Goal: Submit feedback/report problem: Submit feedback/report problem

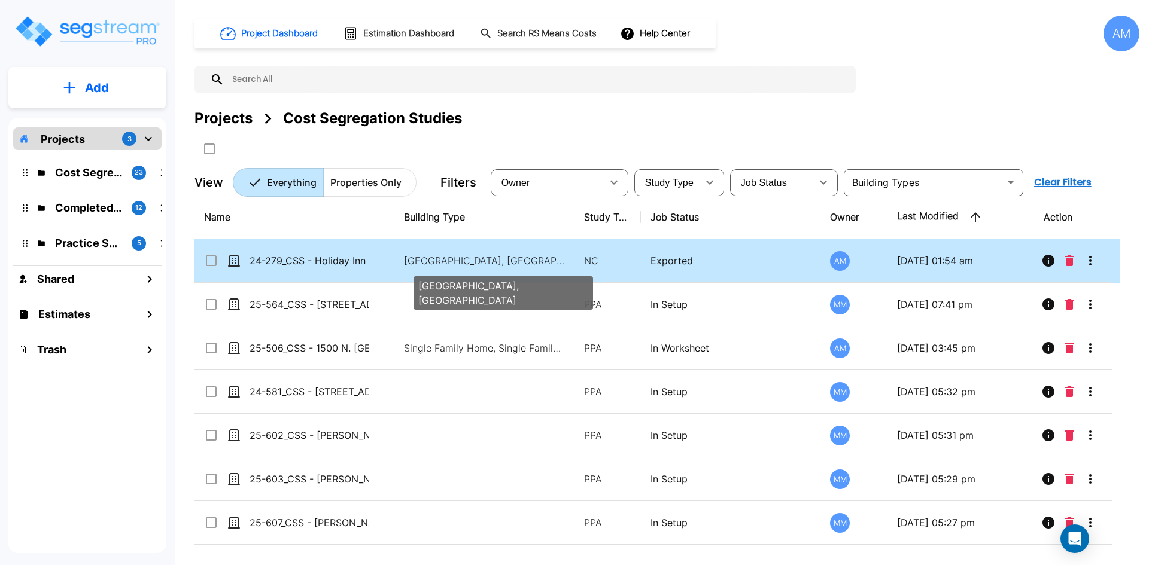
click at [473, 259] on p "Motel-Hotel, Motel-Hotel Site" at bounding box center [485, 261] width 162 height 14
checkbox input "false"
click at [473, 259] on p "Motel-Hotel, Motel-Hotel Site" at bounding box center [485, 261] width 162 height 14
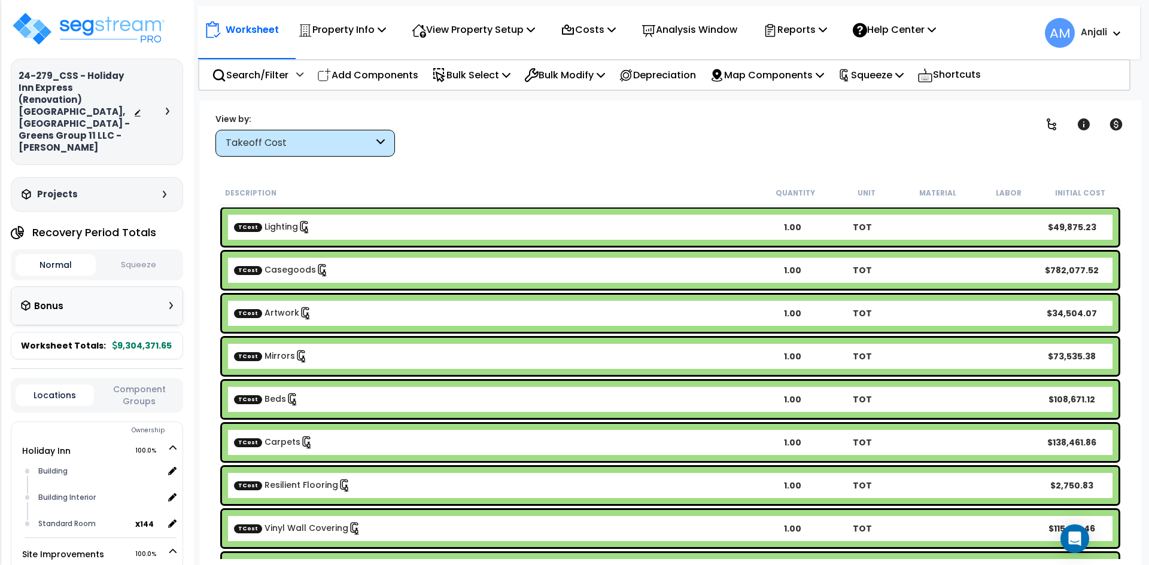
click at [144, 255] on button "Squeeze" at bounding box center [139, 265] width 80 height 21
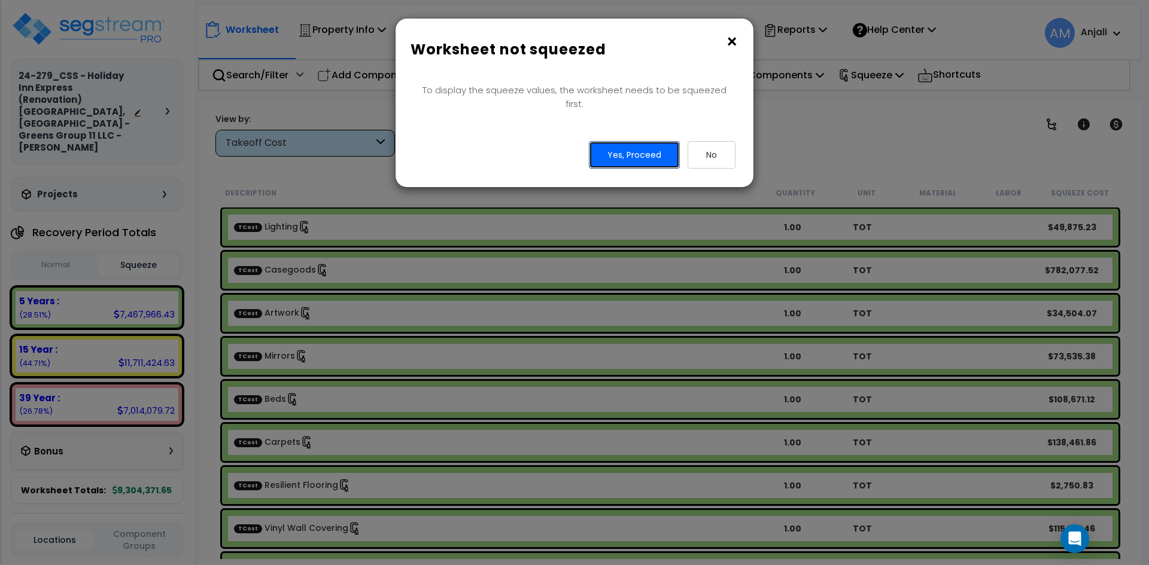
click at [606, 141] on button "Yes, Proceed" at bounding box center [634, 155] width 91 height 28
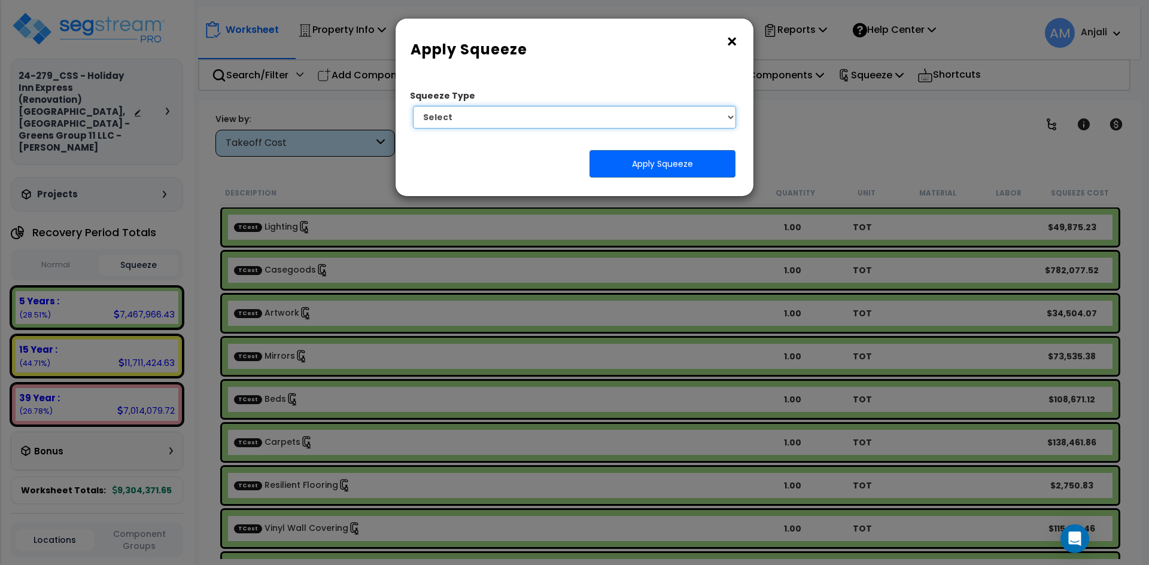
click at [665, 117] on select "Select 1. Squeeze by Takeoff Cost" at bounding box center [574, 117] width 323 height 23
select select "squeeze_by_custom_backoff_cost"
click at [413, 106] on select "Select 1. Squeeze by Takeoff Cost" at bounding box center [574, 117] width 323 height 23
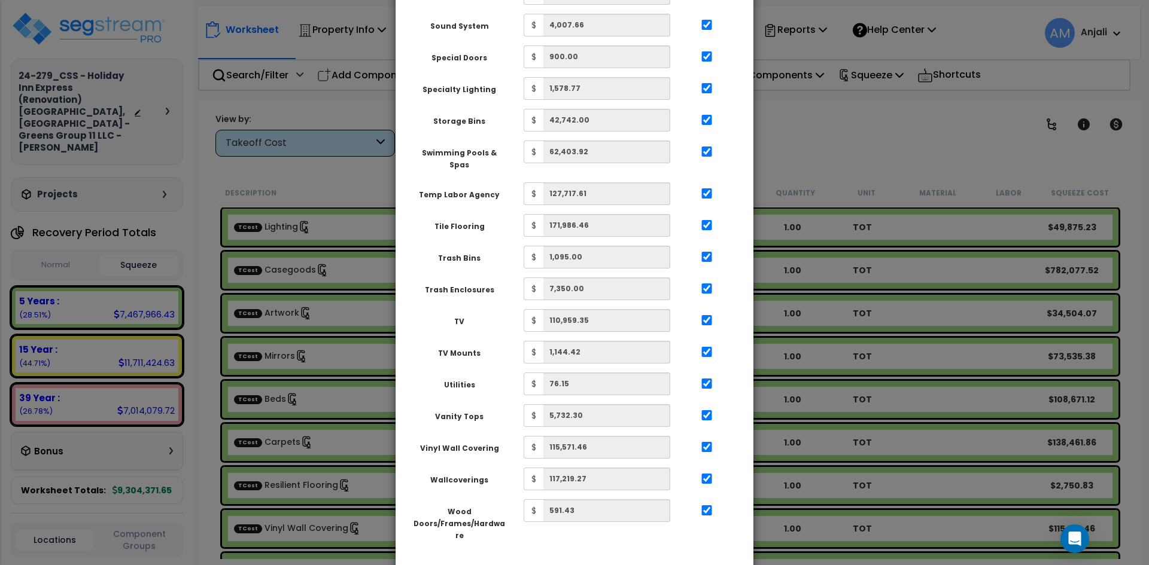
scroll to position [2152, 0]
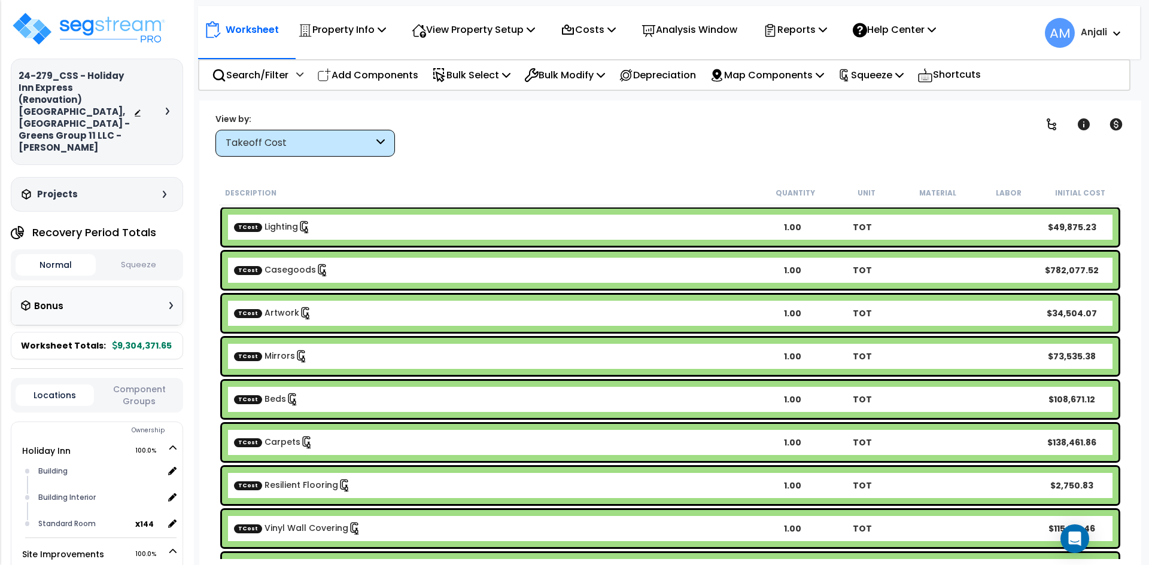
click at [133, 255] on button "Squeeze" at bounding box center [139, 265] width 80 height 21
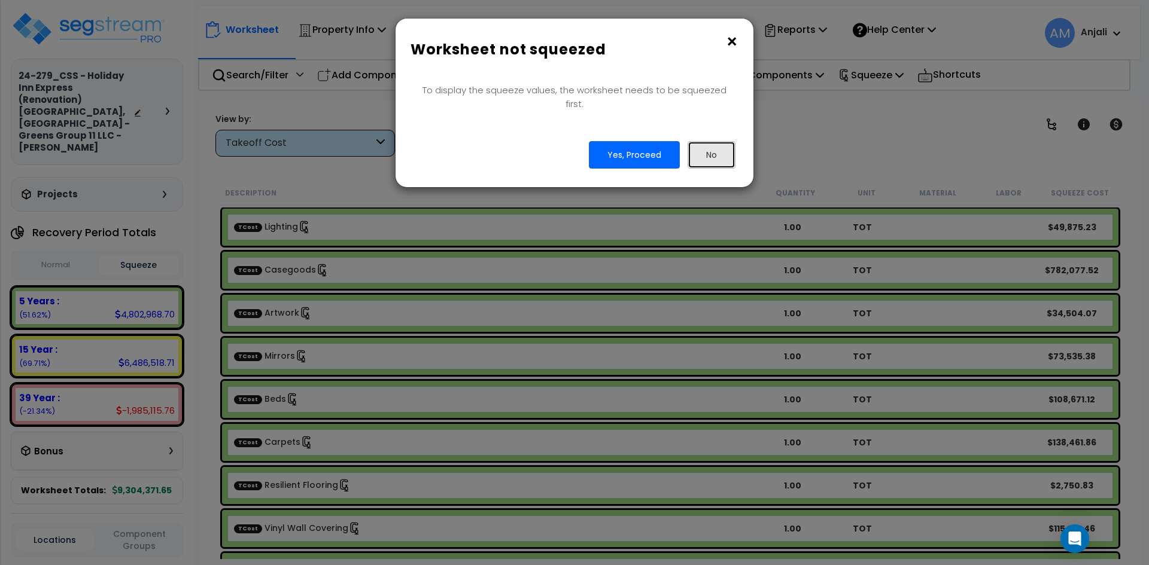
click at [716, 141] on button "No" at bounding box center [711, 155] width 48 height 28
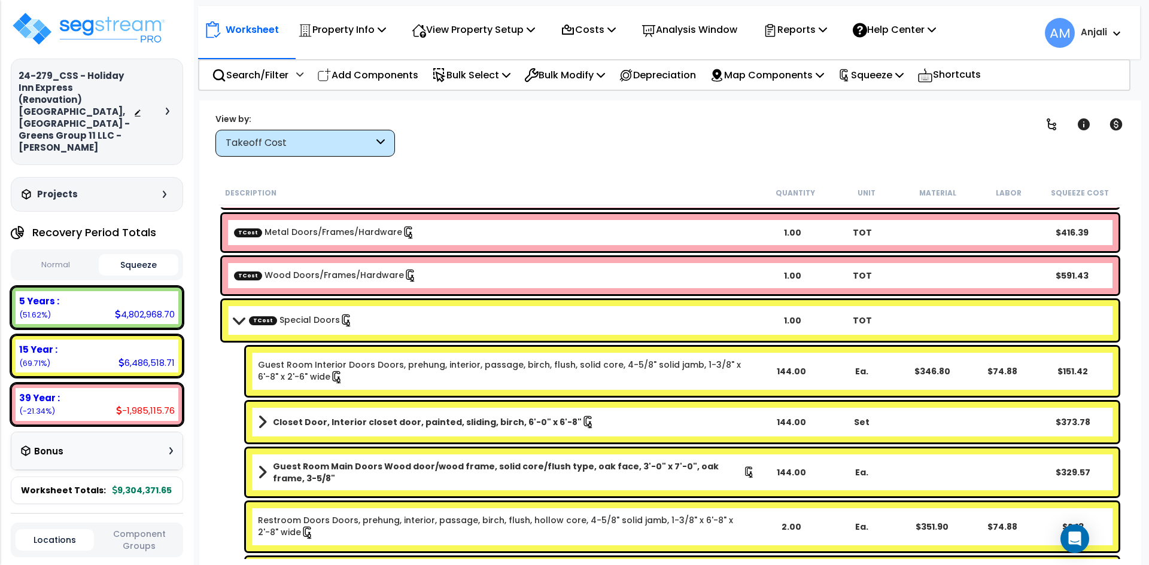
scroll to position [2692, 0]
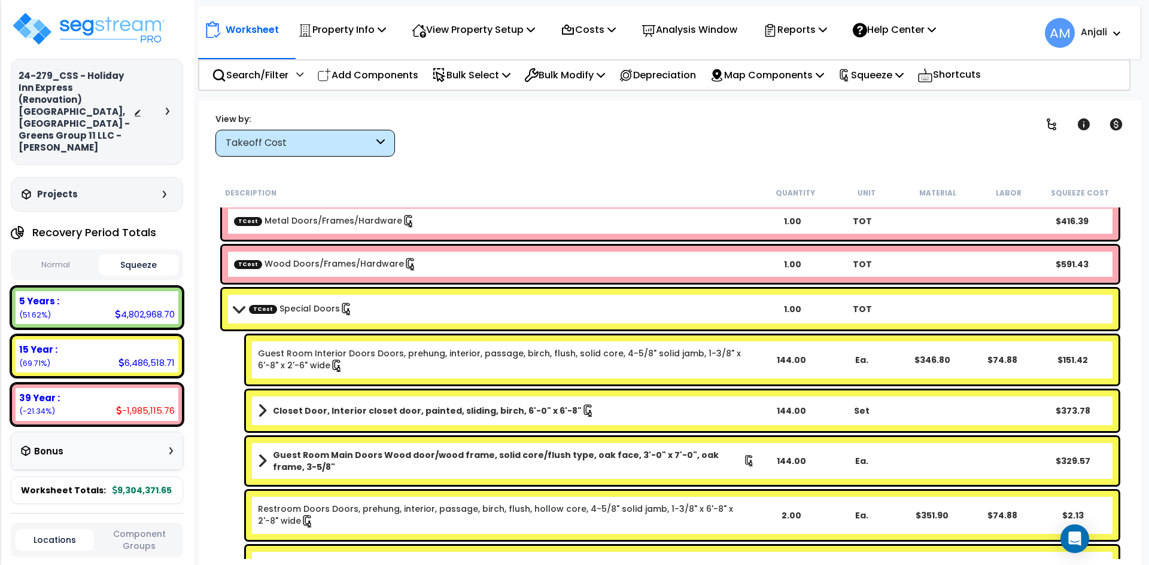
click at [780, 310] on div "1.00" at bounding box center [792, 309] width 70 height 12
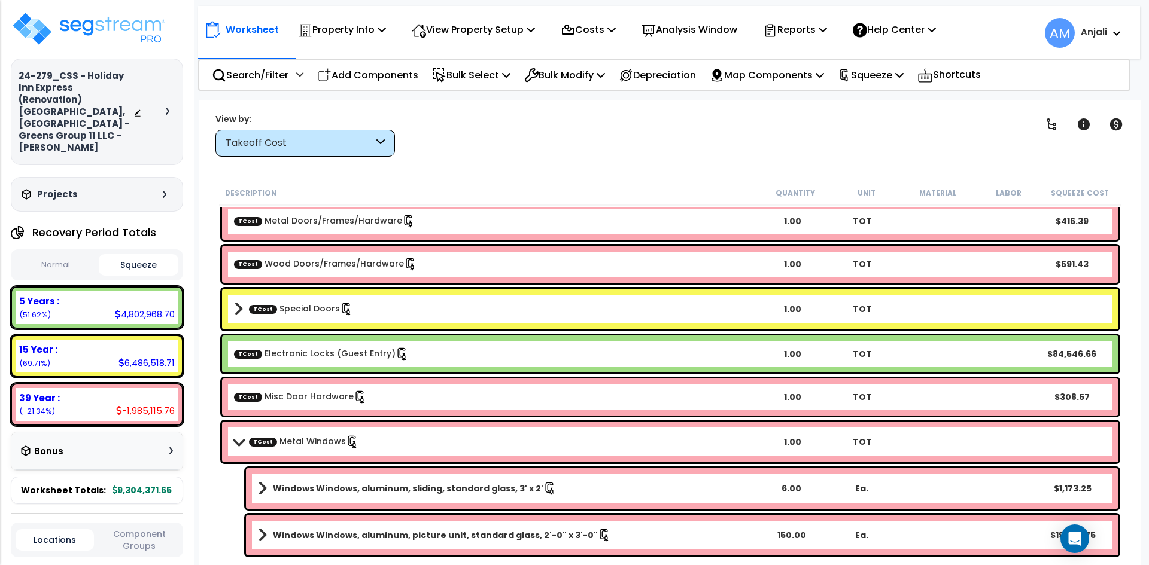
click at [780, 310] on div "1.00" at bounding box center [792, 309] width 70 height 12
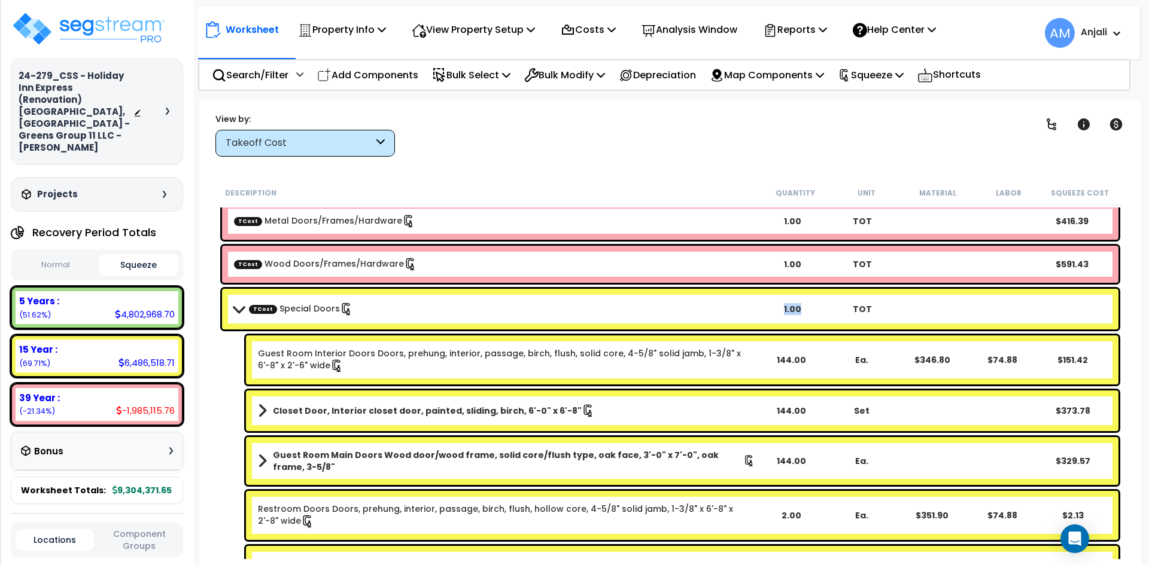
click at [780, 310] on div "1.00" at bounding box center [792, 309] width 70 height 12
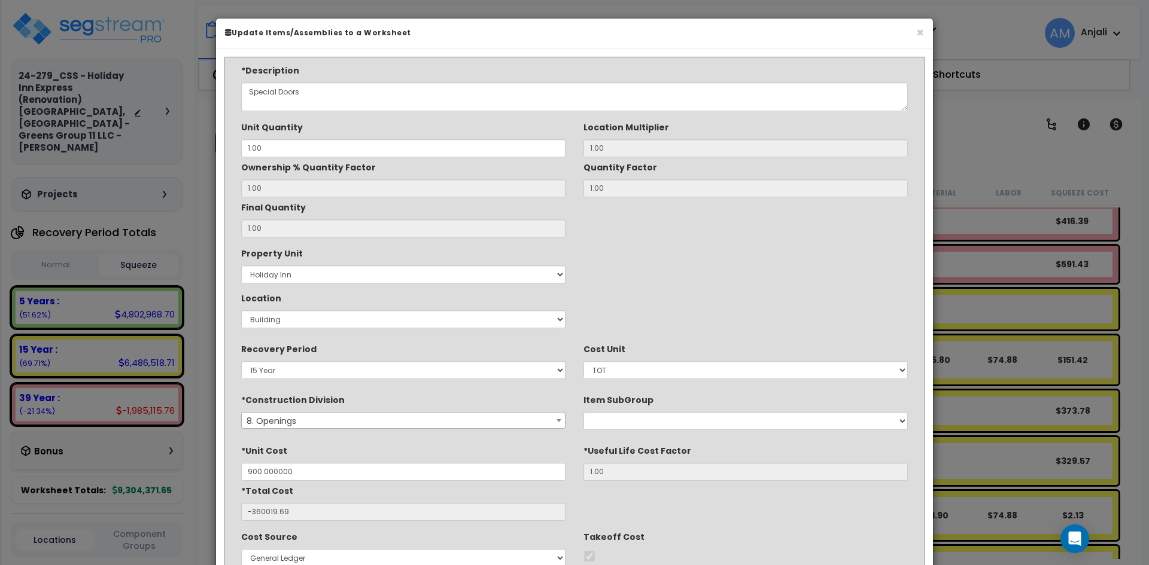
type input "$900.00"
type input "-$360,019.69"
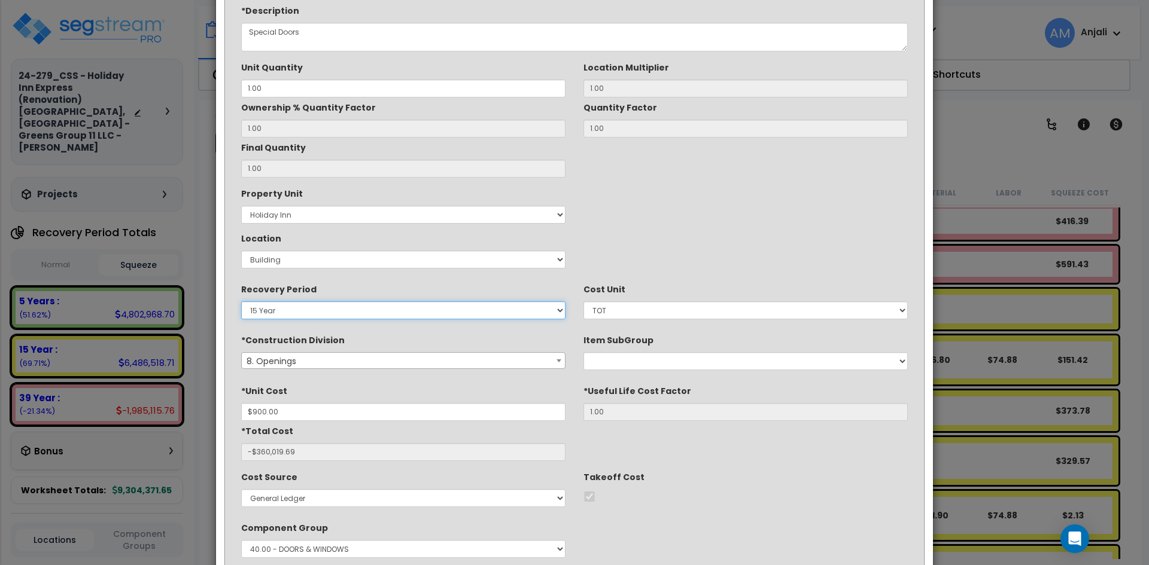
click at [407, 314] on select "5 Years 7 Year 15 Year 39 Year" at bounding box center [403, 311] width 324 height 18
select select "39Y_1"
click at [241, 302] on select "5 Years 7 Year 15 Year 39 Year" at bounding box center [403, 311] width 324 height 18
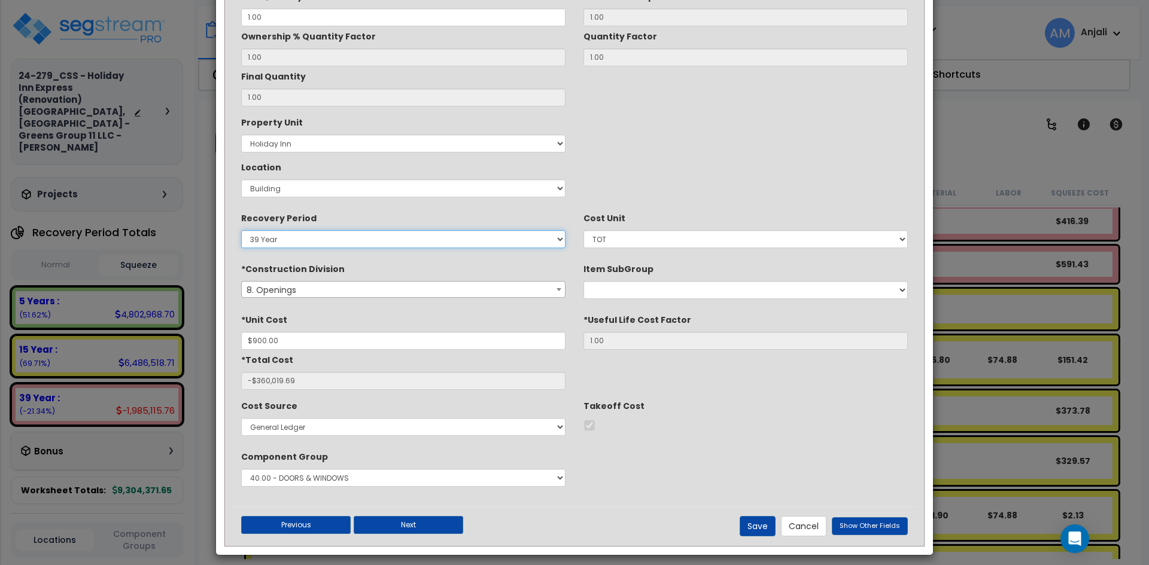
scroll to position [139, 0]
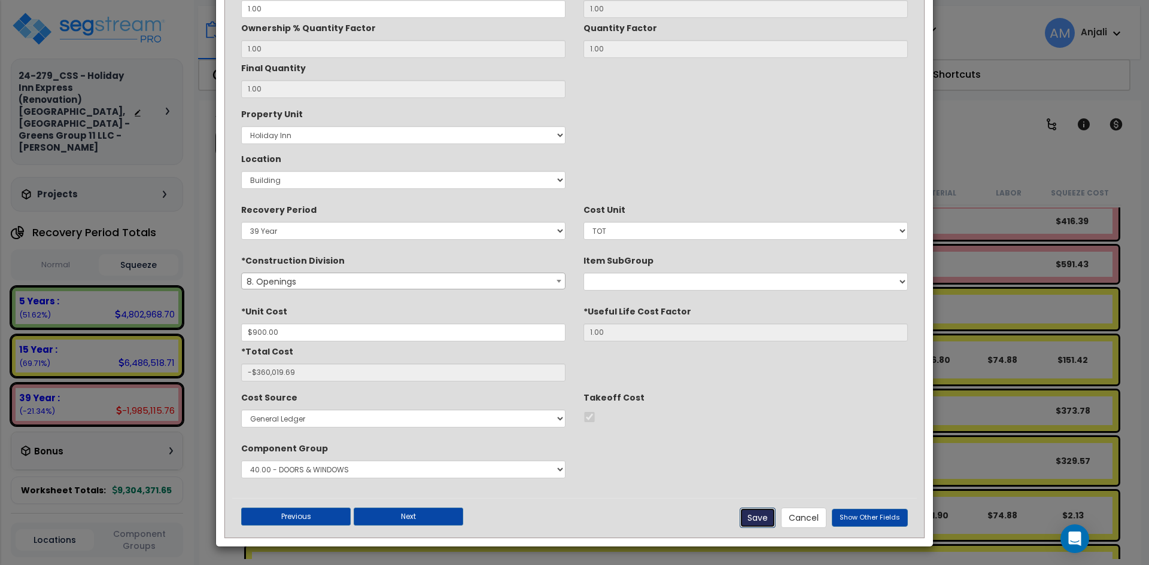
click at [764, 518] on button "Save" at bounding box center [758, 518] width 36 height 20
type input "900.00"
type input "-360019.69"
click at [764, 518] on button "Save" at bounding box center [758, 518] width 36 height 20
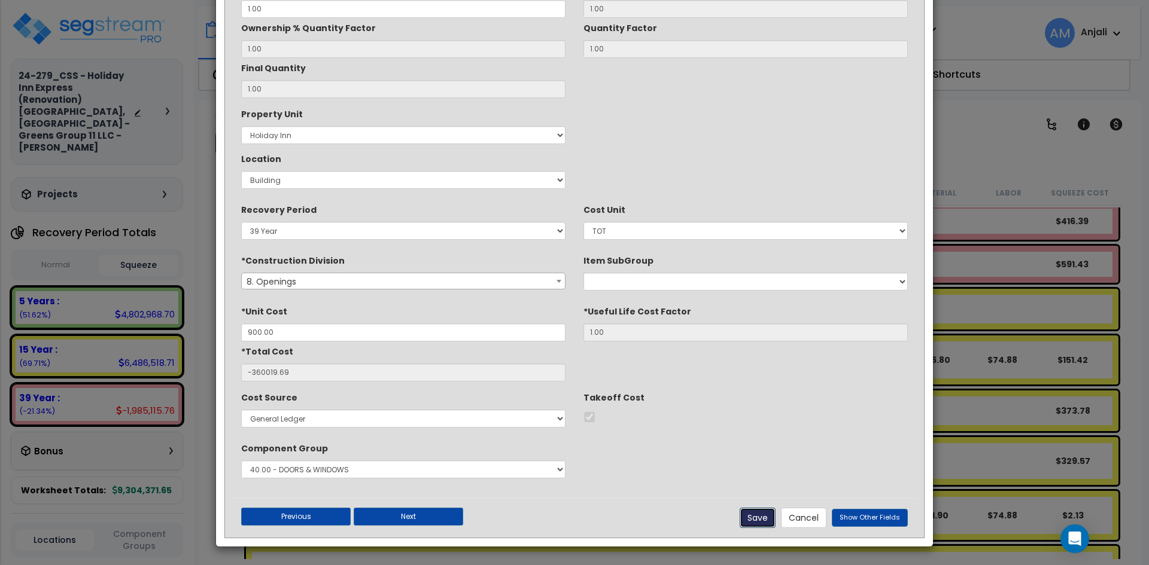
drag, startPoint x: 764, startPoint y: 518, endPoint x: 993, endPoint y: 157, distance: 426.6
click at [764, 518] on button "Save" at bounding box center [758, 518] width 36 height 20
checkbox input "true"
click at [993, 158] on div "× Update Items/Assemblies to a Worksheet *Description Special Doors Unit Quanti…" at bounding box center [574, 282] width 1149 height 565
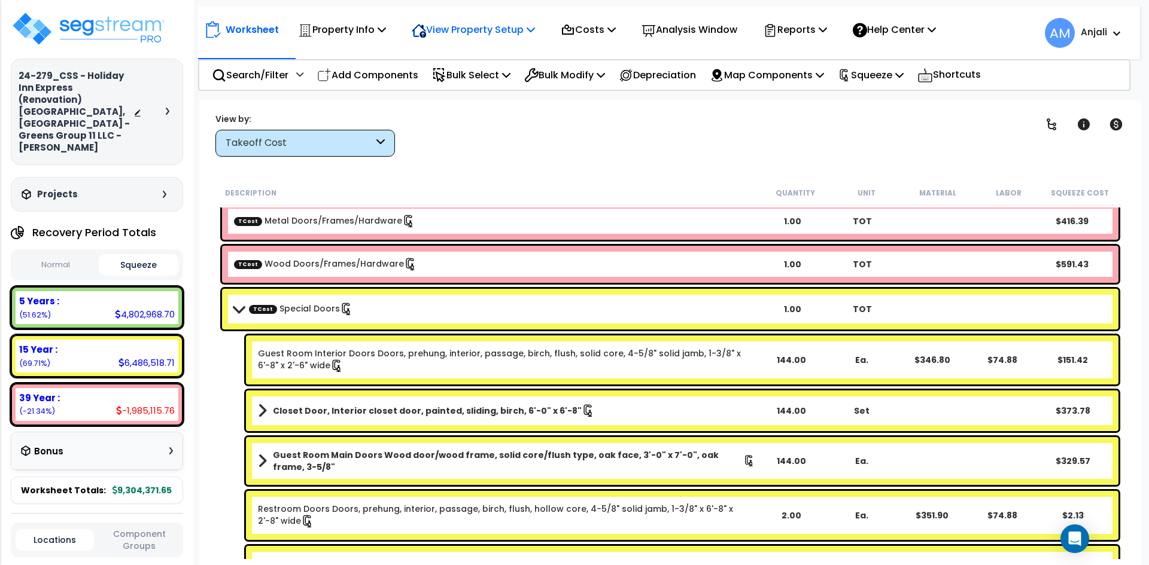
click at [386, 23] on p "View Property Setup" at bounding box center [342, 30] width 88 height 16
click at [490, 83] on link "View Questionnaire" at bounding box center [465, 82] width 118 height 24
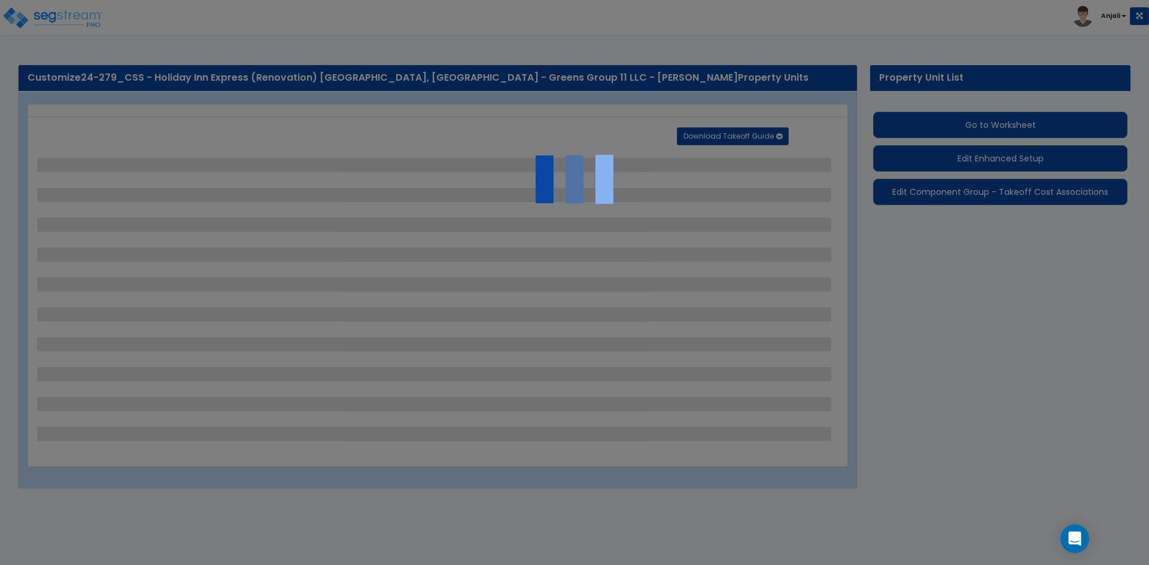
select select "2"
select select "1"
select select "2"
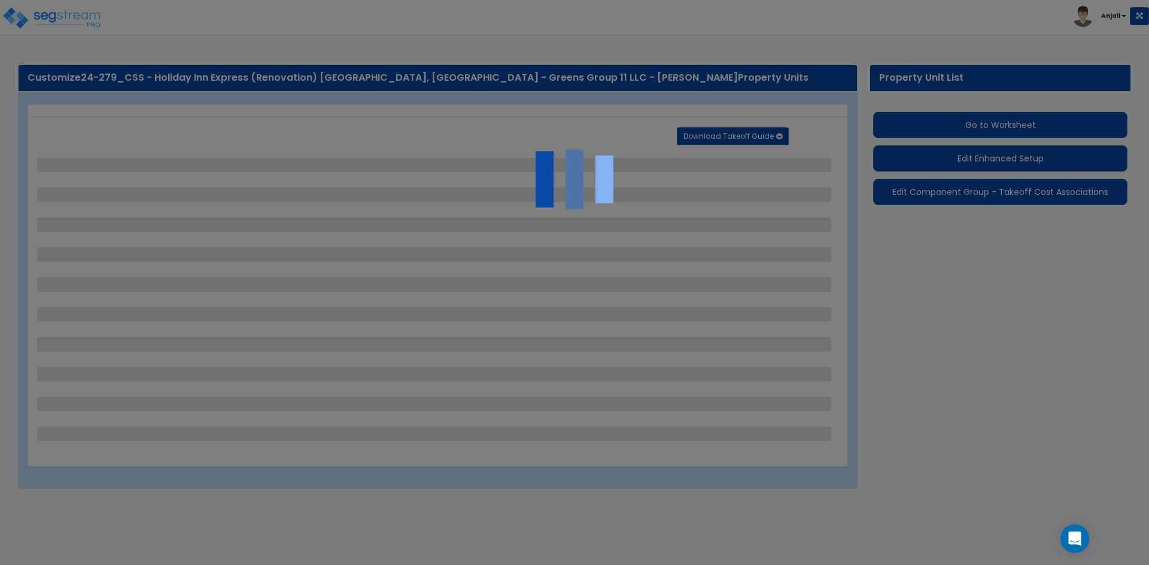
select select "3"
select select "1"
select select "4"
select select "3"
select select "2"
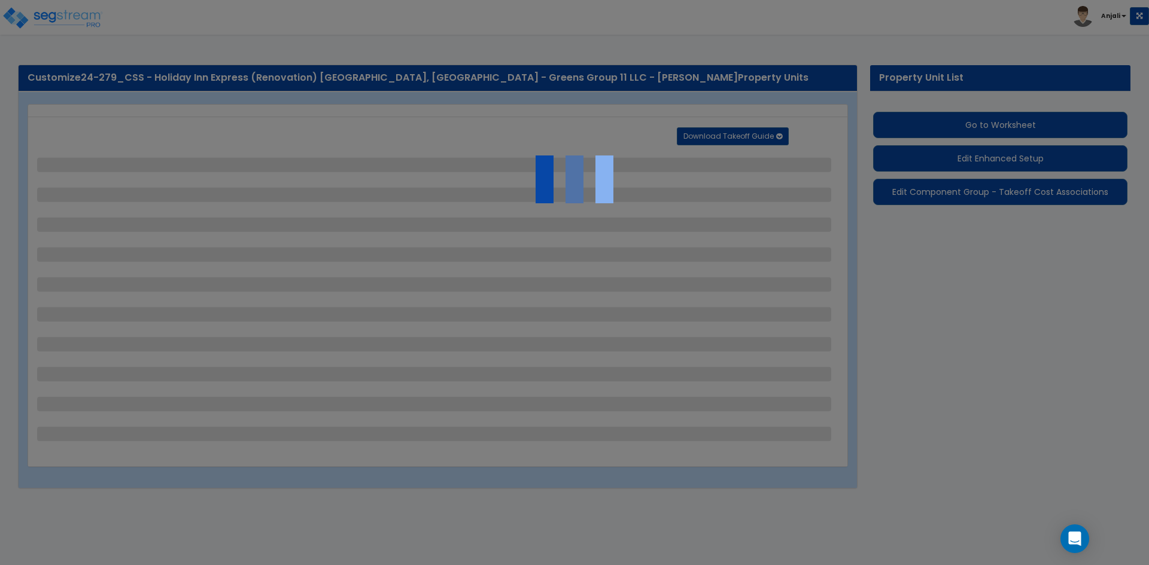
select select "2"
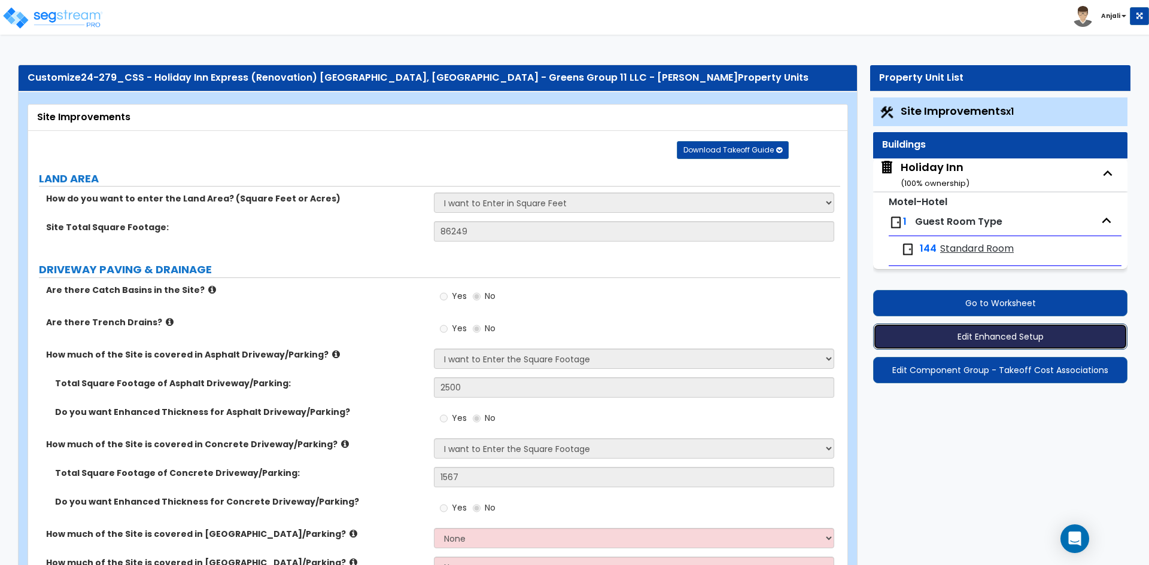
click at [964, 340] on button "Edit Enhanced Setup" at bounding box center [1000, 337] width 254 height 26
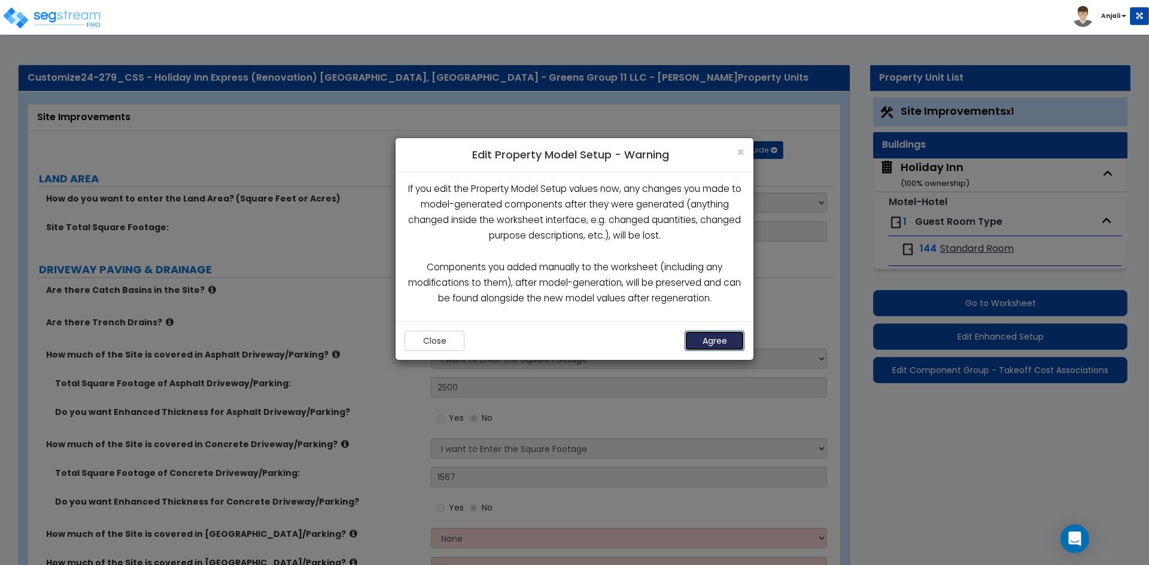
click at [712, 342] on button "Agree" at bounding box center [714, 341] width 60 height 20
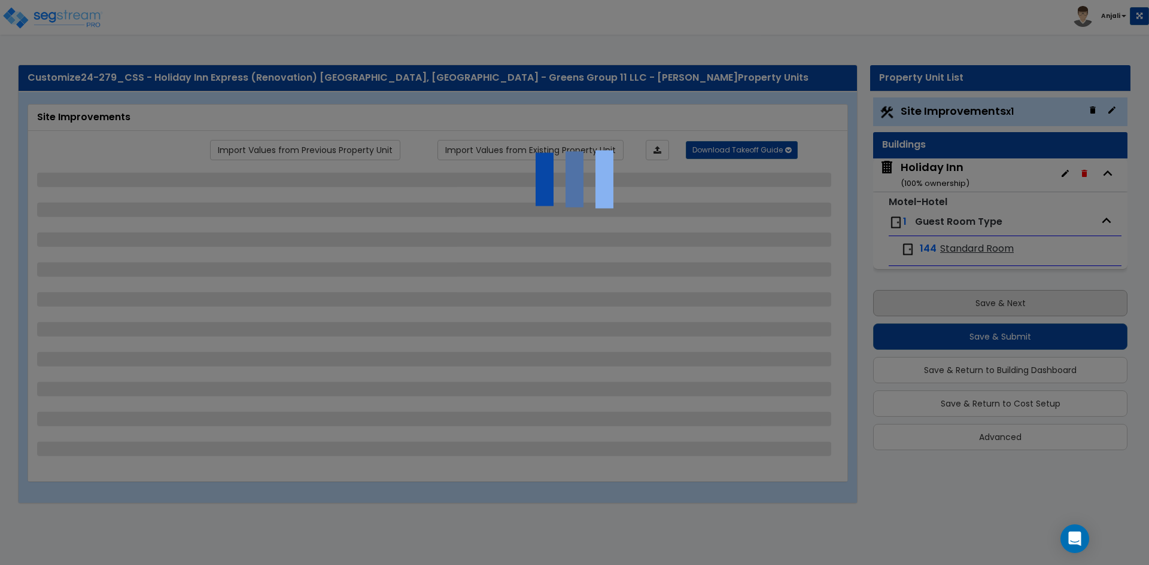
select select "2"
select select "1"
select select "2"
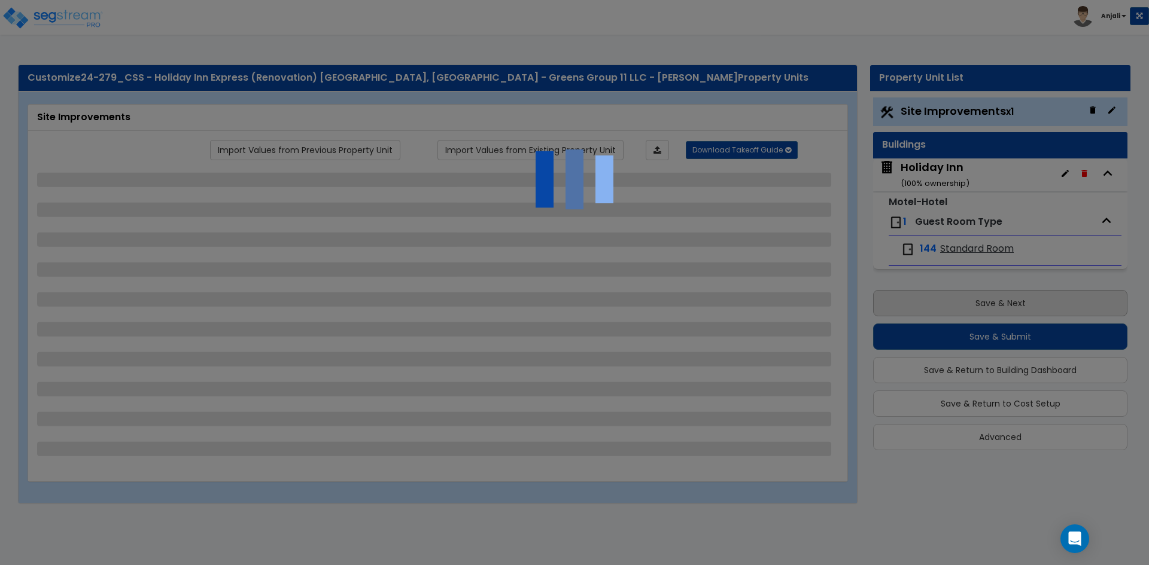
select select "3"
select select "1"
select select "4"
select select "3"
select select "2"
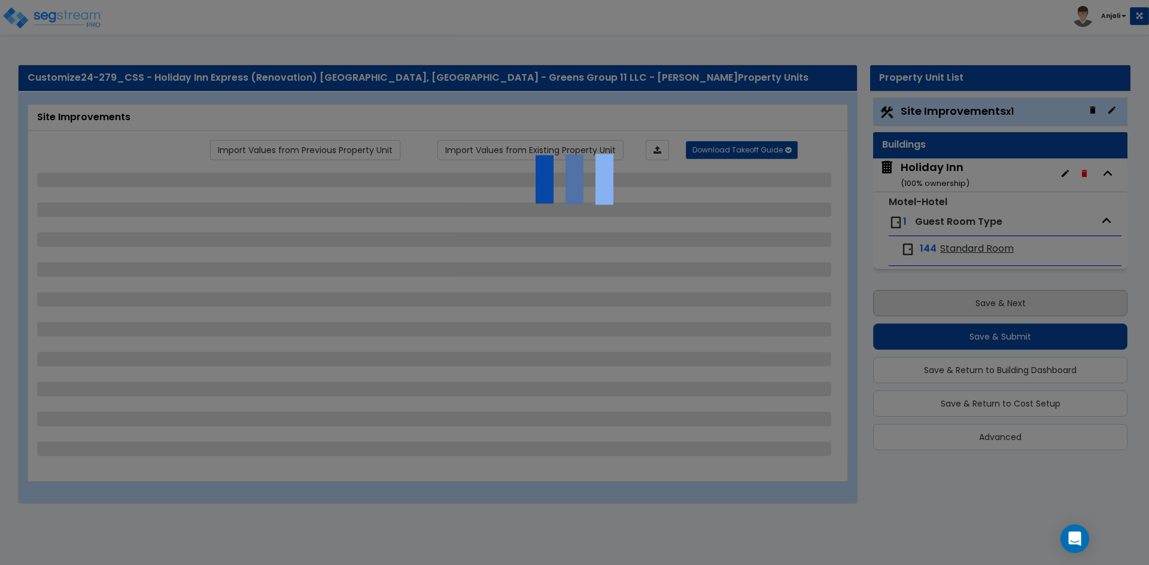
select select "2"
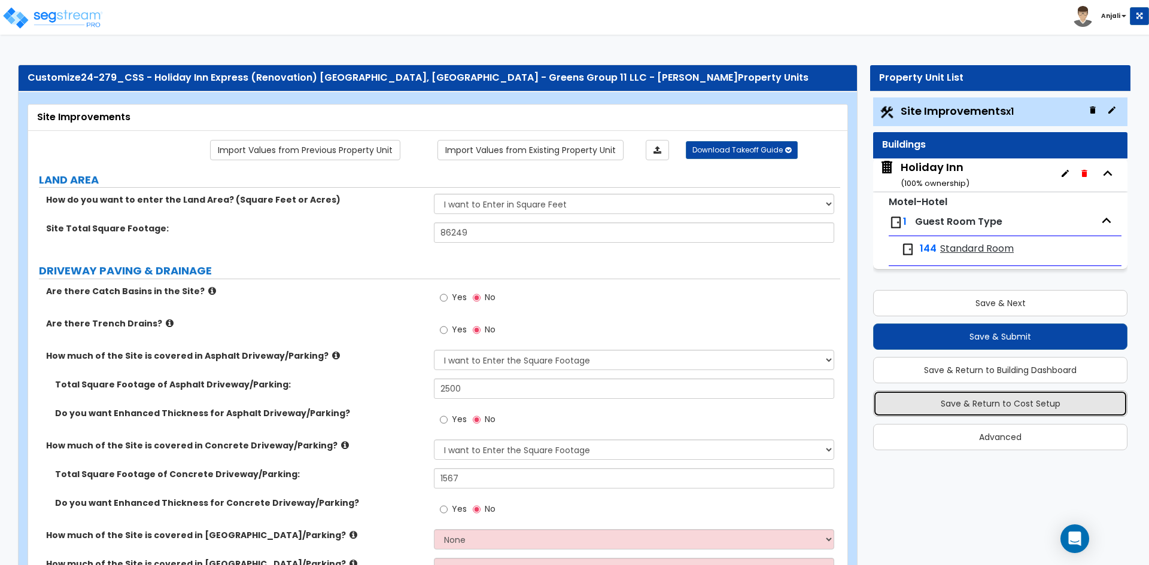
click at [1013, 409] on button "Save & Return to Cost Setup" at bounding box center [1000, 404] width 254 height 26
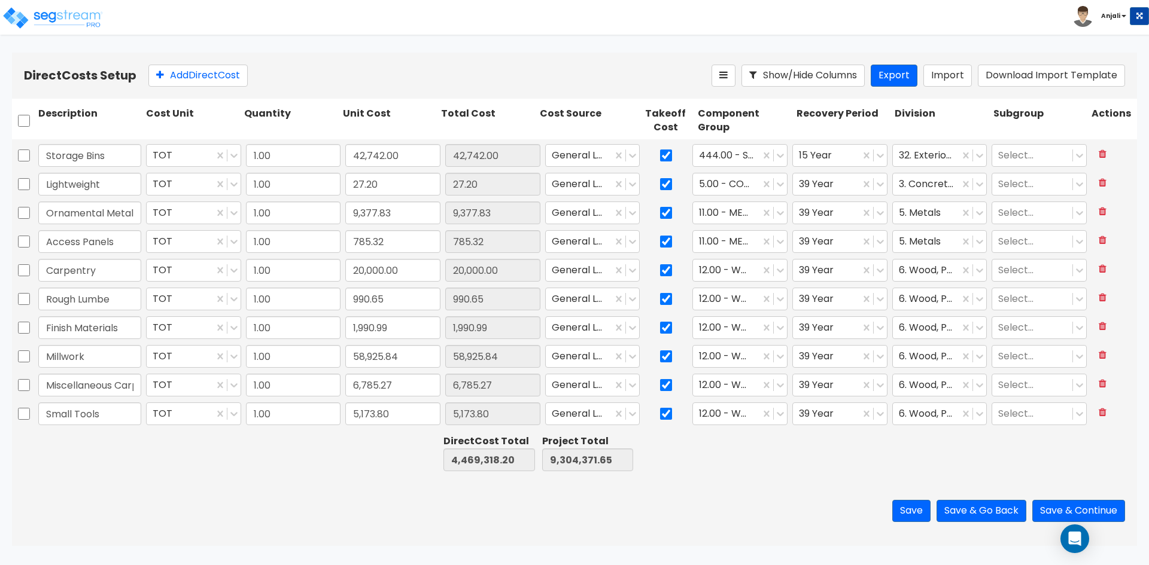
scroll to position [718, 0]
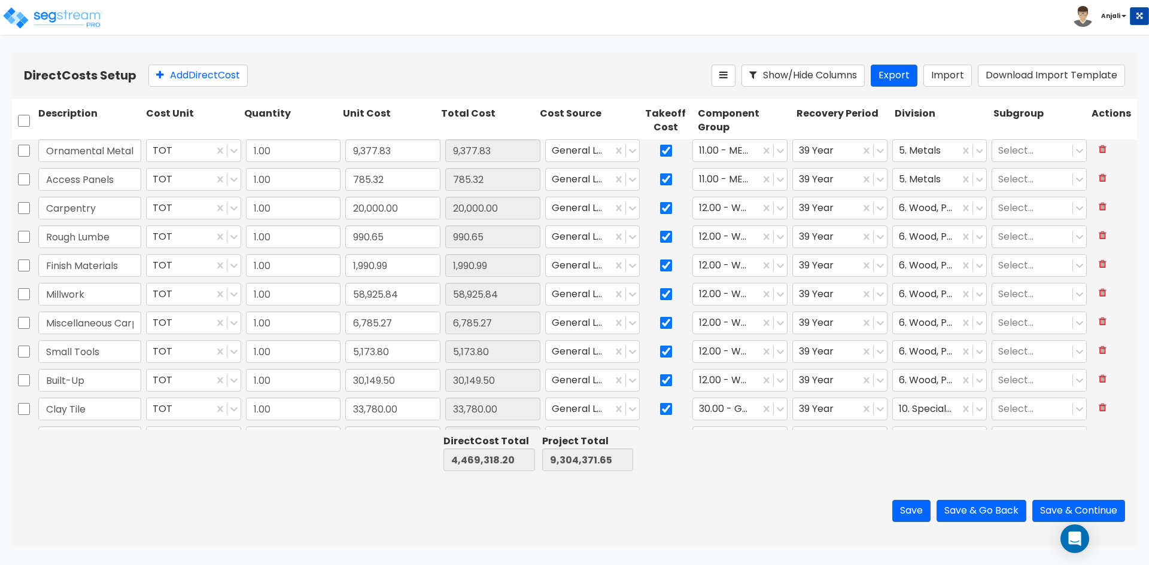
type input "1.00"
type input "42,742.00"
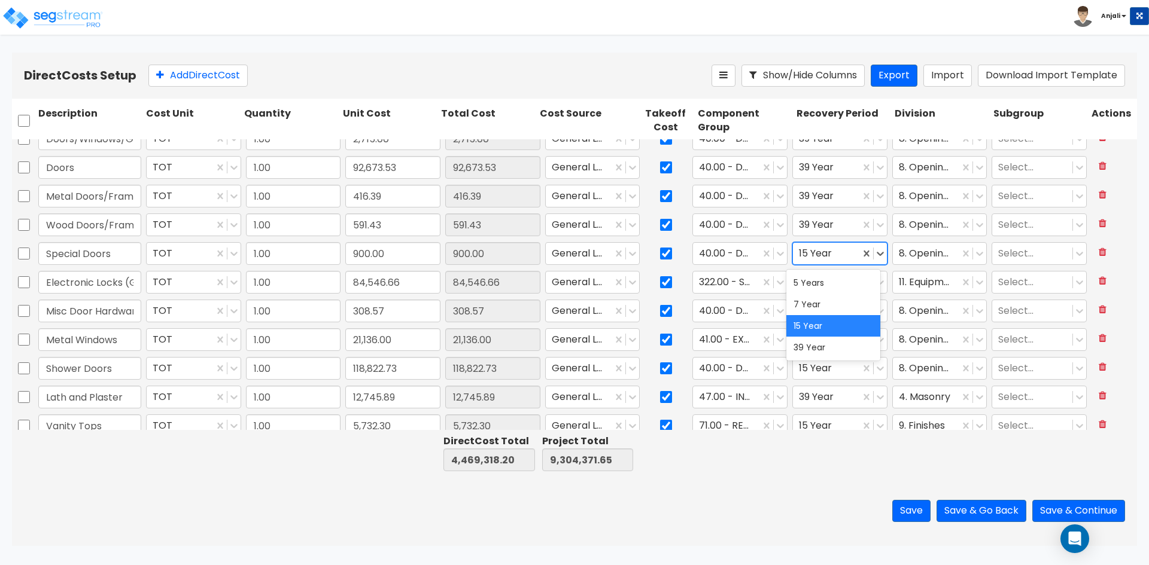
click at [821, 251] on div at bounding box center [826, 254] width 55 height 16
click at [817, 345] on div "39 Year" at bounding box center [833, 348] width 94 height 22
click at [820, 284] on div at bounding box center [826, 283] width 55 height 16
click at [874, 282] on icon at bounding box center [880, 282] width 12 height 12
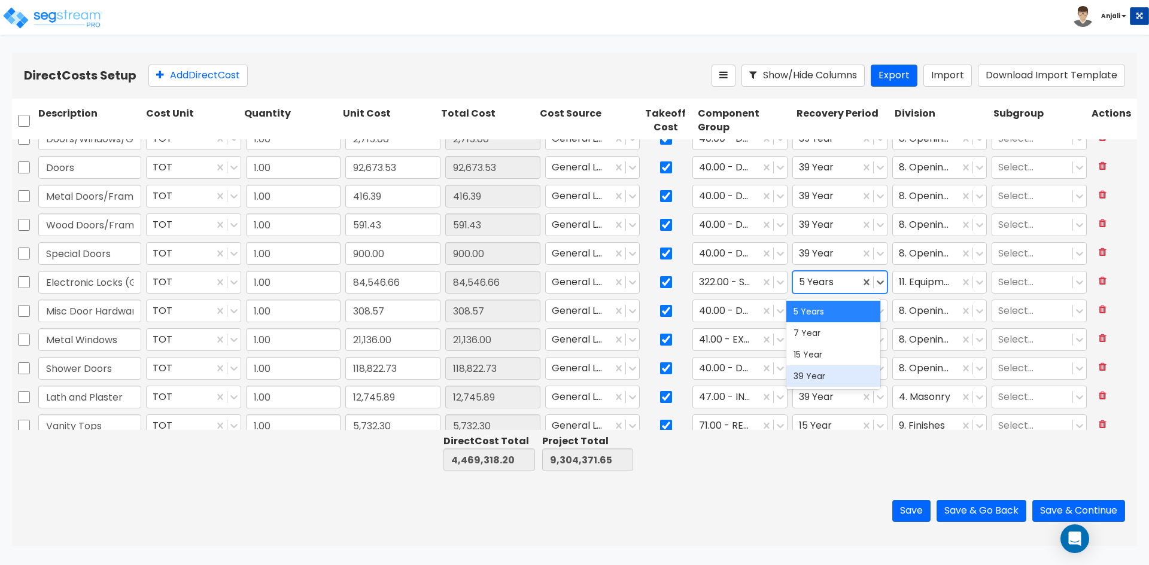
click at [821, 376] on div "39 Year" at bounding box center [833, 377] width 94 height 22
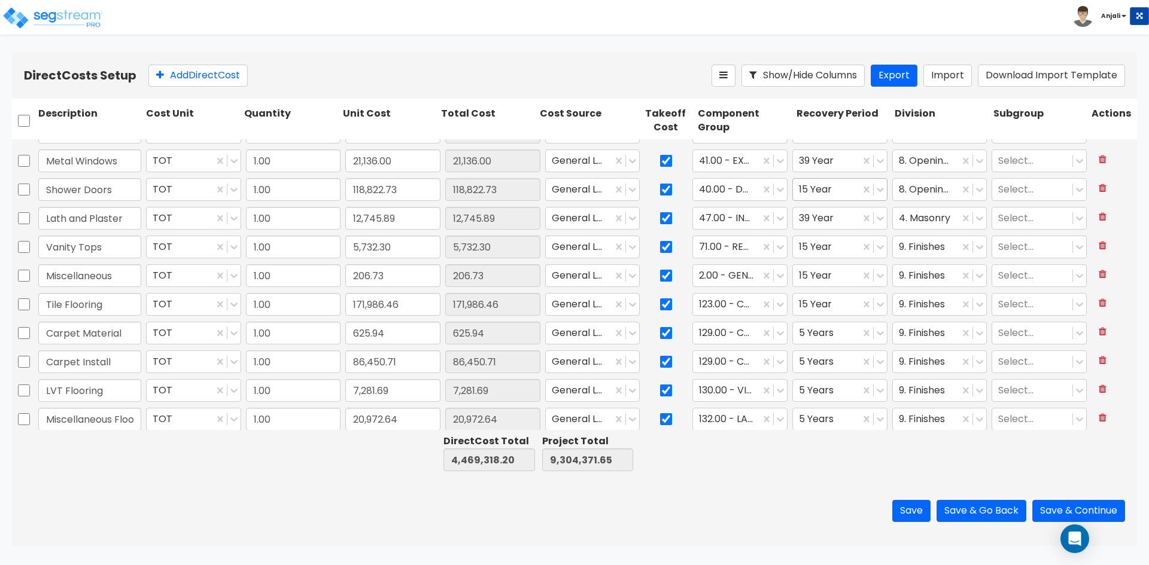
scroll to position [1256, 0]
click at [823, 278] on div at bounding box center [826, 275] width 55 height 16
click at [824, 365] on div "39 Year" at bounding box center [833, 369] width 94 height 22
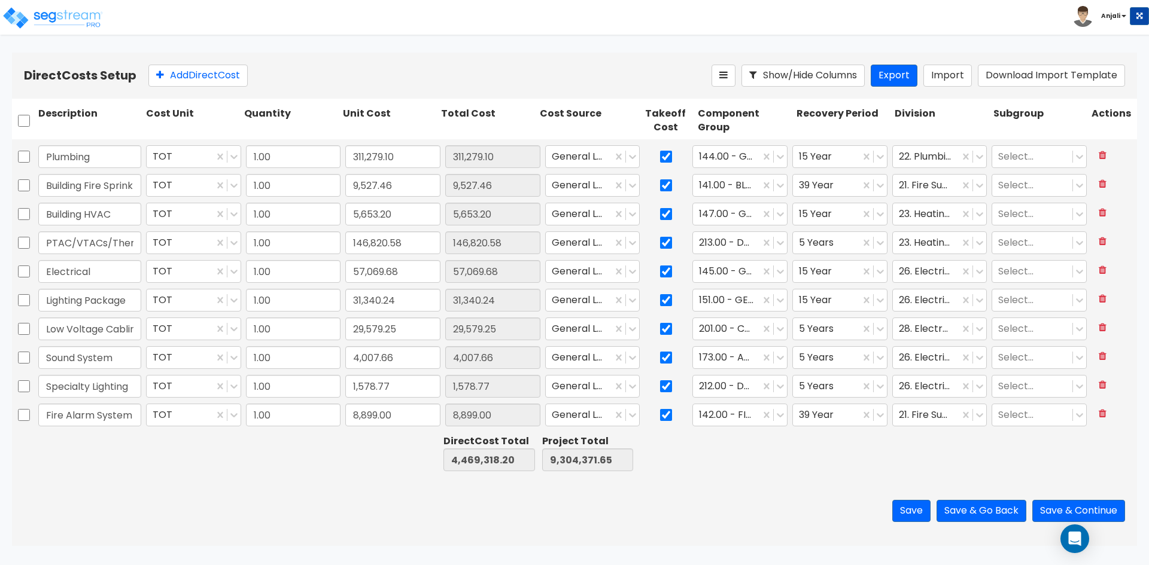
type input "1.00"
type input "35,790.44"
type input "1.00"
type input "5,173.80"
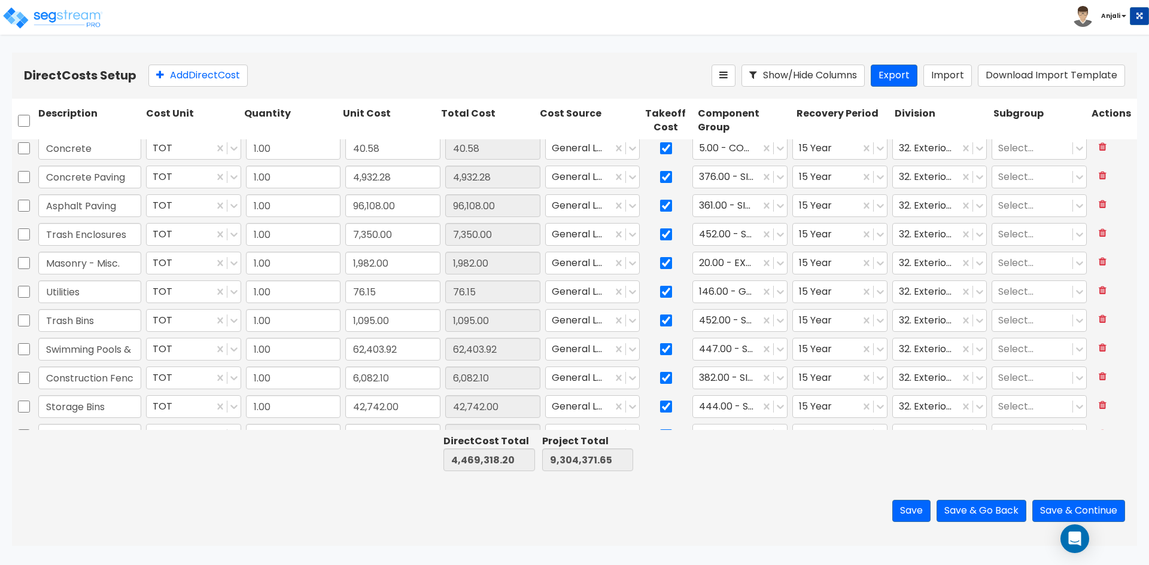
type input "1.00"
type input "11,521.81"
type input "1.00"
type input "110,959.35"
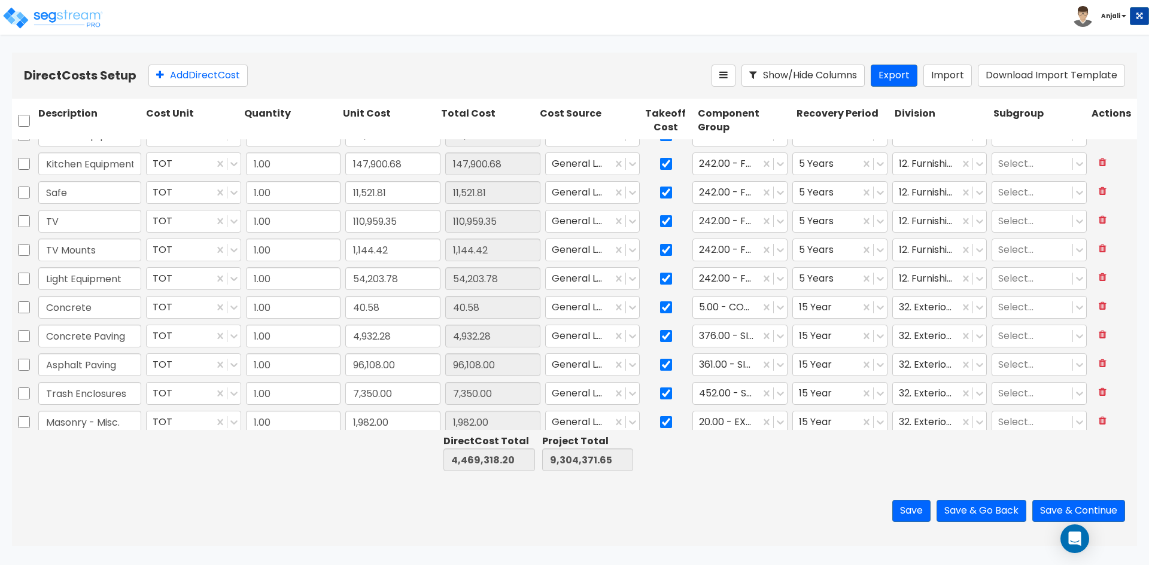
scroll to position [0, 0]
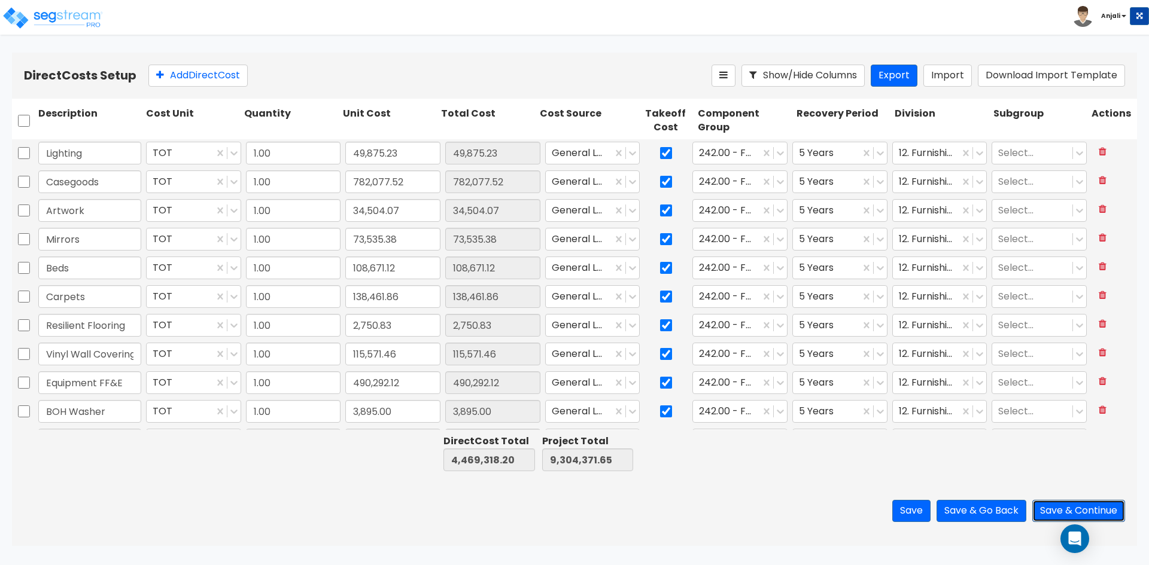
click at [1062, 510] on button "Save & Continue" at bounding box center [1078, 511] width 93 height 22
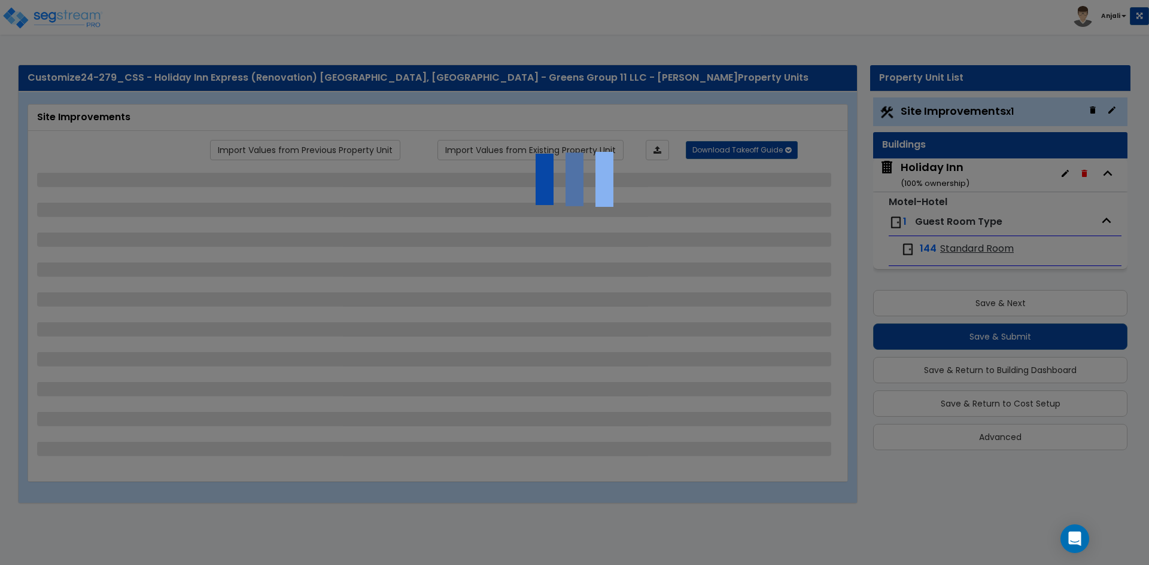
select select "2"
select select "1"
select select "2"
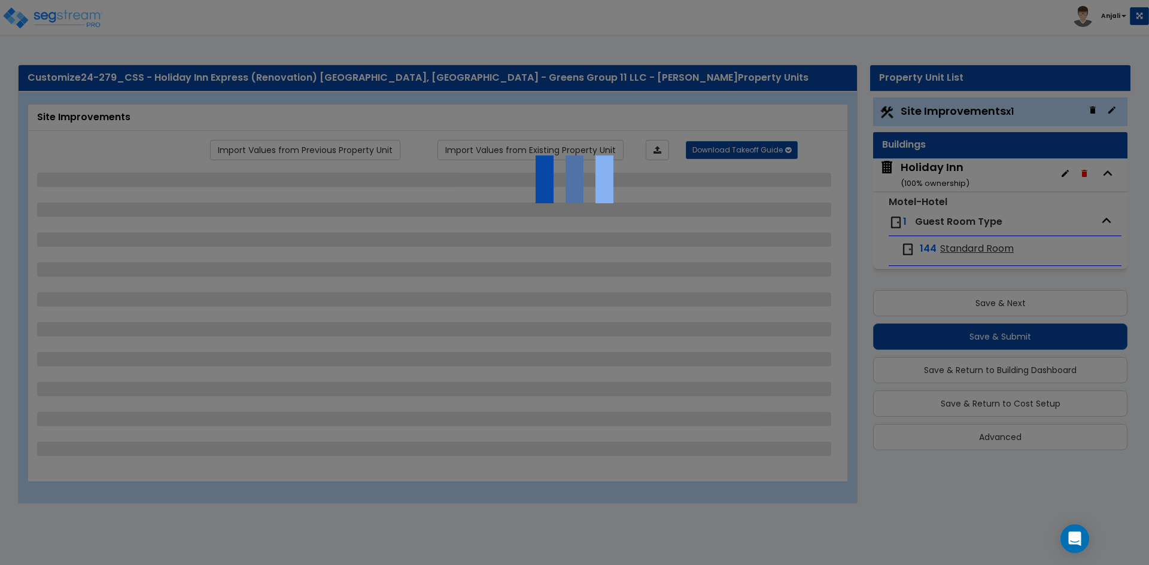
select select "3"
select select "1"
select select "4"
select select "3"
select select "2"
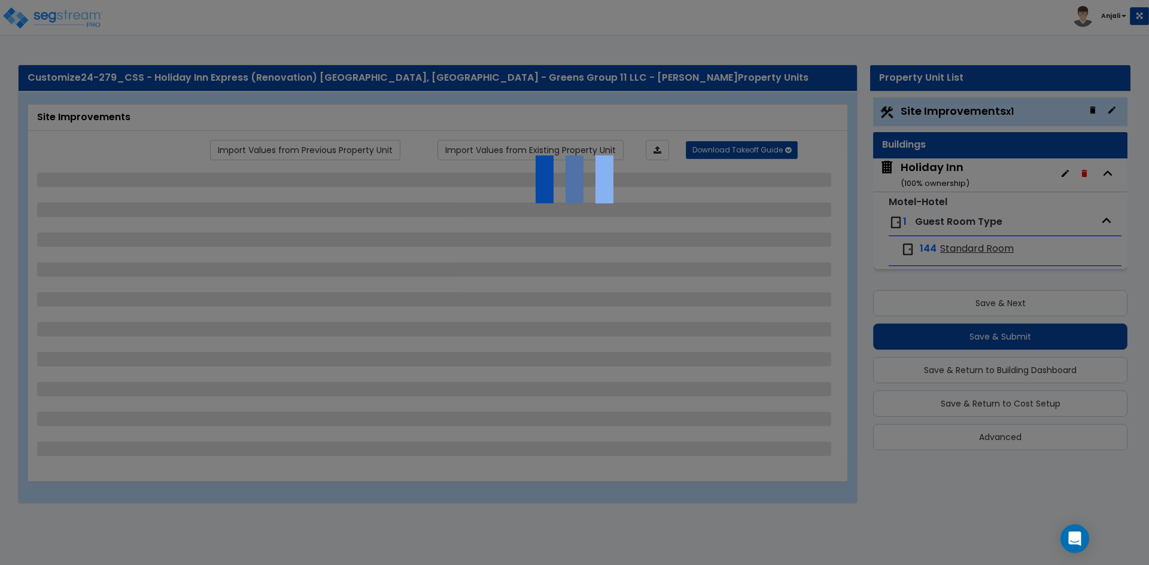
select select "2"
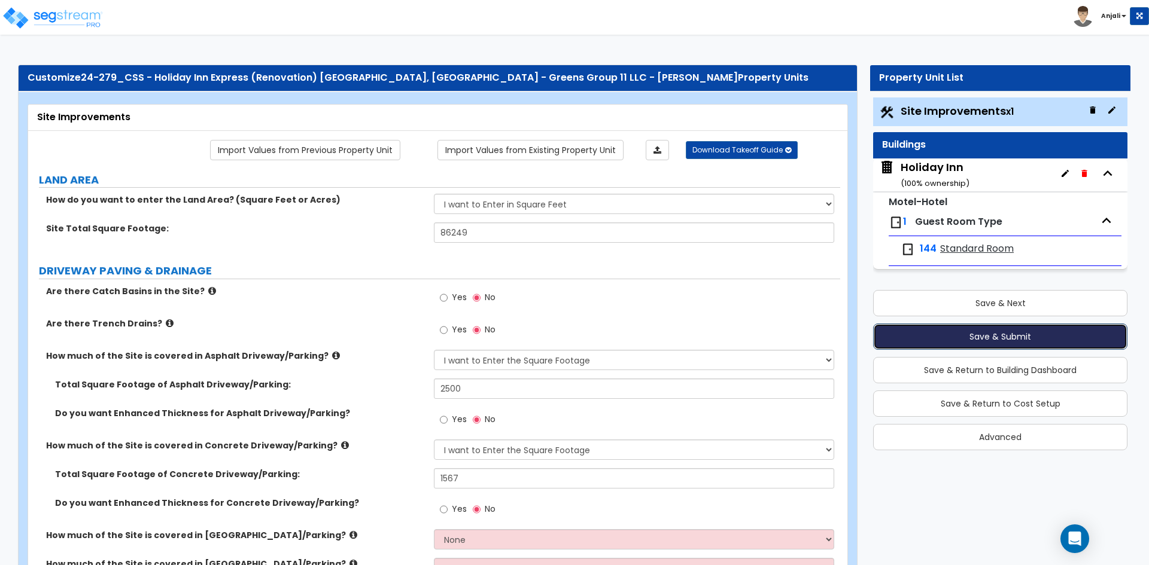
click at [1006, 340] on button "Save & Submit" at bounding box center [1000, 337] width 254 height 26
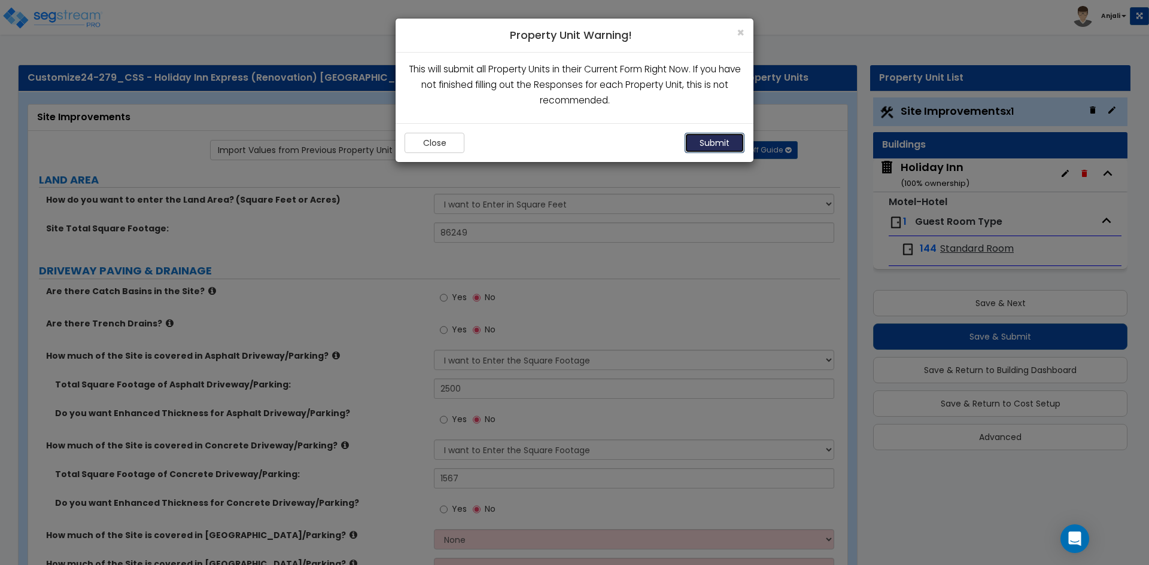
click at [744, 144] on button "Submit" at bounding box center [714, 143] width 60 height 20
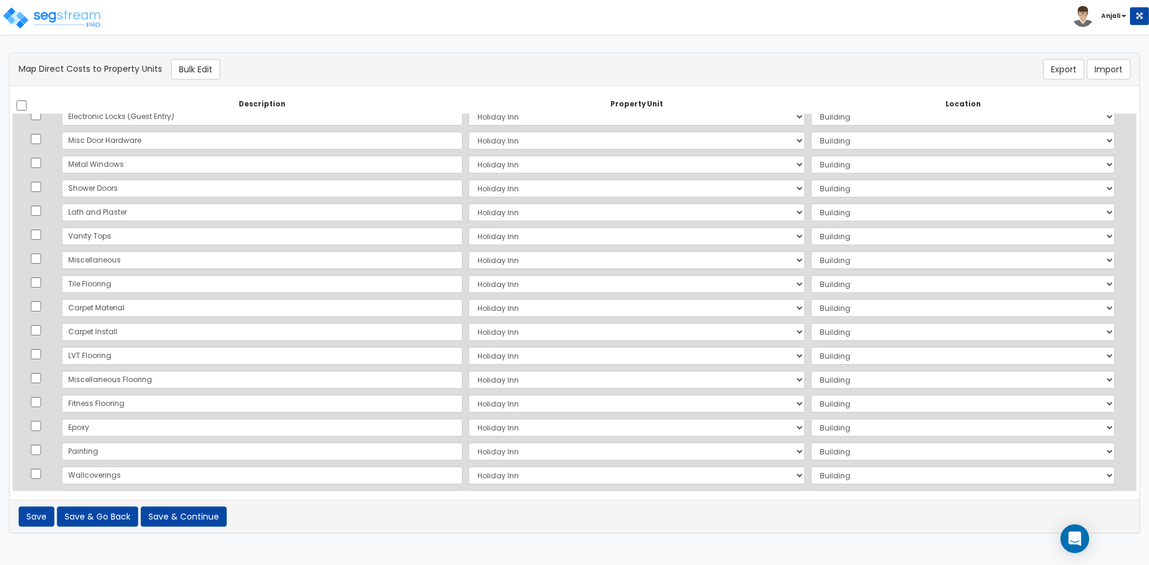
scroll to position [1017, 0]
click at [199, 521] on button "Save & Continue" at bounding box center [184, 517] width 86 height 20
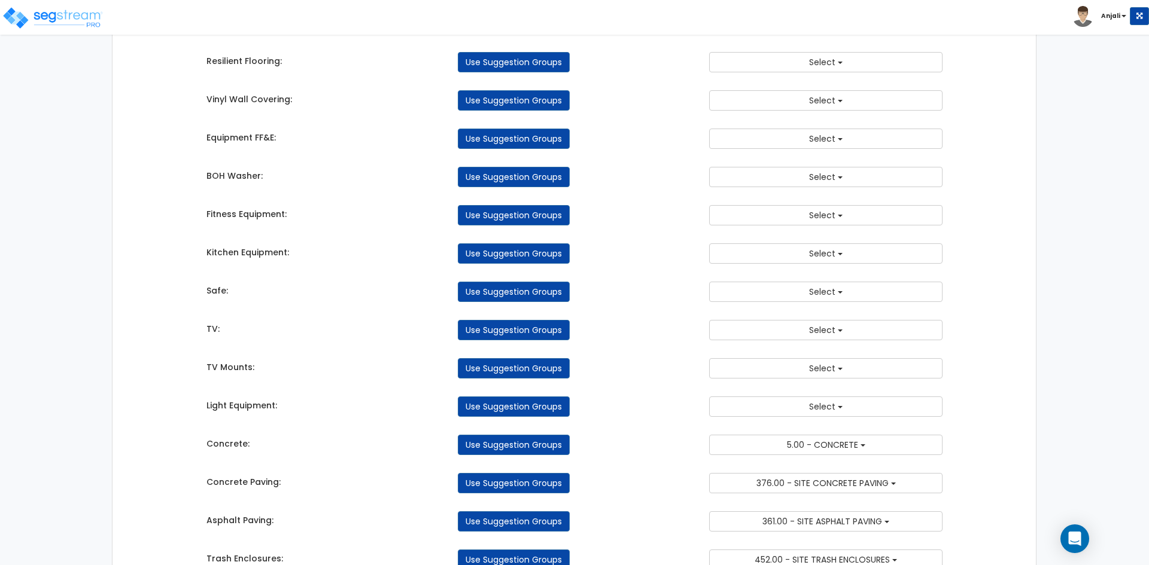
scroll to position [359, 0]
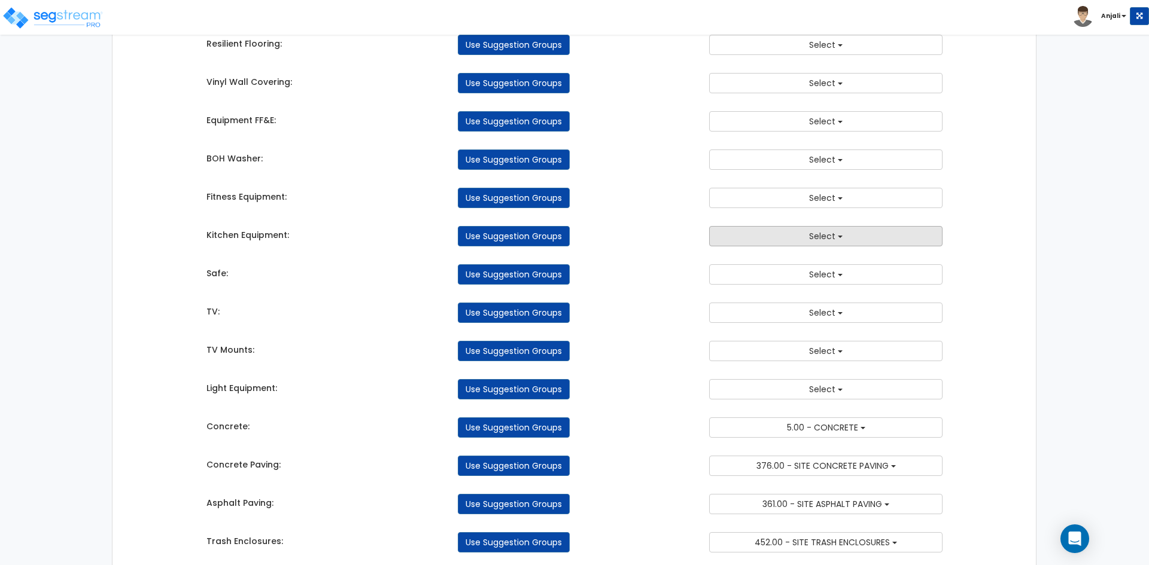
click at [860, 238] on button "Select" at bounding box center [825, 236] width 233 height 20
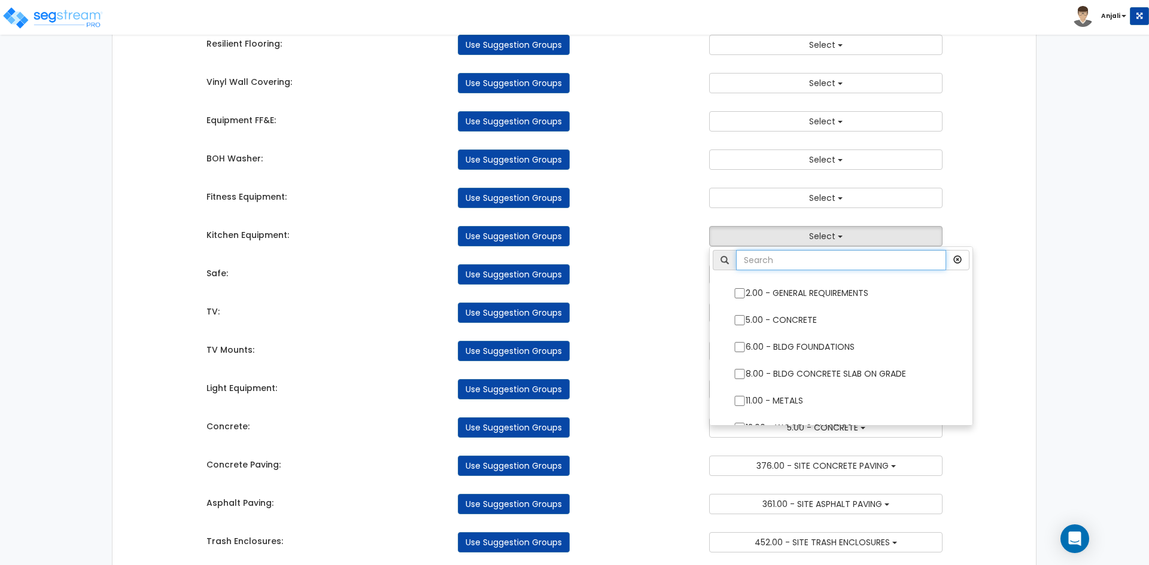
click at [810, 257] on input "text" at bounding box center [841, 260] width 210 height 20
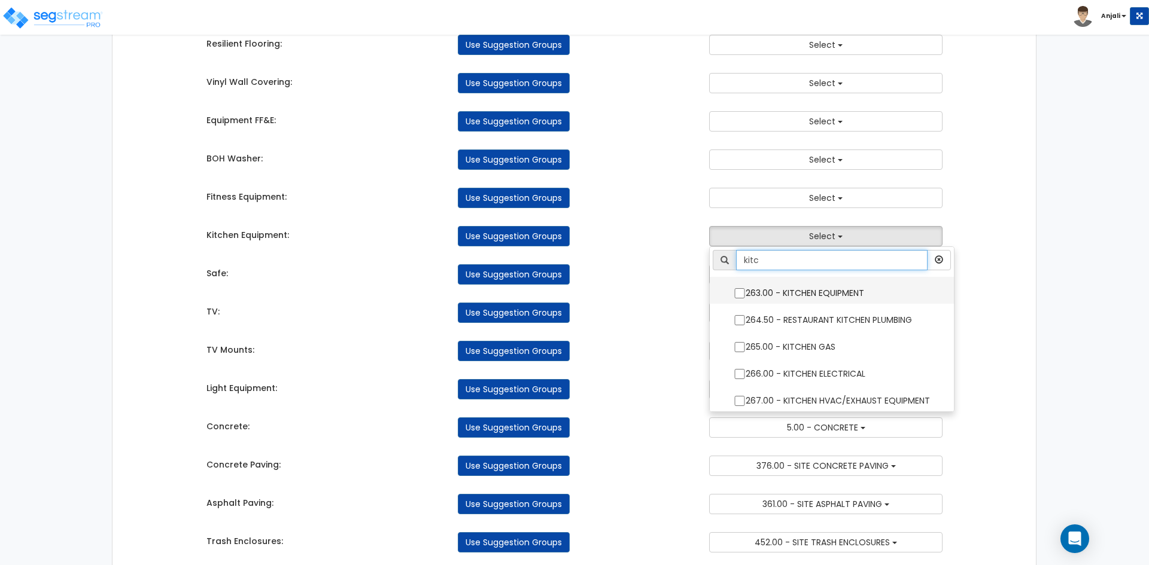
type input "kitc"
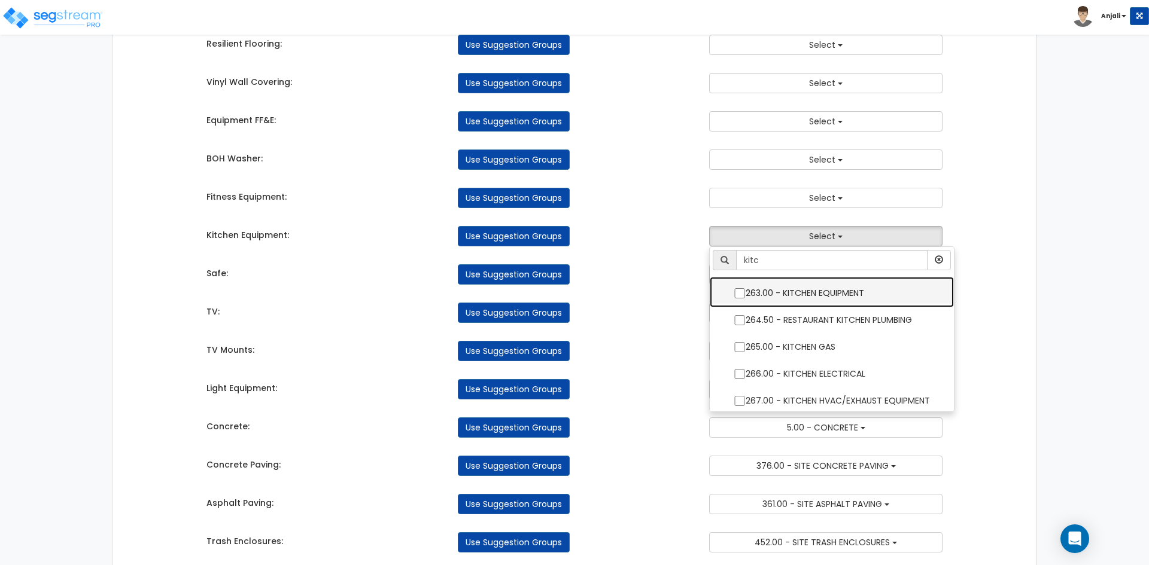
click at [732, 294] on label "263.00 - KITCHEN EQUIPMENT" at bounding box center [832, 292] width 220 height 28
click at [734, 294] on input "263.00 - KITCHEN EQUIPMENT" at bounding box center [740, 293] width 12 height 10
checkbox input "true"
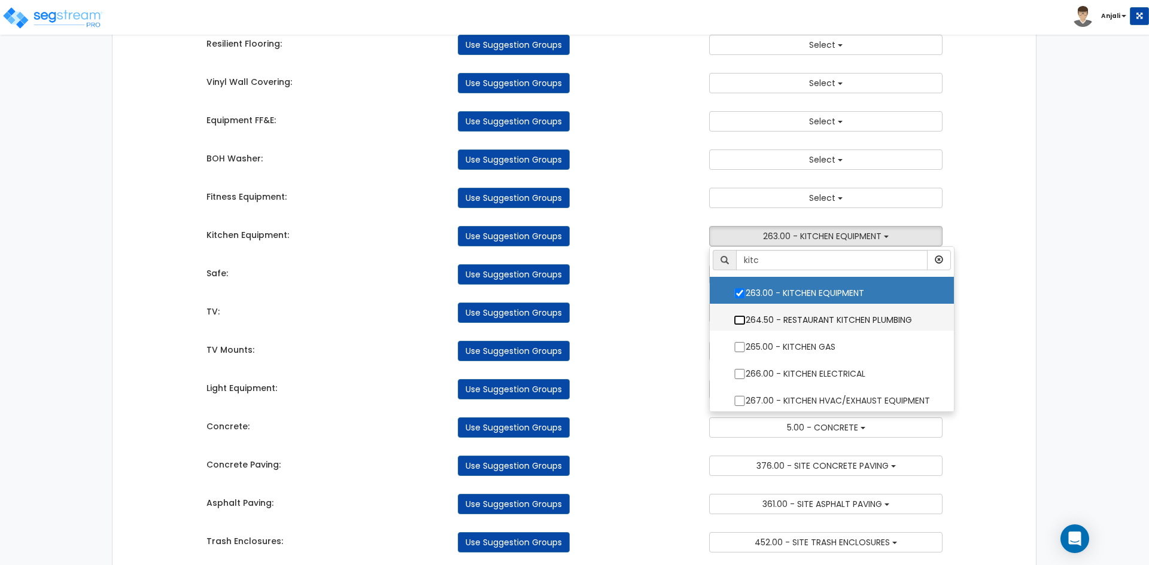
click at [740, 317] on input "264.50 - RESTAURANT KITCHEN PLUMBING" at bounding box center [740, 320] width 12 height 10
checkbox input "true"
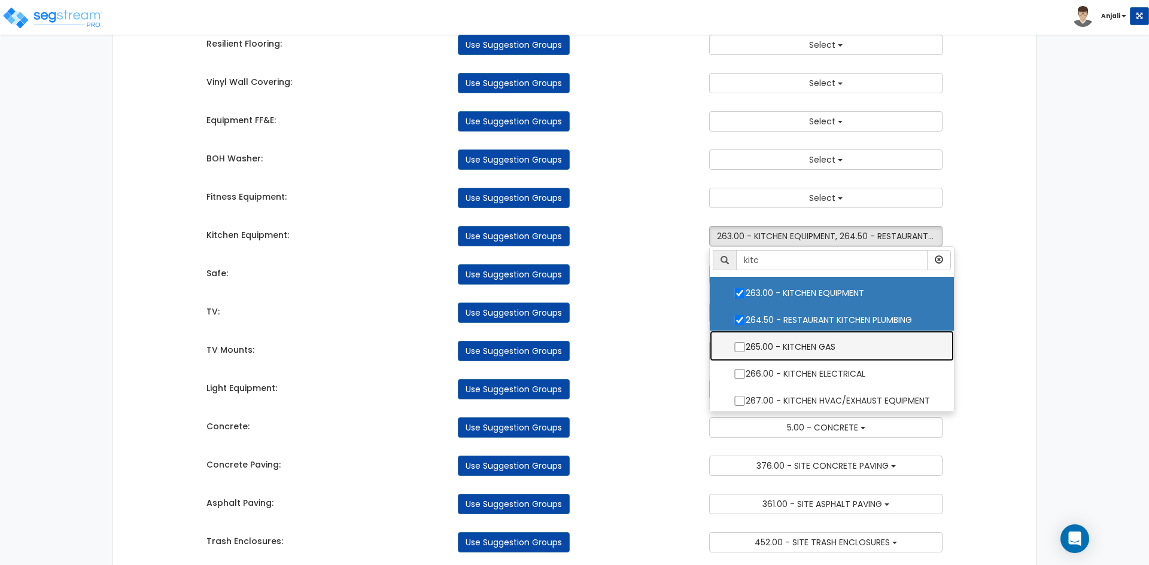
click at [740, 341] on label "265.00 - KITCHEN GAS" at bounding box center [832, 346] width 220 height 28
click at [740, 342] on input "265.00 - KITCHEN GAS" at bounding box center [740, 347] width 12 height 10
checkbox input "true"
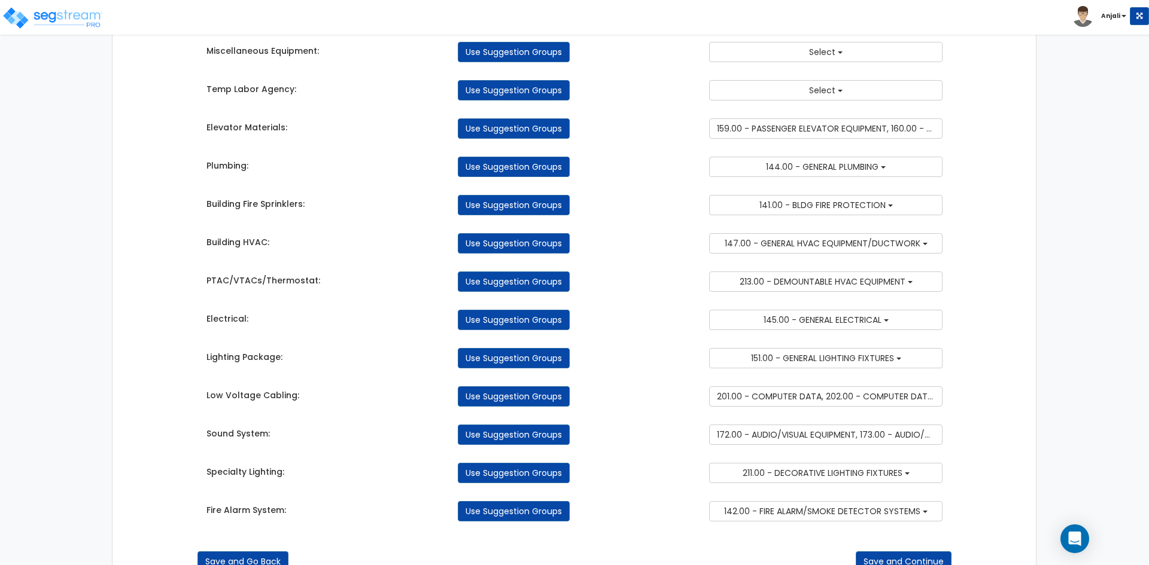
scroll to position [2601, 0]
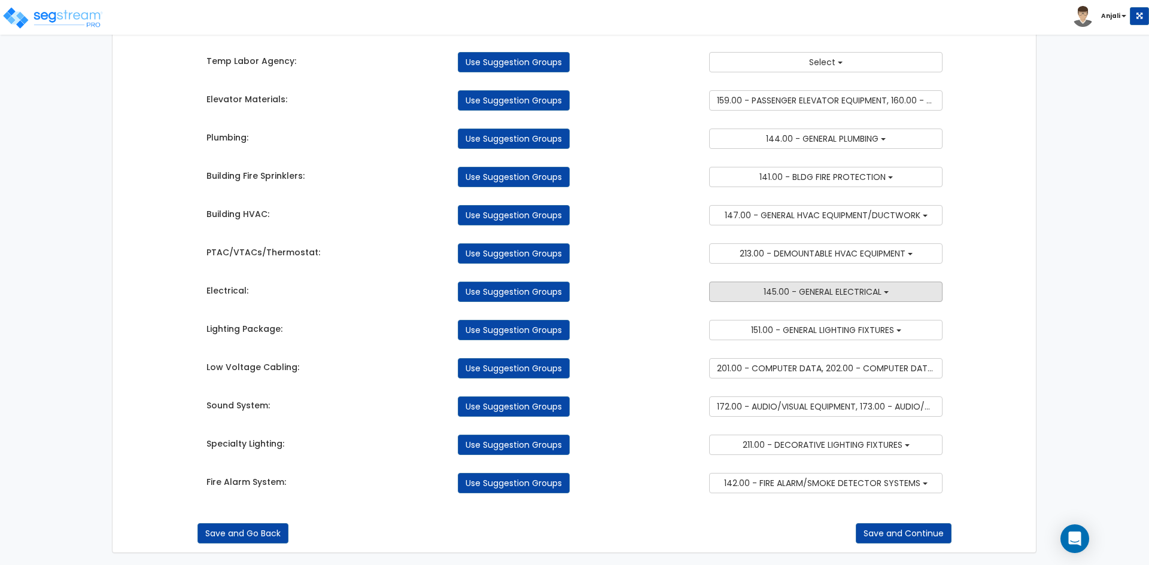
click at [843, 296] on span "145.00 - GENERAL ELECTRICAL" at bounding box center [822, 292] width 118 height 12
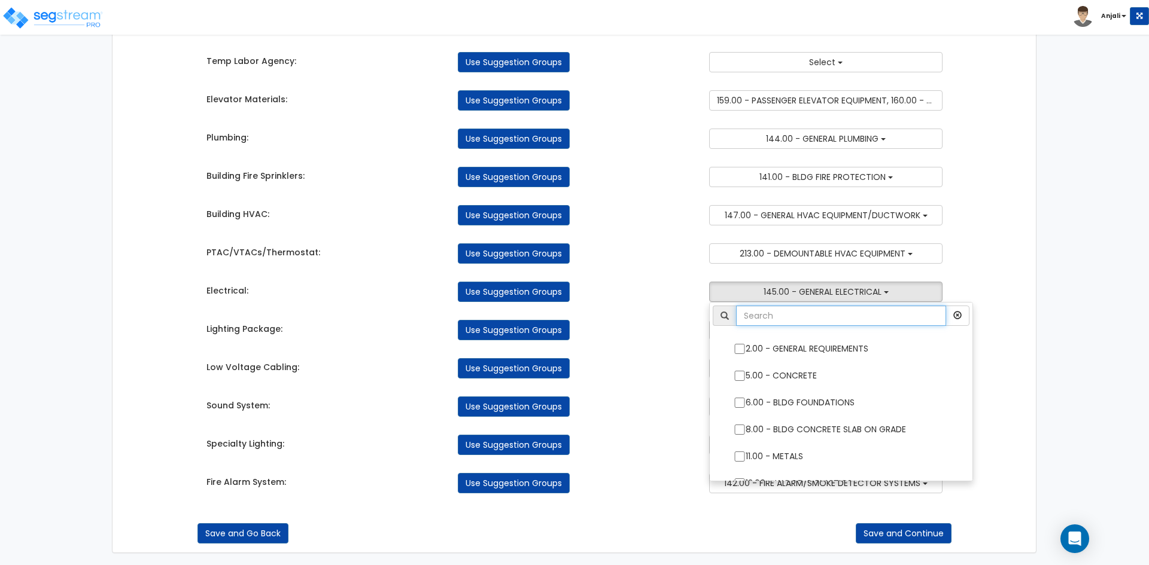
click at [789, 321] on input "text" at bounding box center [841, 316] width 210 height 20
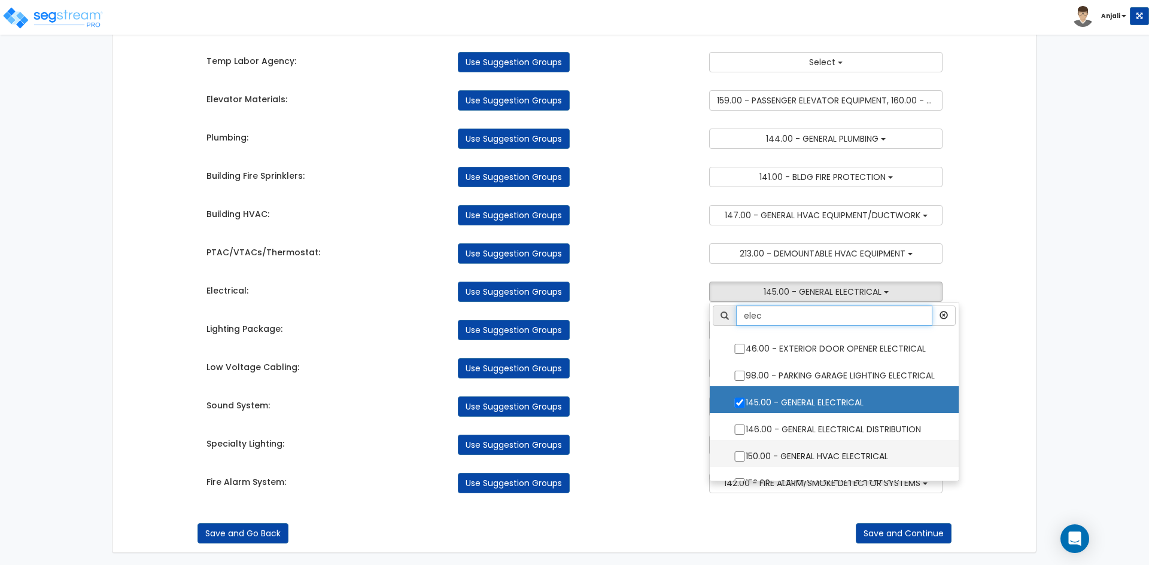
type input "elec"
click at [740, 457] on input "150.00 - GENERAL HVAC ELECTRICAL" at bounding box center [740, 457] width 12 height 10
checkbox input "true"
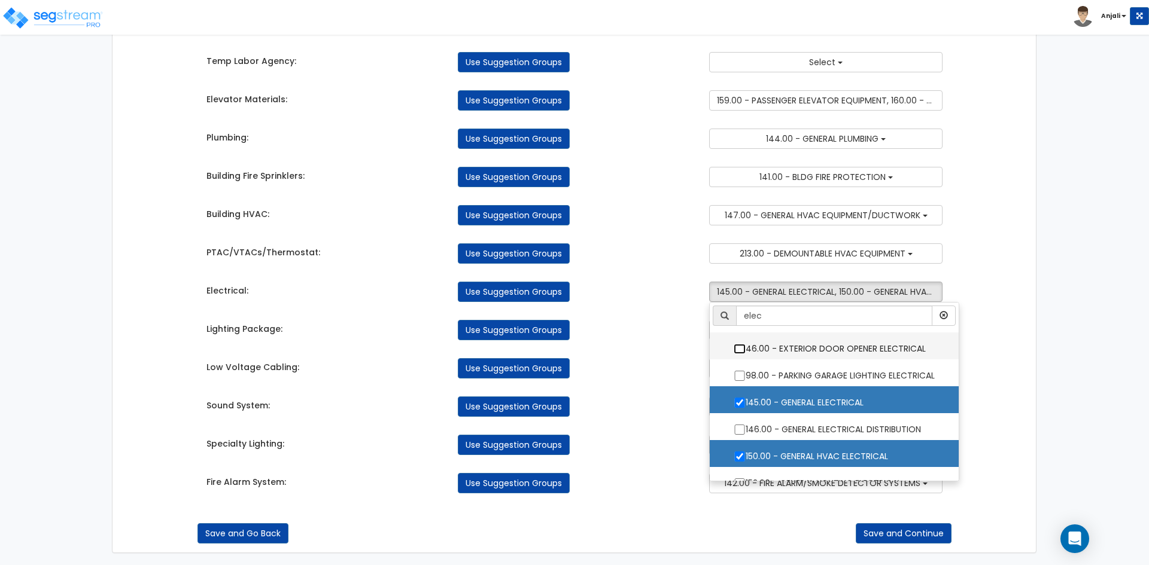
click at [744, 351] on input "46.00 - EXTERIOR DOOR OPENER ELECTRICAL" at bounding box center [740, 349] width 12 height 10
checkbox input "true"
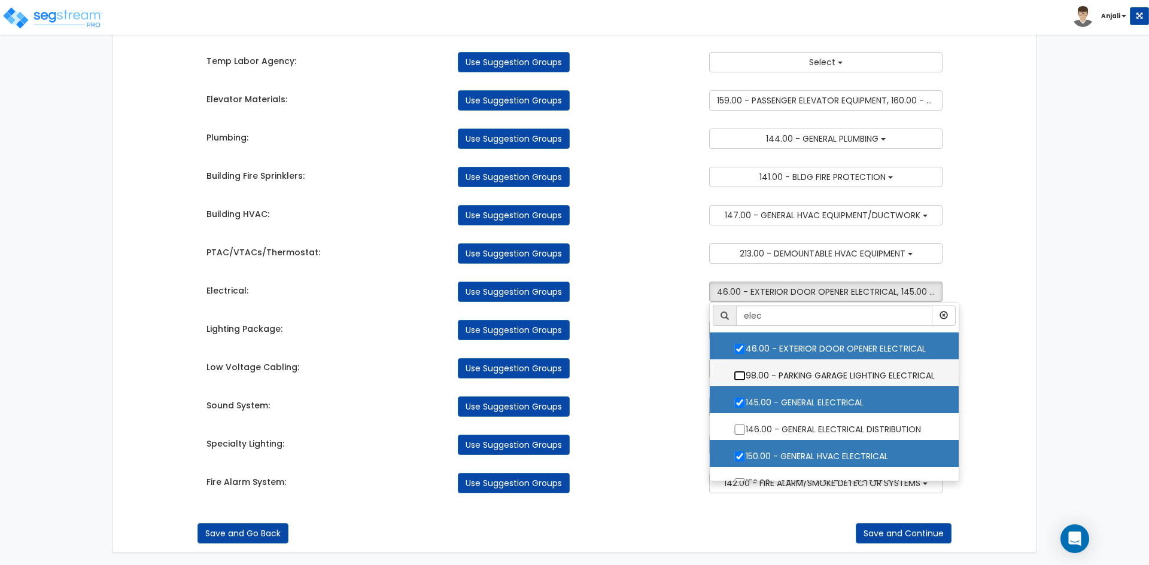
click at [740, 378] on input "98.00 - PARKING GARAGE LIGHTING ELECTRICAL" at bounding box center [740, 376] width 12 height 10
checkbox input "true"
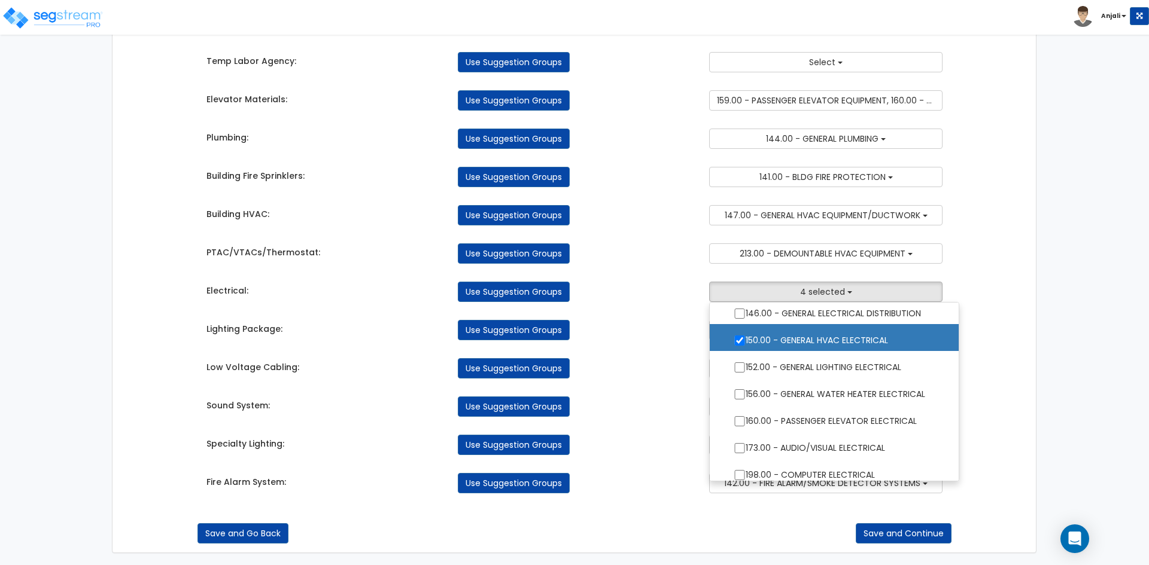
scroll to position [120, 0]
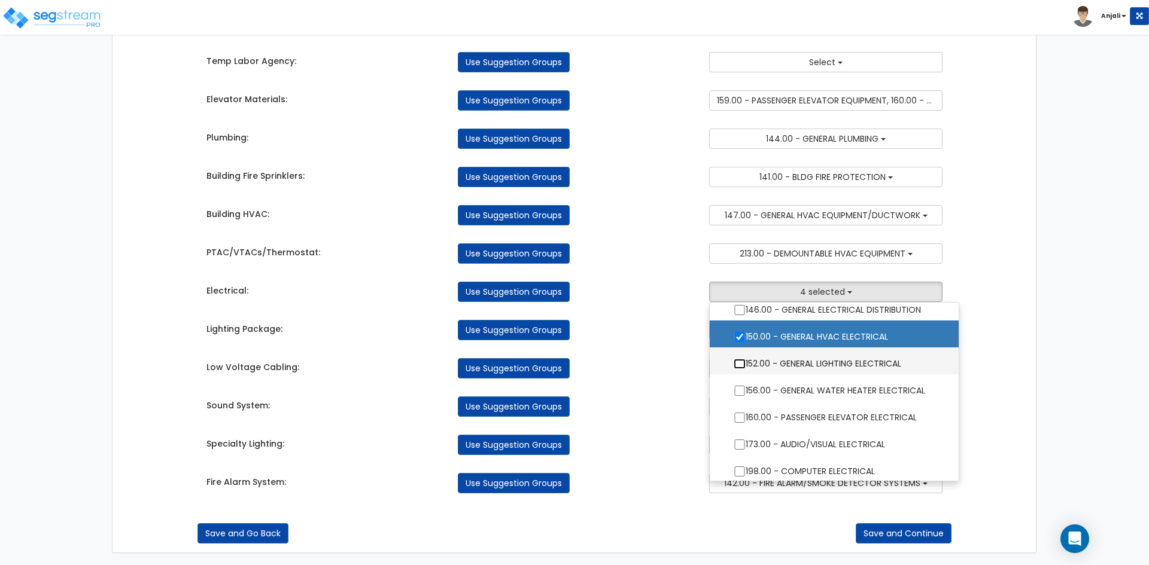
click at [743, 365] on input "152.00 - GENERAL LIGHTING ELECTRICAL" at bounding box center [740, 364] width 12 height 10
checkbox input "true"
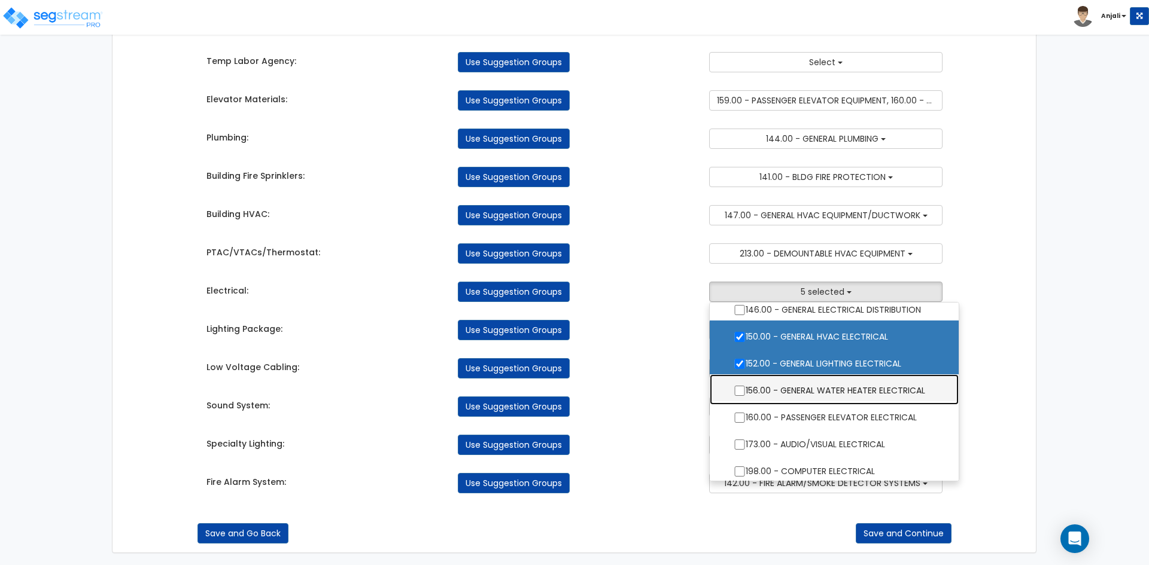
click at [748, 390] on label "156.00 - GENERAL WATER HEATER ELECTRICAL" at bounding box center [834, 390] width 225 height 28
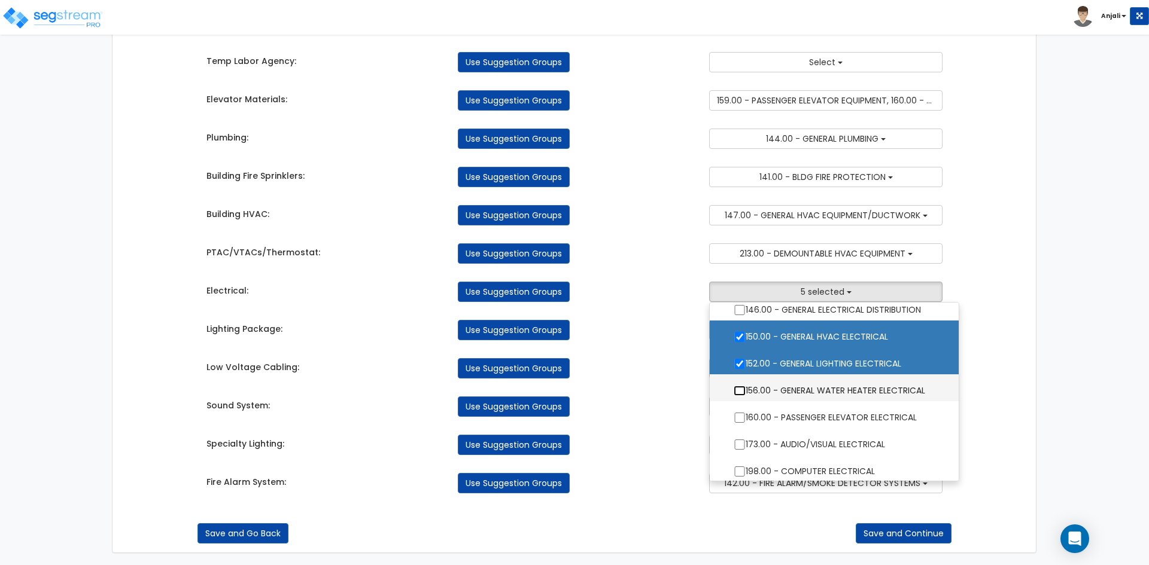
click at [745, 390] on input "156.00 - GENERAL WATER HEATER ELECTRICAL" at bounding box center [740, 391] width 12 height 10
checkbox input "true"
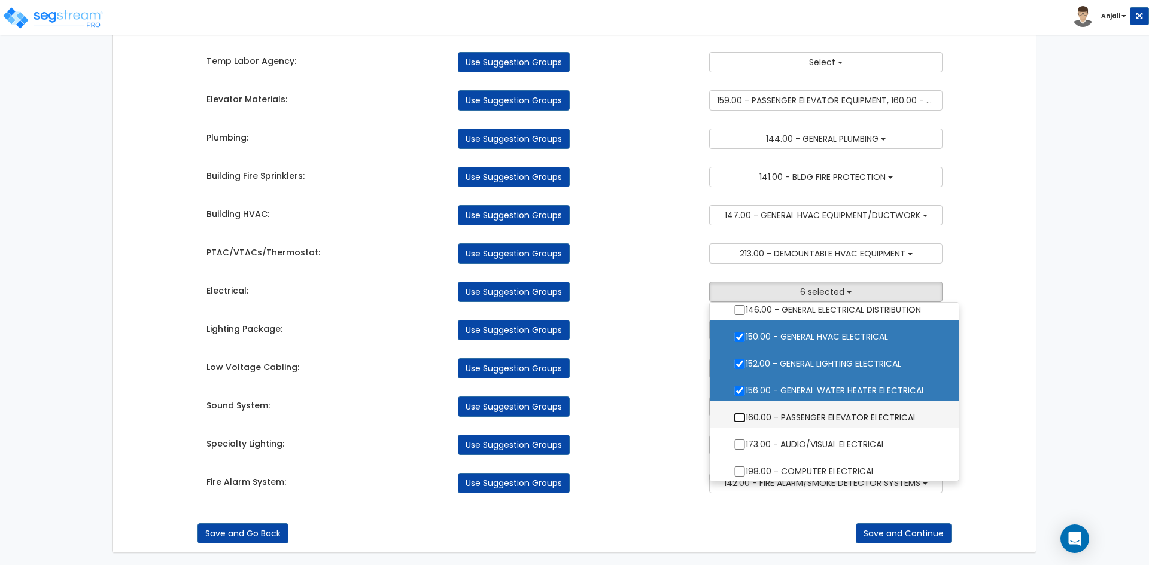
click at [736, 420] on input "160.00 - PASSENGER ELEVATOR ELECTRICAL" at bounding box center [740, 418] width 12 height 10
checkbox input "true"
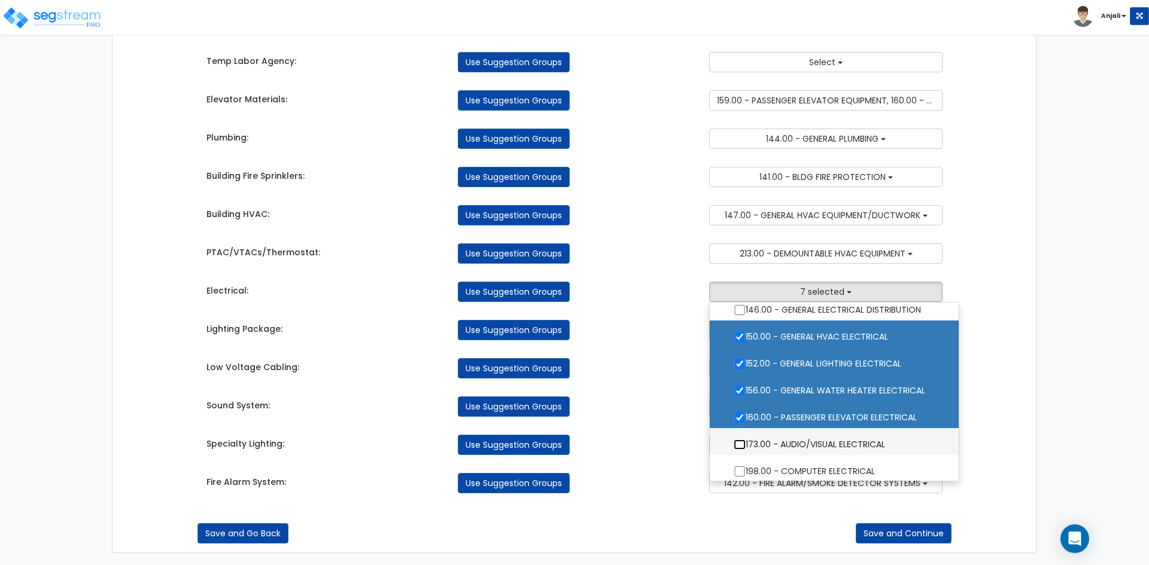
click at [738, 445] on input "173.00 - AUDIO/VISUAL ELECTRICAL" at bounding box center [740, 445] width 12 height 10
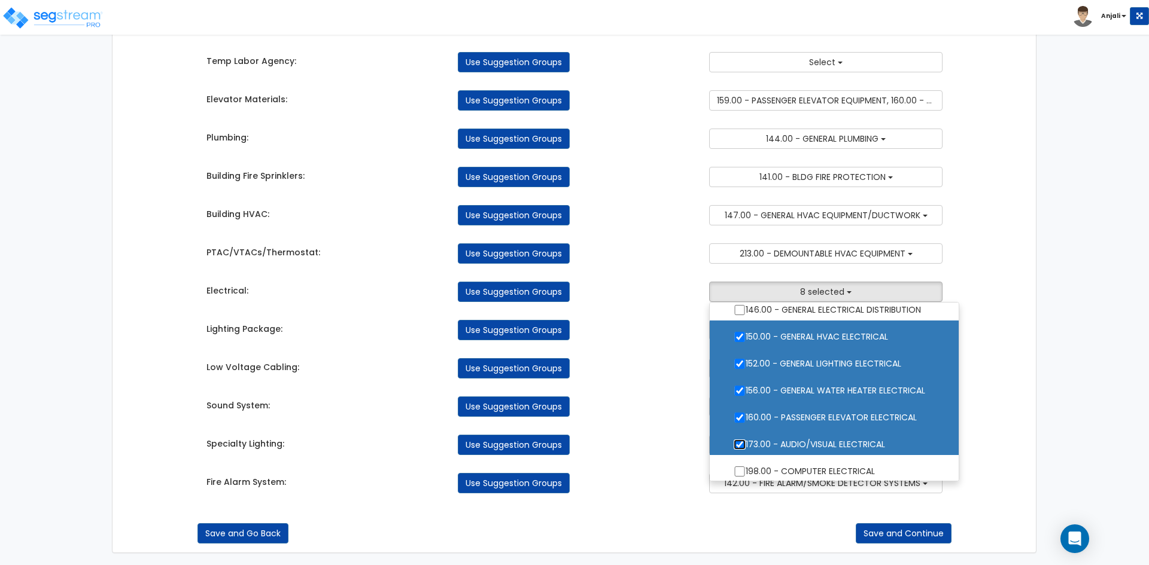
click at [738, 446] on input "173.00 - AUDIO/VISUAL ELECTRICAL" at bounding box center [740, 445] width 12 height 10
checkbox input "false"
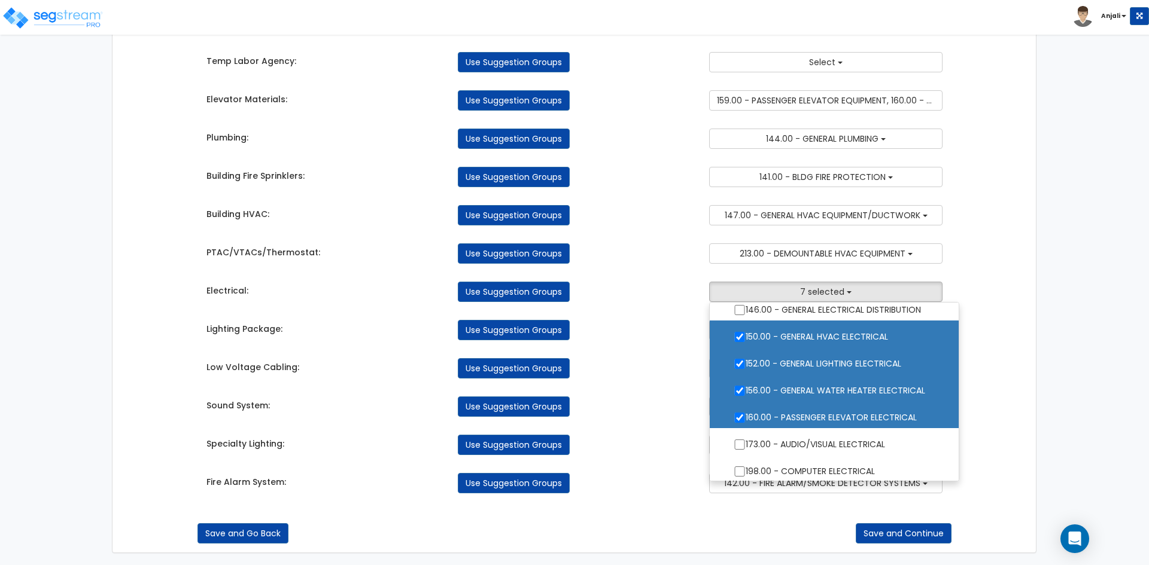
click at [689, 429] on div "Specialty Lighting: Use Suggestion Groups 2.00 - GENERAL REQUIREMENTS 5.00 - CO…" at bounding box center [574, 442] width 754 height 26
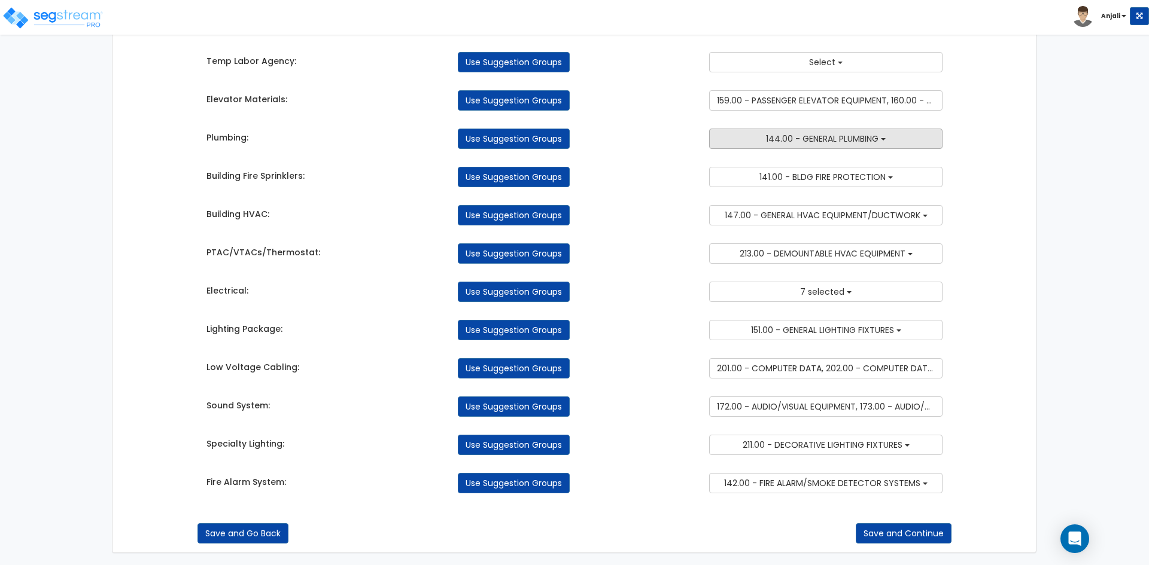
click at [832, 144] on span "144.00 - GENERAL PLUMBING" at bounding box center [822, 139] width 112 height 12
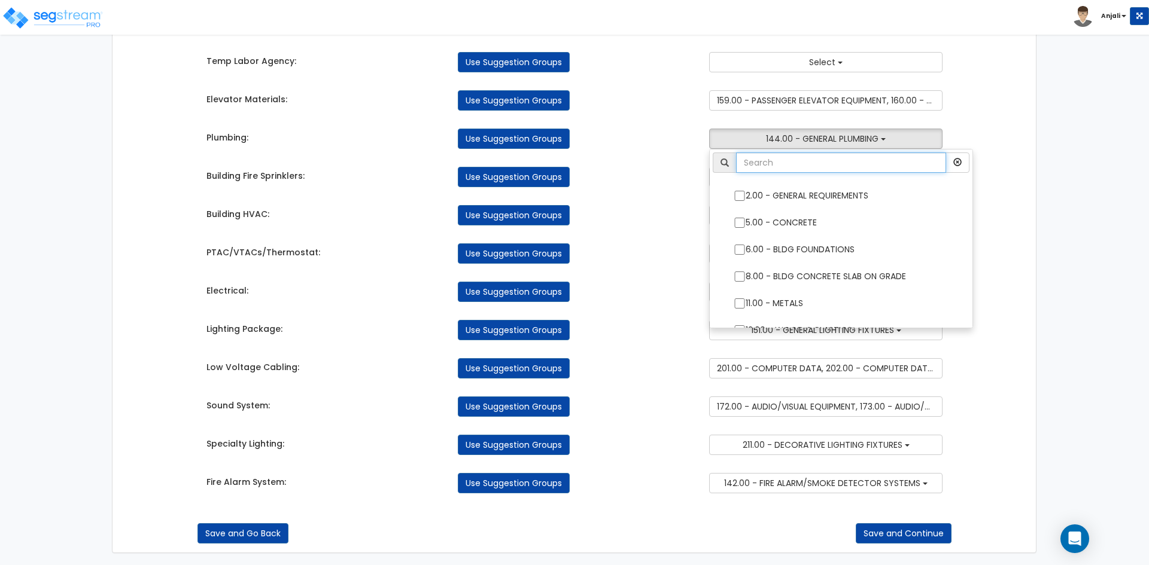
click at [805, 168] on input "text" at bounding box center [841, 163] width 210 height 20
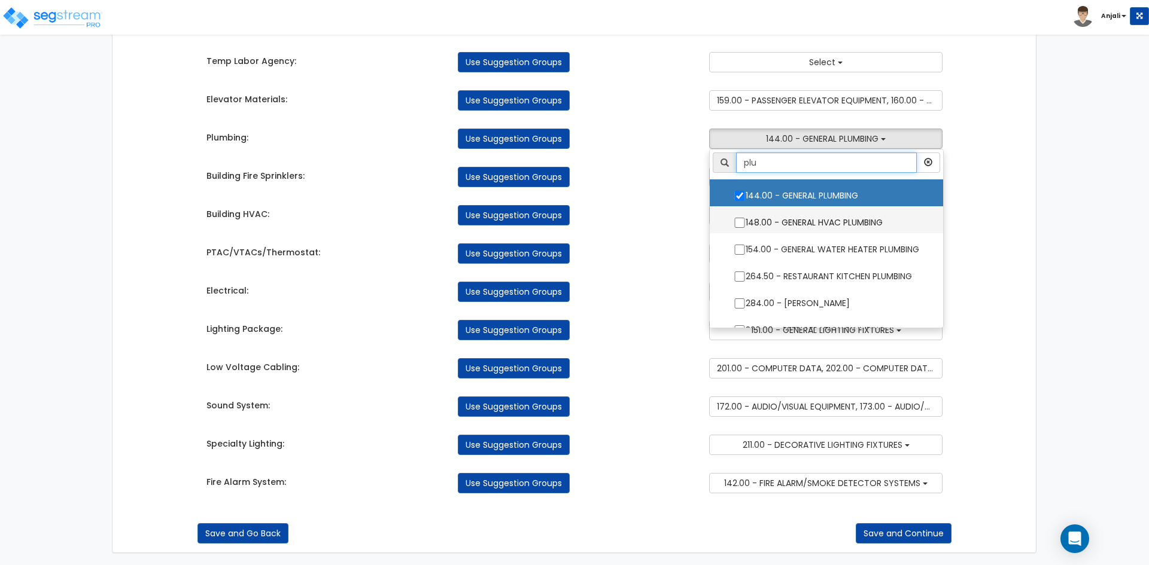
type input "plu"
click at [738, 227] on input "148.00 - GENERAL HVAC PLUMBING" at bounding box center [740, 223] width 12 height 10
checkbox input "true"
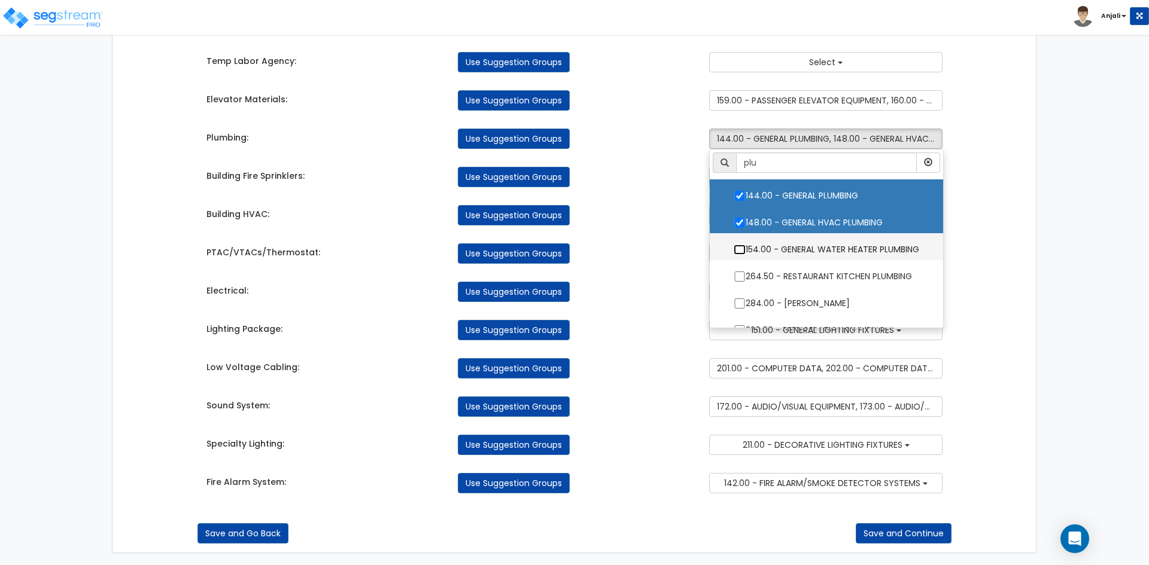
click at [735, 252] on input "154.00 - GENERAL WATER HEATER PLUMBING" at bounding box center [740, 250] width 12 height 10
checkbox input "true"
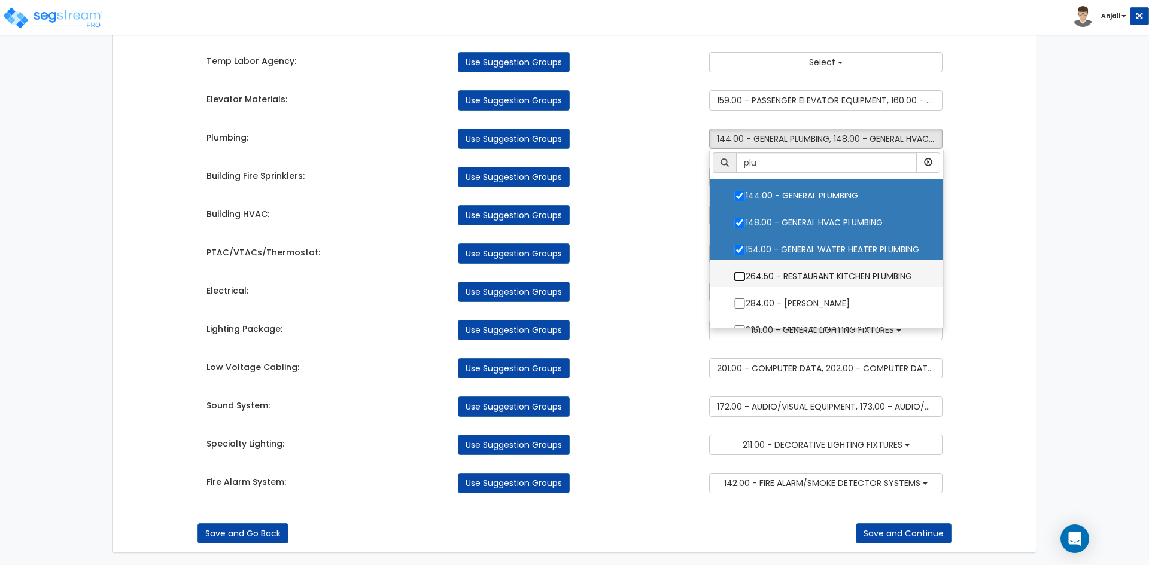
click at [734, 275] on input "264.50 - RESTAURANT KITCHEN PLUMBING" at bounding box center [740, 277] width 12 height 10
checkbox input "true"
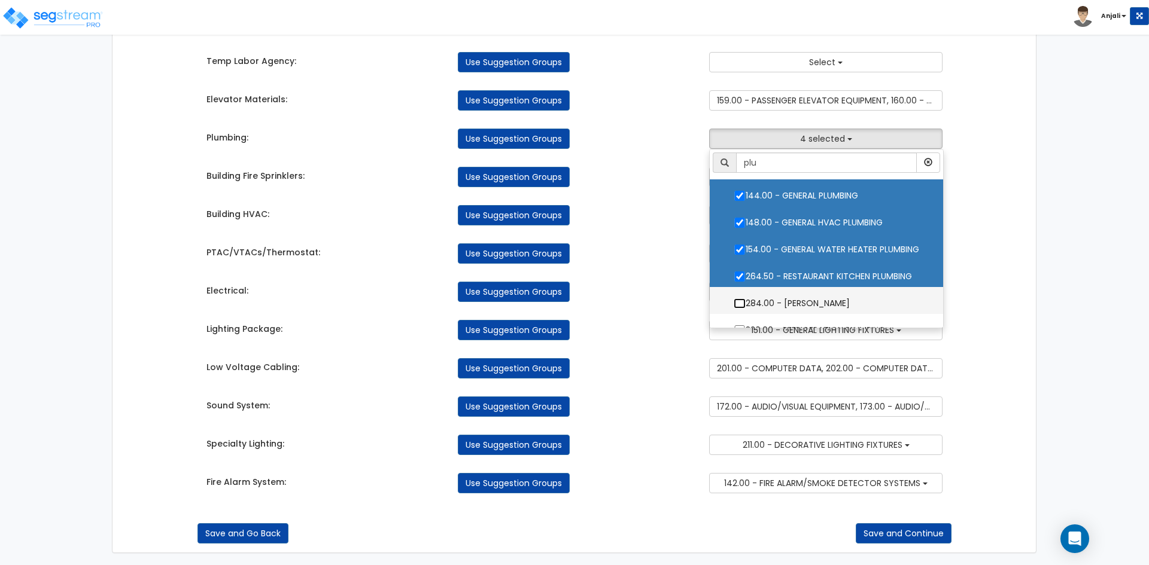
click at [734, 303] on input "284.00 - LAUNDRY PLUMBING" at bounding box center [740, 304] width 12 height 10
checkbox input "true"
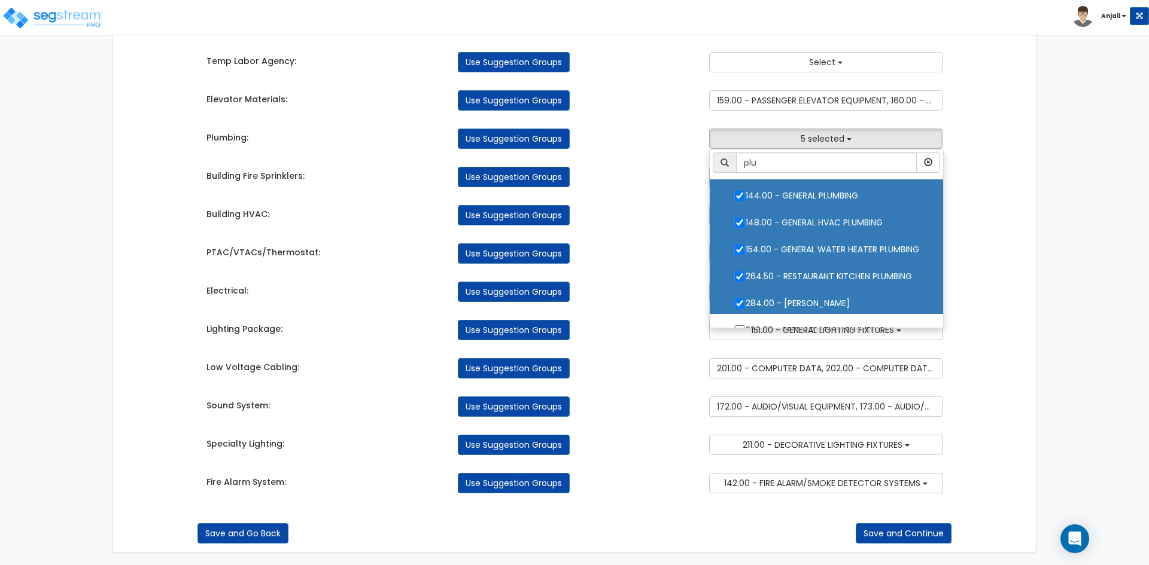
scroll to position [43, 0]
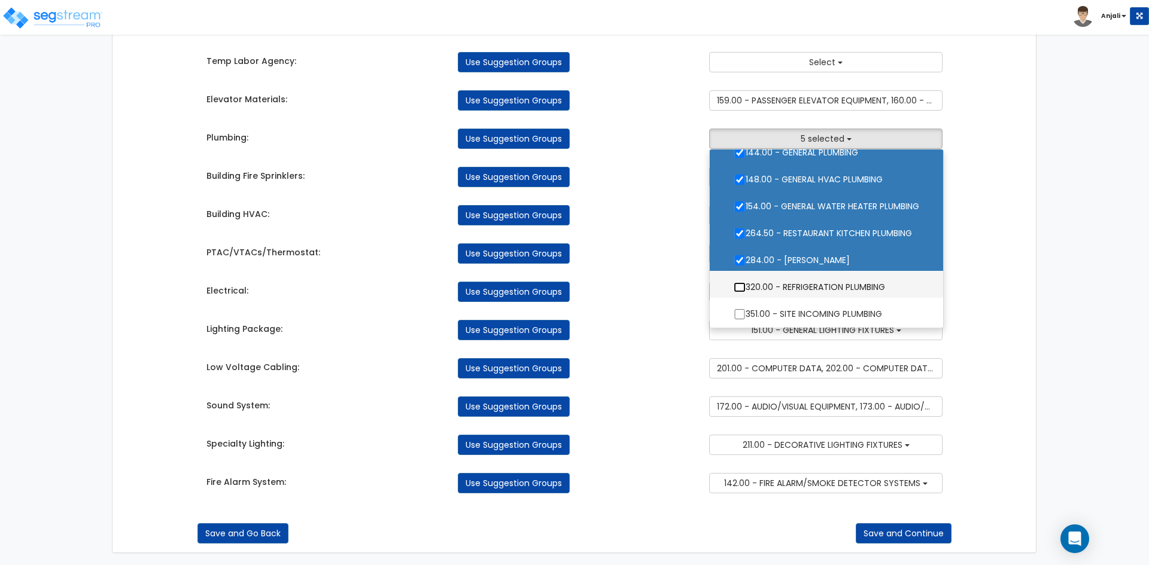
click at [737, 283] on input "320.00 - REFRIGERATION PLUMBING" at bounding box center [740, 287] width 12 height 10
checkbox input "true"
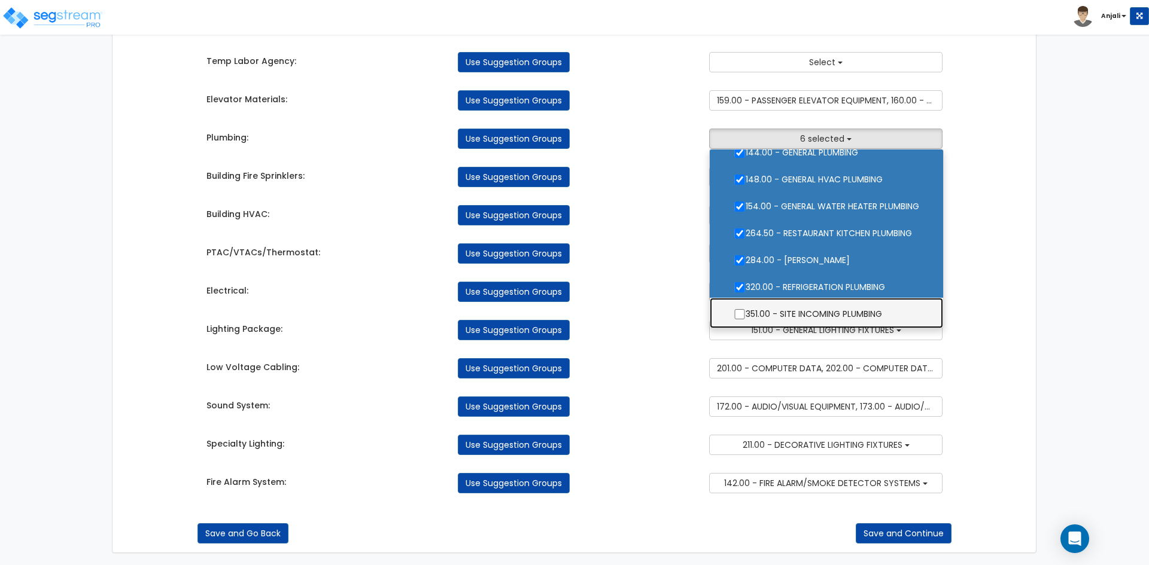
click at [732, 309] on label "351.00 - SITE INCOMING PLUMBING" at bounding box center [826, 313] width 209 height 28
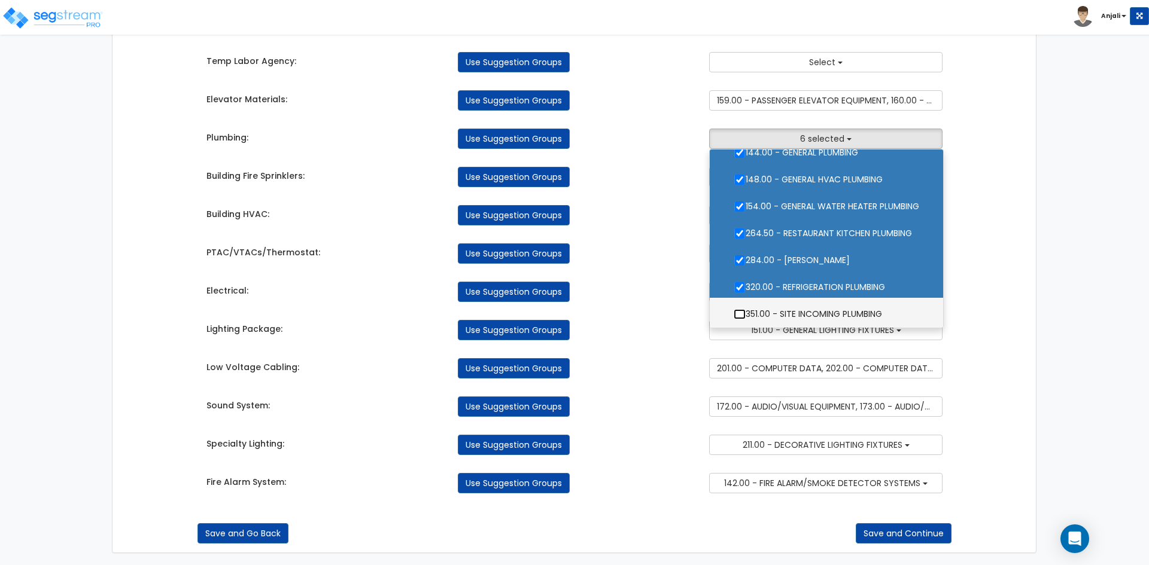
click at [734, 309] on input "351.00 - SITE INCOMING PLUMBING" at bounding box center [740, 314] width 12 height 10
checkbox input "true"
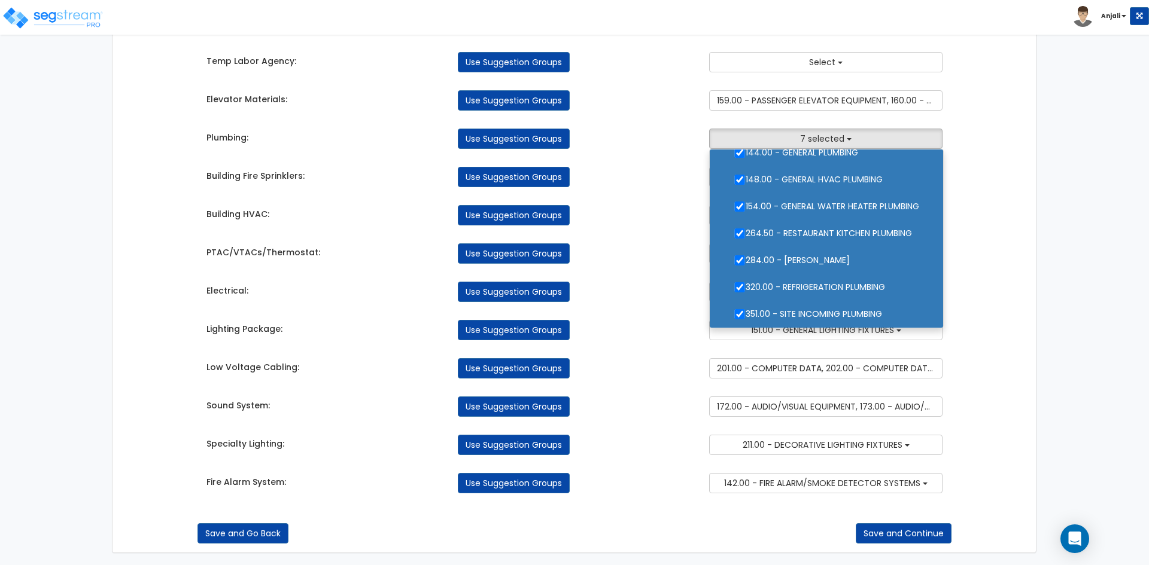
click at [659, 330] on div "Use Suggestion Groups" at bounding box center [574, 330] width 251 height 20
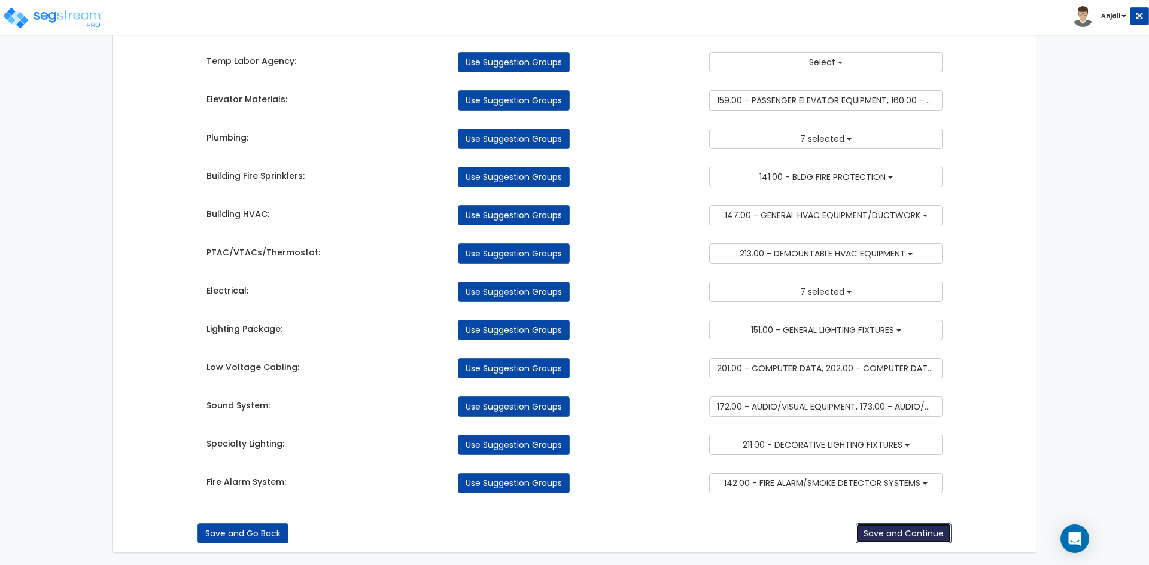
click at [882, 534] on button "Save and Continue" at bounding box center [904, 534] width 96 height 20
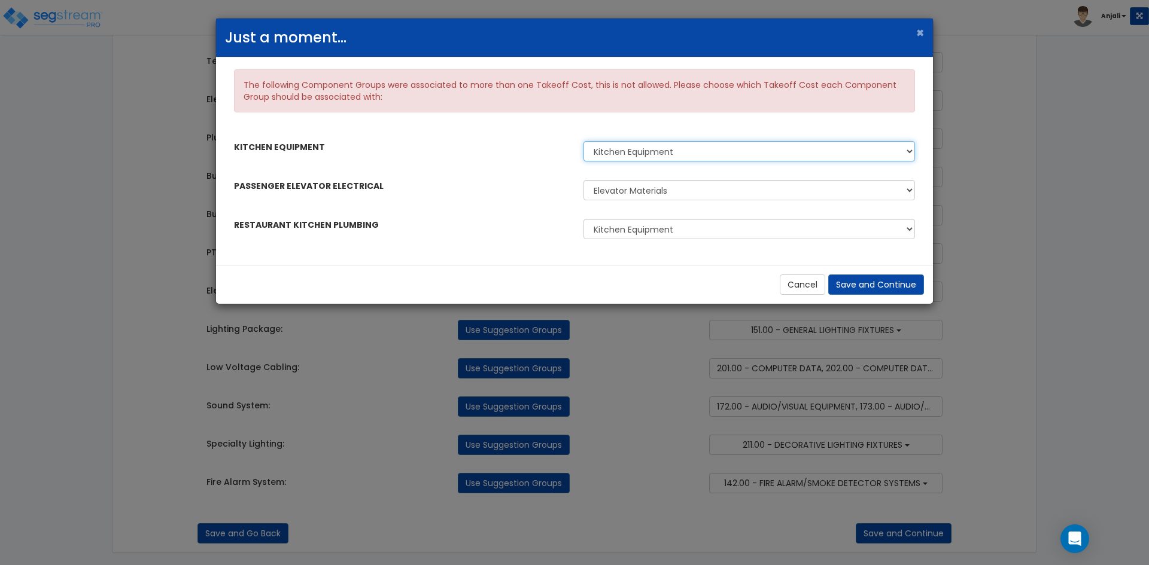
click at [728, 150] on select "Kitchen Equipment Kitchen Equipment GCs" at bounding box center [748, 151] width 331 height 20
select select "44733584"
click at [583, 141] on select "Kitchen Equipment Kitchen Equipment GCs" at bounding box center [748, 151] width 331 height 20
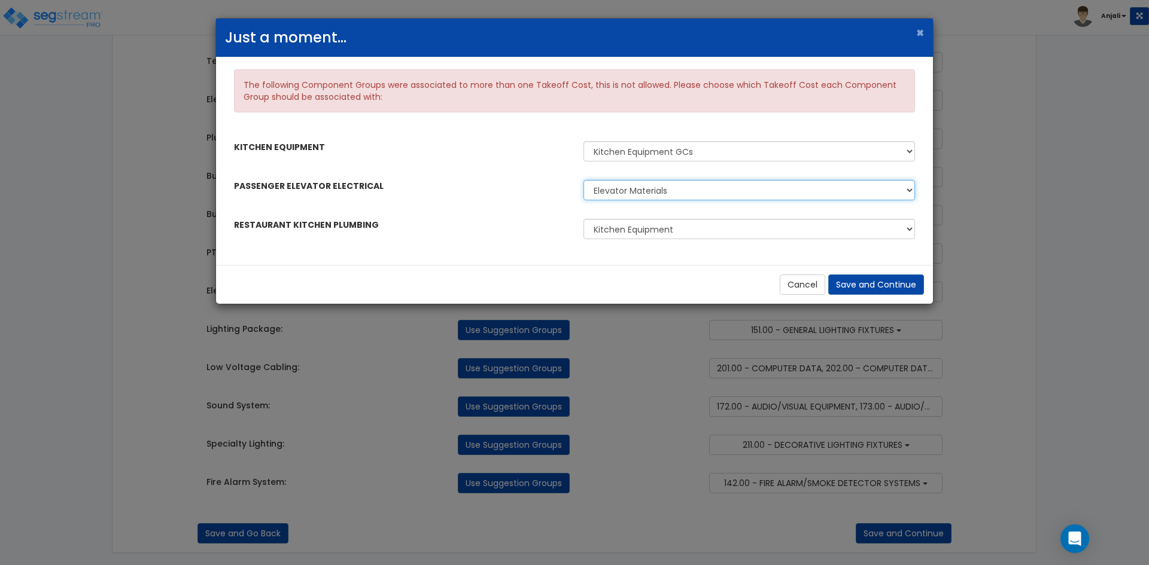
click at [707, 193] on select "Elevator Materials Electrical" at bounding box center [748, 190] width 331 height 20
click at [583, 180] on select "Elevator Materials Electrical" at bounding box center [748, 190] width 331 height 20
click at [694, 219] on select "Kitchen Equipment Kitchen Equipment Kitchen Equipment GCs Kitchen Equipment GCs…" at bounding box center [748, 229] width 331 height 20
select select "44733588"
click at [583, 219] on select "Kitchen Equipment Kitchen Equipment Kitchen Equipment GCs Kitchen Equipment GCs…" at bounding box center [748, 229] width 331 height 20
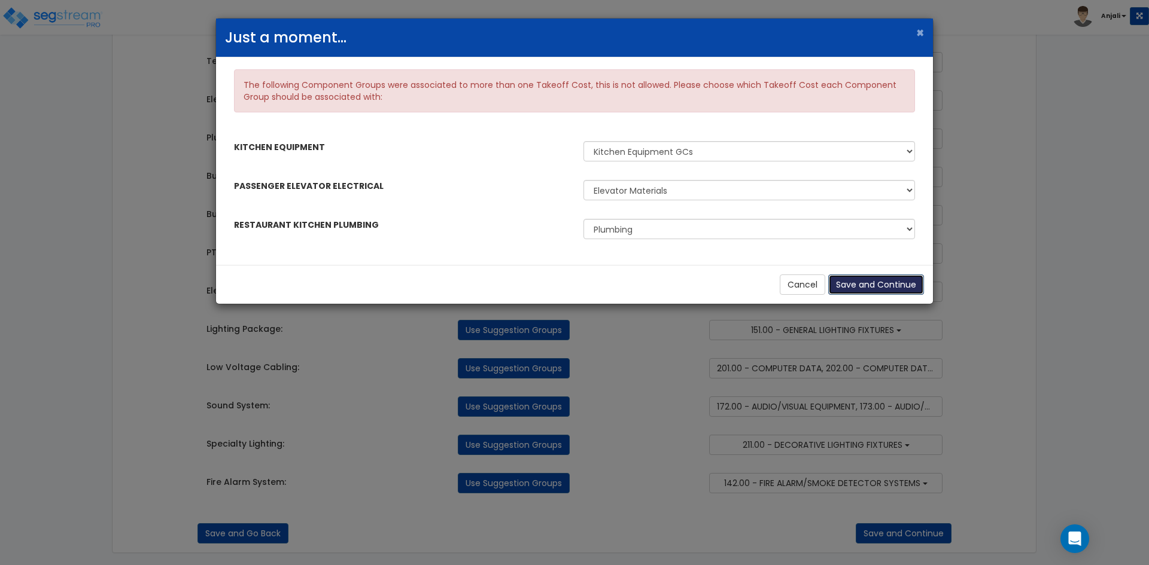
click at [877, 286] on button "Save and Continue" at bounding box center [876, 285] width 96 height 20
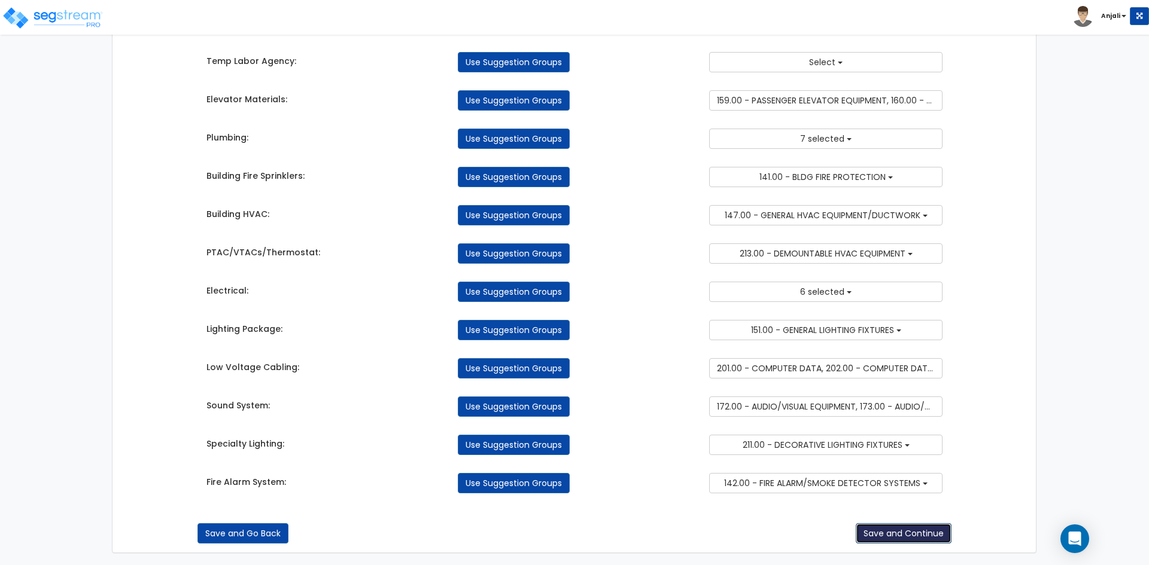
click at [907, 528] on button "Save and Continue" at bounding box center [904, 534] width 96 height 20
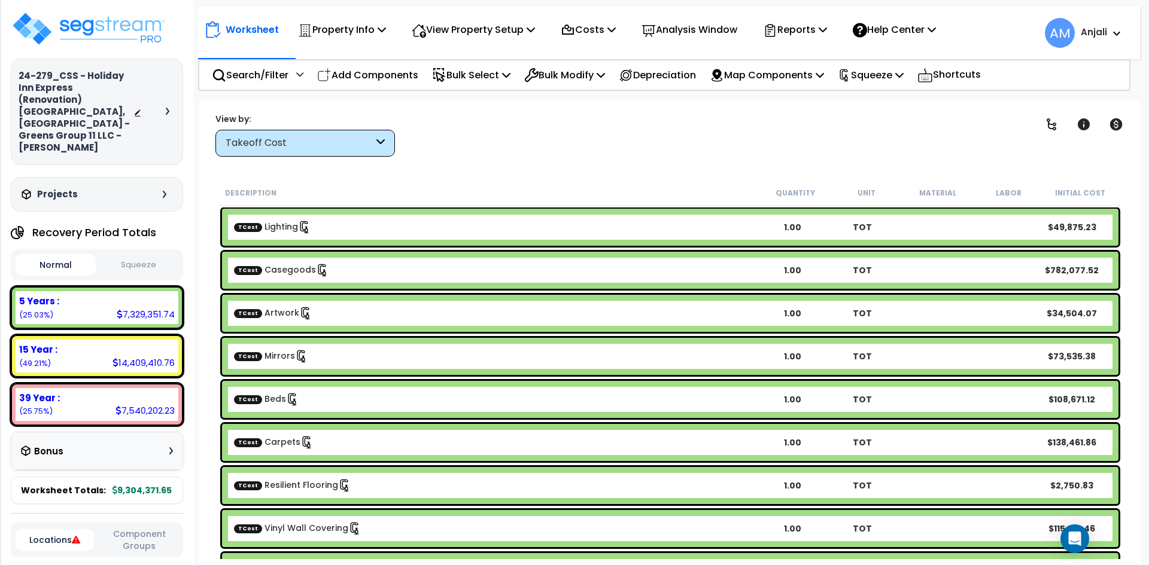
click at [135, 255] on button "Squeeze" at bounding box center [139, 265] width 80 height 21
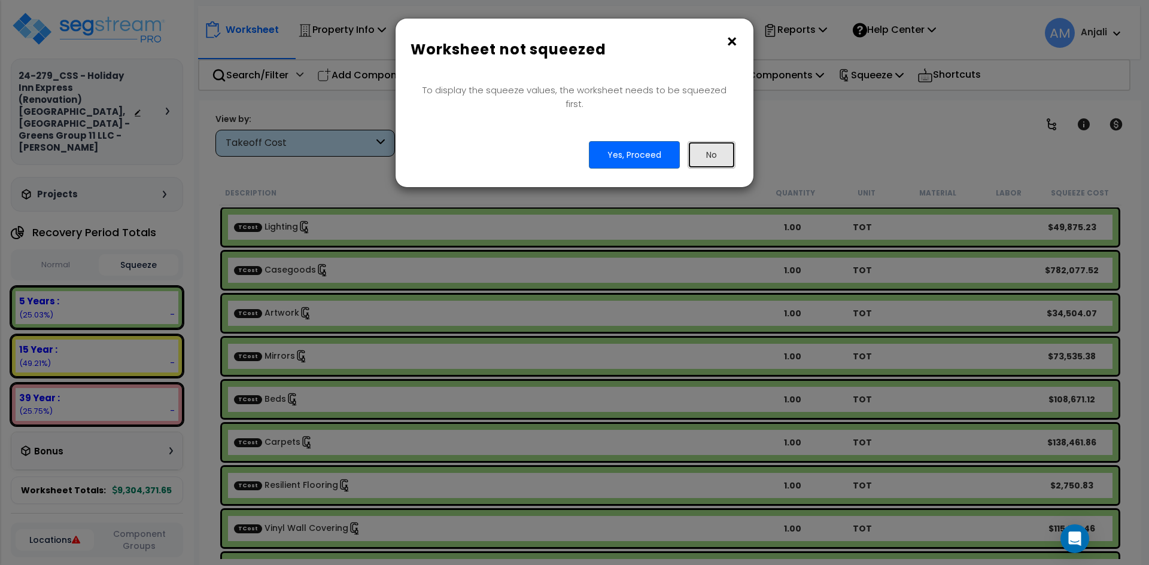
click at [710, 141] on button "No" at bounding box center [711, 155] width 48 height 28
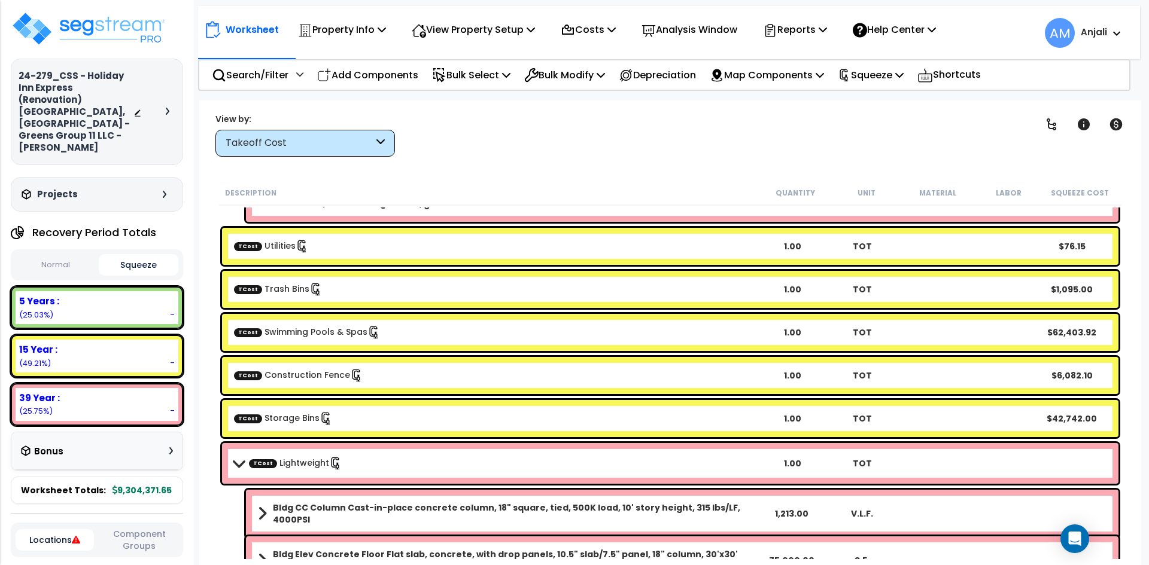
scroll to position [2094, 0]
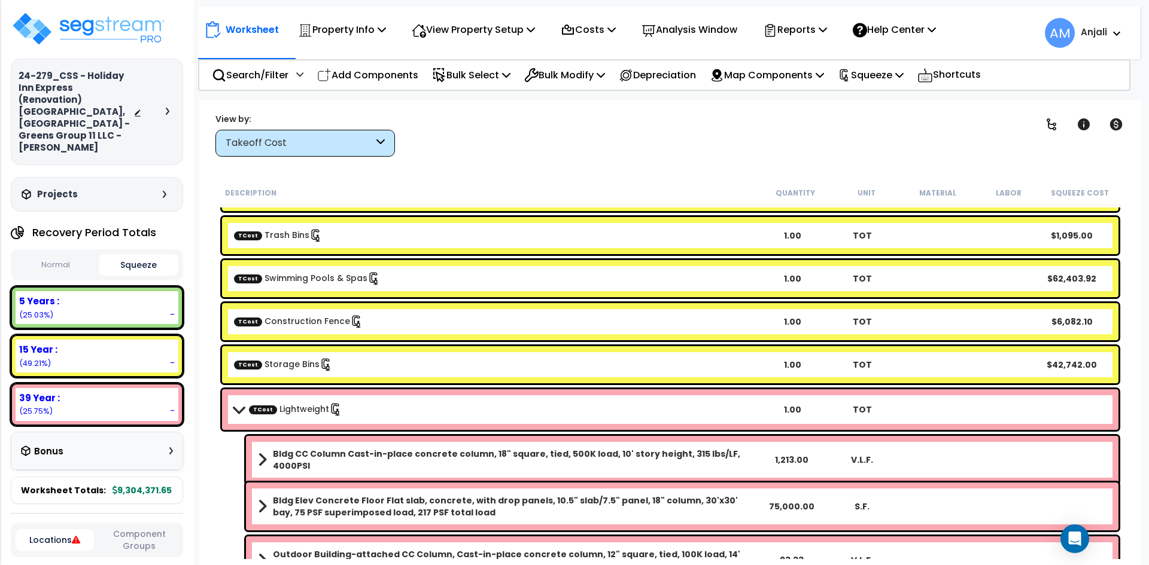
click at [60, 255] on button "Normal" at bounding box center [56, 265] width 80 height 21
click at [145, 258] on div "Recovery Period Totals Normal Squeeze 5 Years : 7,329,351.74 (25.03%) 7 Year : …" at bounding box center [97, 363] width 172 height 284
click at [160, 255] on button "Squeeze" at bounding box center [139, 265] width 80 height 21
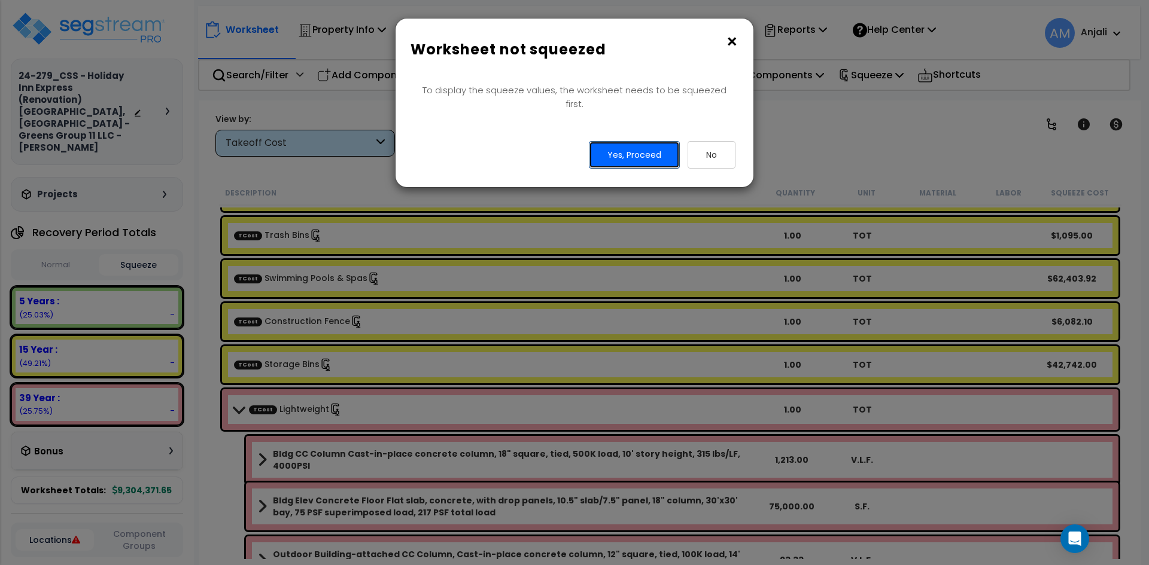
click at [665, 141] on button "Yes, Proceed" at bounding box center [634, 155] width 91 height 28
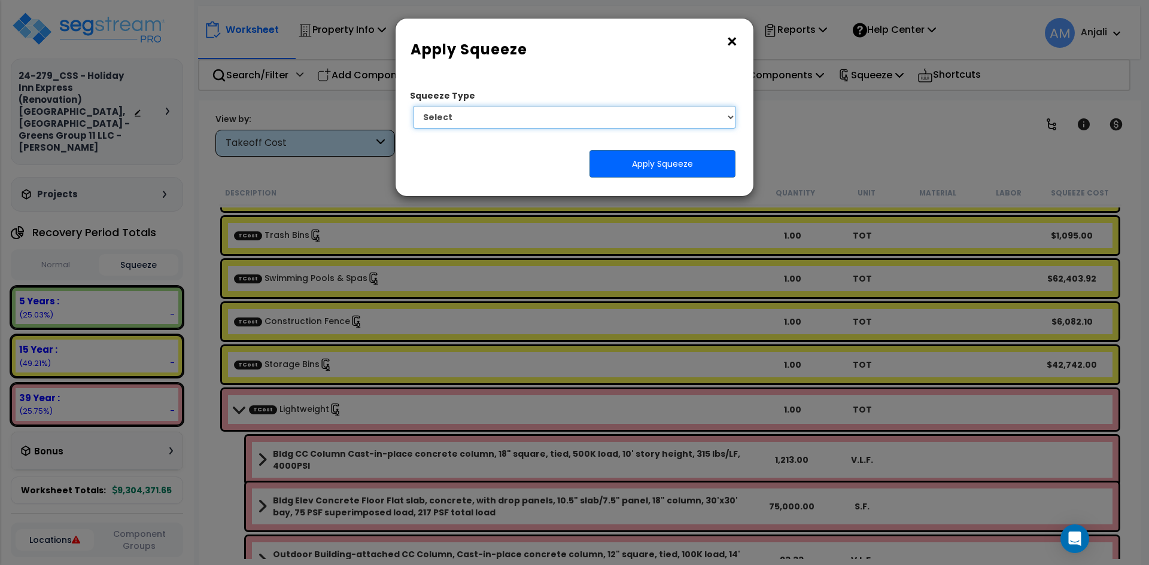
click at [646, 117] on select "Select 1. Squeeze by Takeoff Cost" at bounding box center [574, 117] width 323 height 23
select select "squeeze_by_custom_backoff_cost"
click at [413, 106] on select "Select 1. Squeeze by Takeoff Cost" at bounding box center [574, 117] width 323 height 23
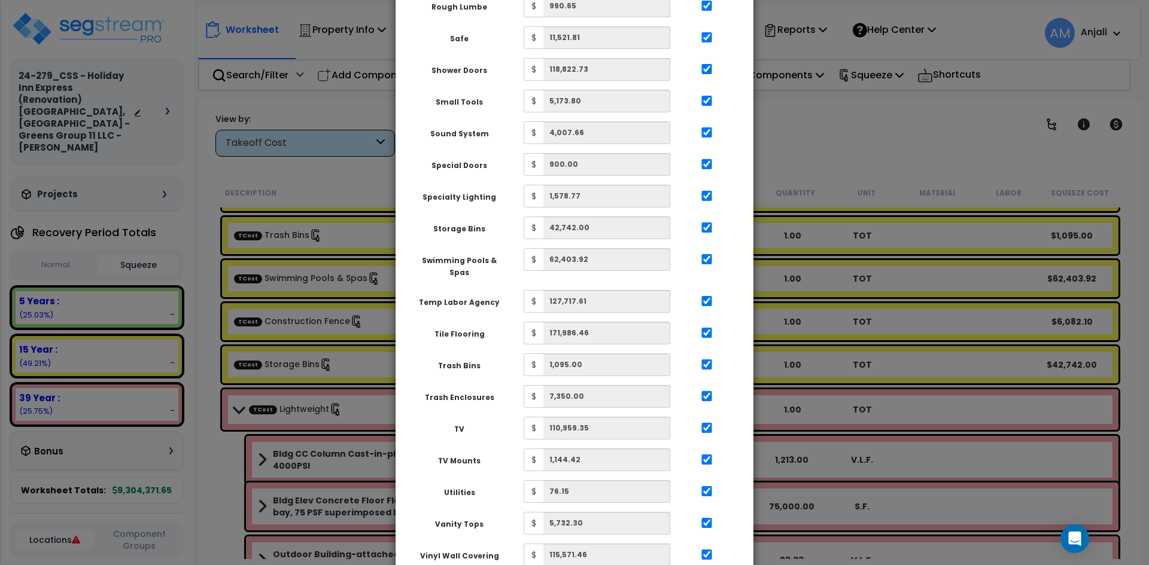
scroll to position [2152, 0]
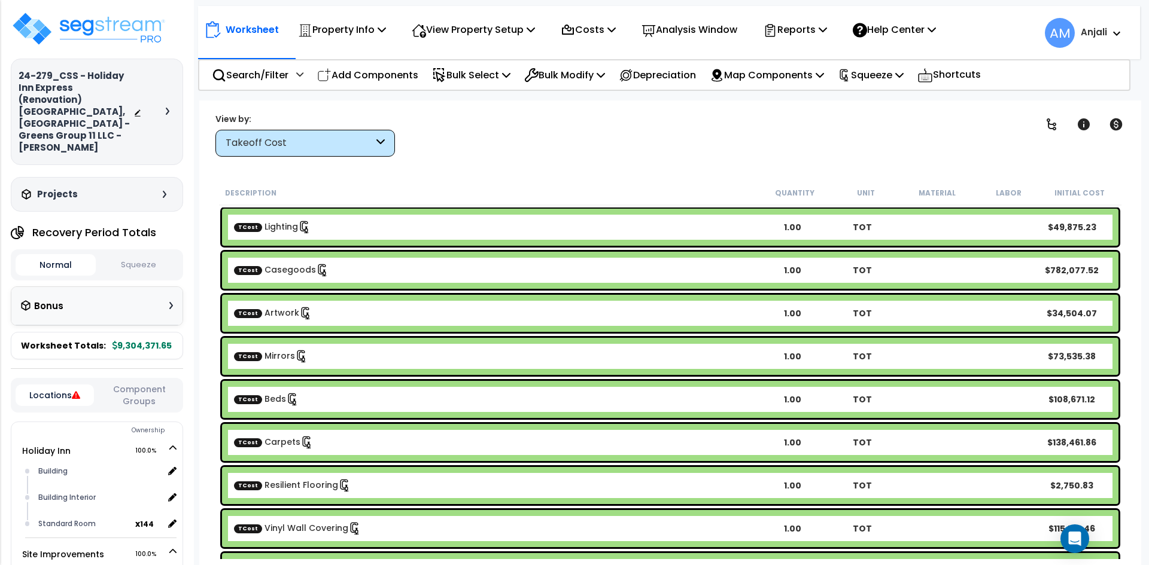
click at [155, 255] on button "Squeeze" at bounding box center [139, 265] width 80 height 21
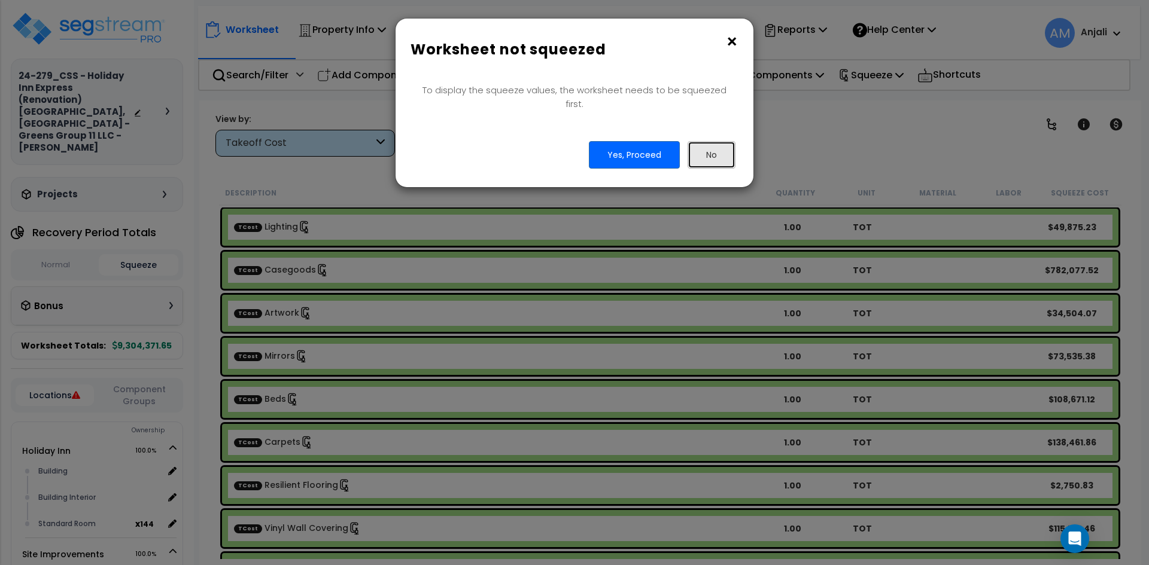
click at [722, 142] on button "No" at bounding box center [711, 155] width 48 height 28
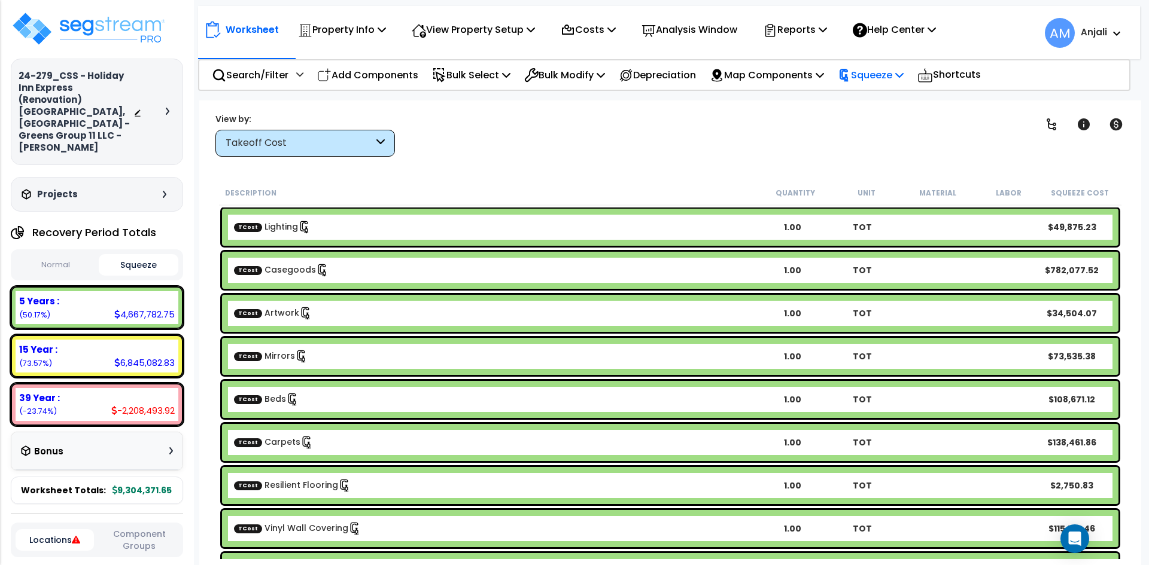
click at [871, 78] on p "Squeeze" at bounding box center [871, 75] width 66 height 16
click at [902, 121] on link "Reset Squeeze" at bounding box center [891, 127] width 118 height 24
click at [887, 75] on p "Squeeze" at bounding box center [871, 75] width 66 height 16
click at [915, 160] on link "Show Advanced" at bounding box center [891, 152] width 118 height 24
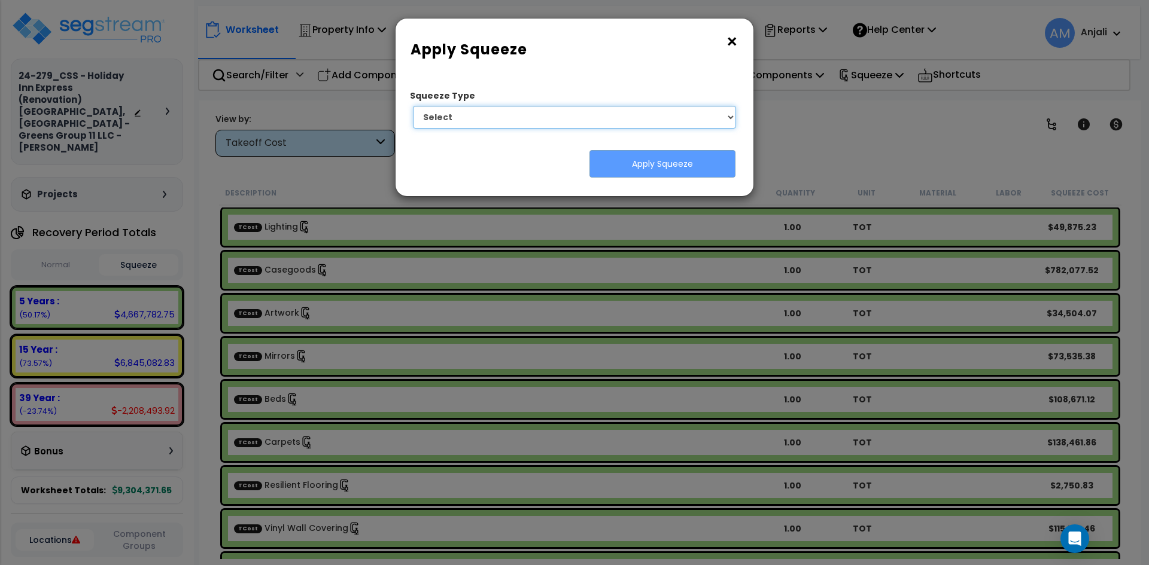
click at [628, 124] on select "Select 1. Squeeze by Takeoff Cost" at bounding box center [574, 117] width 323 height 23
select select "squeeze_by_custom_backoff_cost"
click at [413, 106] on select "Select 1. Squeeze by Takeoff Cost" at bounding box center [574, 117] width 323 height 23
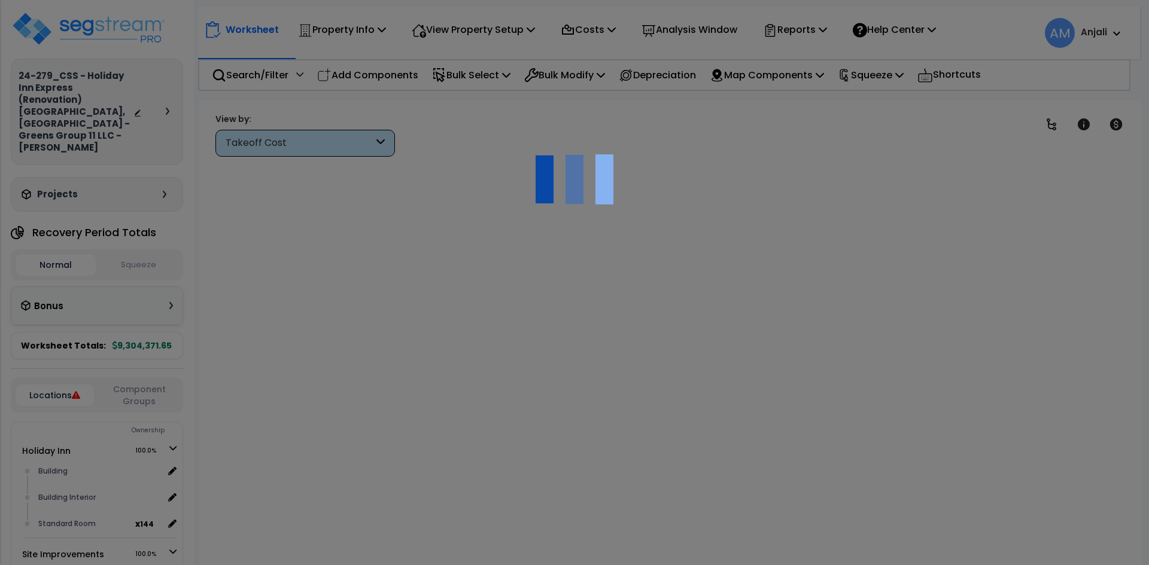
click at [710, 215] on div at bounding box center [574, 282] width 1149 height 565
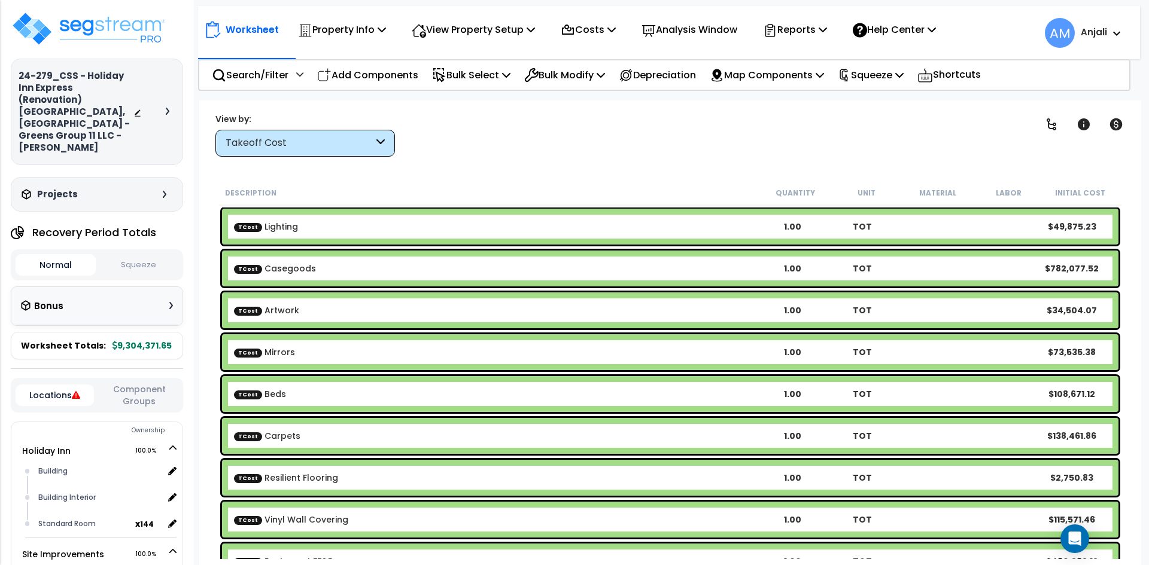
click at [121, 255] on button "Squeeze" at bounding box center [139, 265] width 80 height 21
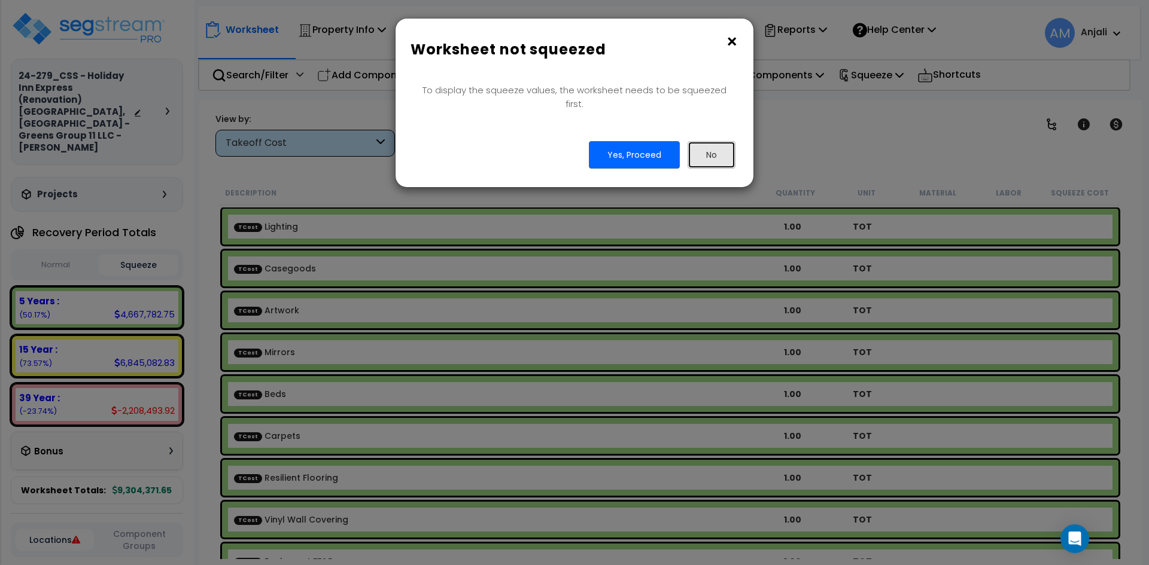
click at [705, 148] on button "No" at bounding box center [711, 155] width 48 height 28
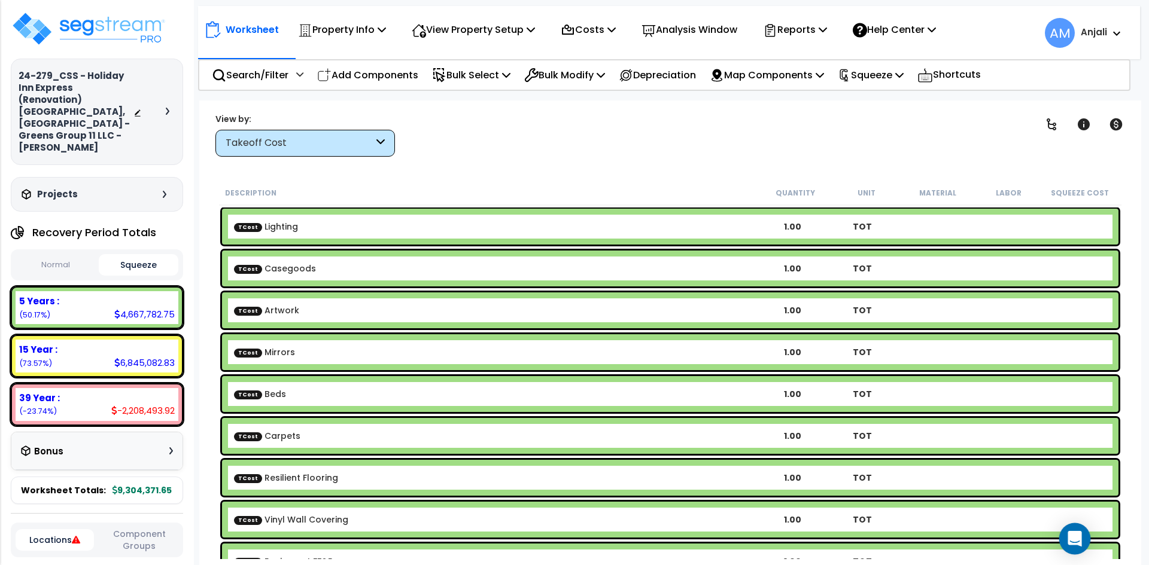
click at [1081, 540] on div "Open Intercom Messenger" at bounding box center [1075, 540] width 32 height 32
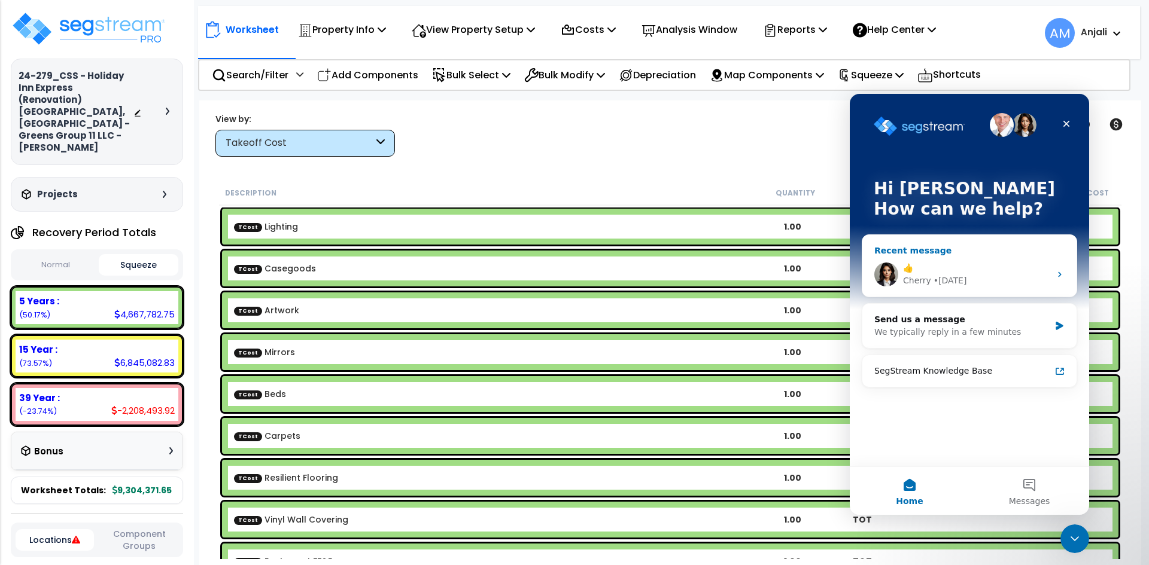
click at [984, 278] on div "Cherry • 6d ago" at bounding box center [976, 281] width 147 height 13
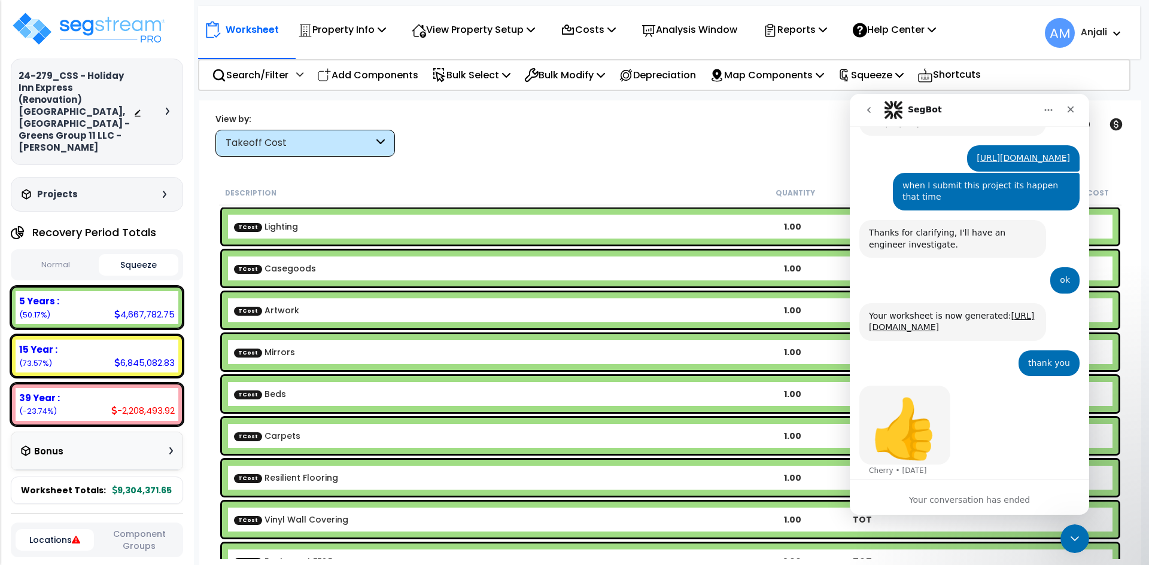
scroll to position [491, 0]
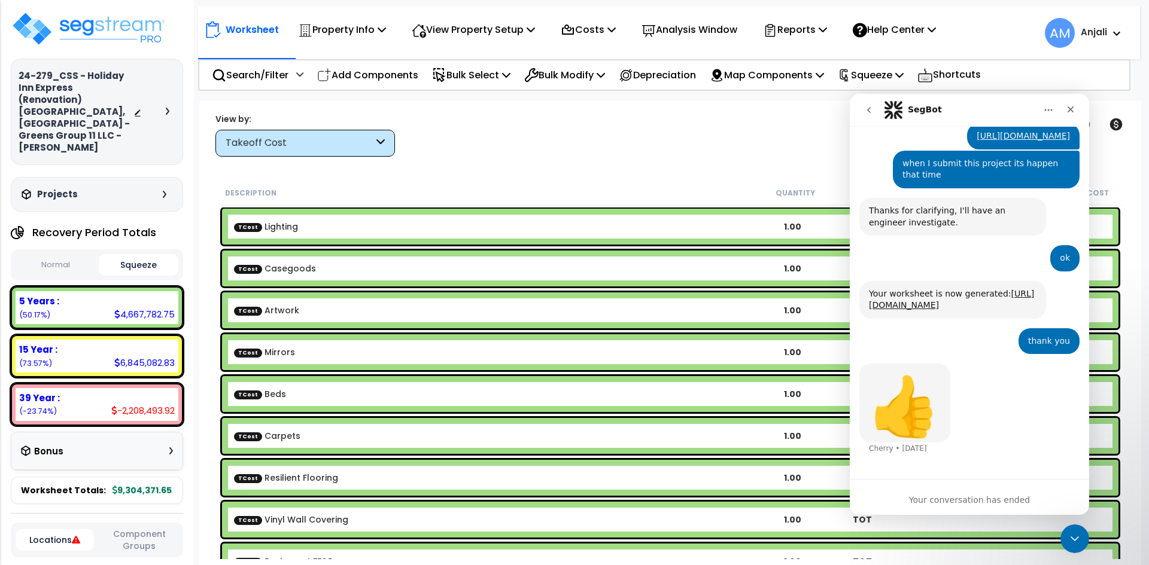
click at [874, 111] on button "go back" at bounding box center [868, 110] width 23 height 23
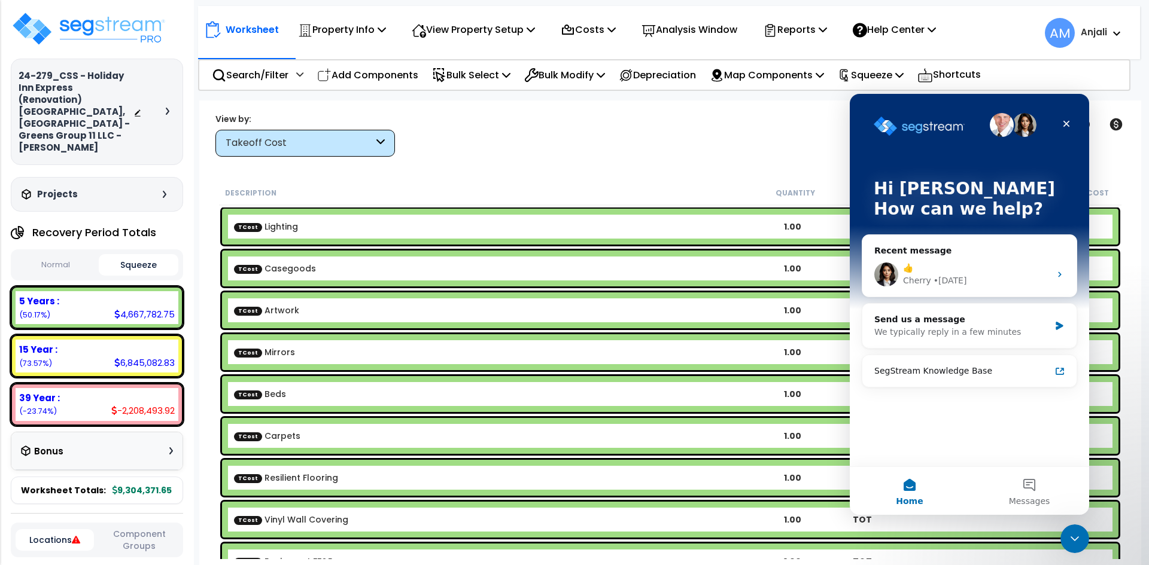
scroll to position [0, 0]
click at [954, 331] on div "We typically reply in a few minutes" at bounding box center [961, 332] width 175 height 13
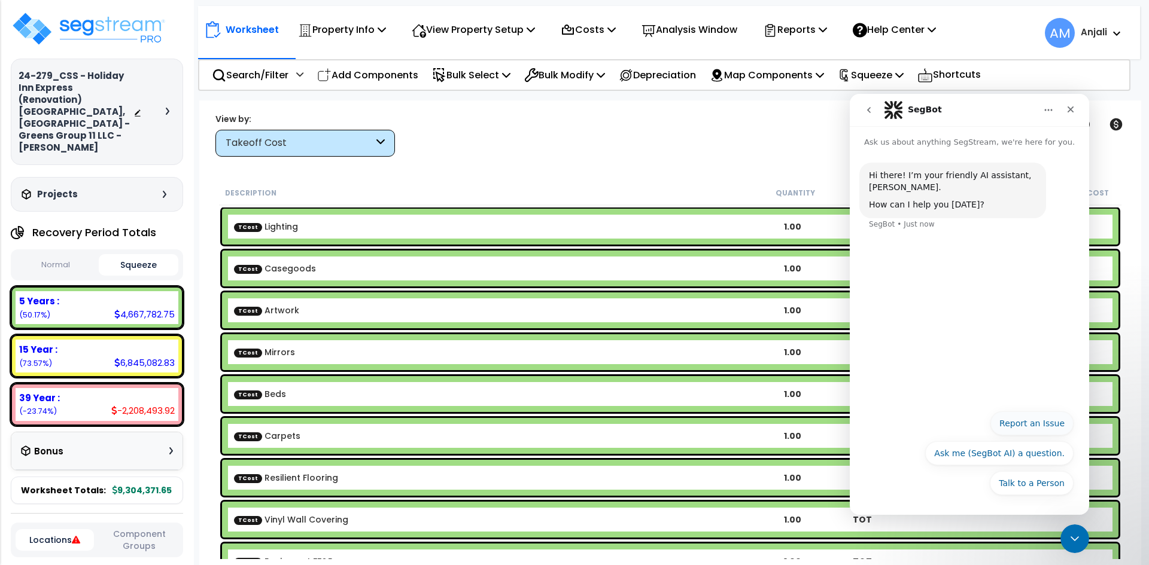
click at [1018, 422] on button "Report an Issue" at bounding box center [1031, 424] width 83 height 24
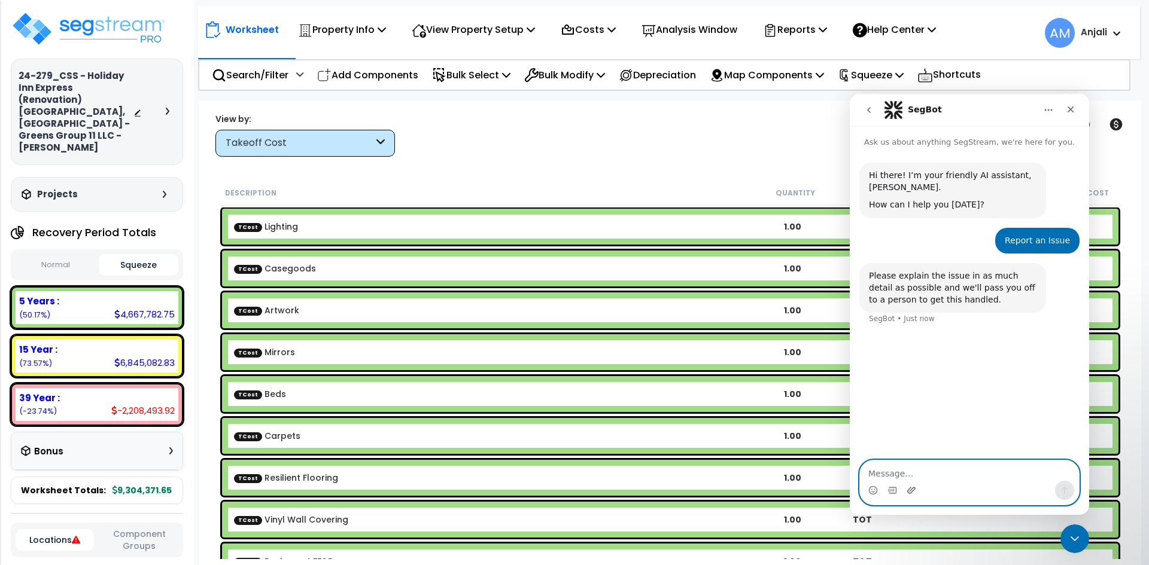
click at [906, 488] on icon "Upload attachment" at bounding box center [911, 491] width 10 height 10
click at [900, 473] on textarea "Message…" at bounding box center [969, 471] width 219 height 20
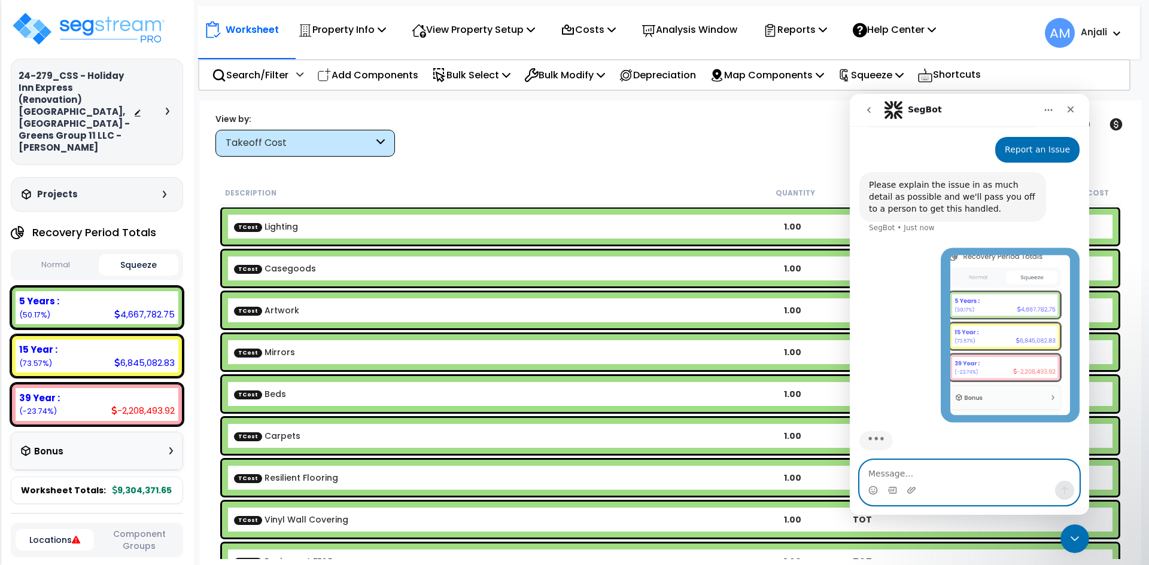
scroll to position [101, 0]
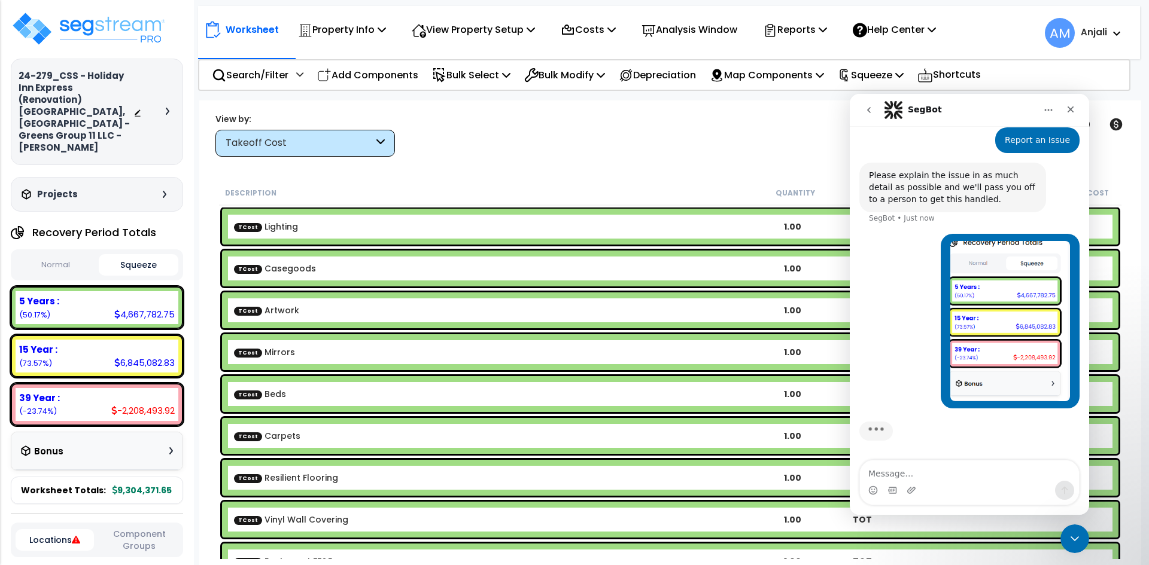
click at [935, 481] on div "Intercom messenger" at bounding box center [969, 490] width 219 height 19
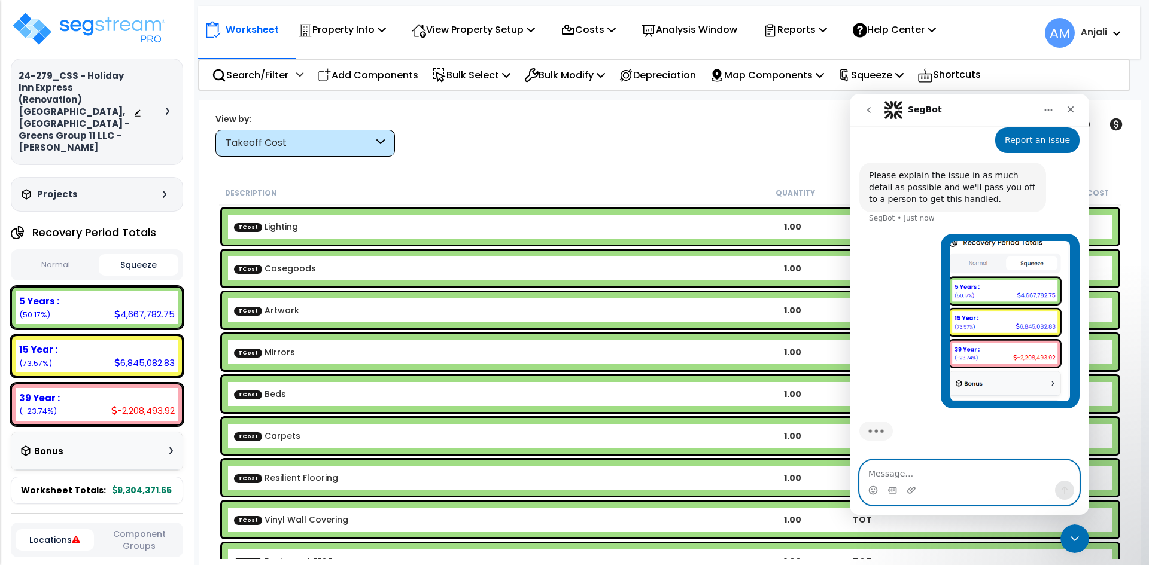
click at [899, 468] on textarea "Message…" at bounding box center [969, 471] width 219 height 20
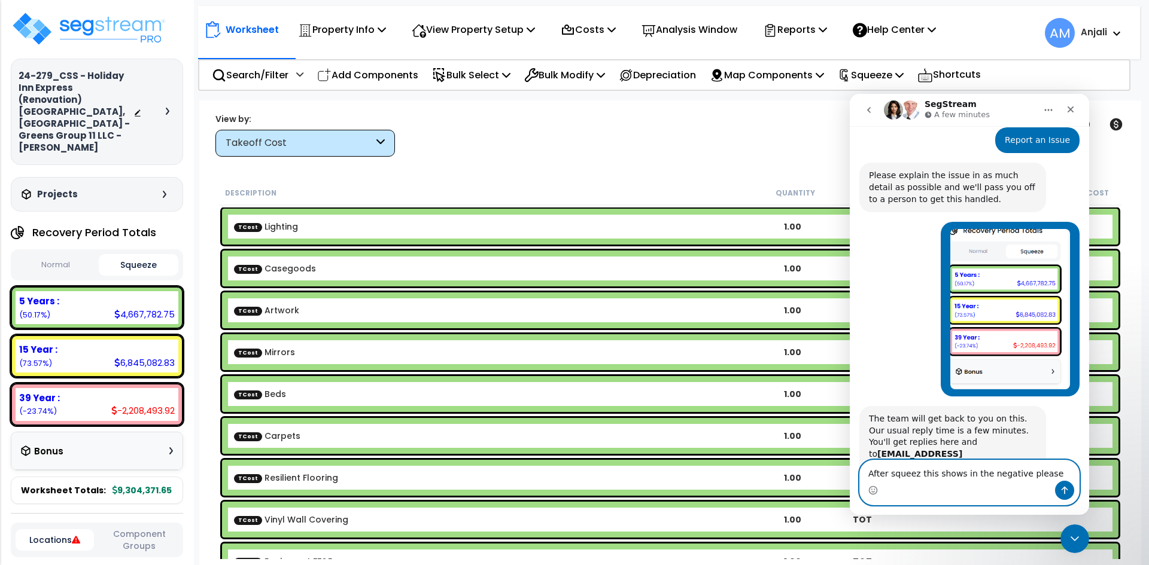
scroll to position [166, 0]
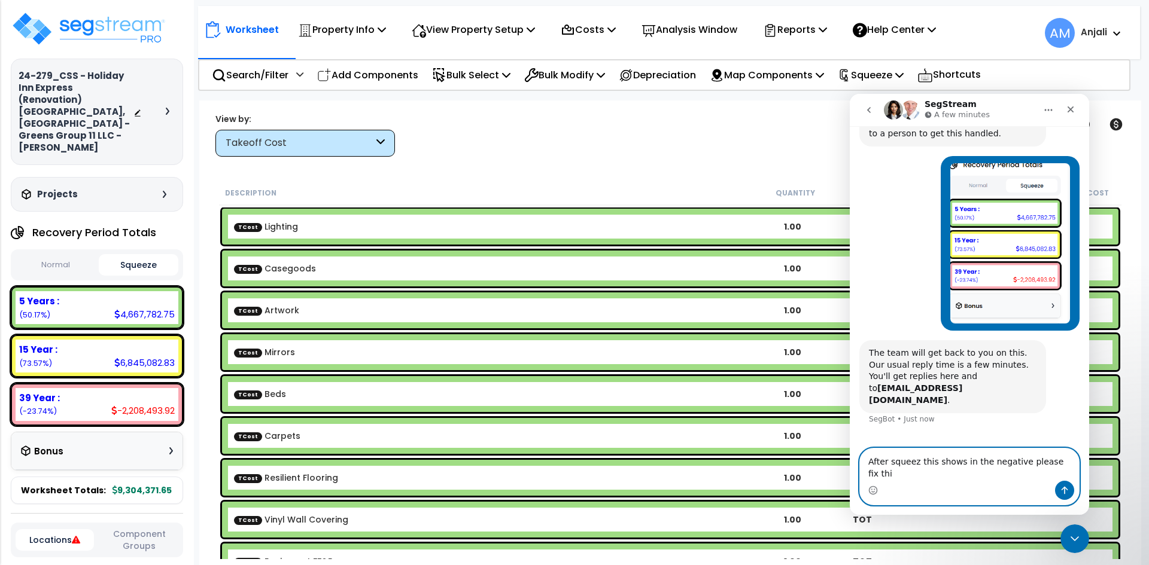
type textarea "After squeez this shows in the negative please fix this"
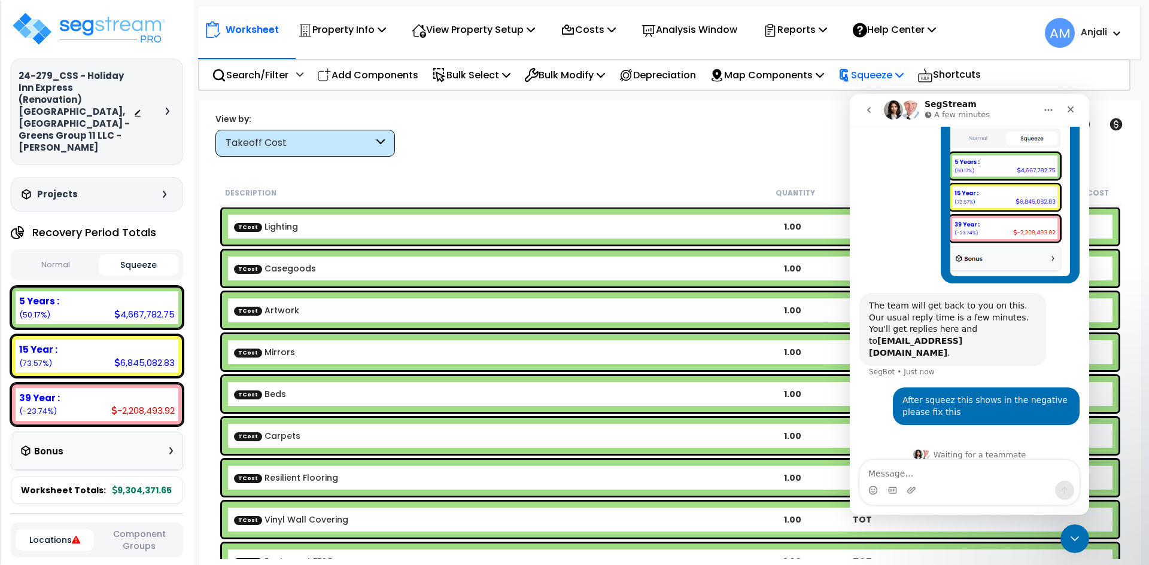
click at [879, 78] on p "Squeeze" at bounding box center [871, 75] width 66 height 16
click at [682, 139] on div "Clear Filters" at bounding box center [712, 134] width 604 height 44
click at [1074, 115] on div "Close" at bounding box center [1071, 110] width 22 height 22
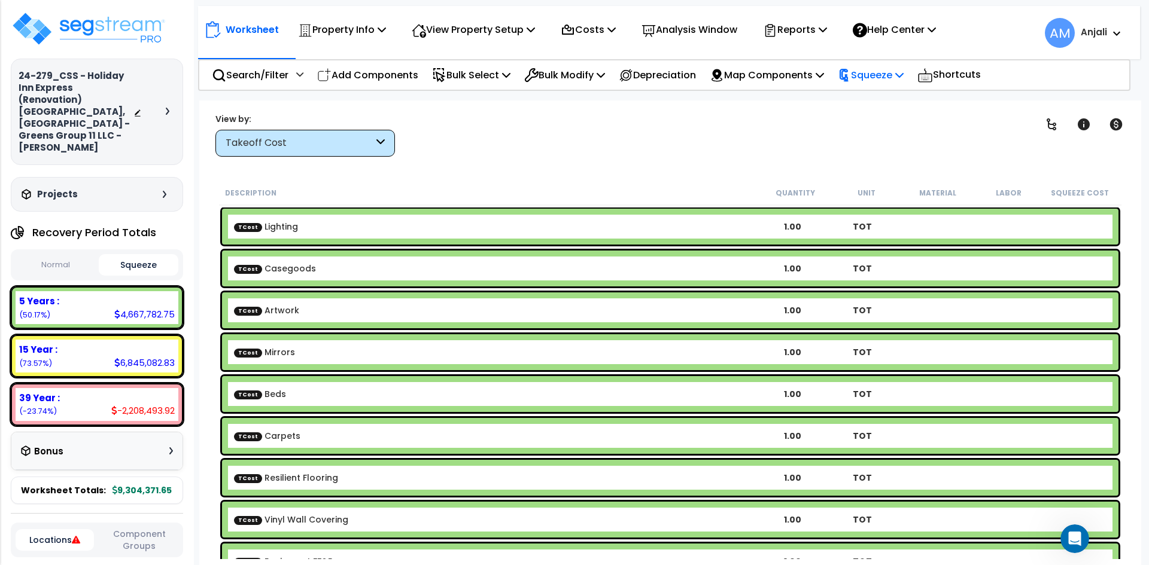
click at [885, 79] on p "Squeeze" at bounding box center [871, 75] width 66 height 16
click at [899, 115] on link "Show Advanced" at bounding box center [891, 127] width 118 height 24
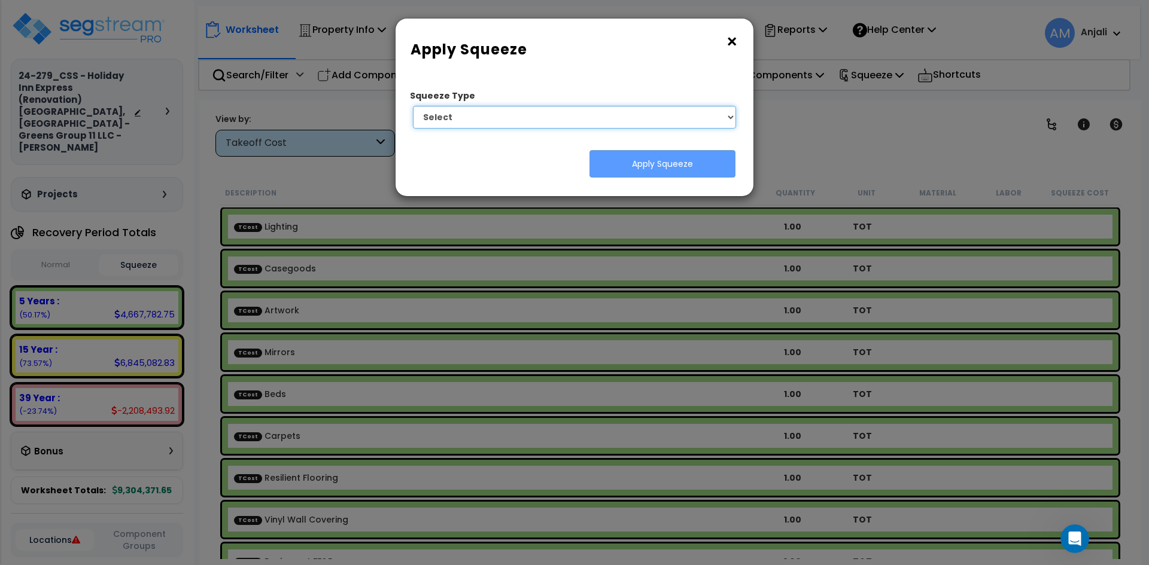
click at [636, 117] on select "Select 1. Squeeze by Takeoff Cost" at bounding box center [574, 117] width 323 height 23
select select "squeeze_by_custom_backoff_cost"
click at [413, 106] on select "Select 1. Squeeze by Takeoff Cost" at bounding box center [574, 117] width 323 height 23
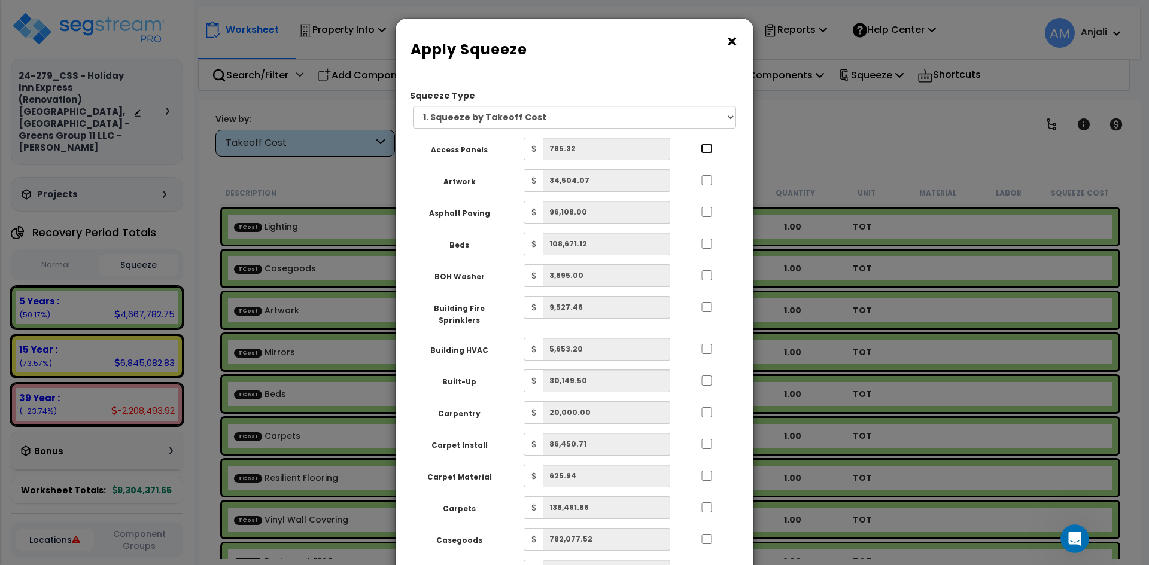
click at [702, 153] on input "..." at bounding box center [707, 149] width 12 height 10
click at [705, 151] on input "..." at bounding box center [707, 149] width 12 height 10
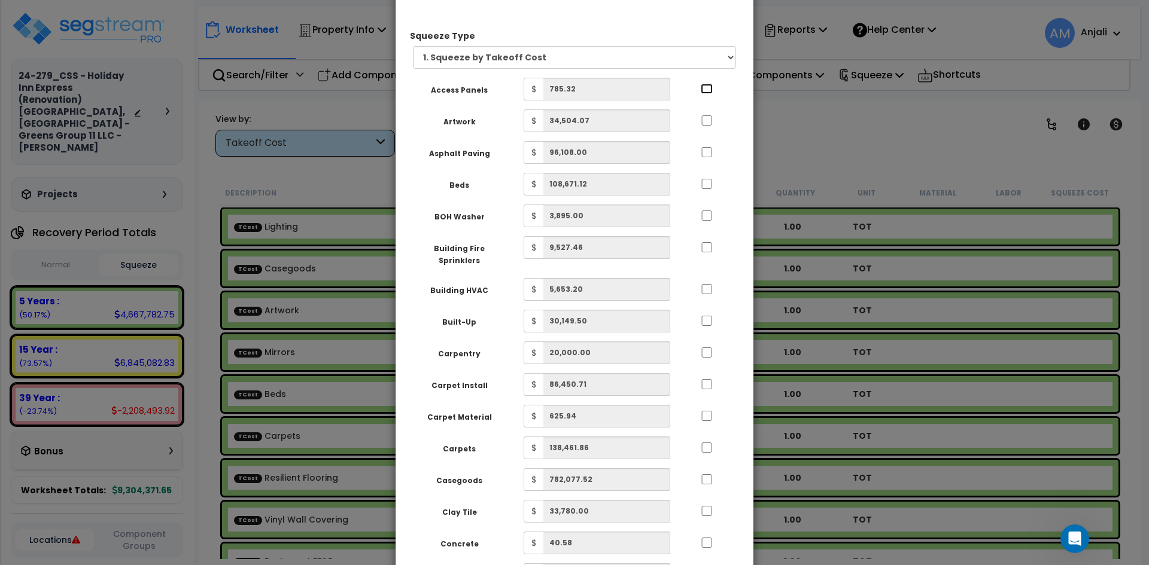
click at [707, 87] on input "..." at bounding box center [707, 89] width 12 height 10
click at [707, 90] on input "..." at bounding box center [707, 89] width 12 height 10
click at [707, 93] on input "..." at bounding box center [707, 89] width 12 height 10
click at [705, 92] on input "..." at bounding box center [707, 89] width 12 height 10
checkbox input "false"
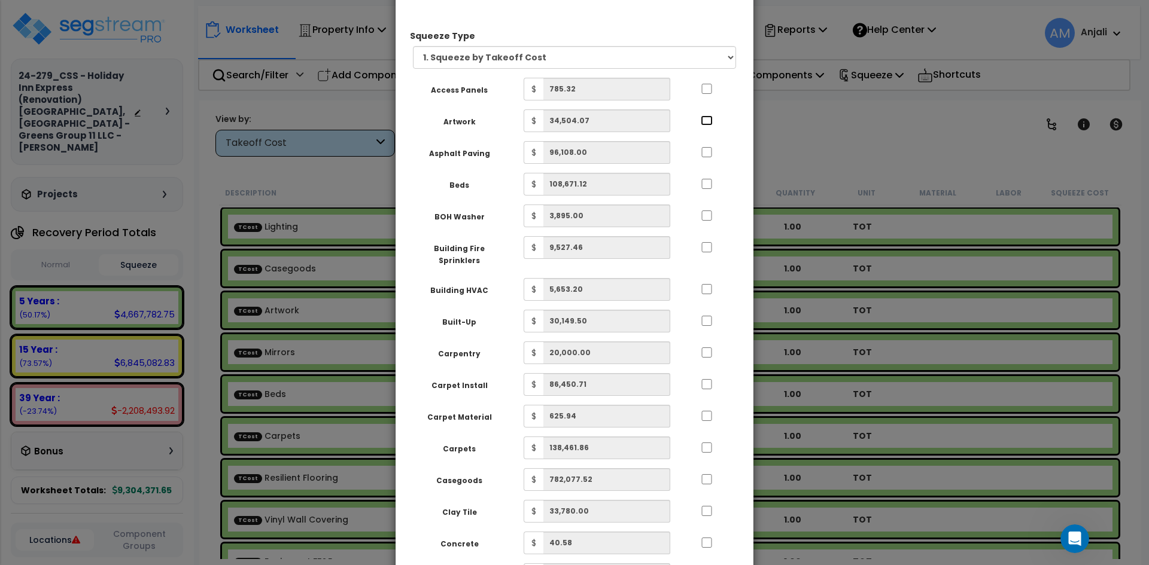
click at [712, 118] on input "..." at bounding box center [707, 120] width 12 height 10
checkbox input "true"
click at [710, 150] on input "..." at bounding box center [707, 152] width 12 height 10
checkbox input "true"
click at [704, 185] on input "..." at bounding box center [707, 184] width 12 height 10
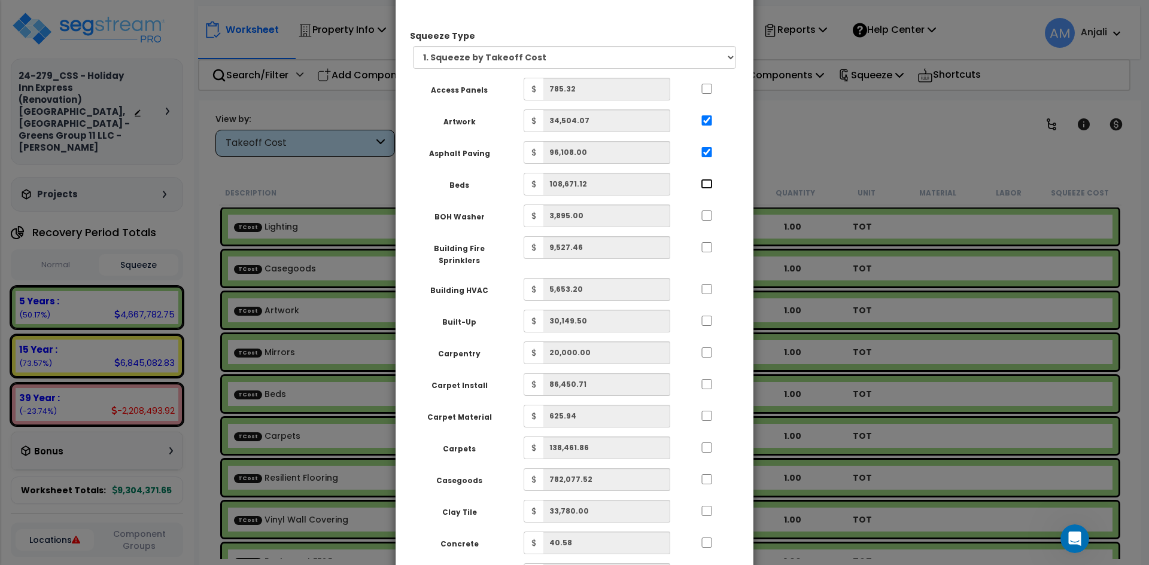
checkbox input "true"
drag, startPoint x: 707, startPoint y: 215, endPoint x: 707, endPoint y: 222, distance: 7.2
click at [707, 217] on input "..." at bounding box center [707, 216] width 12 height 10
checkbox input "true"
click at [705, 246] on input "..." at bounding box center [707, 247] width 12 height 10
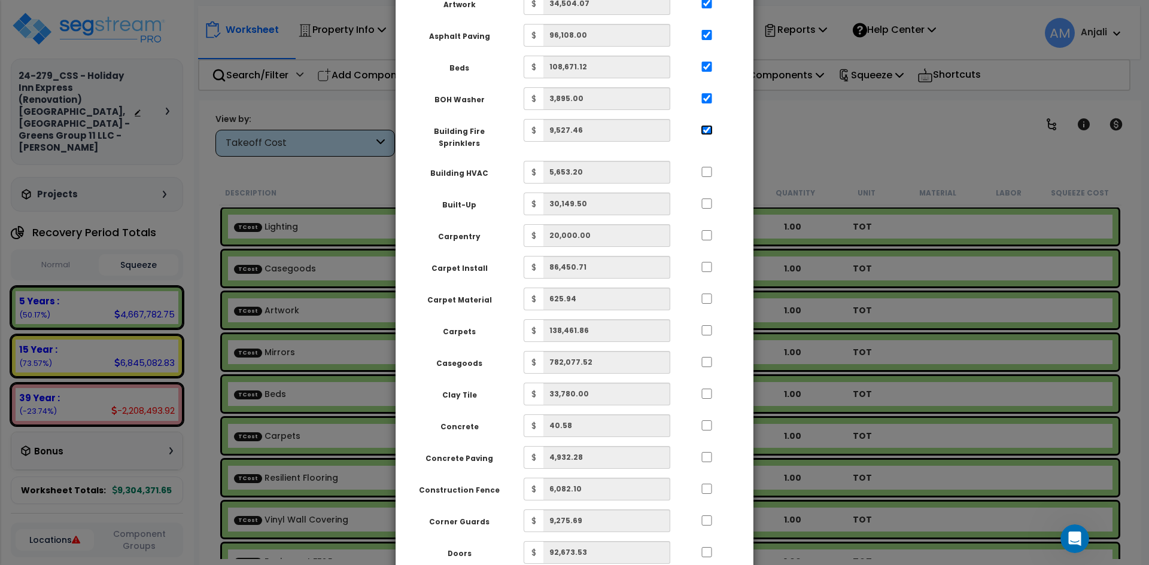
scroll to position [179, 0]
click at [710, 128] on input "..." at bounding box center [707, 128] width 12 height 10
checkbox input "false"
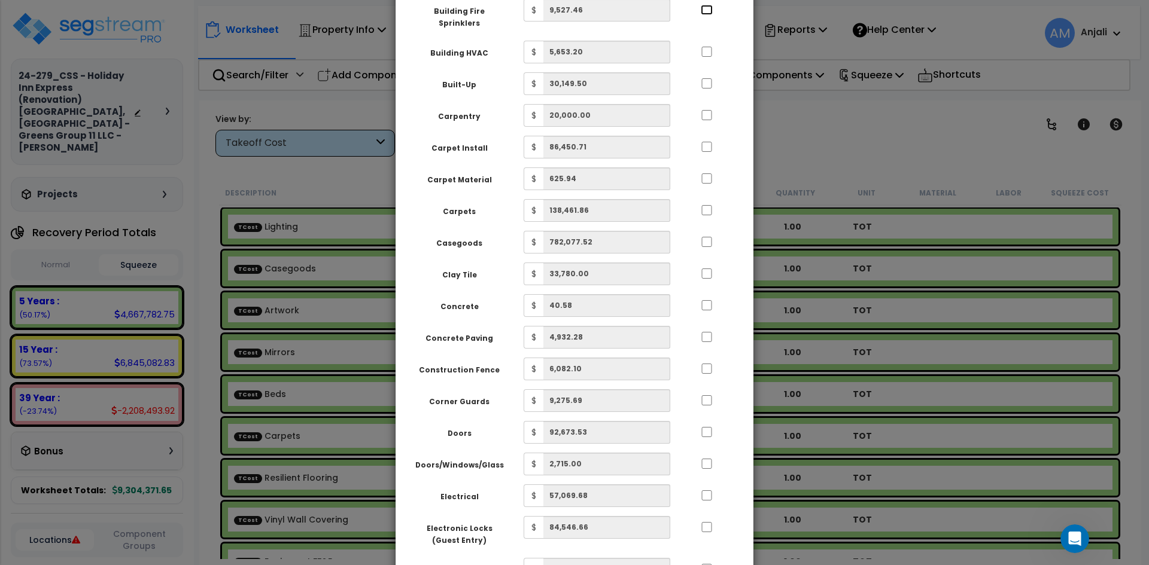
scroll to position [299, 0]
click at [703, 140] on input "..." at bounding box center [707, 145] width 12 height 10
checkbox input "true"
click at [708, 172] on input "..." at bounding box center [707, 177] width 12 height 10
checkbox input "true"
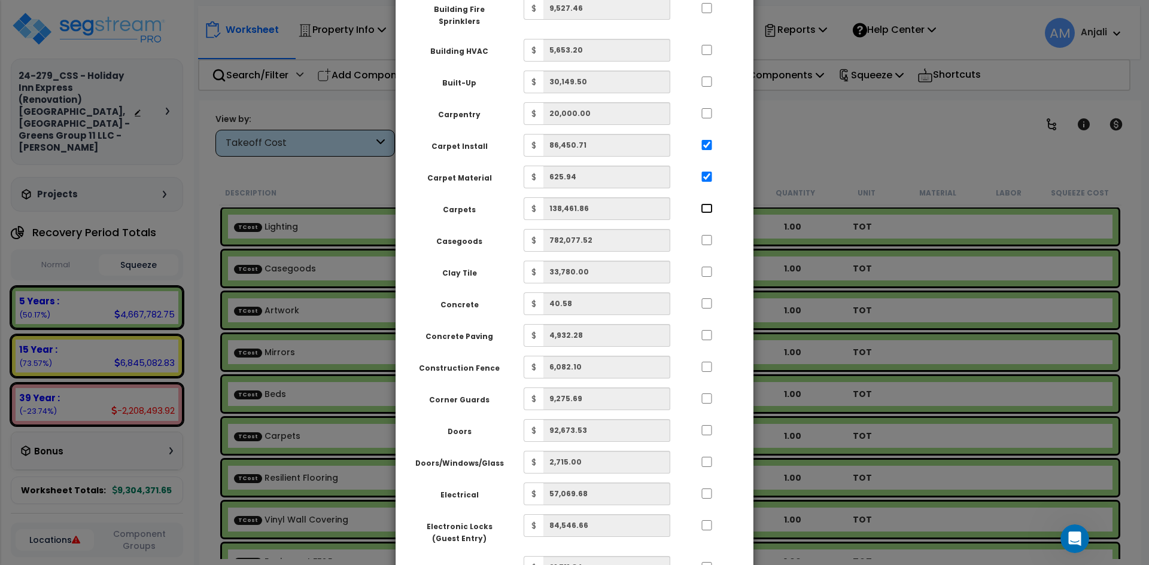
drag, startPoint x: 707, startPoint y: 197, endPoint x: 708, endPoint y: 208, distance: 10.9
click at [707, 203] on input "..." at bounding box center [707, 208] width 12 height 10
checkbox input "true"
click at [707, 235] on input "..." at bounding box center [707, 240] width 12 height 10
checkbox input "true"
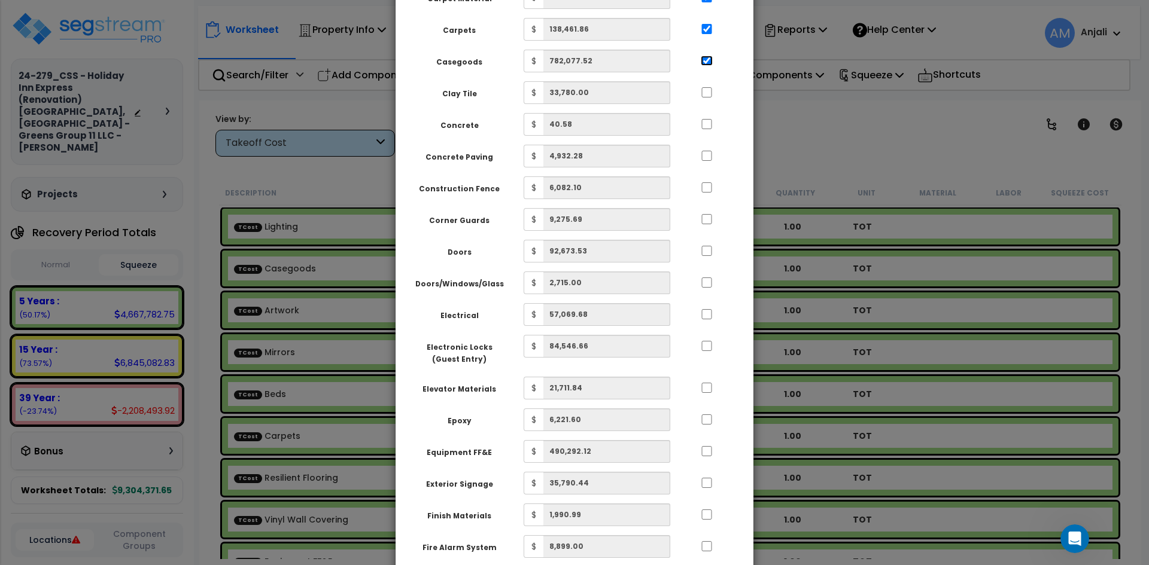
scroll to position [419, 0]
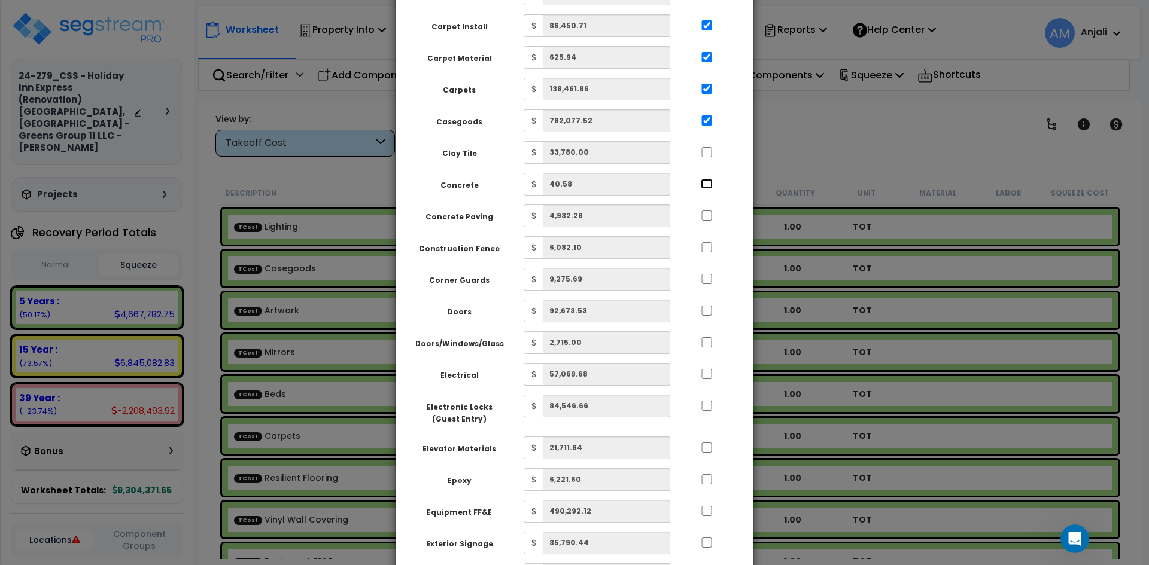
click at [707, 179] on input "..." at bounding box center [707, 184] width 12 height 10
checkbox input "true"
click at [708, 211] on input "..." at bounding box center [707, 216] width 12 height 10
checkbox input "true"
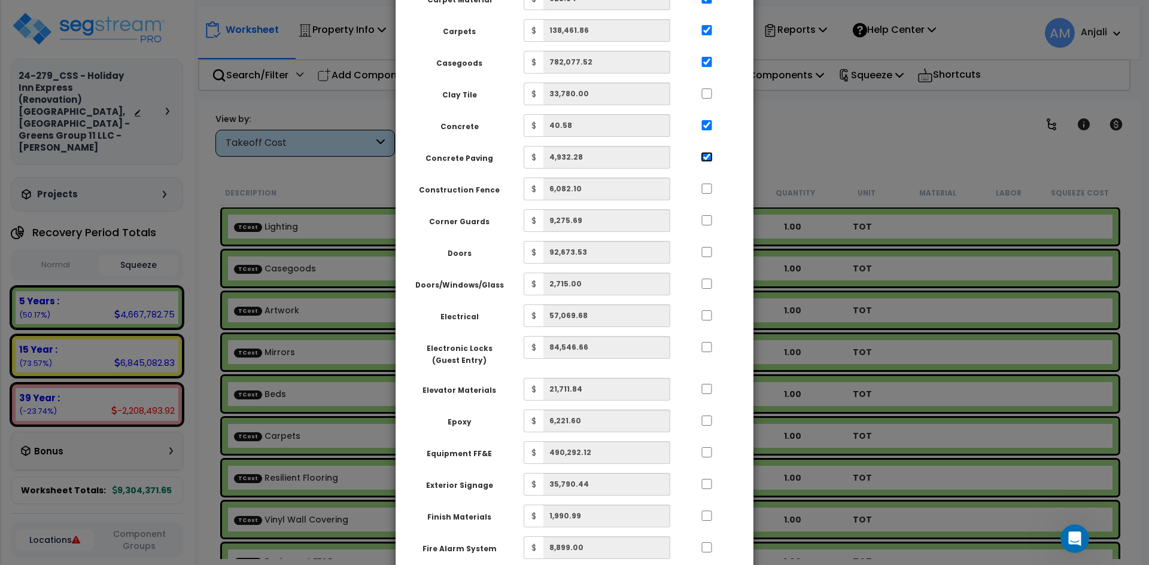
scroll to position [479, 0]
click at [707, 182] on input "..." at bounding box center [707, 187] width 12 height 10
checkbox input "true"
click at [710, 214] on input "..." at bounding box center [707, 219] width 12 height 10
checkbox input "true"
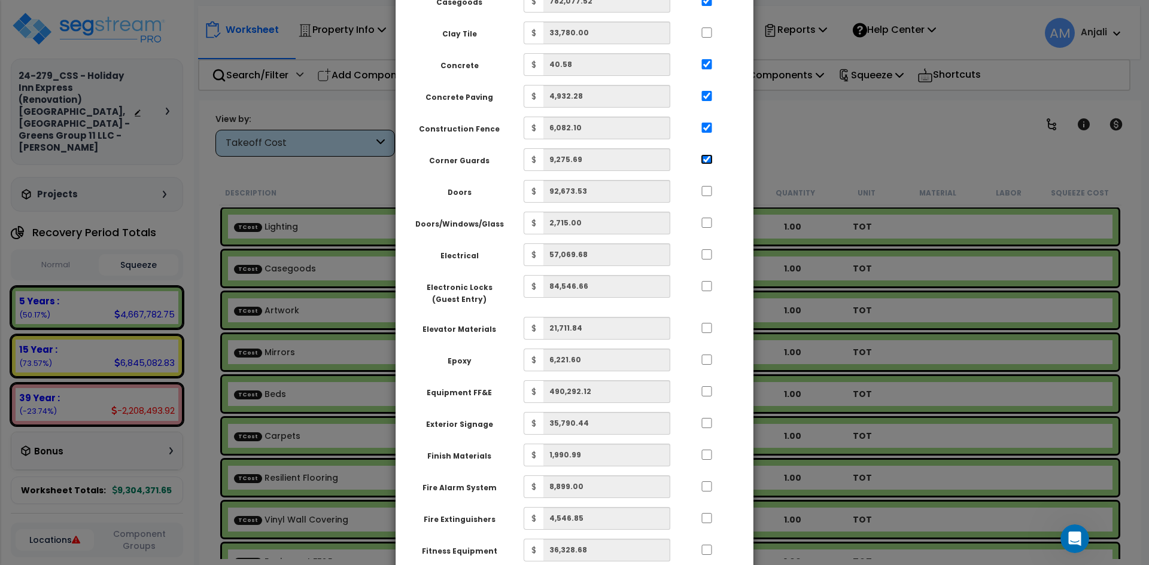
scroll to position [598, 0]
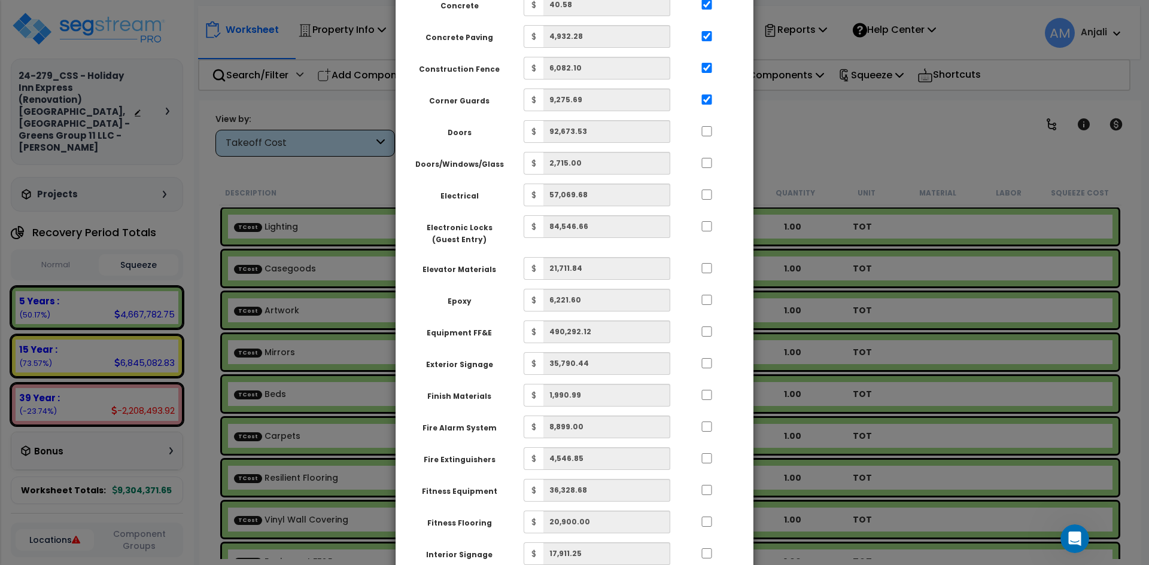
click at [708, 190] on div at bounding box center [706, 193] width 55 height 19
click at [704, 190] on input "..." at bounding box center [707, 195] width 12 height 10
checkbox input "true"
click at [704, 221] on input "..." at bounding box center [707, 226] width 12 height 10
checkbox input "true"
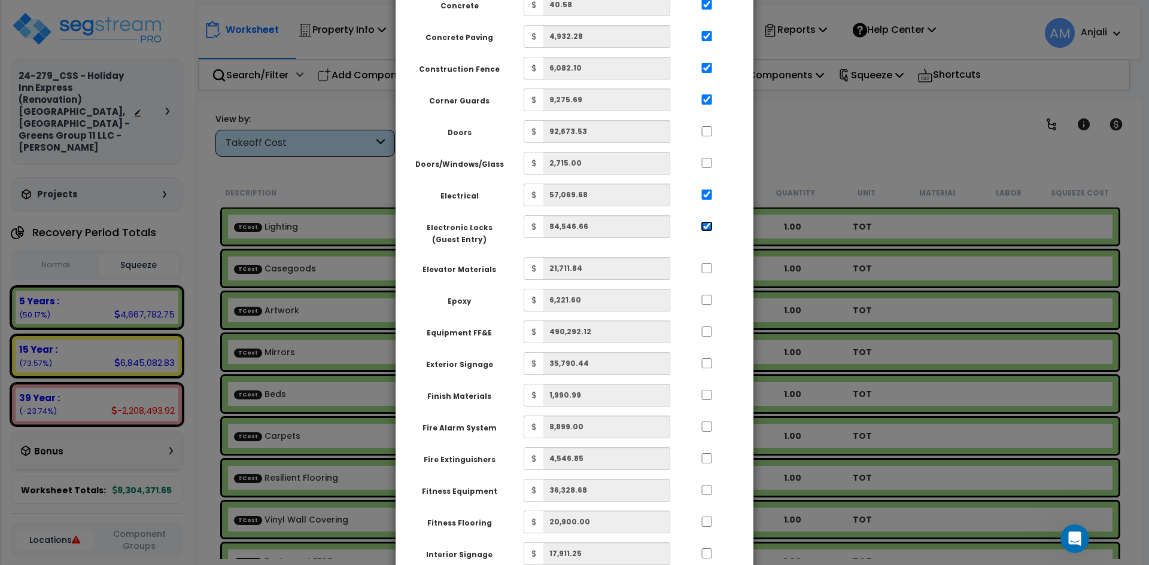
scroll to position [658, 0]
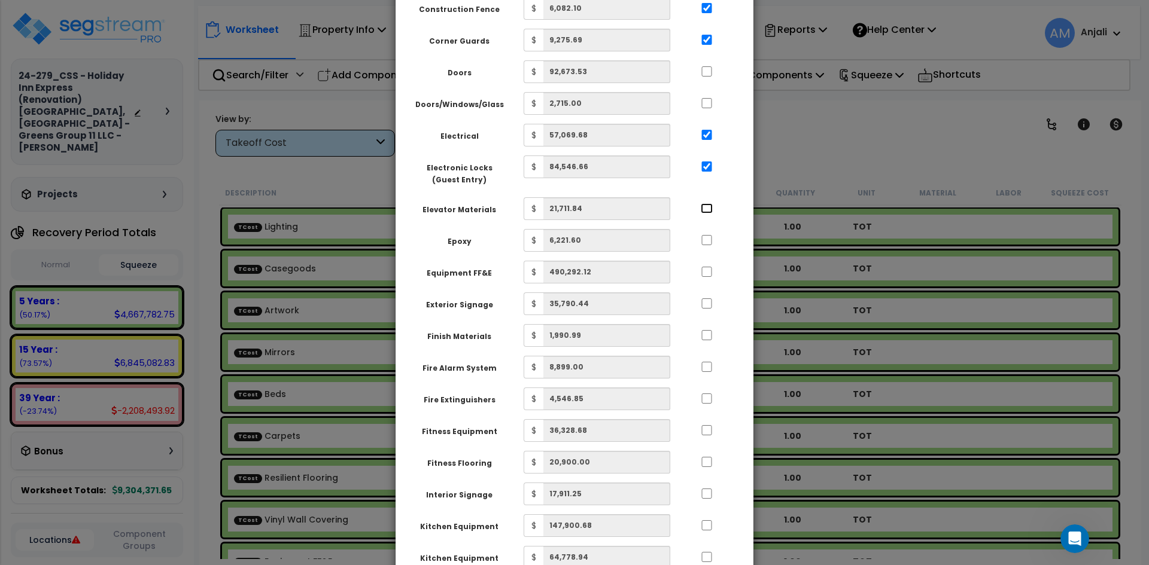
click at [701, 203] on input "..." at bounding box center [707, 208] width 12 height 10
checkbox input "true"
click at [706, 162] on input "..." at bounding box center [707, 167] width 12 height 10
checkbox input "false"
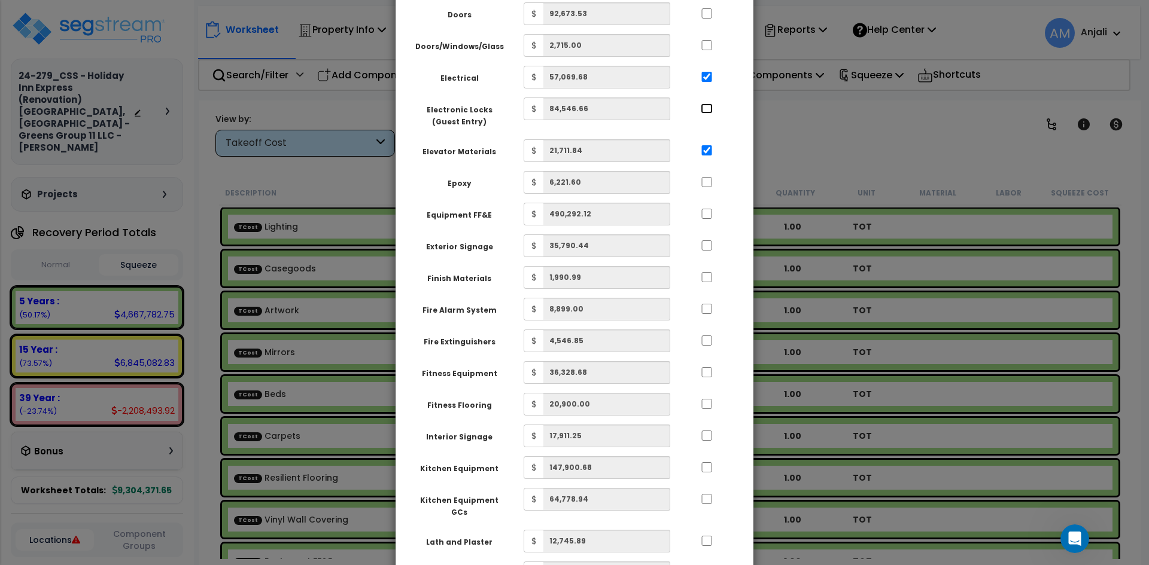
scroll to position [718, 0]
click at [708, 207] on input "..." at bounding box center [707, 212] width 12 height 10
checkbox input "true"
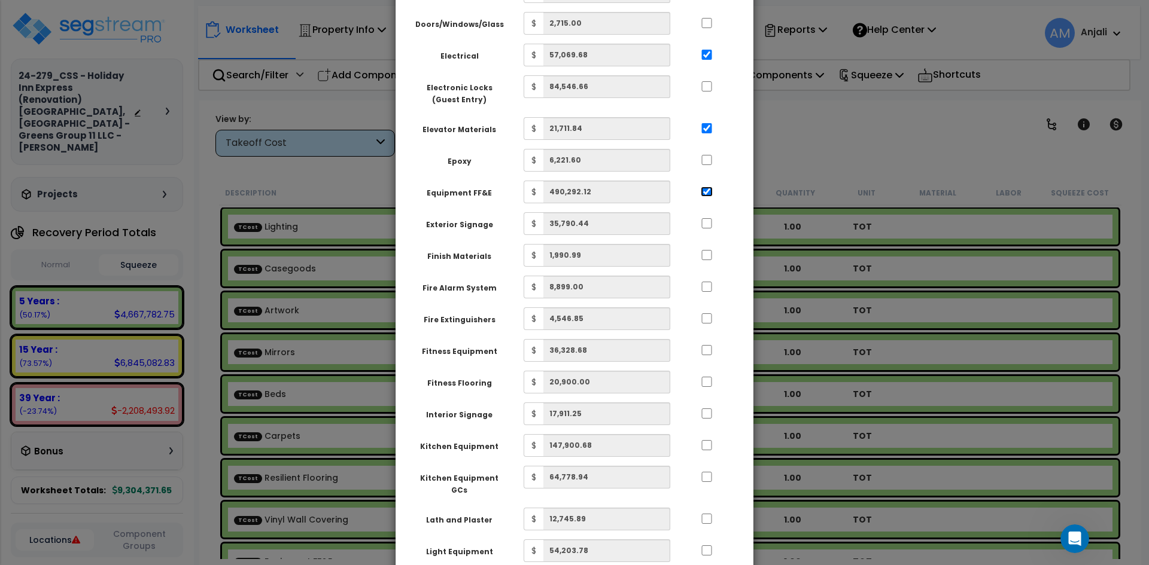
scroll to position [778, 0]
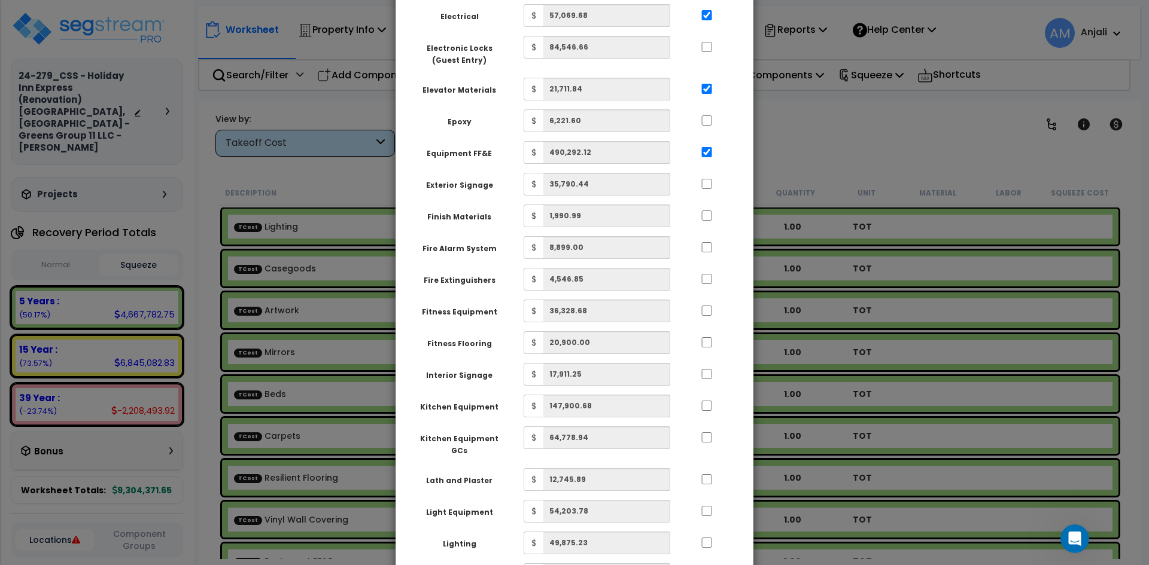
click at [709, 180] on div at bounding box center [706, 182] width 55 height 19
click at [713, 178] on div at bounding box center [706, 182] width 55 height 19
drag, startPoint x: 703, startPoint y: 178, endPoint x: 704, endPoint y: 203, distance: 24.5
click at [703, 179] on input "..." at bounding box center [707, 184] width 12 height 10
checkbox input "true"
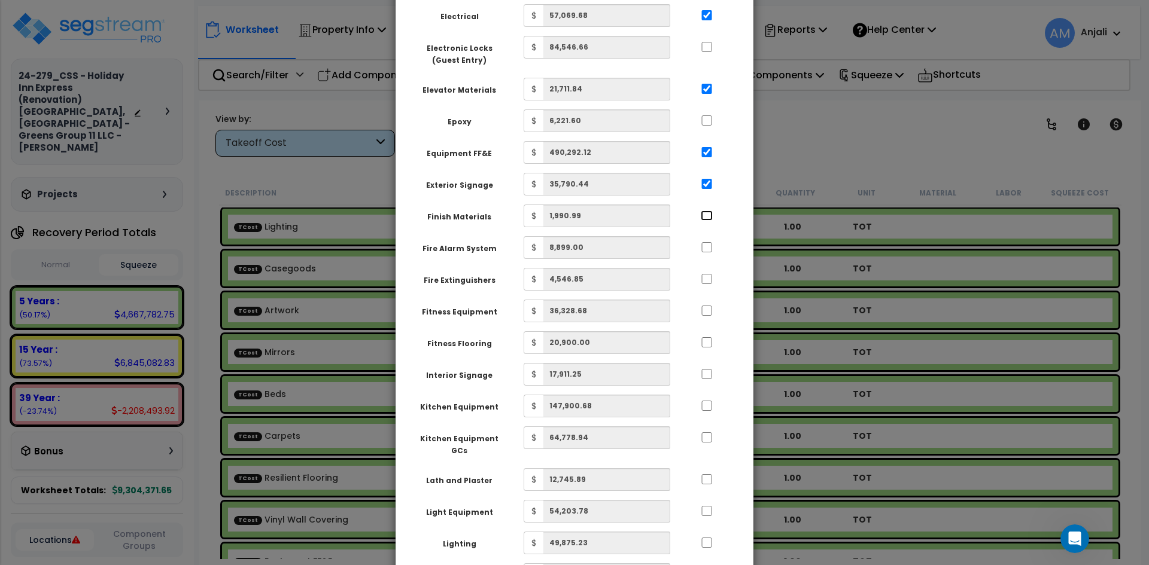
click at [710, 211] on input "..." at bounding box center [707, 216] width 12 height 10
checkbox input "true"
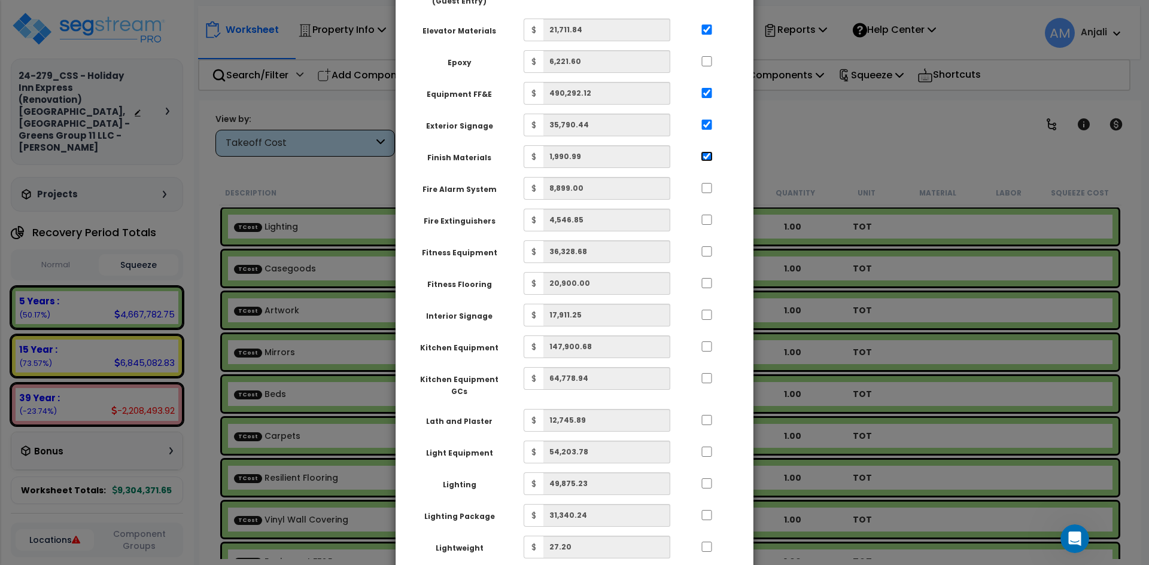
scroll to position [838, 0]
click at [710, 214] on input "..." at bounding box center [707, 219] width 12 height 10
checkbox input "true"
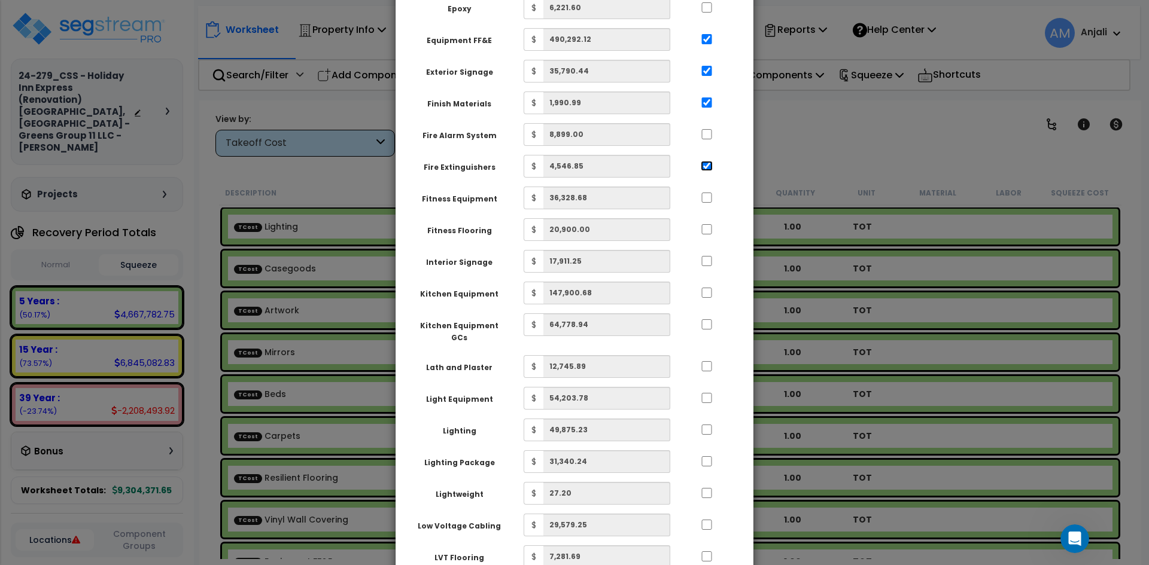
scroll to position [897, 0]
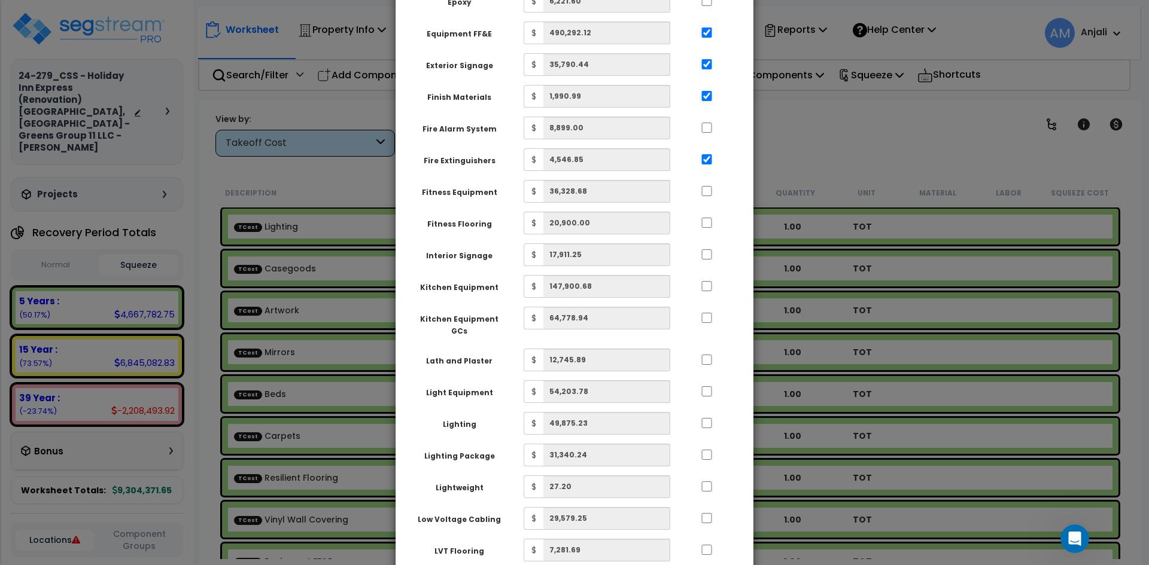
click at [699, 212] on div at bounding box center [706, 221] width 55 height 19
click at [705, 218] on input "..." at bounding box center [707, 223] width 12 height 10
checkbox input "true"
click at [702, 186] on input "..." at bounding box center [707, 191] width 12 height 10
checkbox input "true"
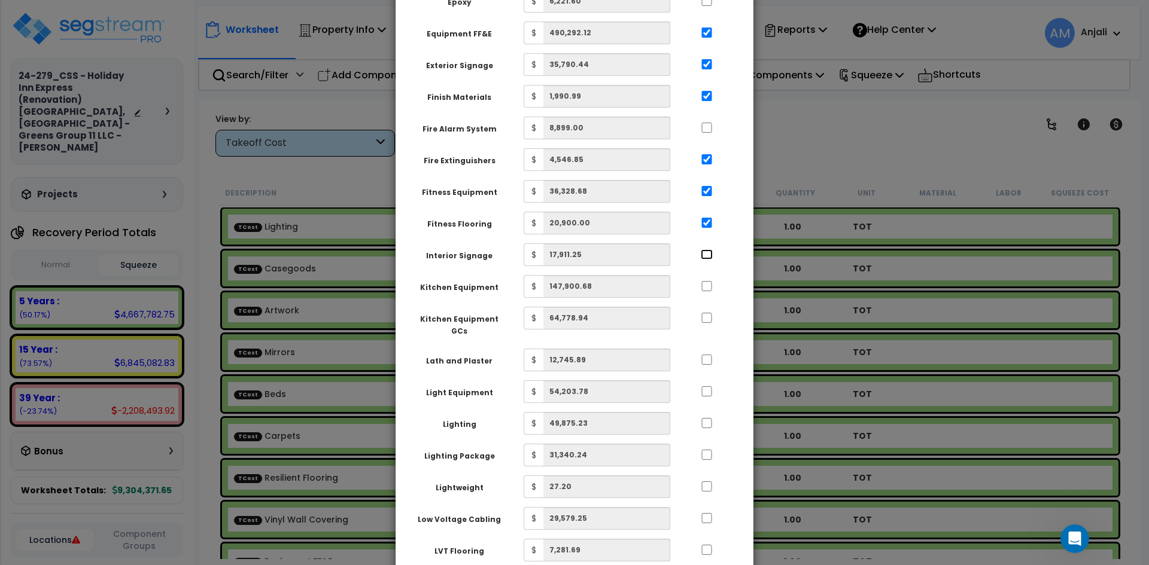
click at [705, 249] on input "..." at bounding box center [707, 254] width 12 height 10
checkbox input "true"
drag, startPoint x: 707, startPoint y: 275, endPoint x: 708, endPoint y: 268, distance: 6.7
click at [707, 281] on input "..." at bounding box center [707, 286] width 12 height 10
checkbox input "true"
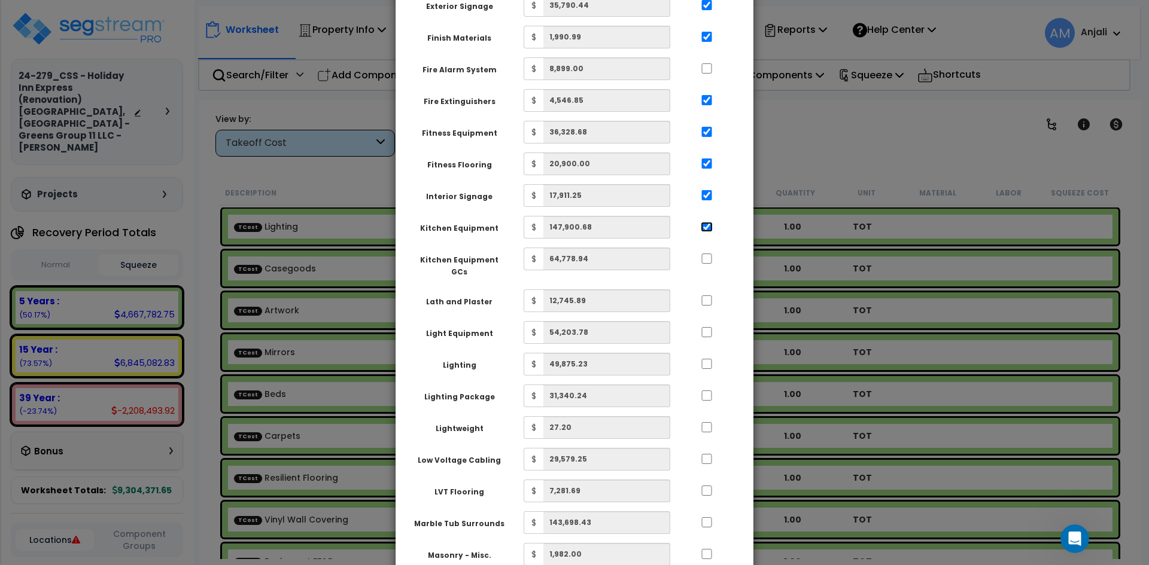
scroll to position [957, 0]
click at [705, 253] on input "..." at bounding box center [707, 258] width 12 height 10
checkbox input "true"
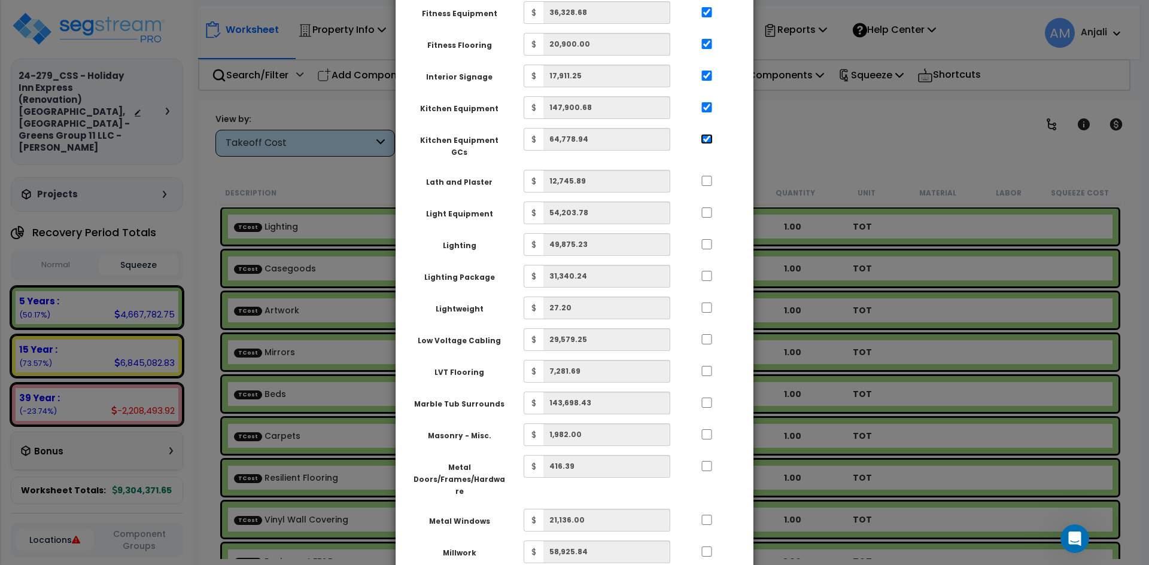
scroll to position [1077, 0]
click at [710, 207] on input "..." at bounding box center [707, 212] width 12 height 10
checkbox input "true"
click at [711, 239] on input "..." at bounding box center [707, 244] width 12 height 10
checkbox input "true"
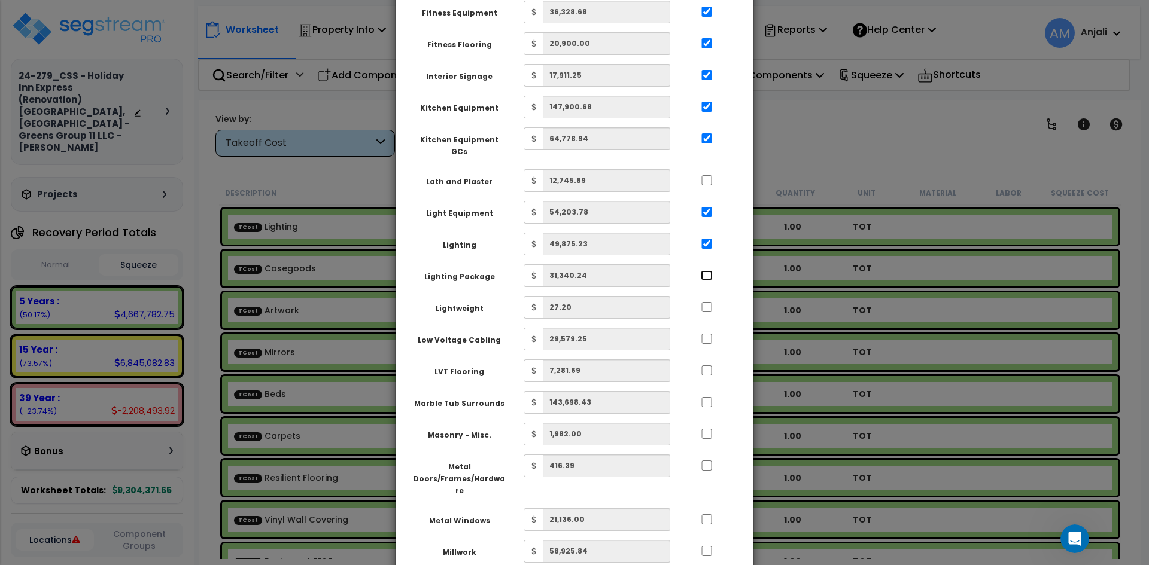
click at [705, 270] on input "..." at bounding box center [707, 275] width 12 height 10
checkbox input "true"
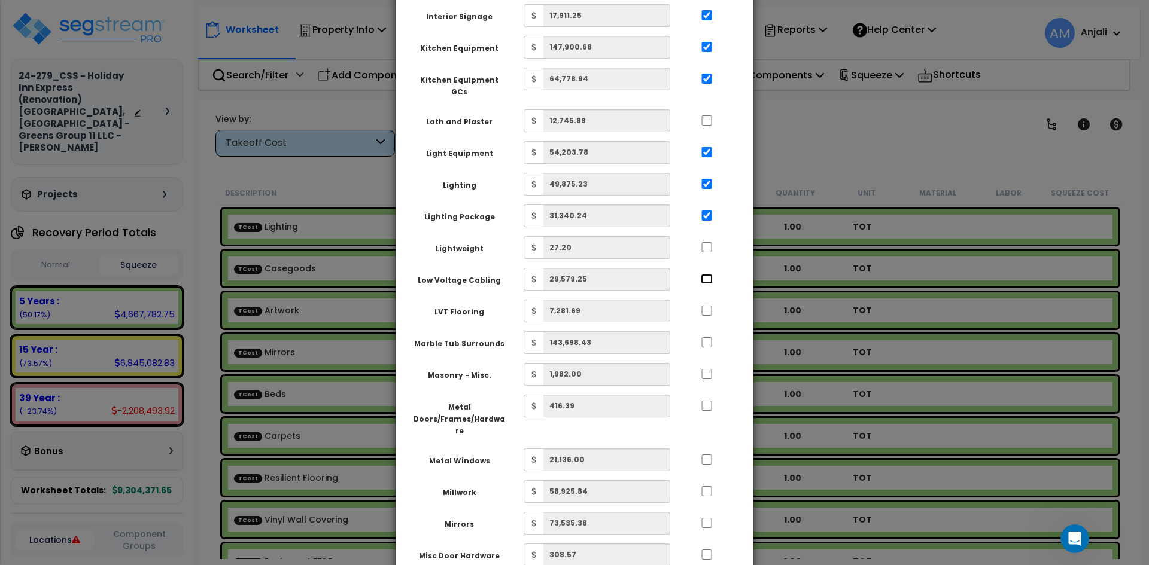
click at [701, 274] on input "..." at bounding box center [707, 279] width 12 height 10
checkbox input "true"
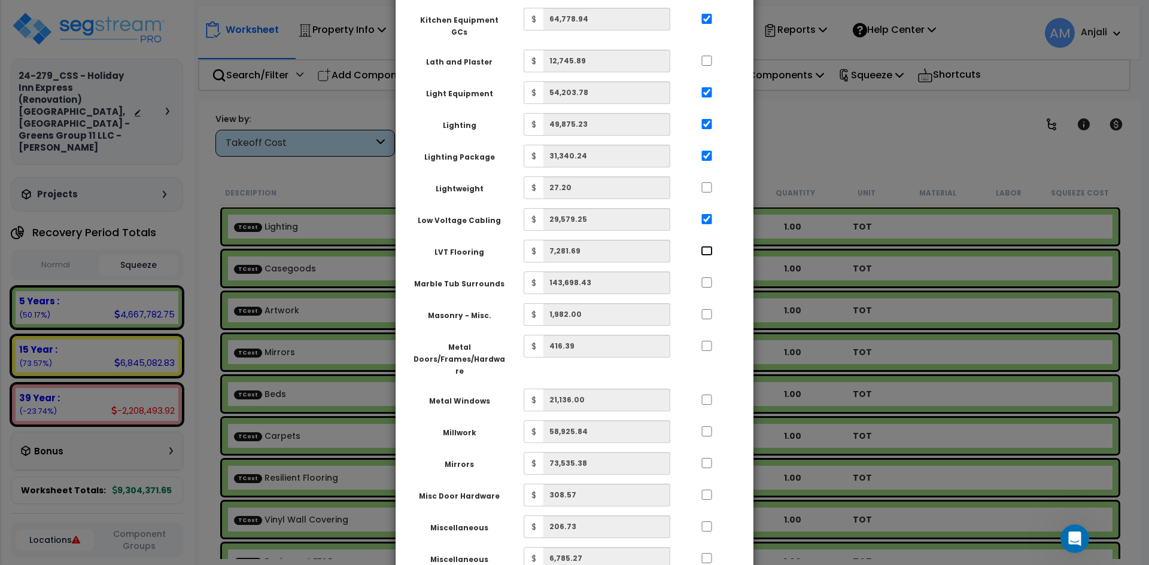
click at [704, 246] on input "..." at bounding box center [707, 251] width 12 height 10
checkbox input "true"
click at [707, 278] on input "..." at bounding box center [707, 283] width 12 height 10
checkbox input "true"
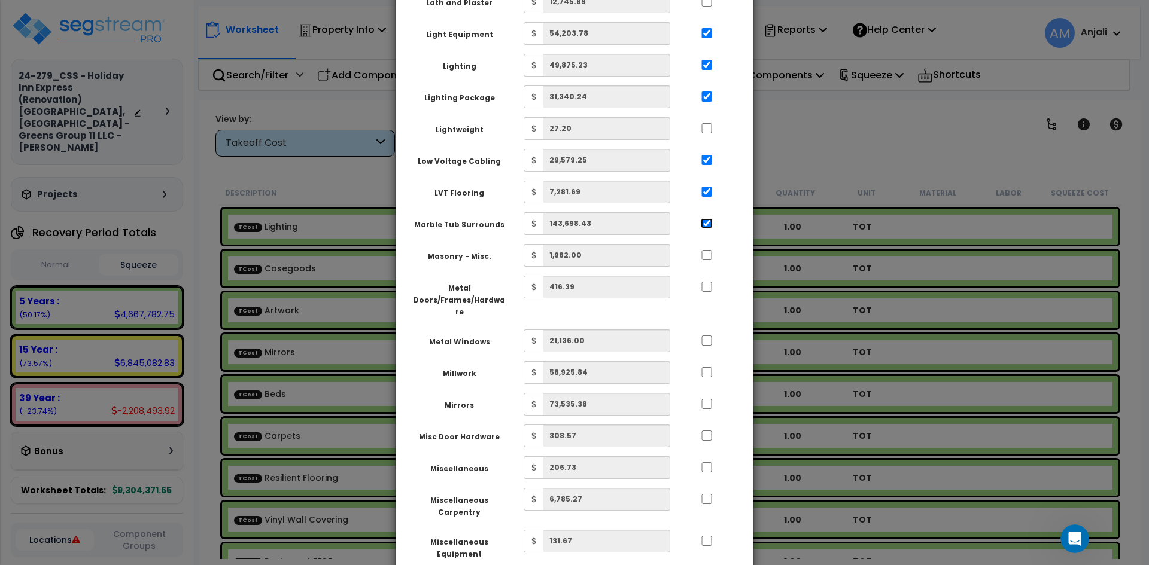
scroll to position [1256, 0]
click at [705, 249] on input "..." at bounding box center [707, 254] width 12 height 10
click at [709, 249] on input "..." at bounding box center [707, 254] width 12 height 10
checkbox input "false"
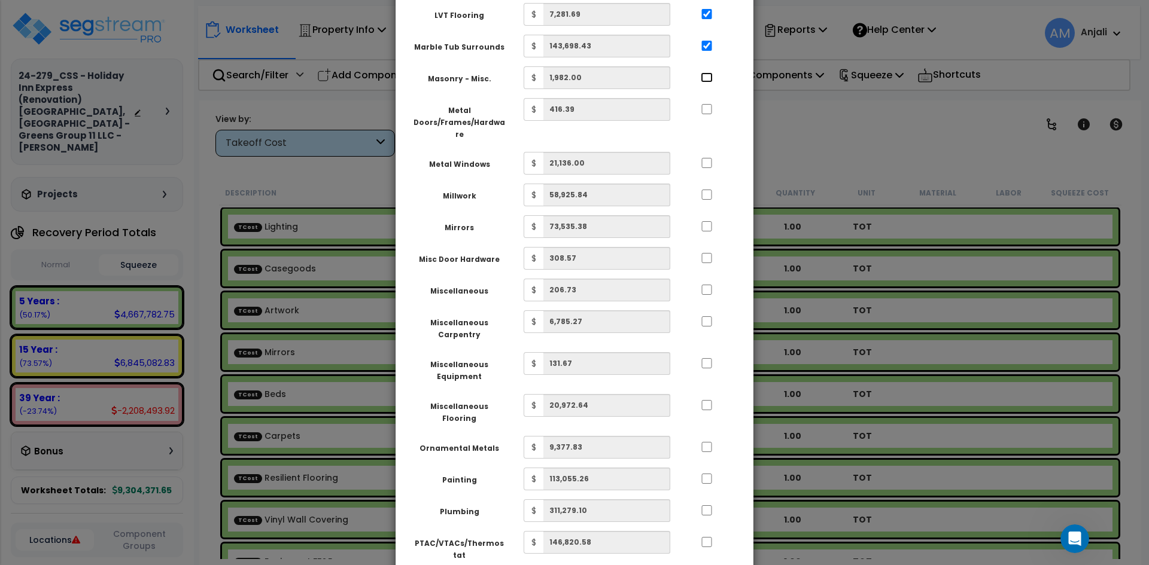
scroll to position [1436, 0]
click at [707, 219] on input "..." at bounding box center [707, 224] width 12 height 10
checkbox input "true"
click at [710, 251] on input "..." at bounding box center [707, 256] width 12 height 10
checkbox input "true"
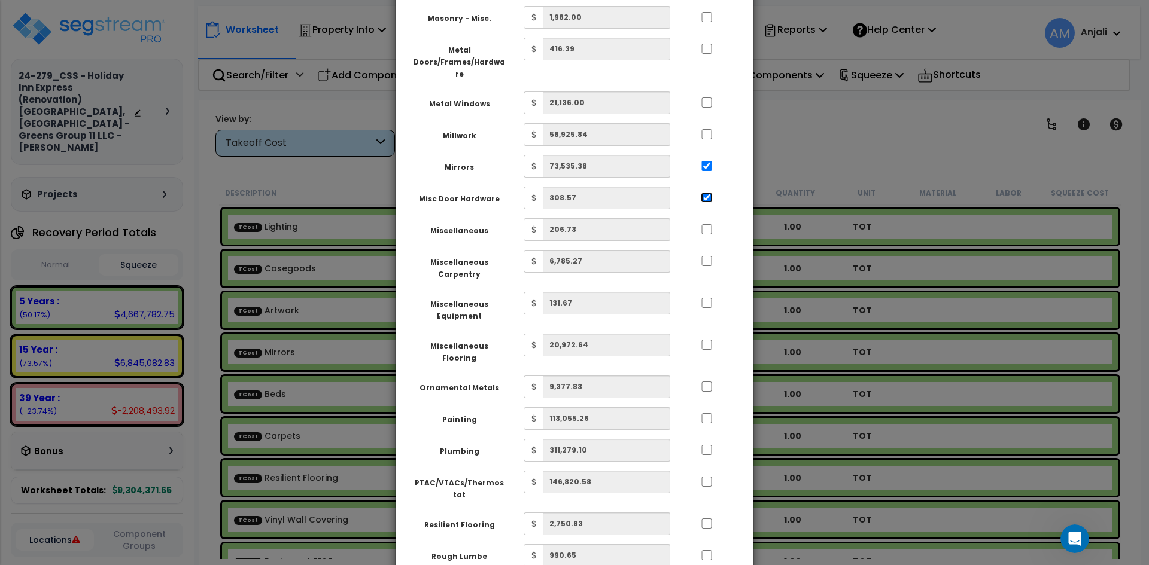
scroll to position [1496, 0]
click at [707, 254] on input "..." at bounding box center [707, 259] width 12 height 10
click at [712, 254] on input "..." at bounding box center [707, 259] width 12 height 10
checkbox input "false"
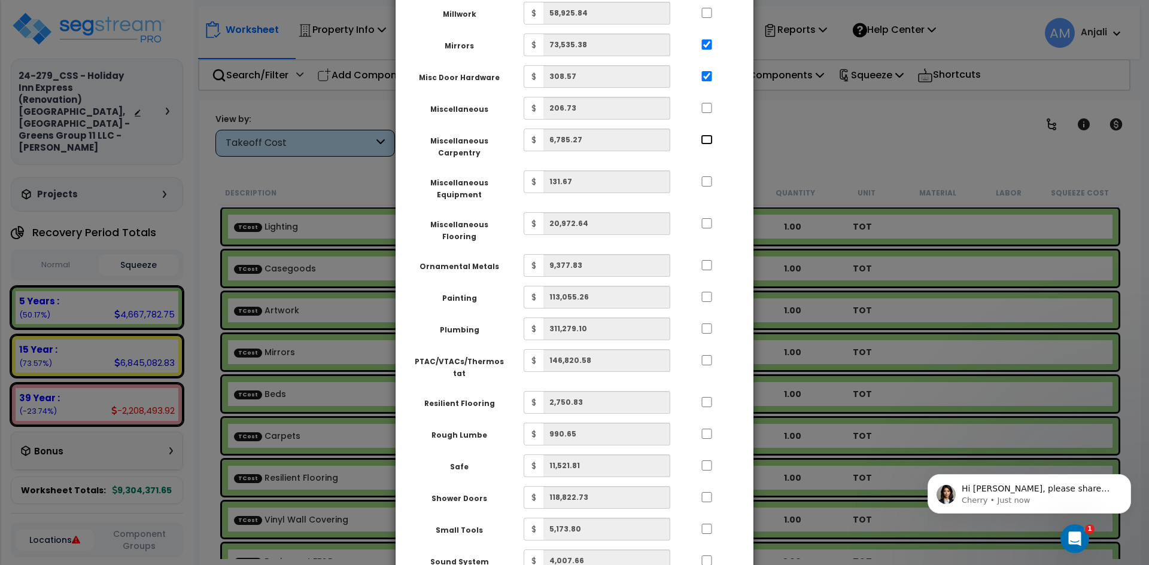
scroll to position [243, 0]
click at [1006, 492] on p "Hi Anjali, please share the worksheet URL" at bounding box center [1038, 489] width 154 height 12
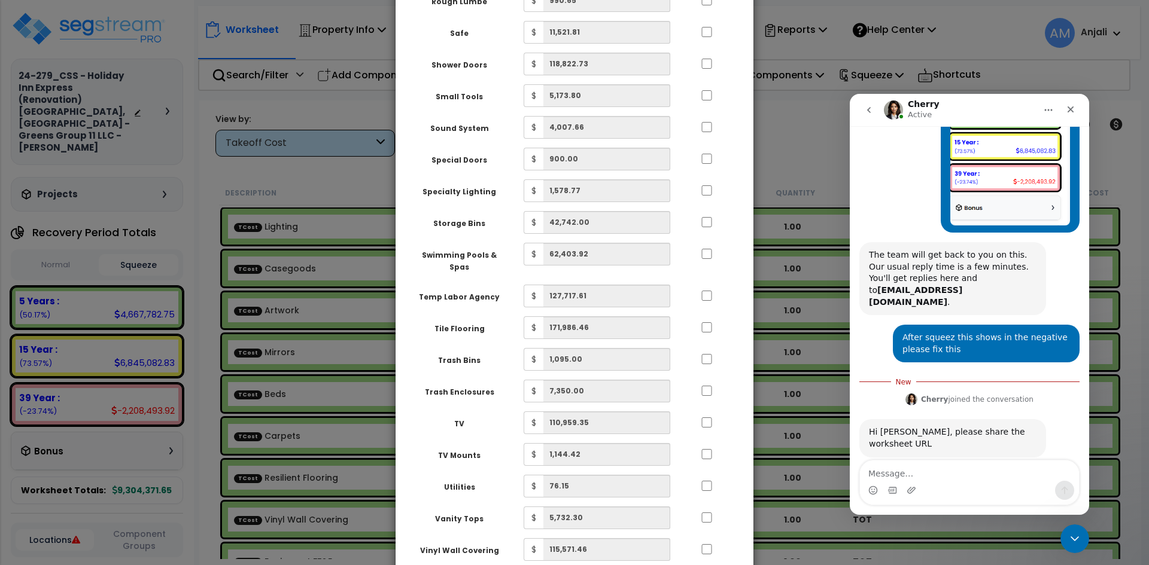
scroll to position [2152, 0]
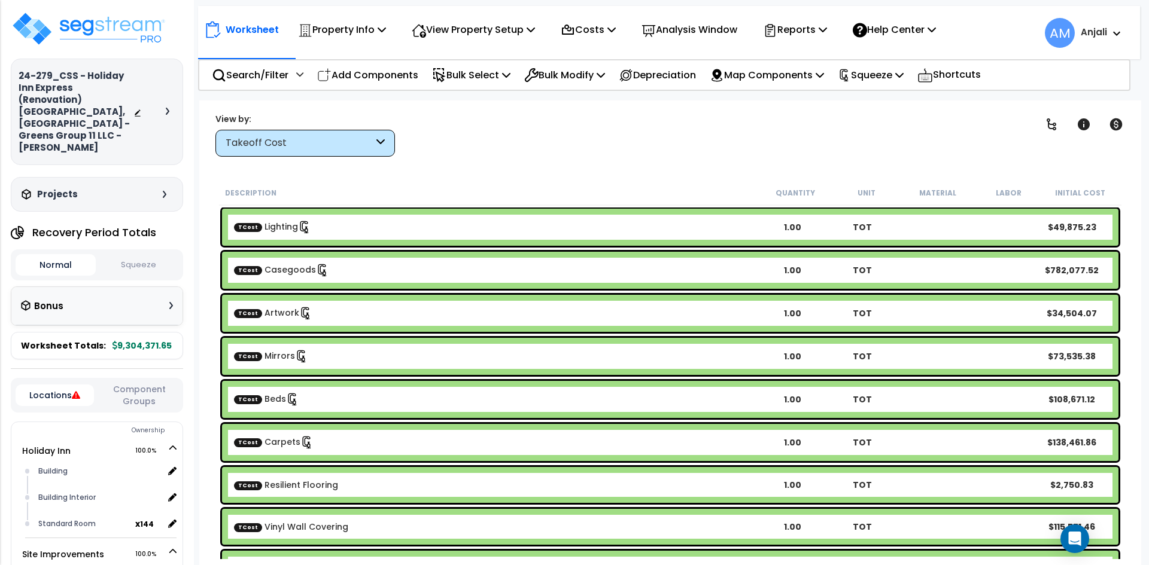
click at [156, 255] on button "Squeeze" at bounding box center [139, 265] width 80 height 21
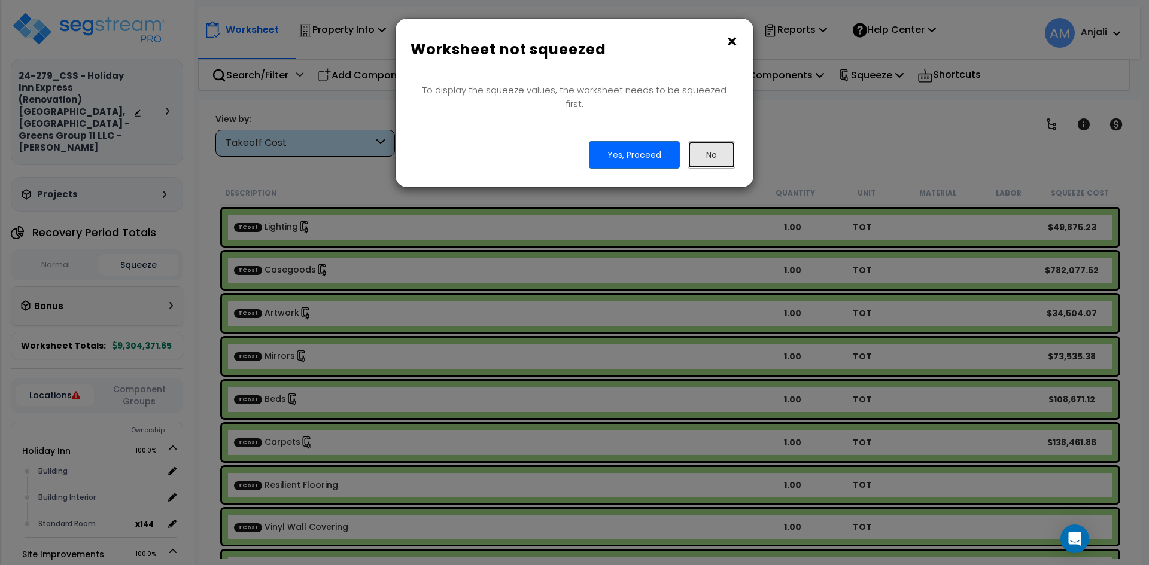
click at [706, 141] on button "No" at bounding box center [711, 155] width 48 height 28
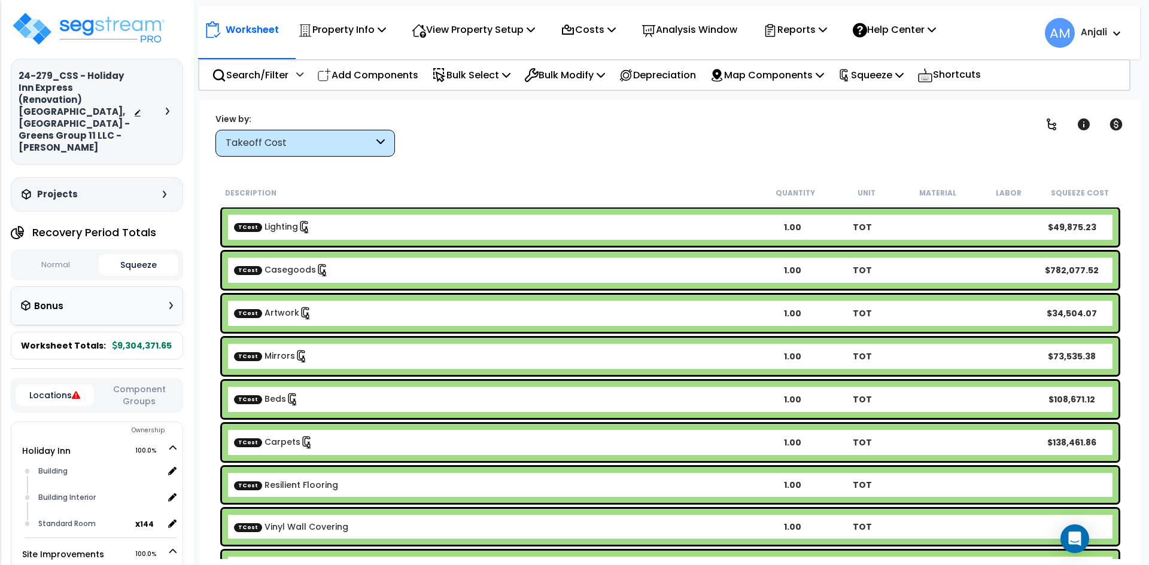
click at [142, 254] on button "Squeeze" at bounding box center [139, 265] width 80 height 22
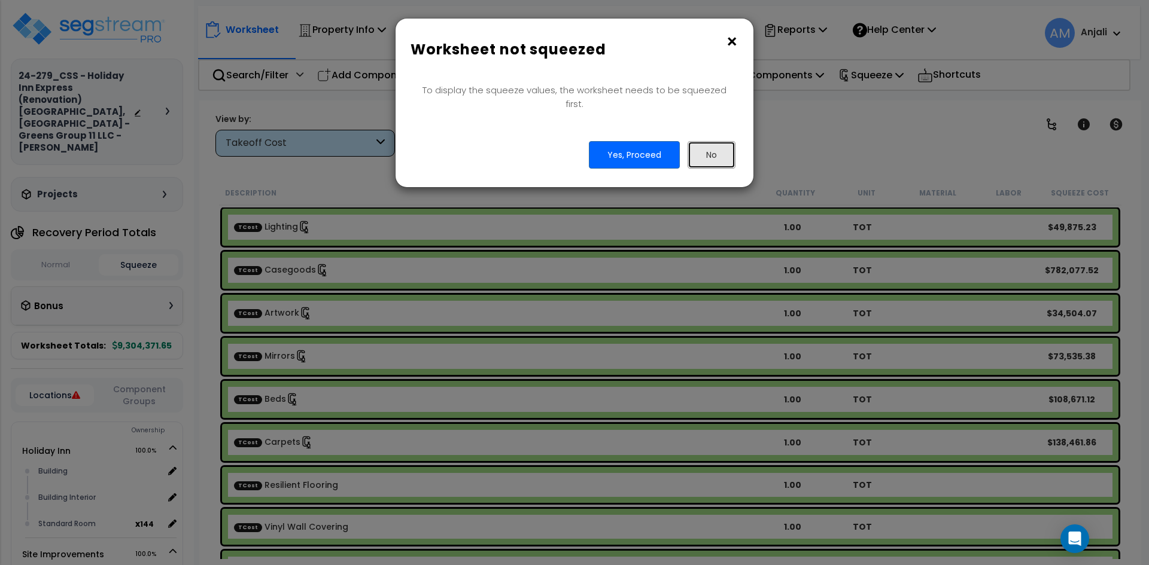
click at [735, 142] on div "Yes, Proceed No" at bounding box center [574, 155] width 340 height 28
click at [720, 143] on button "No" at bounding box center [711, 155] width 48 height 28
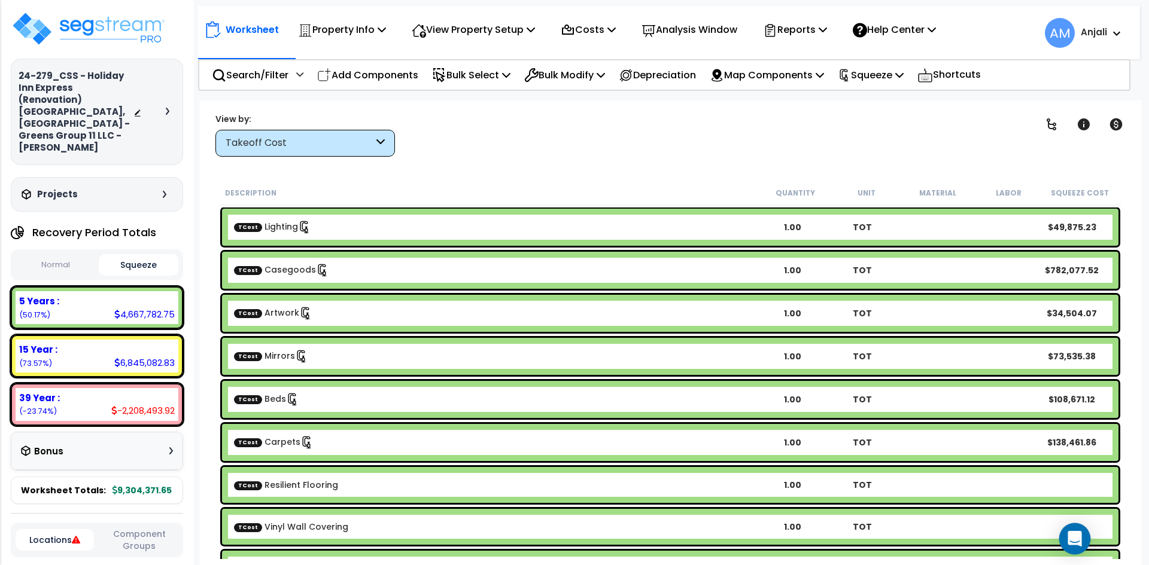
click at [1073, 531] on div "Open Intercom Messenger" at bounding box center [1075, 540] width 32 height 32
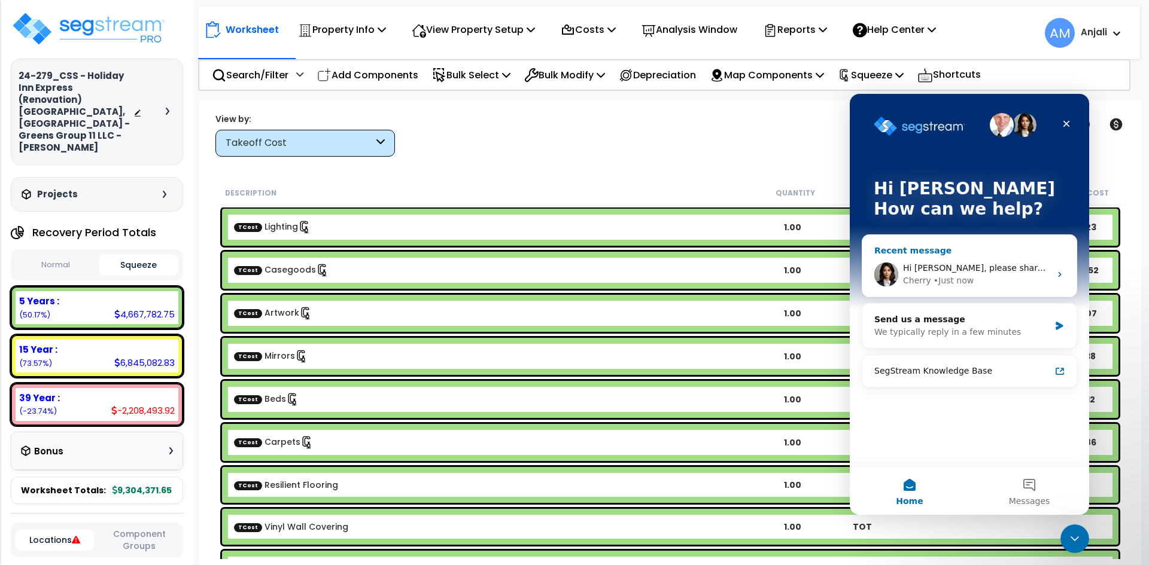
click at [948, 280] on div "• Just now" at bounding box center [953, 281] width 40 height 13
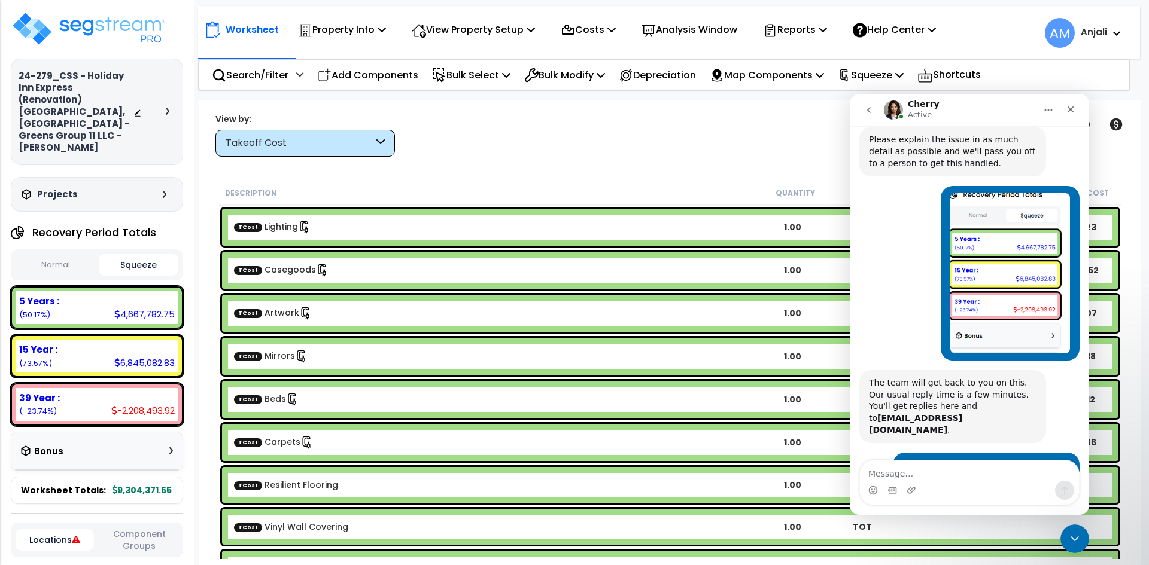
scroll to position [243, 0]
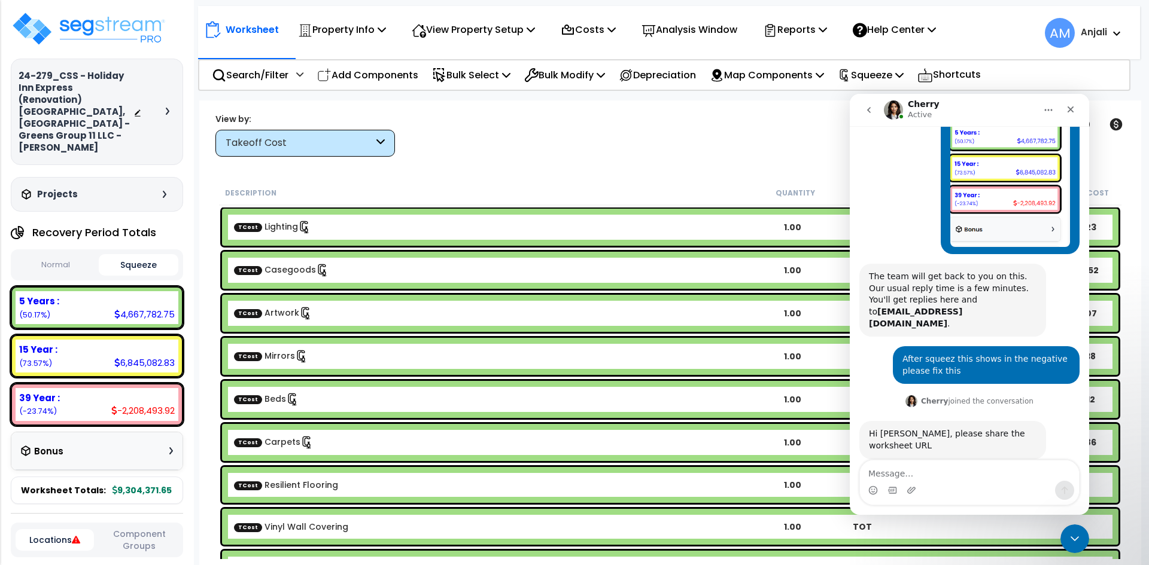
click at [903, 481] on div "Intercom messenger" at bounding box center [969, 490] width 219 height 19
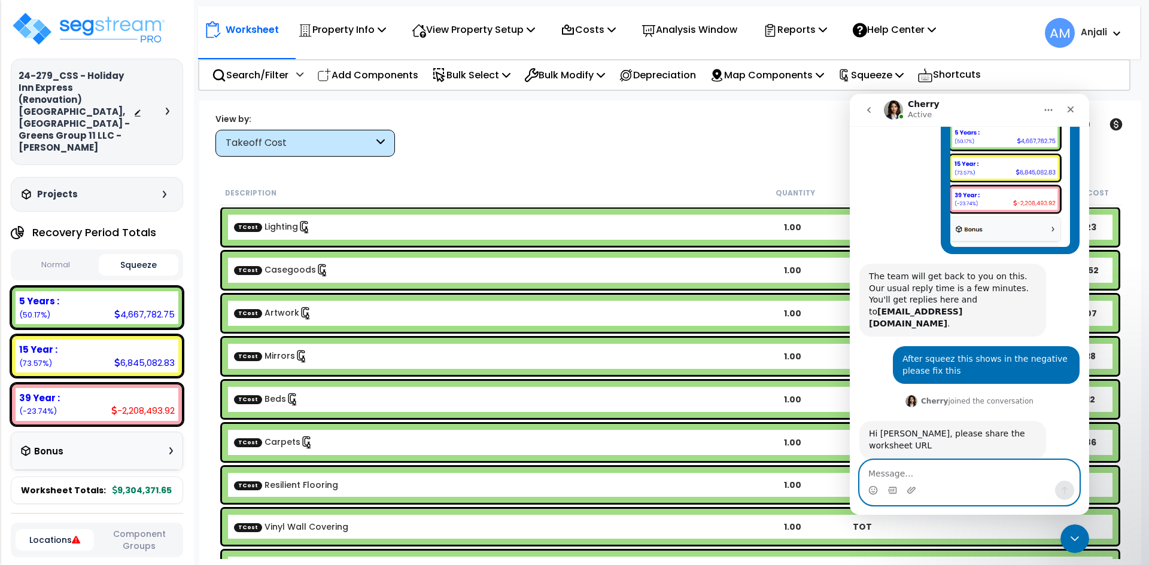
click at [899, 475] on textarea "Message…" at bounding box center [969, 471] width 219 height 20
paste textarea "[URL][DOMAIN_NAME]"
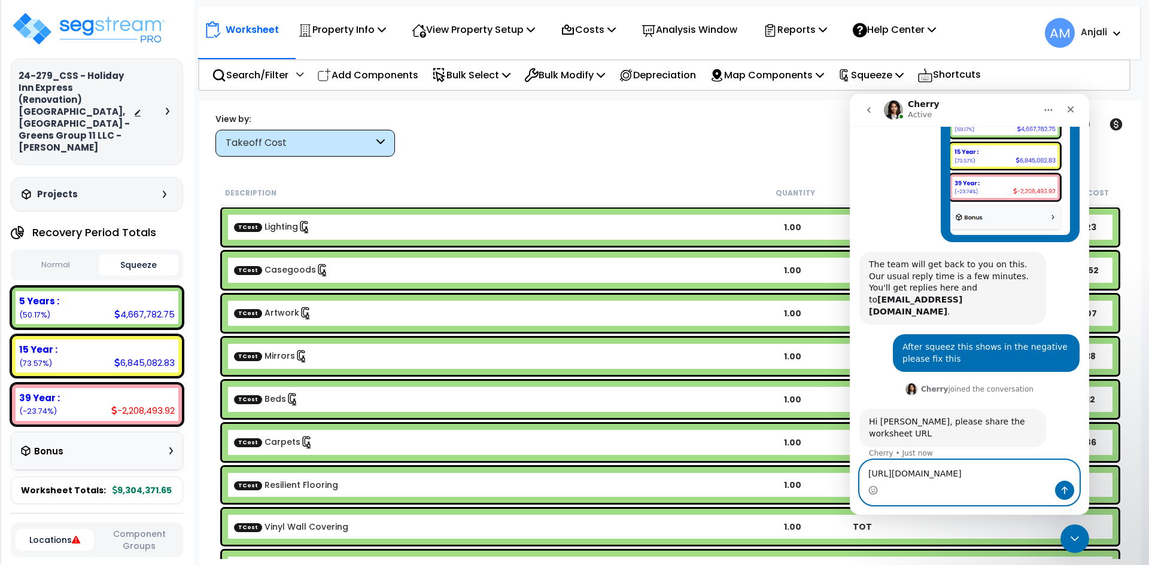
type textarea "[URL][DOMAIN_NAME]"
click at [1063, 486] on icon "Send a message…" at bounding box center [1065, 491] width 10 height 10
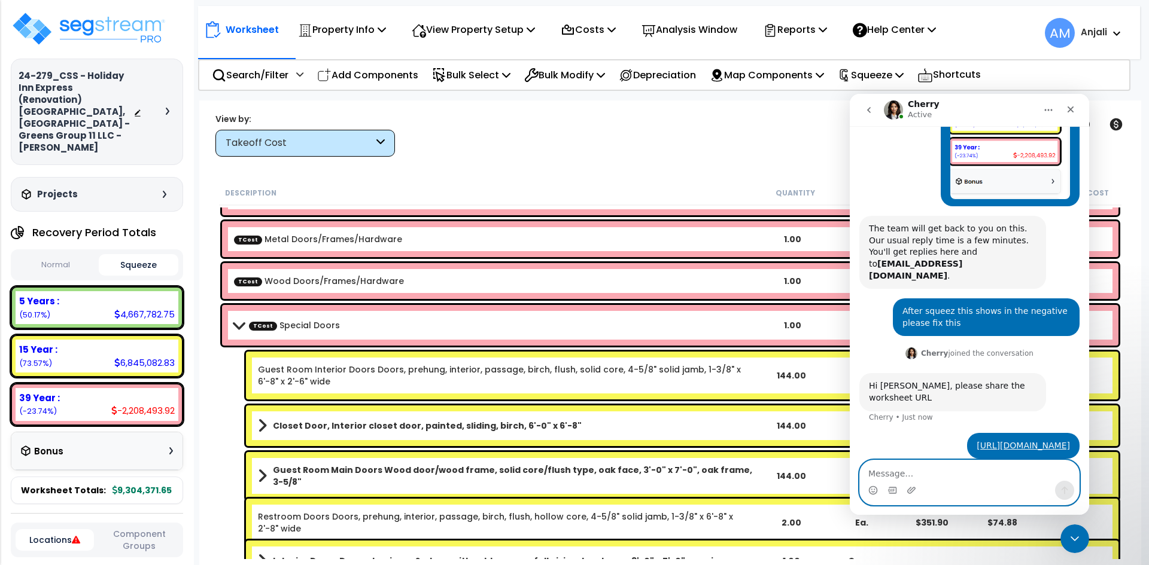
scroll to position [3051, 0]
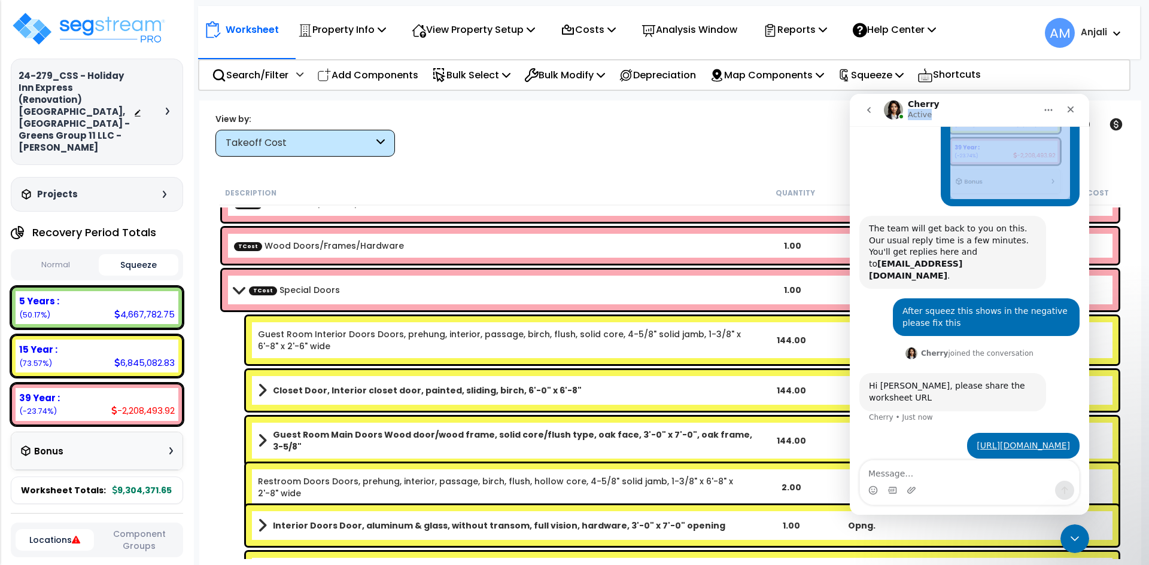
drag, startPoint x: 976, startPoint y: 110, endPoint x: 1644, endPoint y: 263, distance: 684.5
click html "Cherry Active Ask us about anything SegStream, we're here for you. Hi there! I’…"
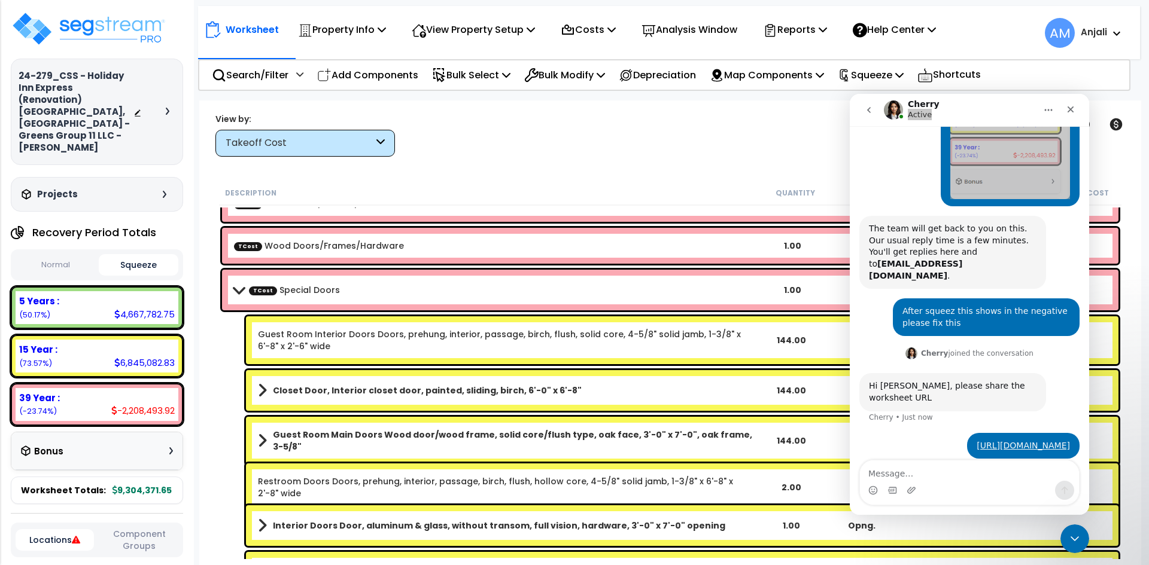
click at [757, 157] on div "Worksheet Property Info Property Setup Add Property Unit Template property Clon…" at bounding box center [670, 383] width 942 height 565
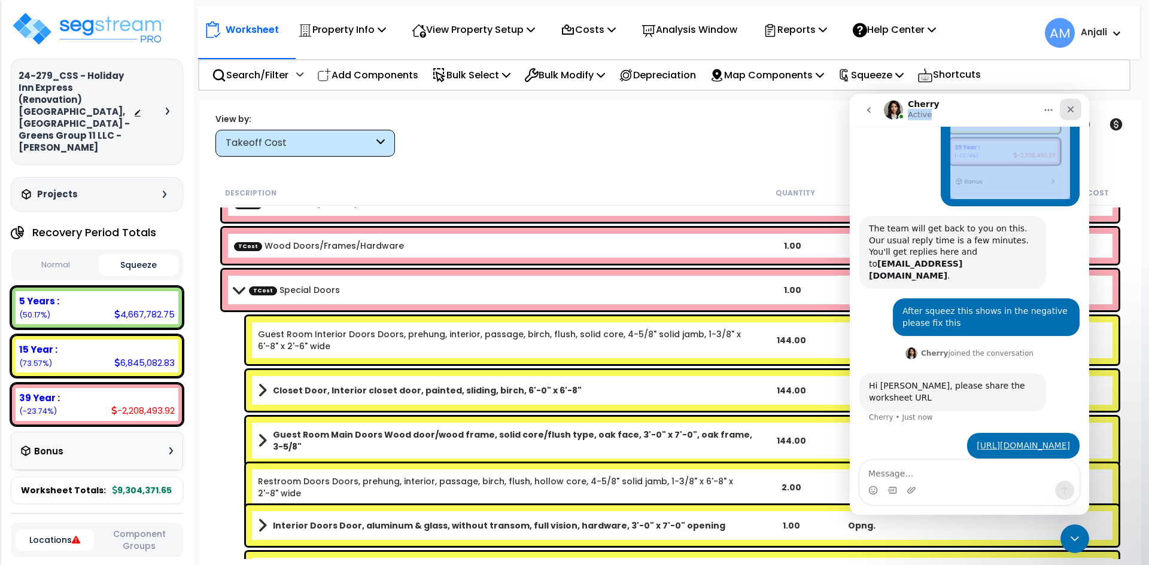
click at [1072, 112] on icon "Close" at bounding box center [1070, 109] width 7 height 7
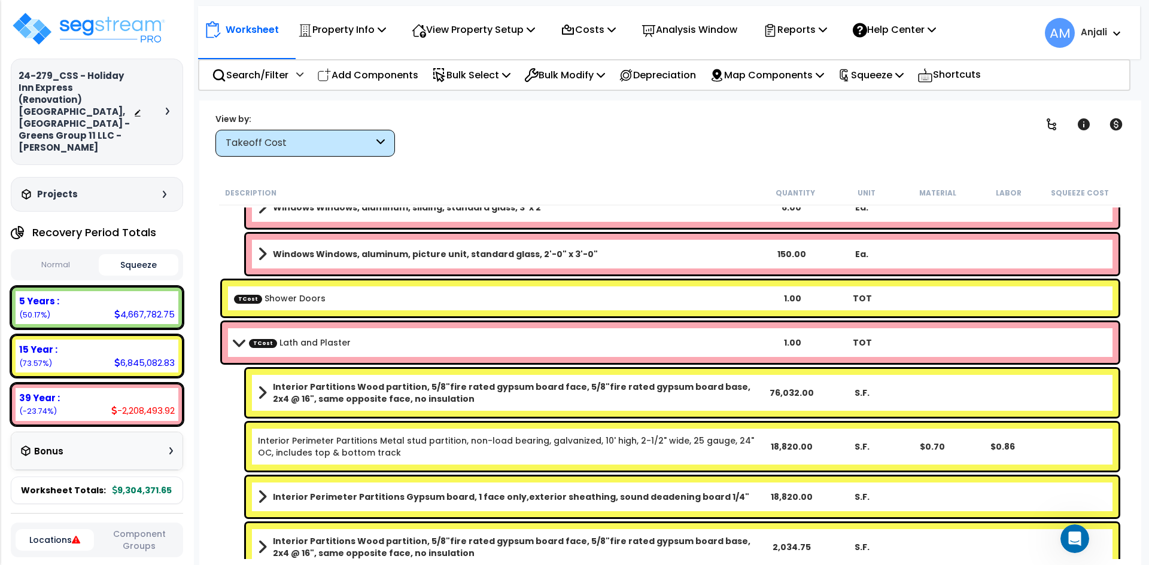
scroll to position [3709, 0]
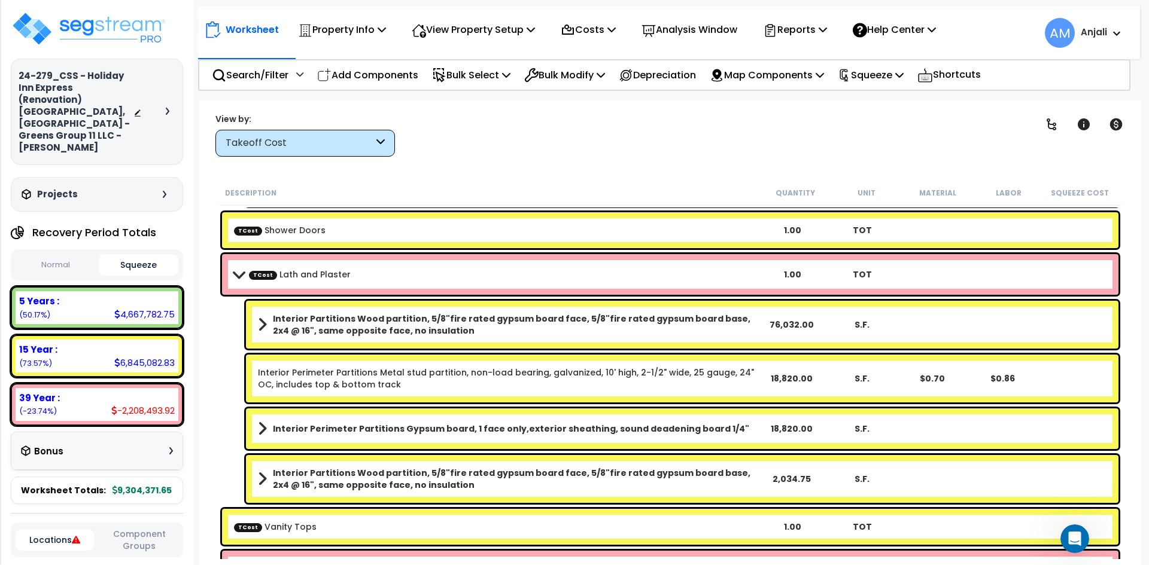
click at [629, 428] on b "Interior Perimeter Partitions Gypsum board, 1 face only,exterior sheathing, sou…" at bounding box center [511, 429] width 476 height 12
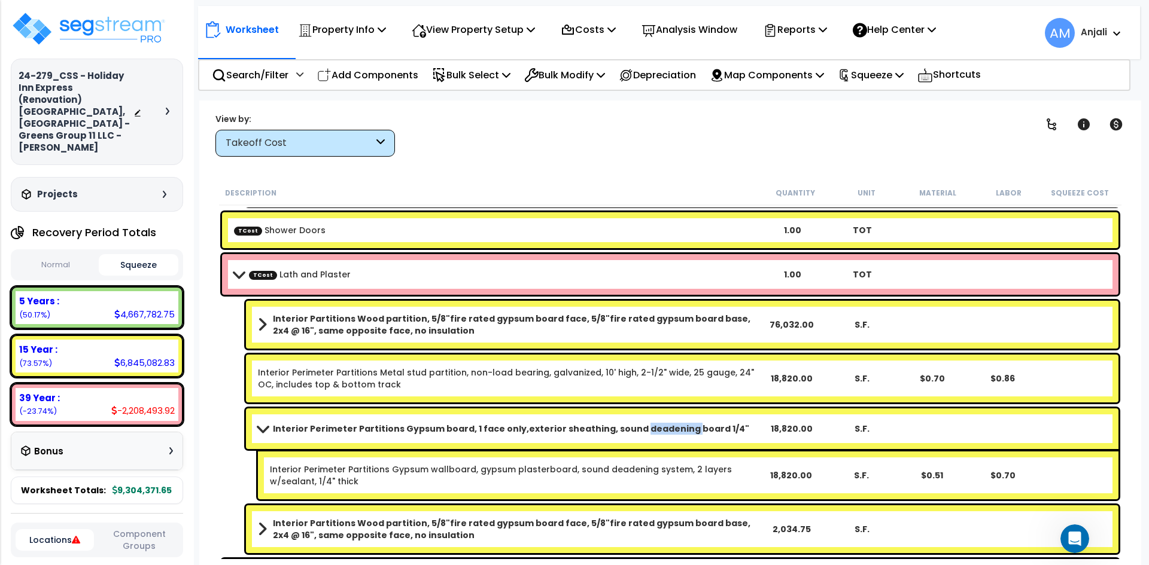
click at [629, 428] on b "Interior Perimeter Partitions Gypsum board, 1 face only,exterior sheathing, sou…" at bounding box center [511, 429] width 476 height 12
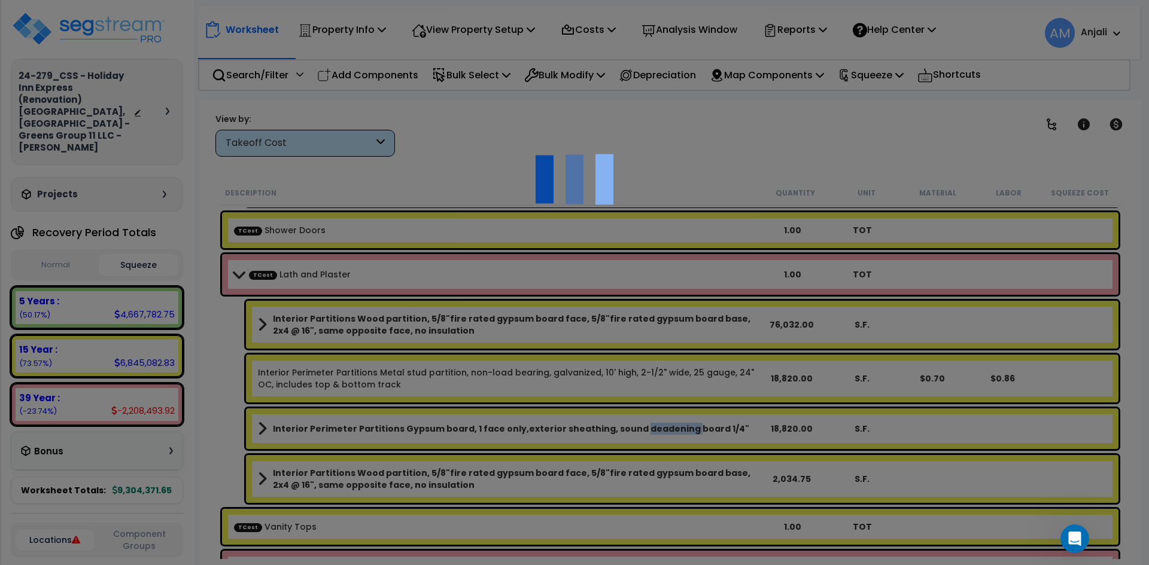
select select "44733567"
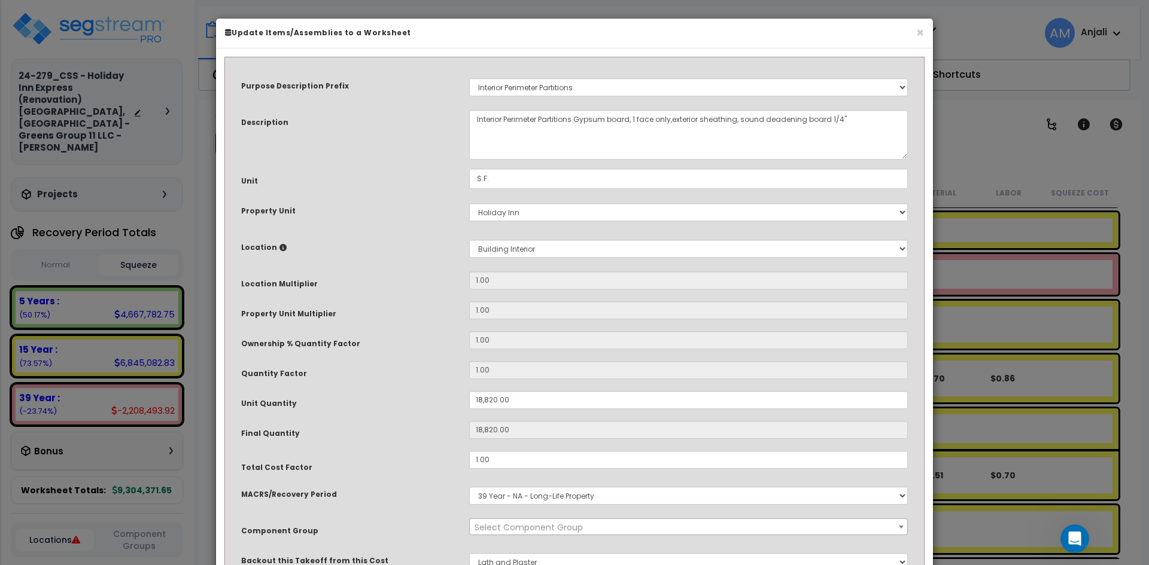
select select "55168"
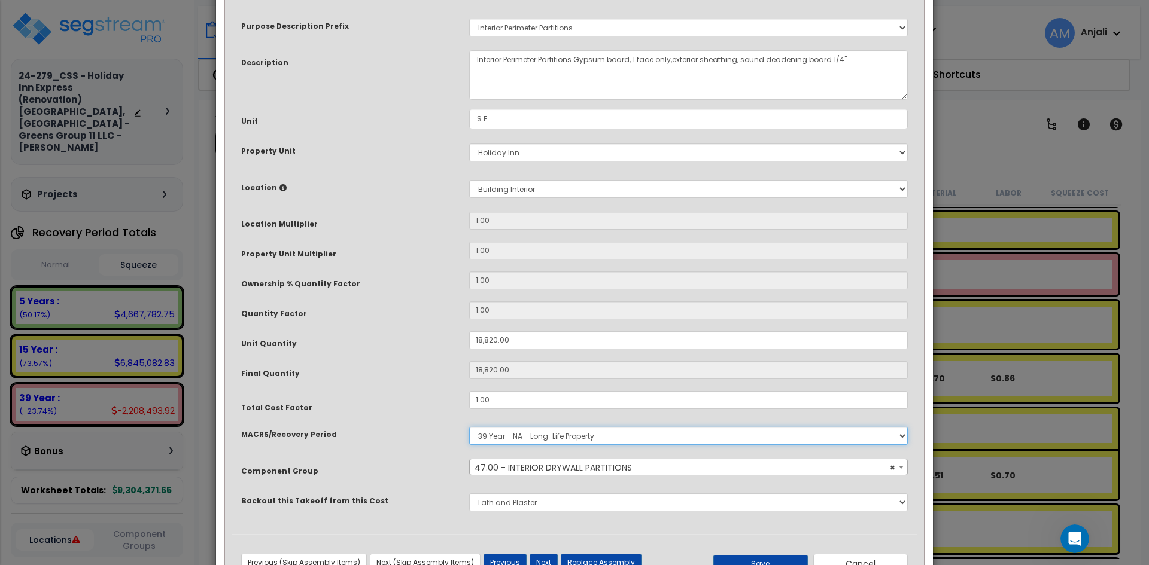
click at [561, 436] on select "Select MACRS/Recovery Period 5 Years - 57.0 - Distributive Trades & Services 5 …" at bounding box center [688, 436] width 439 height 18
click at [469, 427] on select "Select MACRS/Recovery Period 5 Years - 57.0 - Distributive Trades & Services 5 …" at bounding box center [688, 436] width 439 height 18
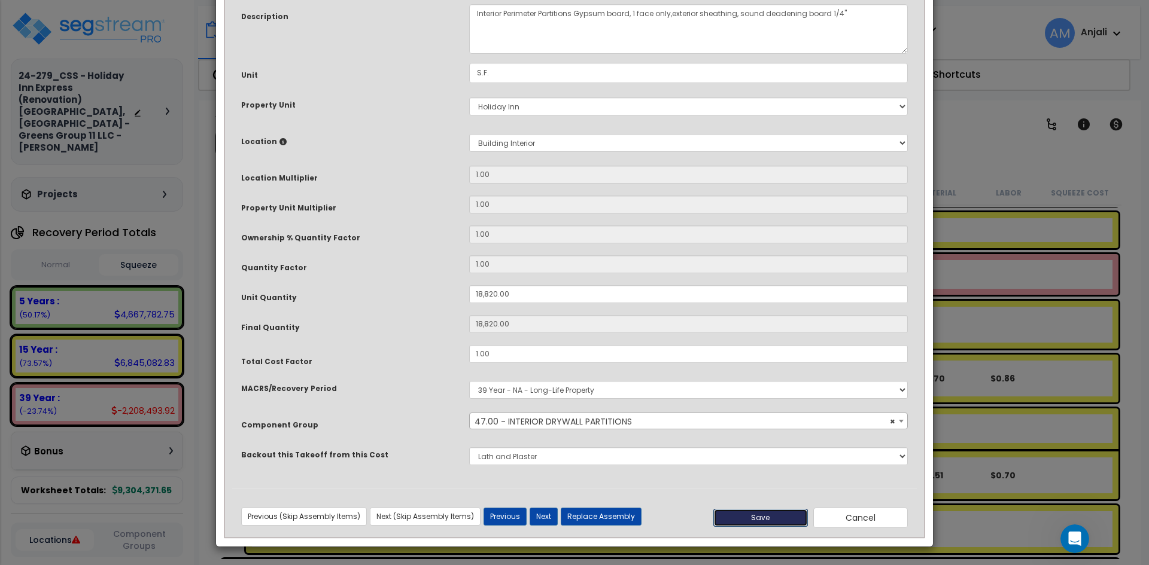
click at [762, 518] on button "Save" at bounding box center [760, 518] width 95 height 18
type input "18820.00"
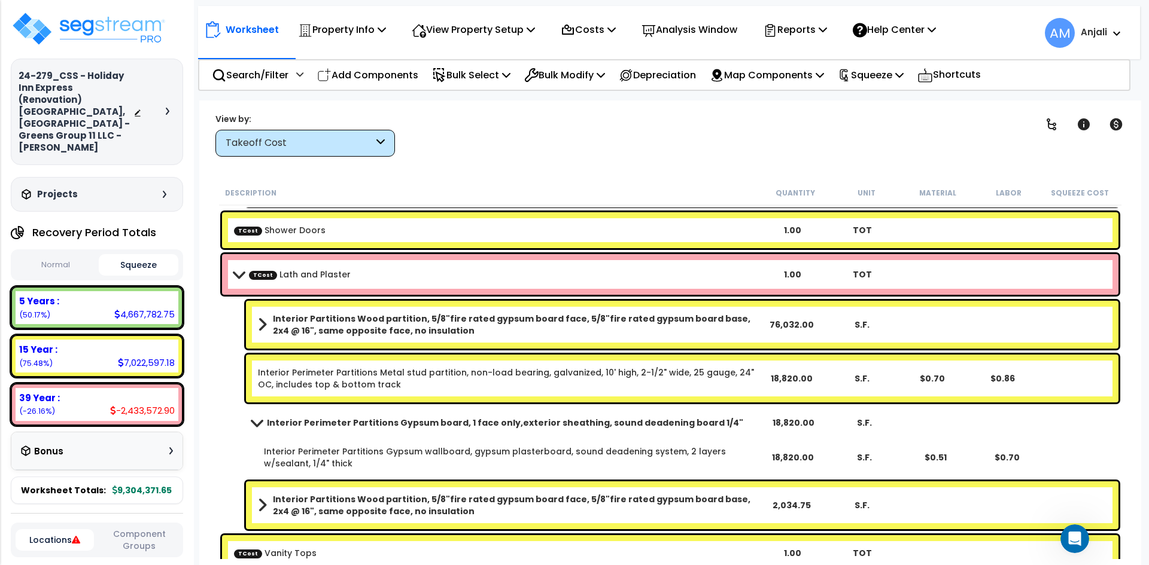
click at [522, 329] on b "Interior Partitions Wood partition, 5/8"fire rated gypsum board face, 5/8"fire …" at bounding box center [514, 325] width 482 height 24
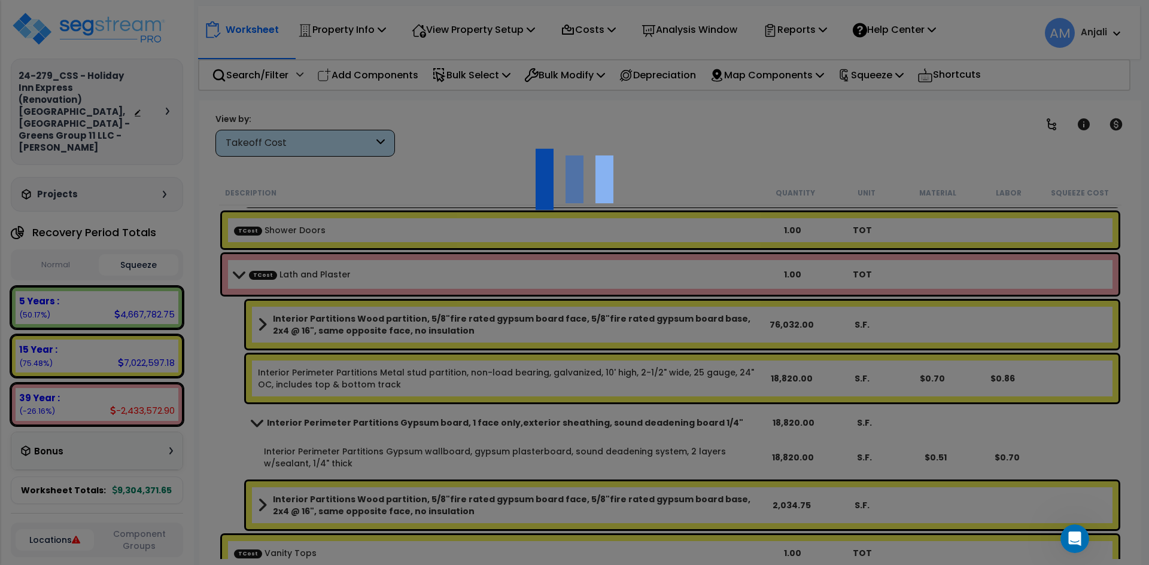
select select "44733567"
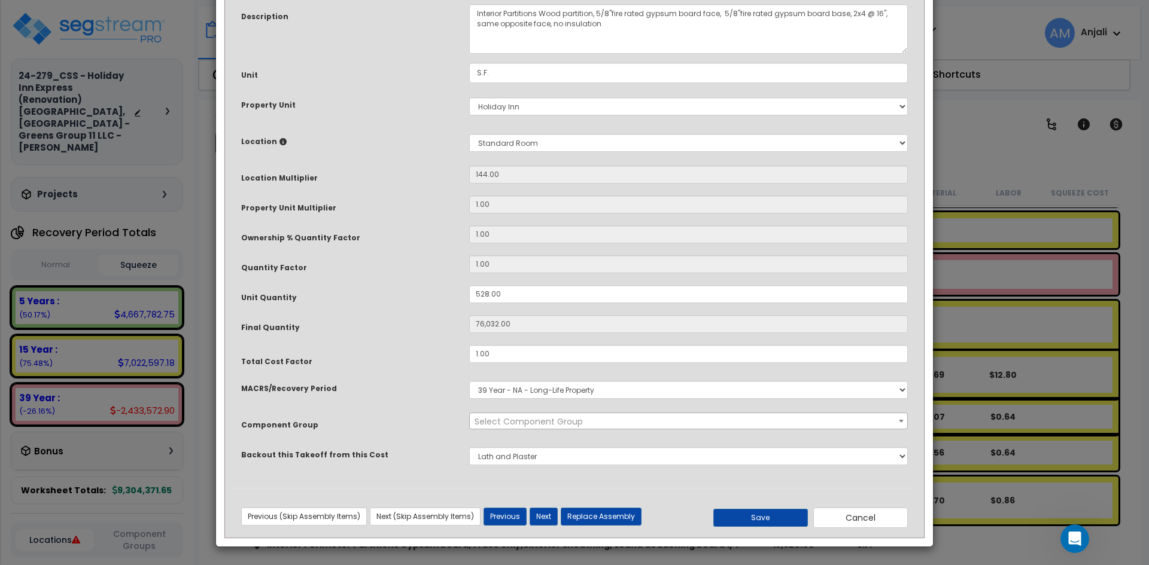
scroll to position [0, 0]
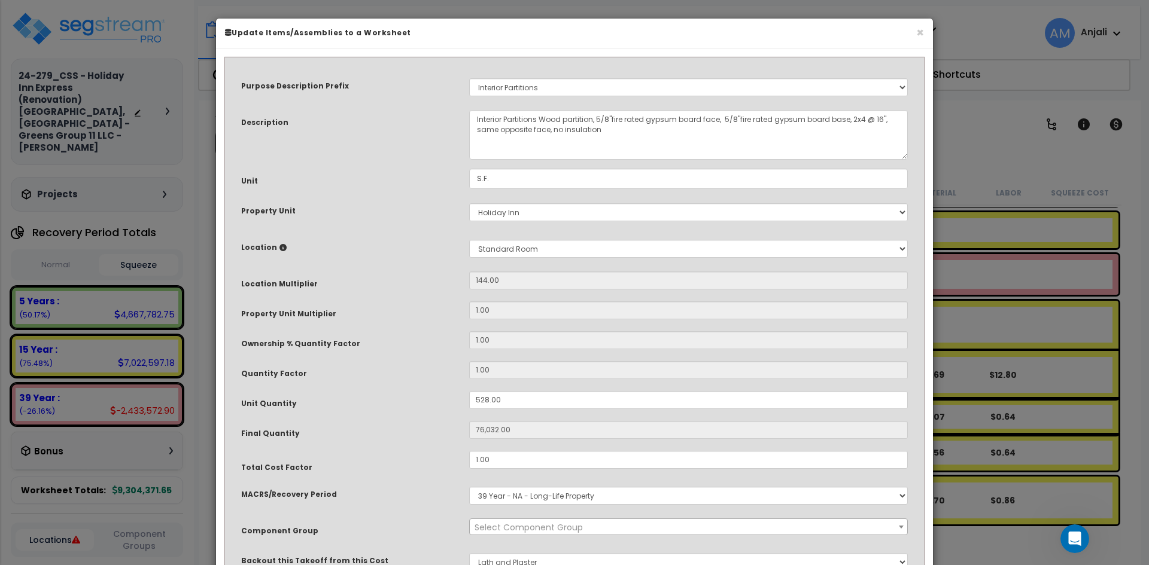
select select "55168"
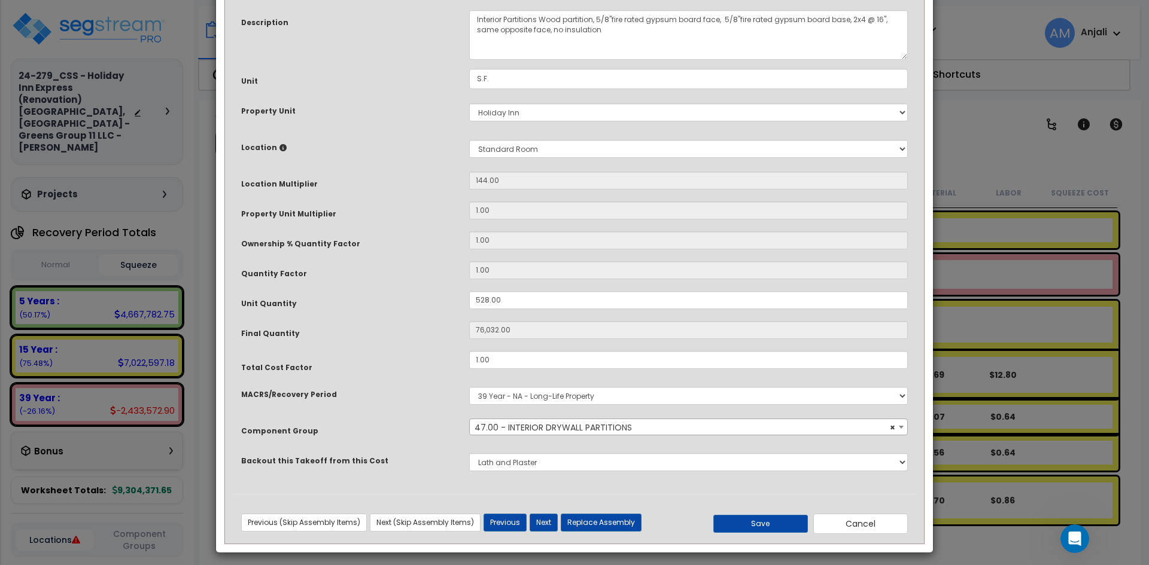
scroll to position [106, 0]
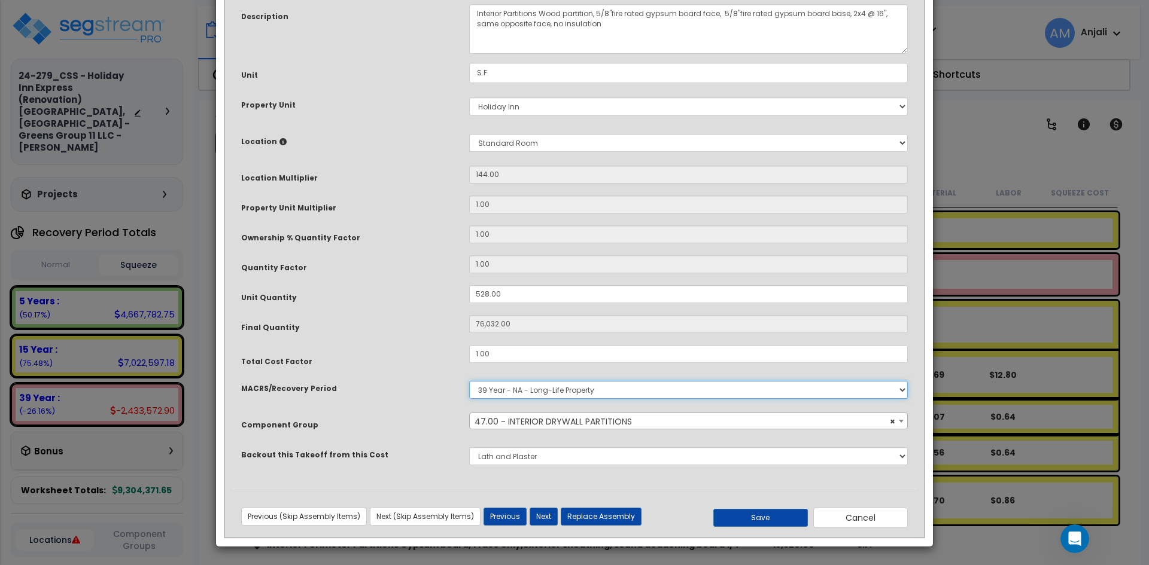
click at [535, 397] on select "Select MACRS/Recovery Period 5 Years - 57.0 - Distributive Trades & Services 5 …" at bounding box center [688, 390] width 439 height 18
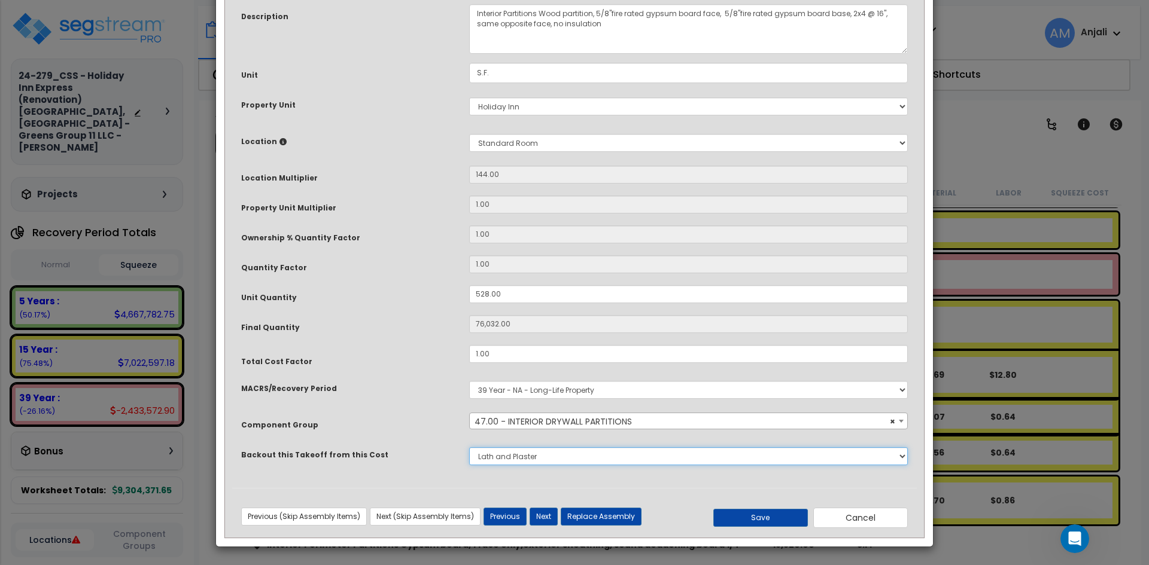
click at [658, 451] on select "None Lighting Casegoods Artwork Mirrors Beds Carpets Resilient Flooring Vinyl W…" at bounding box center [688, 457] width 439 height 18
click at [875, 526] on button "Cancel" at bounding box center [860, 518] width 95 height 20
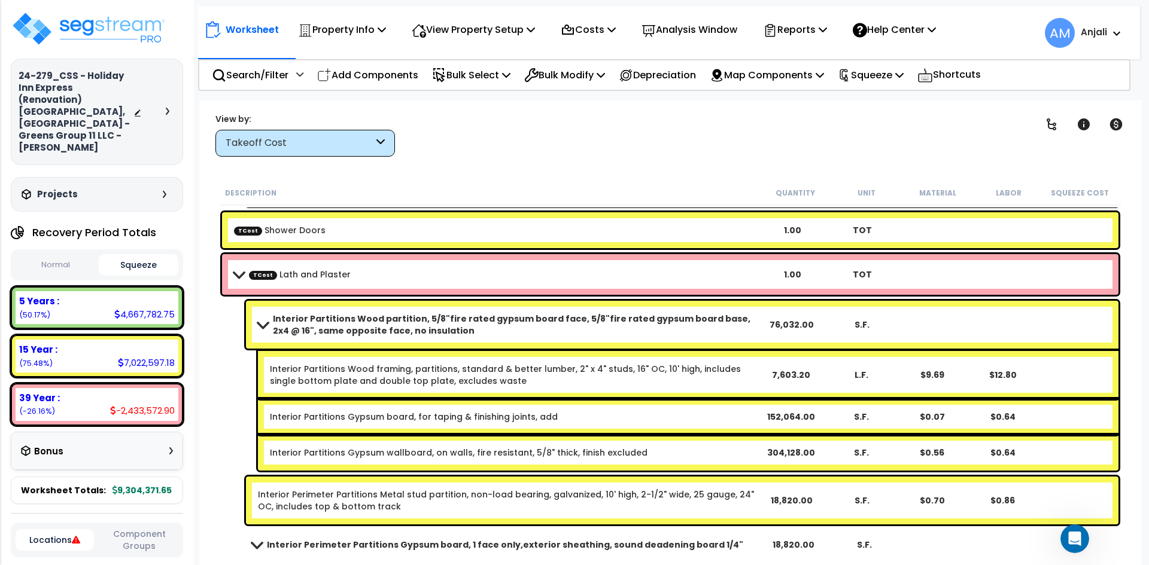
click at [395, 317] on b "Interior Partitions Wood partition, 5/8"fire rated gypsum board face, 5/8"fire …" at bounding box center [514, 325] width 482 height 24
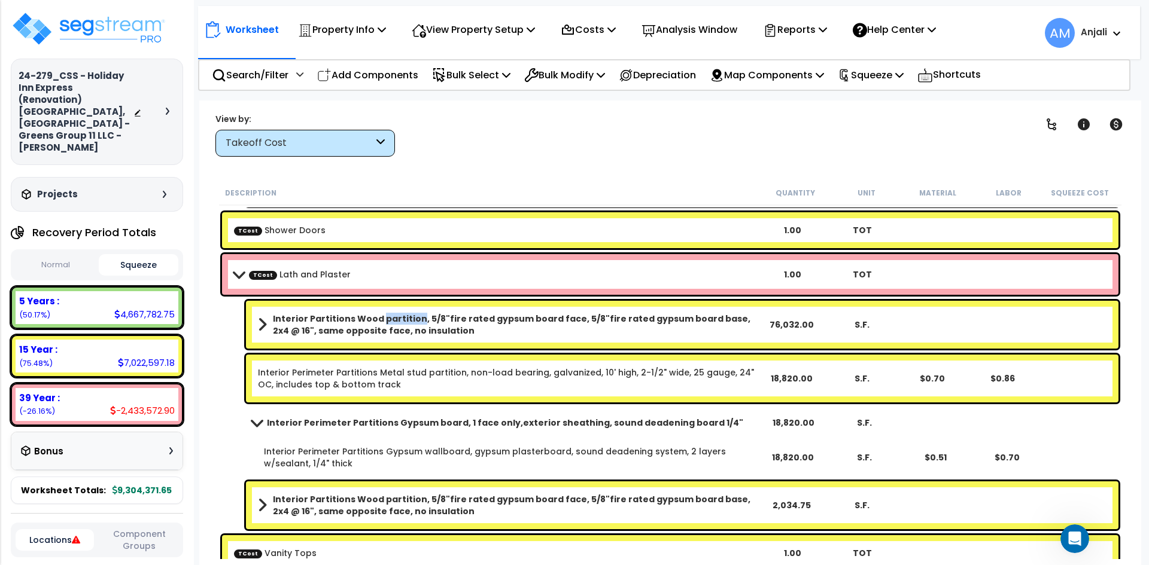
click at [395, 317] on b "Interior Partitions Wood partition, 5/8"fire rated gypsum board face, 5/8"fire …" at bounding box center [514, 325] width 482 height 24
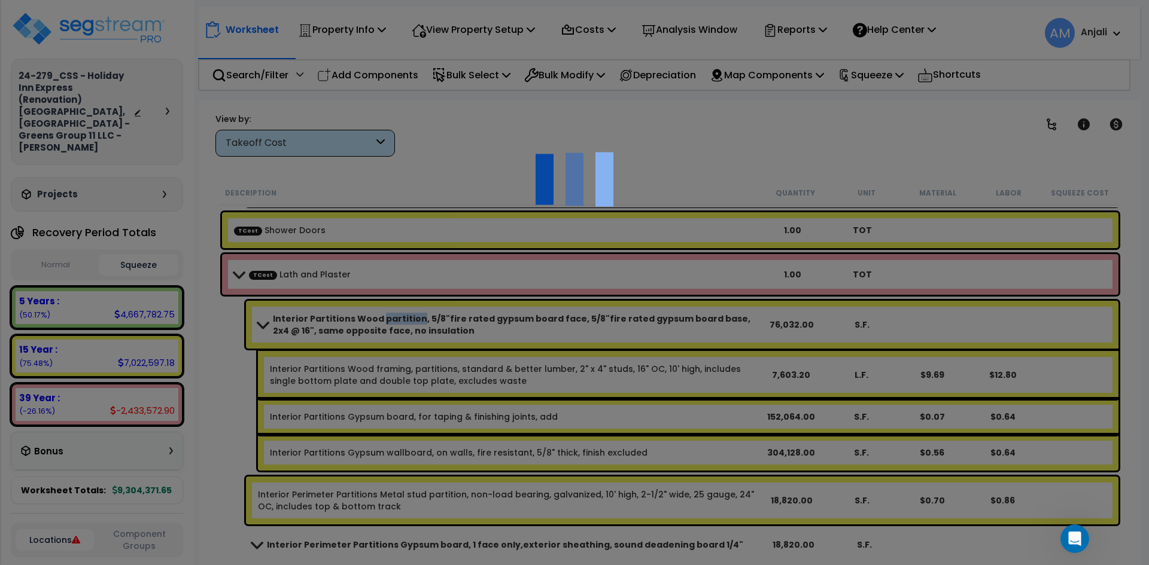
scroll to position [0, 0]
select select "44733567"
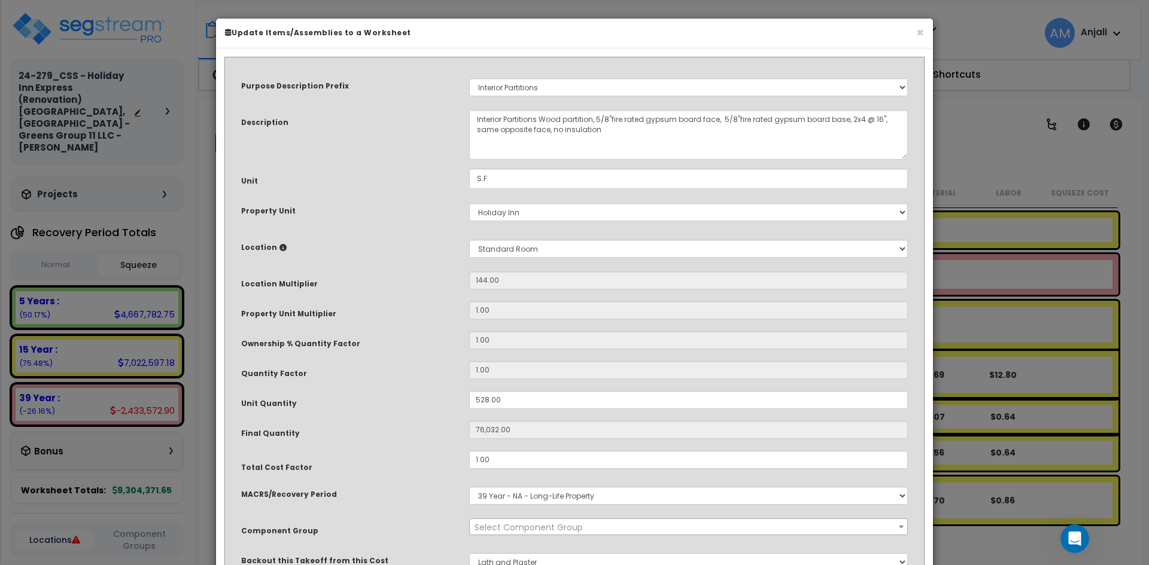
select select "55168"
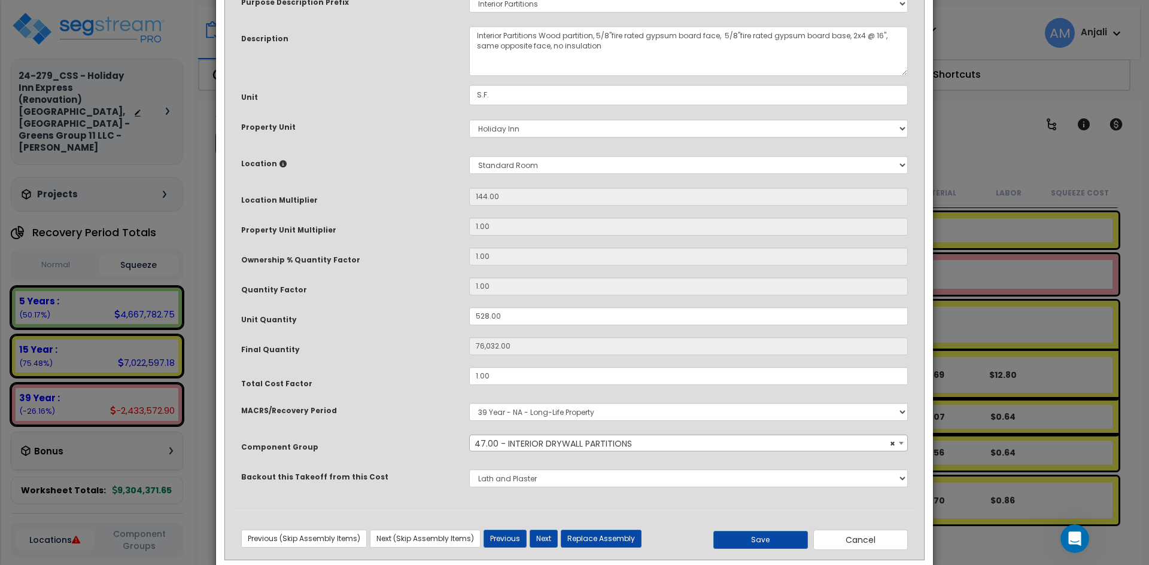
scroll to position [106, 0]
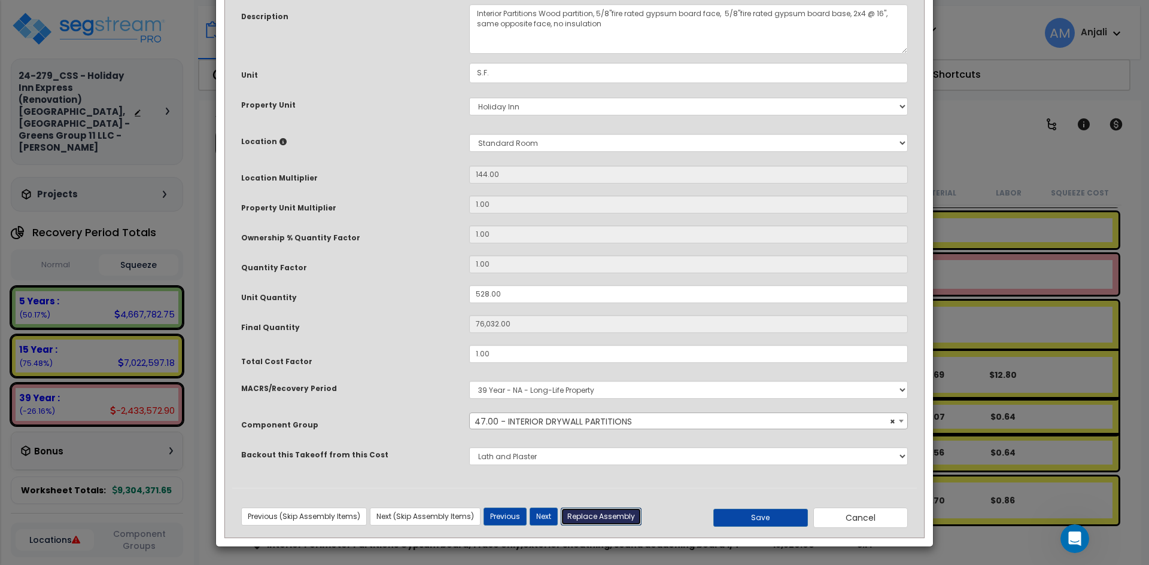
click at [608, 519] on button "Replace Assembly" at bounding box center [601, 517] width 81 height 18
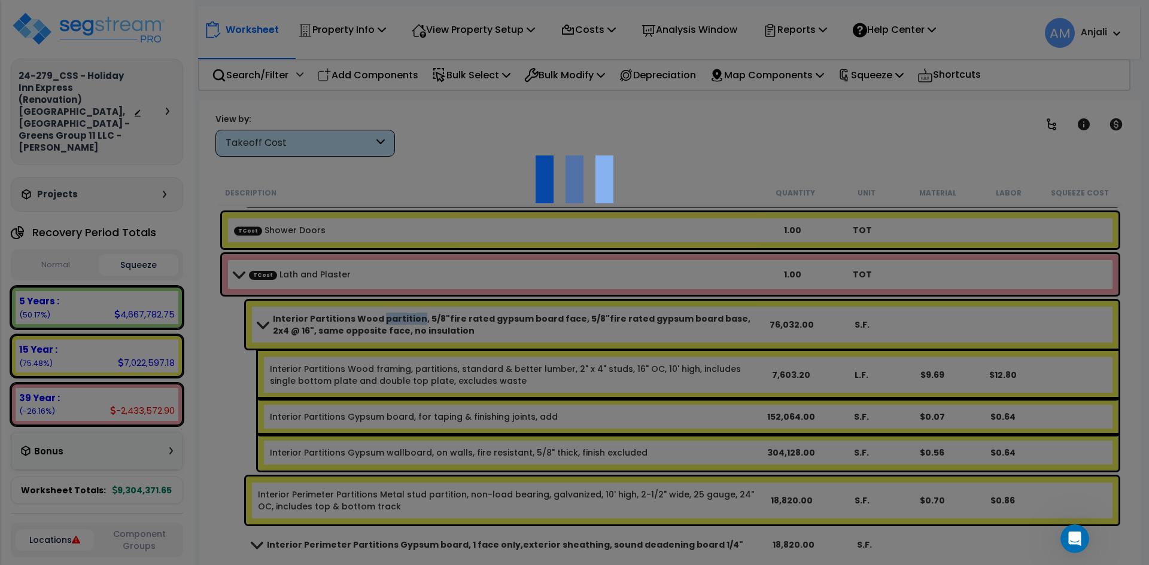
type input "76032"
type input "S.F."
select select "164319"
select select "2999"
select select "44733567"
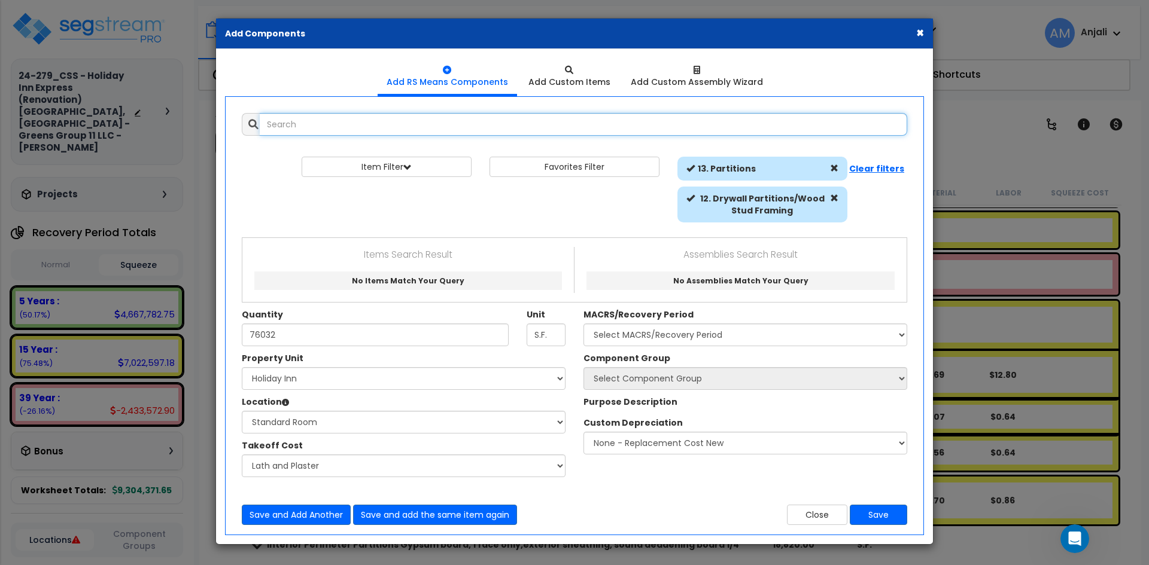
select select "2999"
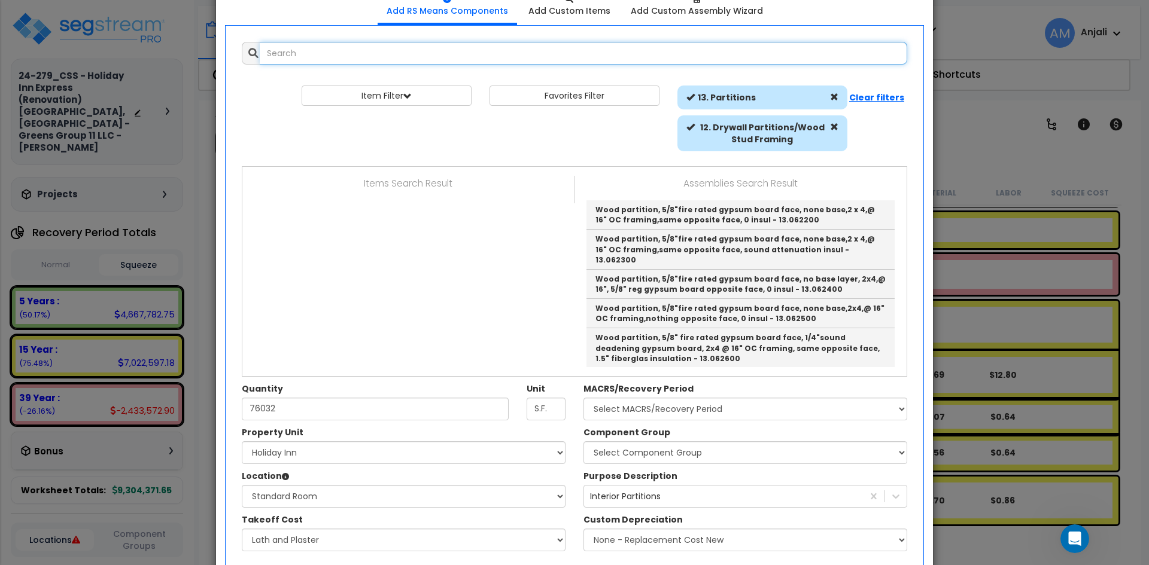
scroll to position [120, 0]
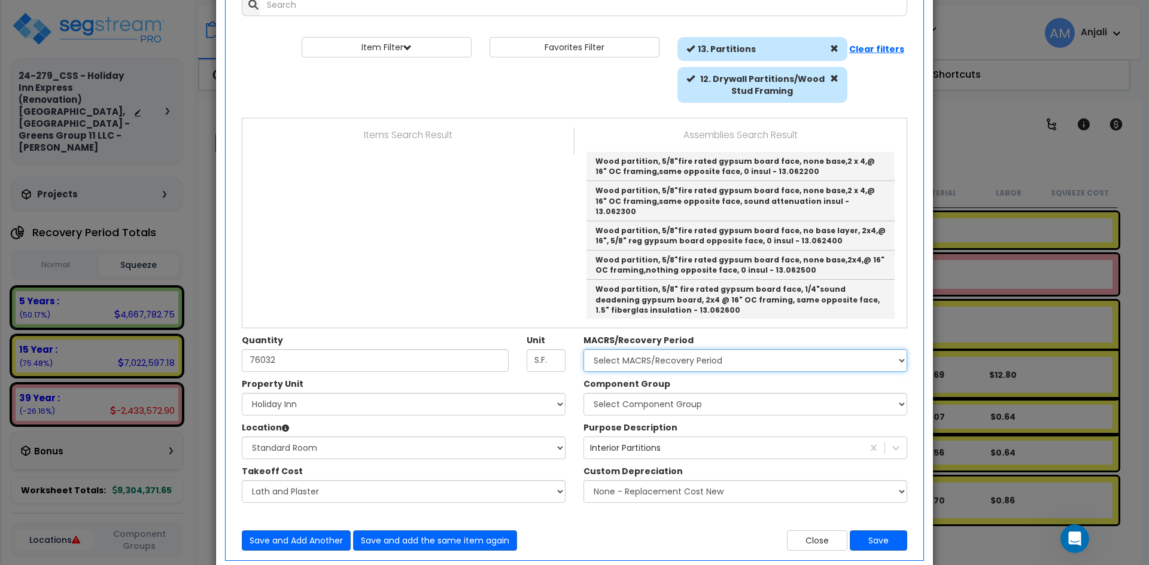
click at [645, 359] on select "Select MACRS/Recovery Period 5 Years - 57.0 - Distributive Trades & Services 5 …" at bounding box center [745, 360] width 324 height 23
select select "3669"
click at [583, 349] on select "Select MACRS/Recovery Period 5 Years - 57.0 - Distributive Trades & Services 5 …" at bounding box center [745, 360] width 324 height 23
click at [882, 540] on button "Save" at bounding box center [878, 541] width 57 height 20
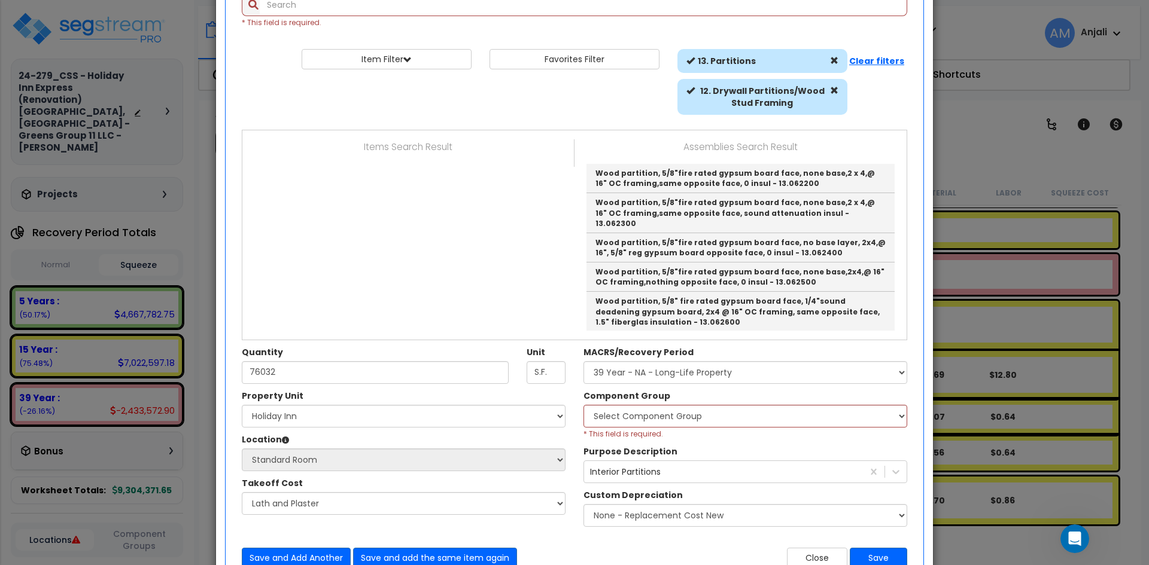
click at [1006, 172] on div "× Add Components Add RS Means Components Add Custom Items Add Items" at bounding box center [574, 282] width 1149 height 565
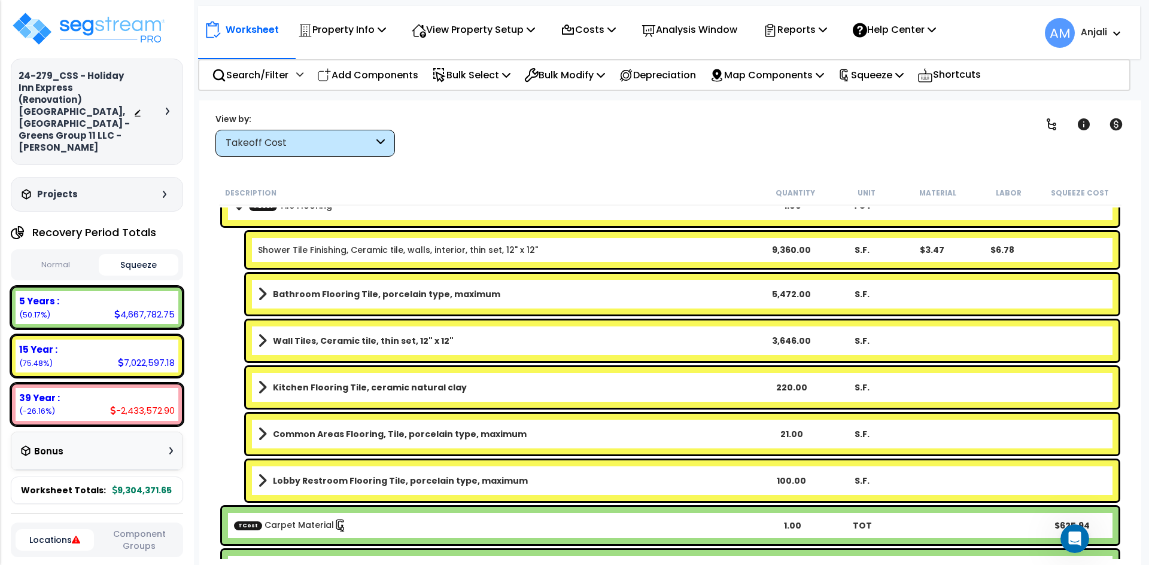
scroll to position [4068, 0]
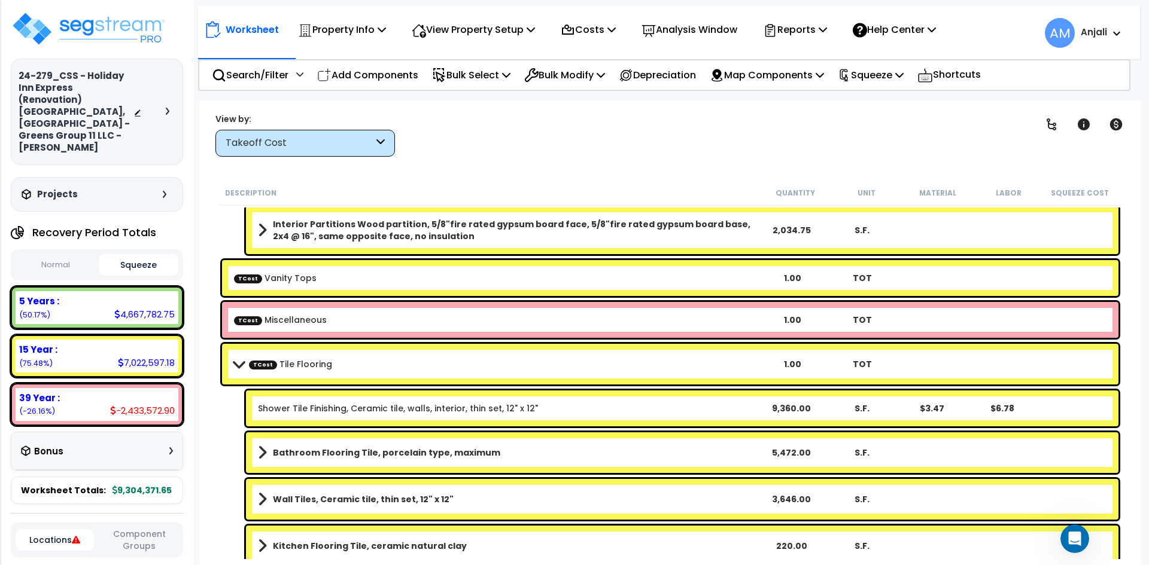
click at [870, 318] on div "TOT" at bounding box center [862, 320] width 70 height 12
click at [753, 312] on div "TCost Miscellaneous 1.00 TOT" at bounding box center [670, 320] width 896 height 36
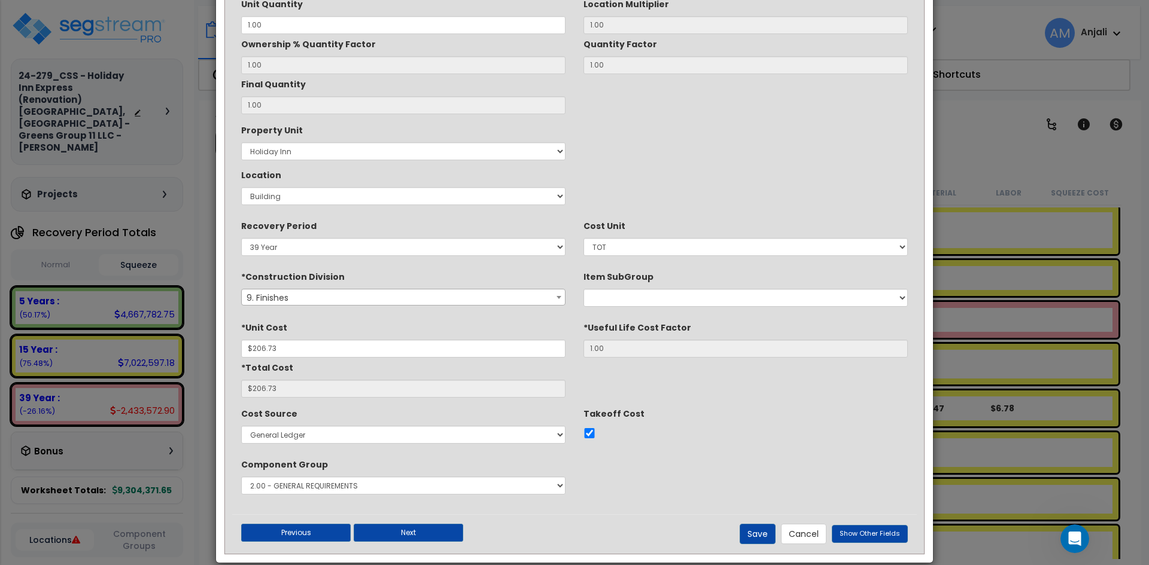
scroll to position [139, 0]
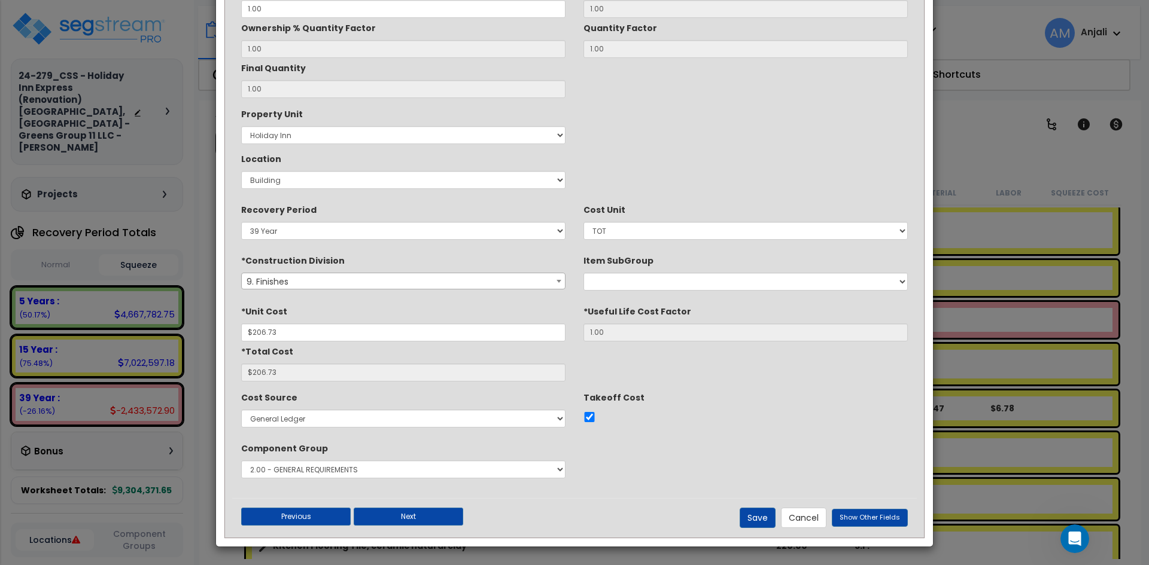
click at [1049, 363] on div "× Update Items/Assemblies to a Worksheet *Description Miscellaneous Unit Quanti…" at bounding box center [574, 282] width 1149 height 565
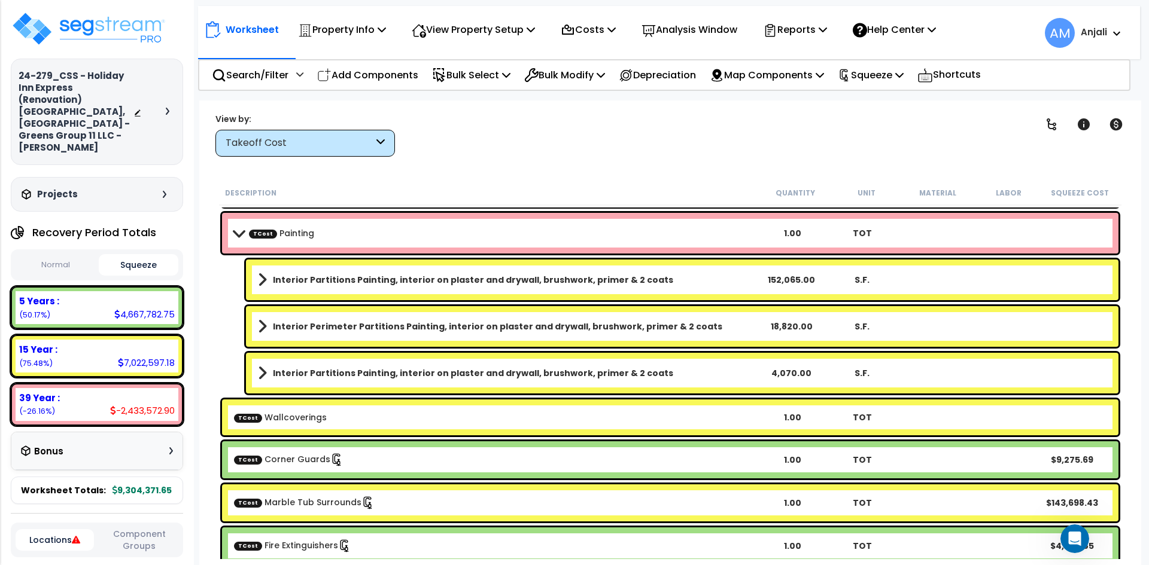
scroll to position [4966, 0]
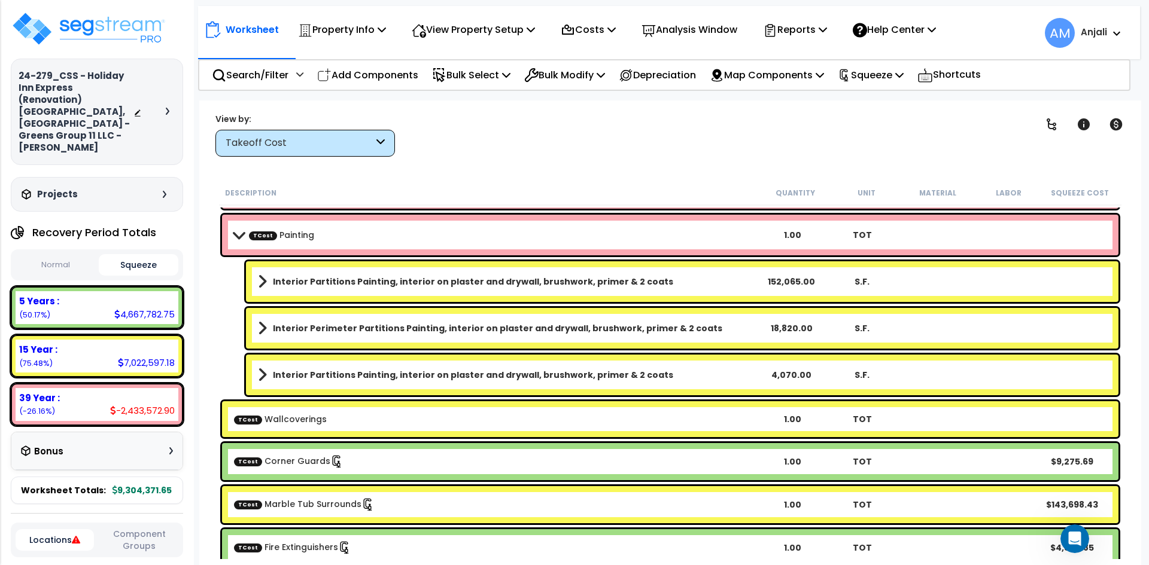
click at [568, 274] on link "Interior Partitions Painting, interior on plaster and drywall, brushwork, prime…" at bounding box center [506, 281] width 497 height 17
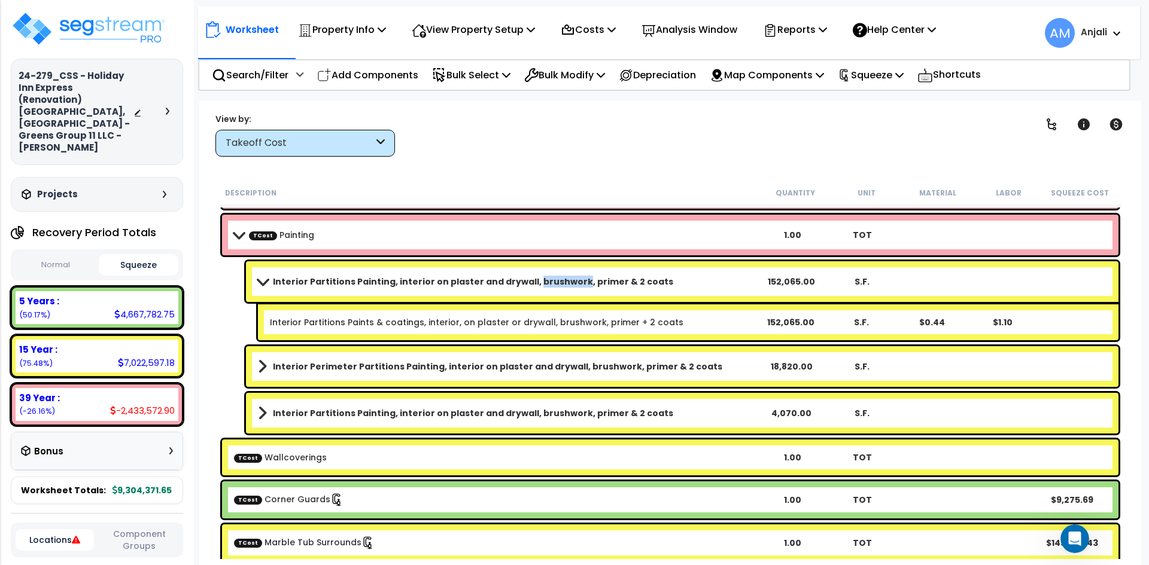
click at [568, 274] on link "Interior Partitions Painting, interior on plaster and drywall, brushwork, prime…" at bounding box center [506, 281] width 497 height 17
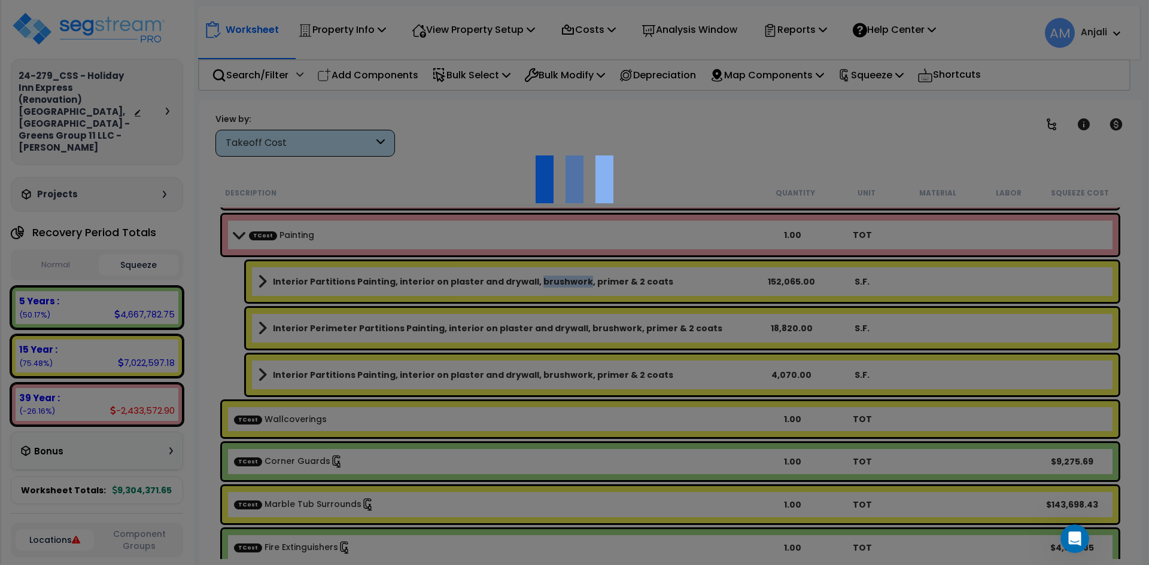
scroll to position [0, 0]
select select "44733577"
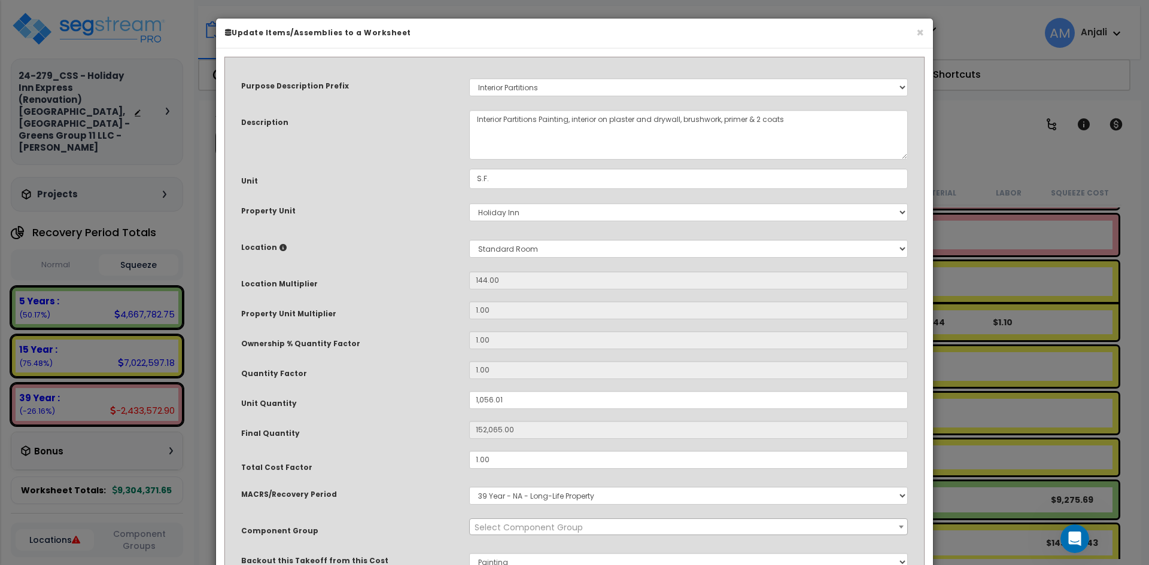
select select "55226"
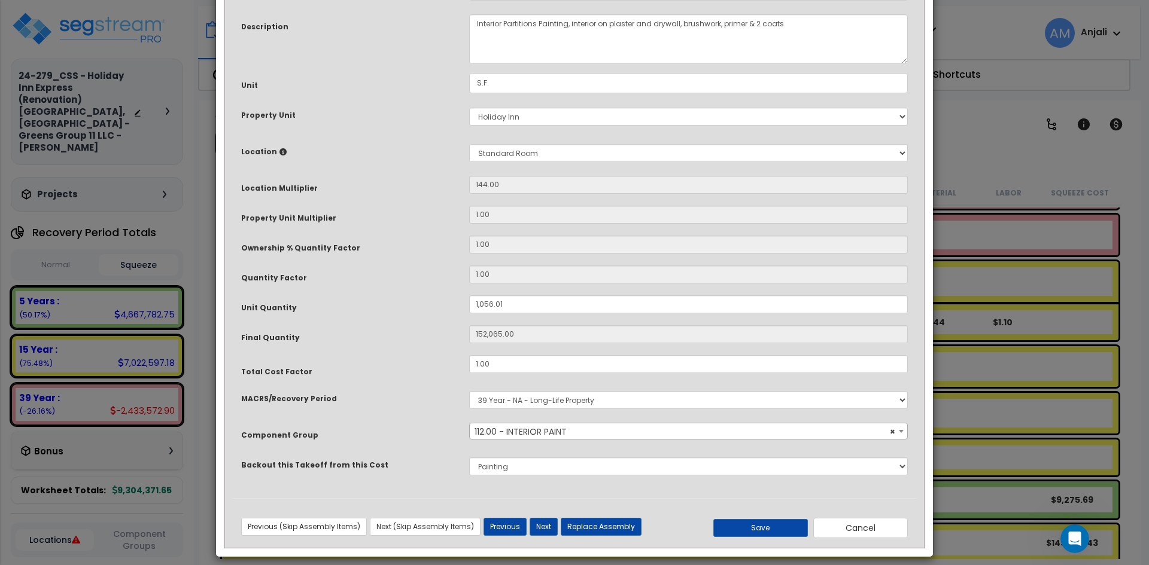
scroll to position [106, 0]
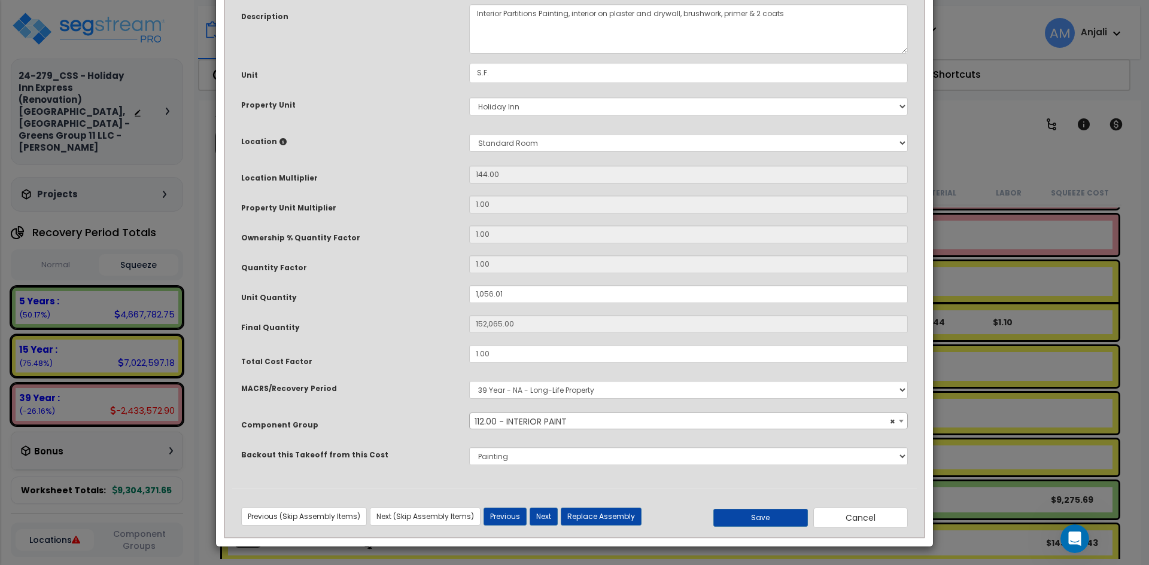
click at [1046, 366] on div "× Update Items/Assemblies to a Worksheet Purpose Description Prefix Select A/V …" at bounding box center [574, 282] width 1149 height 565
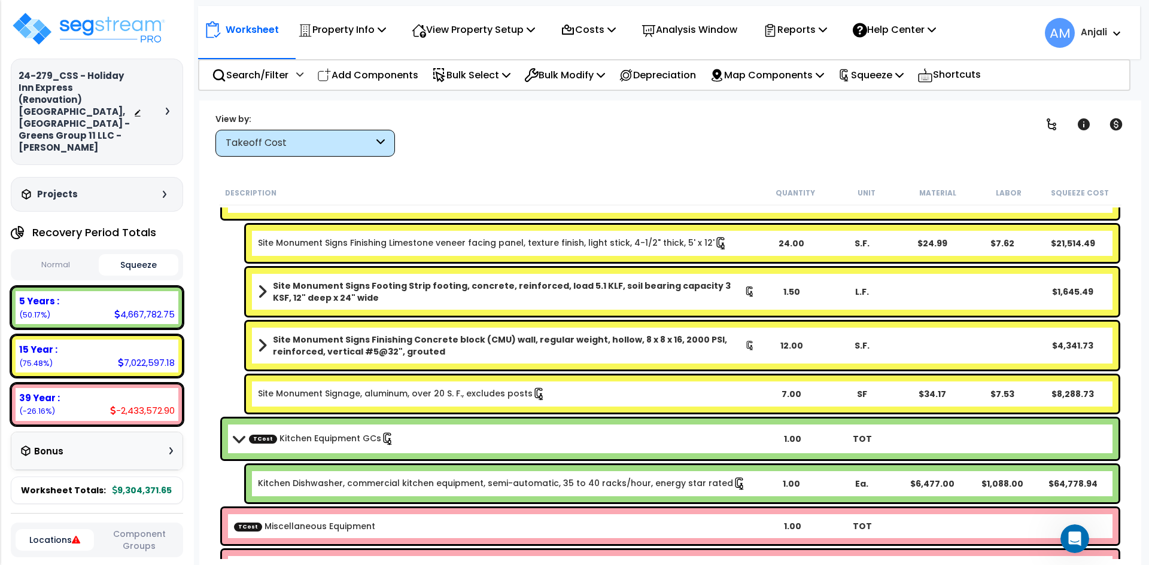
scroll to position [5445, 0]
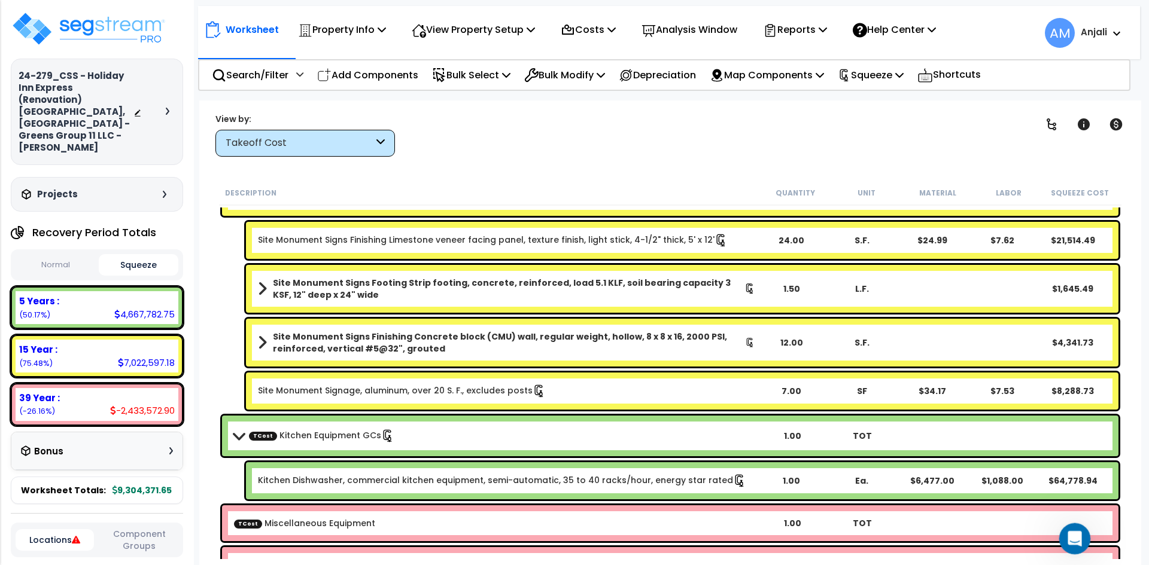
click at [1063, 529] on div "Open Intercom Messenger" at bounding box center [1072, 537] width 39 height 39
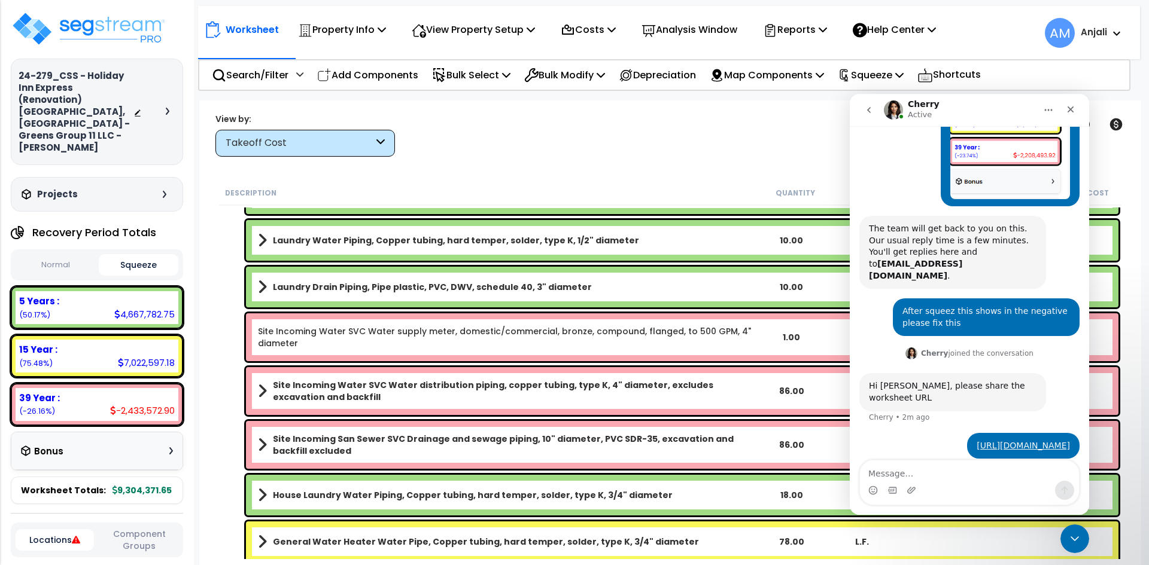
scroll to position [6821, 0]
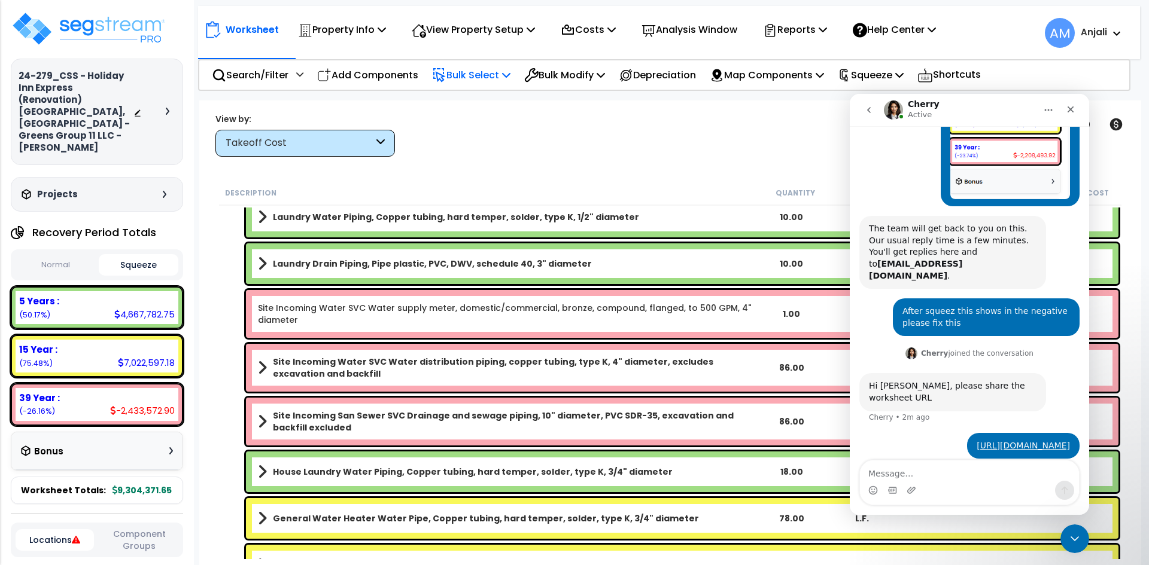
click at [479, 78] on p "Bulk Select" at bounding box center [471, 75] width 78 height 16
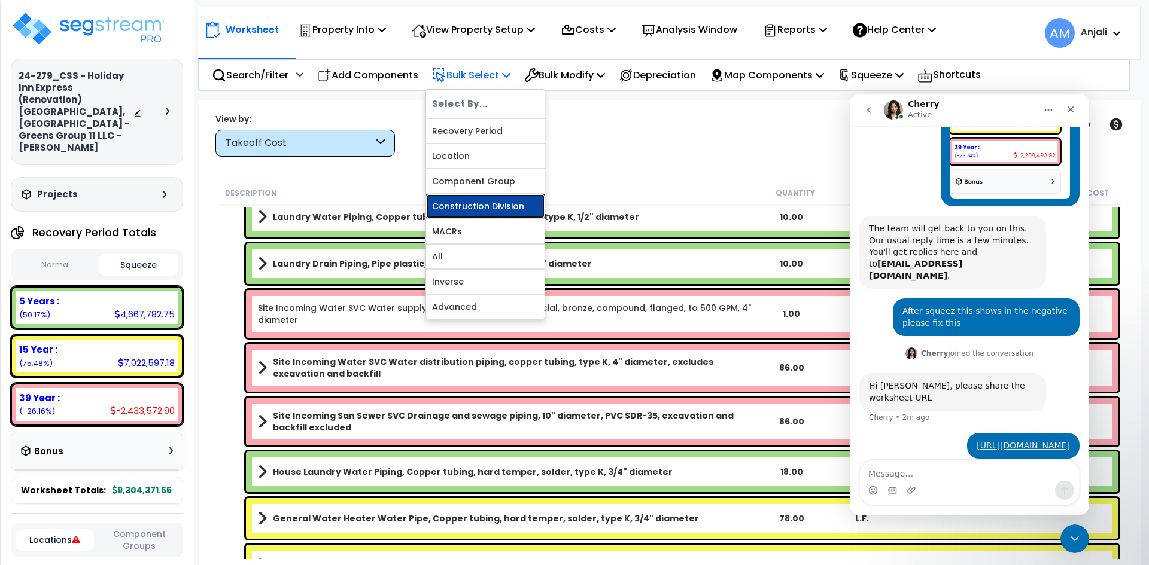
click at [509, 205] on link "Construction Division" at bounding box center [485, 206] width 118 height 24
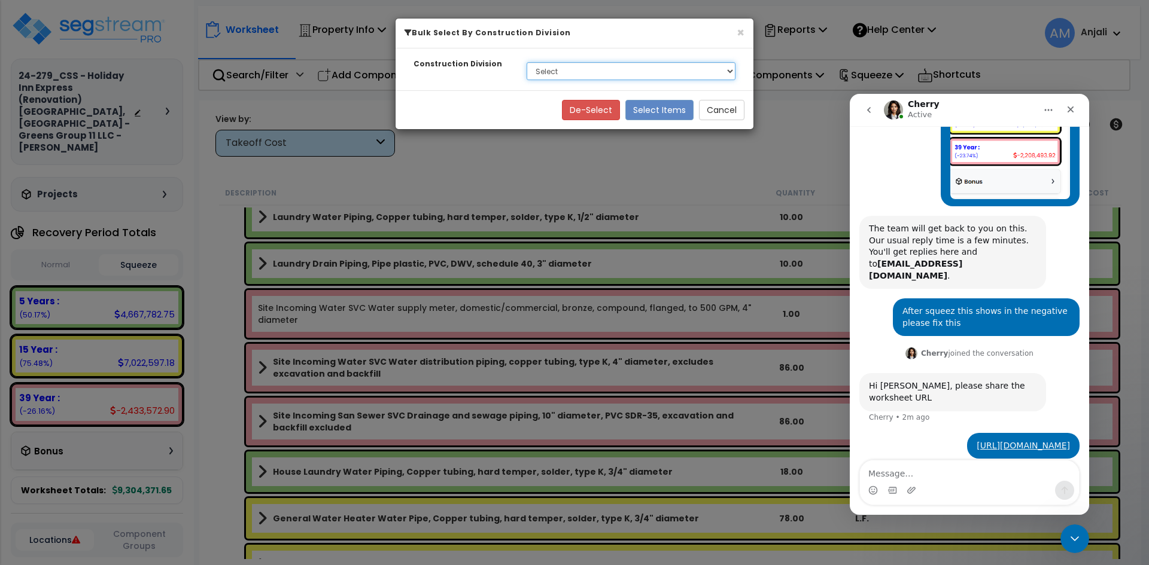
click at [629, 62] on select "Select None 1. General Requirements 3. Concrete 4. Masonry 5. Metals 6. Wood, P…" at bounding box center [631, 71] width 209 height 18
click at [796, 157] on div "× Bulk Select By Construction Division Construction Division Select None 1. Gen…" at bounding box center [574, 282] width 1149 height 565
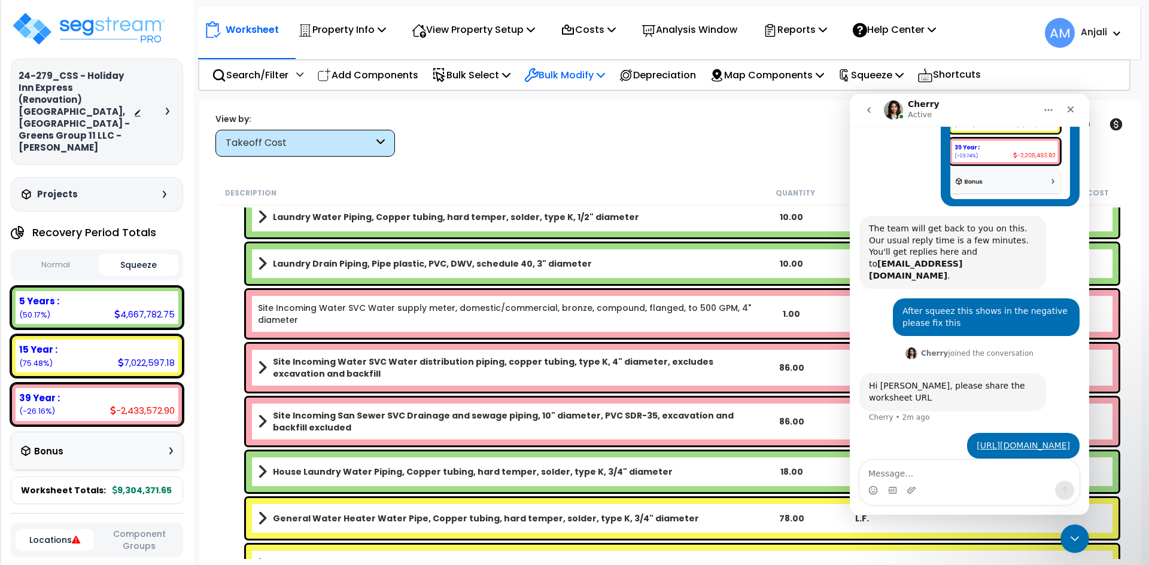
click at [605, 71] on icon at bounding box center [601, 75] width 8 height 10
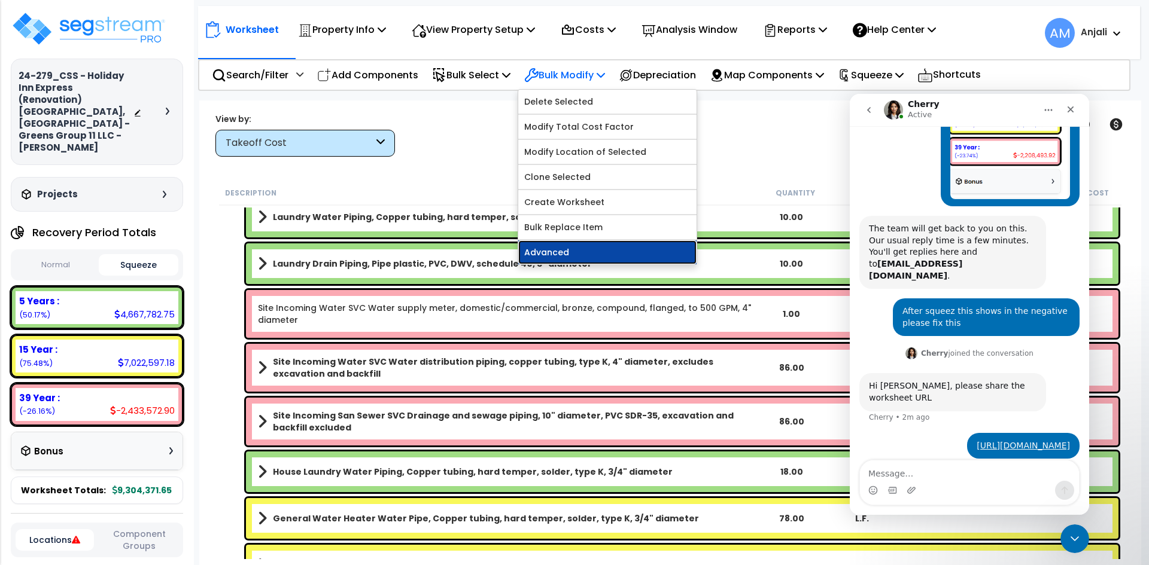
click at [585, 258] on link "Advanced" at bounding box center [607, 253] width 178 height 24
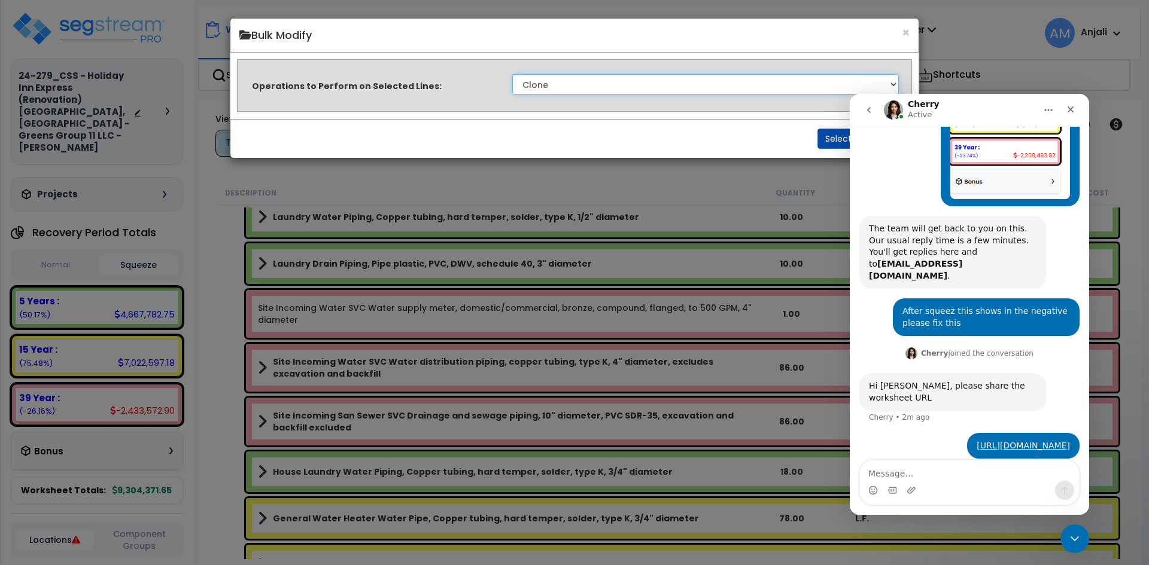
click at [584, 84] on select "Clone Delete Delete Zero Quantities Modify Component Group Modify Cost Sources …" at bounding box center [705, 84] width 387 height 20
click at [434, 184] on div "× Bulk Modify Operations to Perform on Selected Lines: Clone Delete Delete Zero…" at bounding box center [574, 282] width 1149 height 565
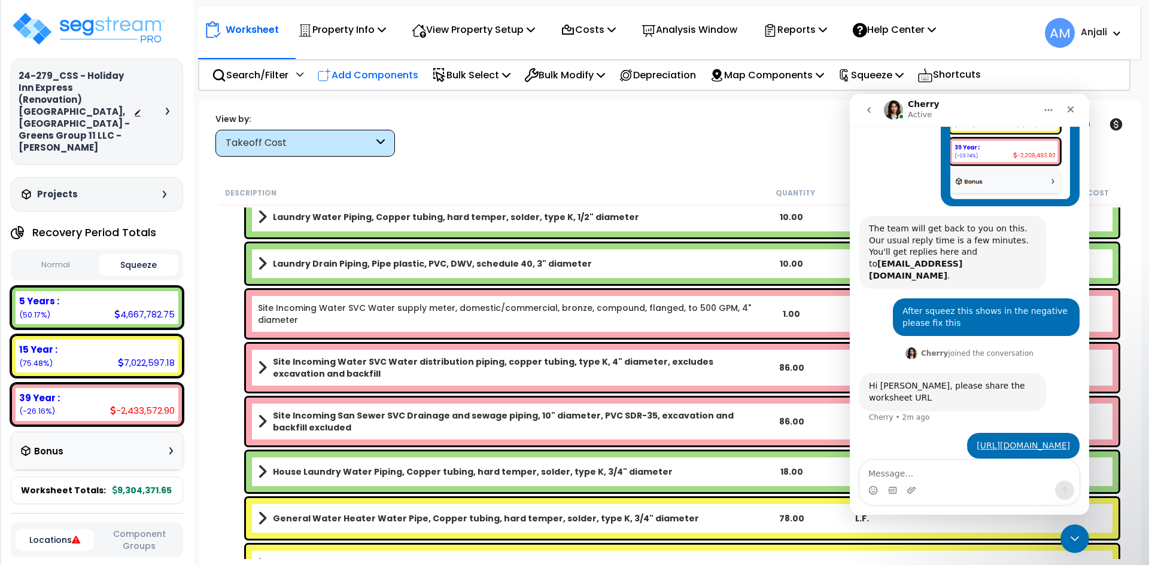
click at [384, 76] on p "Add Components" at bounding box center [367, 75] width 101 height 16
click at [0, 0] on div "Add RS Means Components" at bounding box center [0, 0] width 0 height 0
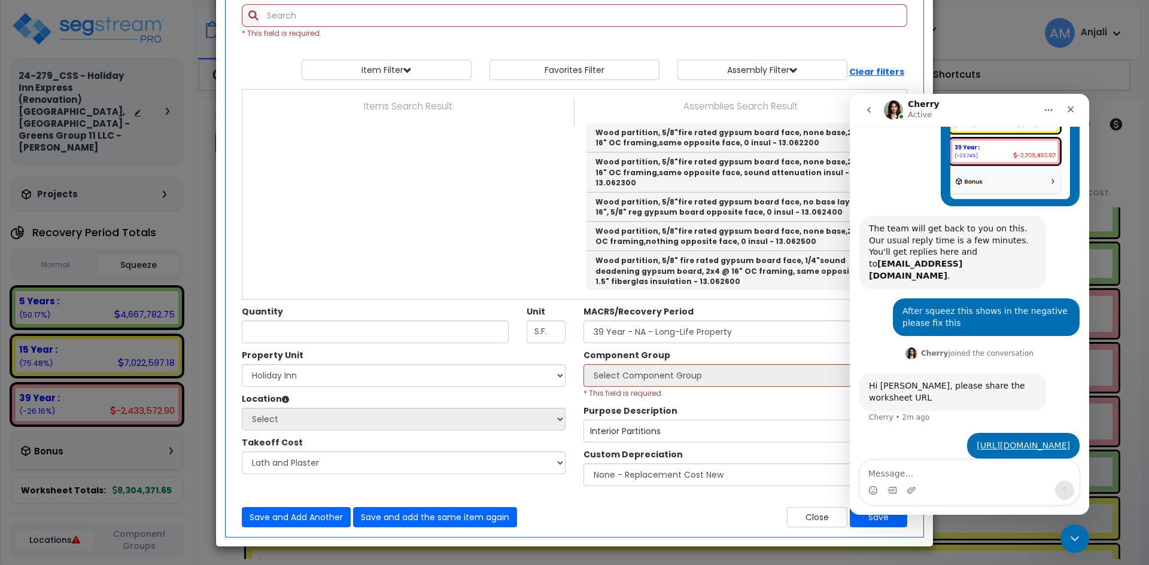
select select
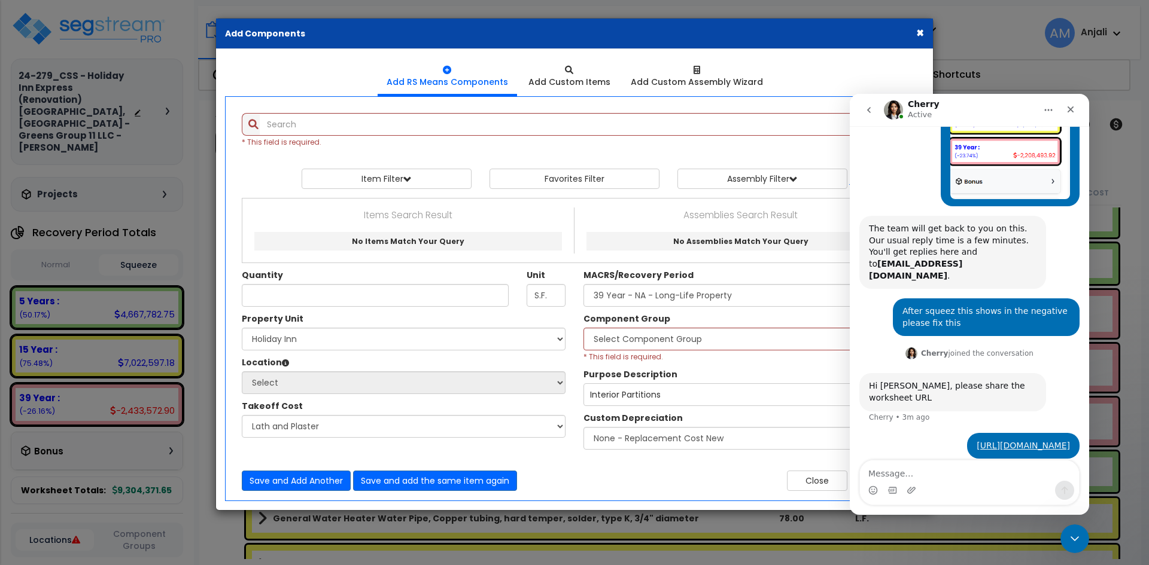
click at [916, 34] on button "×" at bounding box center [920, 32] width 8 height 13
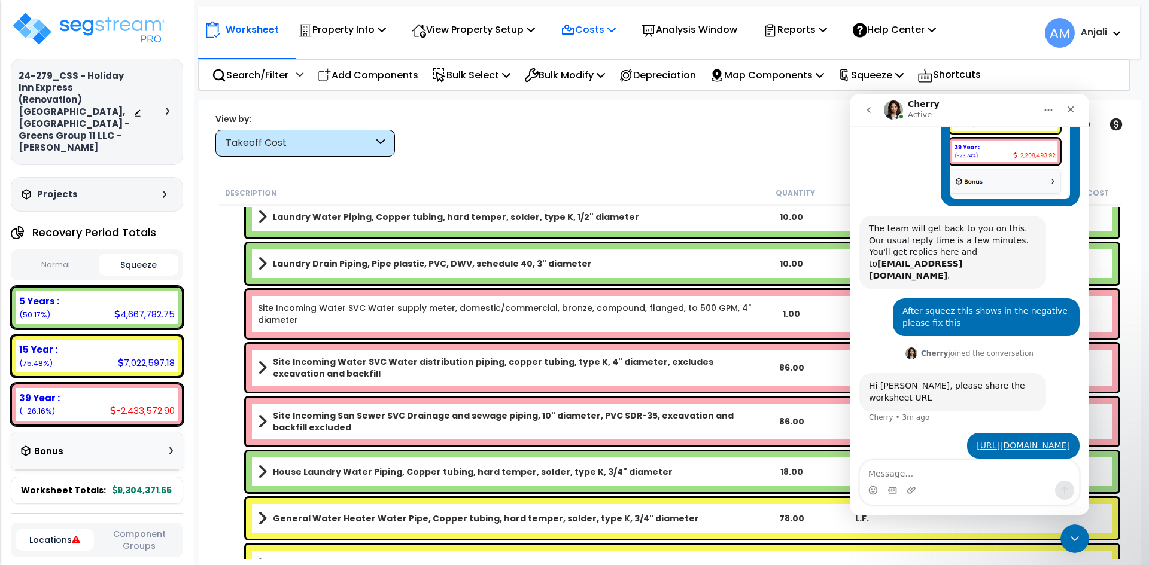
click at [616, 28] on icon at bounding box center [611, 30] width 8 height 10
click at [614, 79] on link "Direct Costs" at bounding box center [614, 82] width 118 height 24
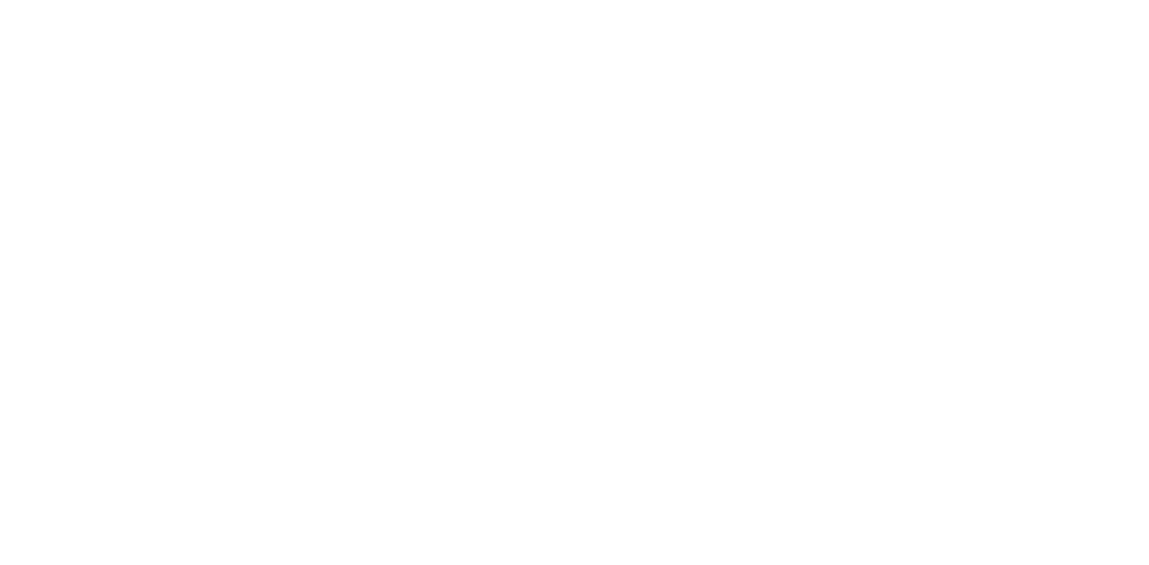
scroll to position [53, 0]
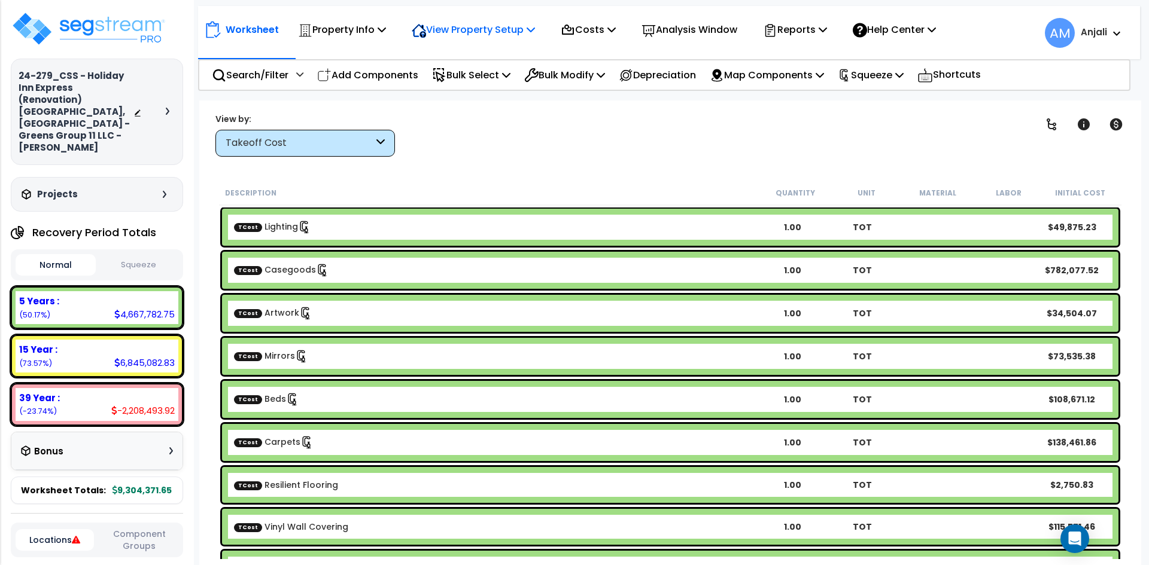
click at [386, 29] on p "View Property Setup" at bounding box center [342, 30] width 88 height 16
click at [343, 23] on p "Property Info" at bounding box center [342, 30] width 88 height 16
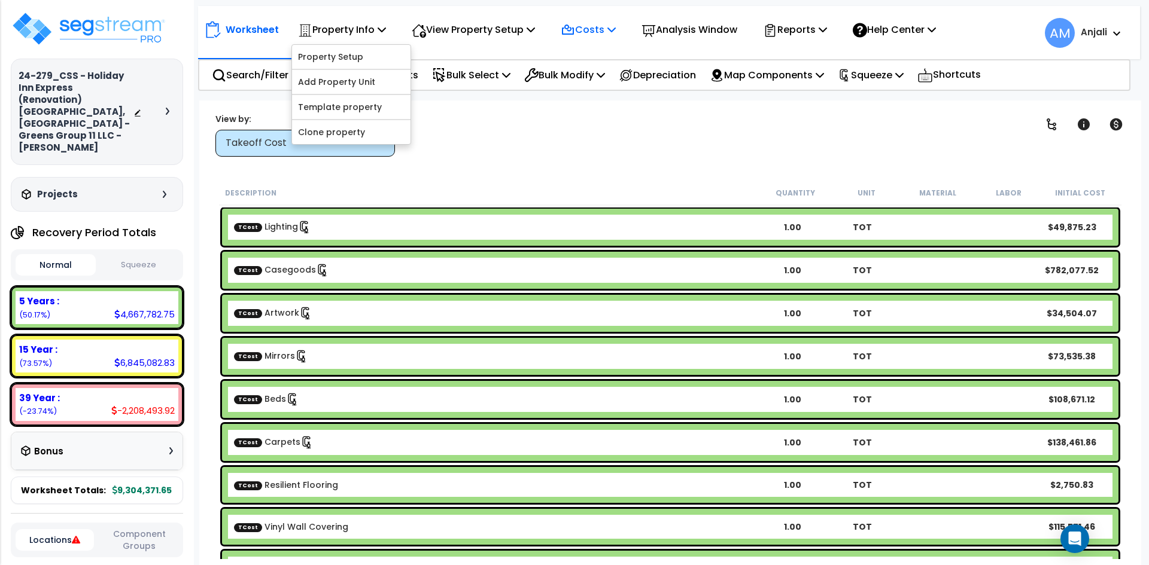
click at [598, 28] on p "Costs" at bounding box center [588, 30] width 55 height 16
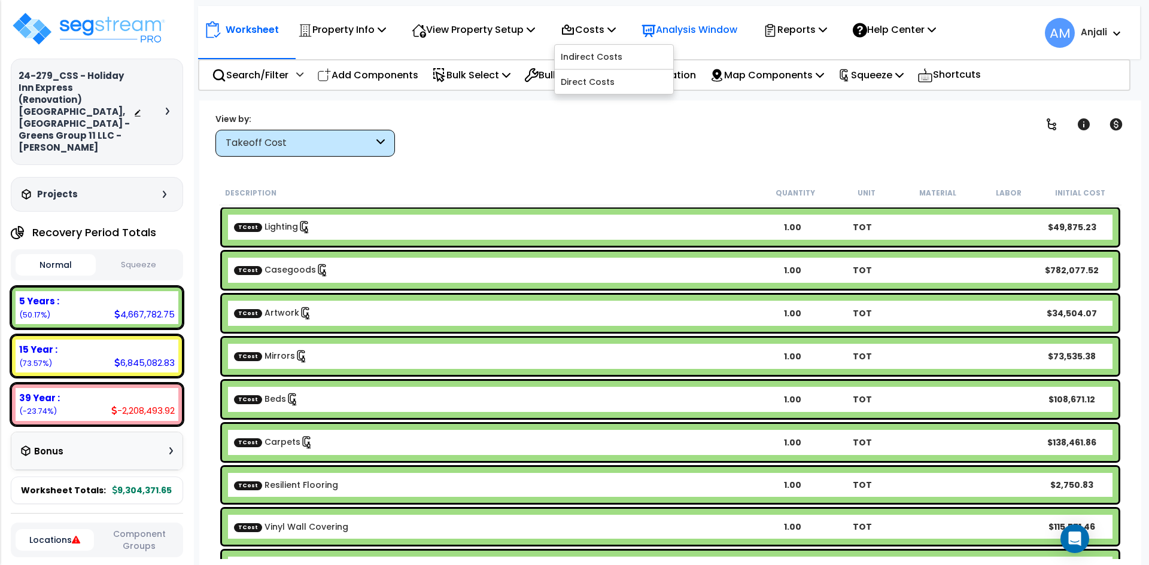
click at [720, 29] on p "Analysis Window" at bounding box center [689, 30] width 96 height 16
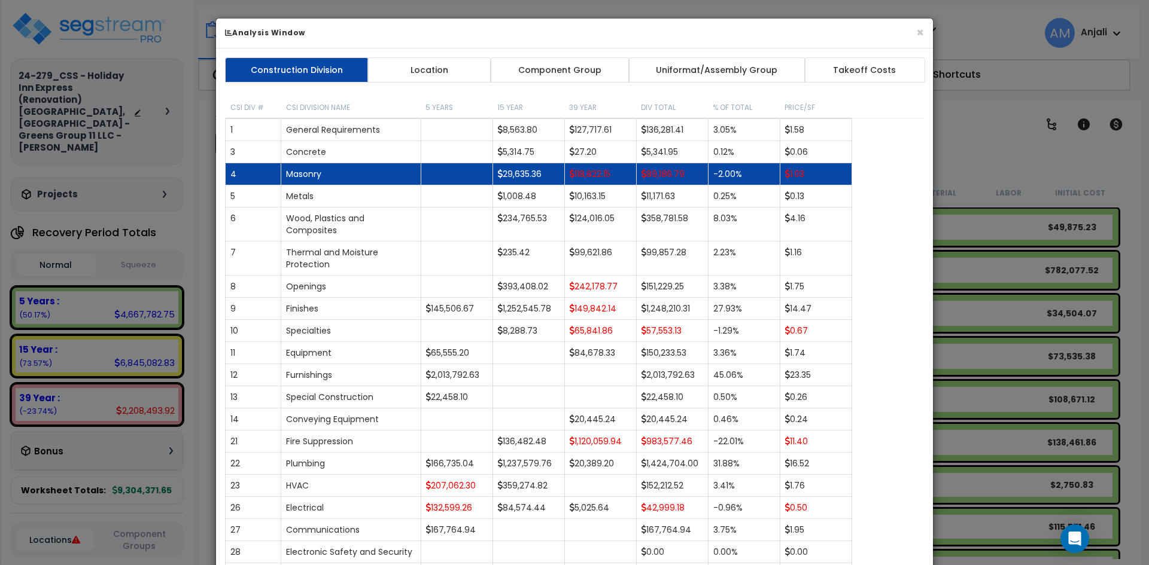
click at [611, 176] on td "118,822.15" at bounding box center [600, 174] width 72 height 22
click at [601, 176] on td "118,822.15" at bounding box center [600, 174] width 72 height 22
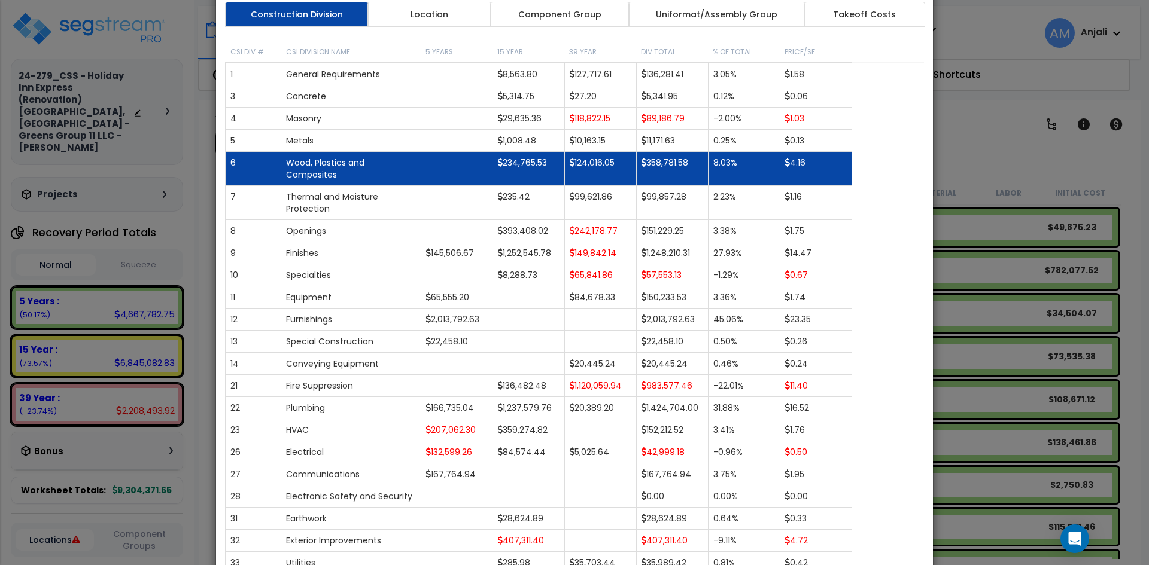
scroll to position [55, 0]
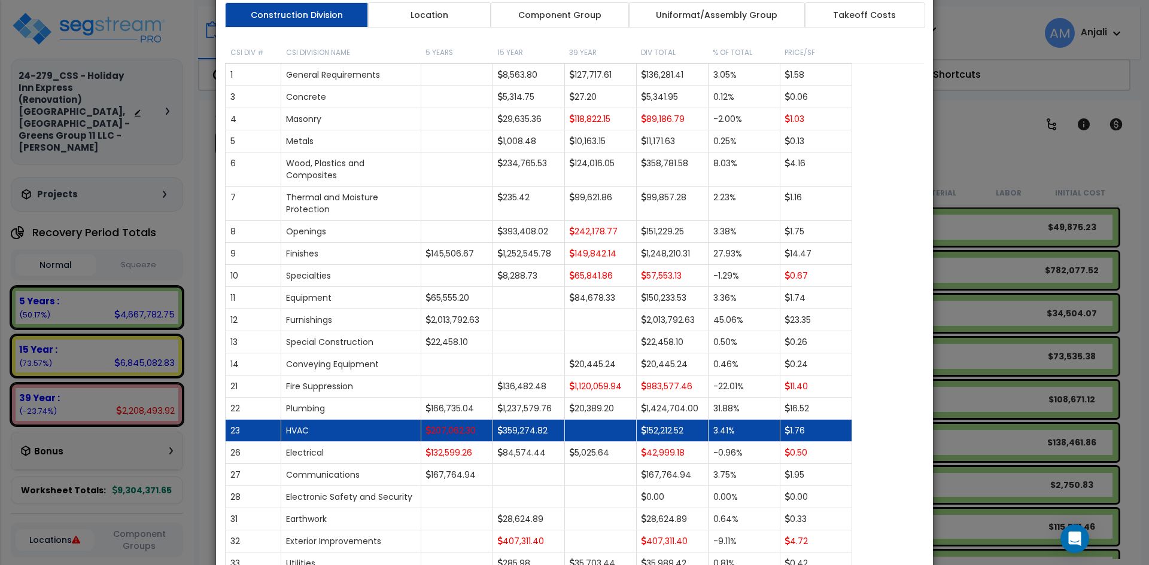
click at [464, 420] on td "207,062.30" at bounding box center [457, 431] width 72 height 22
click at [666, 429] on td "152,212.52" at bounding box center [672, 431] width 72 height 22
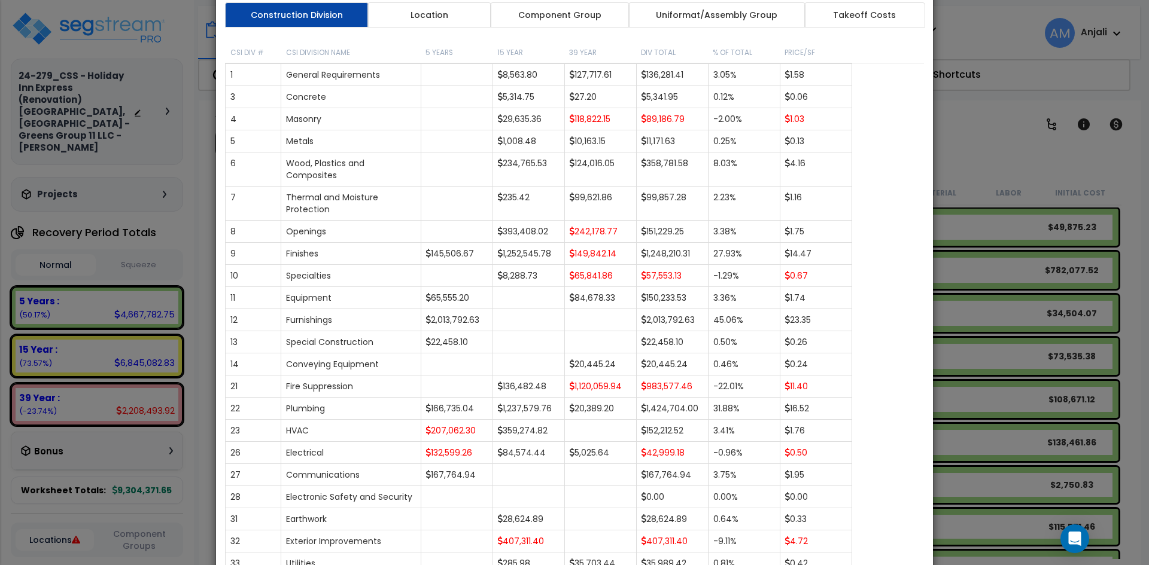
click at [985, 411] on div "× Analysis Window Construction Division Location Component Group Uniformat/Asse…" at bounding box center [574, 282] width 1149 height 565
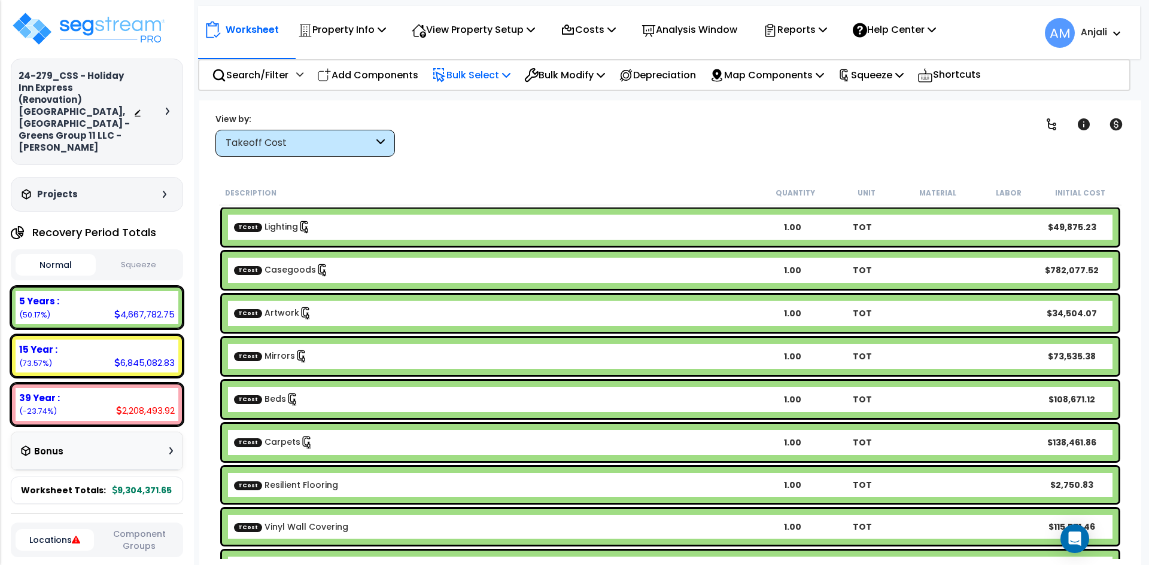
click at [479, 75] on p "Bulk Select" at bounding box center [471, 75] width 78 height 16
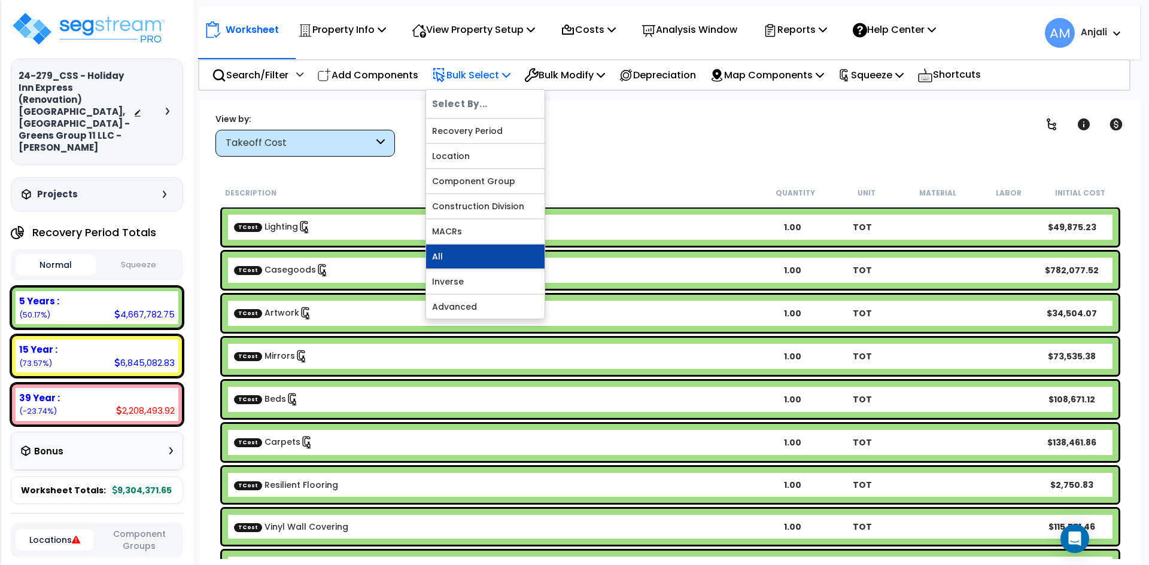
click at [476, 255] on link "All" at bounding box center [485, 257] width 118 height 24
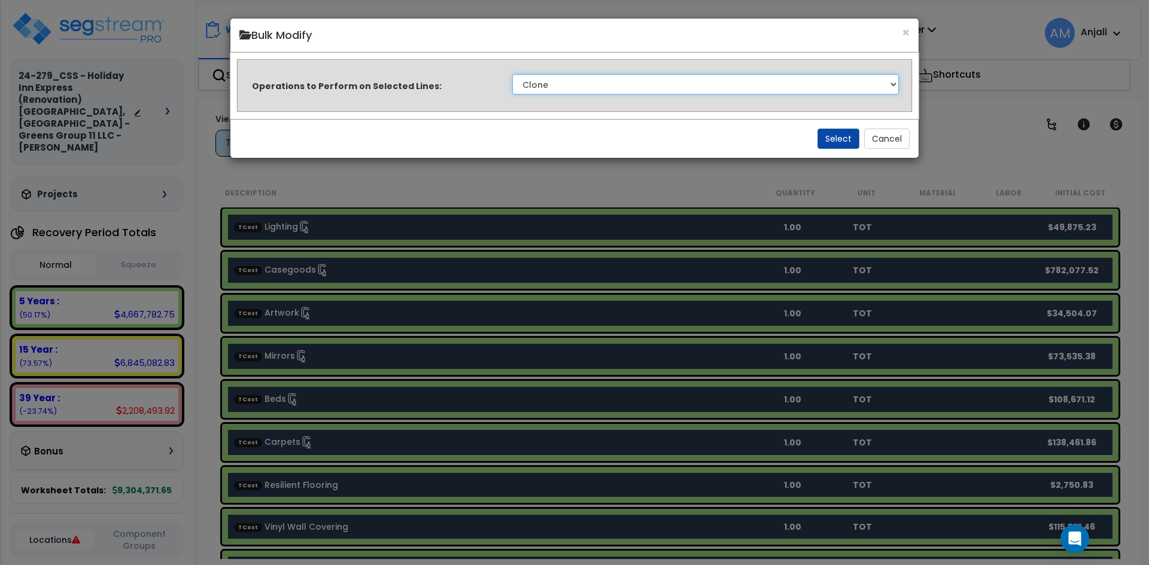
click at [580, 88] on select "Clone Delete Delete Zero Quantities Modify Component Group Modify Cost Sources …" at bounding box center [705, 84] width 387 height 20
click at [914, 31] on div "× Bulk Modify" at bounding box center [574, 36] width 688 height 34
click at [908, 32] on button "×" at bounding box center [906, 32] width 8 height 13
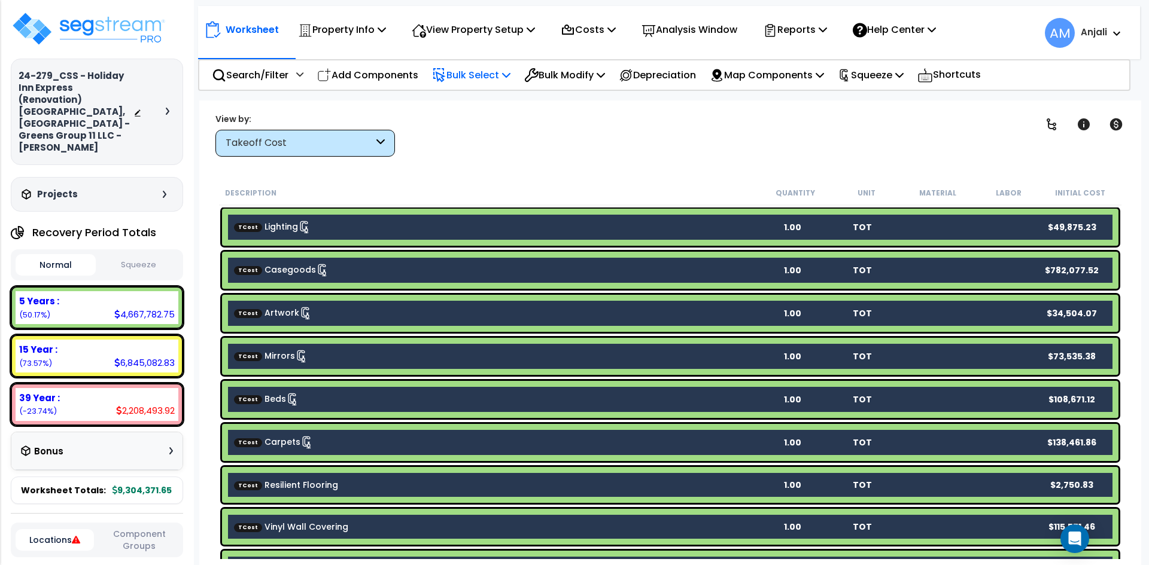
click at [451, 77] on p "Bulk Select" at bounding box center [471, 75] width 78 height 16
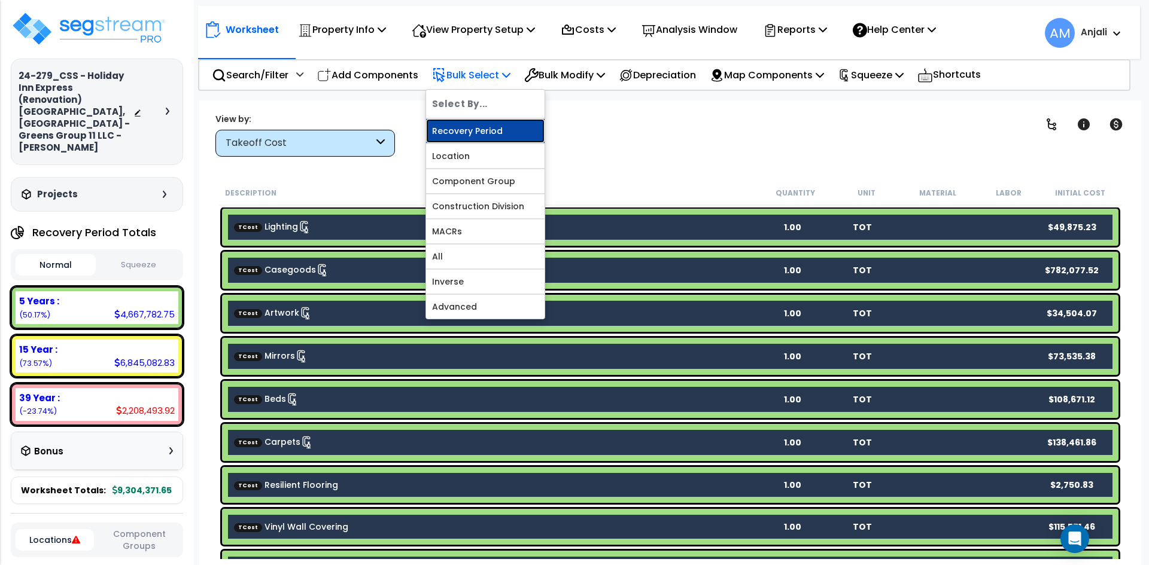
click at [500, 139] on link "Recovery Period" at bounding box center [485, 131] width 118 height 24
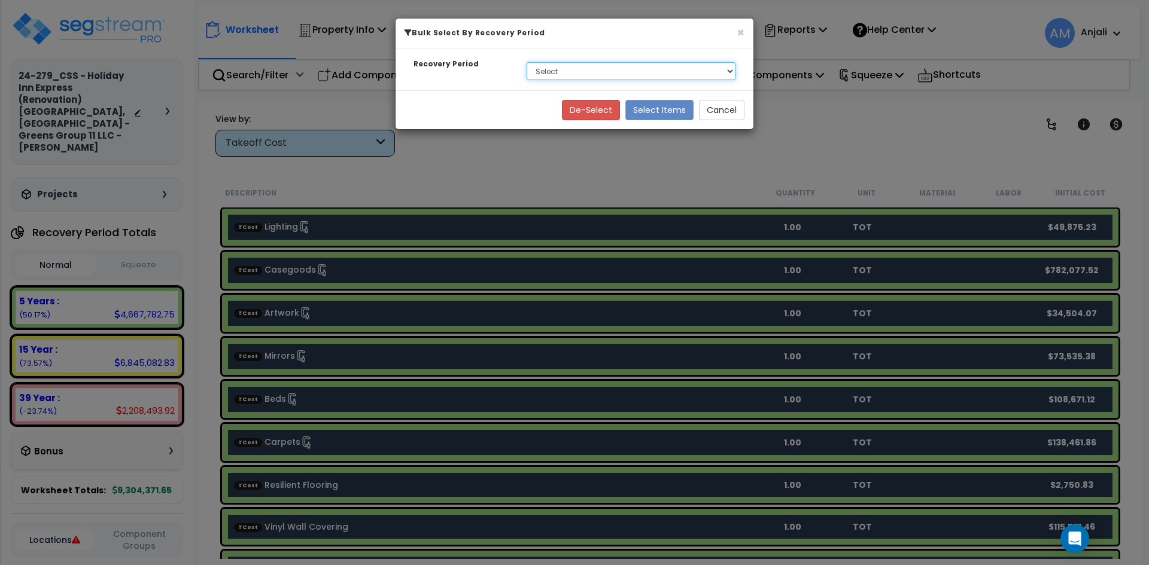
click at [604, 75] on select "Select 5 Years 15 Year 15 Year QIP 39 Year Soft Cost" at bounding box center [631, 71] width 209 height 18
select select "15Y_2"
click at [527, 62] on select "Select 5 Years 15 Year 15 Year QIP 39 Year Soft Cost" at bounding box center [631, 71] width 209 height 18
click at [668, 106] on button "Select Items" at bounding box center [659, 110] width 68 height 20
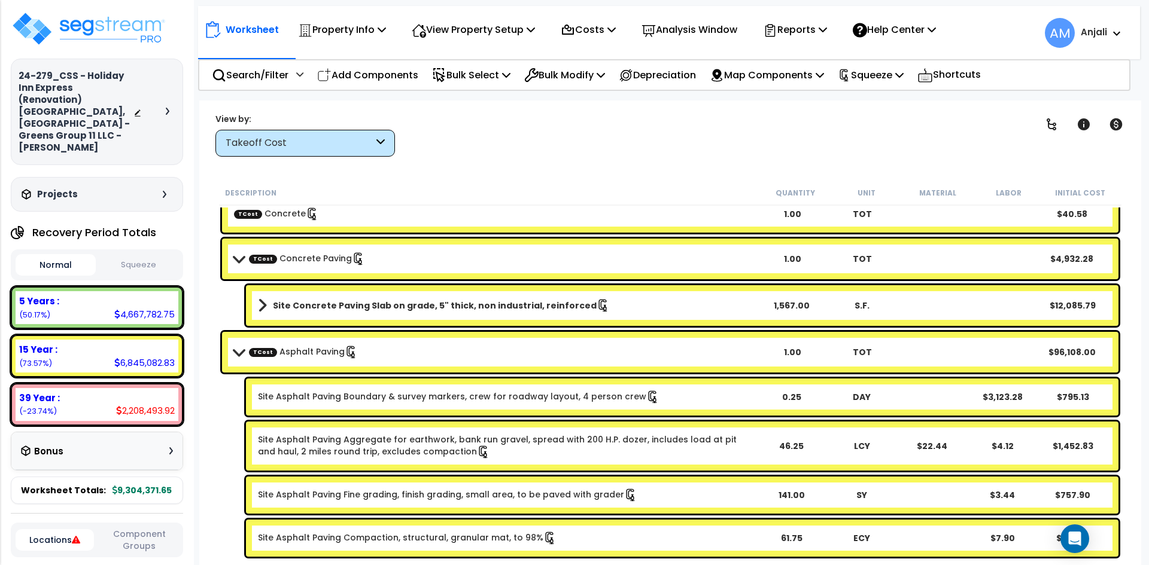
scroll to position [1077, 0]
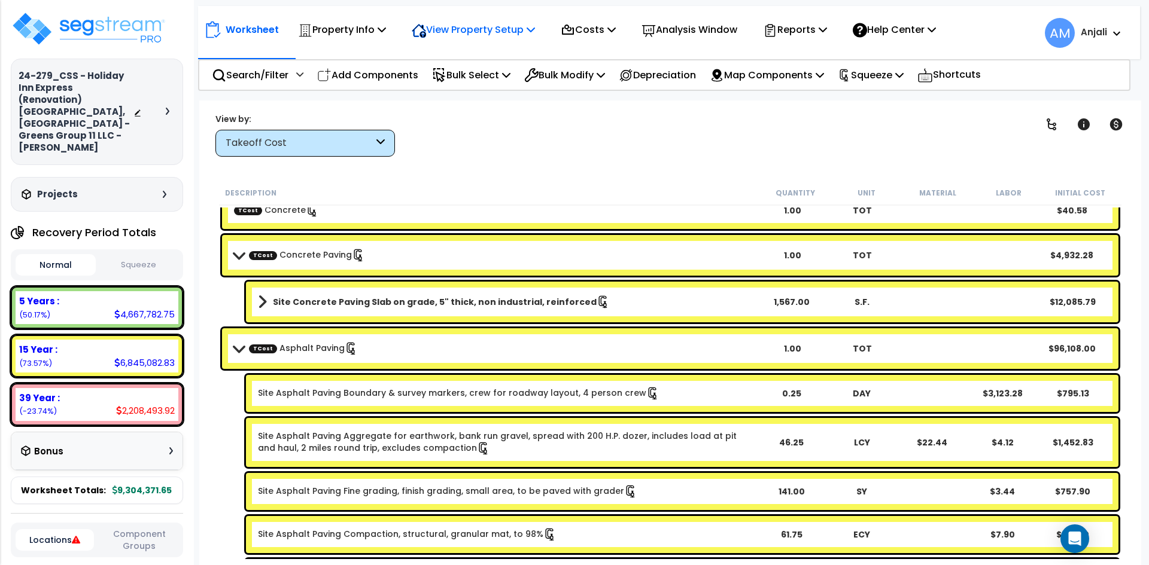
click at [386, 32] on p "View Property Setup" at bounding box center [342, 30] width 88 height 16
click at [574, 142] on div "Clear Filters" at bounding box center [712, 134] width 604 height 44
click at [354, 144] on div "Takeoff Cost" at bounding box center [300, 143] width 148 height 14
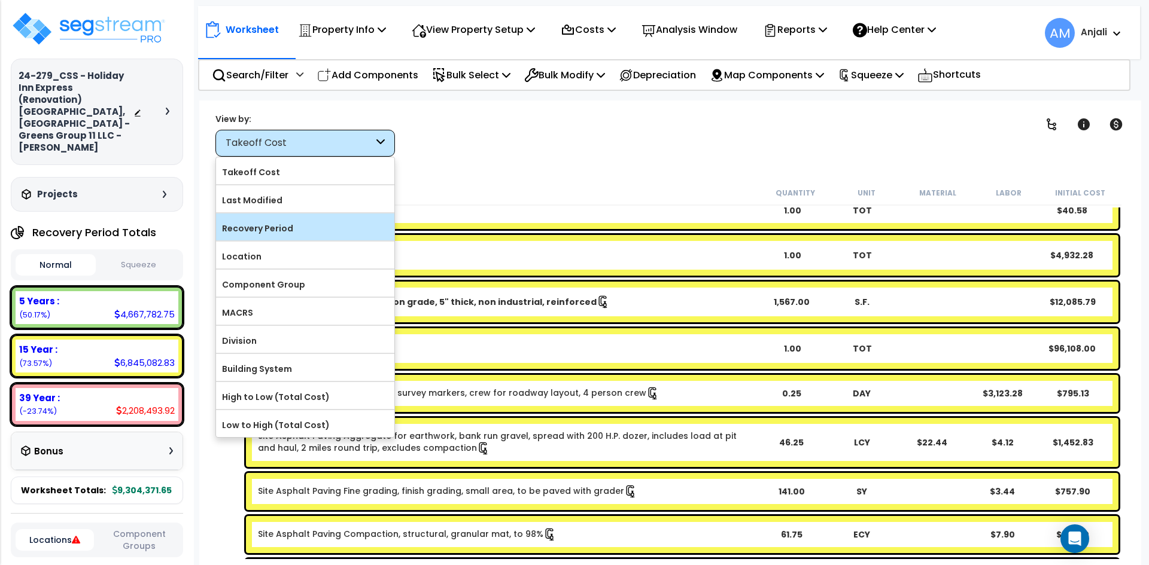
click at [333, 227] on label "Recovery Period" at bounding box center [305, 229] width 178 height 18
click at [0, 0] on input "Recovery Period" at bounding box center [0, 0] width 0 height 0
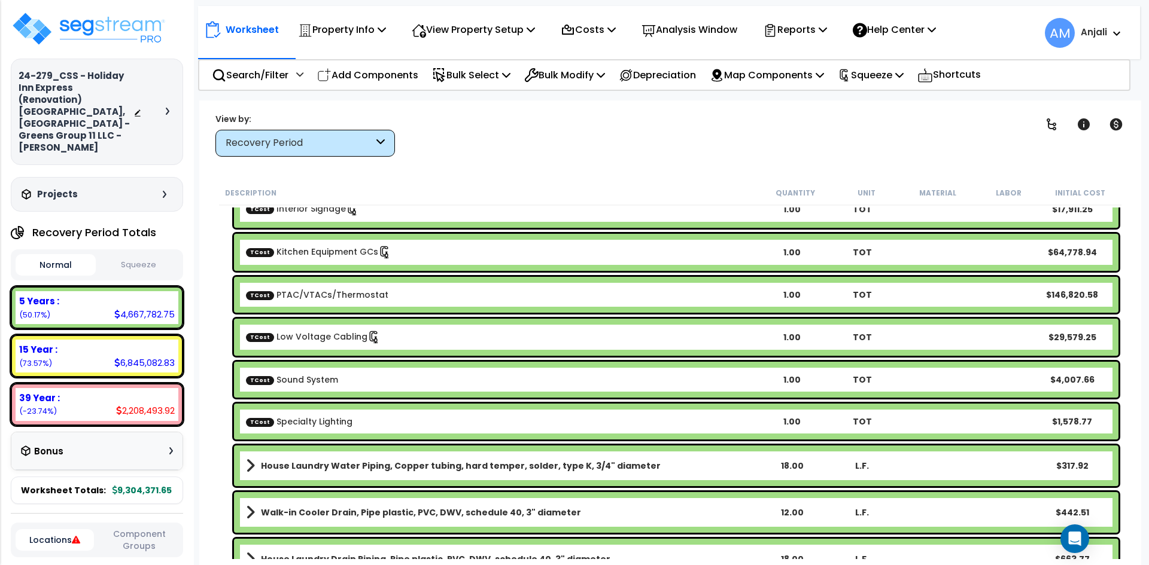
scroll to position [0, 0]
click at [376, 145] on icon at bounding box center [380, 143] width 8 height 14
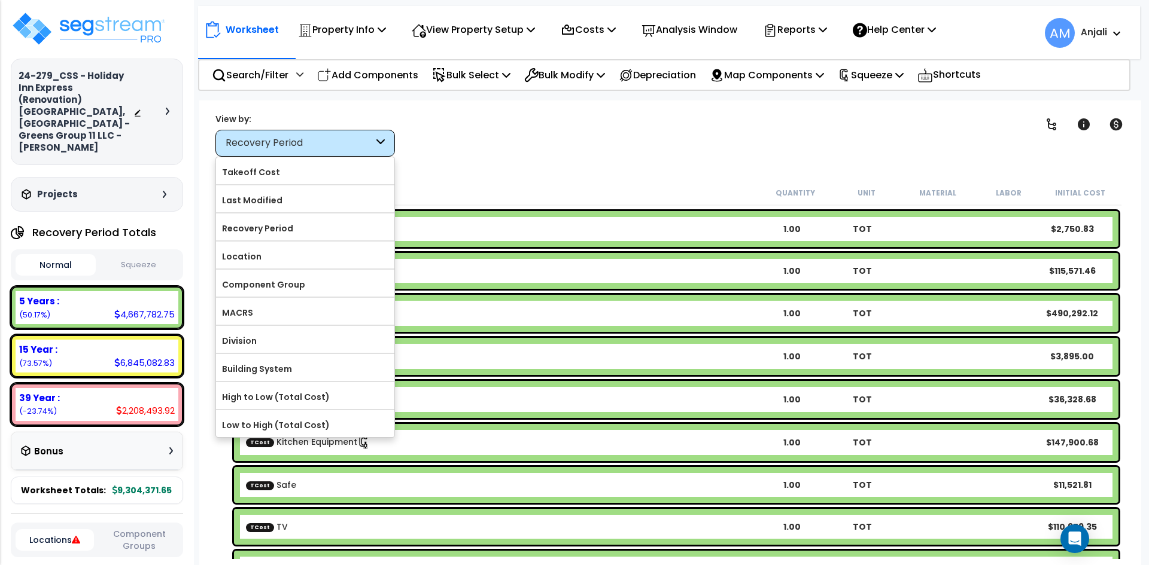
click at [501, 187] on div "Description" at bounding box center [492, 193] width 534 height 12
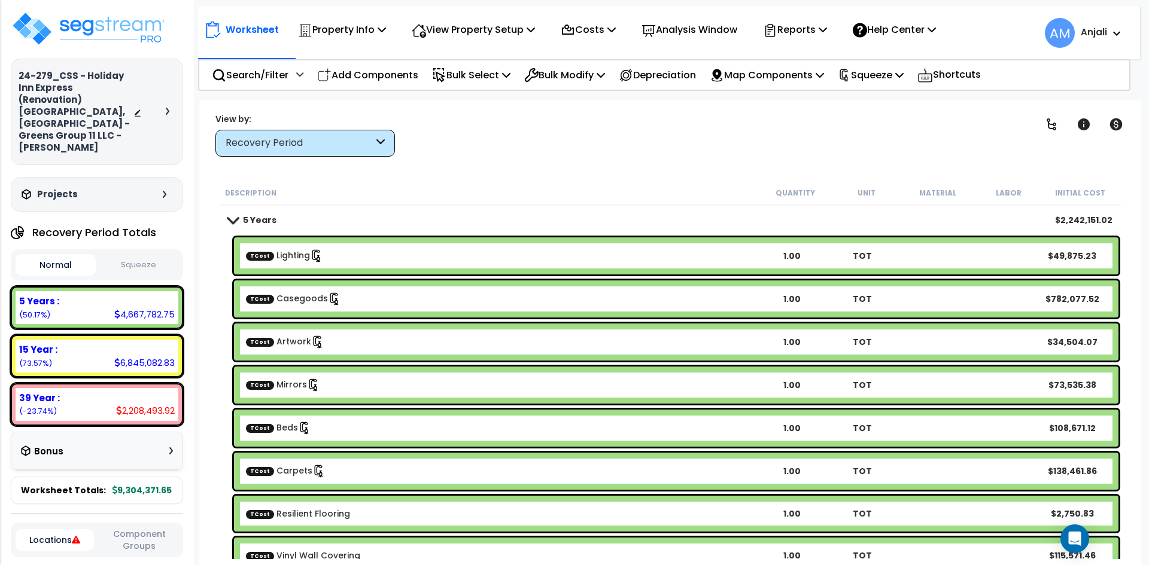
click at [243, 220] on b "5 Years" at bounding box center [260, 220] width 34 height 12
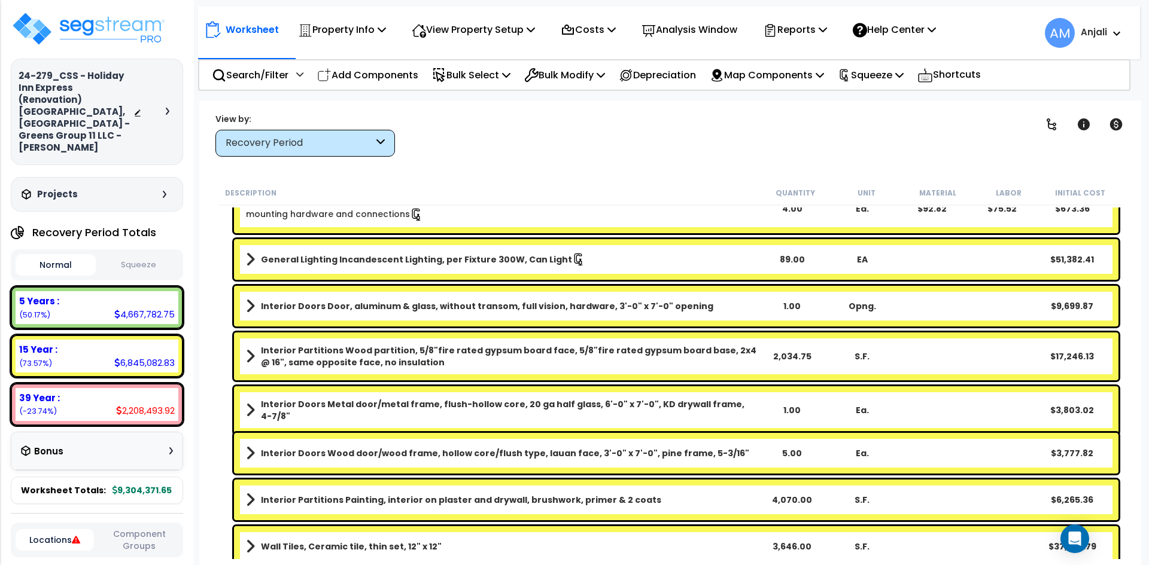
scroll to position [6728, 0]
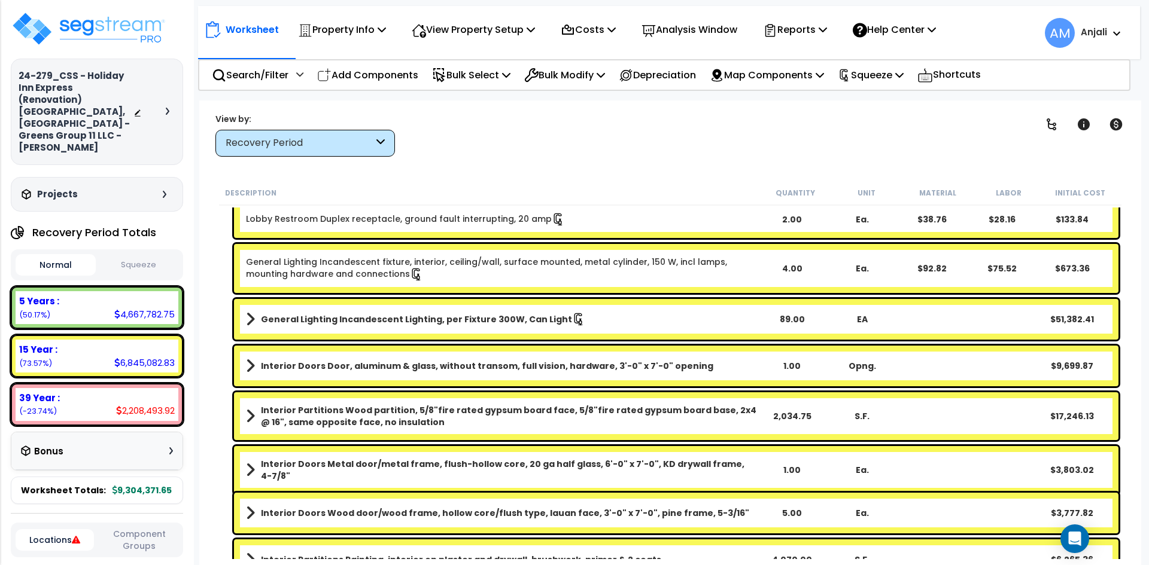
click at [465, 409] on b "Interior Partitions Wood partition, 5/8"fire rated gypsum board face, 5/8"fire …" at bounding box center [508, 416] width 495 height 24
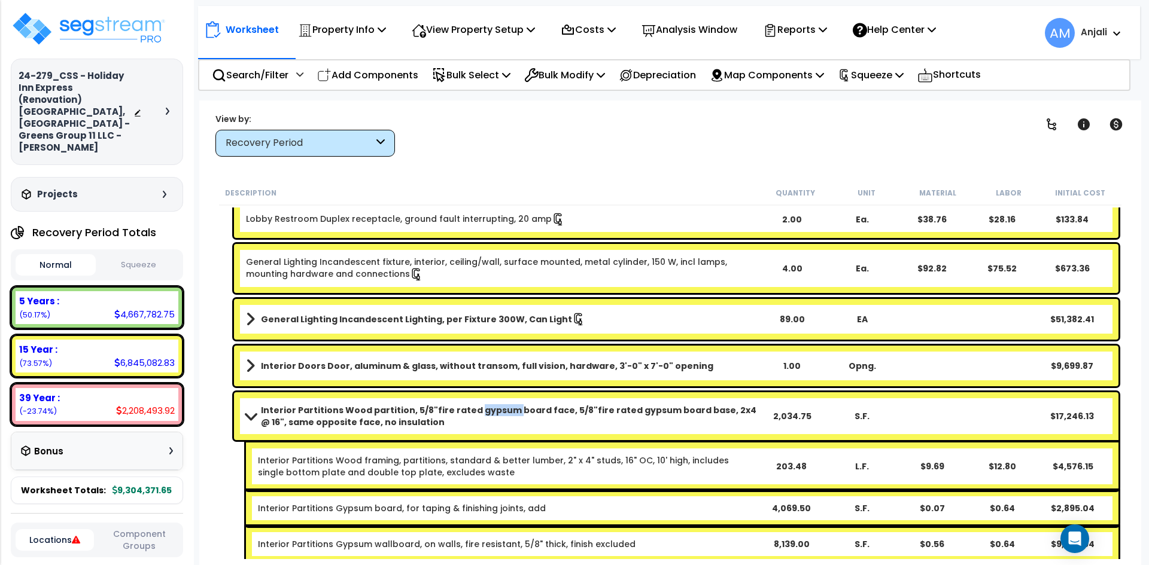
click at [465, 409] on b "Interior Partitions Wood partition, 5/8"fire rated gypsum board face, 5/8"fire …" at bounding box center [508, 416] width 495 height 24
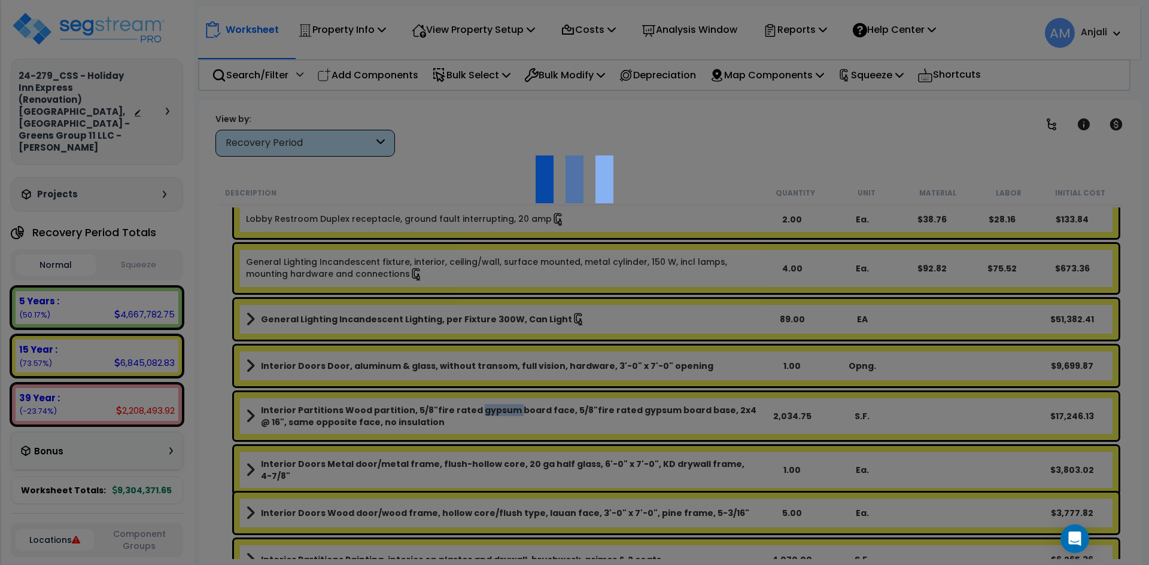
select select "44733567"
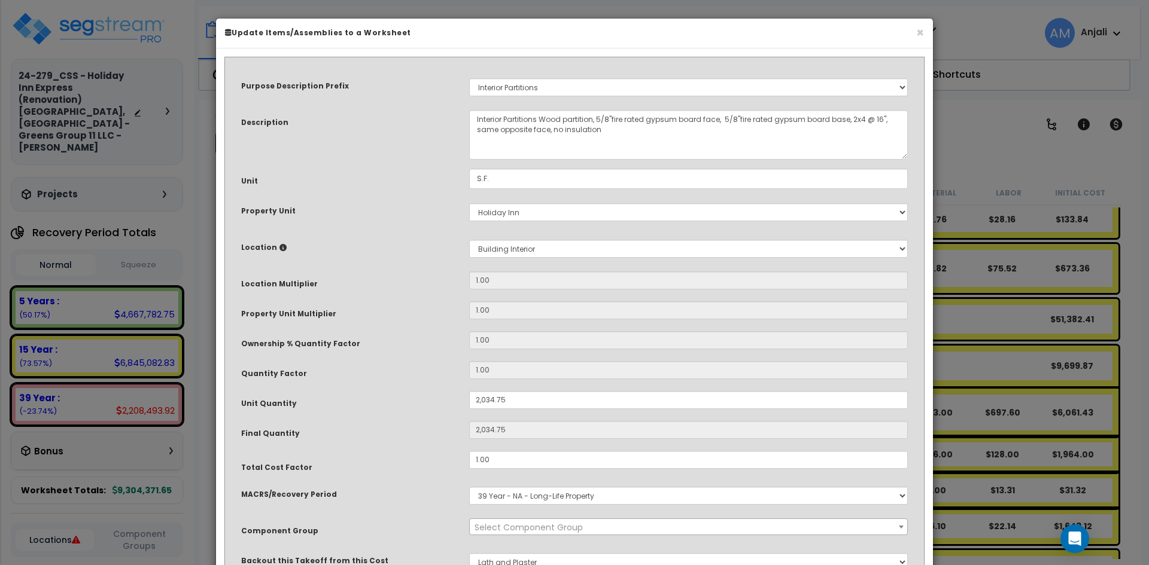
select select "55168"
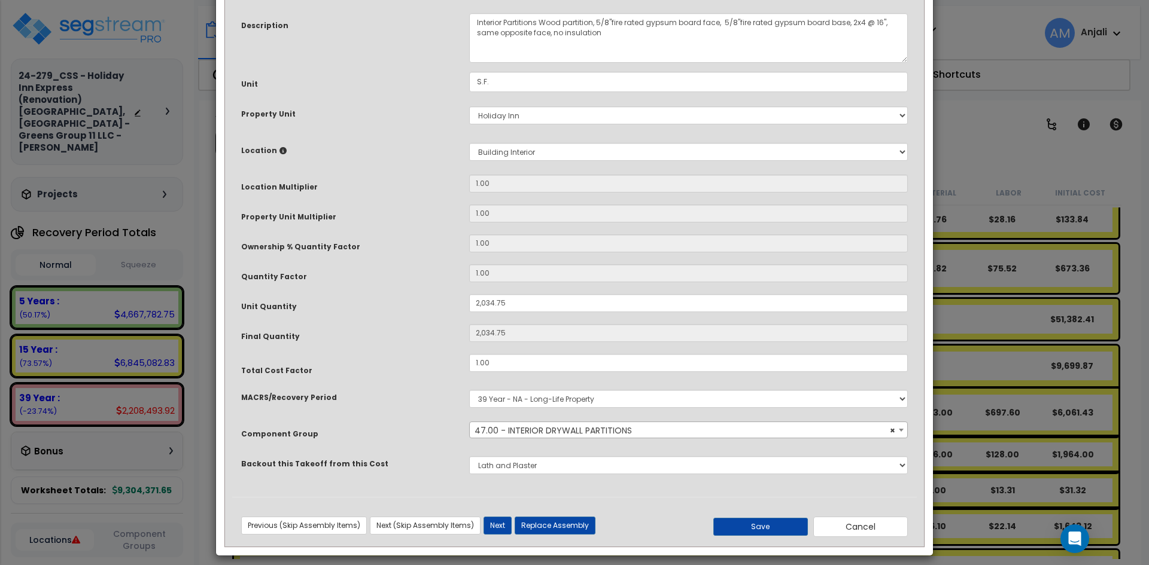
scroll to position [106, 0]
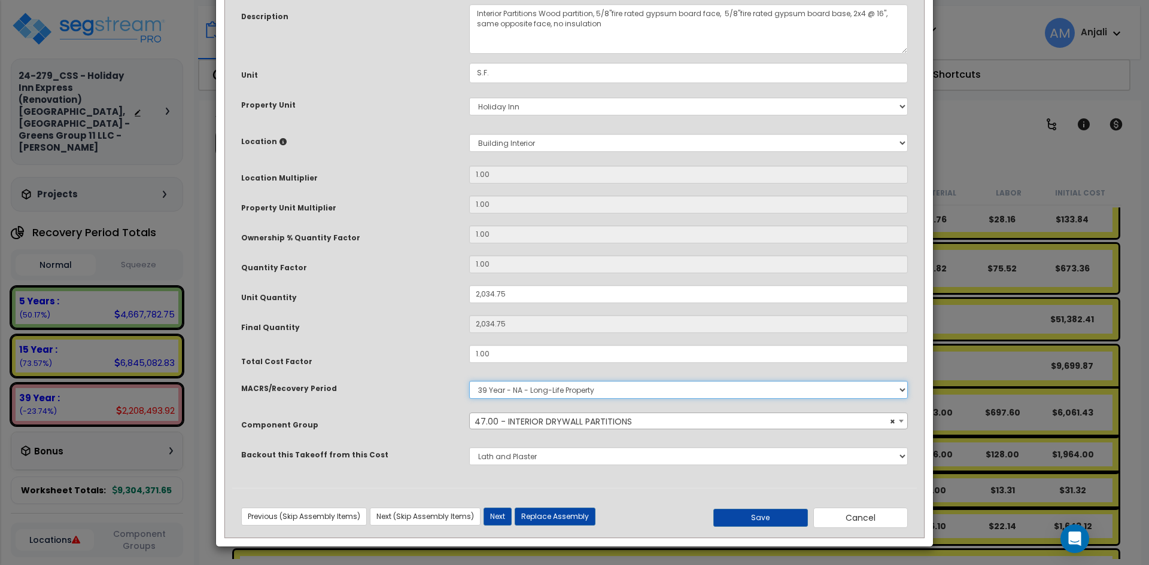
click at [554, 392] on select "Select MACRS/Recovery Period 5 Years - 57.0 - Distributive Trades & Services 5 …" at bounding box center [688, 390] width 439 height 18
click at [469, 381] on select "Select MACRS/Recovery Period 5 Years - 57.0 - Distributive Trades & Services 5 …" at bounding box center [688, 390] width 439 height 18
click at [732, 518] on button "Save" at bounding box center [760, 518] width 95 height 18
type input "2034.75"
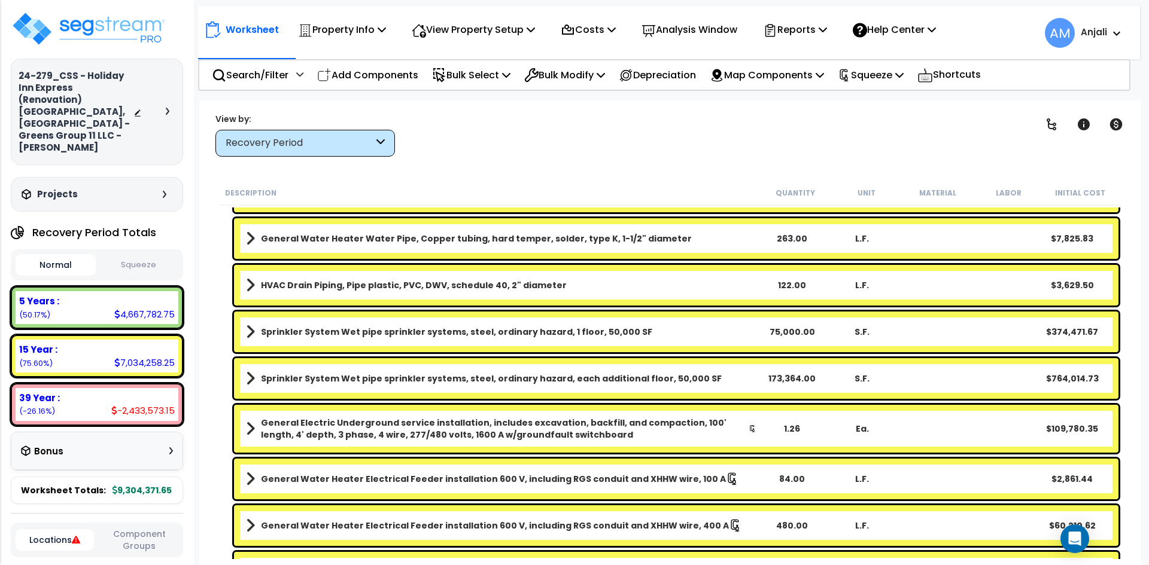
scroll to position [6010, 0]
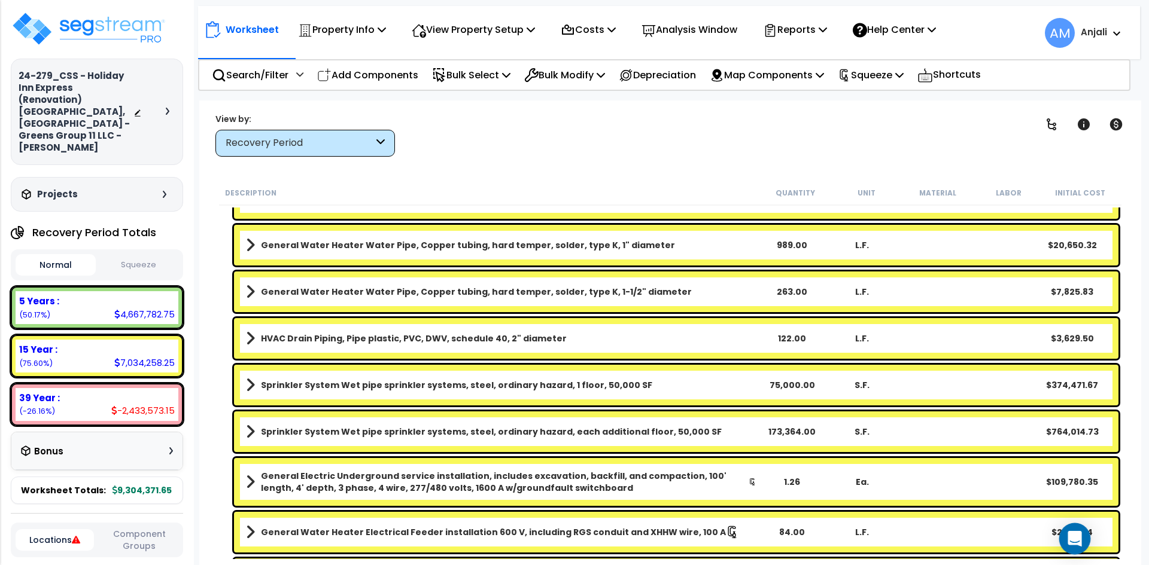
click at [1071, 536] on icon "Open Intercom Messenger" at bounding box center [1074, 539] width 14 height 16
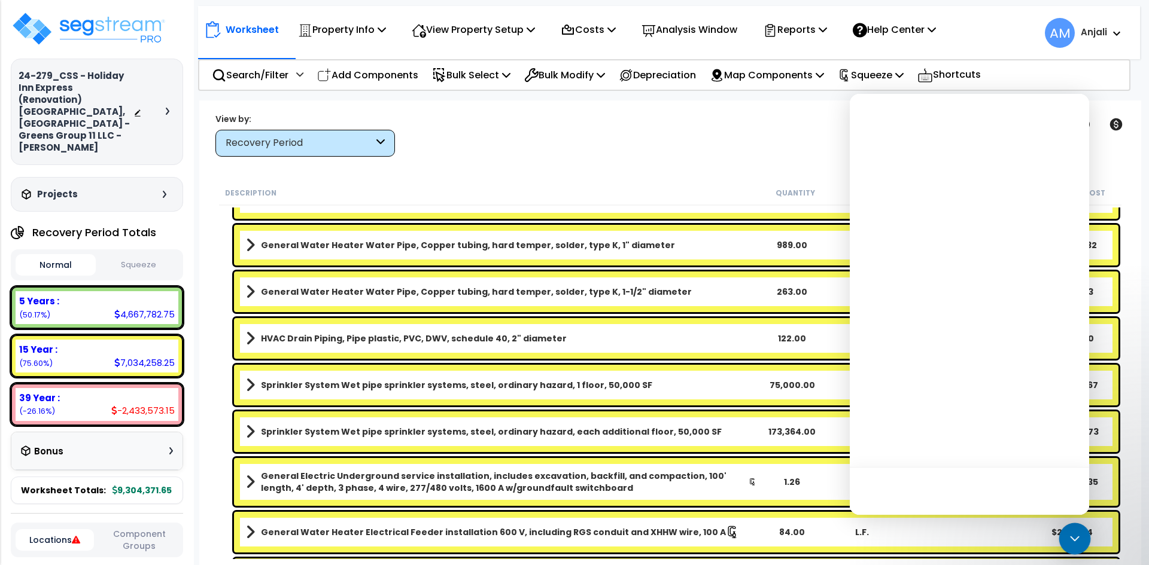
scroll to position [0, 0]
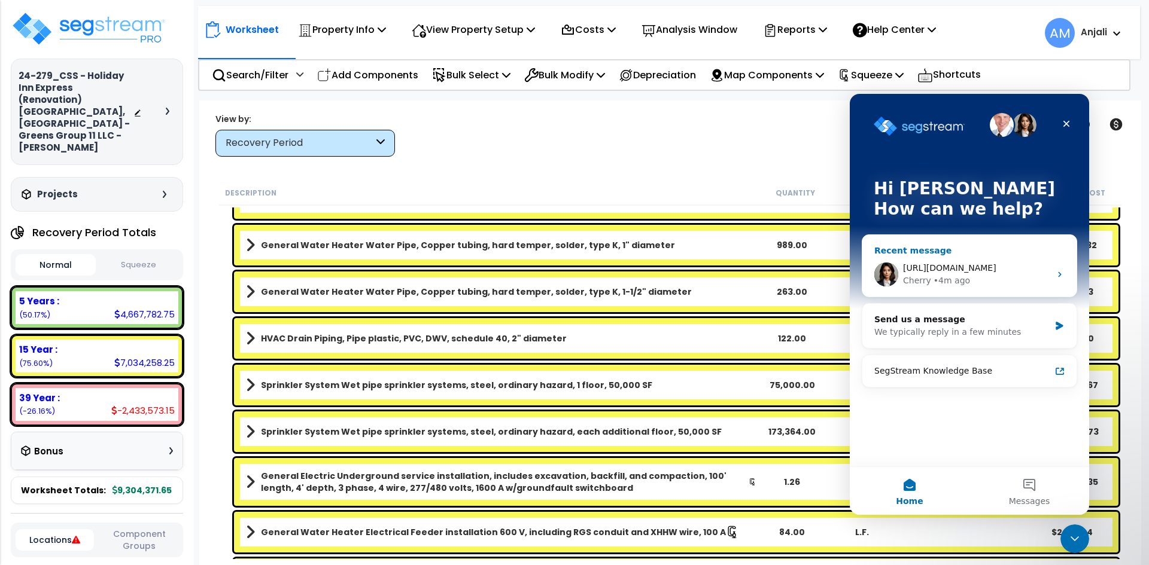
click at [993, 264] on span "[URL][DOMAIN_NAME]" at bounding box center [949, 268] width 93 height 10
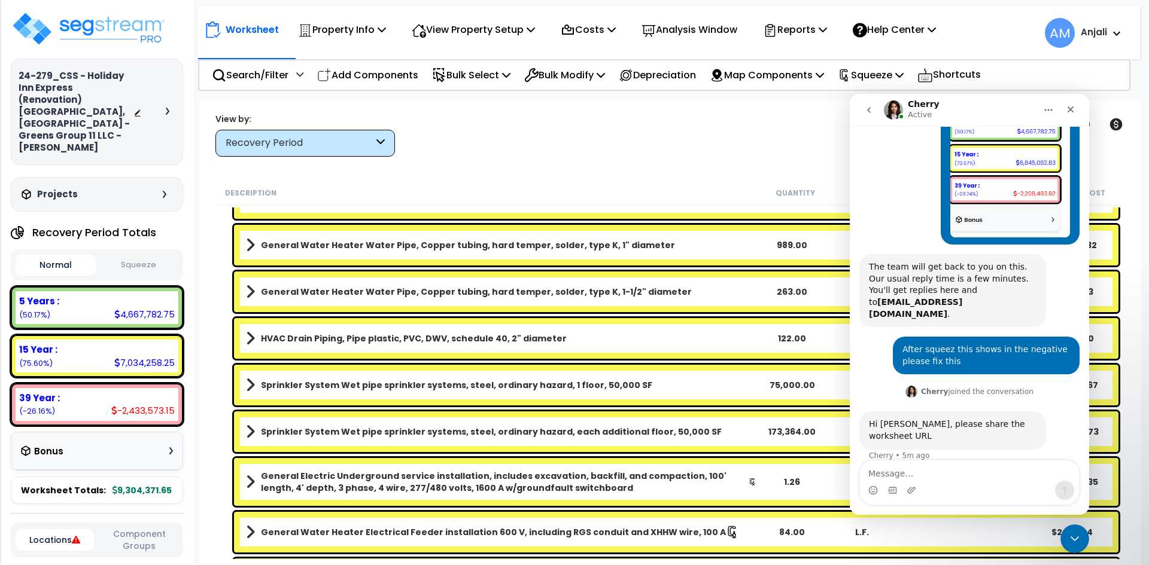
scroll to position [291, 0]
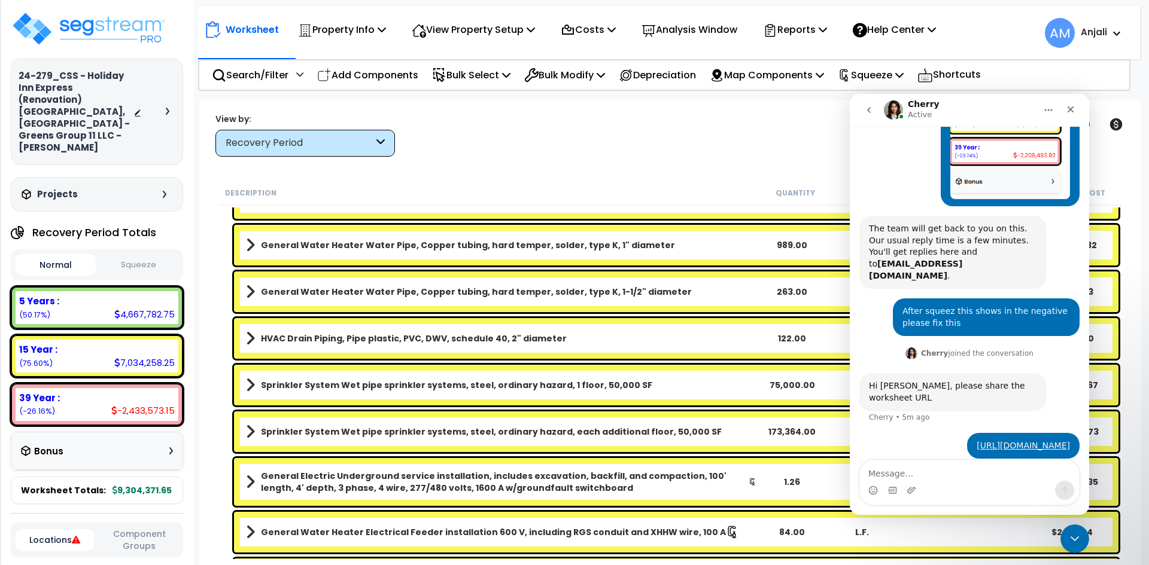
click at [955, 479] on textarea "Message…" at bounding box center [969, 471] width 219 height 20
type textarea "Did you find any solution ?"
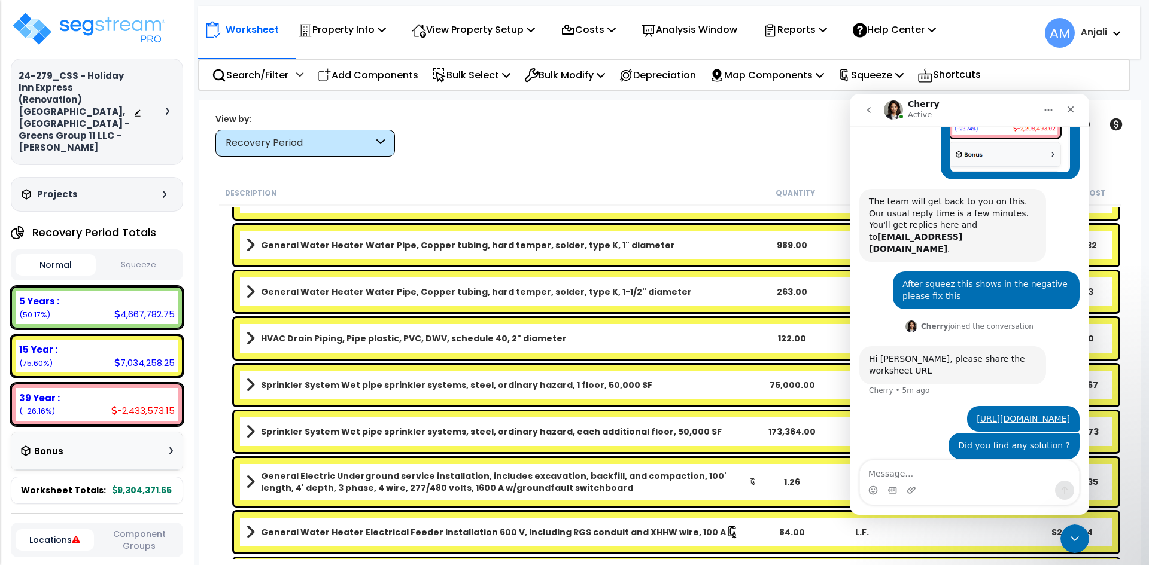
click at [154, 255] on button "Squeeze" at bounding box center [139, 265] width 80 height 21
click at [74, 255] on button "Normal" at bounding box center [56, 265] width 80 height 21
click at [138, 255] on button "Squeeze" at bounding box center [139, 265] width 80 height 21
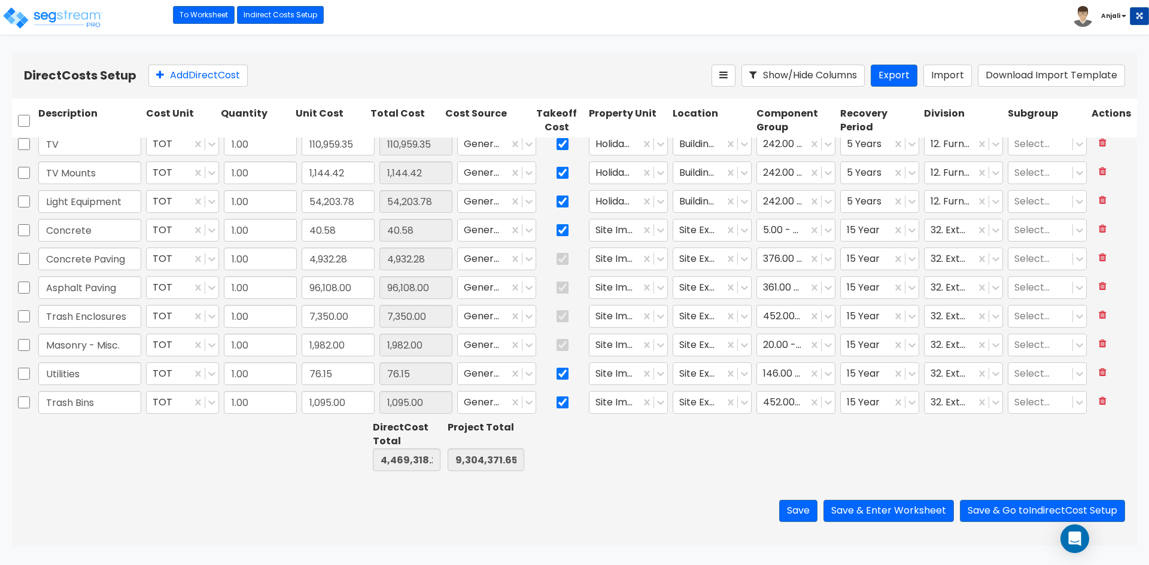
scroll to position [419, 0]
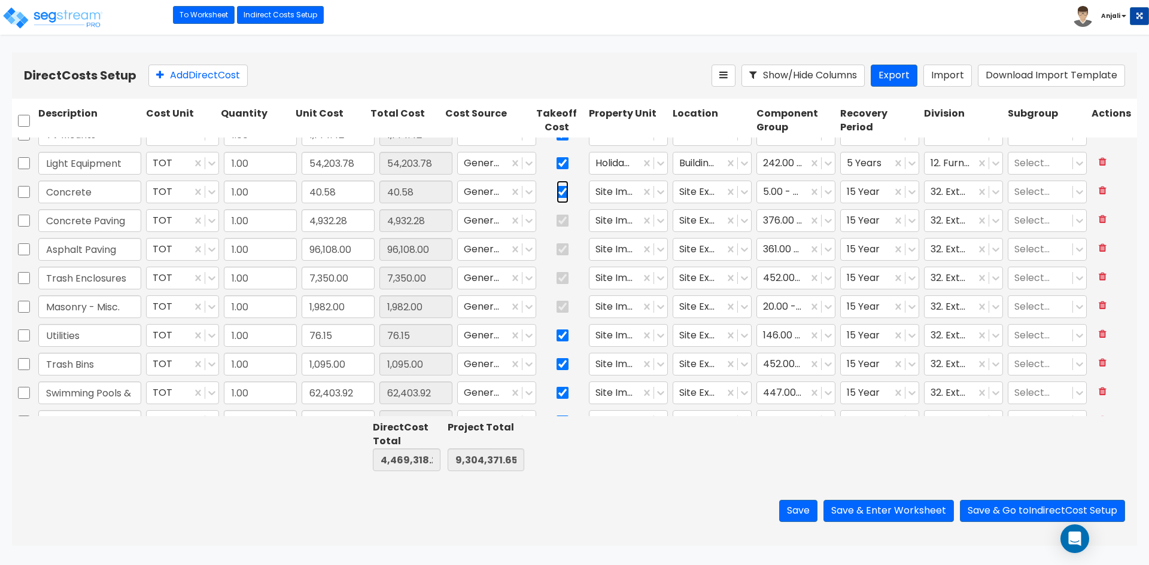
click at [556, 190] on input "checkbox" at bounding box center [562, 192] width 12 height 23
click at [558, 193] on input "checkbox" at bounding box center [562, 192] width 12 height 23
checkbox input "true"
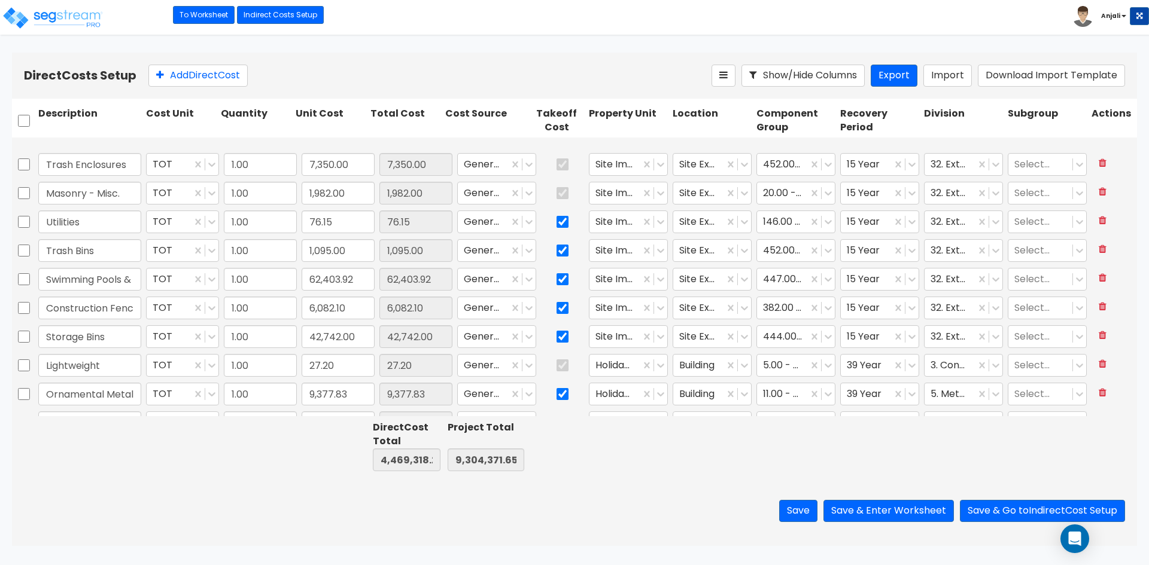
type input "1.00"
type input "30,149.50"
type input "1.00"
type input "33,780.00"
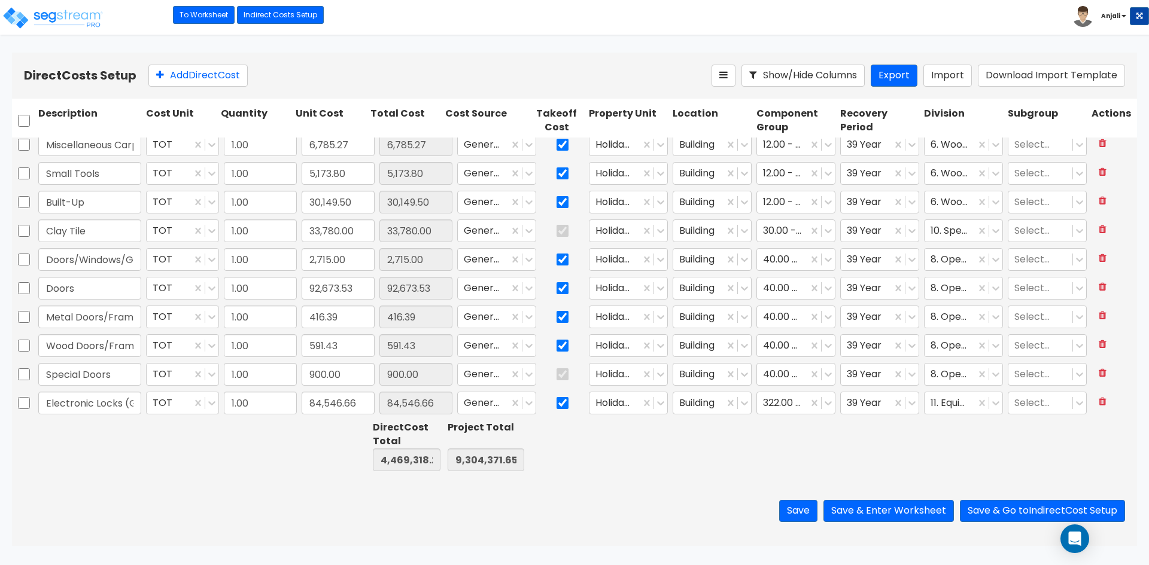
type input "1.00"
type input "118,822.73"
type input "1.00"
type input "12,745.89"
type input "1.00"
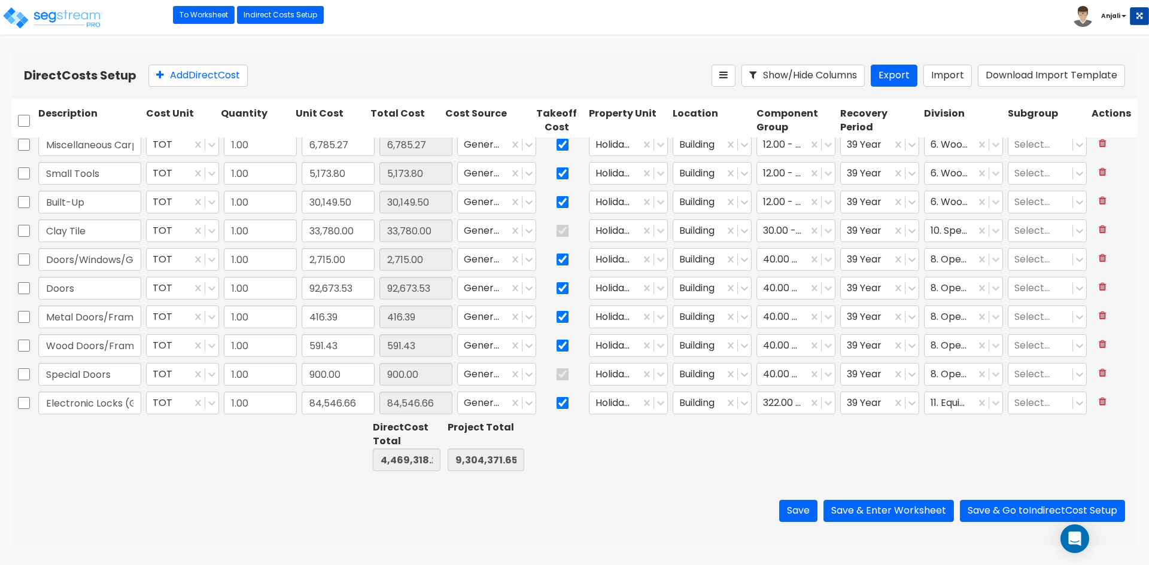
type input "5,732.30"
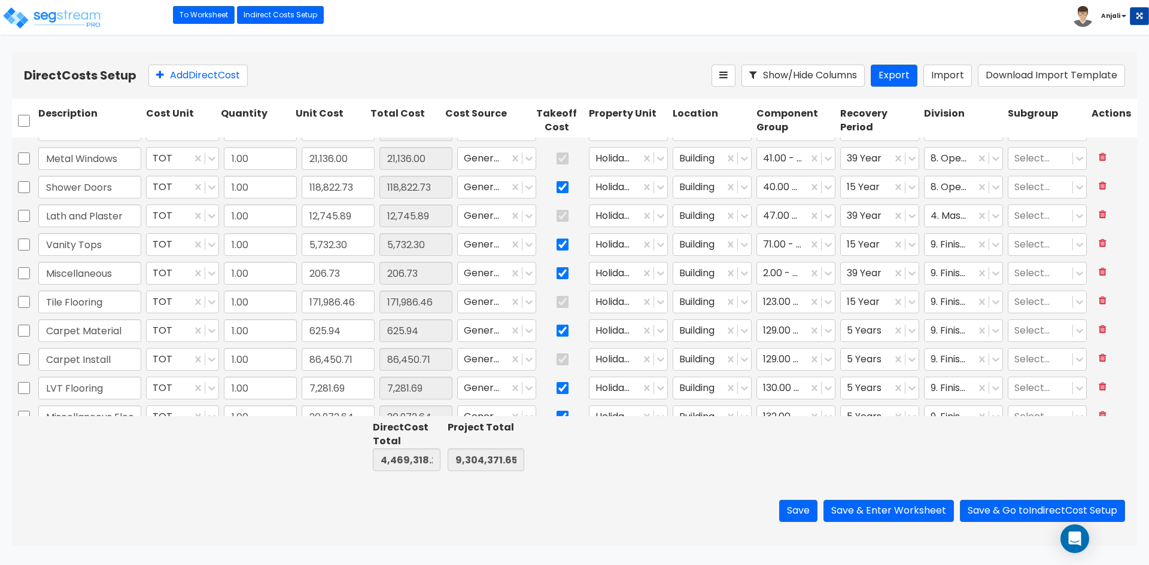
type input "1.00"
type input "9,275.69"
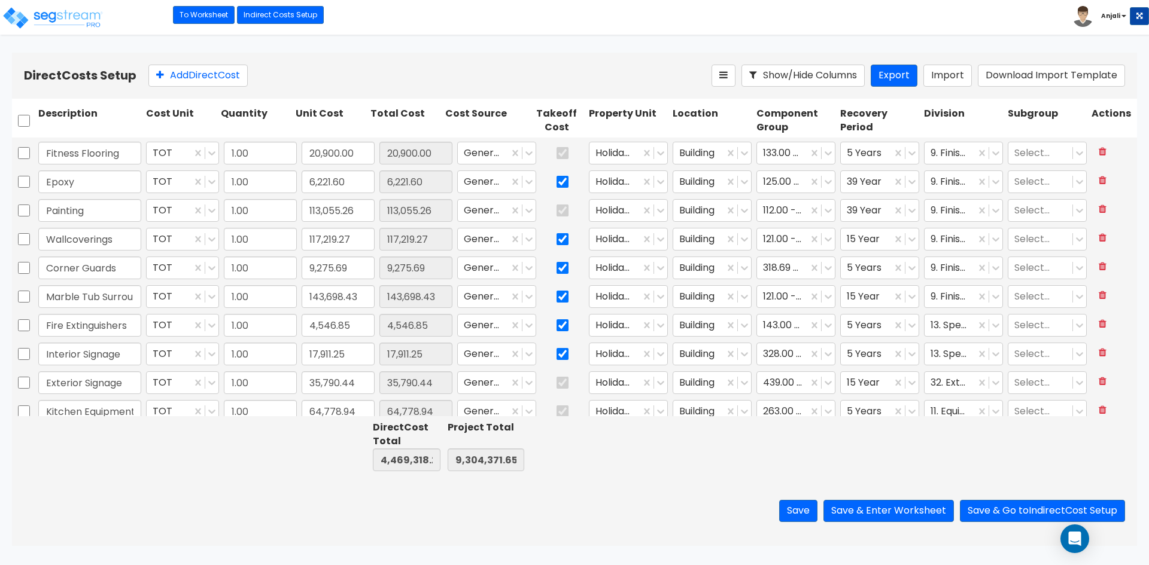
type input "1.00"
type input "311,279.10"
type input "1.00"
type input "9,527.46"
type input "1.00"
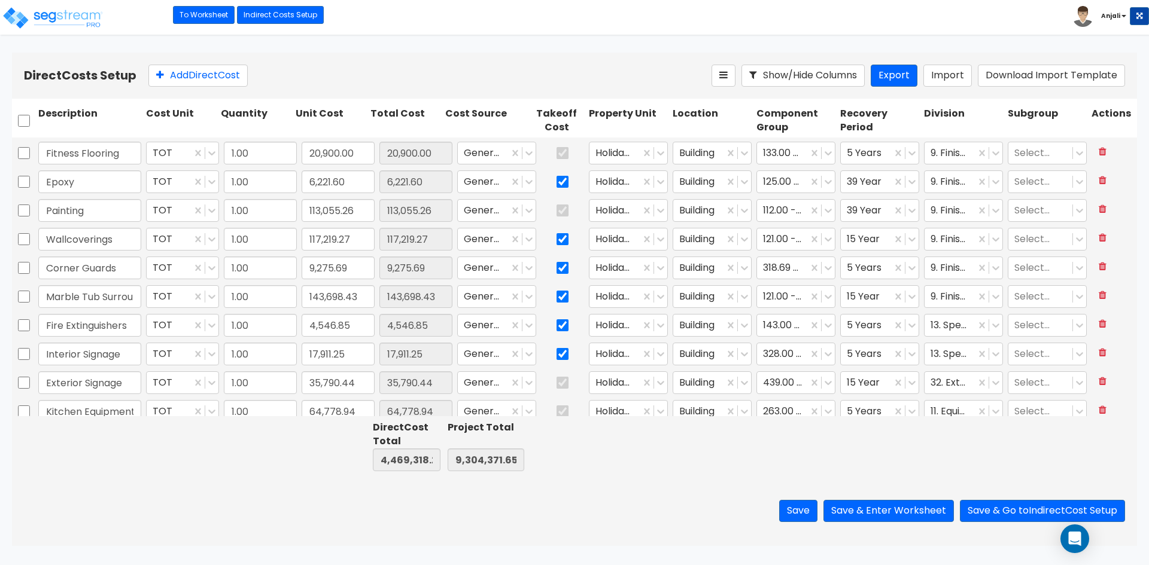
type input "5,653.20"
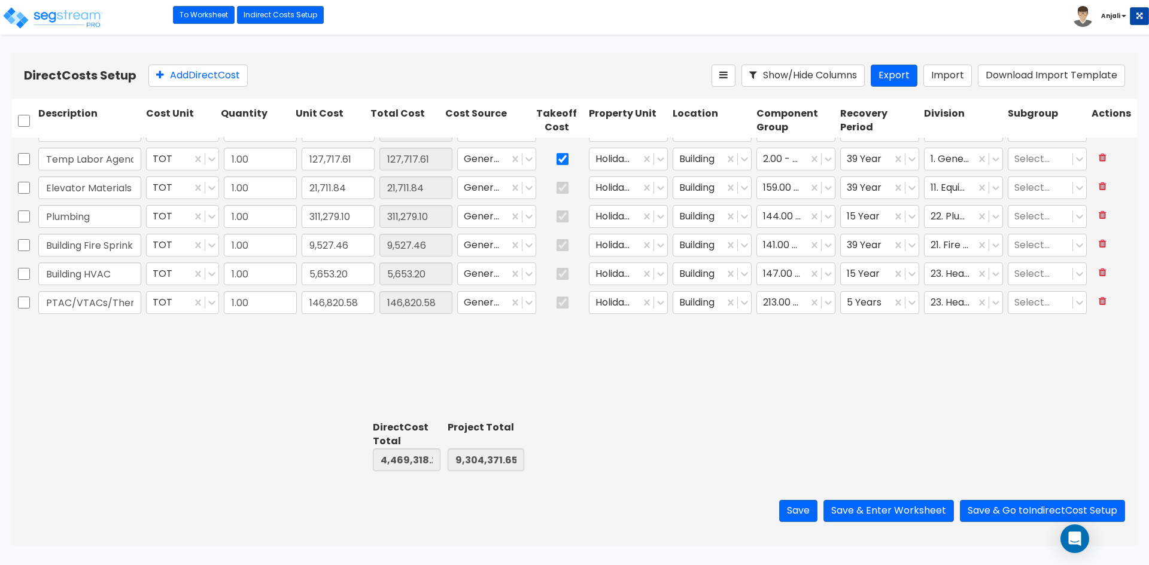
type input "1.00"
type input "20,900.00"
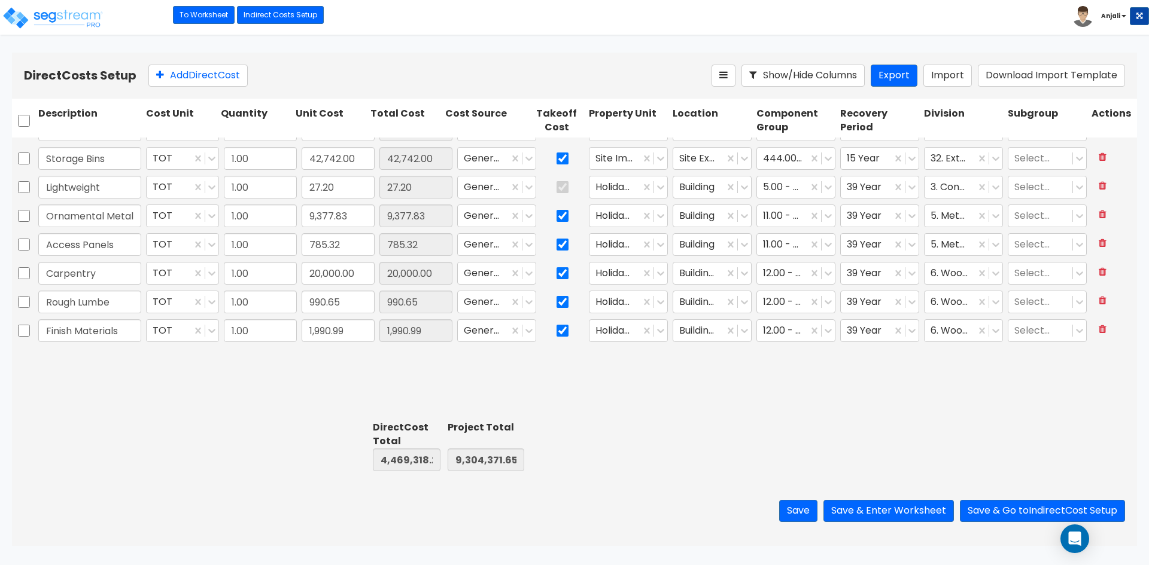
type input "1.00"
type input "54,203.78"
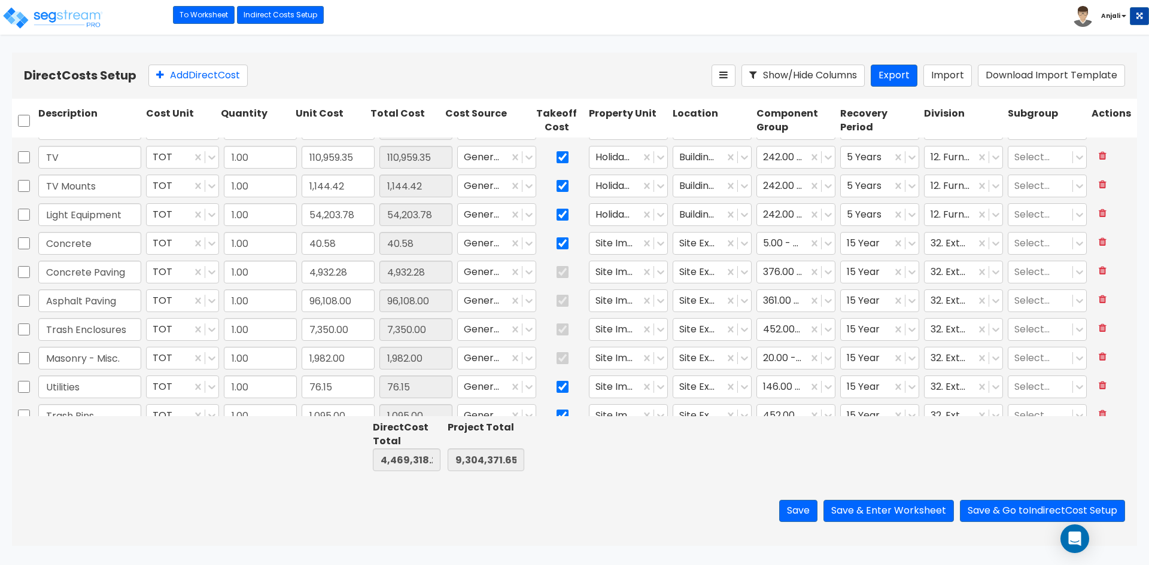
type input "1.00"
type input "36,328.68"
type input "1.00"
type input "147,900.68"
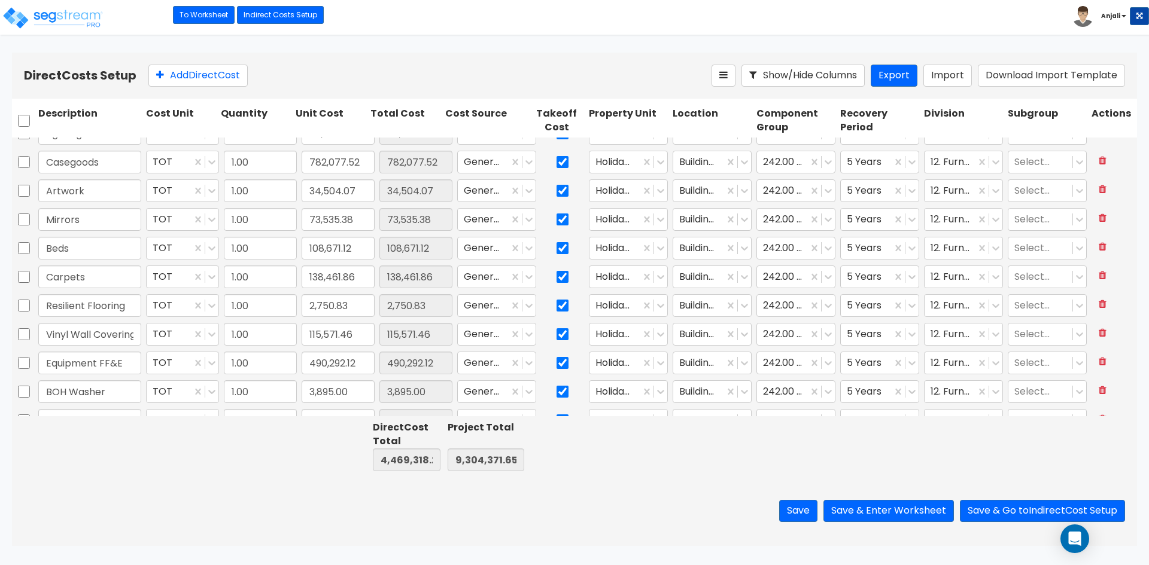
scroll to position [0, 0]
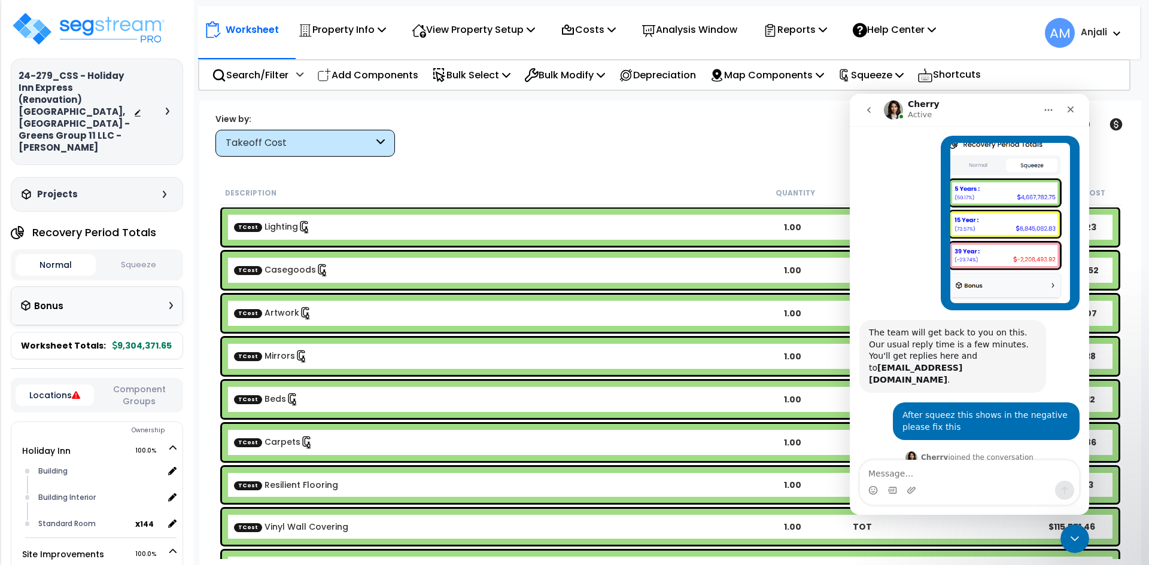
scroll to position [318, 0]
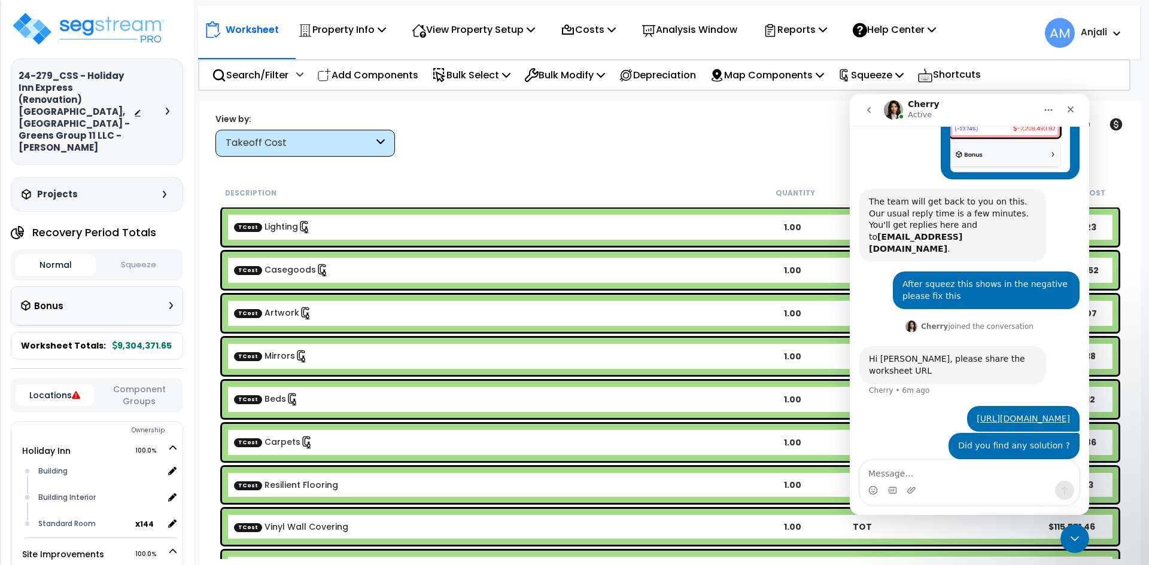
click at [154, 255] on button "Squeeze" at bounding box center [139, 265] width 80 height 21
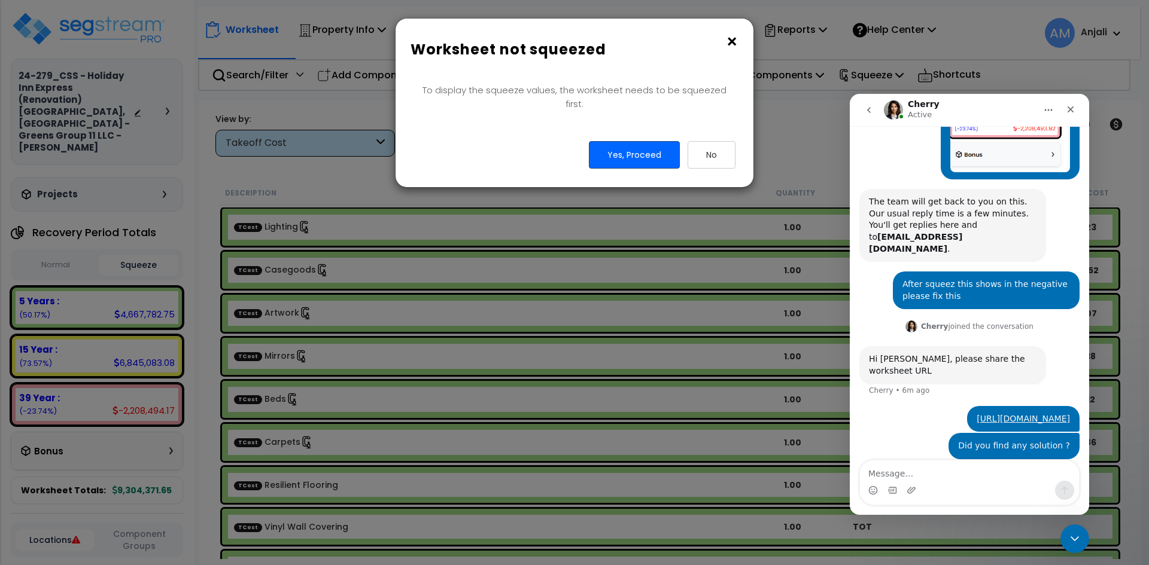
scroll to position [364, 0]
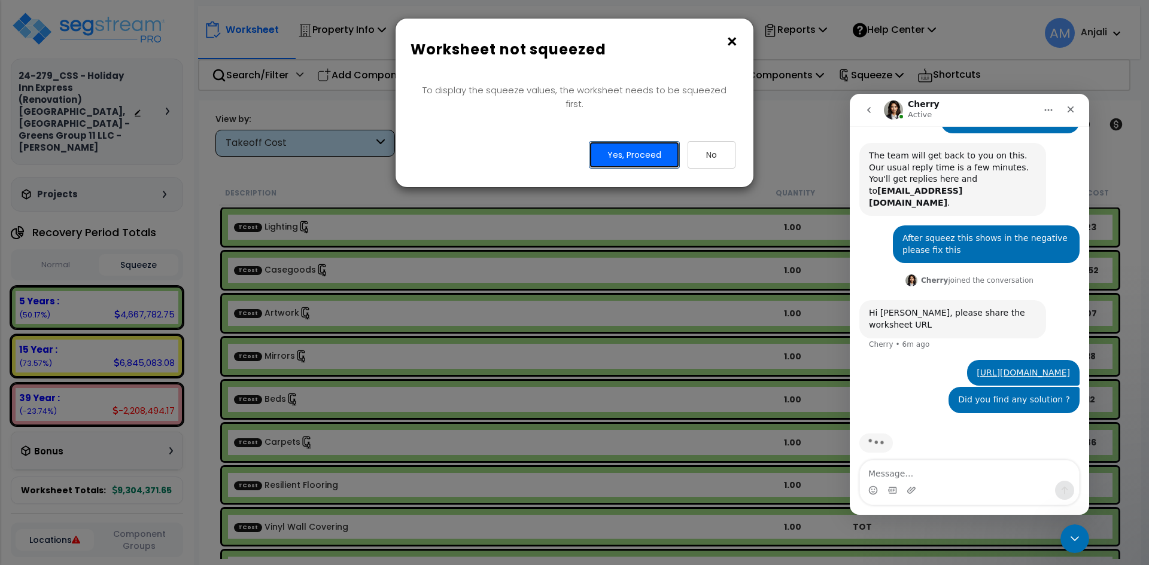
click at [636, 142] on button "Yes, Proceed" at bounding box center [634, 155] width 91 height 28
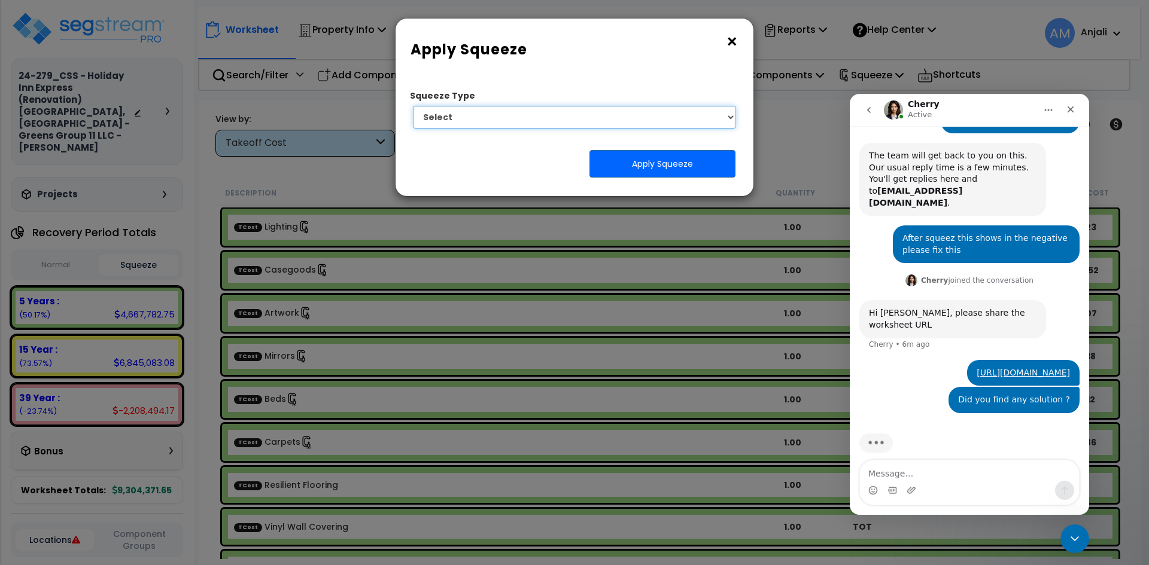
click at [647, 125] on select "Select 1. Squeeze by Takeoff Cost" at bounding box center [574, 117] width 323 height 23
select select "squeeze_by_custom_backoff_cost"
click at [413, 106] on select "Select 1. Squeeze by Takeoff Cost" at bounding box center [574, 117] width 323 height 23
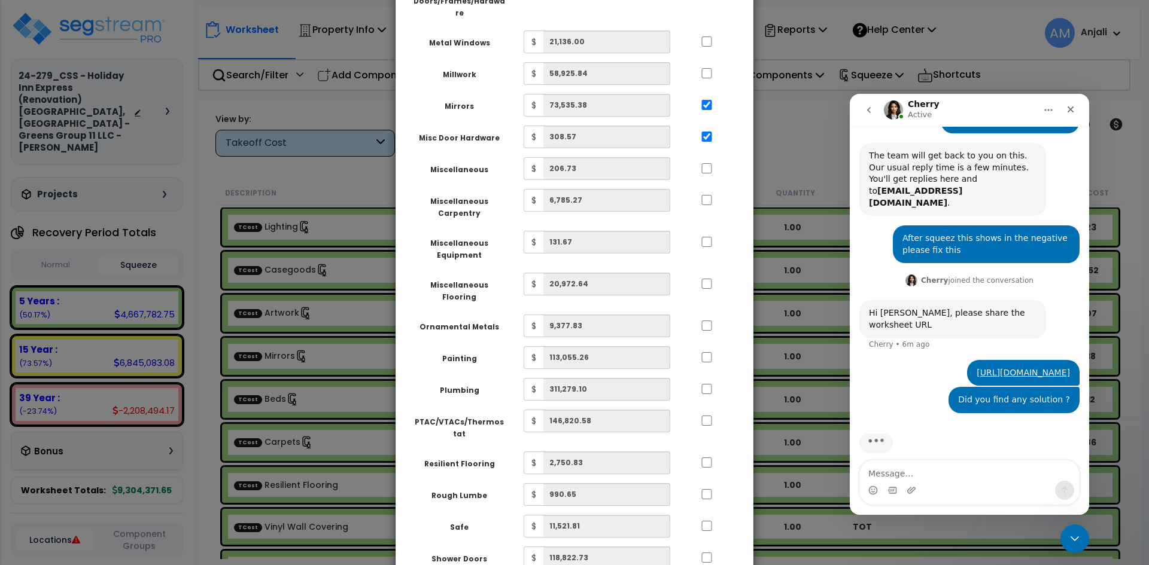
scroll to position [1556, 0]
click at [707, 278] on input "..." at bounding box center [707, 283] width 12 height 10
checkbox input "true"
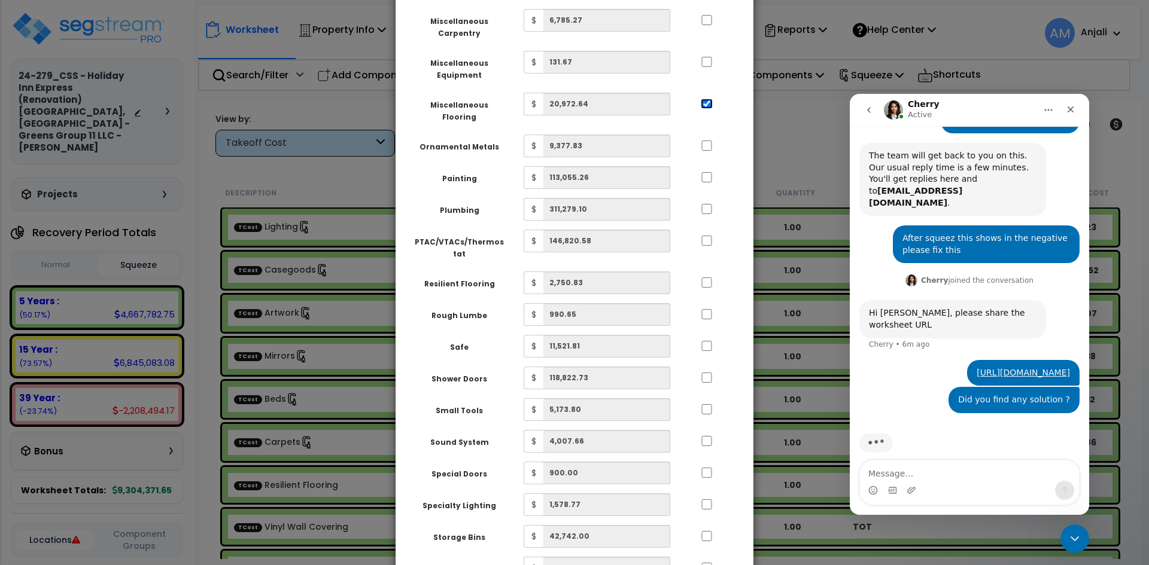
scroll to position [1675, 0]
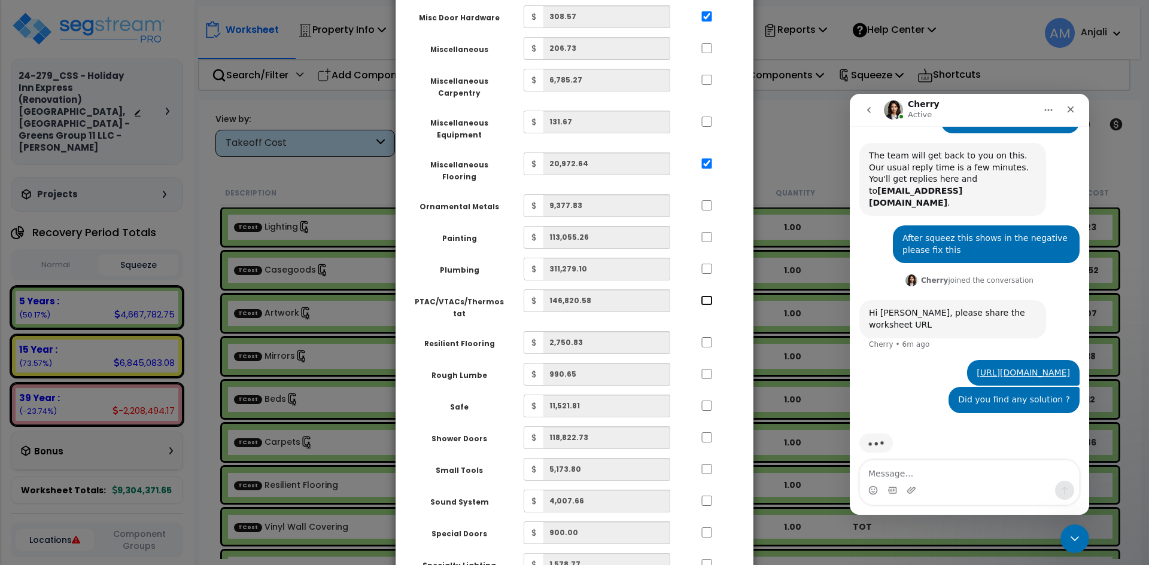
click at [701, 296] on input "..." at bounding box center [707, 301] width 12 height 10
checkbox input "true"
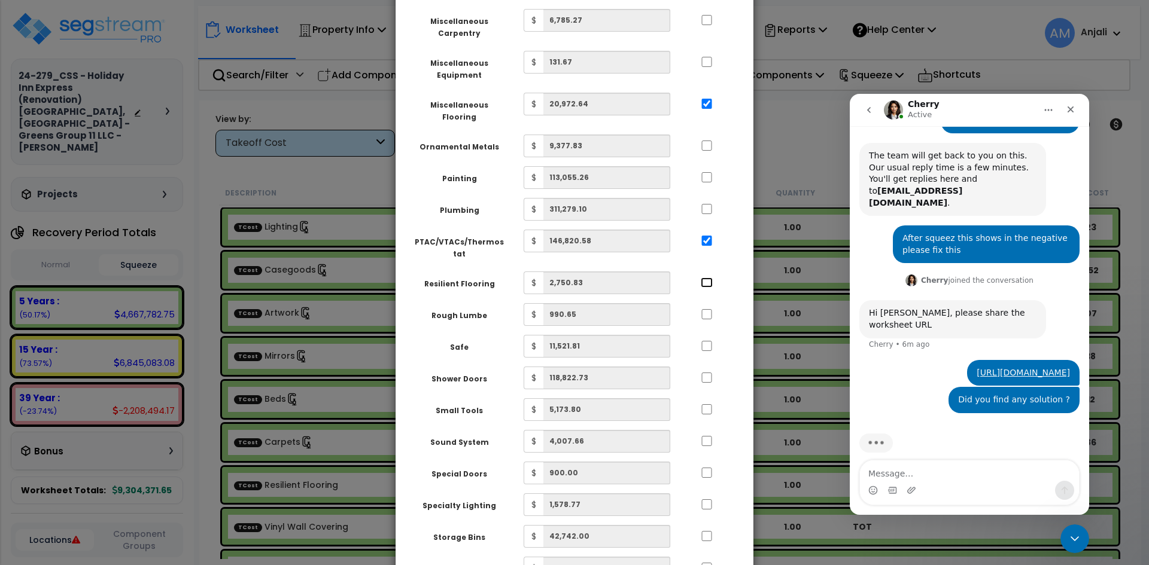
click at [710, 278] on input "..." at bounding box center [707, 283] width 12 height 10
checkbox input "true"
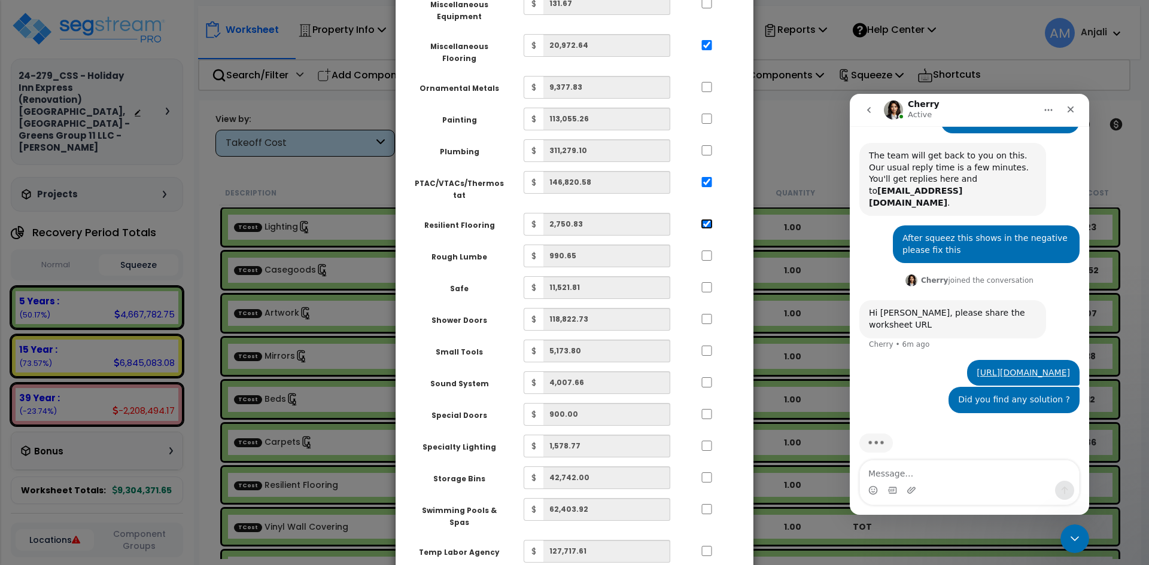
scroll to position [1795, 0]
click at [705, 281] on input "..." at bounding box center [707, 286] width 12 height 10
checkbox input "true"
click at [707, 313] on input "..." at bounding box center [707, 318] width 12 height 10
checkbox input "true"
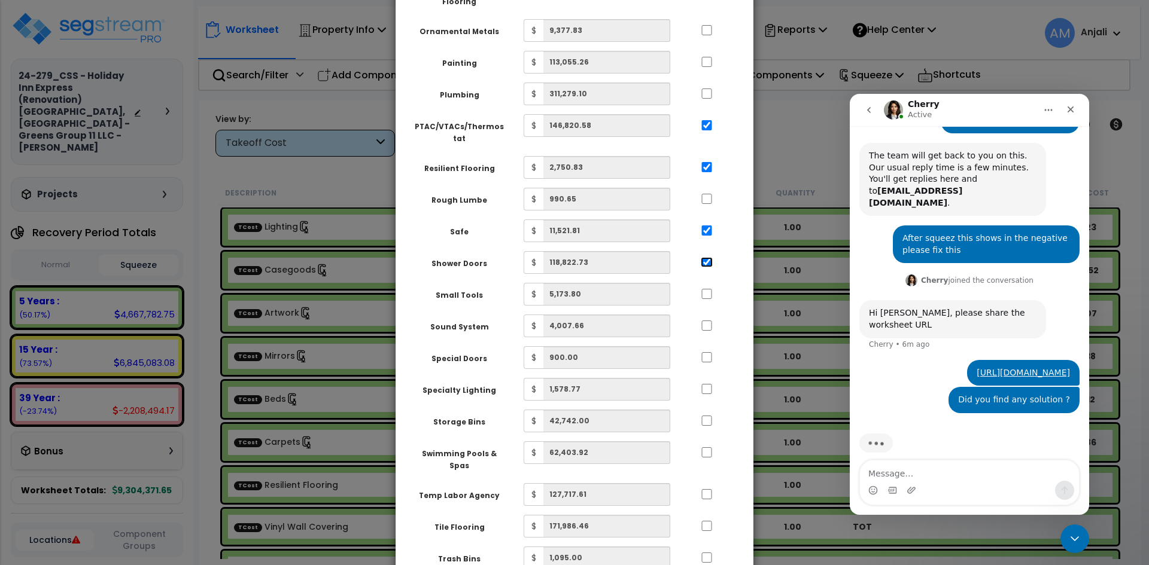
scroll to position [1855, 0]
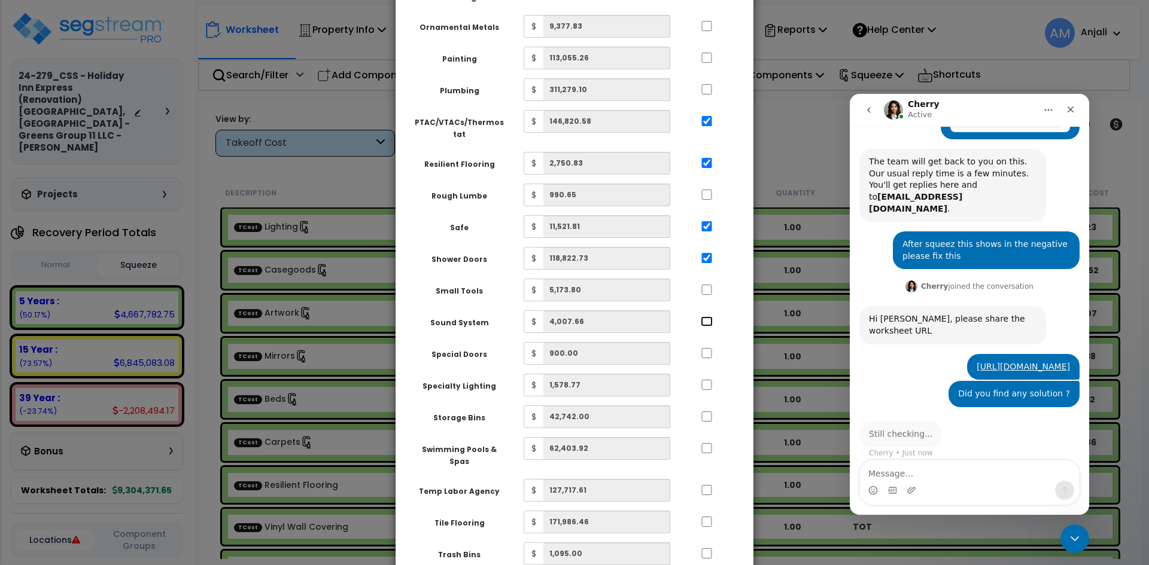
click at [708, 317] on input "..." at bounding box center [707, 322] width 12 height 10
checkbox input "true"
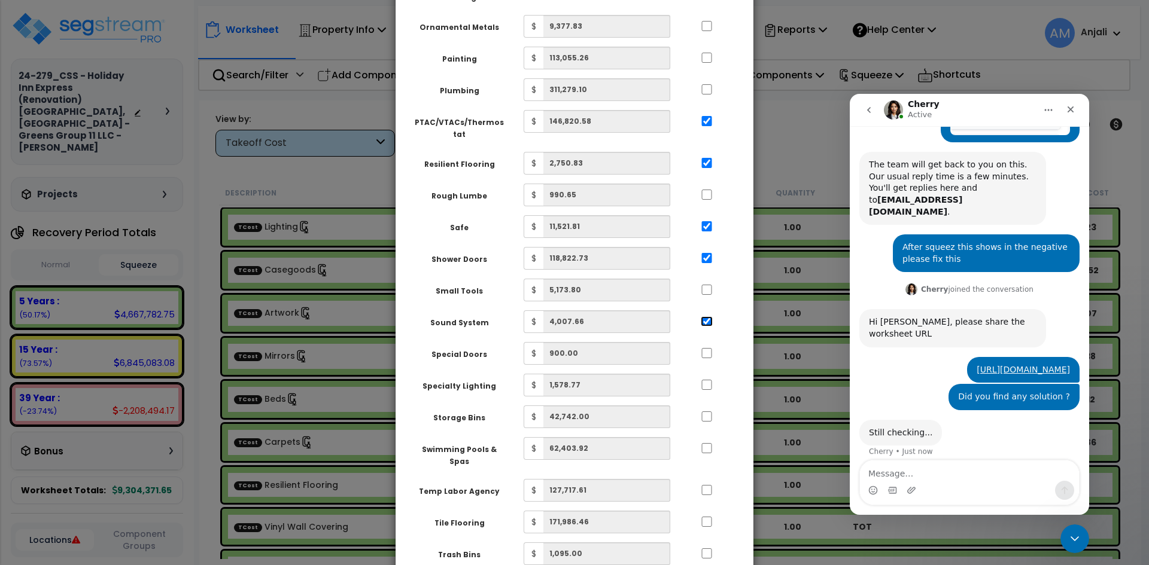
scroll to position [354, 0]
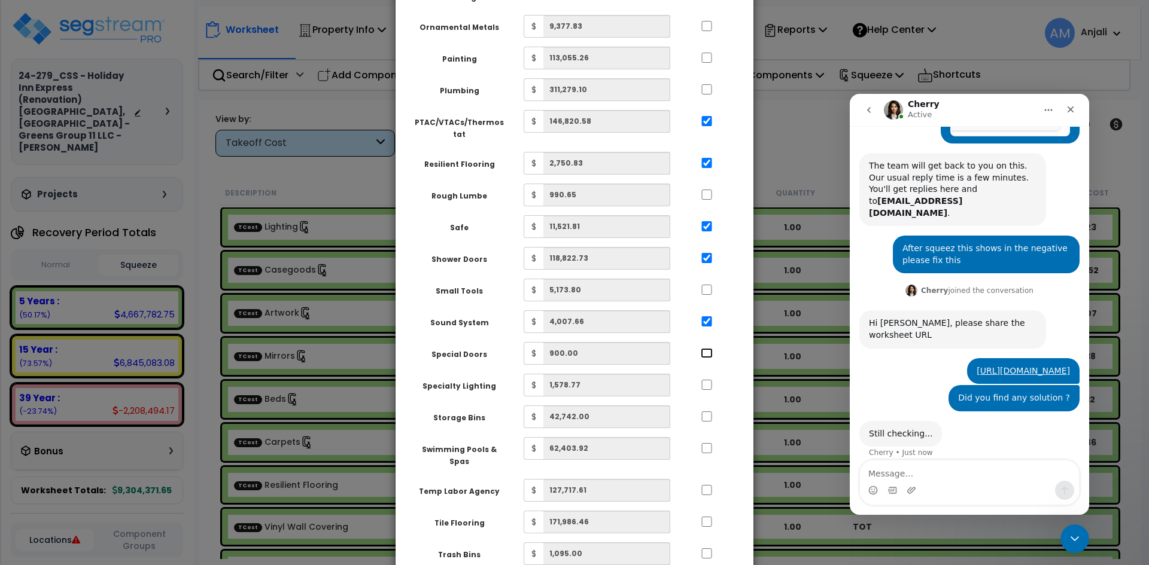
click at [706, 348] on input "..." at bounding box center [707, 353] width 12 height 10
checkbox input "false"
click at [706, 380] on input "..." at bounding box center [707, 385] width 12 height 10
checkbox input "true"
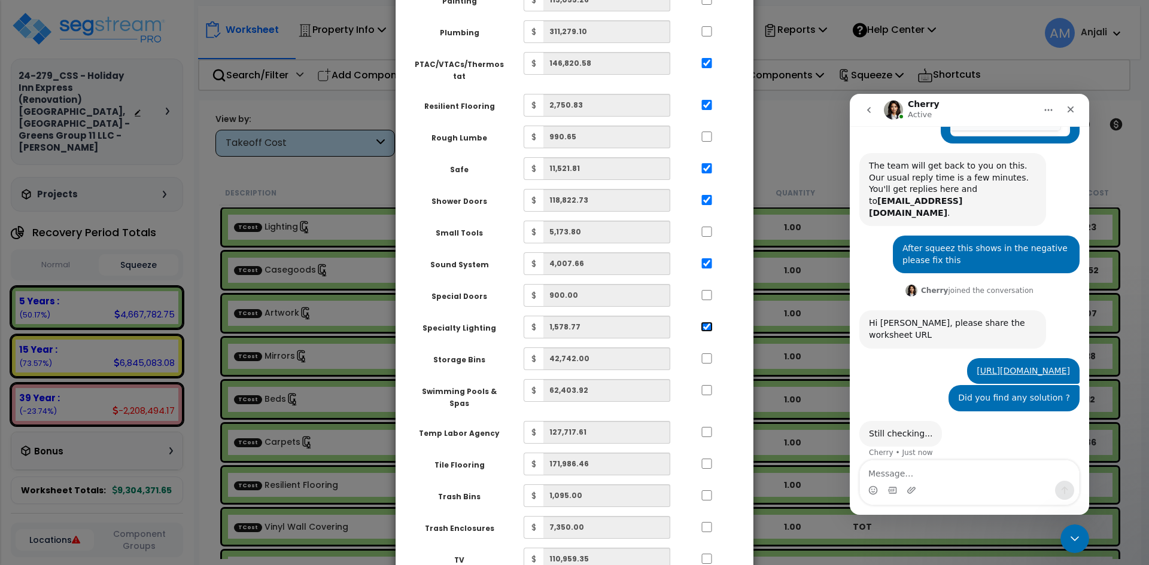
scroll to position [1915, 0]
click at [706, 384] on input "..." at bounding box center [707, 389] width 12 height 10
checkbox input "true"
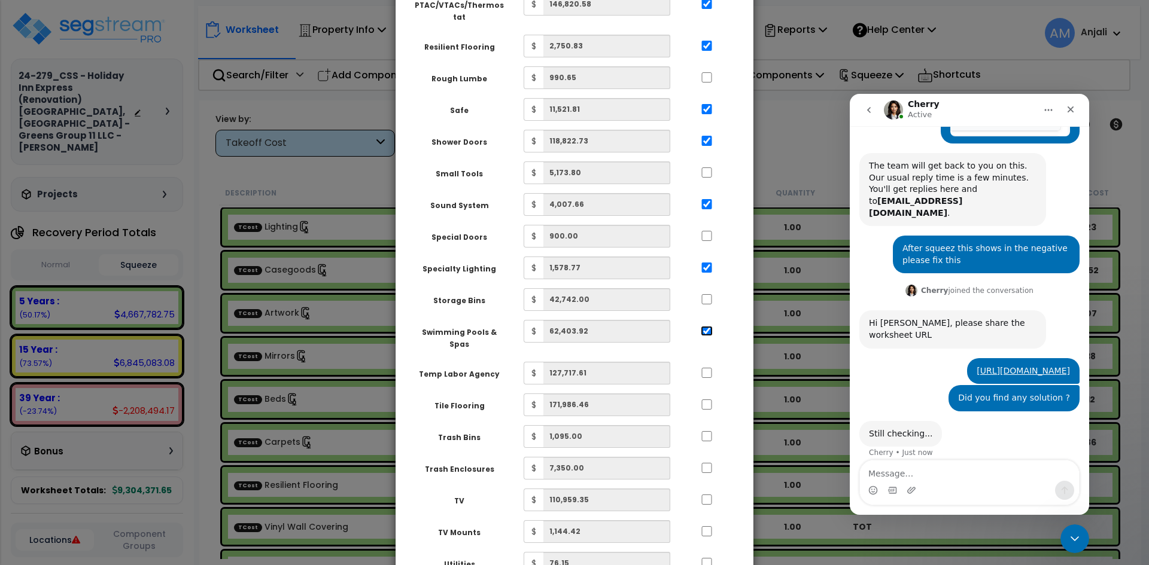
scroll to position [1974, 0]
click at [707, 397] on input "..." at bounding box center [707, 402] width 12 height 10
checkbox input "true"
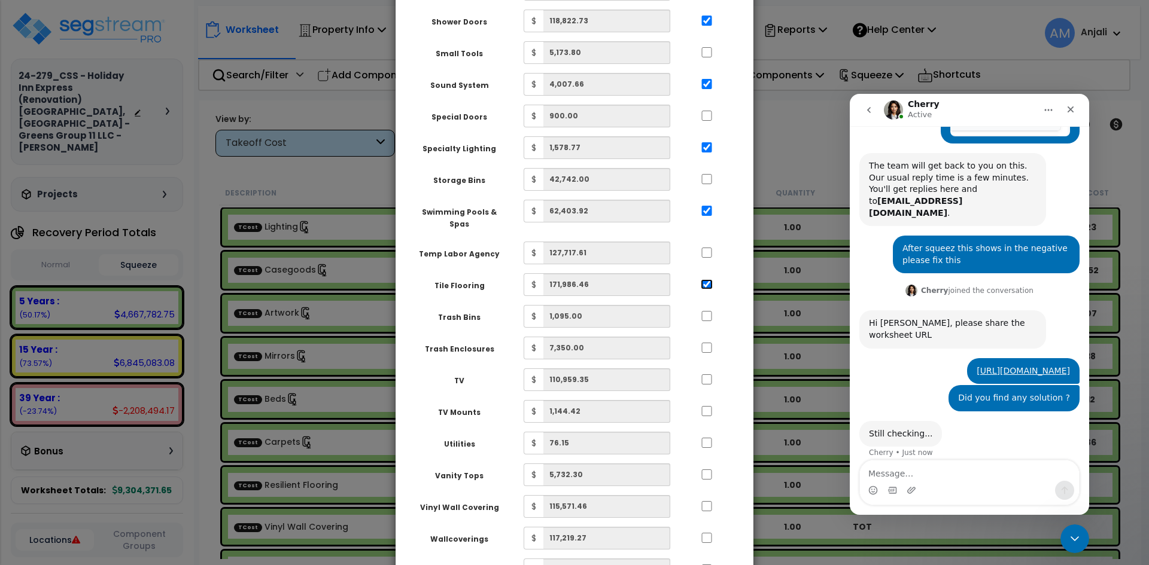
scroll to position [2094, 0]
drag, startPoint x: 706, startPoint y: 327, endPoint x: 706, endPoint y: 334, distance: 6.6
click at [706, 373] on input "..." at bounding box center [707, 378] width 12 height 10
checkbox input "true"
click at [705, 404] on input "..." at bounding box center [707, 409] width 12 height 10
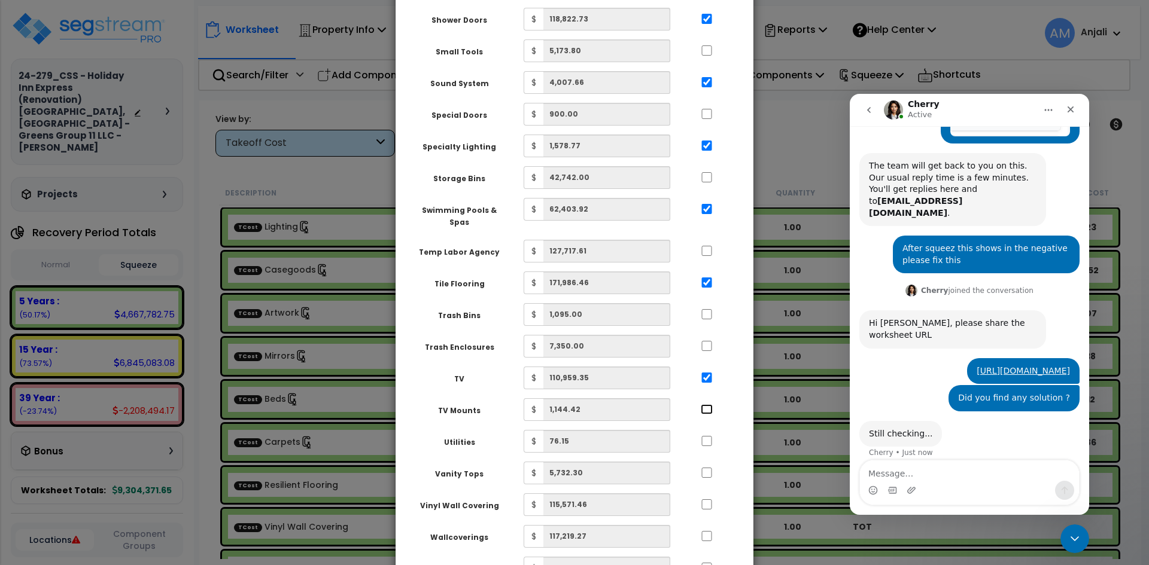
checkbox input "true"
click at [703, 436] on input "..." at bounding box center [707, 441] width 12 height 10
checkbox input "true"
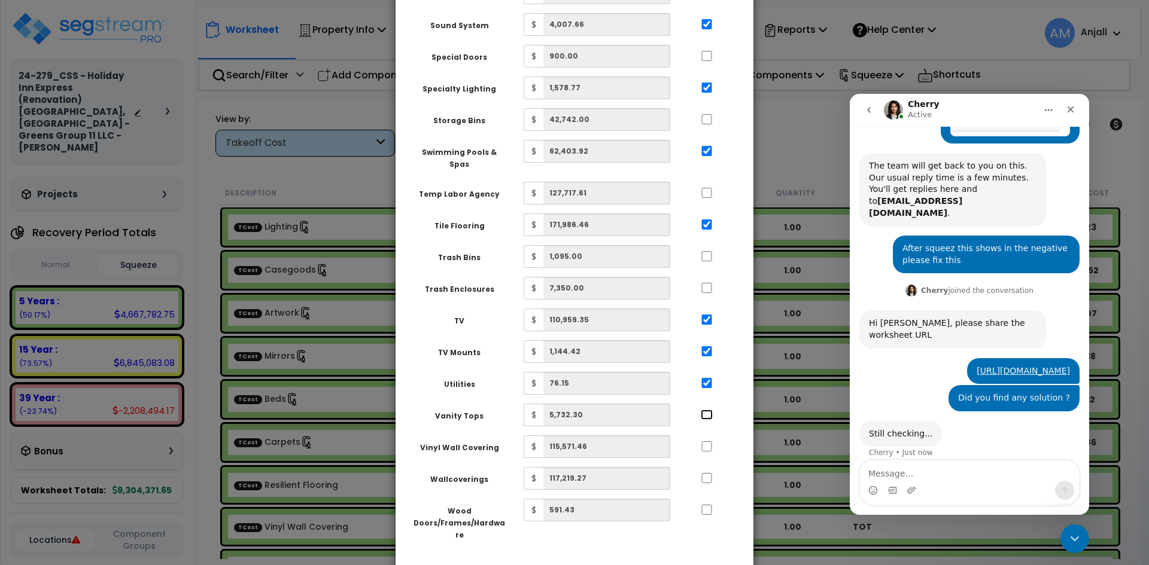
click at [708, 410] on input "..." at bounding box center [707, 415] width 12 height 10
checkbox input "true"
click at [709, 442] on input "..." at bounding box center [707, 447] width 12 height 10
checkbox input "true"
click at [704, 473] on input "..." at bounding box center [707, 478] width 12 height 10
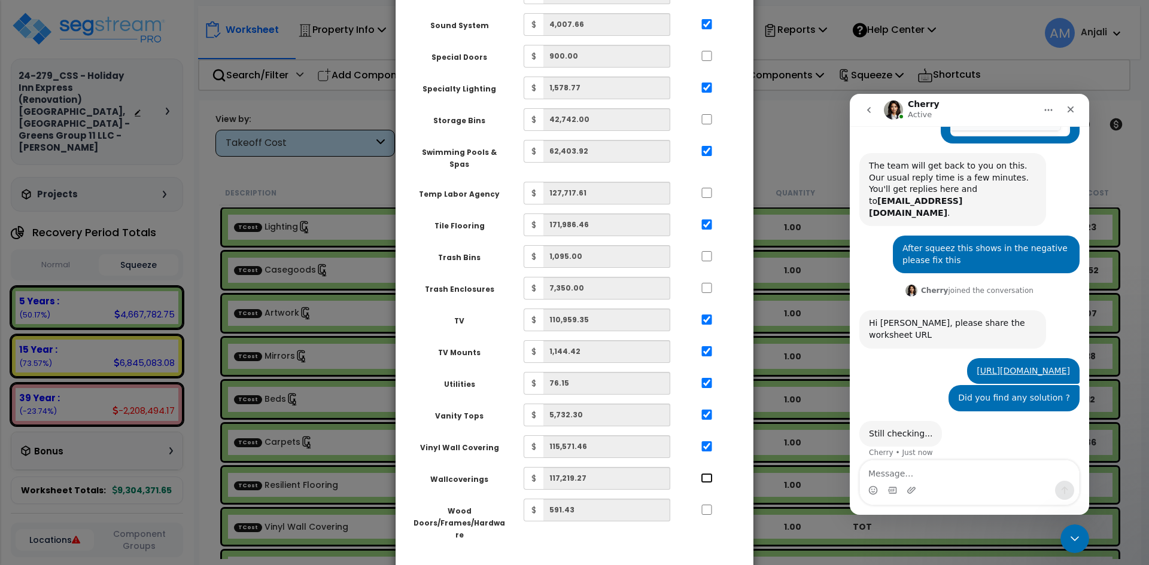
checkbox input "true"
click at [710, 505] on input "..." at bounding box center [707, 510] width 12 height 10
checkbox input "true"
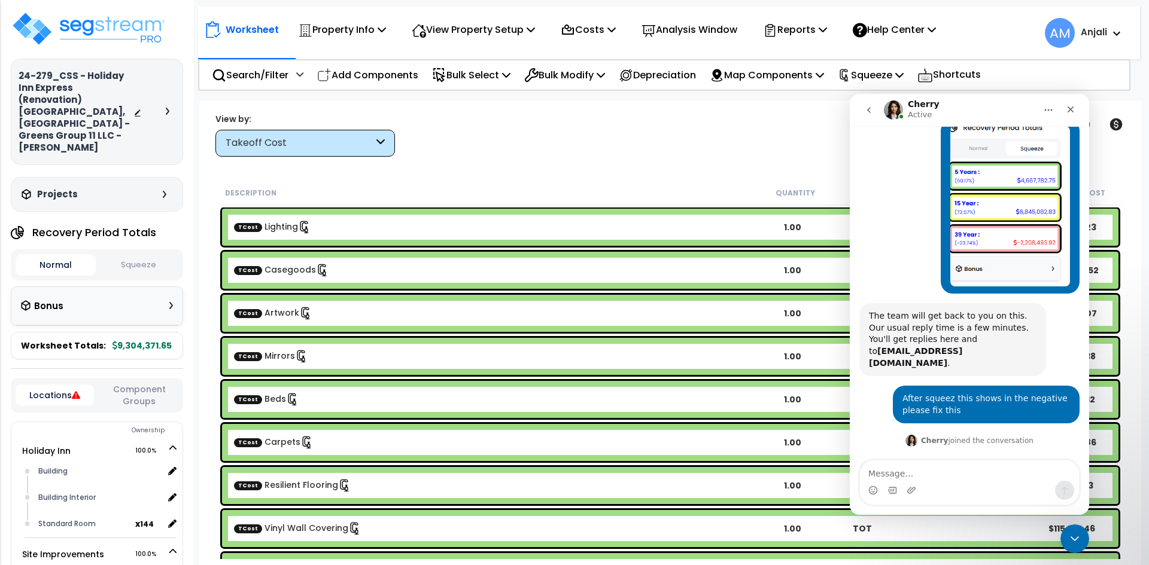
scroll to position [354, 0]
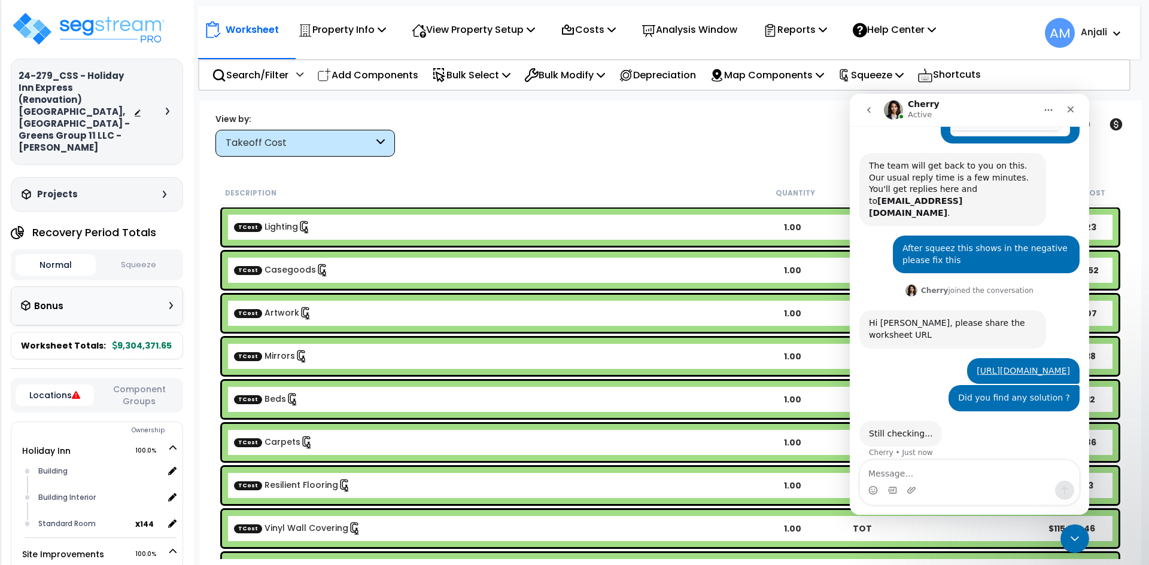
click at [147, 255] on button "Squeeze" at bounding box center [139, 265] width 80 height 21
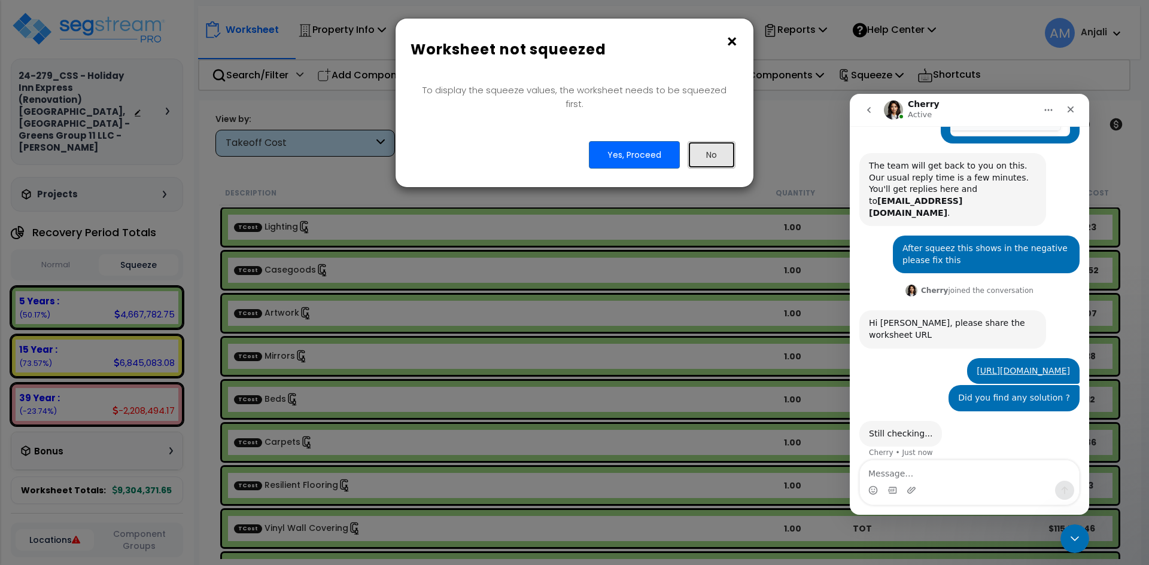
click at [726, 142] on button "No" at bounding box center [711, 155] width 48 height 28
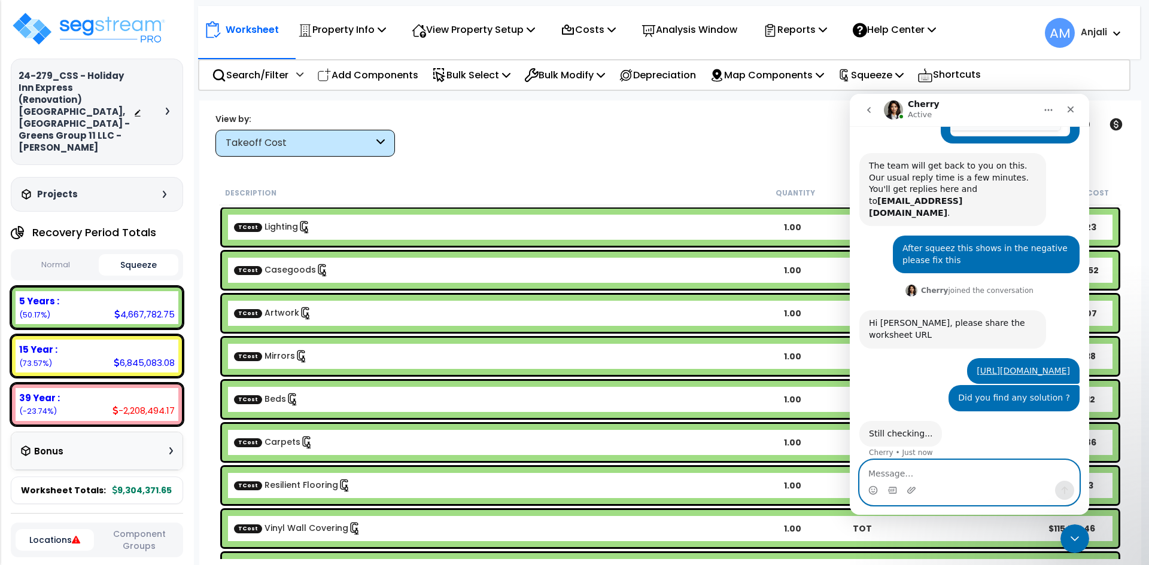
click at [950, 470] on textarea "Message…" at bounding box center [969, 471] width 219 height 20
type textarea "okay"
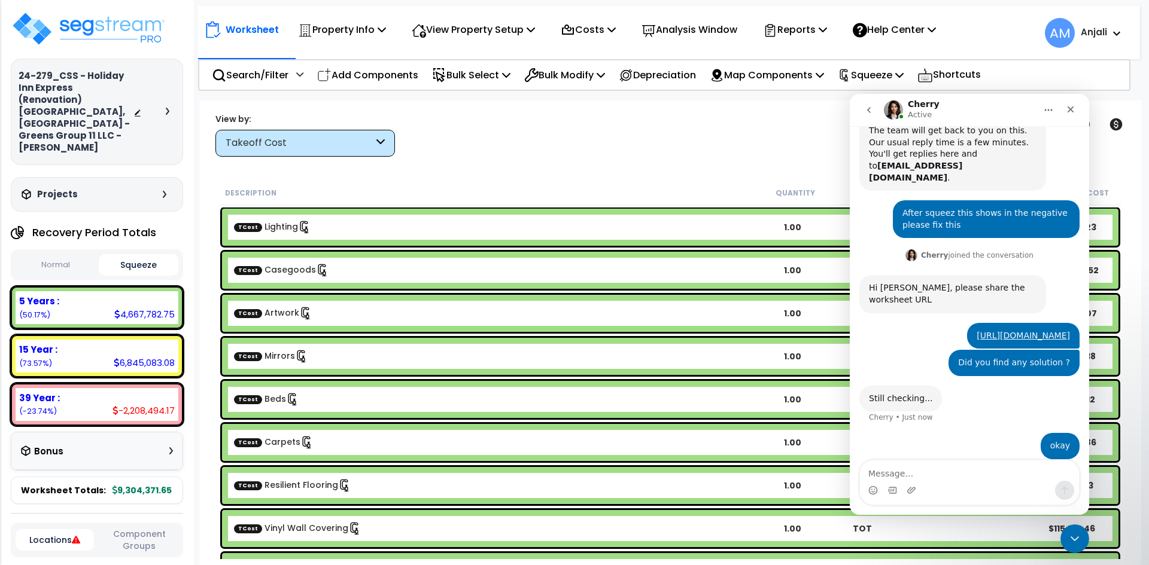
click at [760, 156] on div "Clear Filters" at bounding box center [712, 134] width 604 height 44
click at [1064, 115] on div "Close" at bounding box center [1071, 110] width 22 height 22
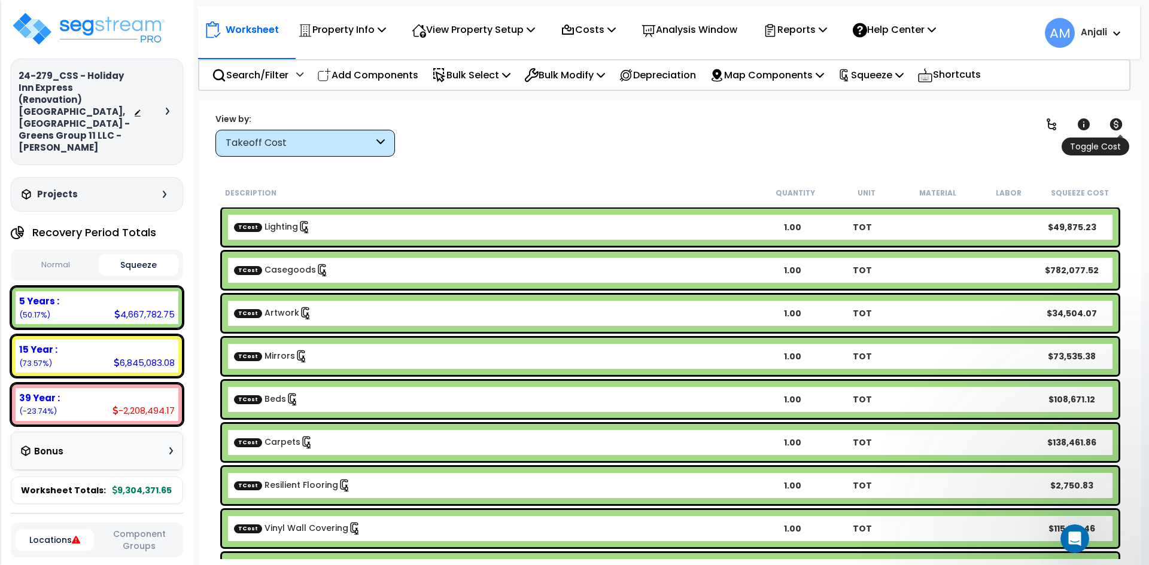
scroll to position [0, 0]
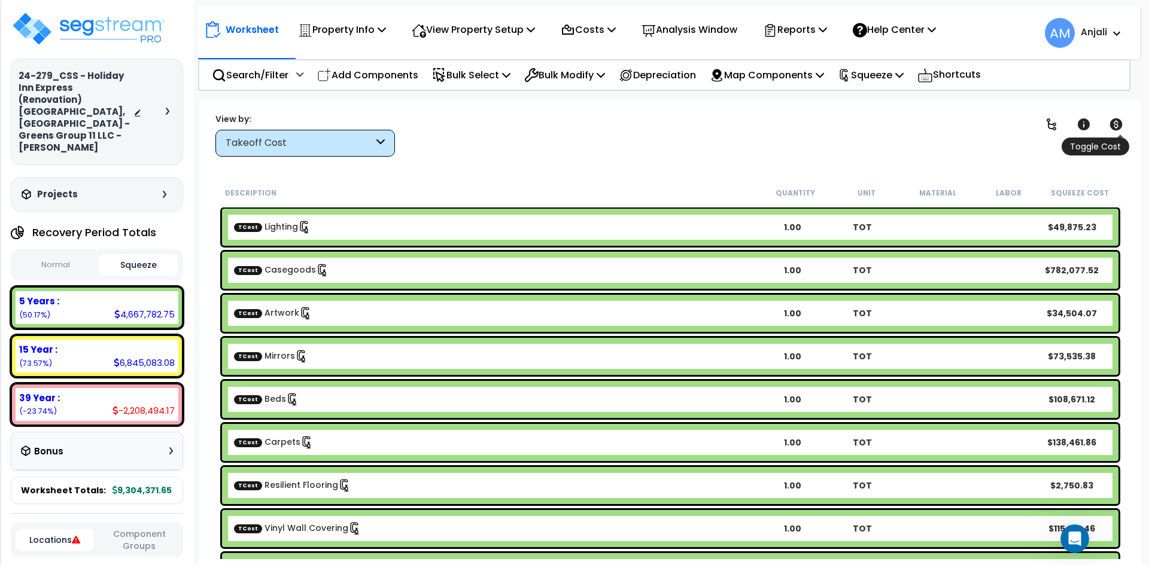
click at [1114, 124] on icon at bounding box center [1116, 124] width 13 height 12
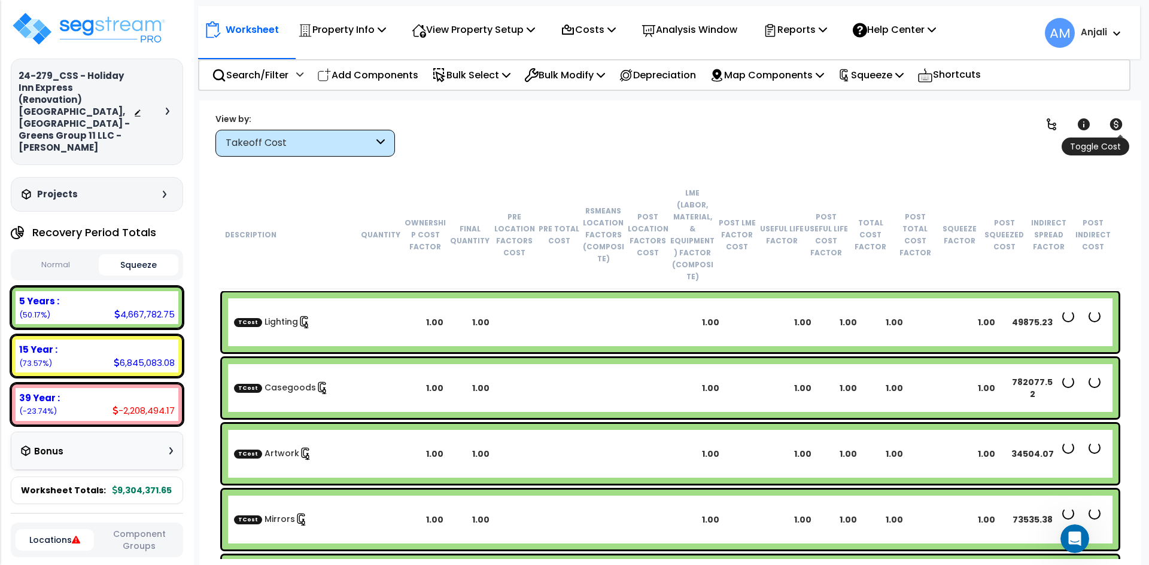
scroll to position [389, 0]
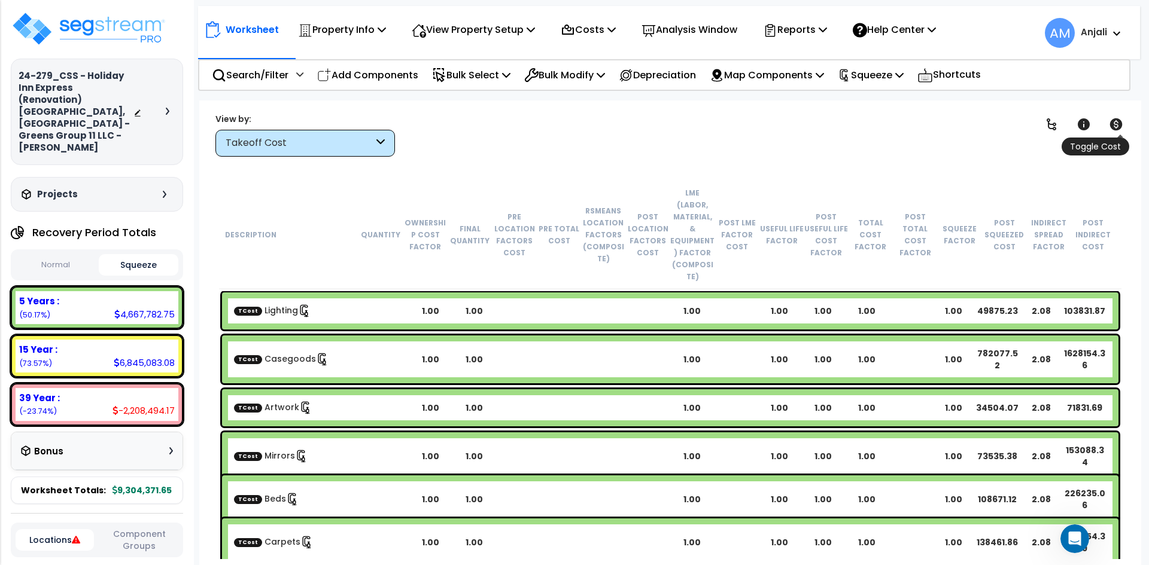
click at [1114, 124] on icon at bounding box center [1116, 124] width 13 height 12
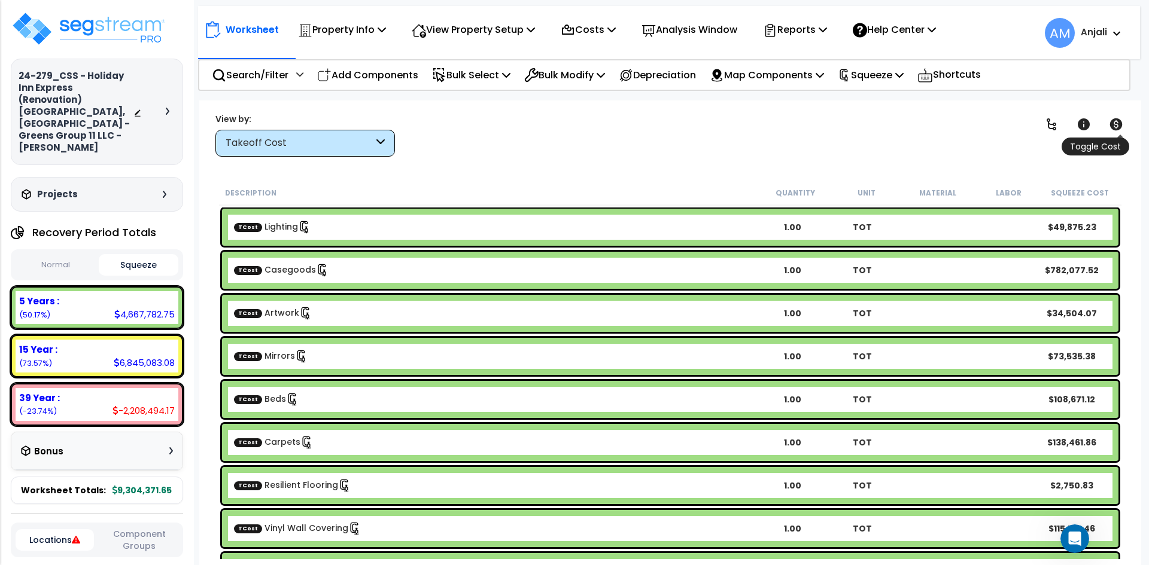
click at [1114, 124] on icon at bounding box center [1116, 124] width 13 height 12
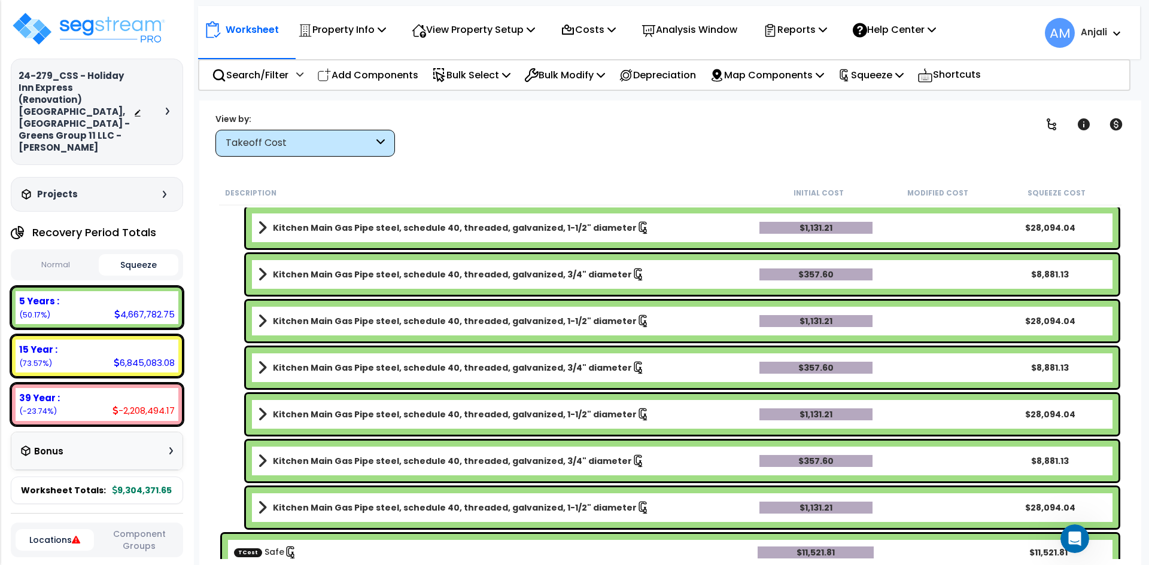
scroll to position [598, 0]
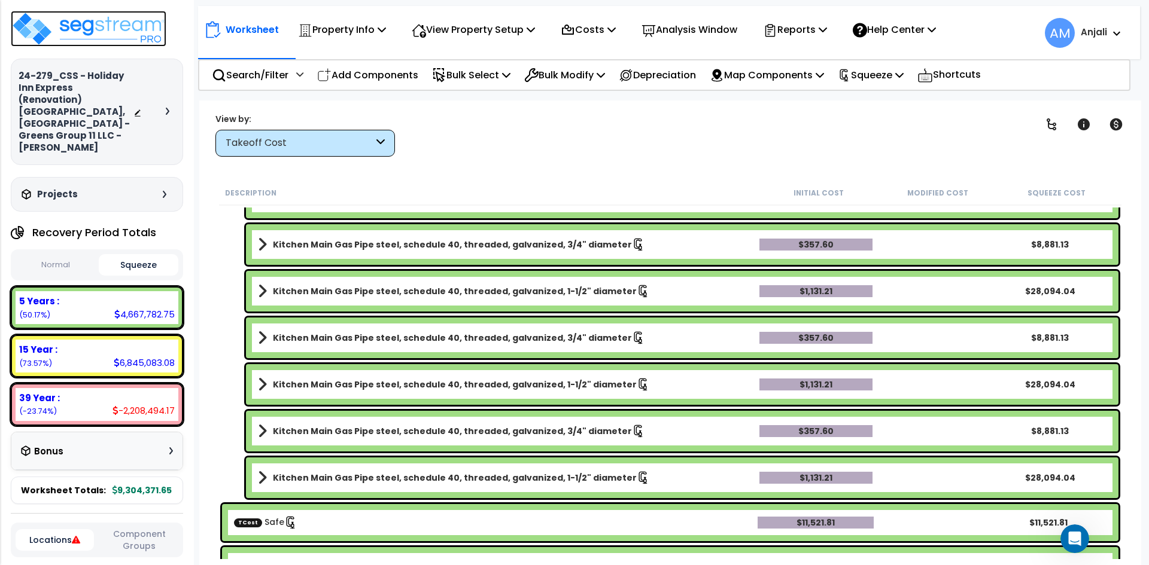
click at [116, 30] on img at bounding box center [89, 29] width 156 height 36
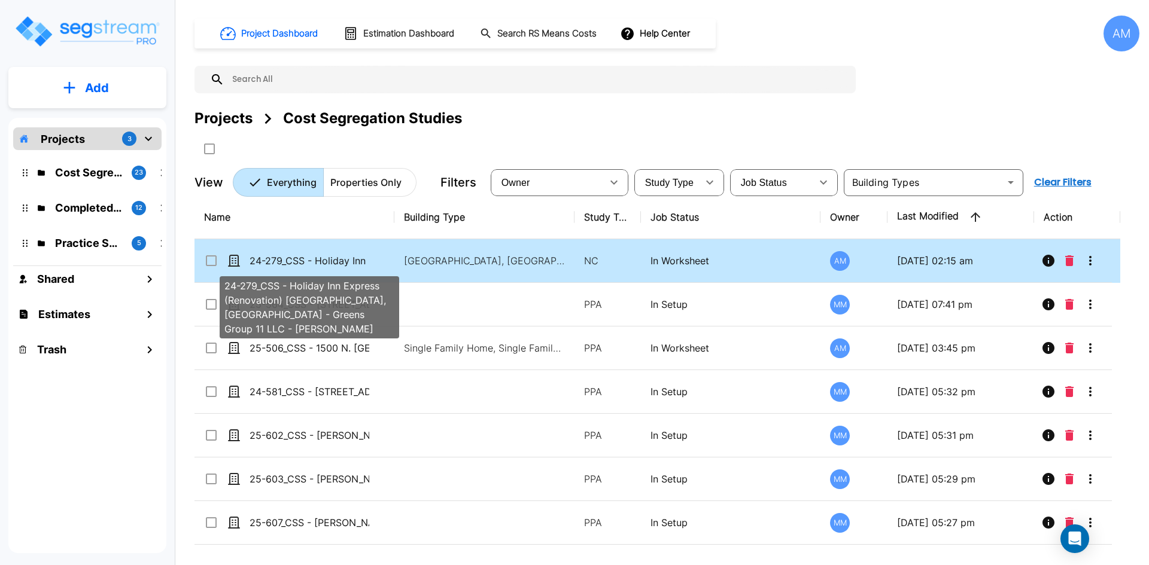
click at [325, 258] on p "24-279_CSS - Holiday Inn Express (Renovation) [GEOGRAPHIC_DATA], [GEOGRAPHIC_DA…" at bounding box center [309, 261] width 120 height 14
checkbox input "true"
click at [325, 258] on p "24-279_CSS - Holiday Inn Express (Renovation) [GEOGRAPHIC_DATA], [GEOGRAPHIC_DA…" at bounding box center [309, 261] width 120 height 14
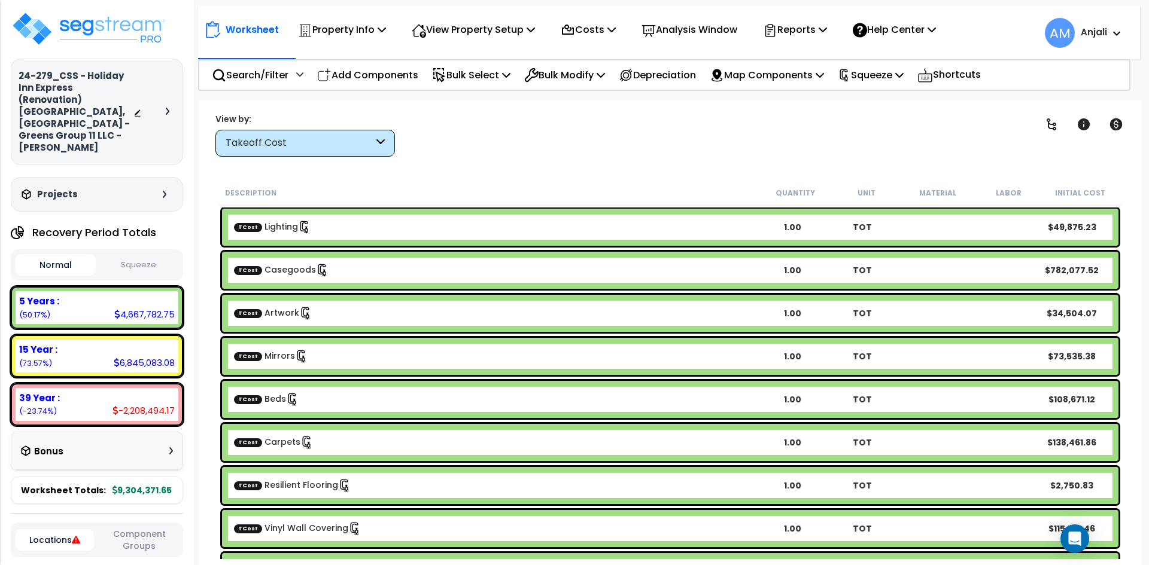
click at [157, 255] on button "Squeeze" at bounding box center [139, 265] width 80 height 21
click at [775, 77] on p "Map Components" at bounding box center [767, 75] width 114 height 16
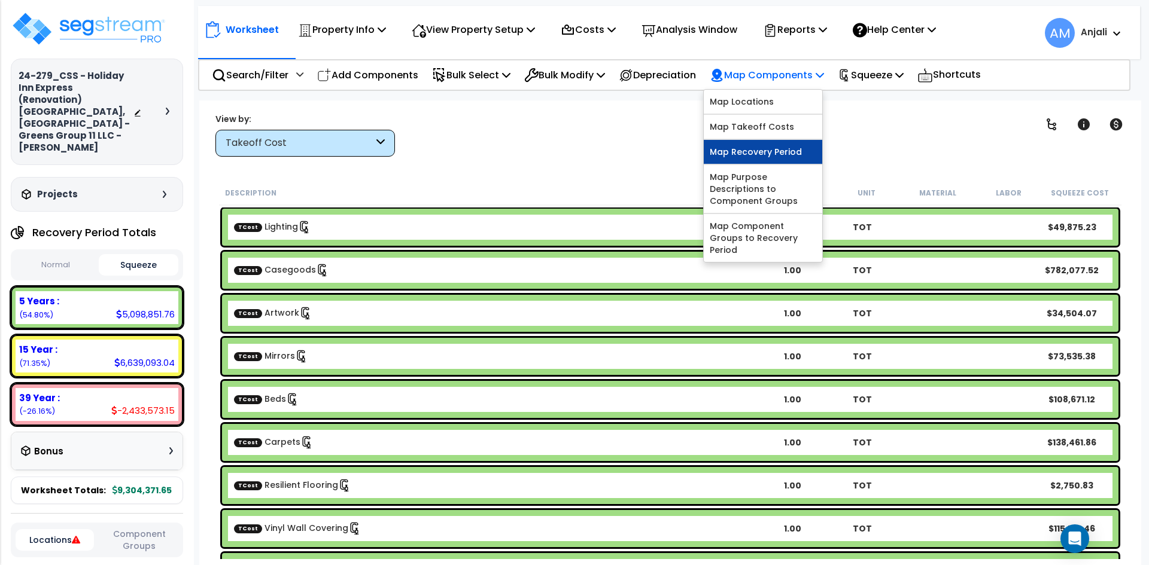
click at [799, 144] on link "Map Recovery Period" at bounding box center [763, 152] width 118 height 24
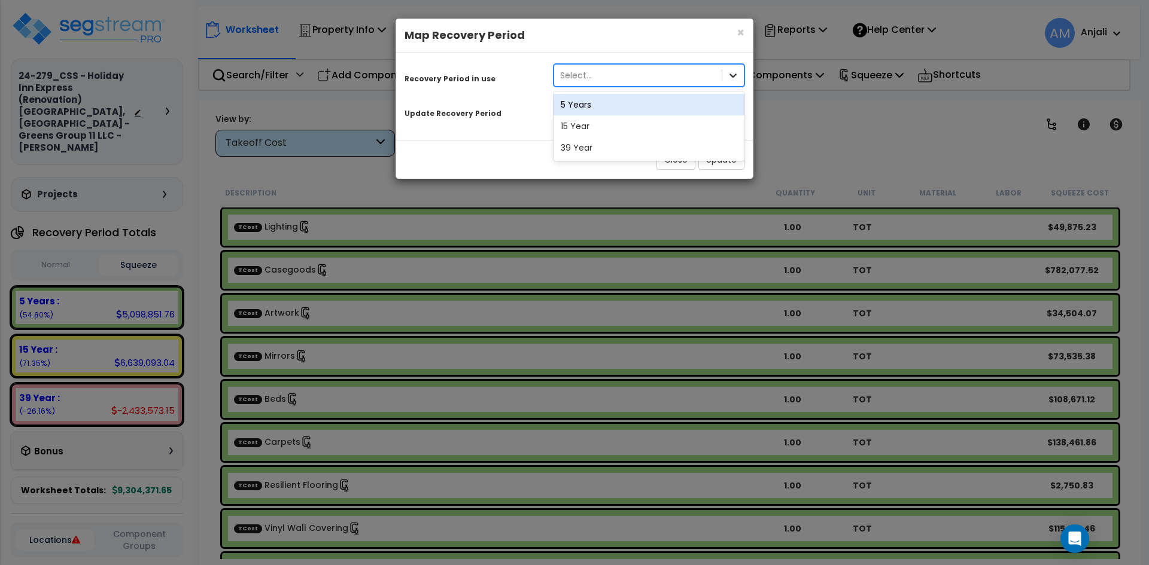
click at [738, 74] on icon at bounding box center [733, 75] width 12 height 12
click at [646, 117] on div "15 Year" at bounding box center [648, 126] width 191 height 22
click at [720, 107] on div "Select..." at bounding box center [638, 110] width 168 height 19
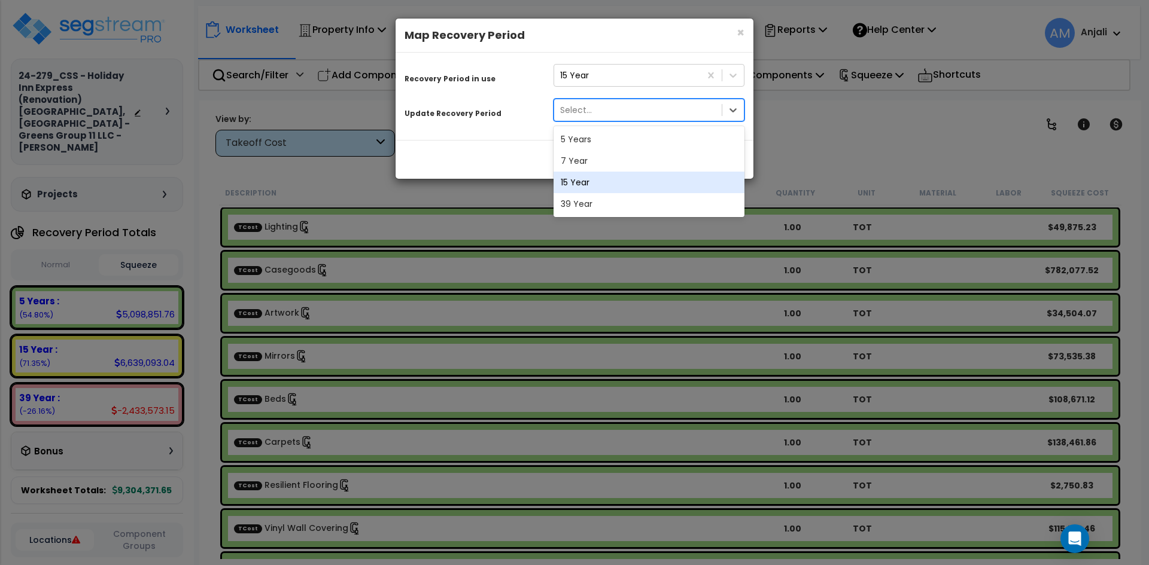
click at [592, 172] on div "15 Year" at bounding box center [648, 183] width 191 height 22
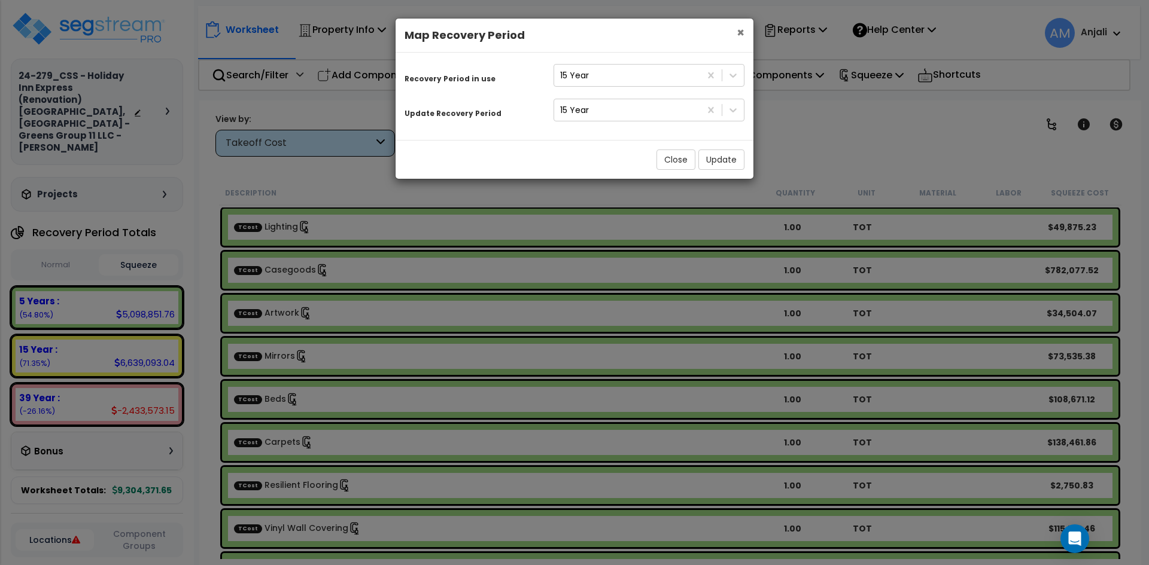
click at [740, 33] on span "×" at bounding box center [741, 32] width 8 height 17
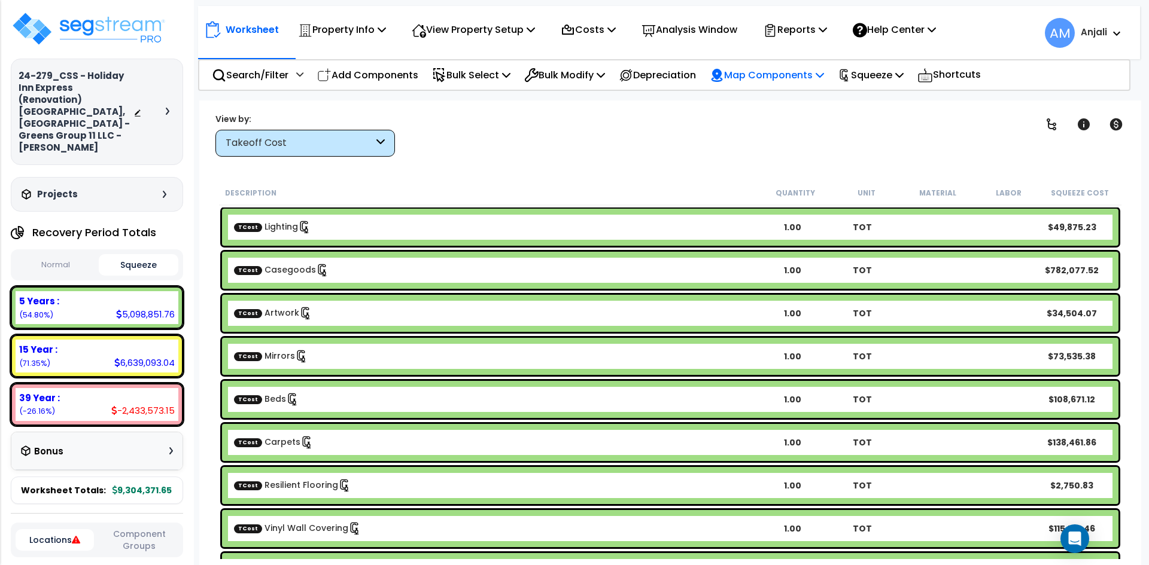
click at [801, 78] on p "Map Components" at bounding box center [767, 75] width 114 height 16
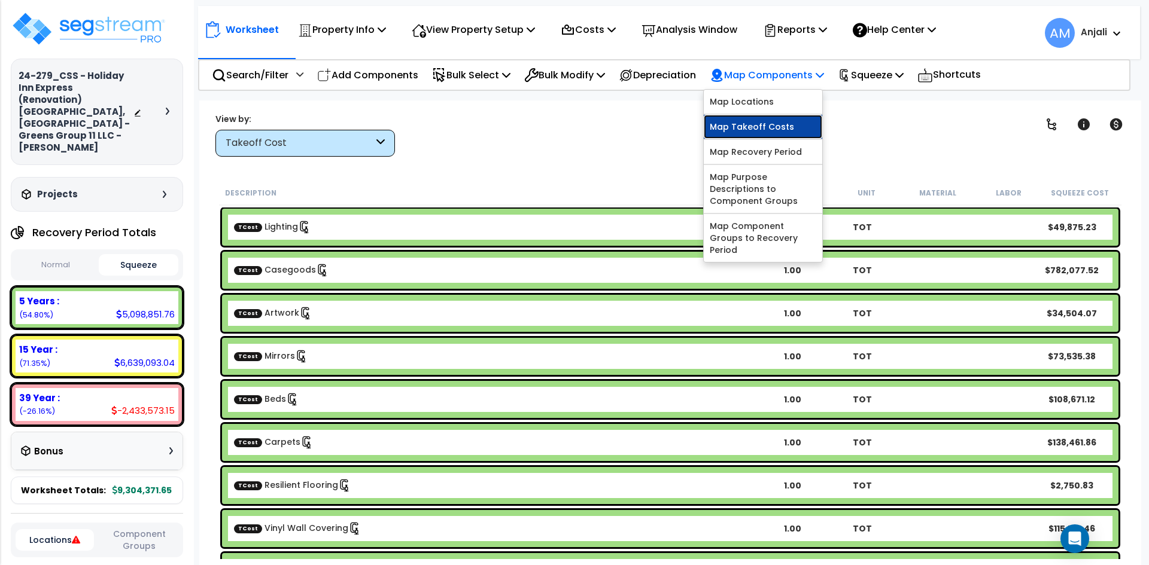
click at [796, 130] on link "Map Takeoff Costs" at bounding box center [763, 127] width 118 height 24
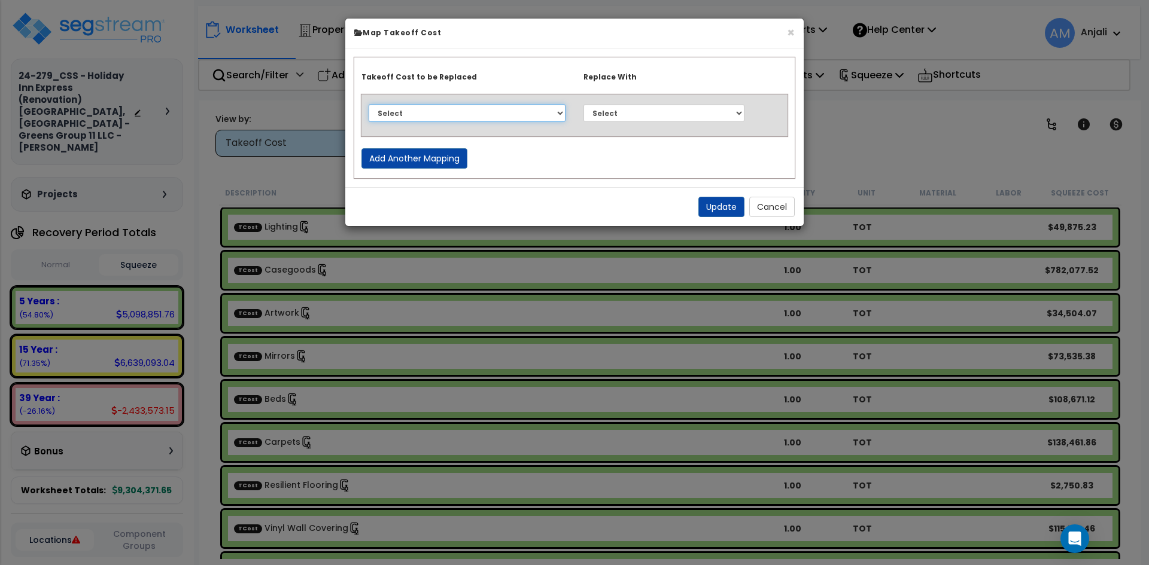
click at [547, 108] on select "Select Access Panels Artwork Asphalt Paving Beds BOH Washer Building Fire Sprin…" at bounding box center [467, 113] width 197 height 18
select select "44733549"
click at [369, 104] on select "Select Access Panels Artwork Asphalt Paving Beds BOH Washer Building Fire Sprin…" at bounding box center [467, 113] width 197 height 18
click at [635, 120] on select "Select Access Panels Artwork Asphalt Paving Beds BOH Washer Building Fire Sprin…" at bounding box center [663, 113] width 161 height 18
select select "44733549"
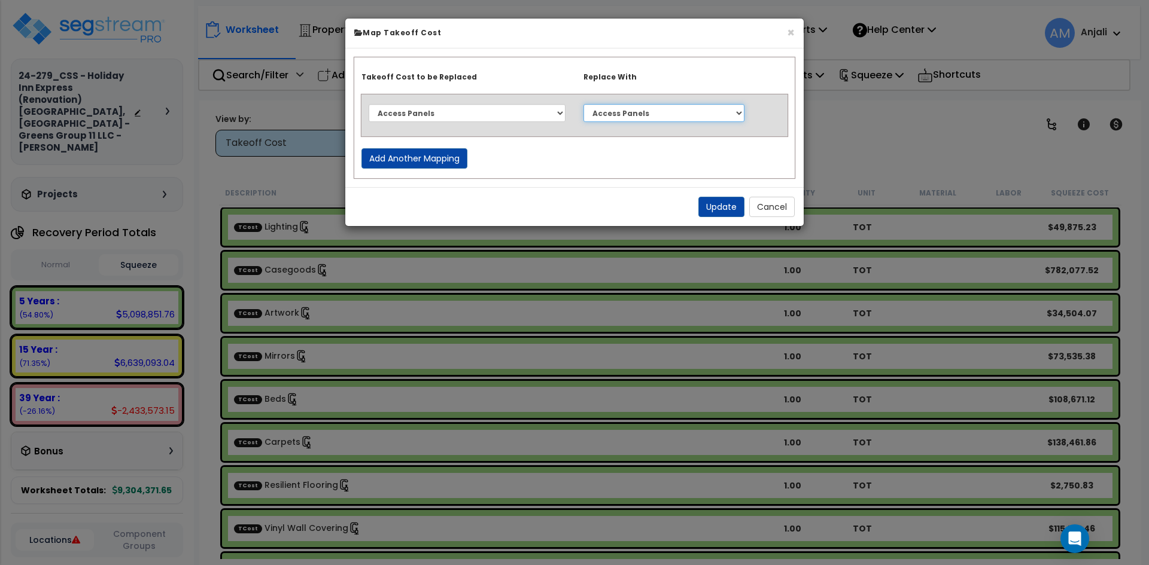
click at [583, 104] on select "Select Access Panels Artwork Asphalt Paving Beds BOH Washer Building Fire Sprin…" at bounding box center [663, 113] width 161 height 18
drag, startPoint x: 793, startPoint y: 36, endPoint x: 802, endPoint y: 45, distance: 13.5
click at [793, 36] on button "×" at bounding box center [791, 32] width 8 height 13
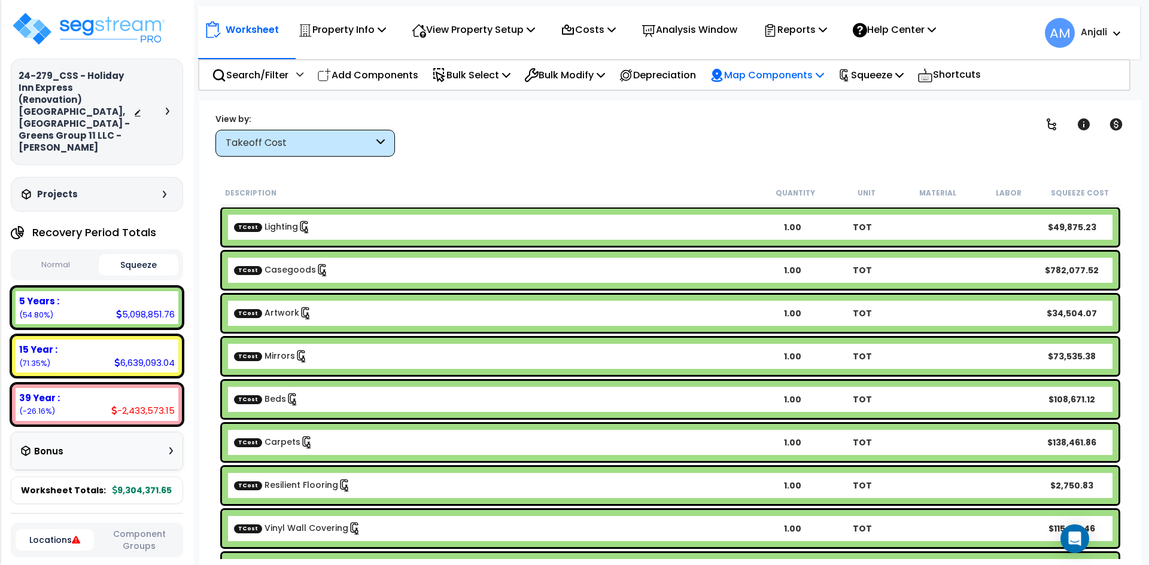
click at [811, 67] on p "Map Components" at bounding box center [767, 75] width 114 height 16
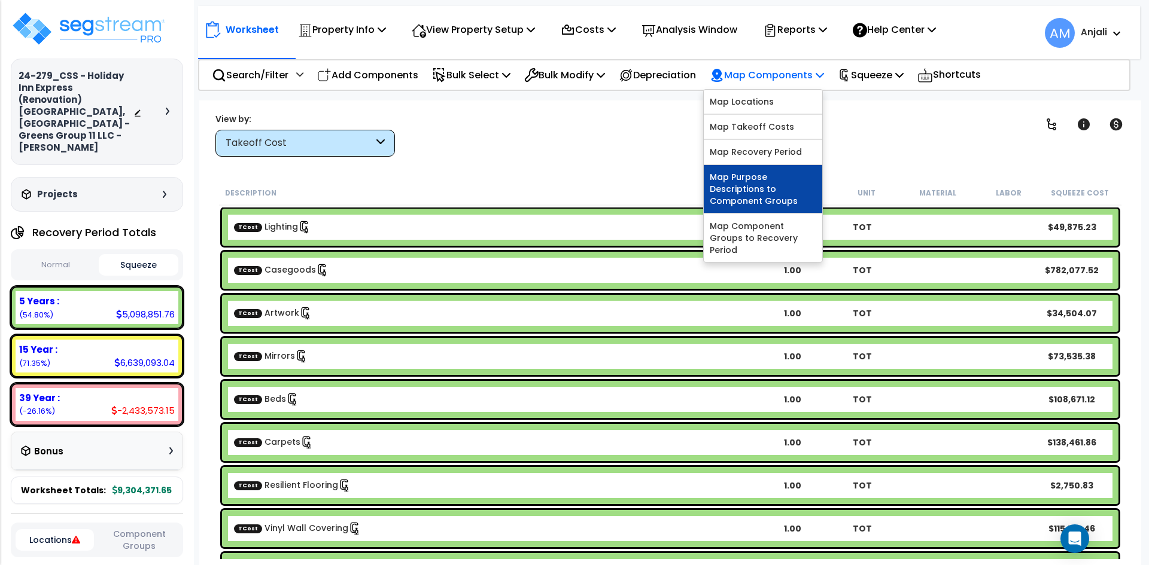
click at [786, 178] on link "Map Purpose Descriptions to Component Groups" at bounding box center [763, 189] width 118 height 48
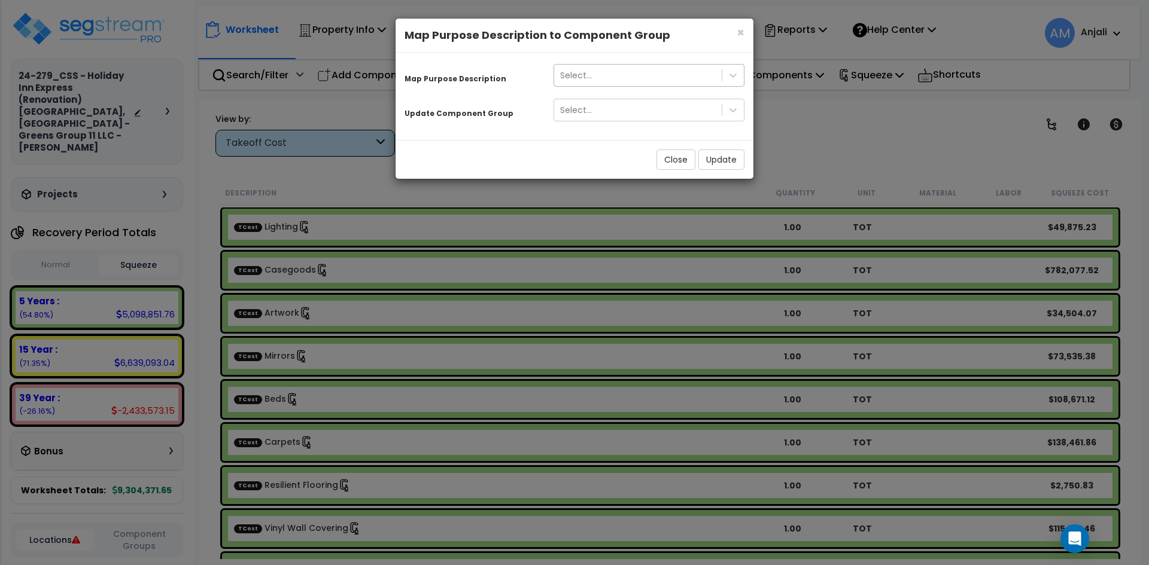
click at [645, 76] on div "Select..." at bounding box center [638, 75] width 168 height 19
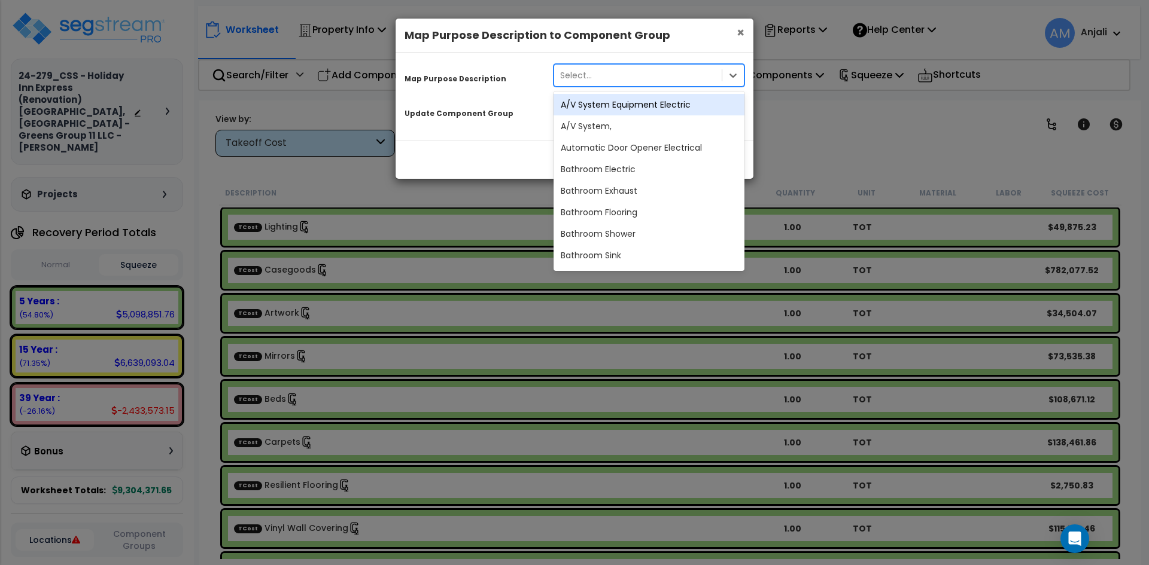
click at [737, 35] on span "×" at bounding box center [741, 32] width 8 height 17
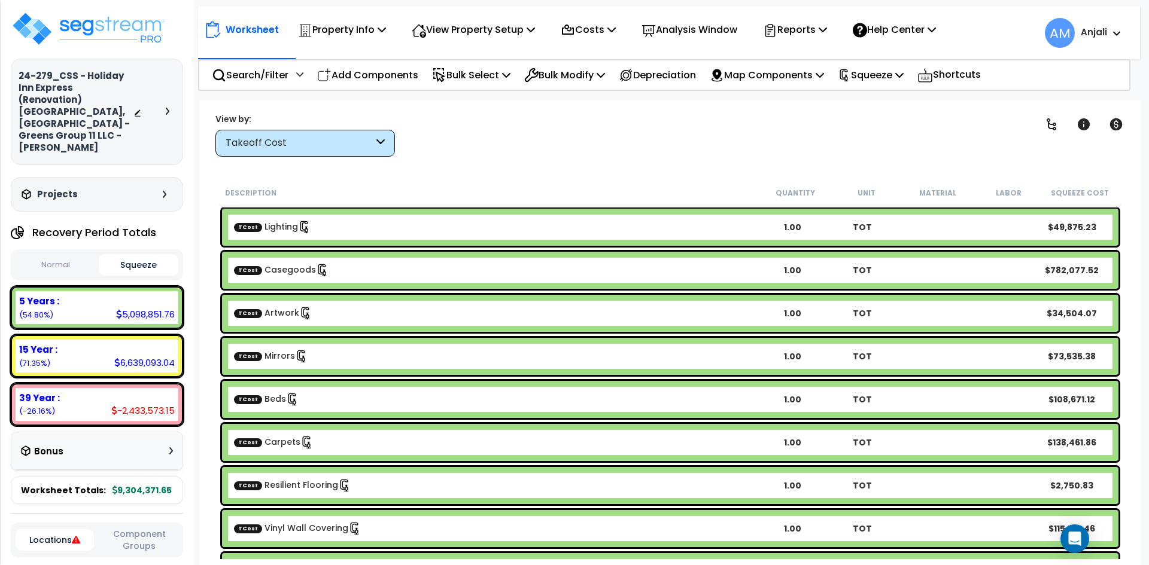
click at [815, 72] on p "Map Components" at bounding box center [767, 75] width 114 height 16
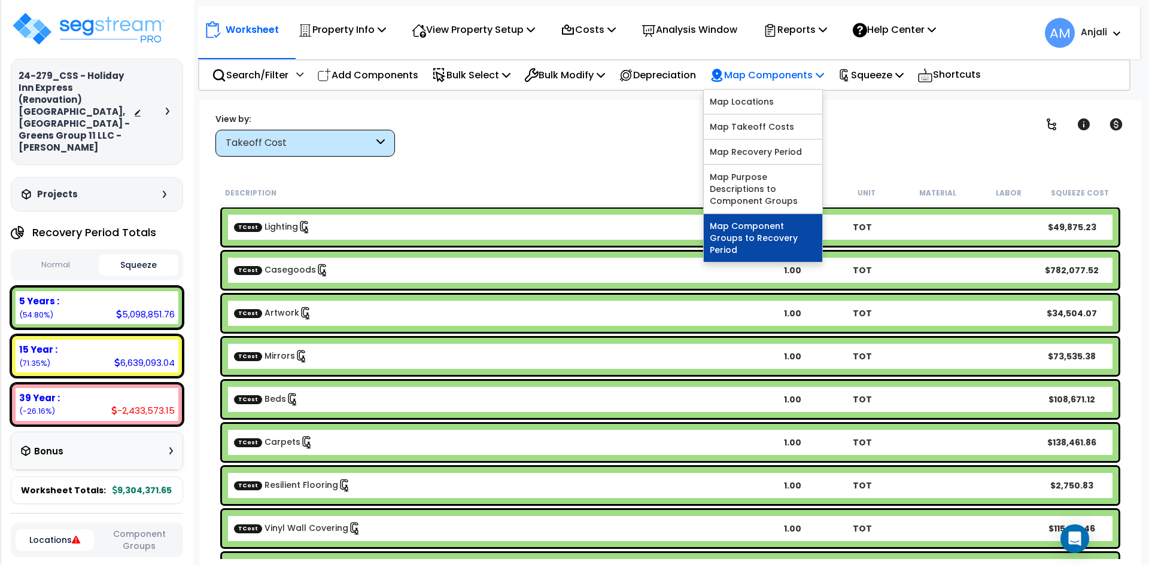
click at [781, 229] on link "Map Component Groups to Recovery Period" at bounding box center [763, 238] width 118 height 48
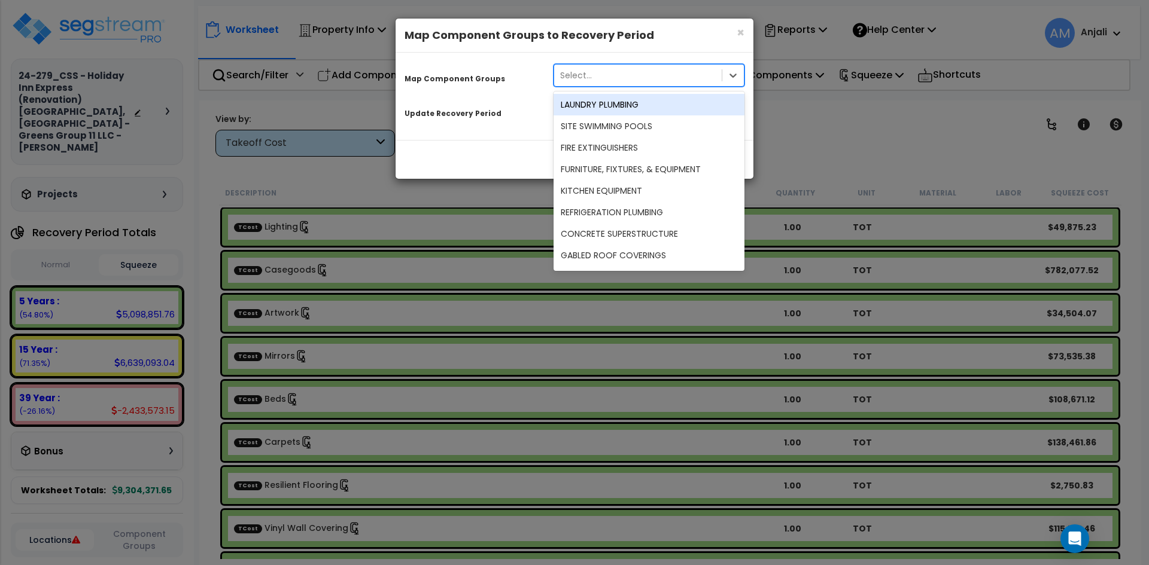
click at [646, 74] on div "Select..." at bounding box center [638, 75] width 168 height 19
click at [648, 101] on div "LAUNDRY PLUMBING" at bounding box center [648, 105] width 191 height 22
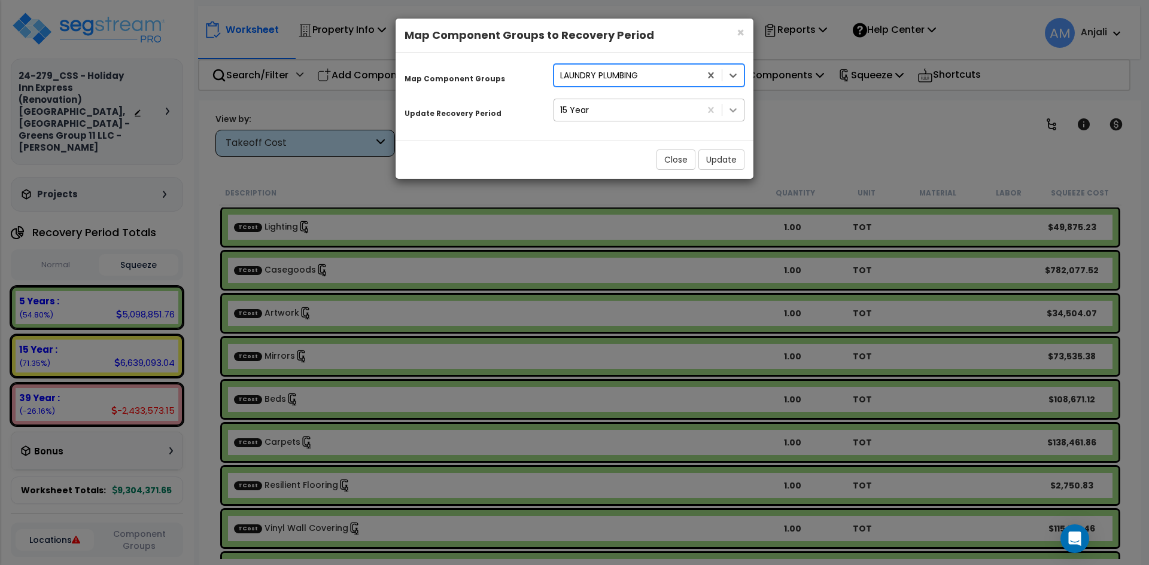
click at [732, 111] on icon at bounding box center [732, 110] width 7 height 4
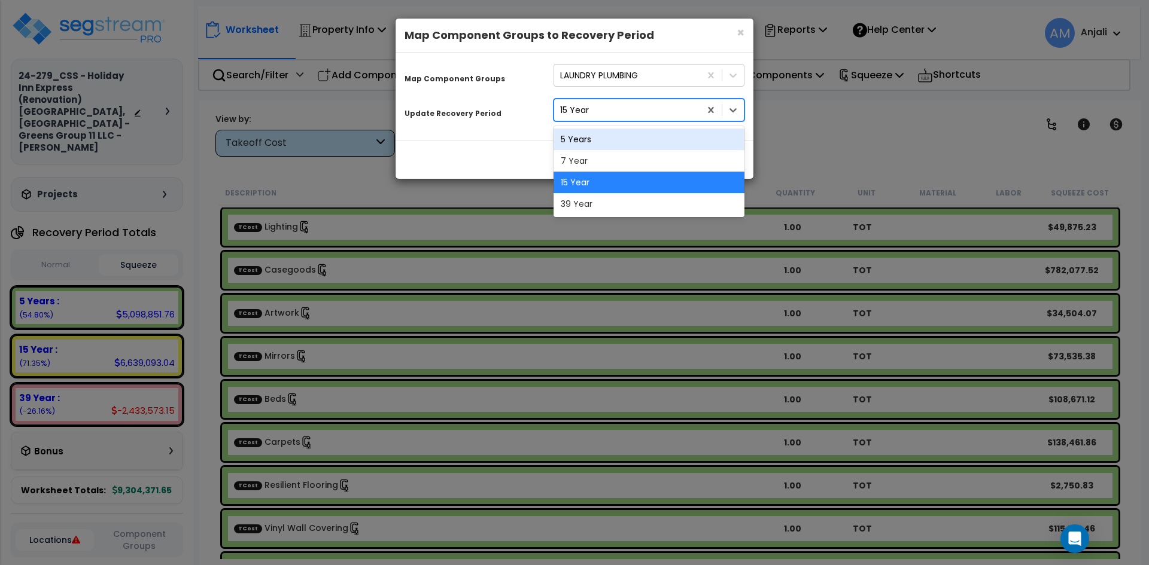
click at [619, 142] on div "5 Years" at bounding box center [648, 140] width 191 height 22
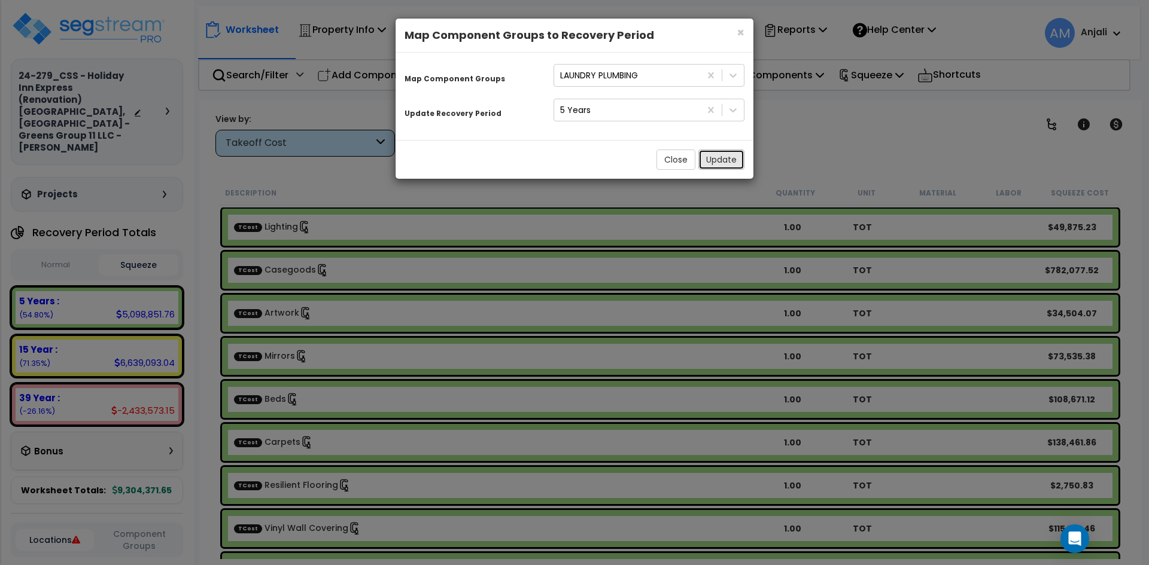
click at [713, 163] on button "Update" at bounding box center [721, 160] width 46 height 20
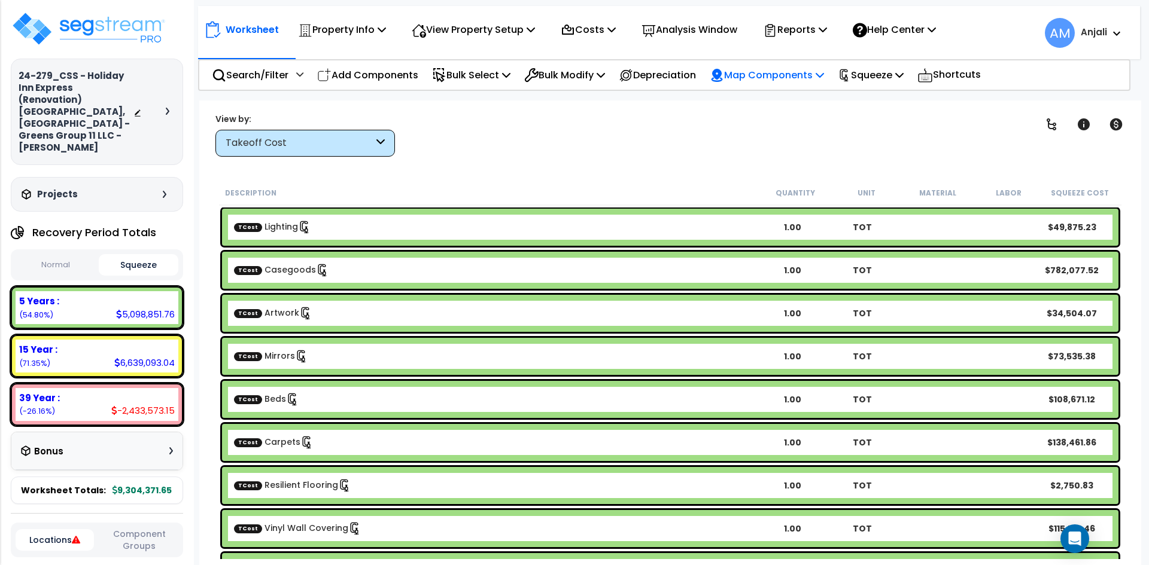
click at [768, 72] on p "Map Components" at bounding box center [767, 75] width 114 height 16
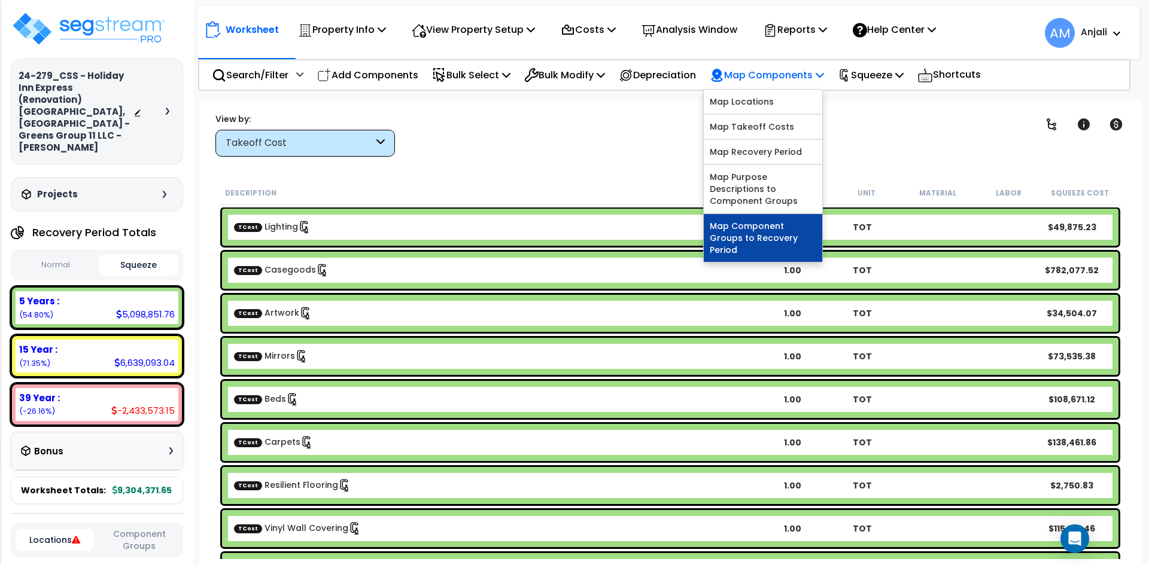
click at [787, 228] on link "Map Component Groups to Recovery Period" at bounding box center [763, 238] width 118 height 48
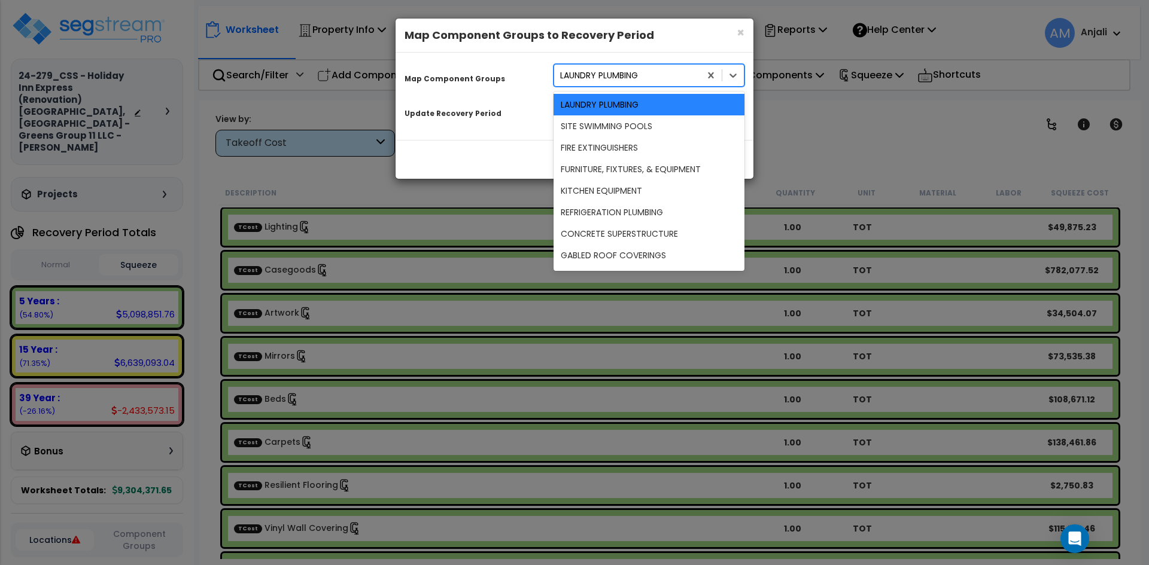
click at [629, 75] on div "LAUNDRY PLUMBING" at bounding box center [599, 75] width 78 height 12
click at [632, 127] on div "SITE SWIMMING POOLS" at bounding box center [648, 126] width 191 height 22
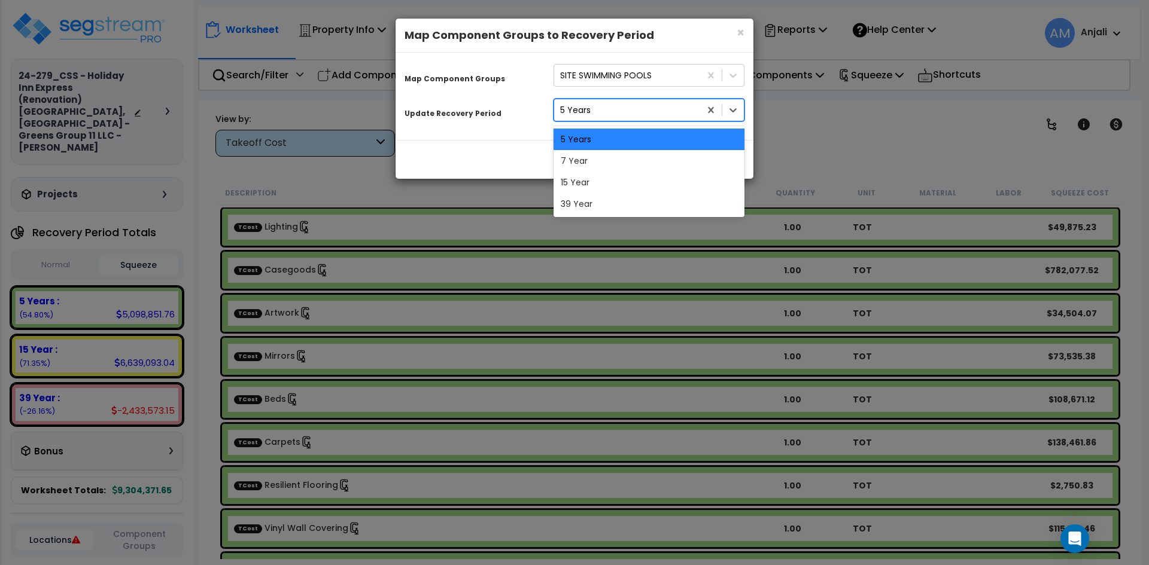
click at [659, 114] on div "5 Years" at bounding box center [627, 110] width 146 height 19
click at [655, 184] on div "15 Year" at bounding box center [648, 183] width 191 height 22
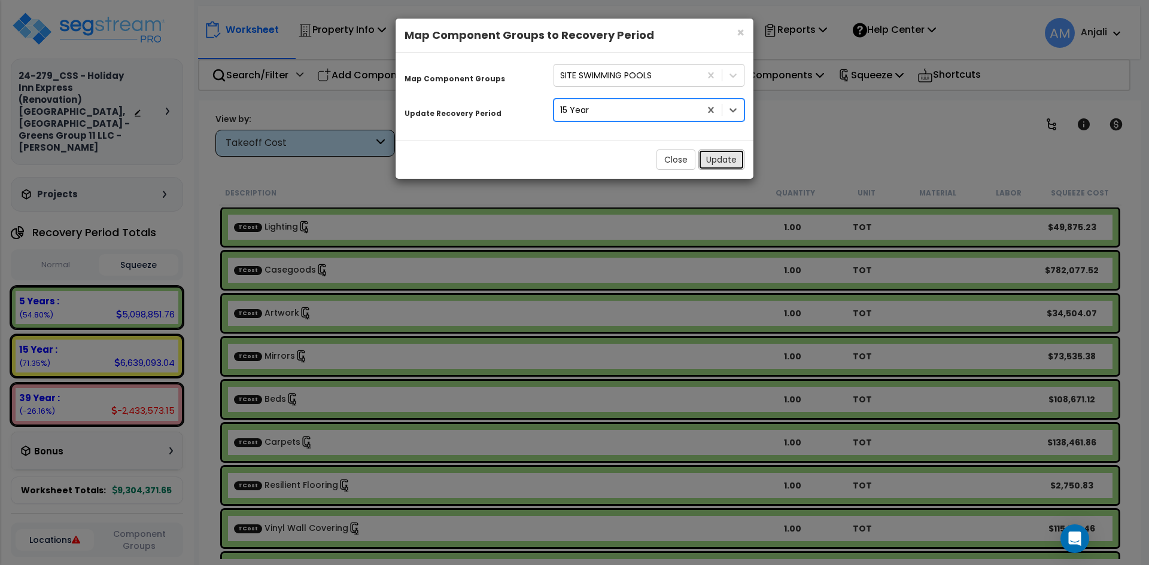
click at [732, 165] on button "Update" at bounding box center [721, 160] width 46 height 20
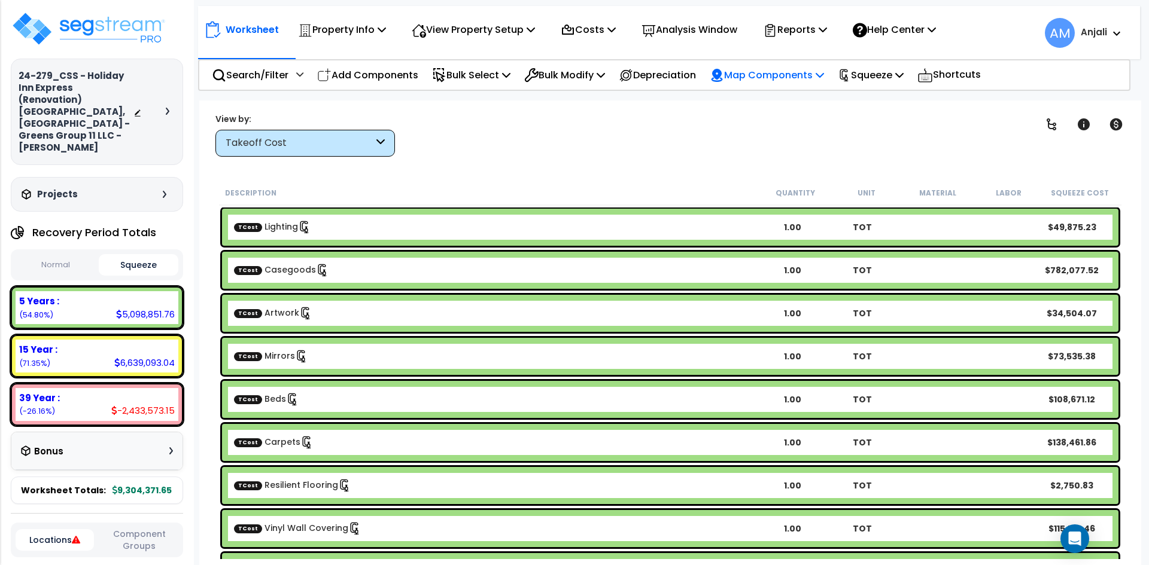
click at [767, 80] on p "Map Components" at bounding box center [767, 75] width 114 height 16
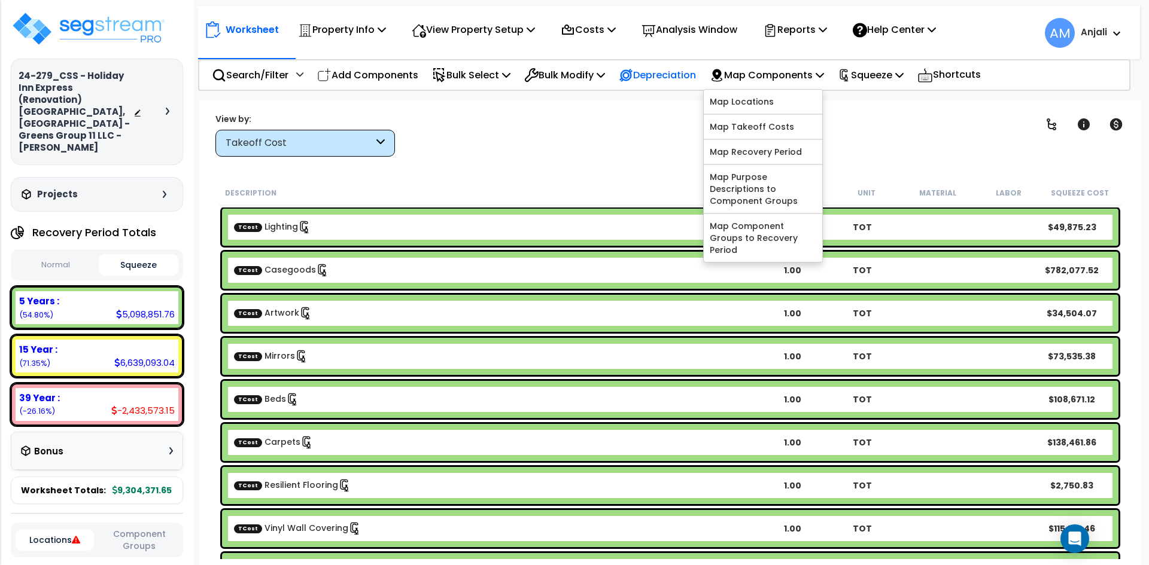
click at [653, 77] on p "Depreciation" at bounding box center [657, 75] width 77 height 16
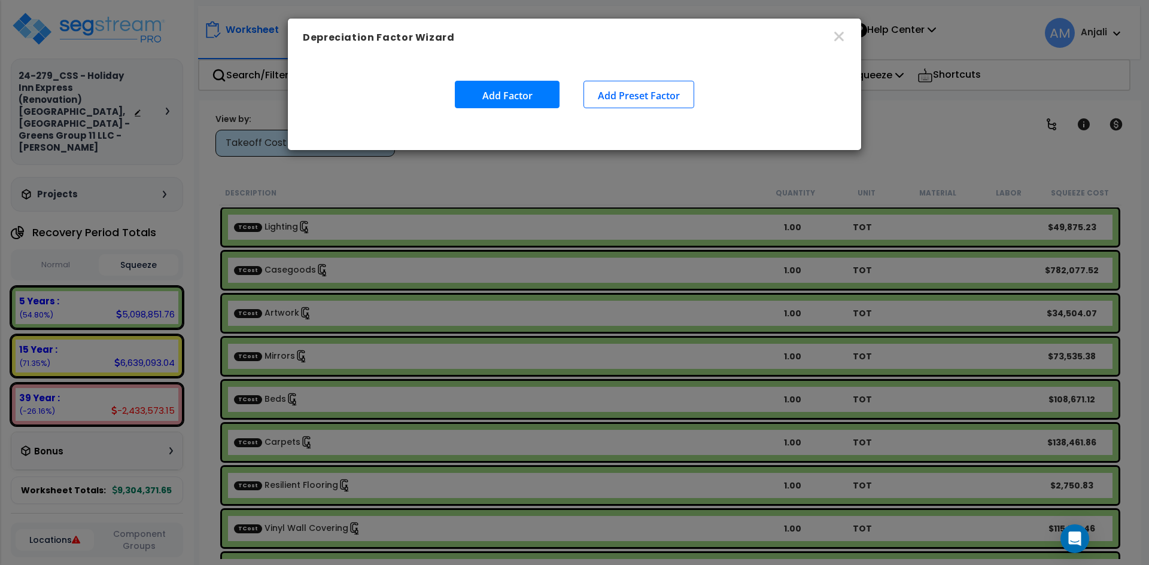
click at [530, 94] on button "Add Factor" at bounding box center [507, 95] width 105 height 28
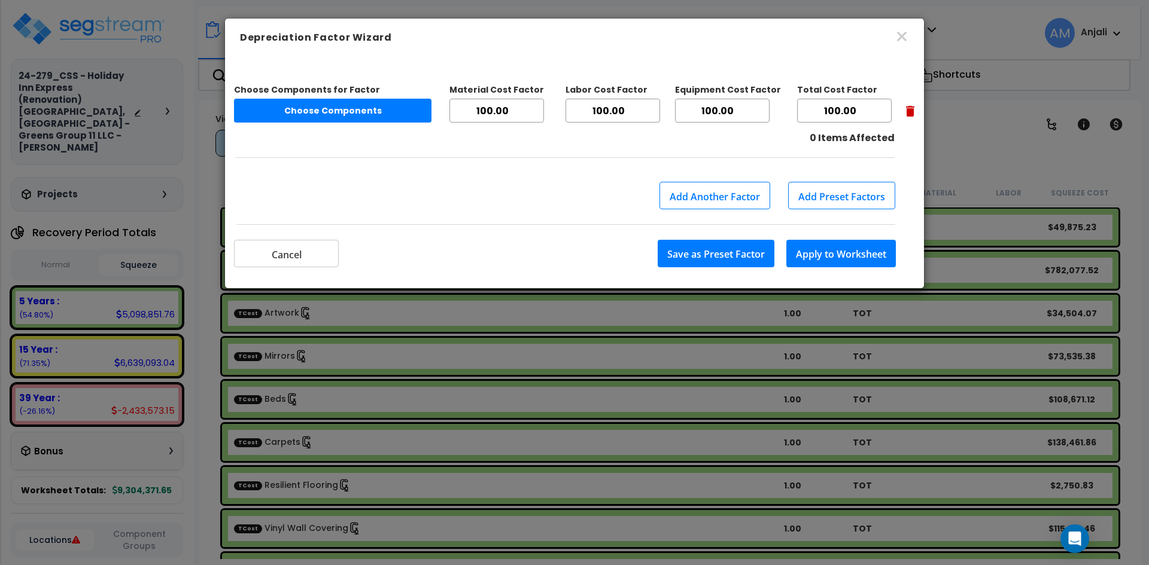
click at [605, 112] on input "100.00" at bounding box center [612, 111] width 95 height 24
click at [653, 117] on input "99.99" at bounding box center [612, 111] width 95 height 24
type input "99.98"
click at [653, 117] on input "99.98" at bounding box center [612, 111] width 95 height 24
click at [761, 114] on input "99.99" at bounding box center [722, 111] width 95 height 24
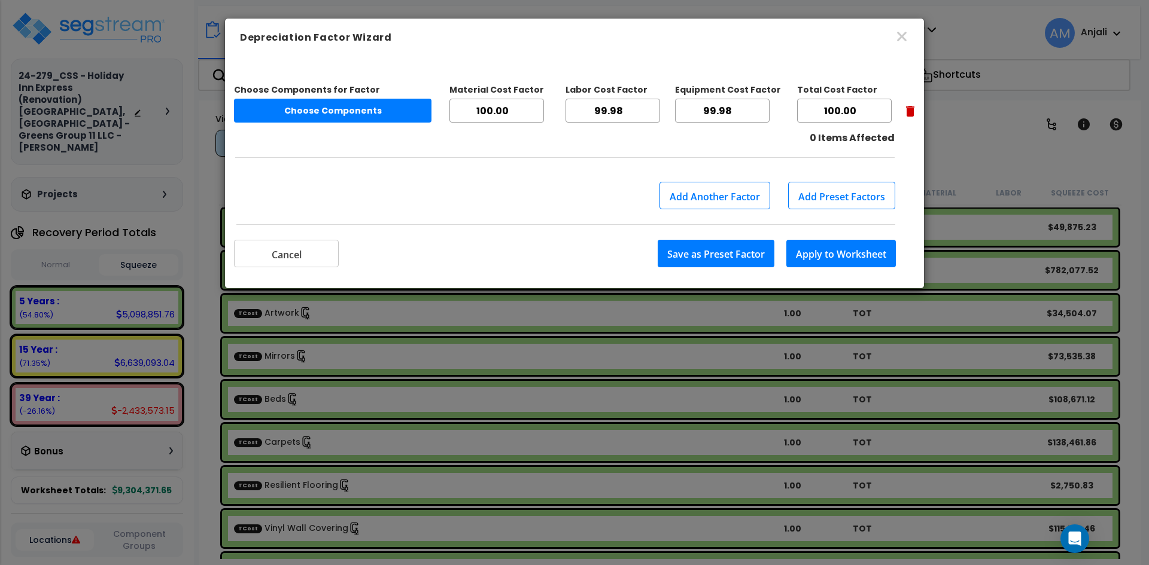
click at [761, 114] on input "99.98" at bounding box center [722, 111] width 95 height 24
click at [761, 114] on input "99.97" at bounding box center [722, 111] width 95 height 24
click at [761, 114] on input "99.96" at bounding box center [722, 111] width 95 height 24
click at [761, 114] on input "99.95" at bounding box center [722, 111] width 95 height 24
click at [761, 114] on input "99.94" at bounding box center [722, 111] width 95 height 24
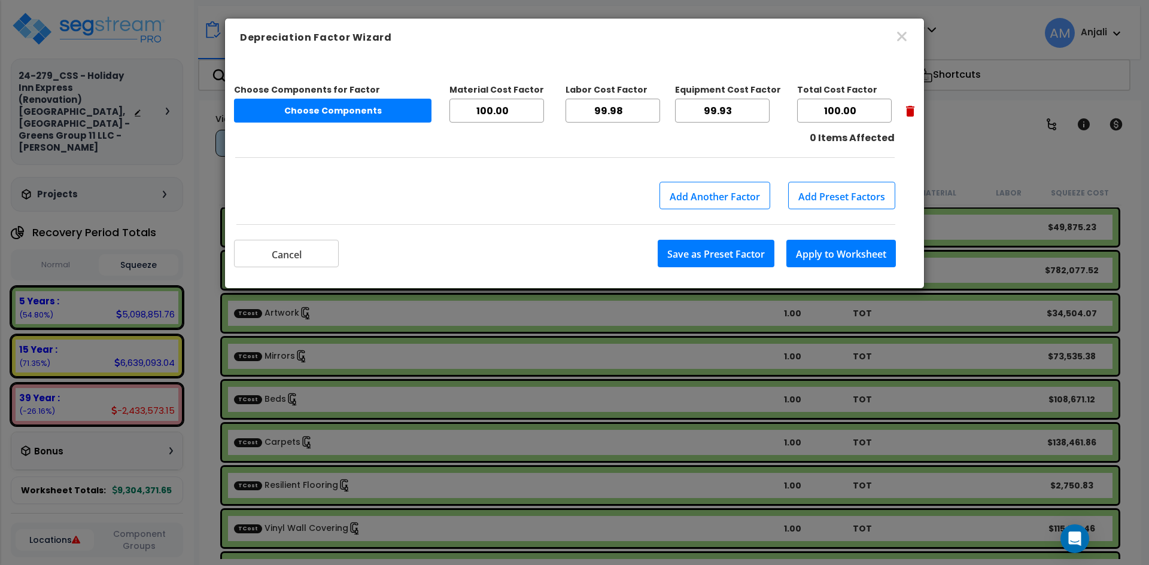
click at [761, 114] on input "99.93" at bounding box center [722, 111] width 95 height 24
click at [761, 114] on input "99.92" at bounding box center [722, 111] width 95 height 24
click at [761, 114] on input "99.91" at bounding box center [722, 111] width 95 height 24
click at [761, 114] on input "99.9" at bounding box center [722, 111] width 95 height 24
click at [761, 114] on input "99.89" at bounding box center [722, 111] width 95 height 24
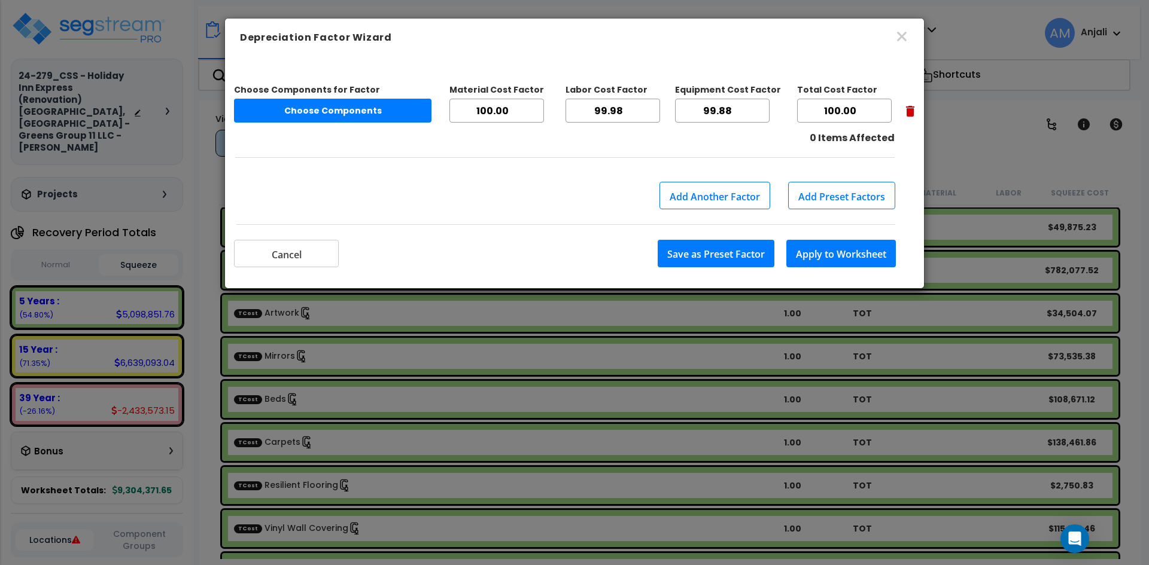
click at [761, 114] on input "99.88" at bounding box center [722, 111] width 95 height 24
click at [761, 114] on input "99.87" at bounding box center [722, 111] width 95 height 24
click at [761, 114] on input "99.86" at bounding box center [722, 111] width 95 height 24
type input "99.78"
click at [761, 114] on input "99.78" at bounding box center [722, 111] width 95 height 24
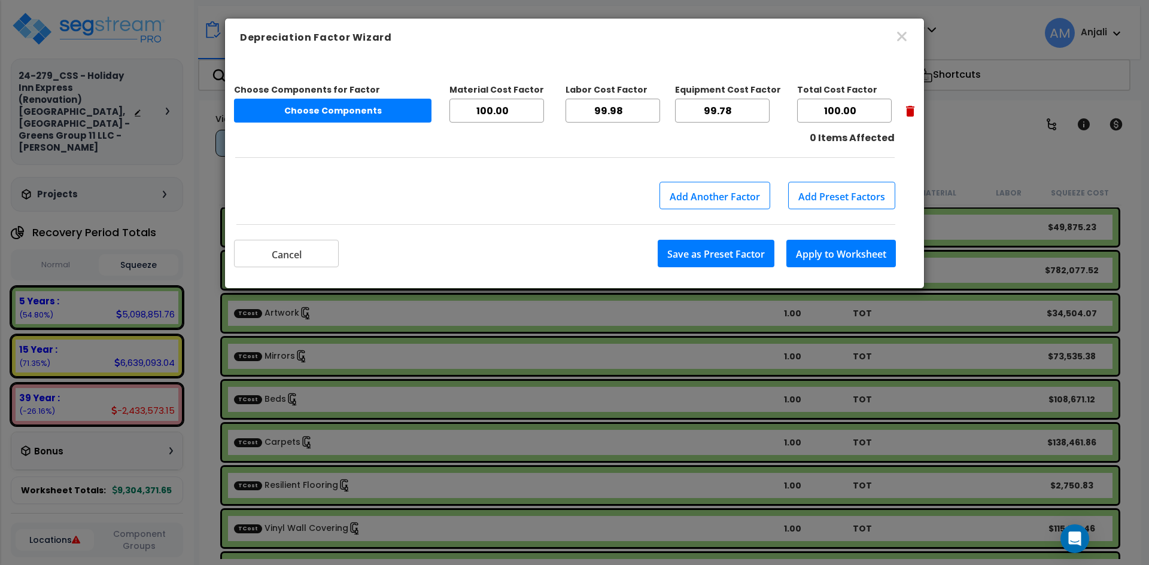
click at [842, 254] on button "Apply to Worksheet" at bounding box center [840, 254] width 109 height 28
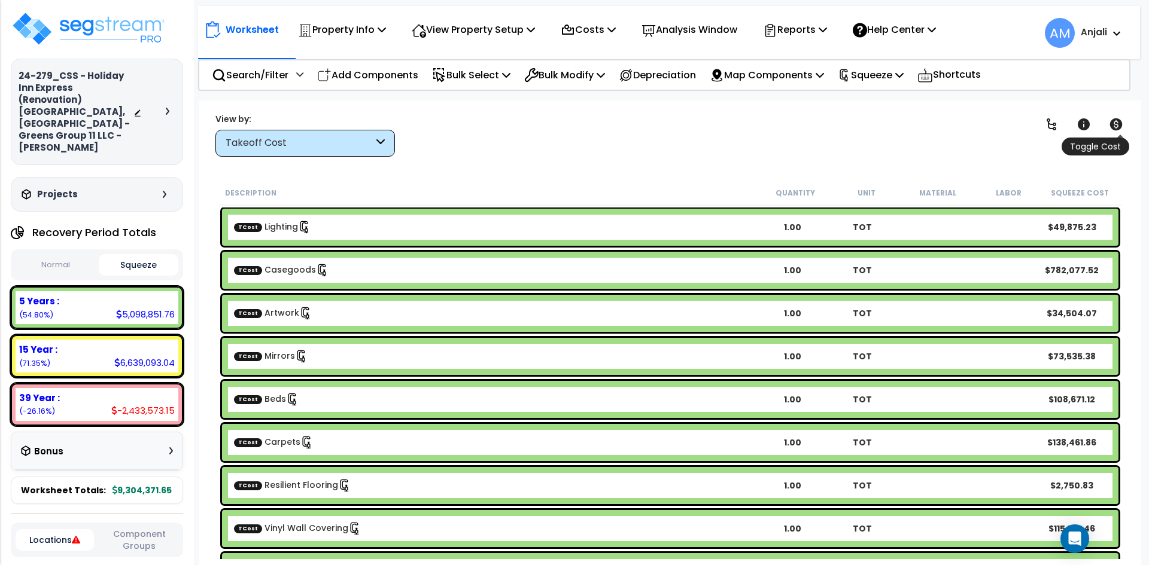
click at [1121, 124] on icon at bounding box center [1116, 124] width 13 height 12
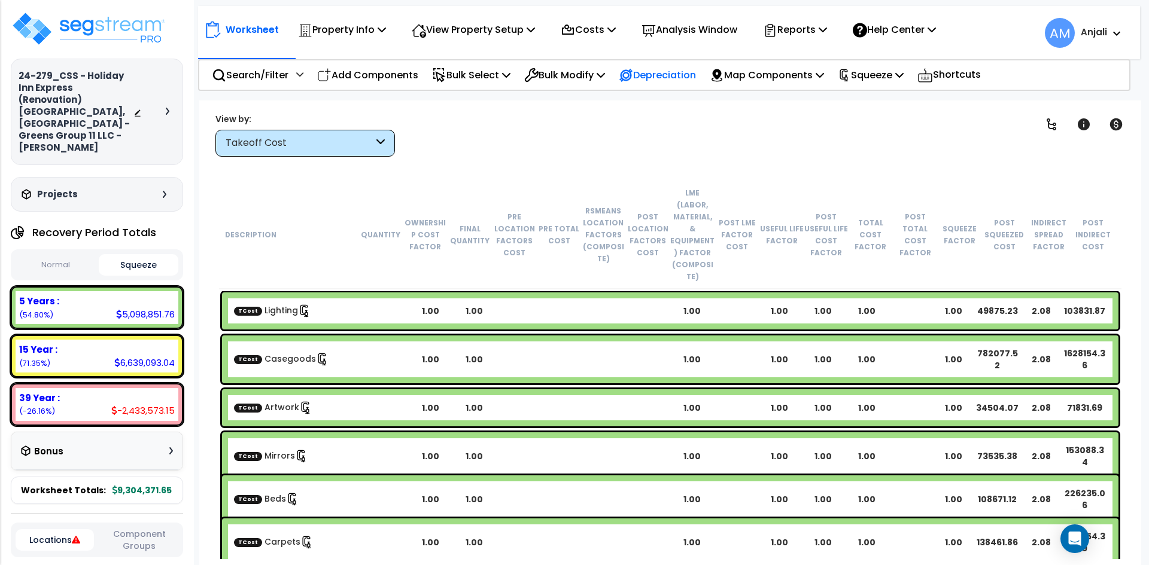
click at [667, 75] on p "Depreciation" at bounding box center [657, 75] width 77 height 16
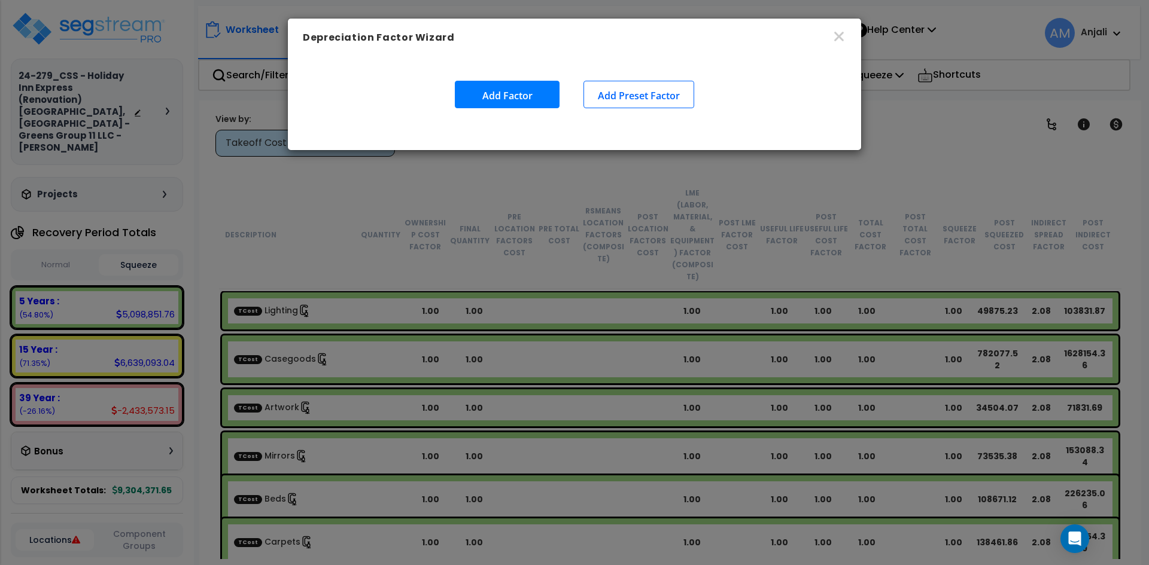
click at [519, 89] on button "Add Factor" at bounding box center [507, 95] width 105 height 28
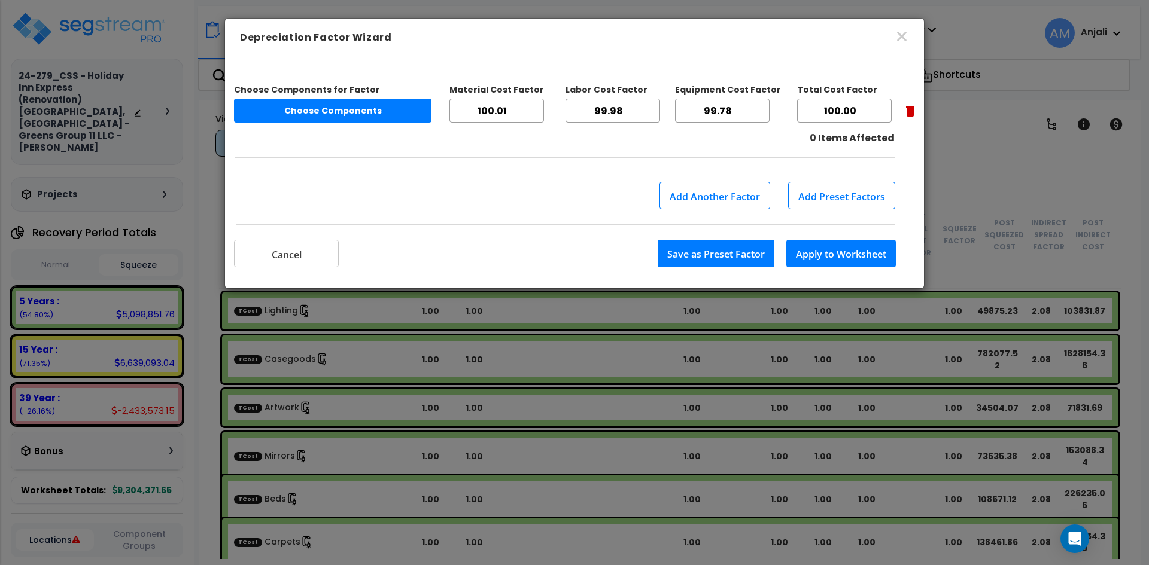
type input "100.01"
click at [538, 107] on input "100.01" at bounding box center [496, 111] width 95 height 24
drag, startPoint x: 516, startPoint y: 111, endPoint x: 450, endPoint y: 109, distance: 66.4
click at [450, 109] on input "100.01" at bounding box center [496, 111] width 95 height 24
type input "1"
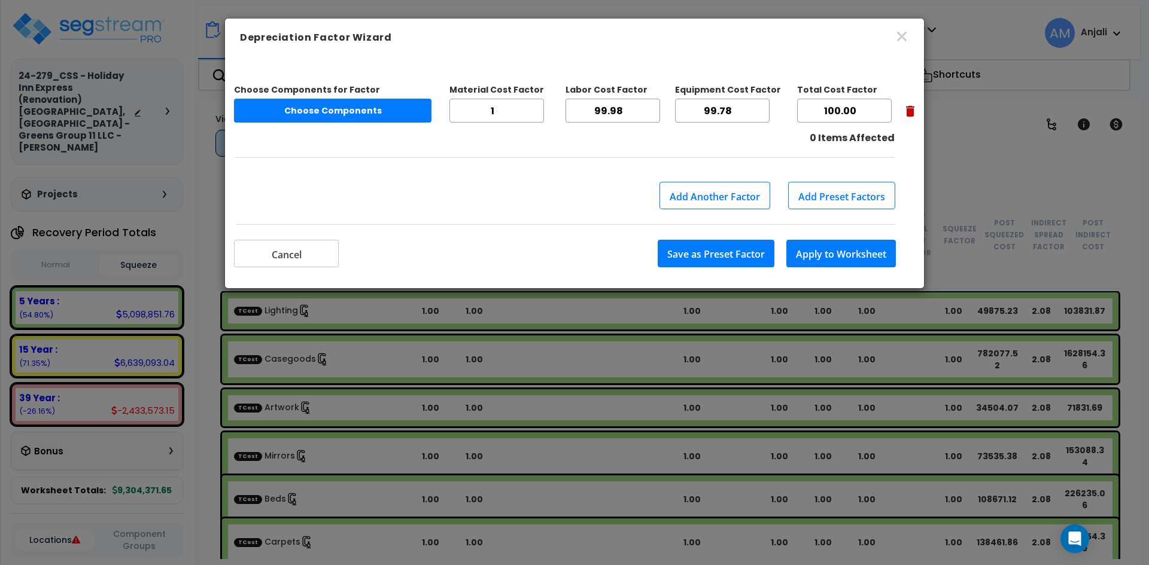
click at [628, 109] on input "99.98" at bounding box center [612, 111] width 95 height 24
click at [305, 104] on button "Choose Components" at bounding box center [332, 111] width 197 height 24
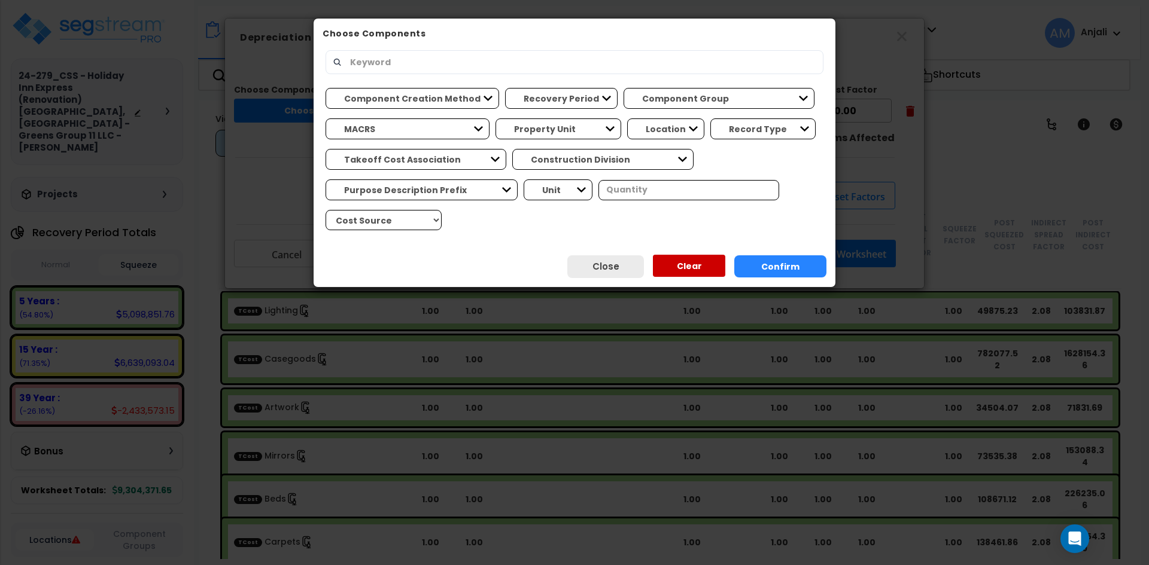
click at [954, 176] on div "Choose Components Component Creation Method Manually Generated Model Generated …" at bounding box center [574, 282] width 1149 height 565
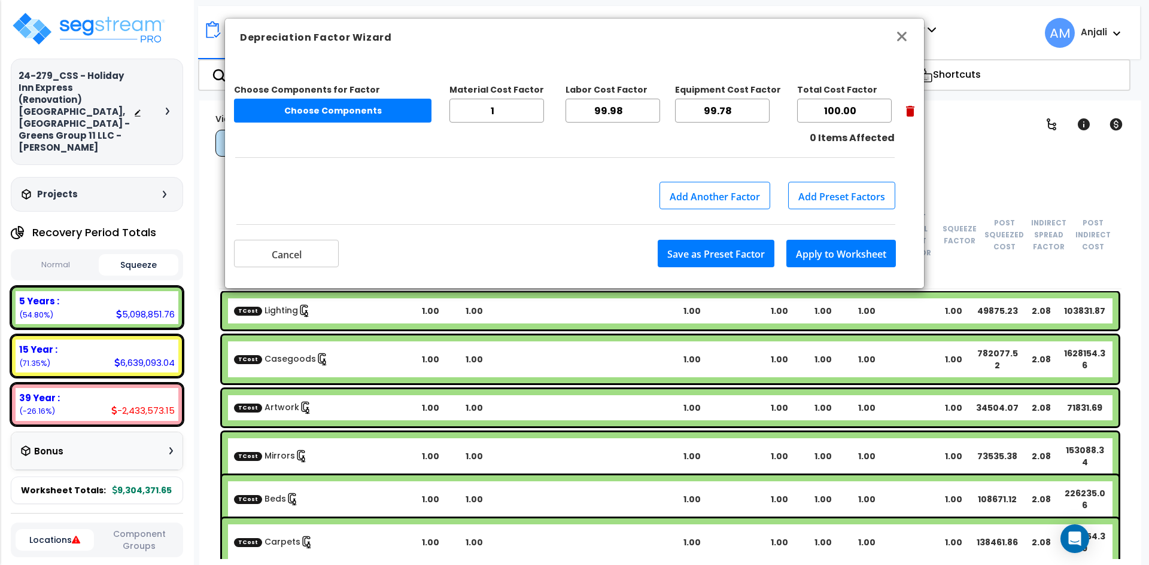
click at [897, 42] on icon "button" at bounding box center [901, 36] width 14 height 14
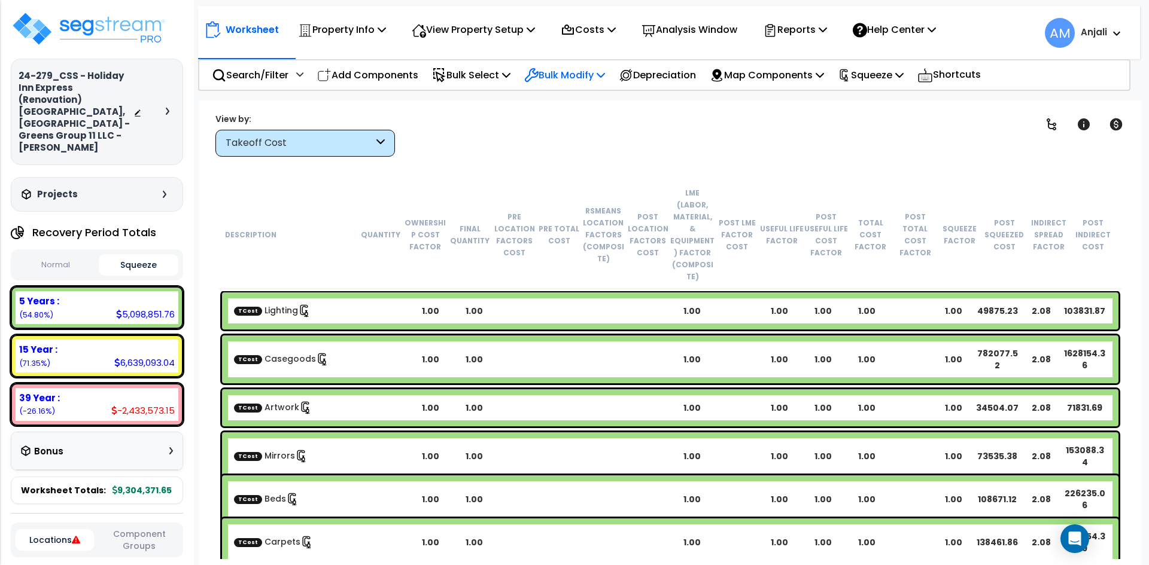
click at [586, 75] on p "Bulk Modify" at bounding box center [564, 75] width 81 height 16
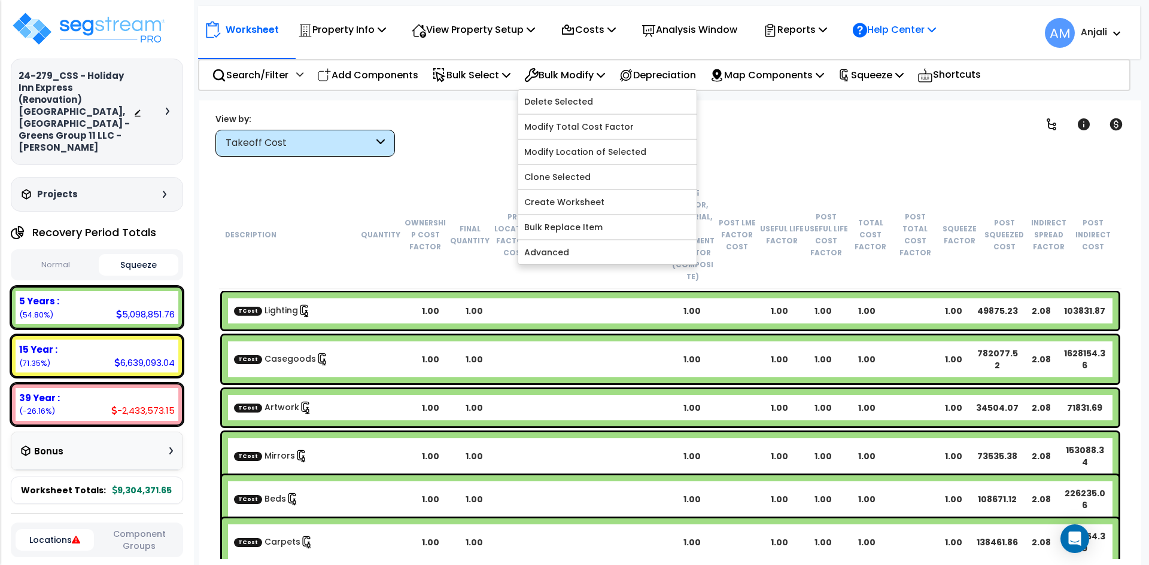
click at [918, 33] on p "Help Center" at bounding box center [894, 30] width 83 height 16
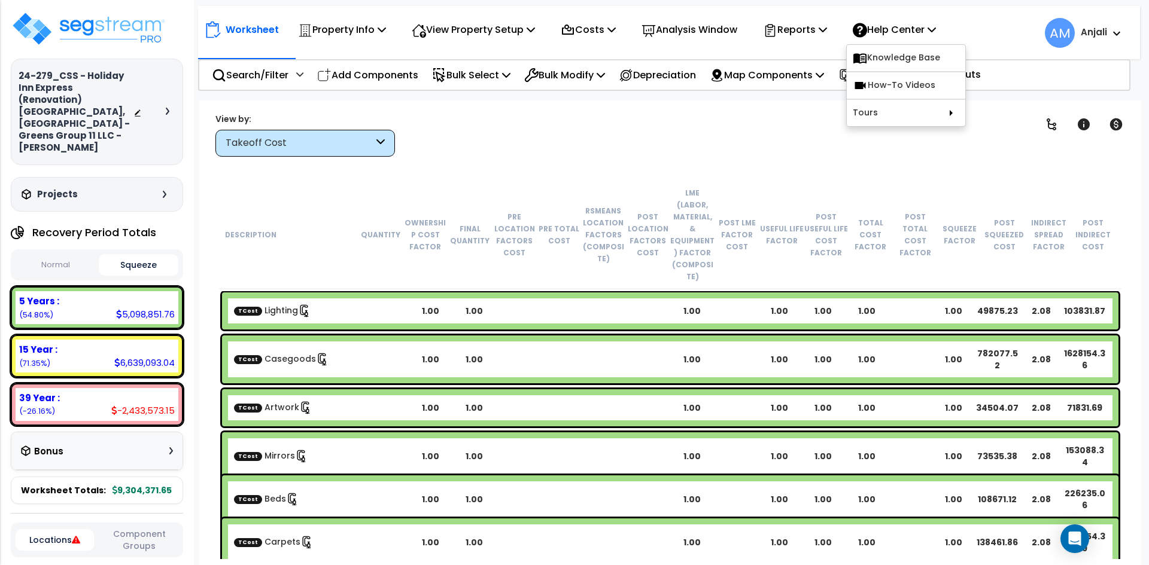
drag, startPoint x: 753, startPoint y: 117, endPoint x: 812, endPoint y: 123, distance: 58.9
click at [753, 117] on div "Clear Filters" at bounding box center [712, 134] width 604 height 44
click at [1086, 127] on icon at bounding box center [1084, 124] width 12 height 12
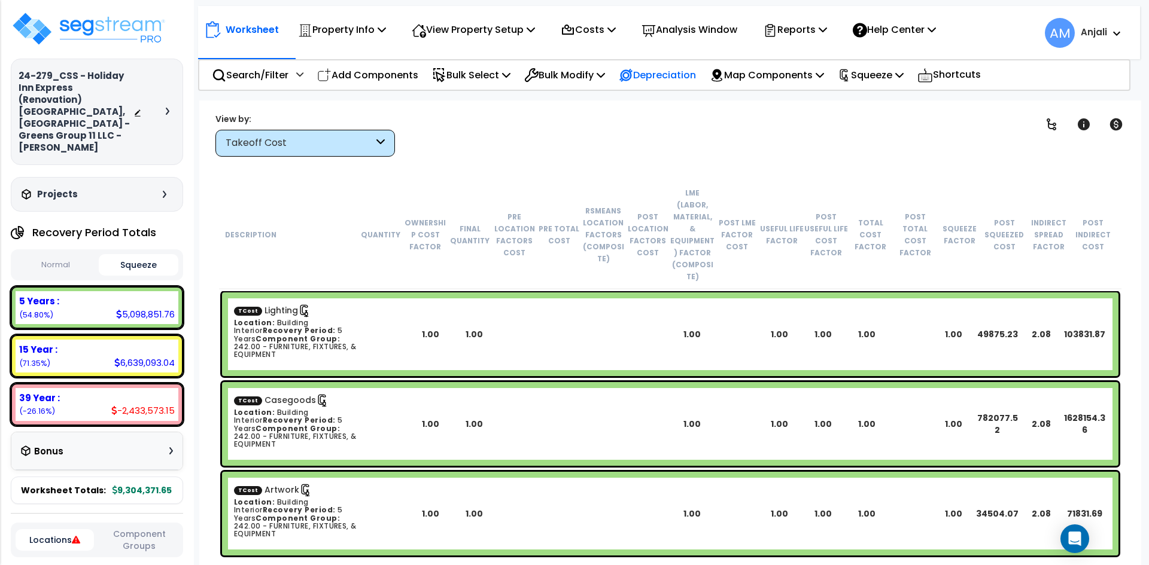
click at [681, 75] on p "Depreciation" at bounding box center [657, 75] width 77 height 16
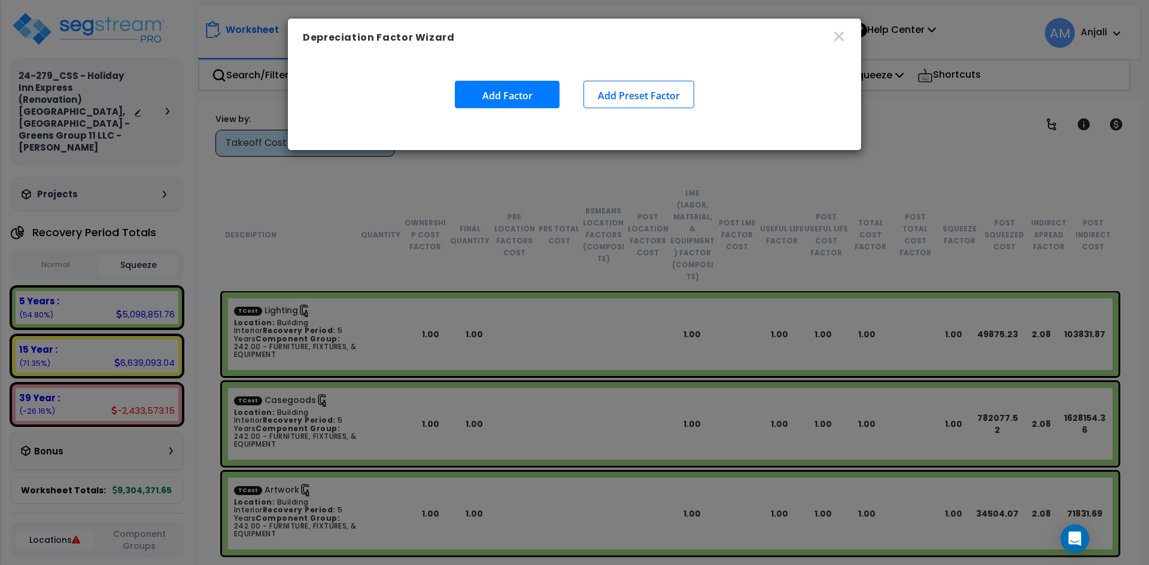
click at [620, 96] on button "Add Preset Factor" at bounding box center [638, 95] width 111 height 28
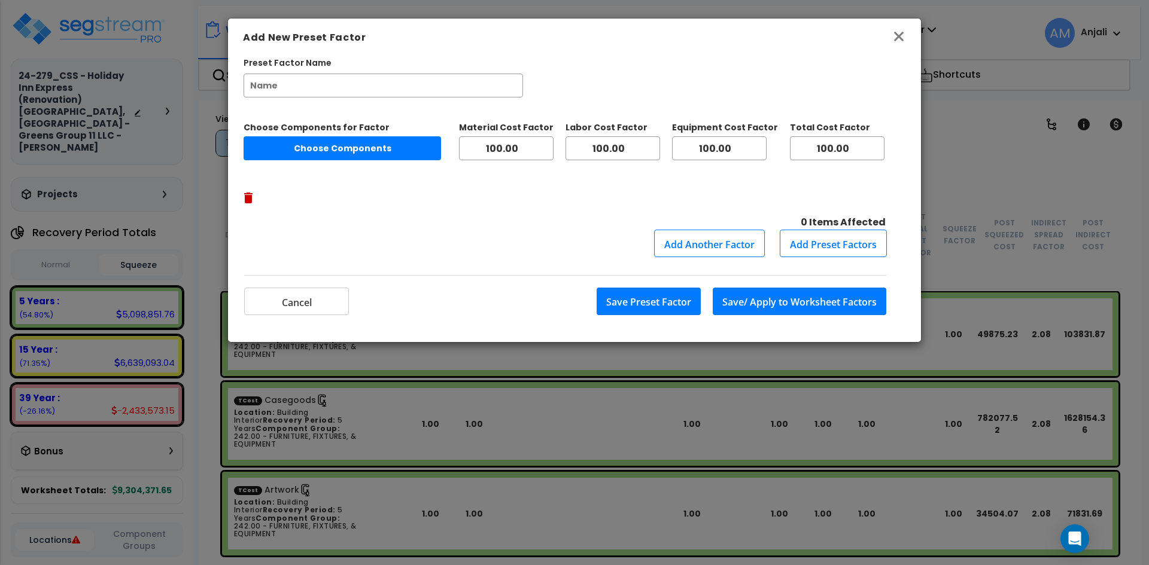
click at [897, 41] on icon "button" at bounding box center [898, 36] width 14 height 14
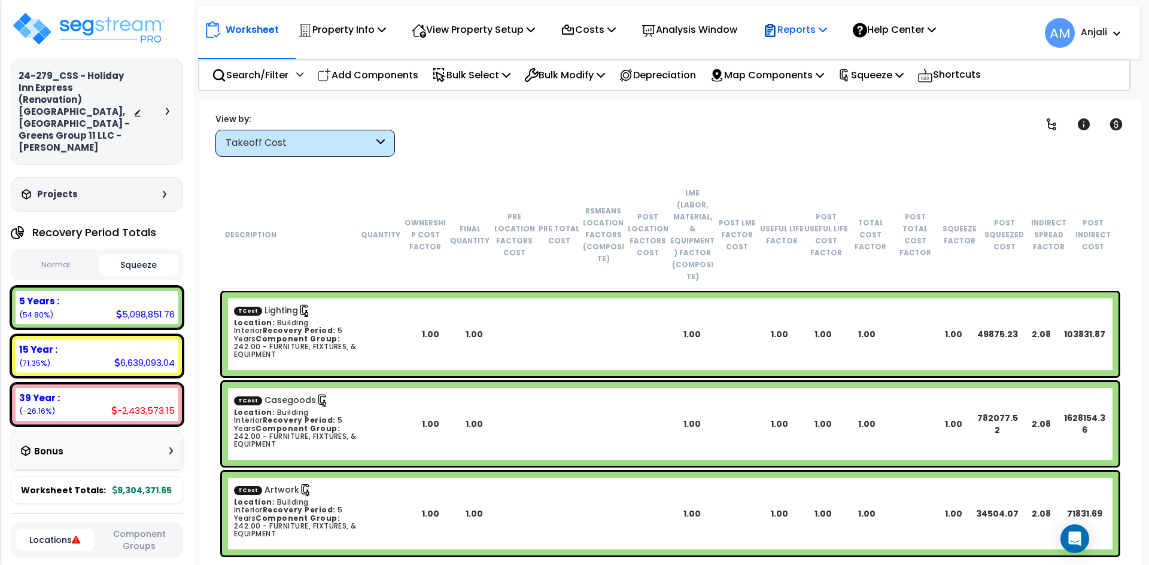
click at [802, 23] on p "Reports" at bounding box center [795, 30] width 64 height 16
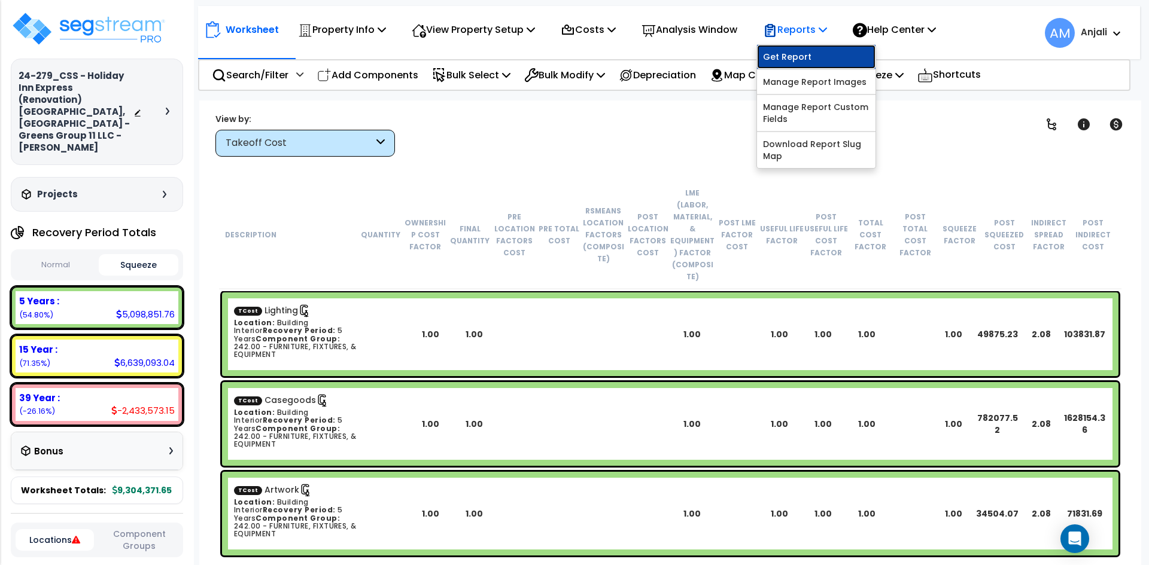
click at [836, 62] on link "Get Report" at bounding box center [816, 57] width 118 height 24
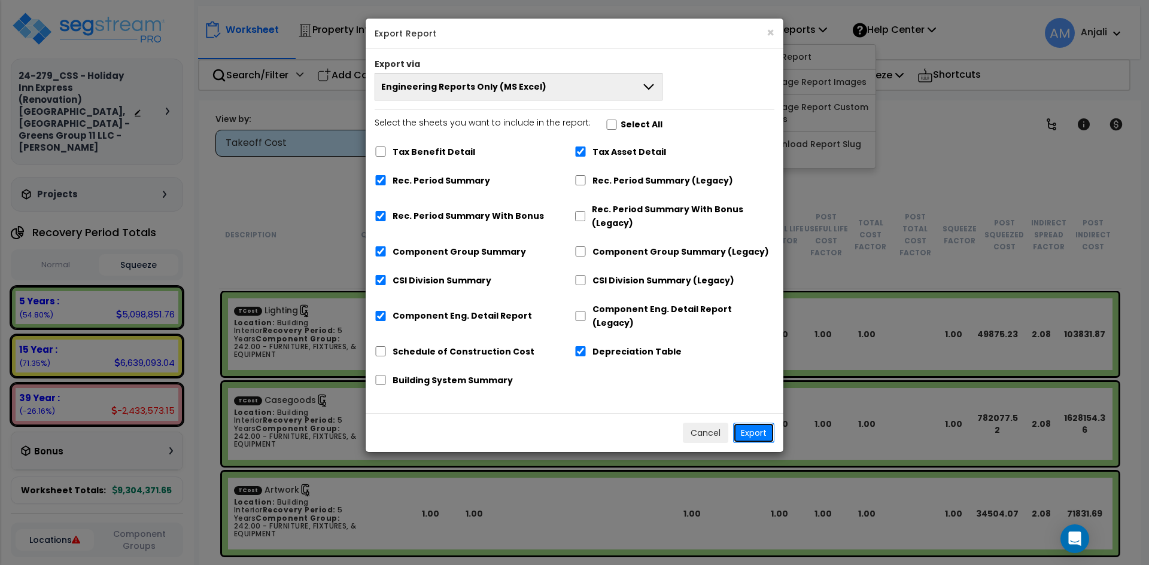
click at [746, 423] on button "Export" at bounding box center [753, 433] width 41 height 20
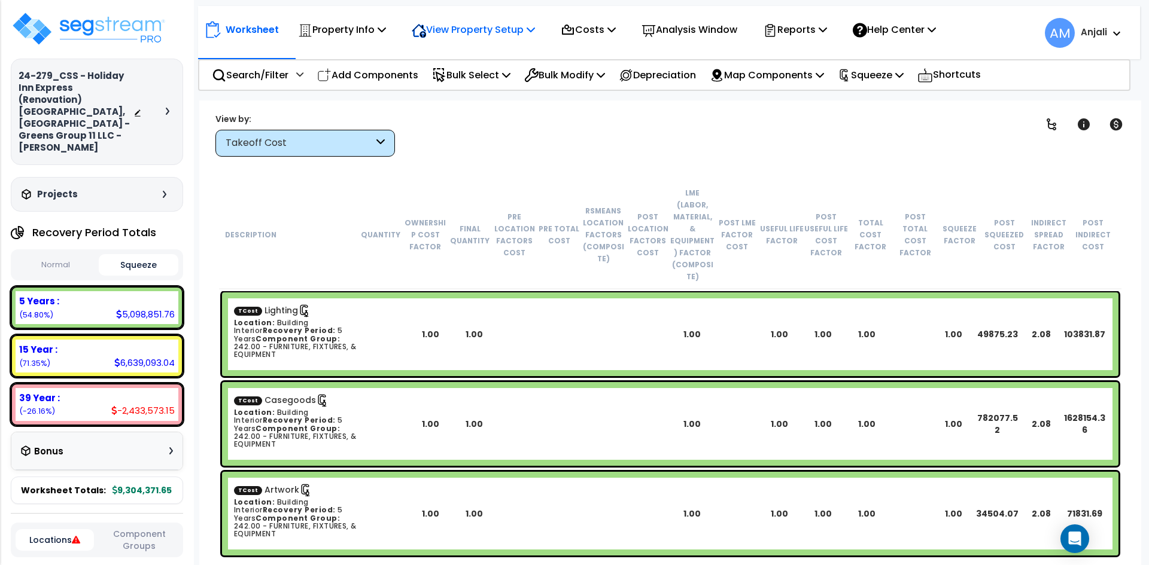
click at [386, 23] on p "View Property Setup" at bounding box center [342, 30] width 88 height 16
click at [496, 79] on link "View Questionnaire" at bounding box center [465, 82] width 118 height 24
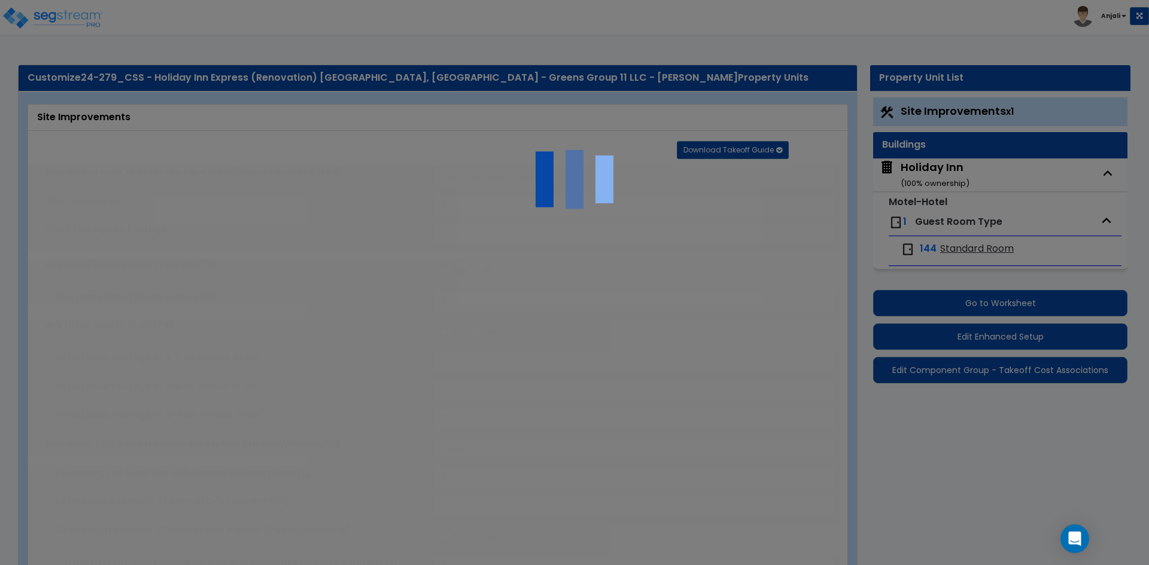
select select "2"
type input "86249"
select select "2"
type input "2500"
select select "2"
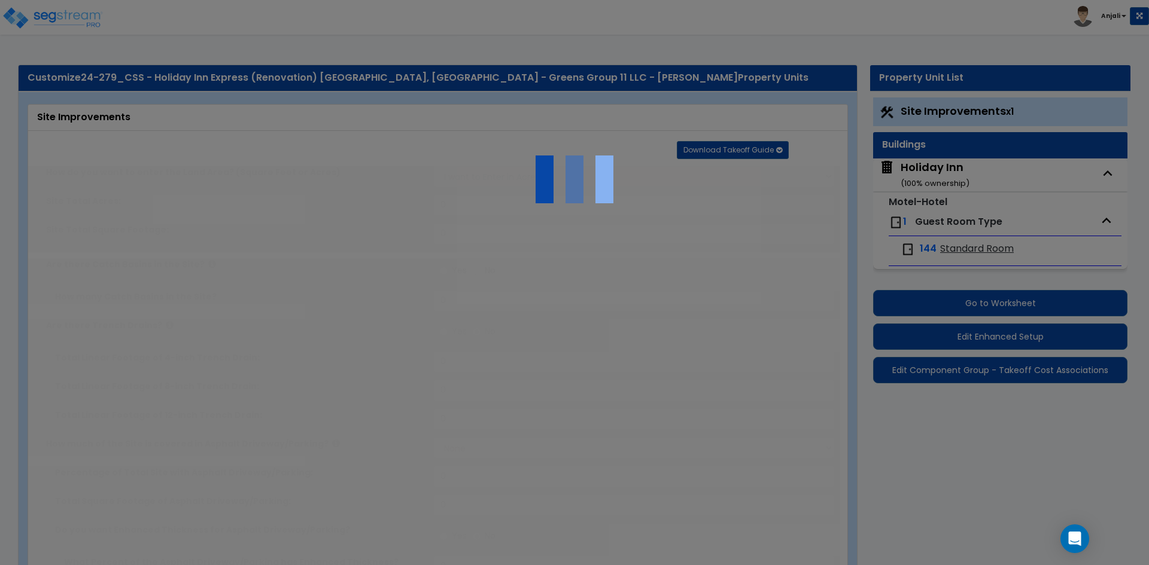
type input "1567"
radio input "true"
select select "1"
select select "2"
type input "8"
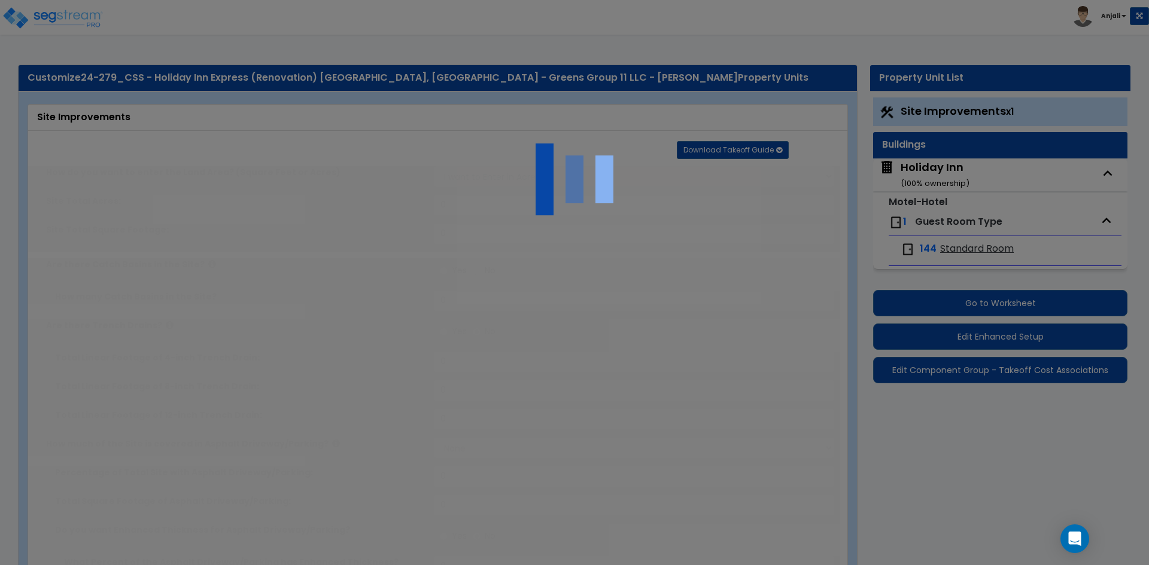
type input "1.5"
select select "3"
radio input "true"
select select "1"
type input "1"
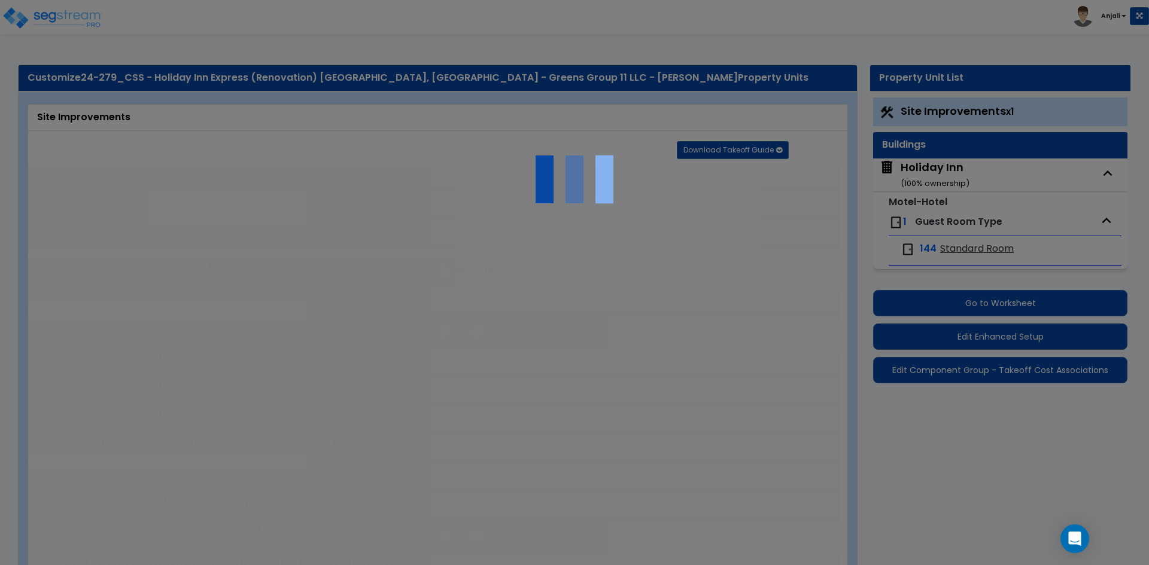
type input "250"
type input "6"
select select "4"
select select "3"
select select "2"
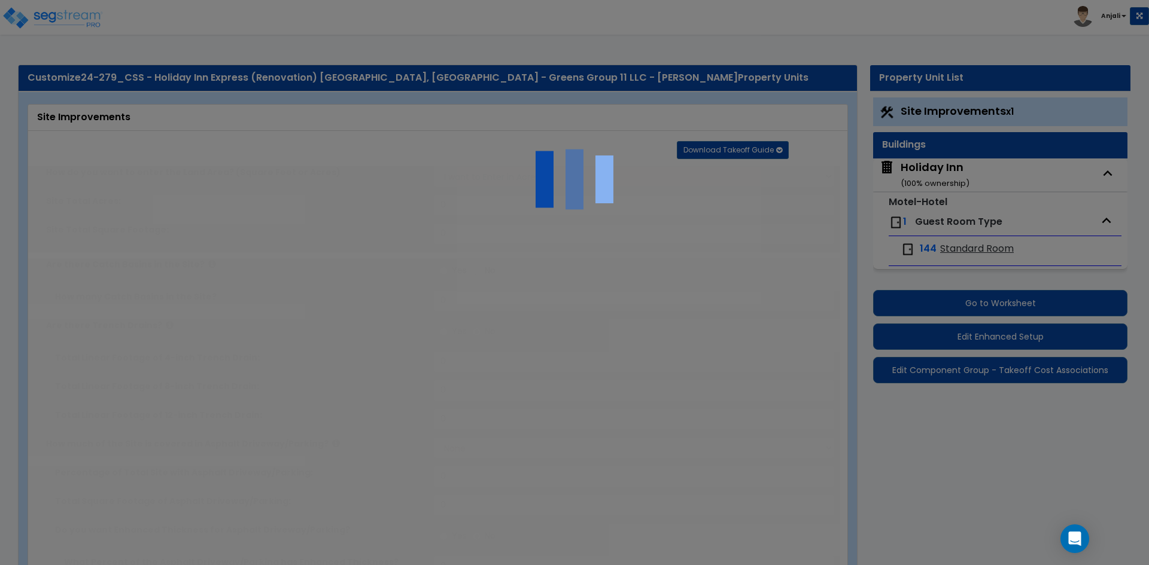
select select "2"
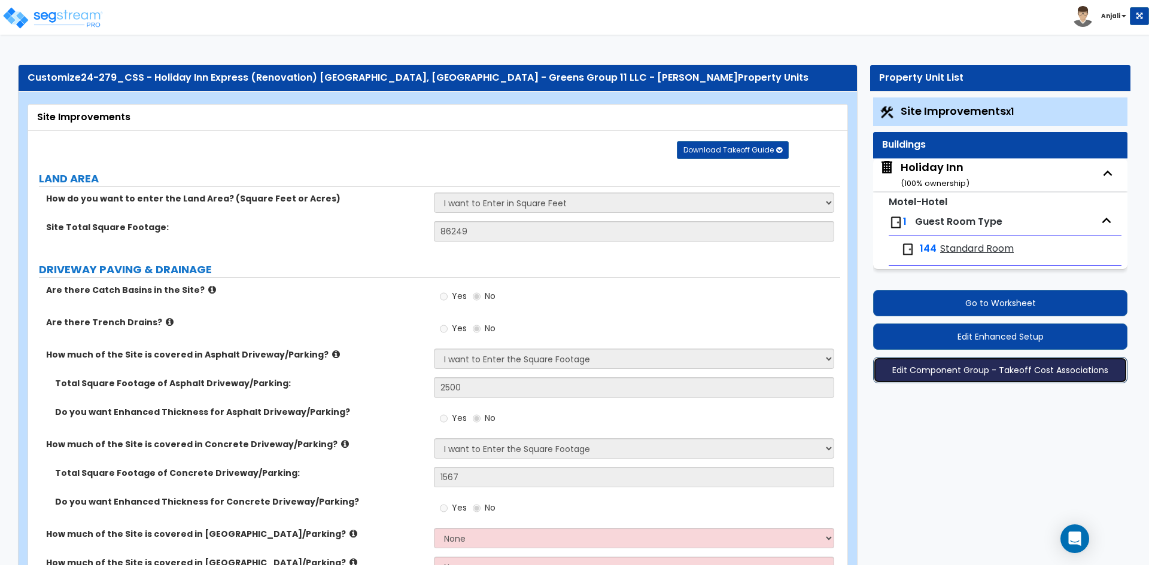
click at [1017, 369] on button "Edit Component Group - Takeoff Cost Associations" at bounding box center [1000, 370] width 254 height 26
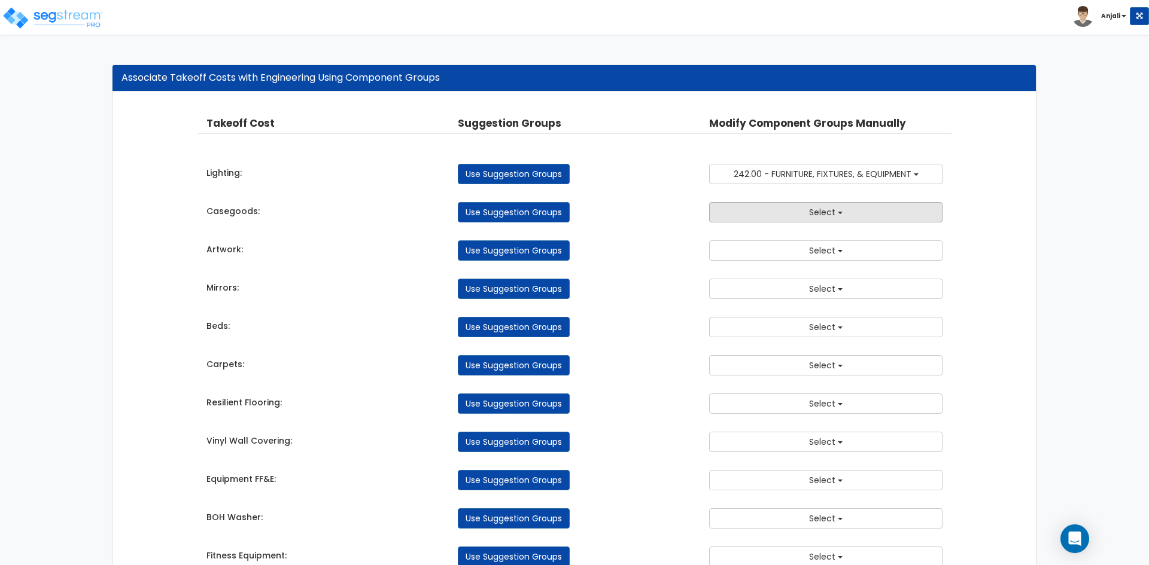
scroll to position [60, 0]
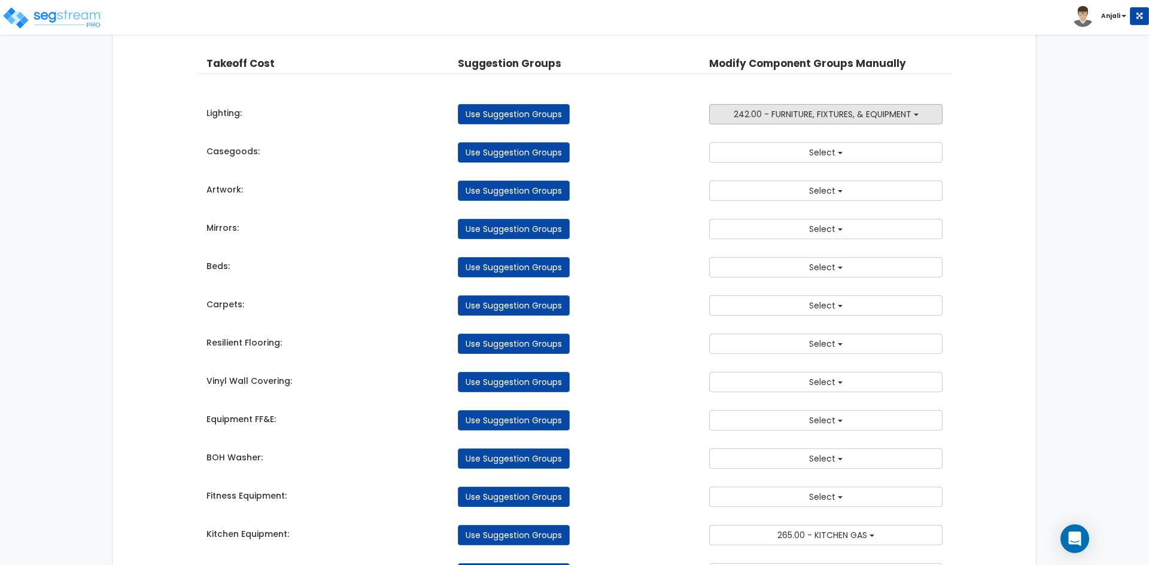
click at [811, 119] on span "242.00 - FURNITURE, FIXTURES, & EQUIPMENT" at bounding box center [823, 114] width 178 height 12
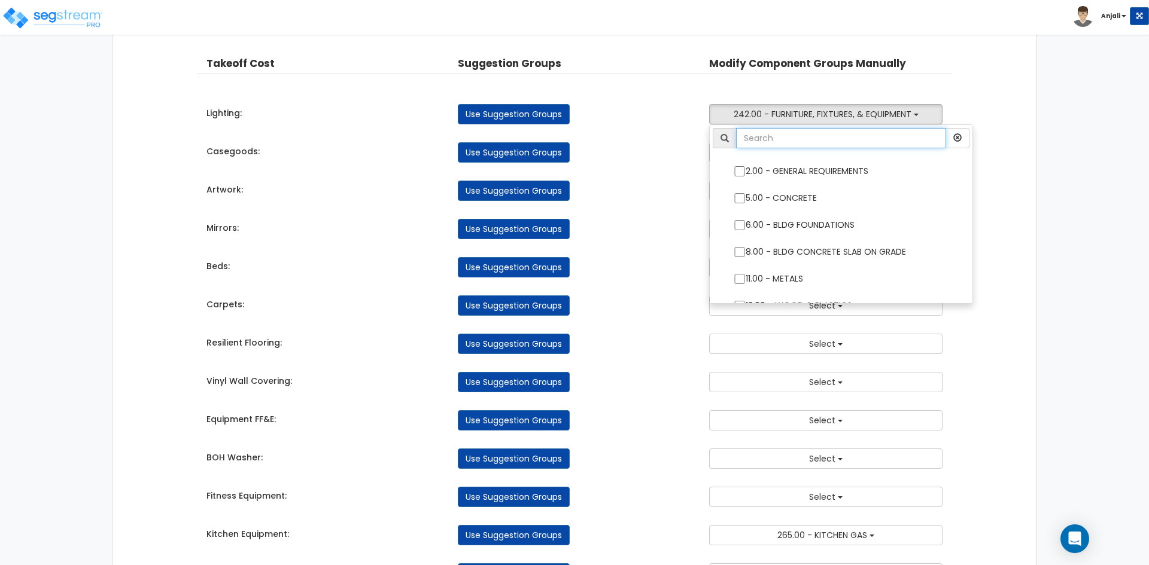
click at [855, 136] on input "text" at bounding box center [841, 138] width 210 height 20
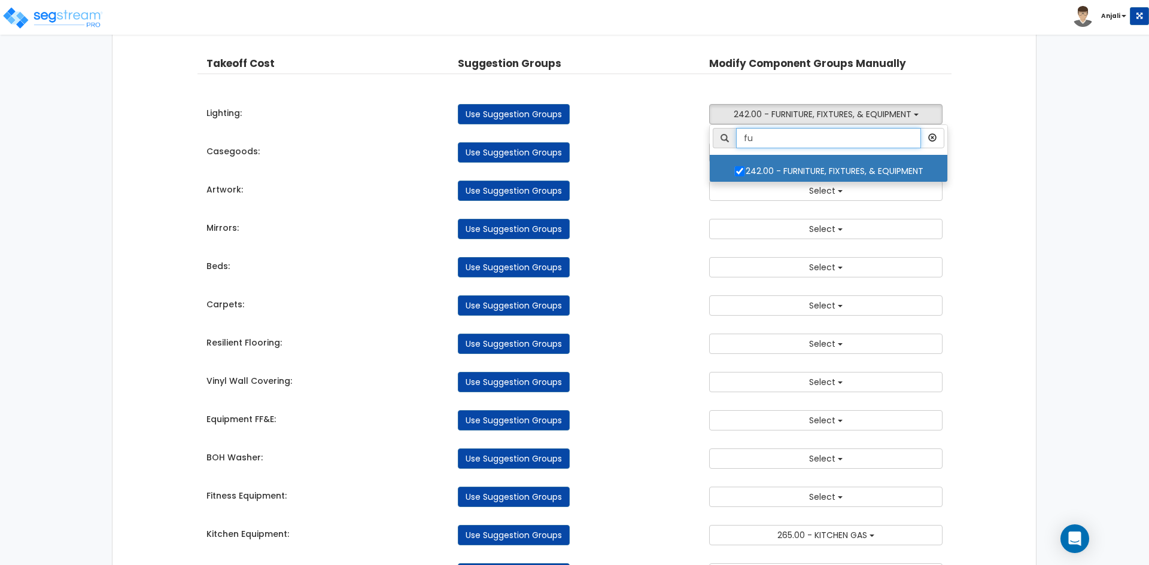
type input "fu"
click at [738, 171] on input "242.00 - FURNITURE, FIXTURES, & EQUIPMENT" at bounding box center [740, 171] width 12 height 10
checkbox input "false"
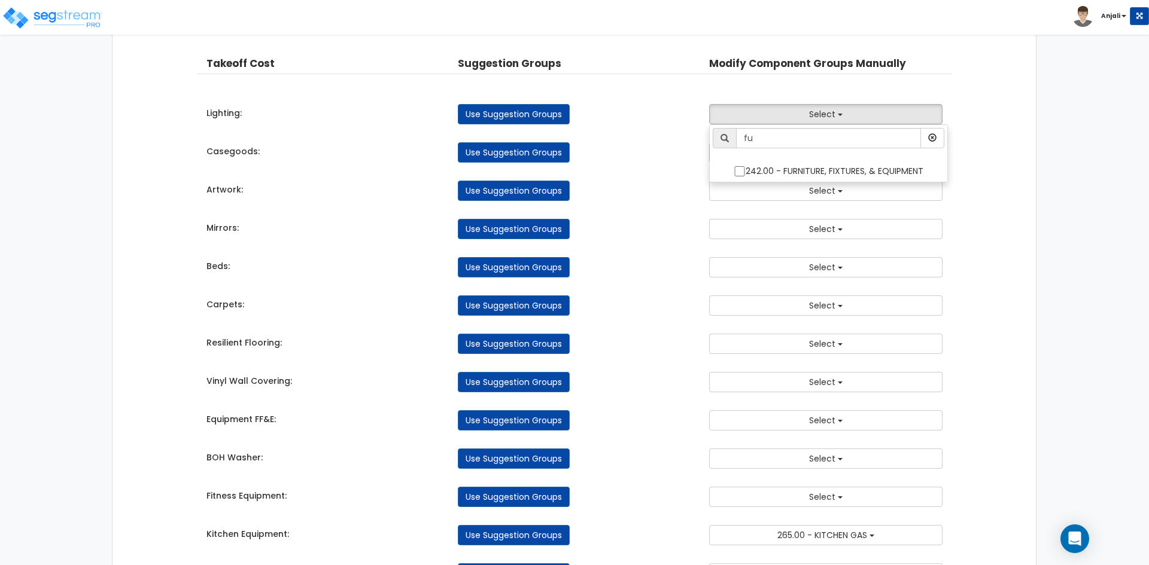
click at [662, 179] on div "Artwork: Use Suggestion Groups 2.00 - GENERAL REQUIREMENTS 5.00 - CONCRETE 6.00…" at bounding box center [574, 188] width 754 height 26
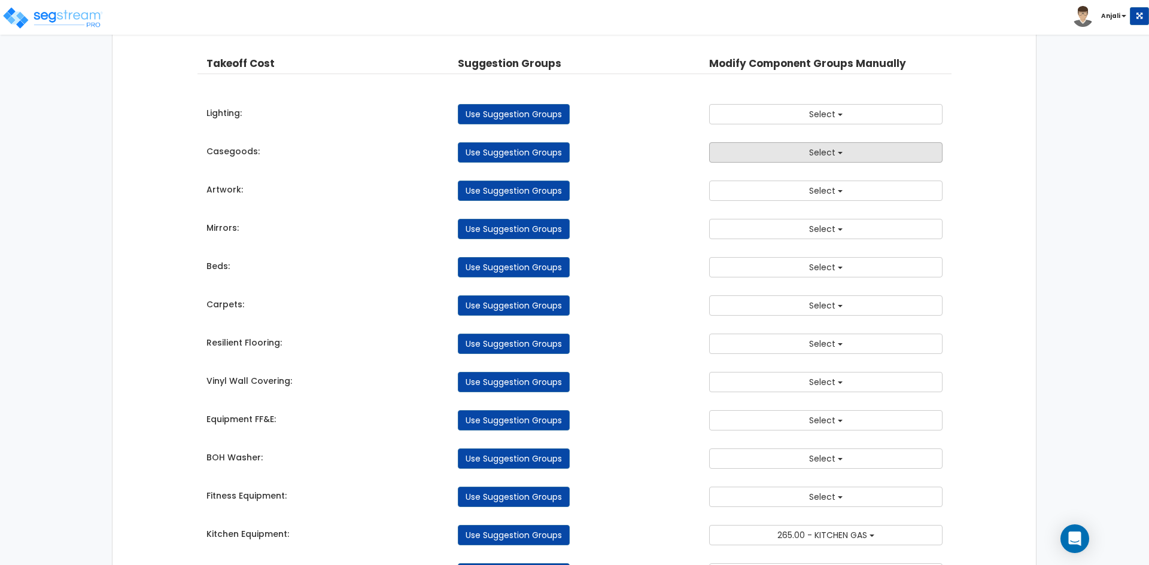
click at [777, 157] on button "Select" at bounding box center [825, 152] width 233 height 20
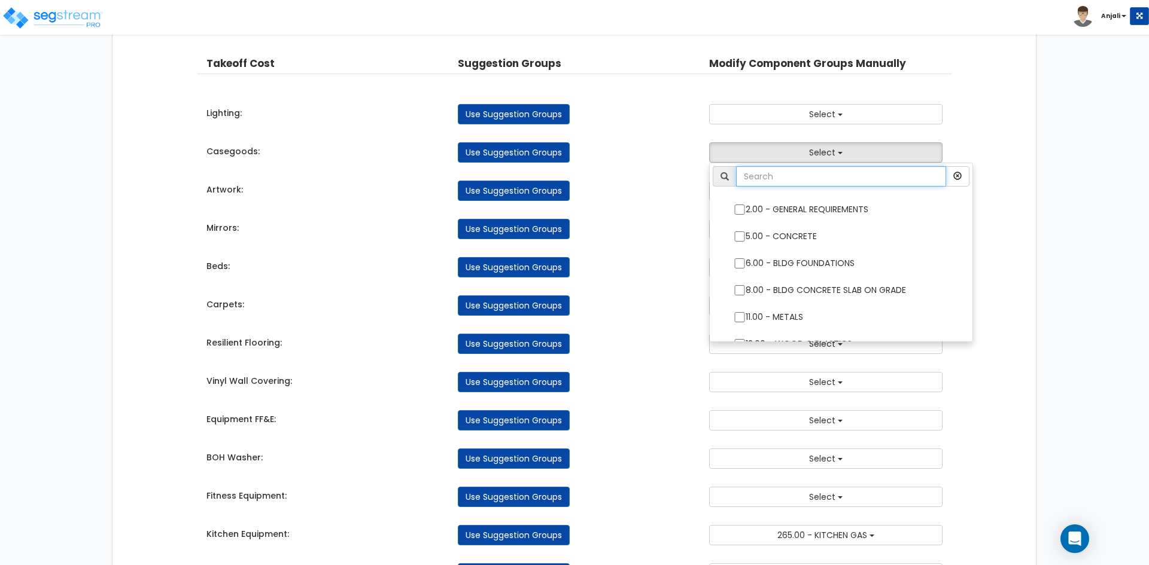
click at [777, 171] on input "text" at bounding box center [841, 176] width 210 height 20
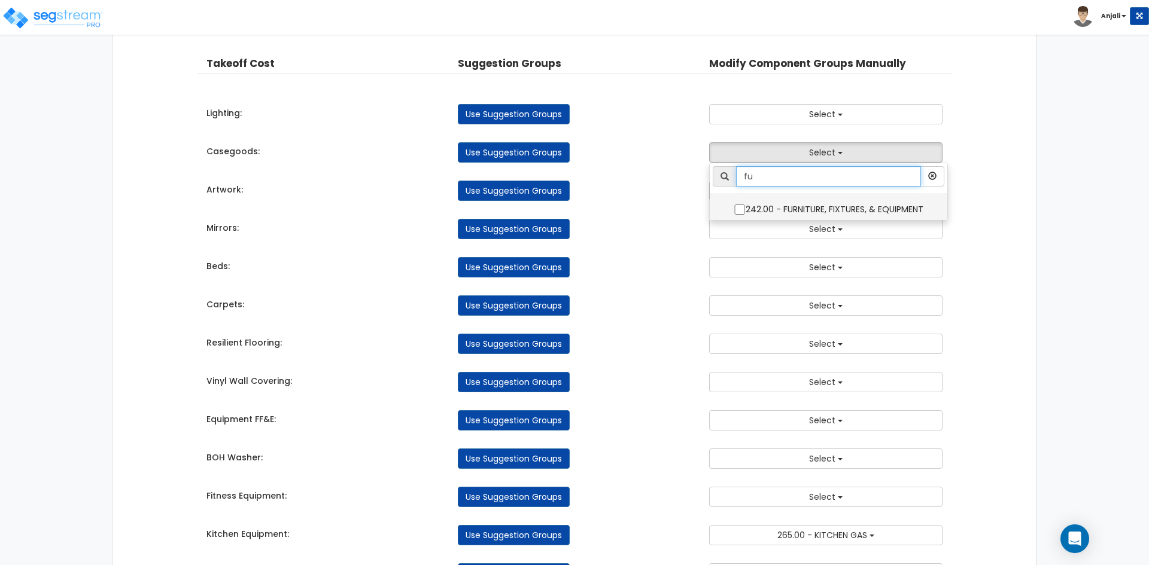
type input "fu"
click at [731, 206] on label "242.00 - FURNITURE, FIXTURES, & EQUIPMENT" at bounding box center [829, 208] width 214 height 28
click at [734, 206] on input "242.00 - FURNITURE, FIXTURES, & EQUIPMENT" at bounding box center [740, 210] width 12 height 10
checkbox input "true"
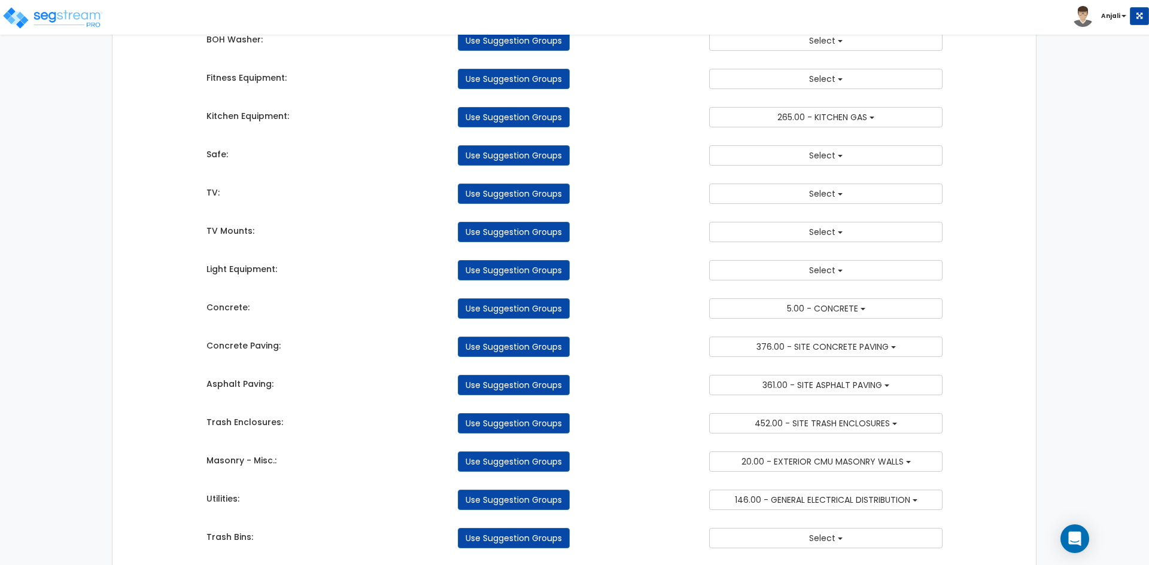
scroll to position [479, 0]
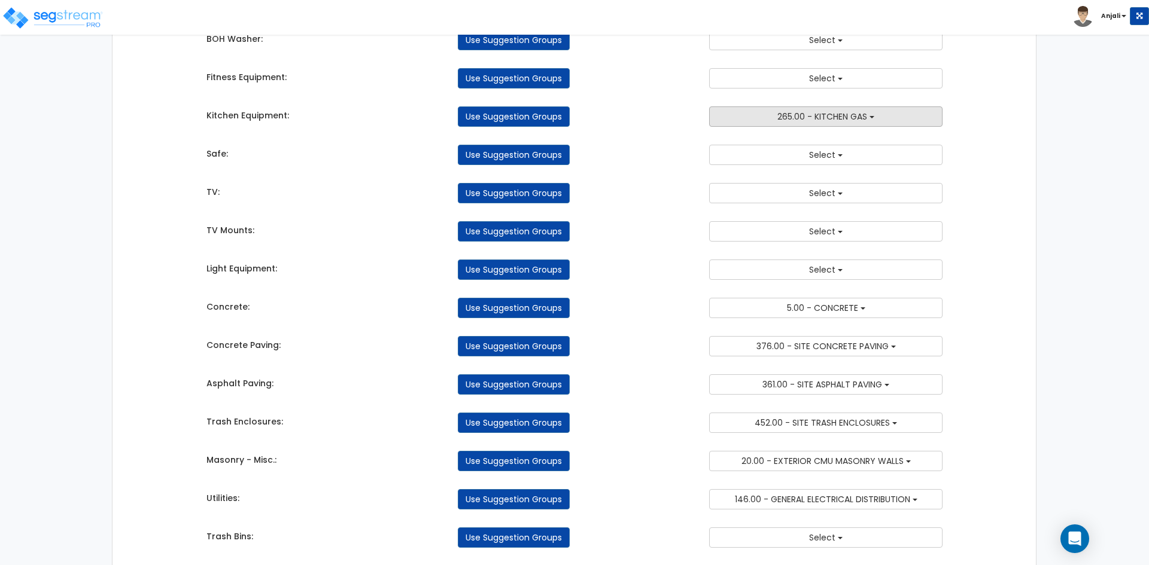
click at [809, 124] on button "265.00 - KITCHEN GAS" at bounding box center [825, 116] width 233 height 20
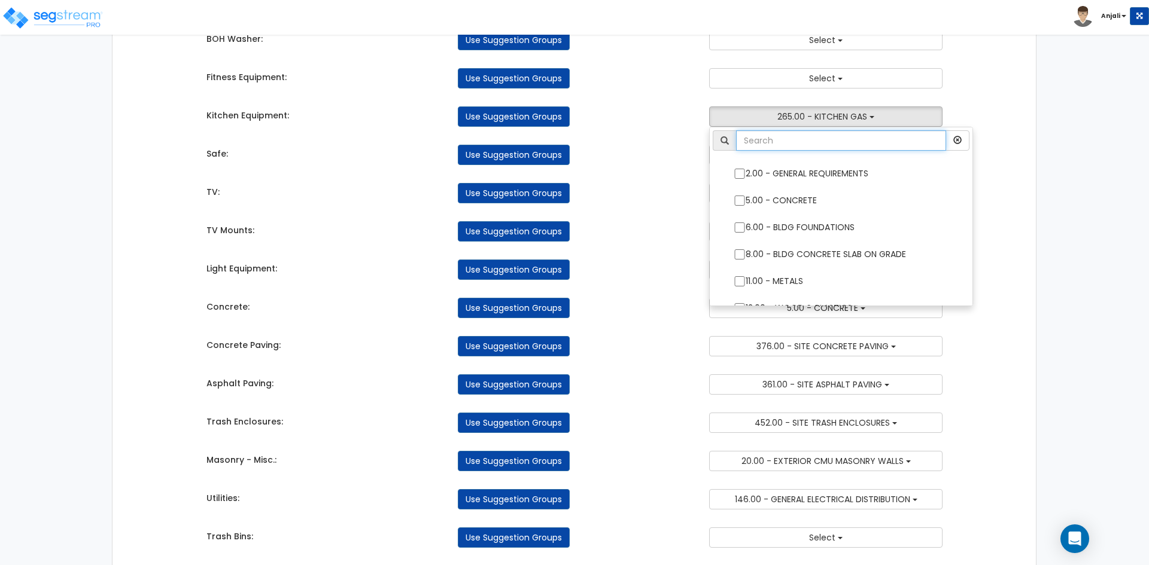
click at [783, 145] on input "text" at bounding box center [841, 140] width 210 height 20
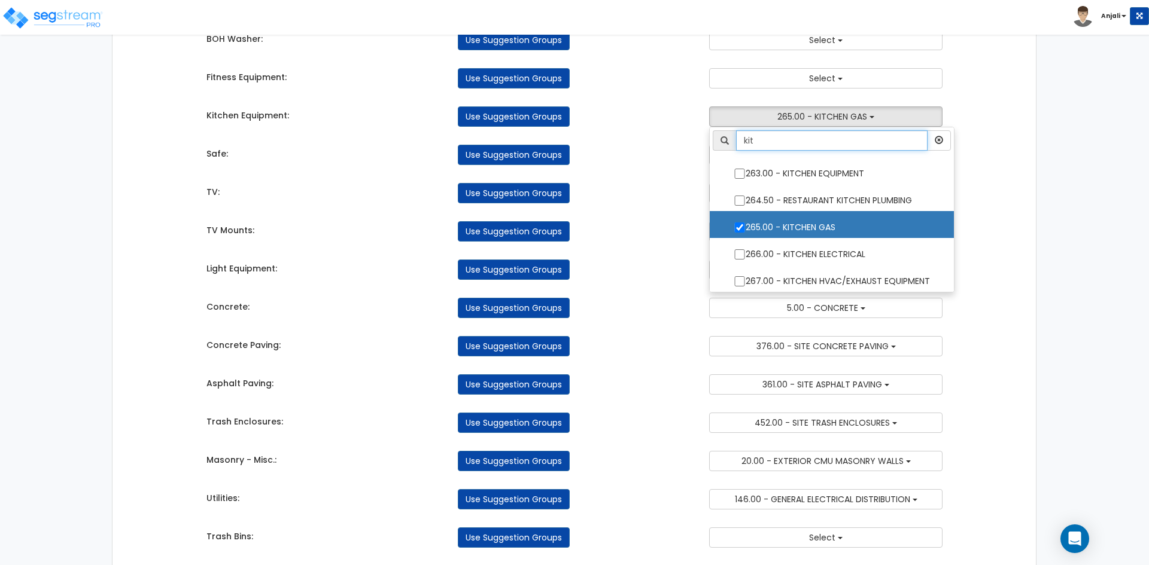
type input "kit"
click at [739, 228] on input "265.00 - KITCHEN GAS" at bounding box center [740, 228] width 12 height 10
checkbox input "false"
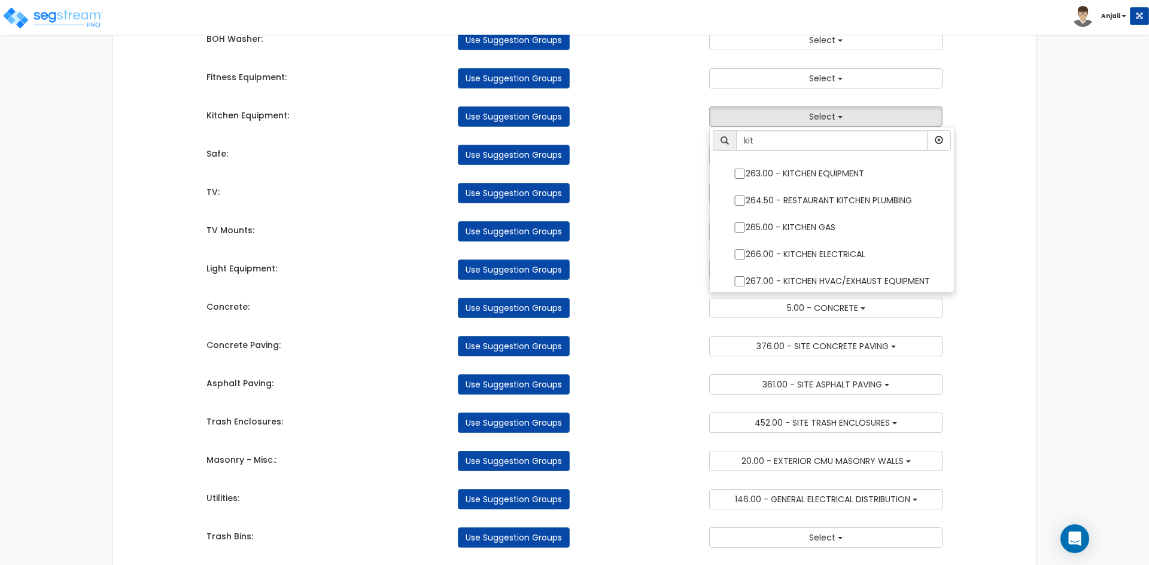
click at [670, 221] on div "TV Mounts: Use Suggestion Groups 2.00 - GENERAL REQUIREMENTS 5.00 - CONCRETE 6.…" at bounding box center [574, 228] width 754 height 26
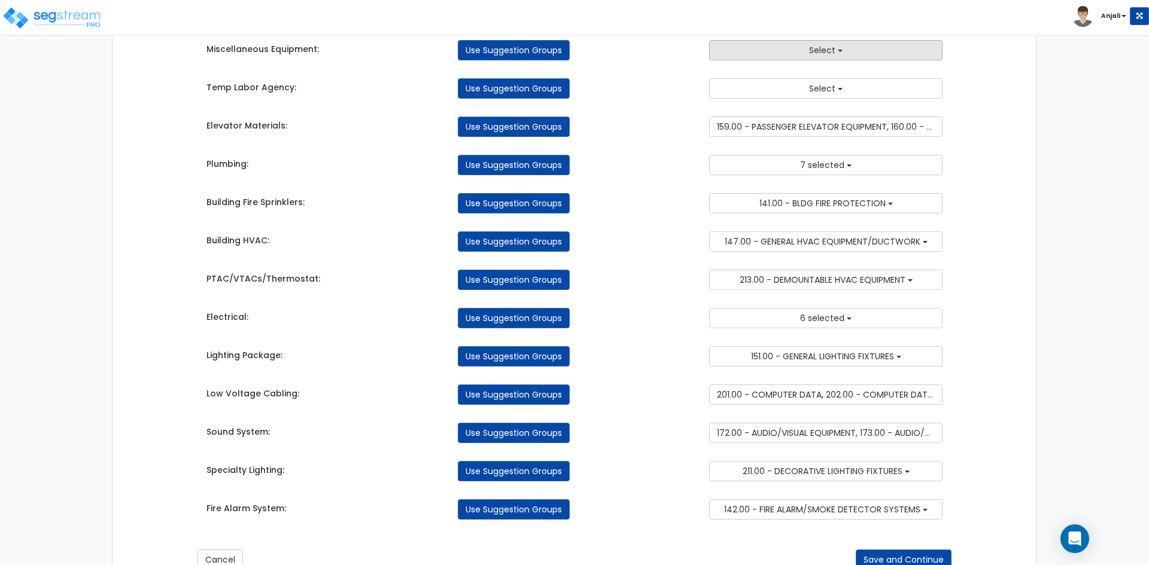
scroll to position [2601, 0]
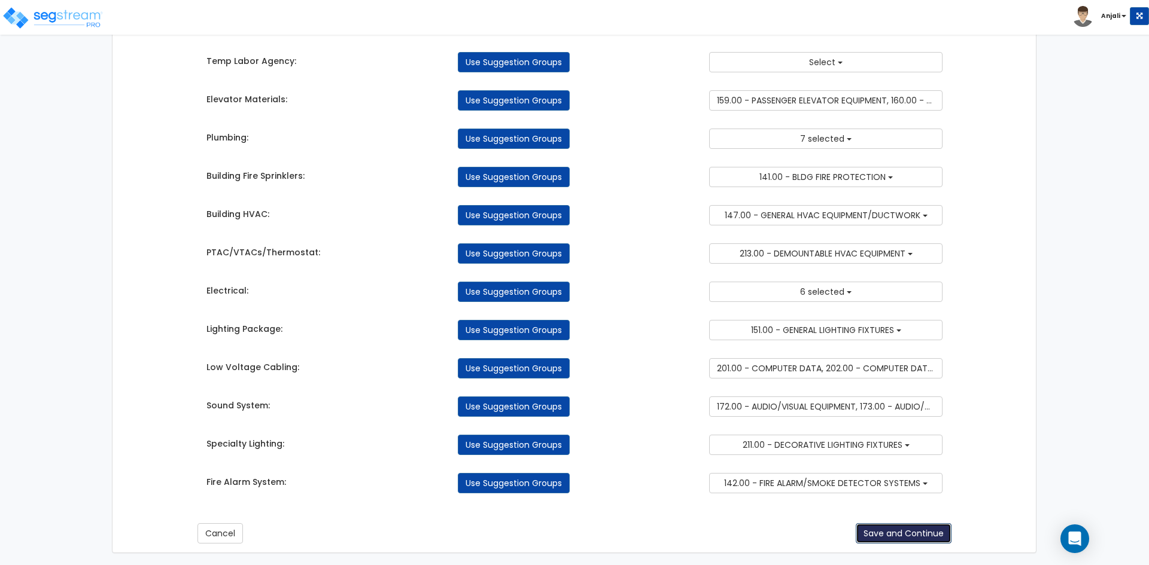
click at [880, 535] on button "Save and Continue" at bounding box center [904, 534] width 96 height 20
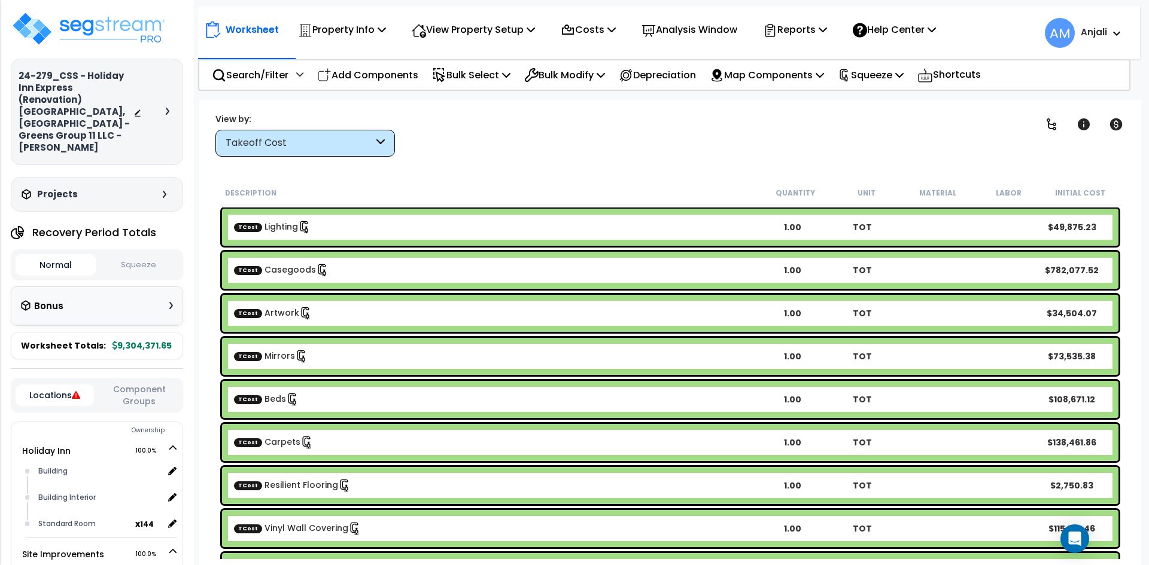
click at [142, 255] on button "Squeeze" at bounding box center [139, 265] width 80 height 21
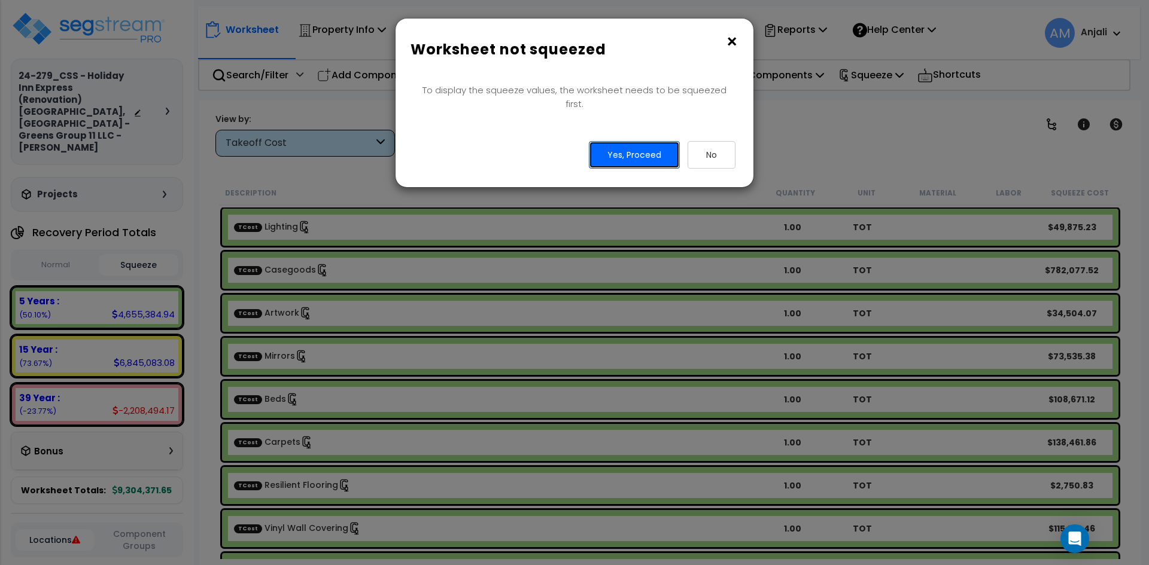
click at [662, 150] on button "Yes, Proceed" at bounding box center [634, 155] width 91 height 28
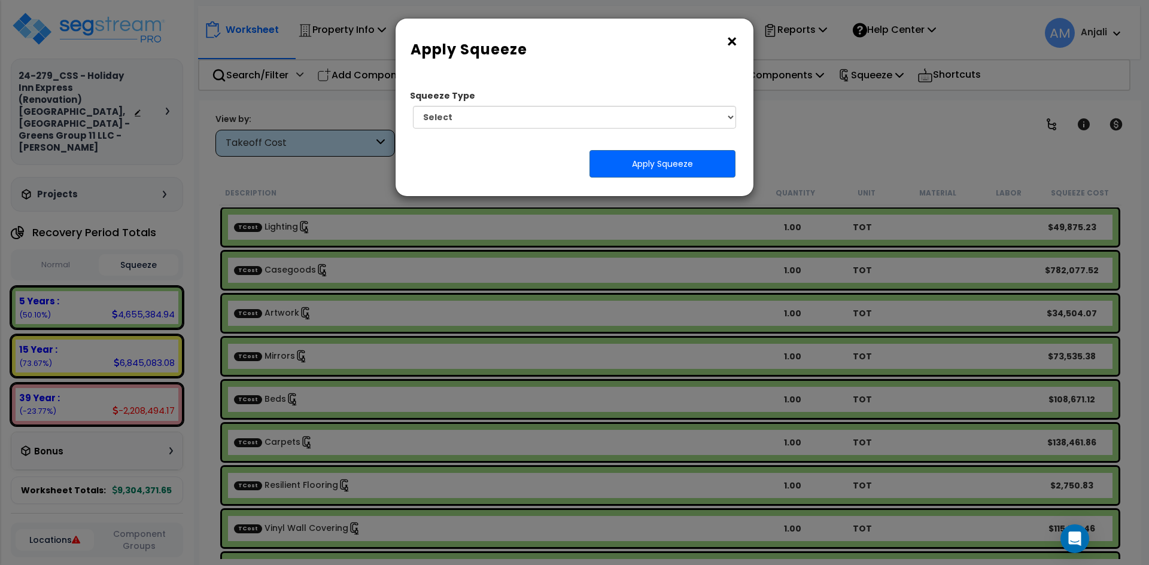
click at [734, 38] on button "×" at bounding box center [731, 41] width 13 height 19
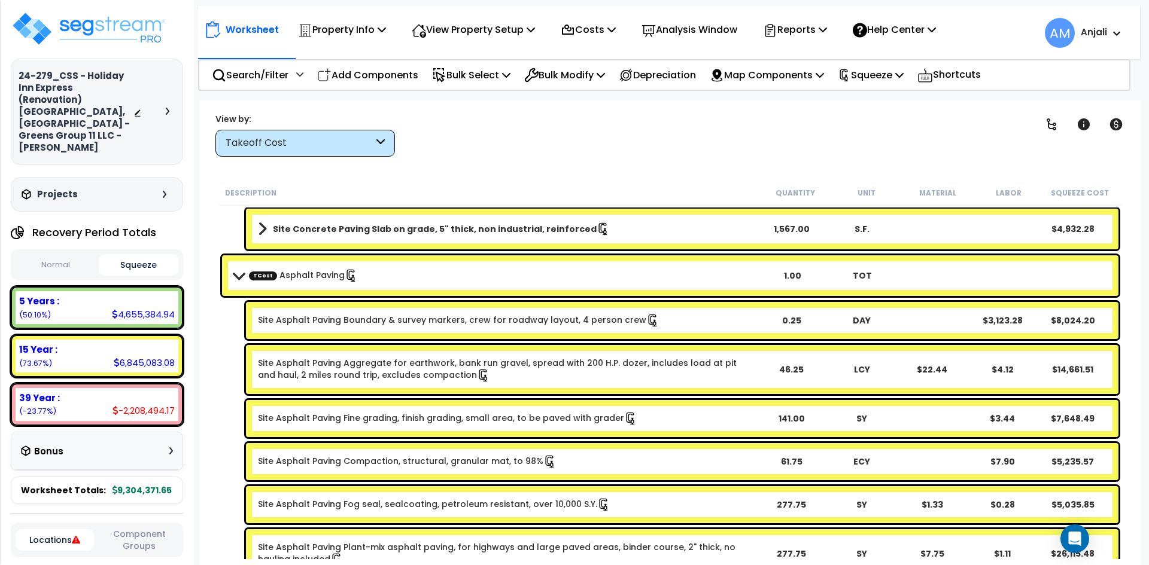
scroll to position [1017, 0]
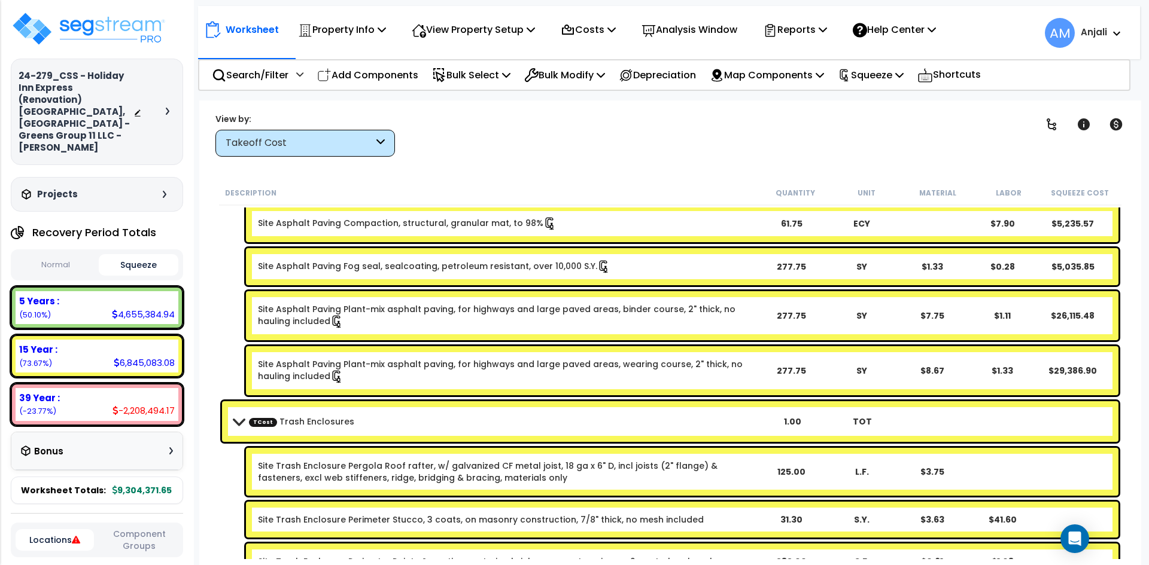
click at [354, 142] on div "Takeoff Cost" at bounding box center [300, 143] width 148 height 14
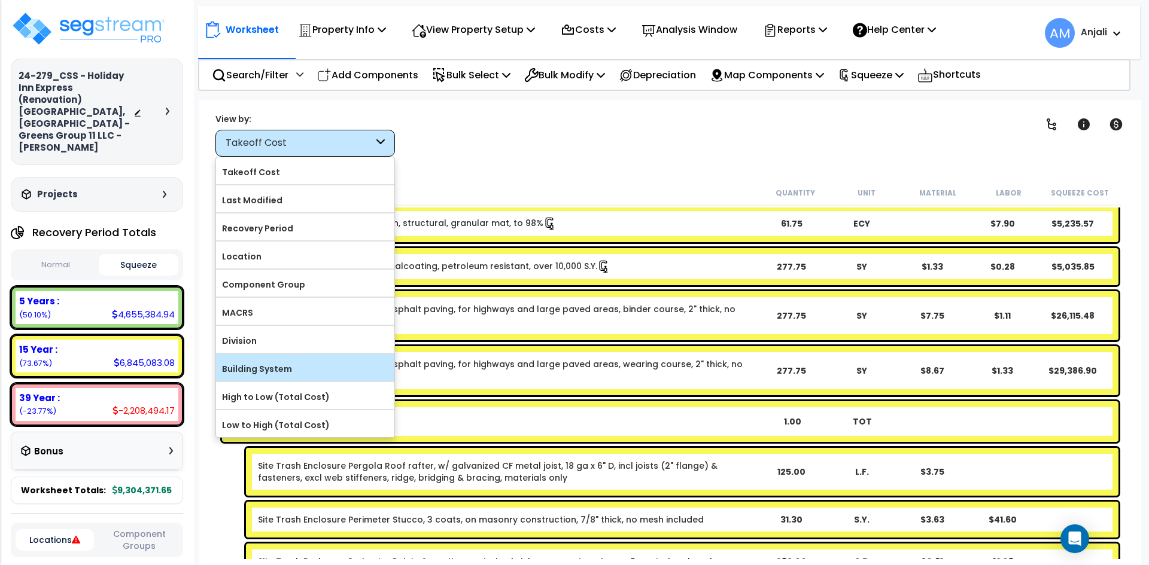
click at [258, 357] on div "Building System" at bounding box center [305, 367] width 178 height 27
click at [280, 368] on label "Building System" at bounding box center [305, 369] width 178 height 18
click at [0, 0] on input "Building System" at bounding box center [0, 0] width 0 height 0
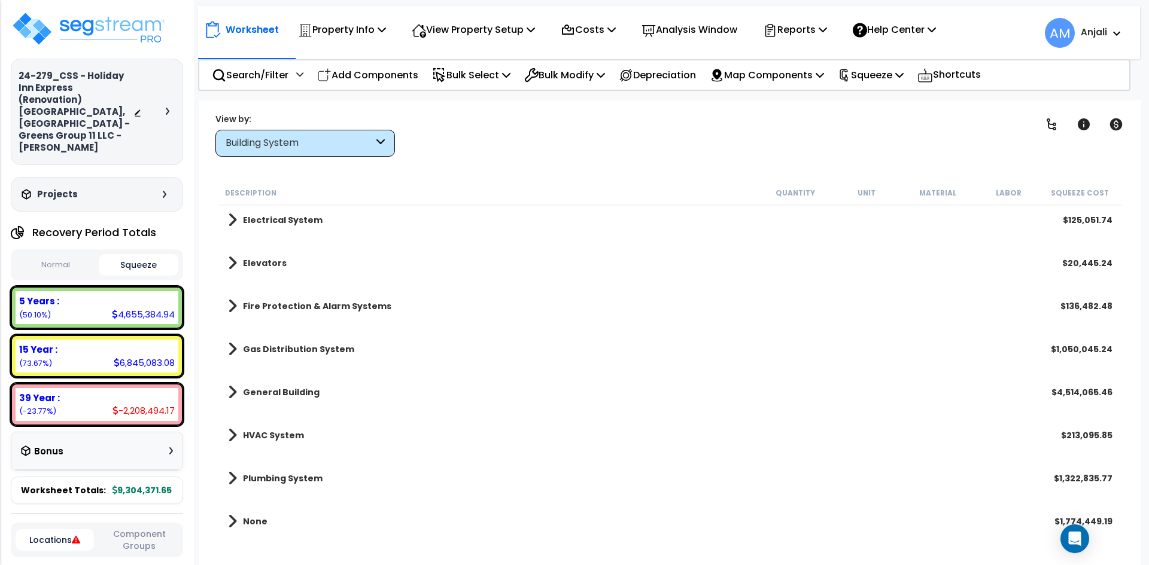
click at [280, 368] on div "Electrical System $125,051.74 Elevators $20,445.24 Fire Protection & Alarm Syst…" at bounding box center [670, 378] width 902 height 345
click at [288, 224] on b "Electrical System" at bounding box center [283, 220] width 80 height 12
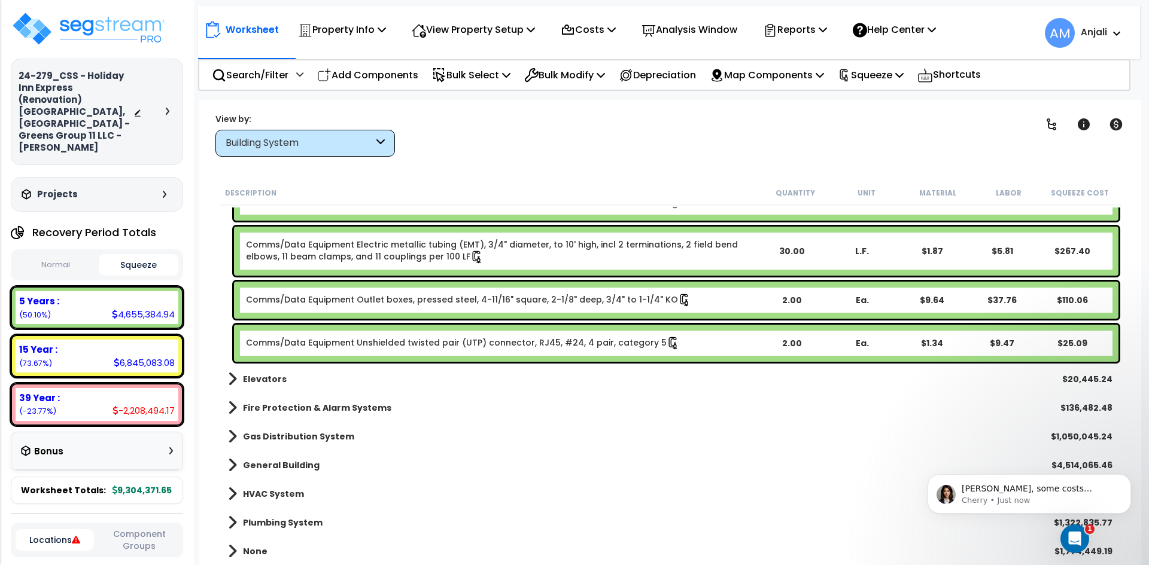
scroll to position [10953, 0]
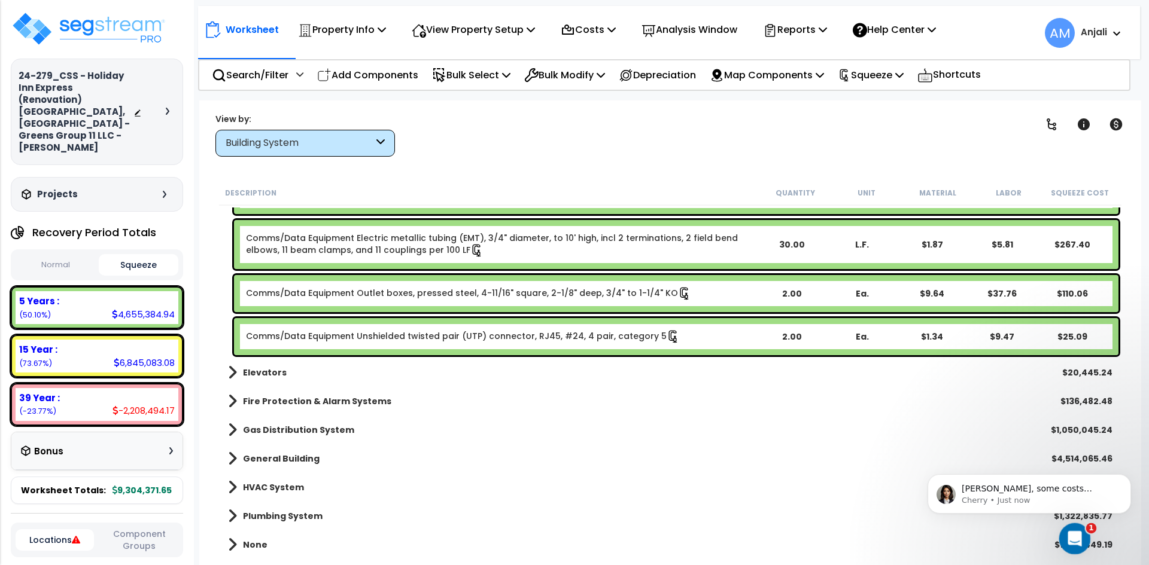
click at [1076, 536] on icon "Open Intercom Messenger" at bounding box center [1073, 538] width 20 height 20
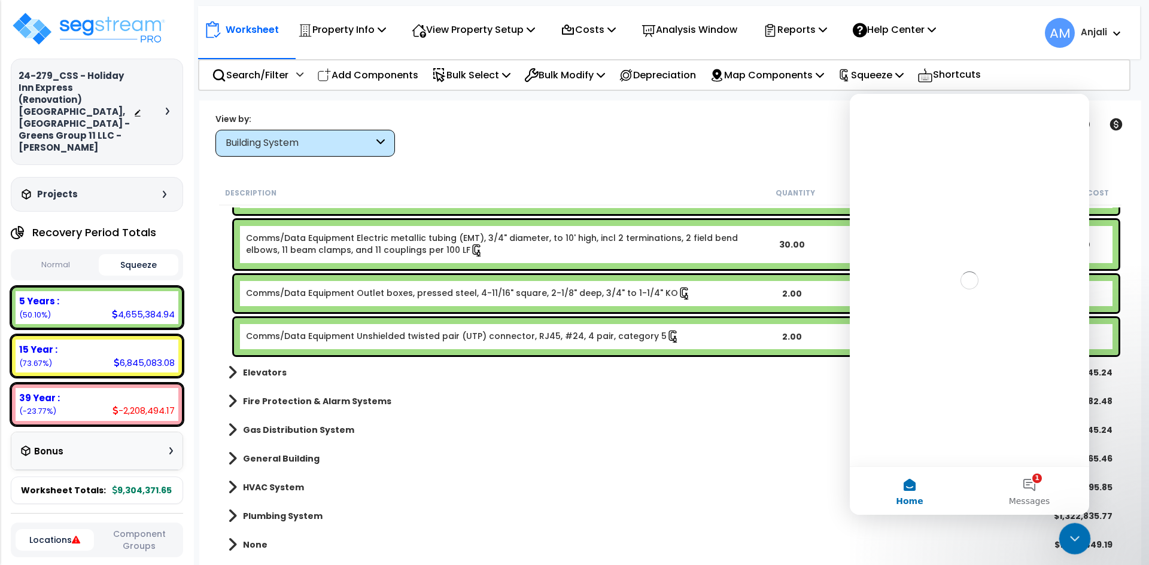
scroll to position [0, 0]
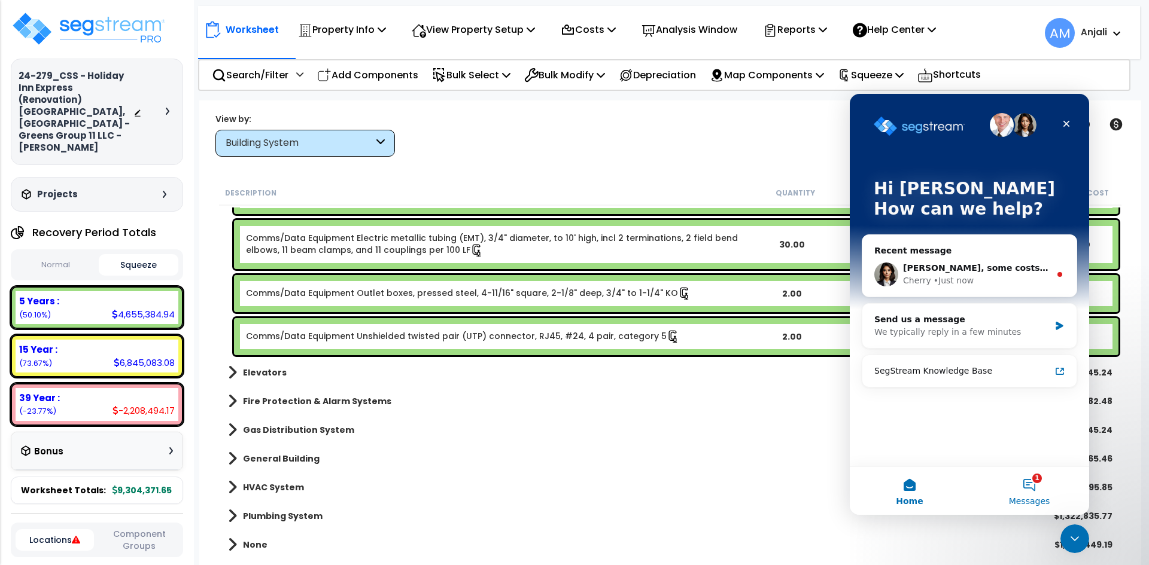
click at [1030, 486] on button "1 Messages" at bounding box center [1029, 491] width 120 height 48
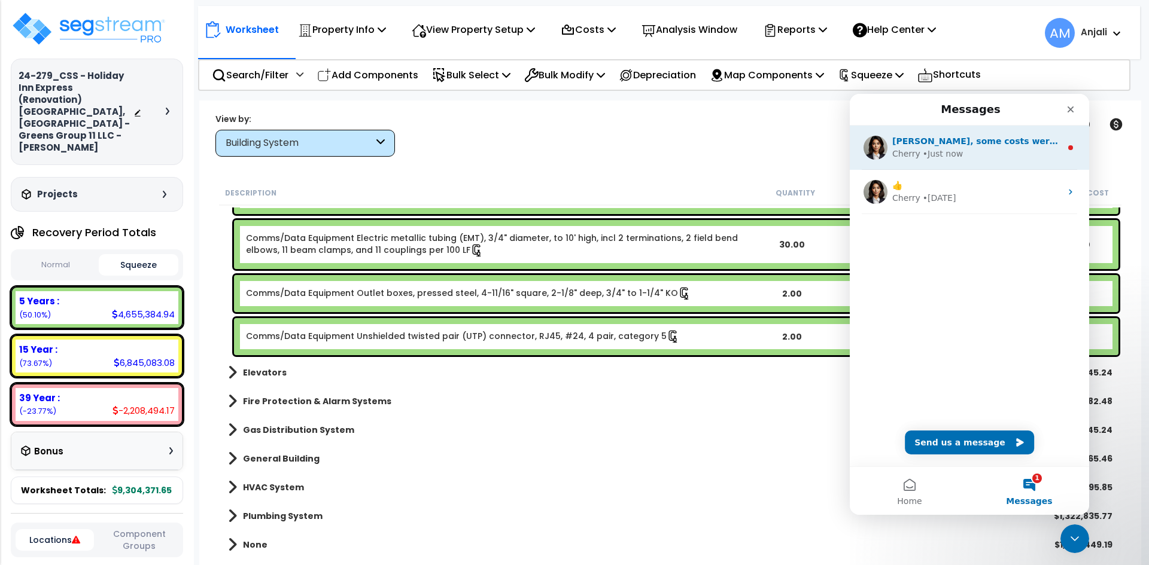
click at [973, 154] on div "Cherry • Just now" at bounding box center [976, 154] width 169 height 13
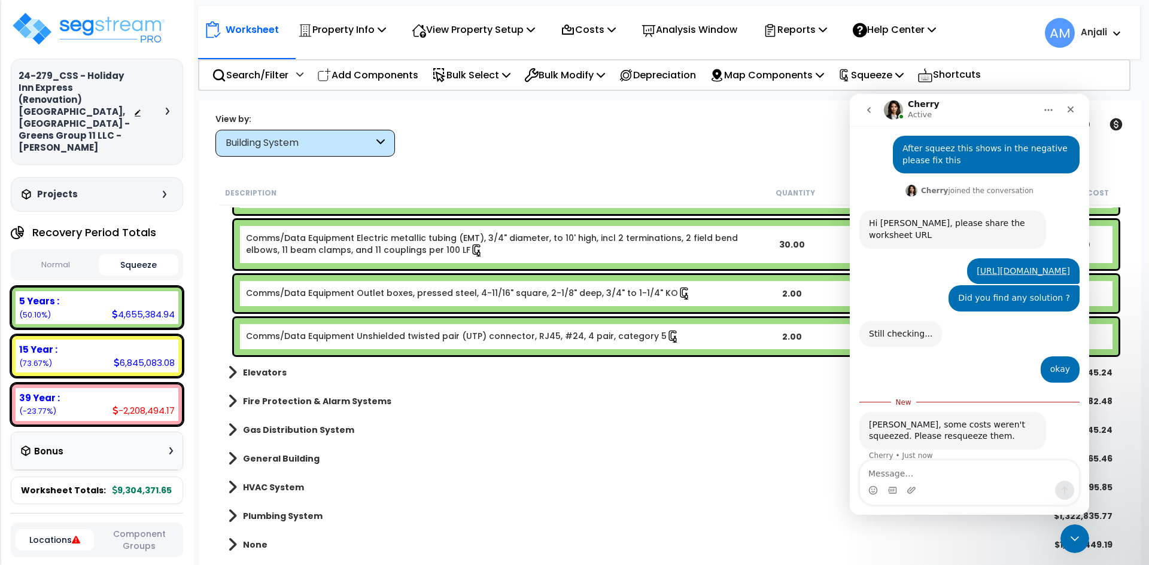
scroll to position [456, 0]
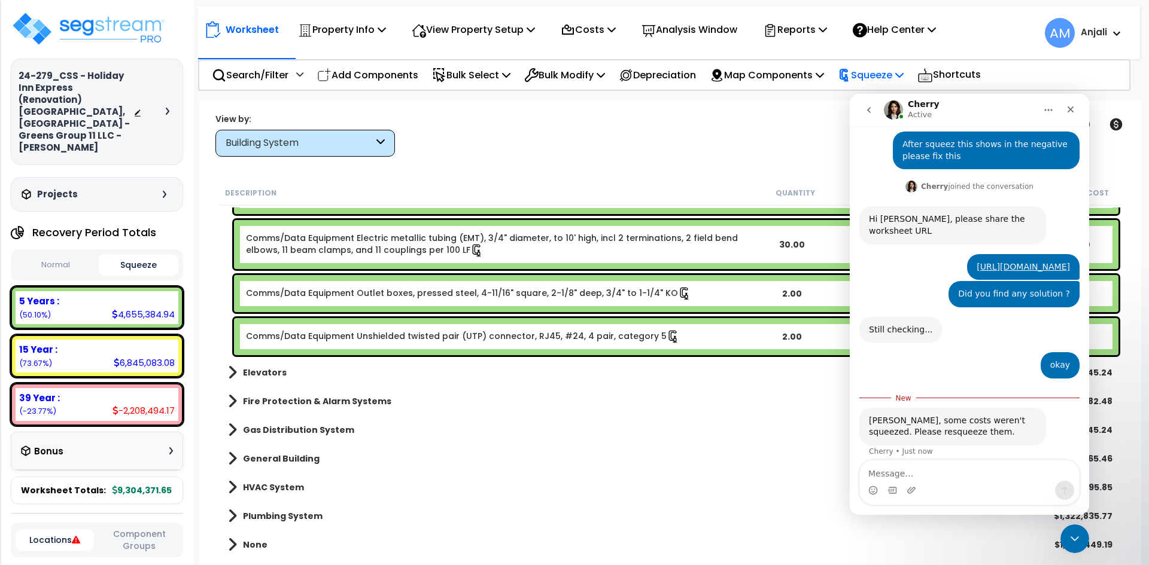
click at [887, 76] on p "Squeeze" at bounding box center [871, 75] width 66 height 16
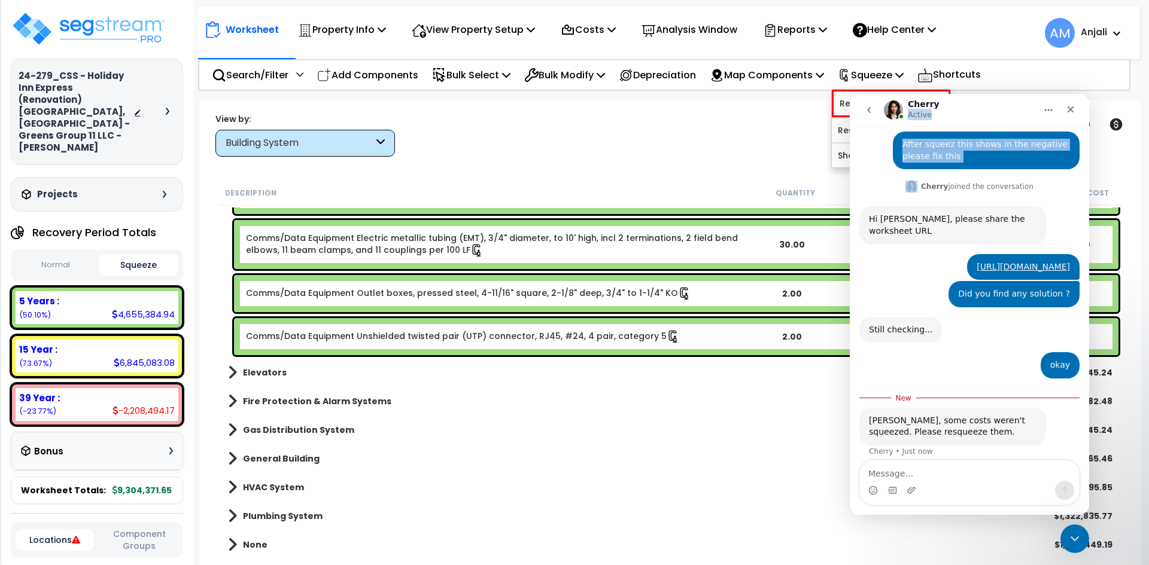
drag, startPoint x: 990, startPoint y: 101, endPoint x: 1028, endPoint y: 141, distance: 55.9
click html "Cherry Active Ask us about anything SegStream, we're here for you. Hi there! I’…"
click at [1075, 112] on div "Close" at bounding box center [1071, 110] width 22 height 22
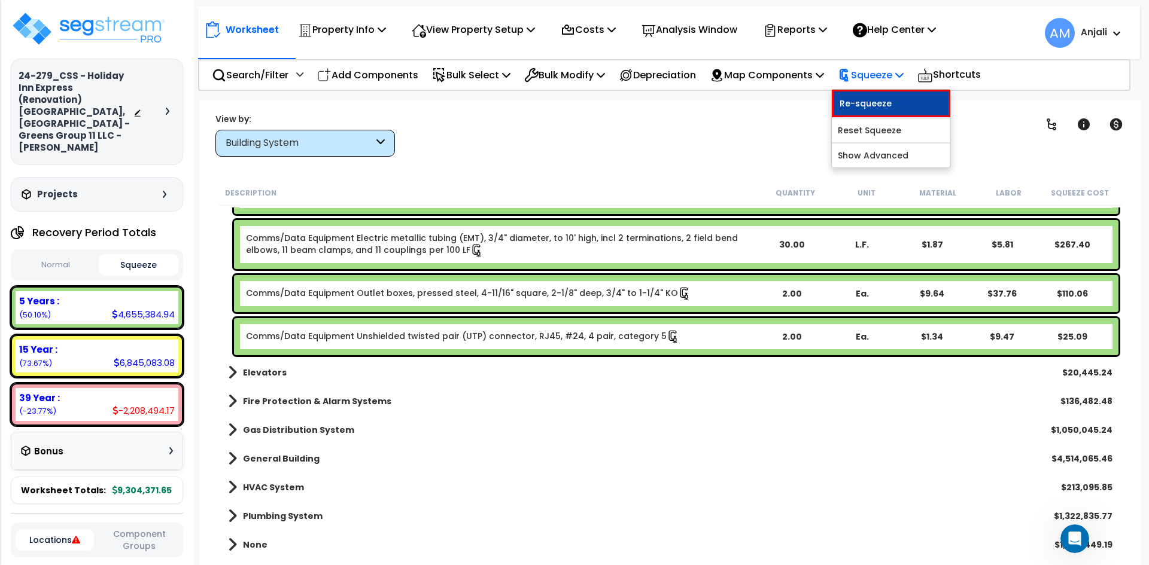
scroll to position [436, 0]
click at [913, 106] on link "Re-squeeze" at bounding box center [891, 104] width 118 height 28
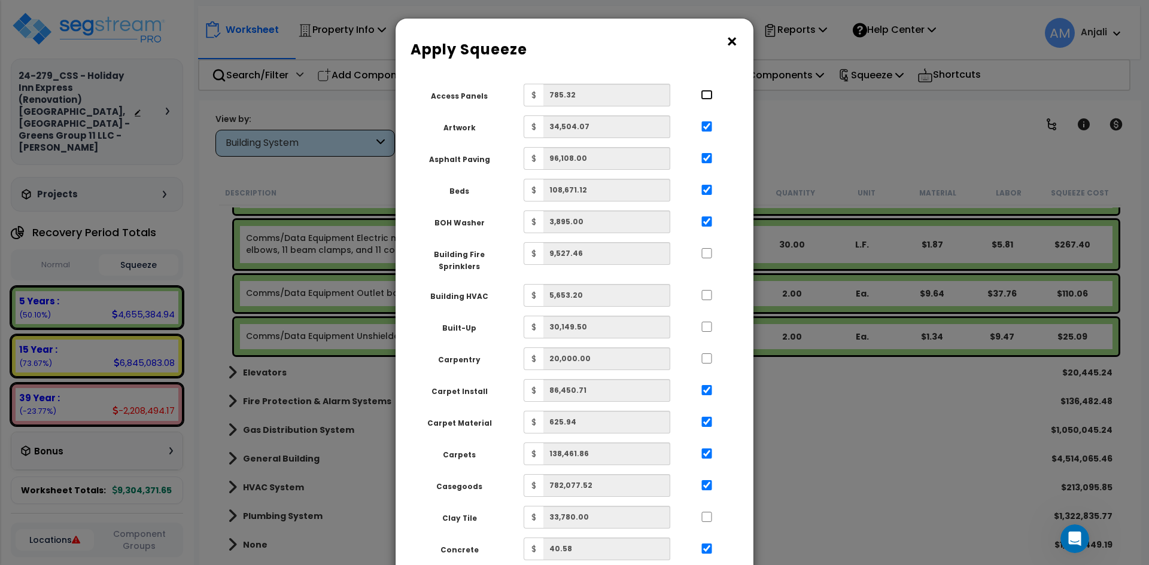
click at [703, 92] on input "..." at bounding box center [707, 95] width 12 height 10
checkbox input "true"
click at [707, 257] on input "..." at bounding box center [707, 253] width 12 height 10
checkbox input "true"
drag, startPoint x: 705, startPoint y: 291, endPoint x: 705, endPoint y: 311, distance: 19.8
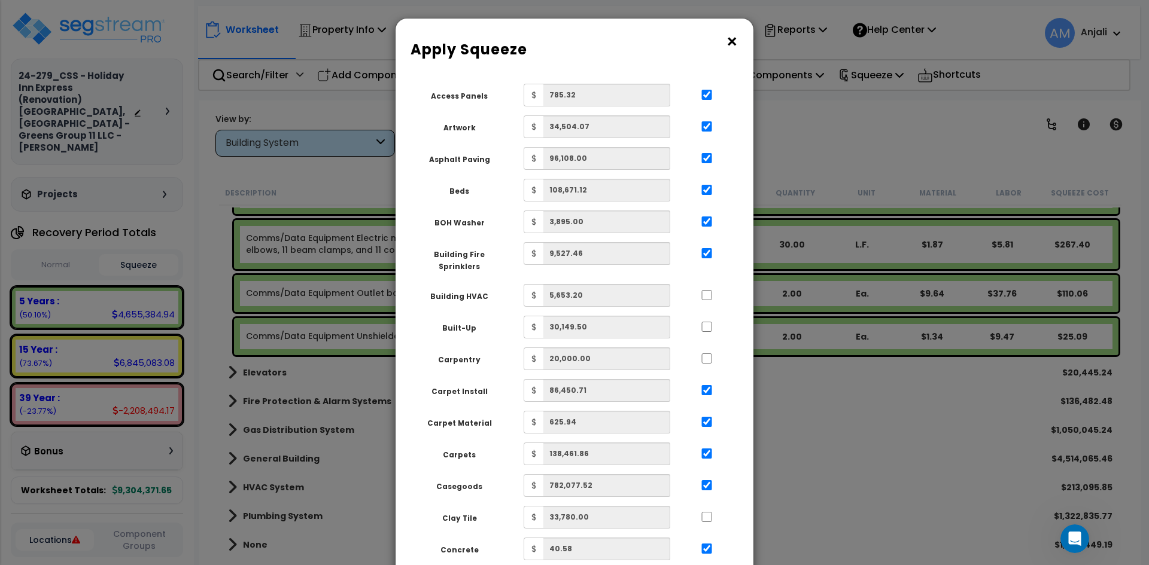
click at [705, 291] on div at bounding box center [706, 293] width 55 height 19
drag, startPoint x: 708, startPoint y: 282, endPoint x: 710, endPoint y: 289, distance: 6.8
click at [709, 290] on input "..." at bounding box center [707, 295] width 12 height 10
checkbox input "true"
drag, startPoint x: 707, startPoint y: 316, endPoint x: 708, endPoint y: 342, distance: 25.7
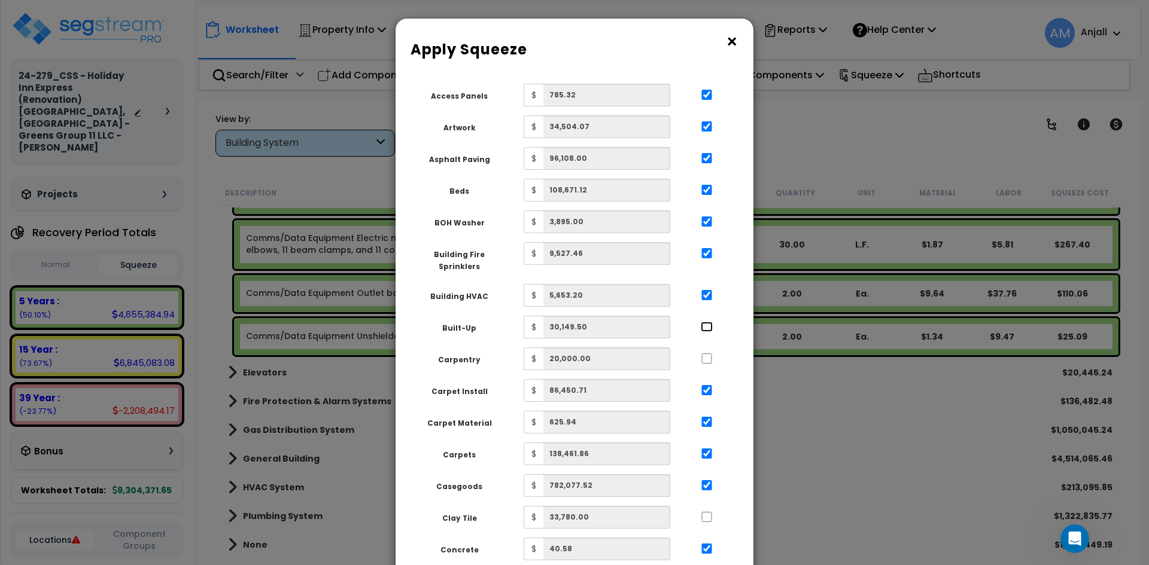
click at [708, 322] on input "..." at bounding box center [707, 327] width 12 height 10
checkbox input "true"
click at [705, 354] on input "..." at bounding box center [707, 359] width 12 height 10
checkbox input "true"
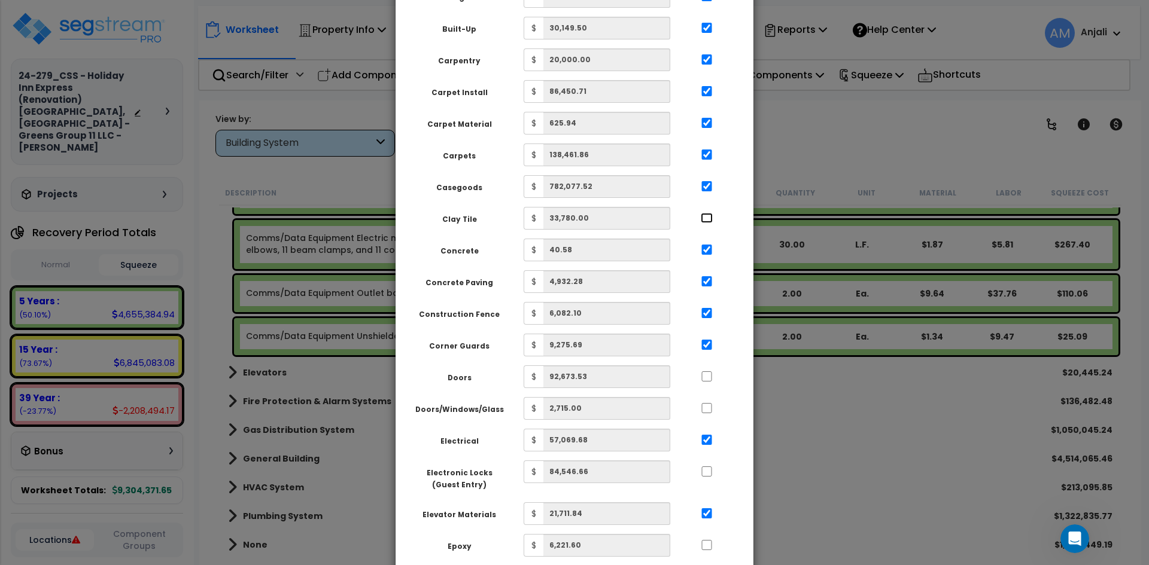
drag, startPoint x: 709, startPoint y: 203, endPoint x: 720, endPoint y: 302, distance: 99.3
click at [709, 213] on input "..." at bounding box center [707, 218] width 12 height 10
checkbox input "true"
click at [707, 372] on input "..." at bounding box center [707, 377] width 12 height 10
checkbox input "true"
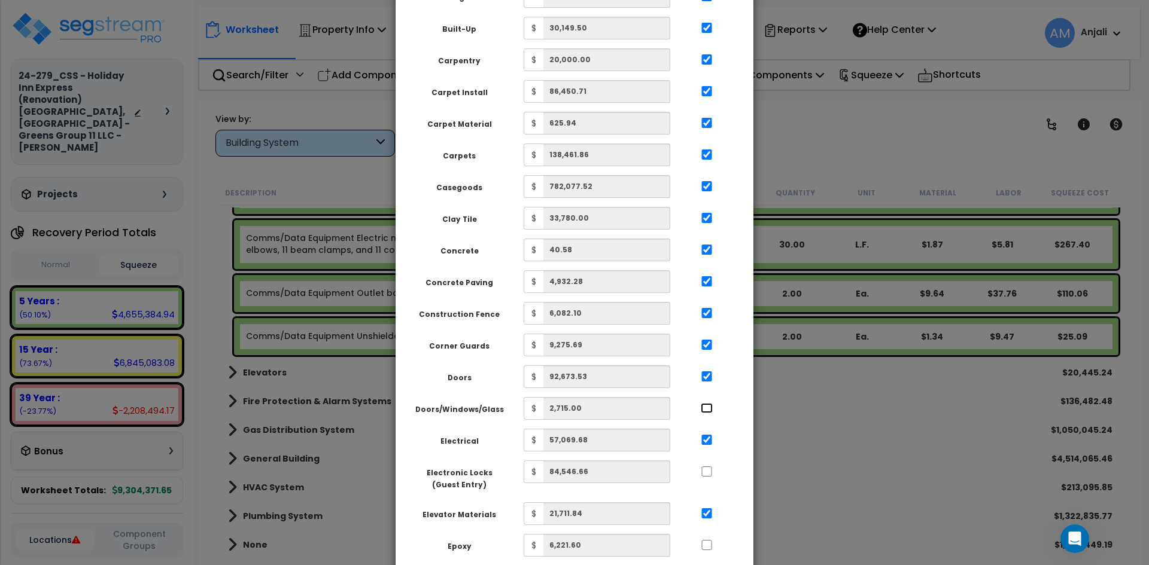
click at [708, 403] on input "..." at bounding box center [707, 408] width 12 height 10
checkbox input "true"
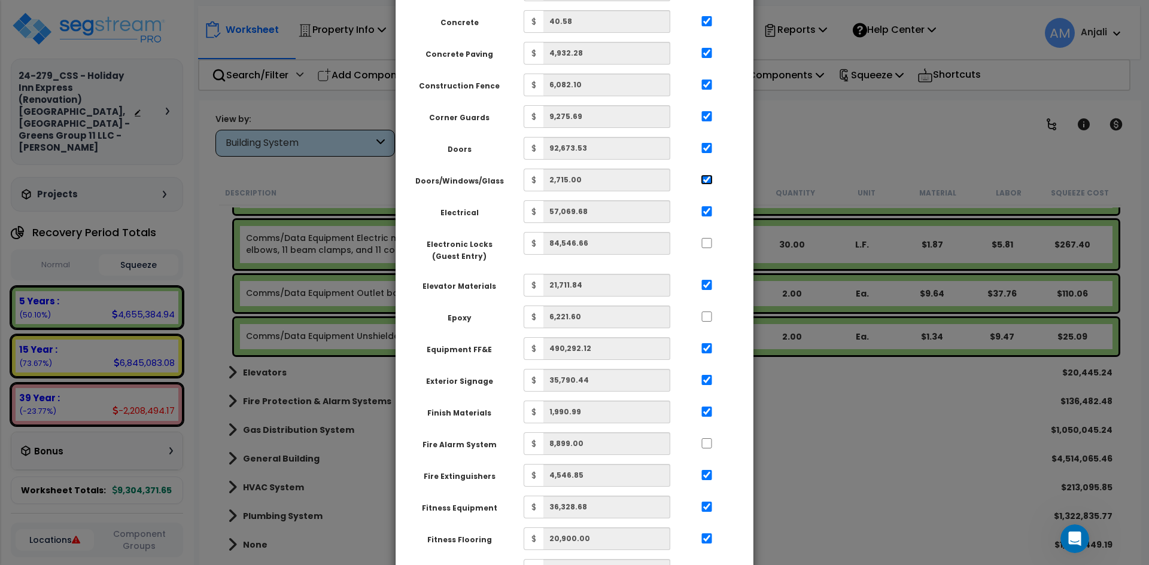
scroll to position [538, 0]
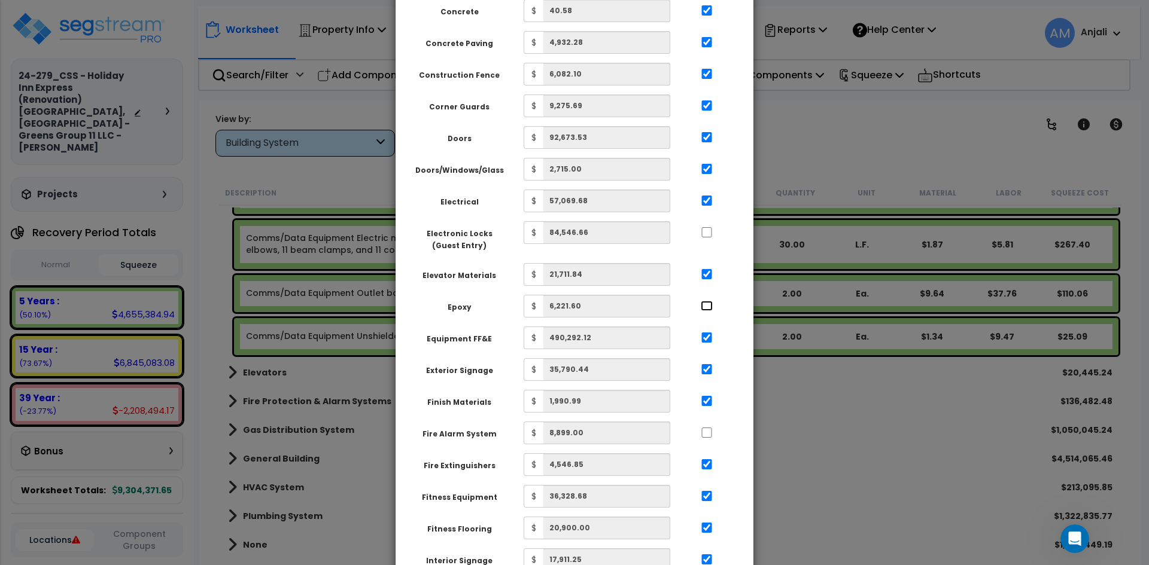
drag, startPoint x: 709, startPoint y: 296, endPoint x: 709, endPoint y: 277, distance: 19.1
click at [709, 301] on input "..." at bounding box center [707, 306] width 12 height 10
checkbox input "true"
click at [707, 227] on input "..." at bounding box center [707, 232] width 12 height 10
checkbox input "true"
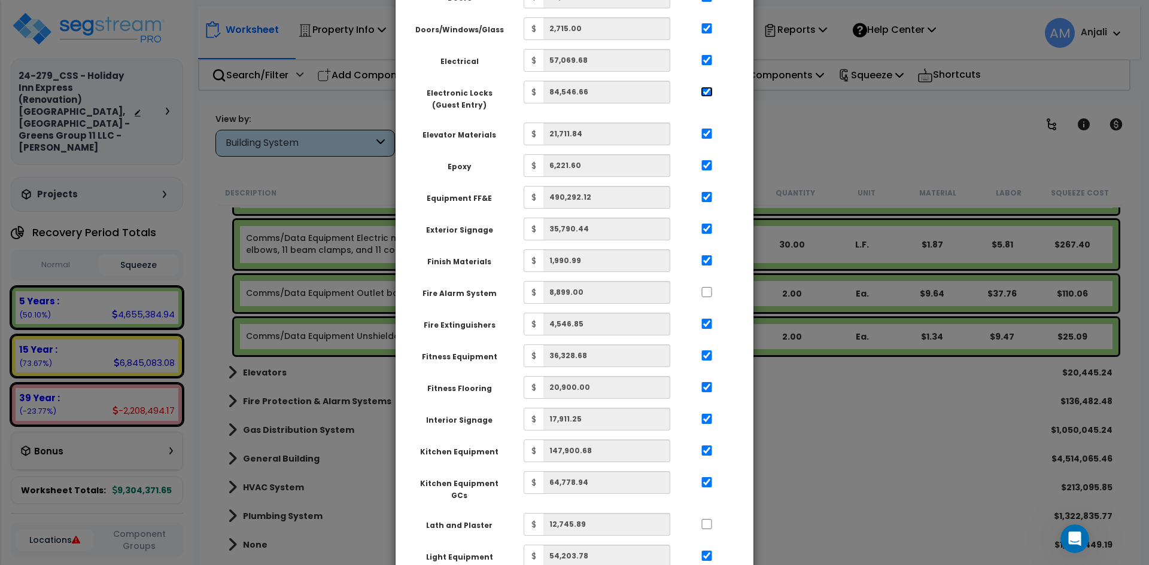
scroll to position [718, 0]
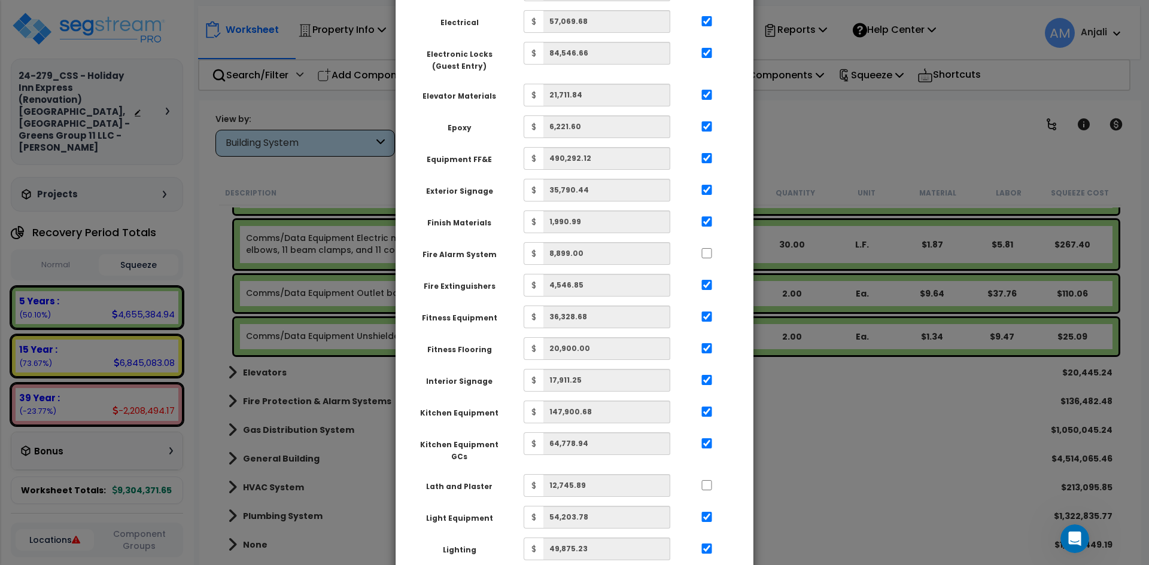
click at [700, 244] on div at bounding box center [706, 251] width 55 height 19
click at [710, 248] on input "..." at bounding box center [707, 253] width 12 height 10
checkbox input "true"
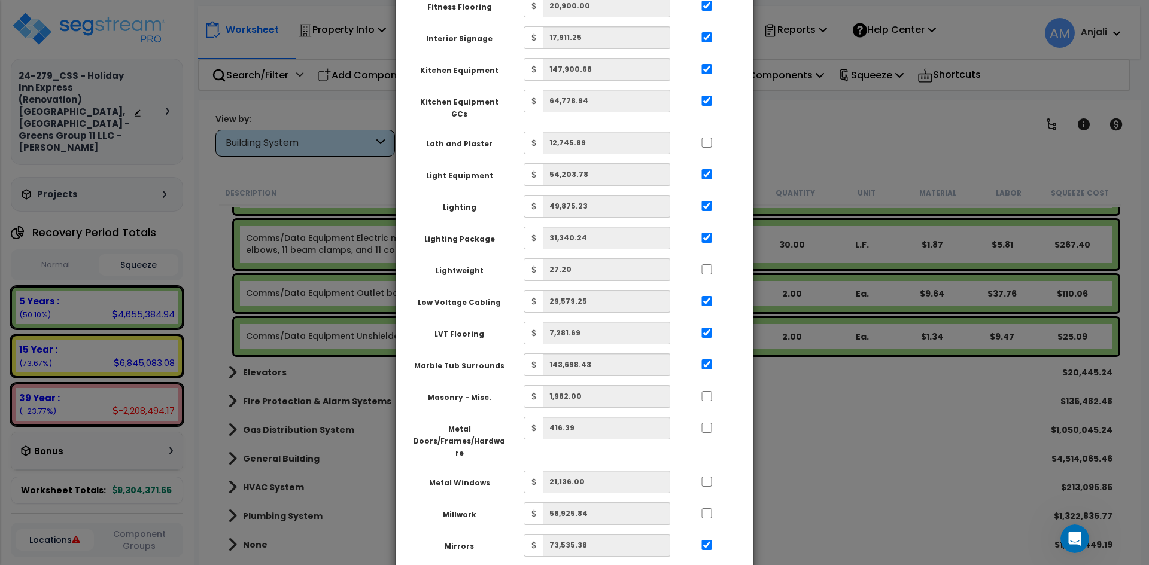
scroll to position [1077, 0]
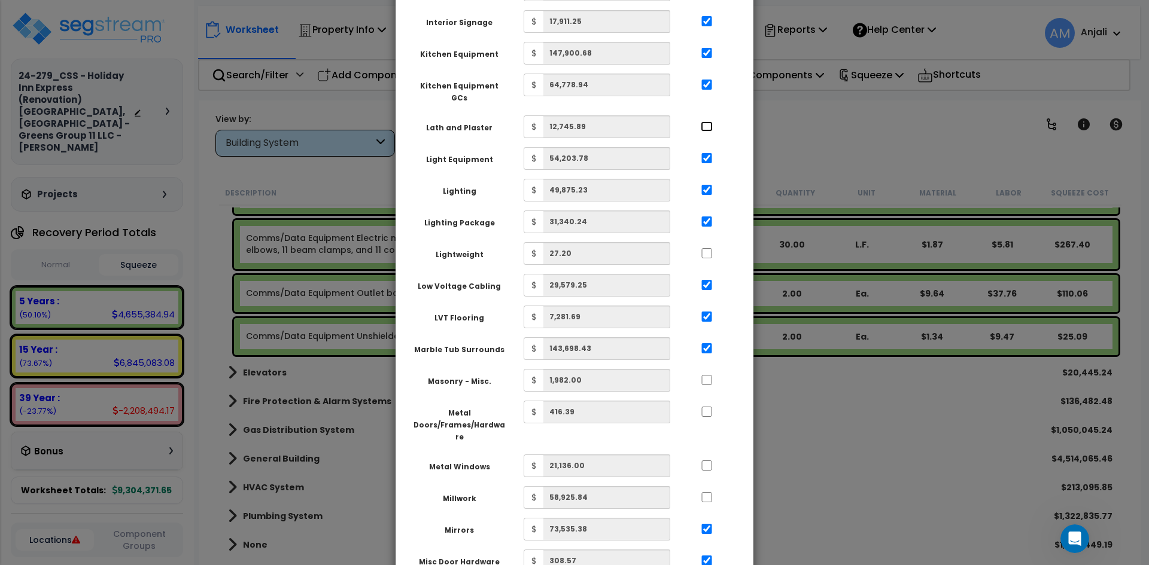
drag, startPoint x: 705, startPoint y: 108, endPoint x: 721, endPoint y: 135, distance: 30.9
click at [707, 121] on input "..." at bounding box center [707, 126] width 12 height 10
checkbox input "true"
click at [707, 248] on input "..." at bounding box center [707, 253] width 12 height 10
checkbox input "true"
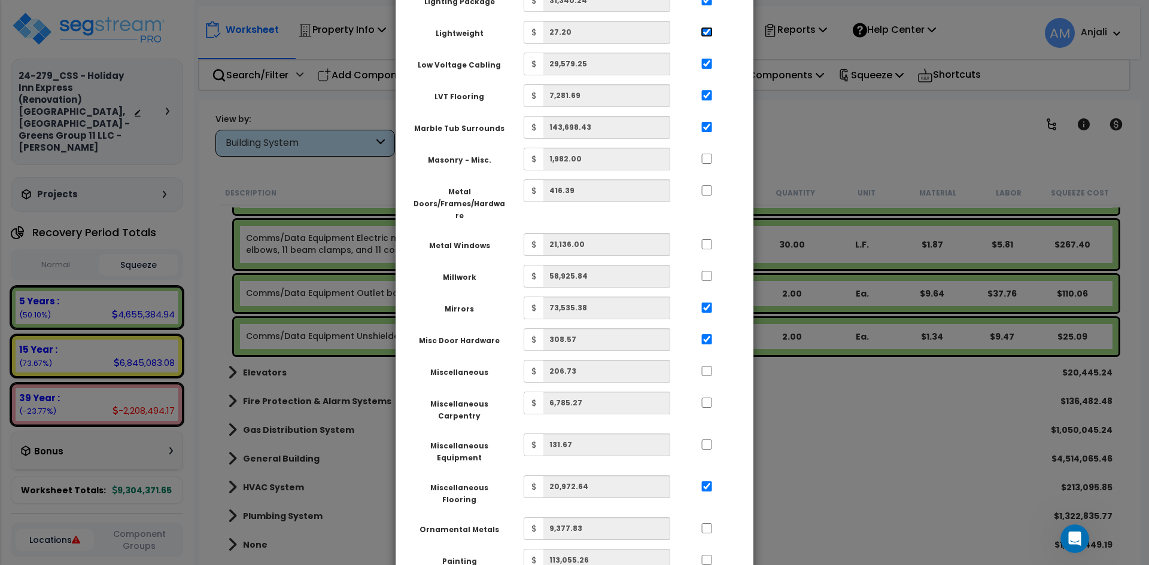
scroll to position [1316, 0]
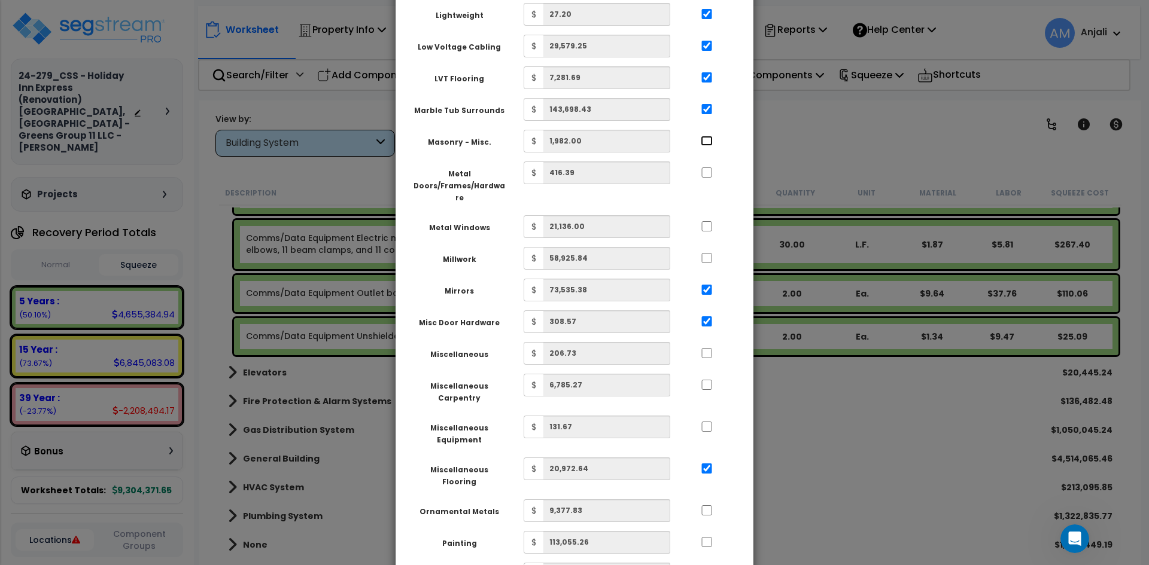
click at [711, 136] on input "..." at bounding box center [707, 141] width 12 height 10
checkbox input "true"
drag, startPoint x: 710, startPoint y: 153, endPoint x: 709, endPoint y: 180, distance: 27.5
click at [710, 168] on input "..." at bounding box center [707, 173] width 12 height 10
checkbox input "true"
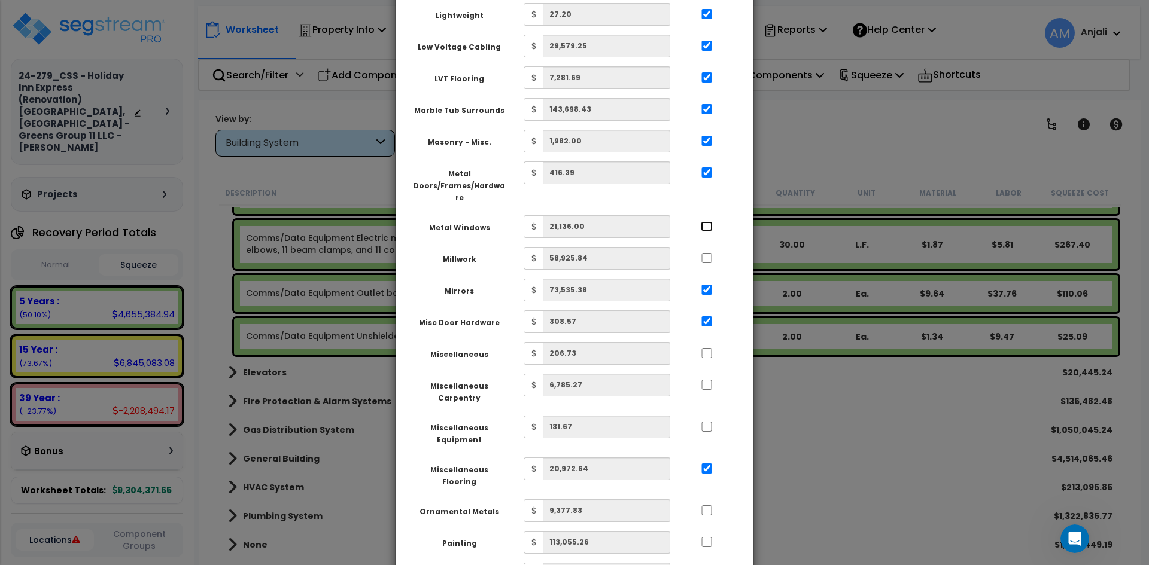
click at [710, 221] on input "..." at bounding box center [707, 226] width 12 height 10
checkbox input "true"
click at [702, 253] on input "..." at bounding box center [707, 258] width 12 height 10
checkbox input "true"
click at [708, 348] on input "..." at bounding box center [707, 353] width 12 height 10
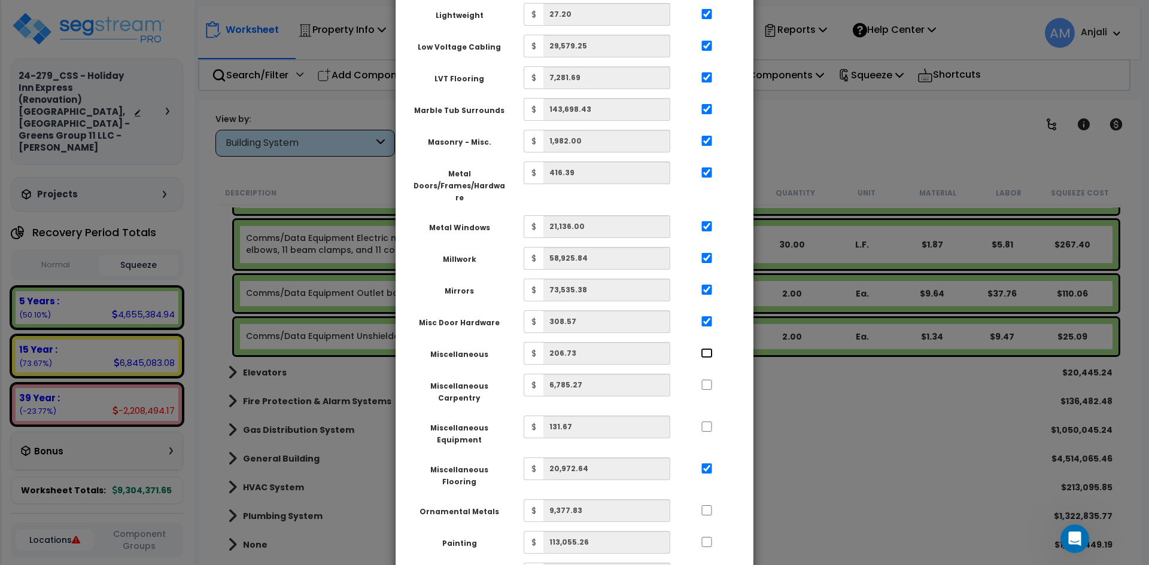
checkbox input "true"
click at [708, 380] on input "..." at bounding box center [707, 385] width 12 height 10
checkbox input "true"
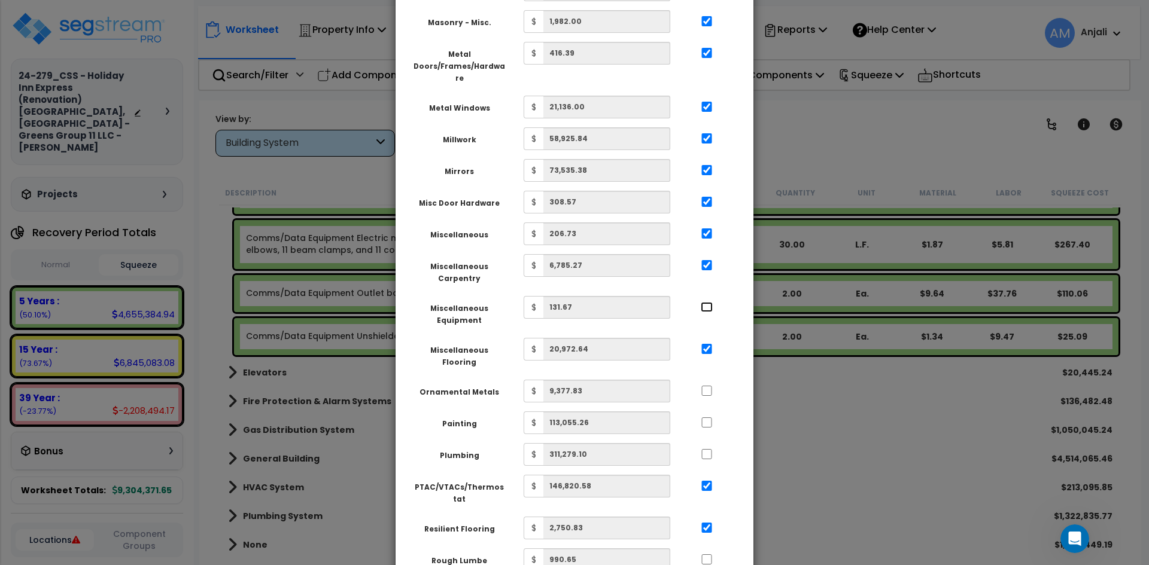
click at [703, 302] on input "..." at bounding box center [707, 307] width 12 height 10
checkbox input "true"
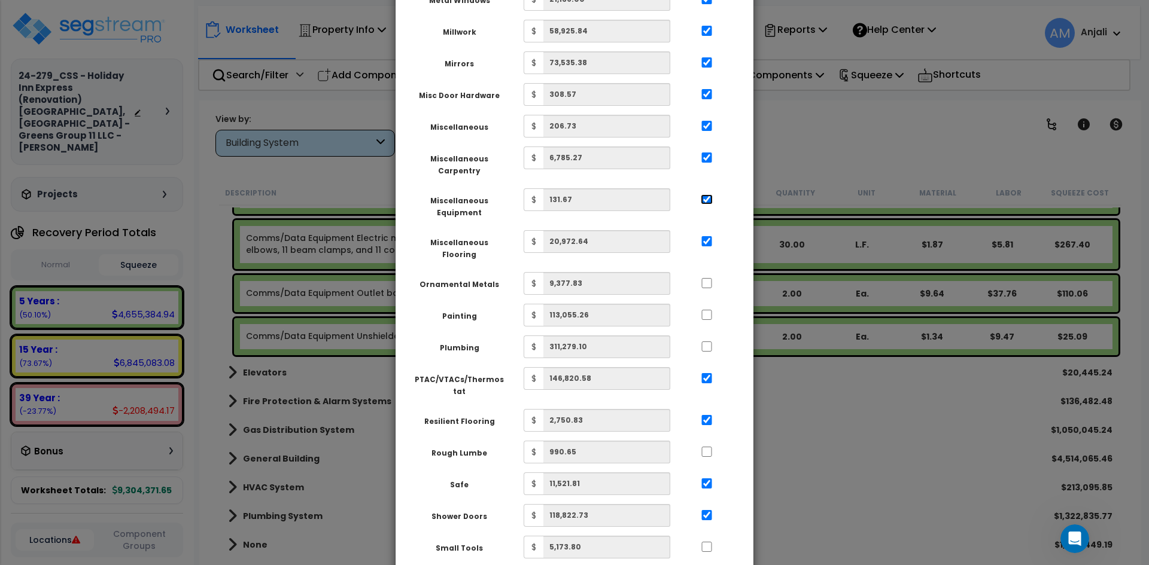
scroll to position [1556, 0]
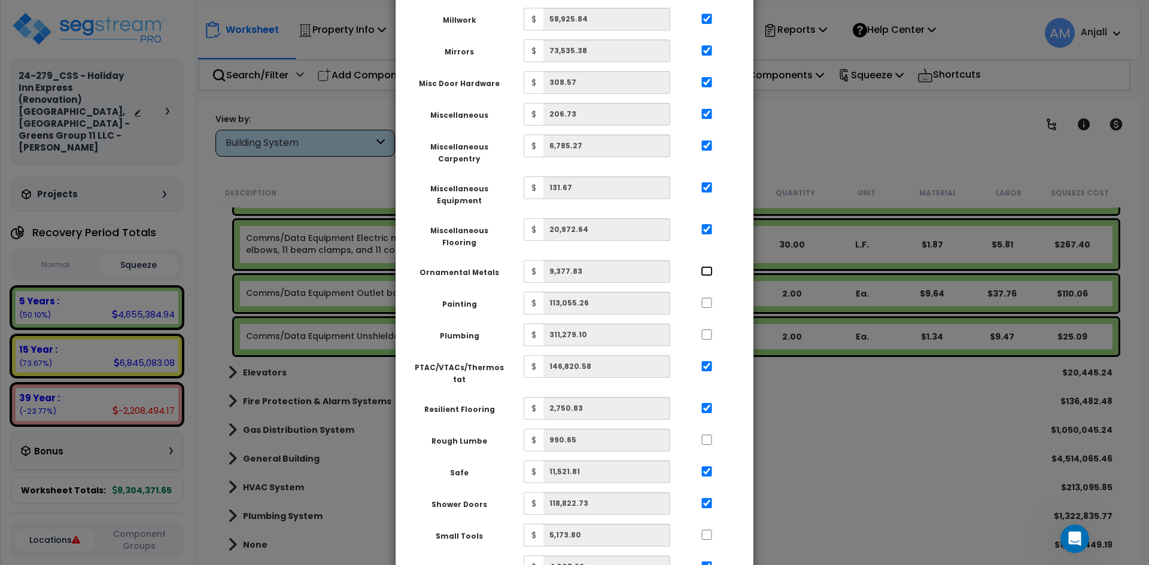
click at [708, 266] on input "..." at bounding box center [707, 271] width 12 height 10
checkbox input "true"
click at [710, 298] on input "..." at bounding box center [707, 303] width 12 height 10
checkbox input "true"
click at [712, 324] on div at bounding box center [706, 333] width 55 height 19
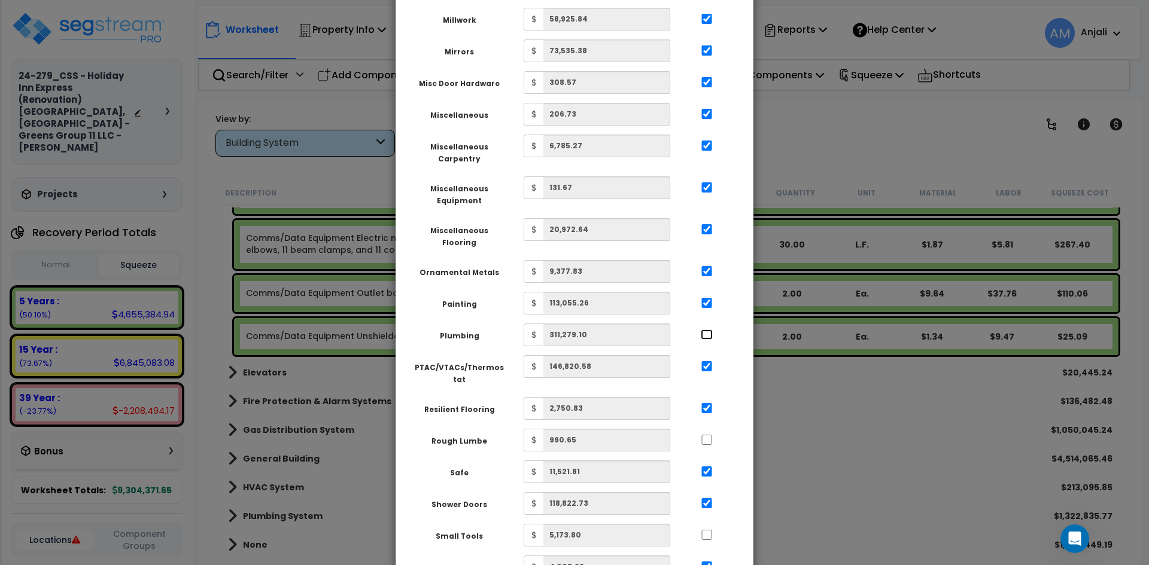
click at [711, 330] on input "..." at bounding box center [707, 335] width 12 height 10
checkbox input "true"
click at [703, 435] on input "..." at bounding box center [707, 440] width 12 height 10
checkbox input "true"
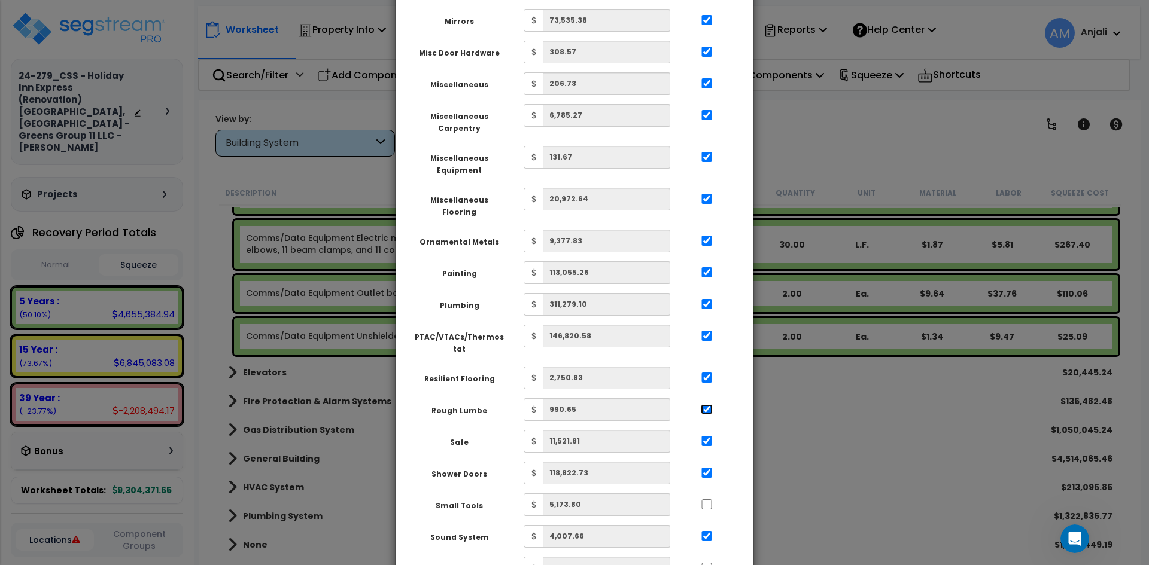
scroll to position [1615, 0]
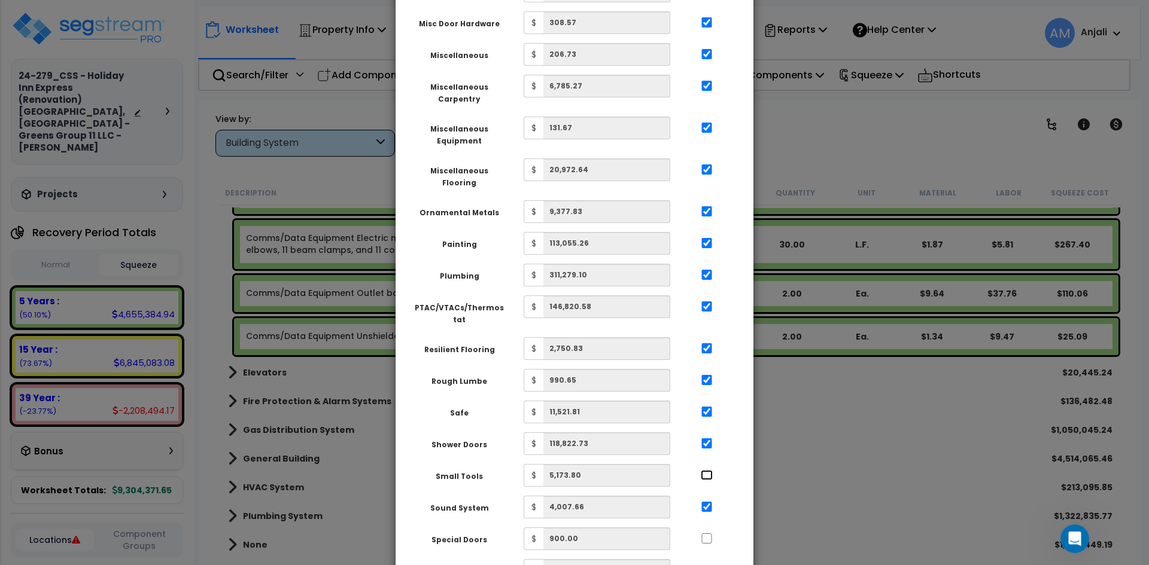
drag, startPoint x: 704, startPoint y: 428, endPoint x: 709, endPoint y: 433, distance: 7.2
click at [704, 470] on input "..." at bounding box center [707, 475] width 12 height 10
checkbox input "true"
click at [702, 534] on input "..." at bounding box center [707, 539] width 12 height 10
checkbox input "true"
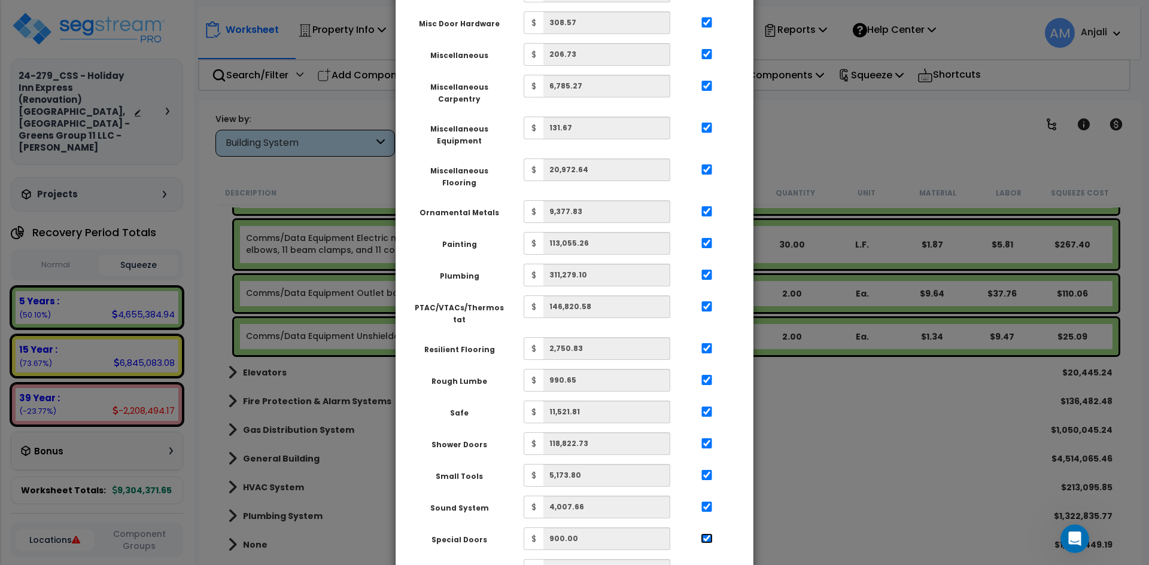
scroll to position [1855, 0]
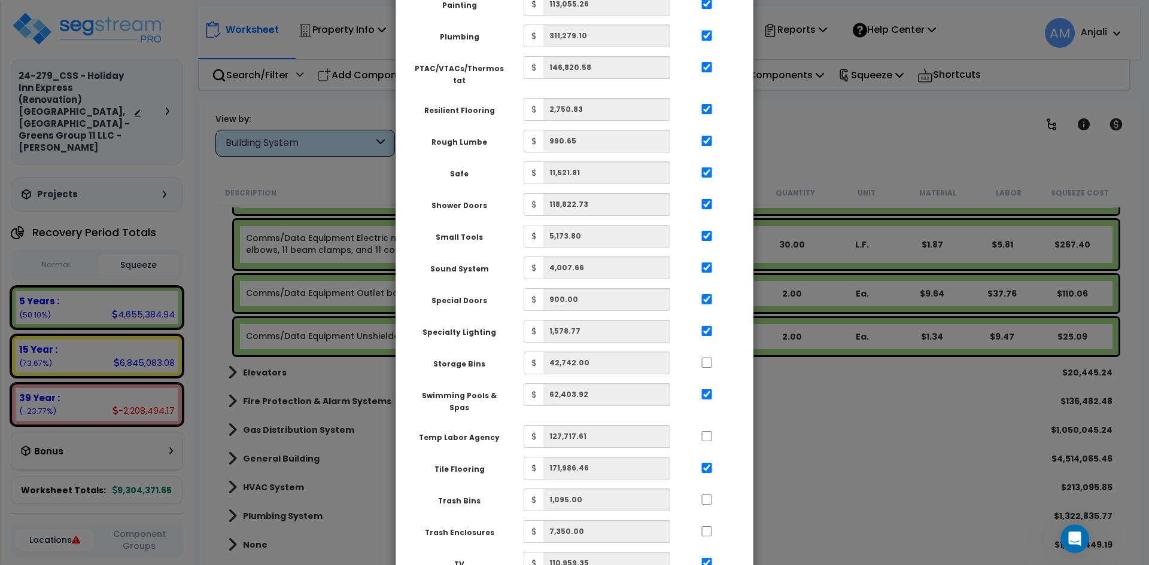
click at [704, 425] on div at bounding box center [706, 434] width 55 height 19
click at [704, 358] on input "..." at bounding box center [707, 363] width 12 height 10
checkbox input "true"
click at [707, 431] on input "..." at bounding box center [707, 436] width 12 height 10
checkbox input "true"
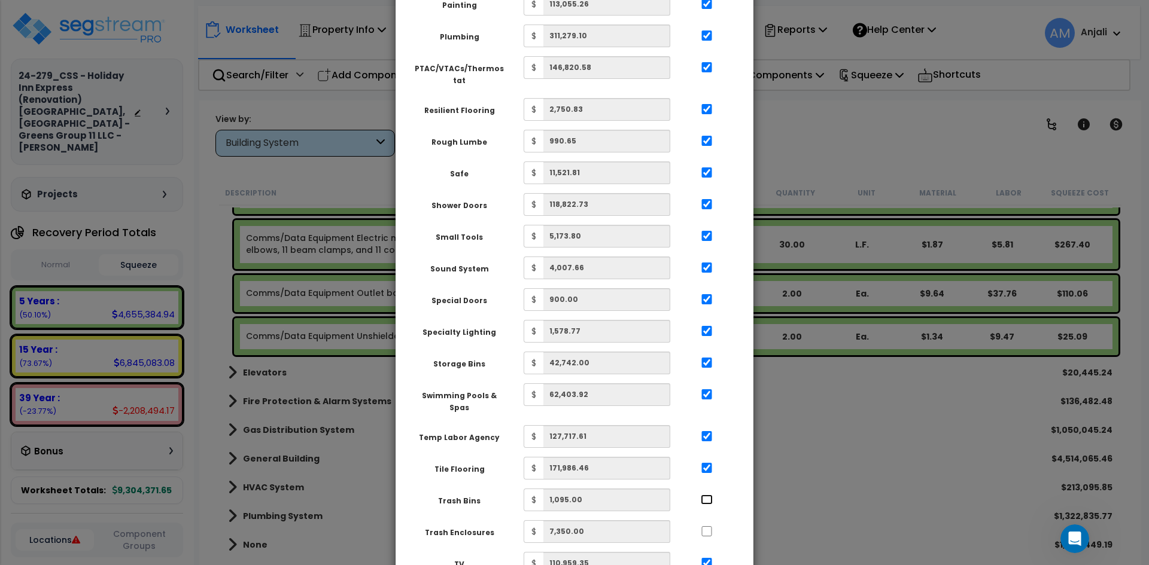
click at [708, 495] on input "..." at bounding box center [707, 500] width 12 height 10
checkbox input "true"
click at [711, 521] on div at bounding box center [706, 530] width 55 height 19
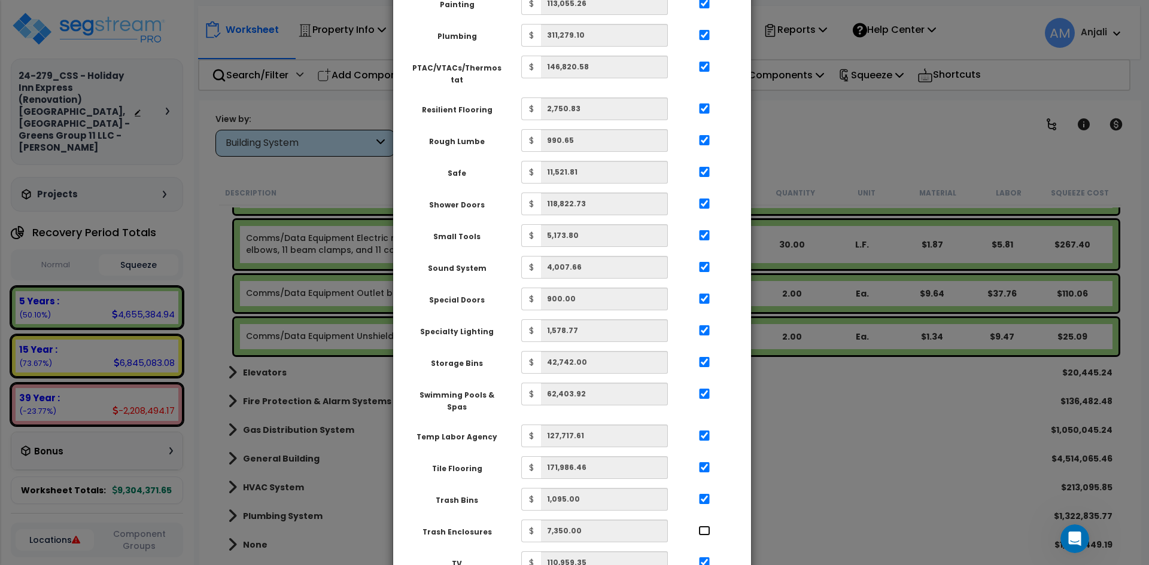
click at [707, 526] on input "..." at bounding box center [704, 531] width 12 height 10
checkbox input "true"
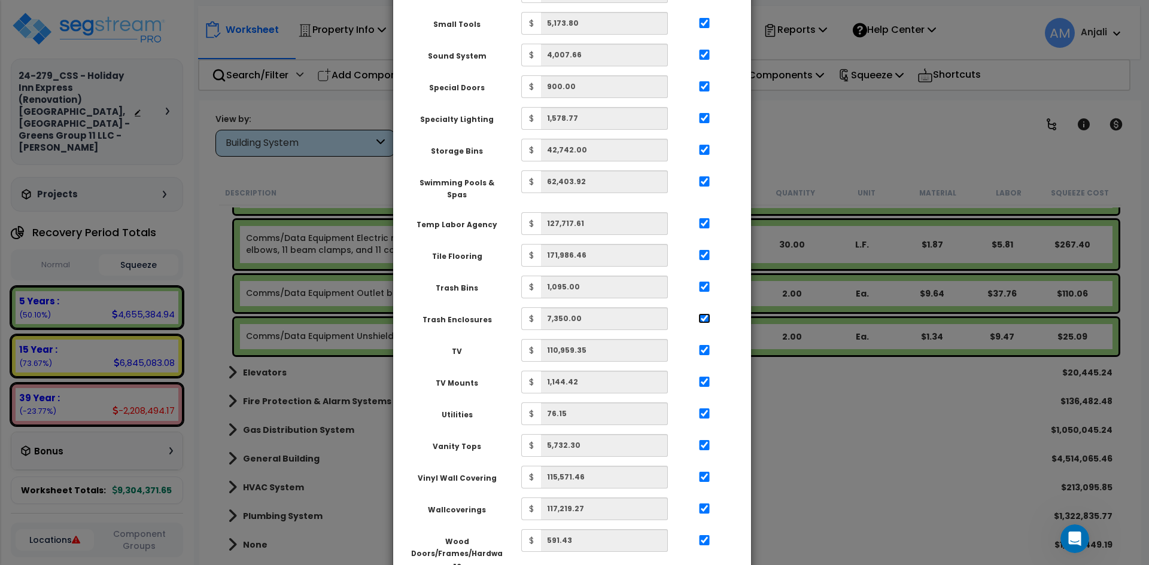
scroll to position [2094, 0]
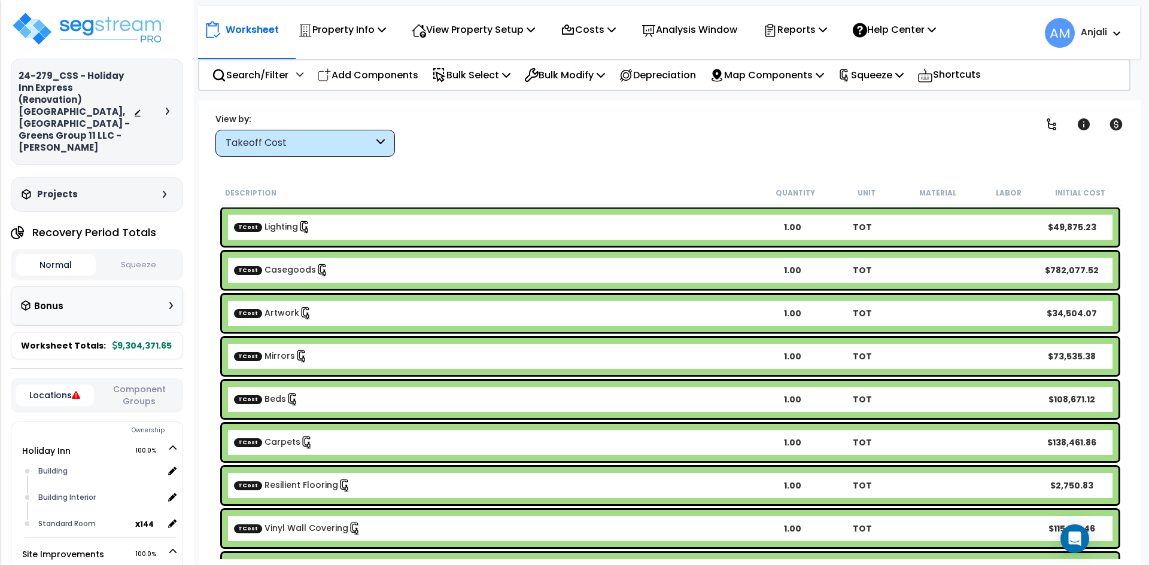
click at [154, 255] on button "Squeeze" at bounding box center [139, 265] width 80 height 21
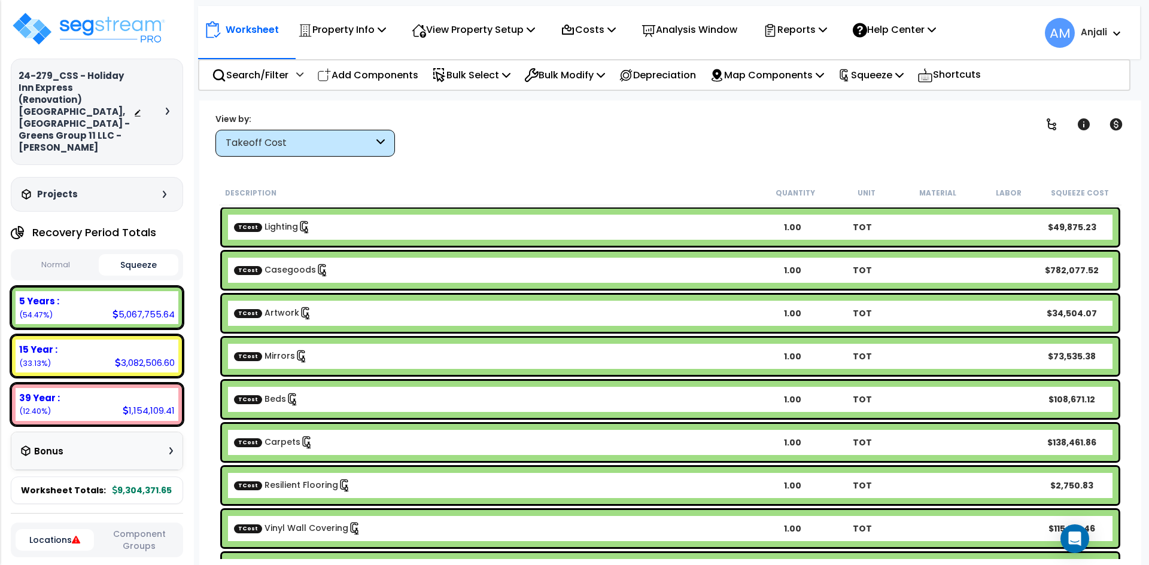
click at [154, 254] on button "Squeeze" at bounding box center [139, 265] width 80 height 22
click at [89, 255] on button "Normal" at bounding box center [56, 265] width 80 height 21
click at [150, 255] on button "Squeeze" at bounding box center [139, 265] width 80 height 21
click at [86, 255] on button "Normal" at bounding box center [56, 265] width 80 height 21
click at [133, 255] on button "Squeeze" at bounding box center [139, 265] width 80 height 21
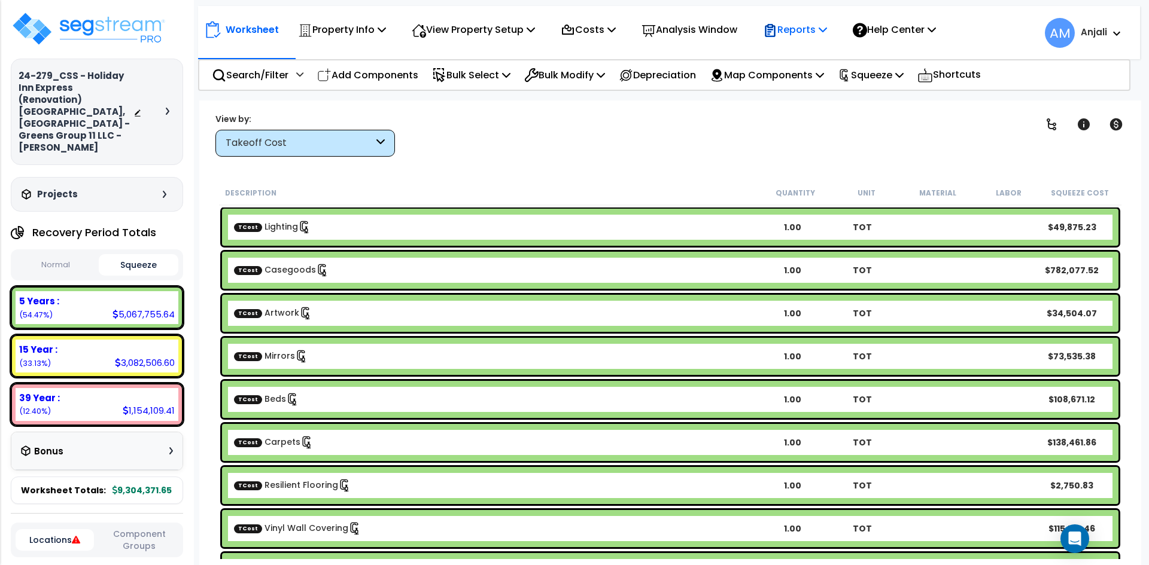
click at [813, 37] on p "Reports" at bounding box center [795, 30] width 64 height 16
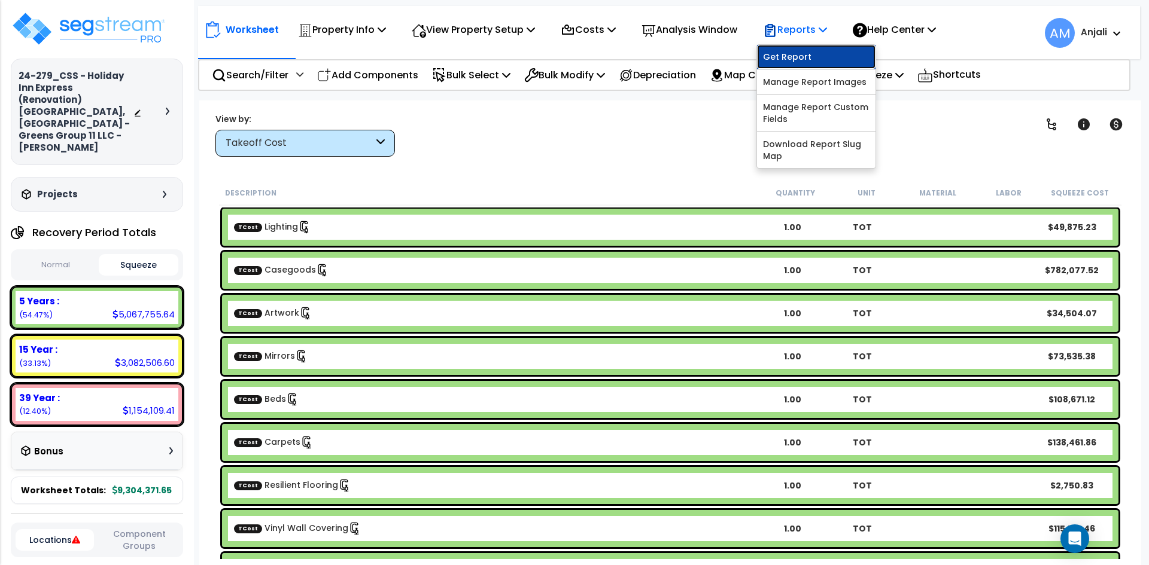
click at [826, 59] on link "Get Report" at bounding box center [816, 57] width 118 height 24
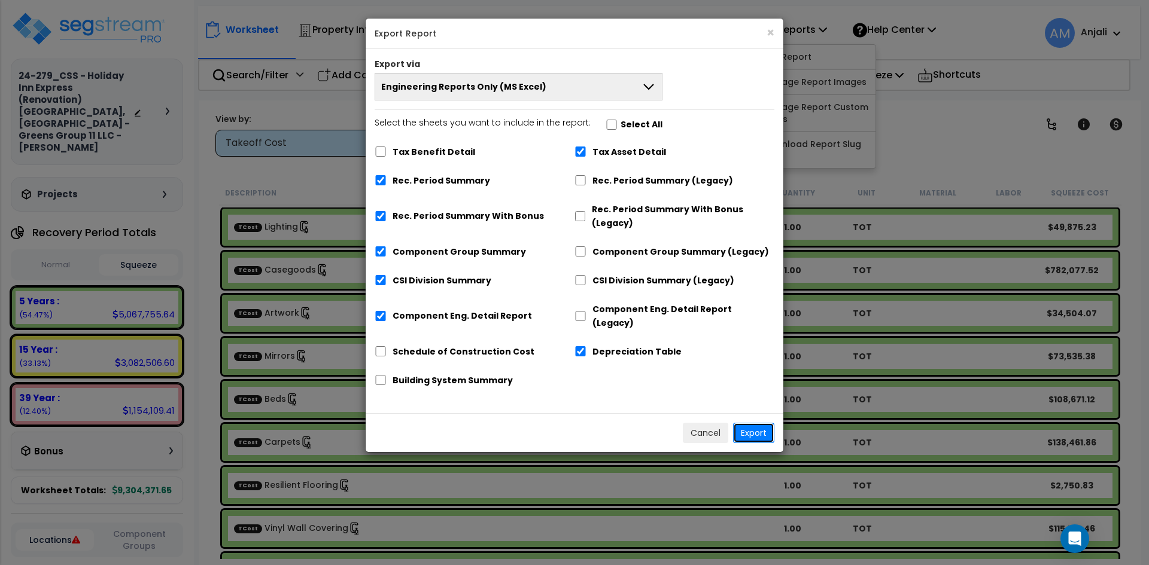
click at [759, 423] on button "Export" at bounding box center [753, 433] width 41 height 20
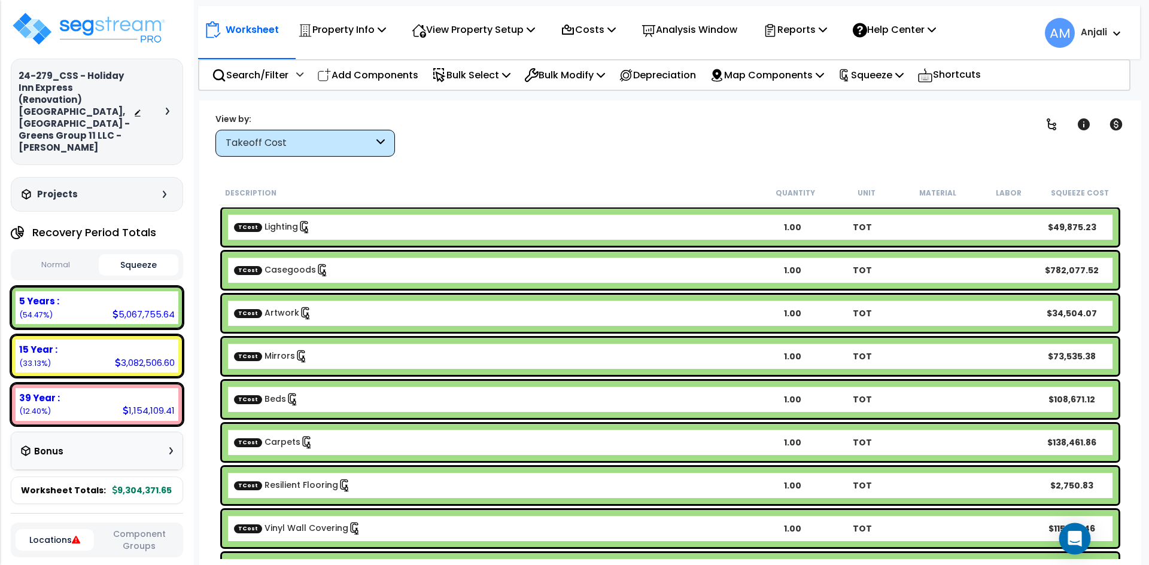
click at [1075, 529] on div "Open Intercom Messenger" at bounding box center [1075, 540] width 32 height 32
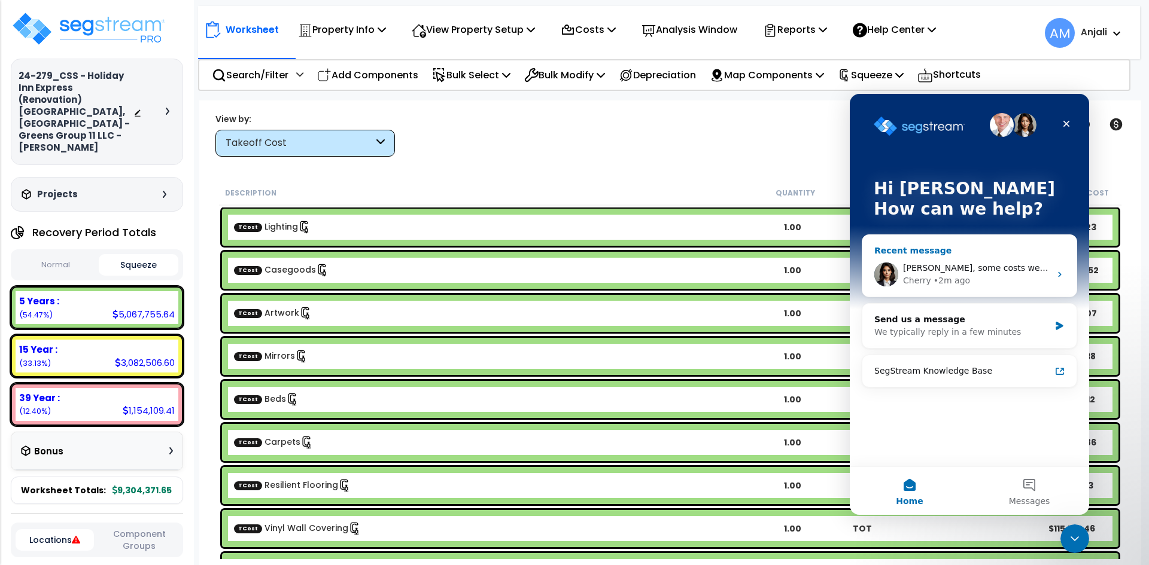
click at [950, 283] on div "• 2m ago" at bounding box center [951, 281] width 36 height 13
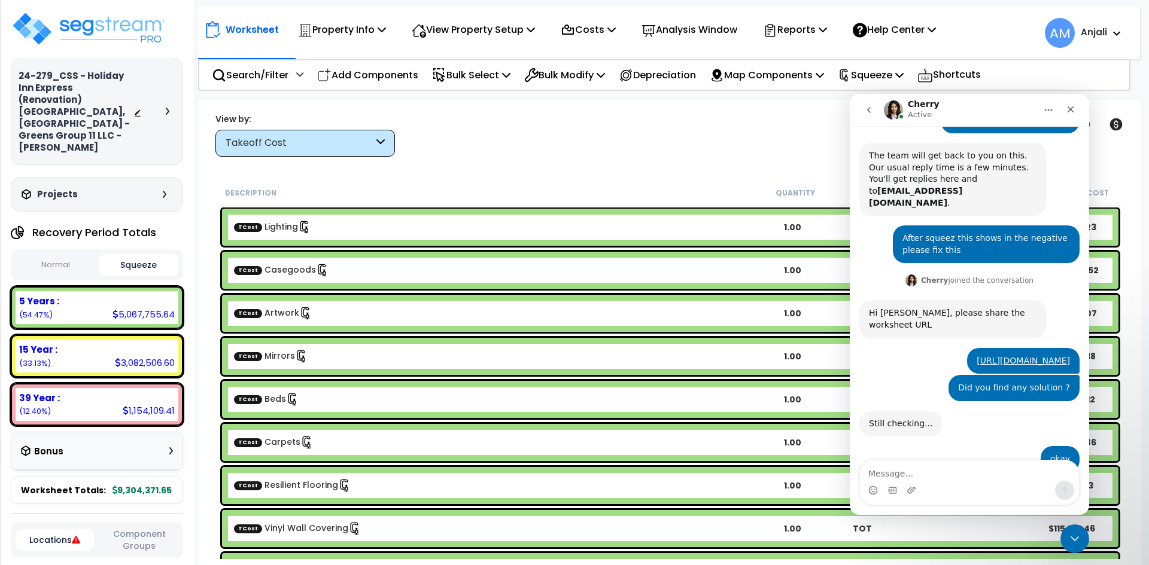
scroll to position [436, 0]
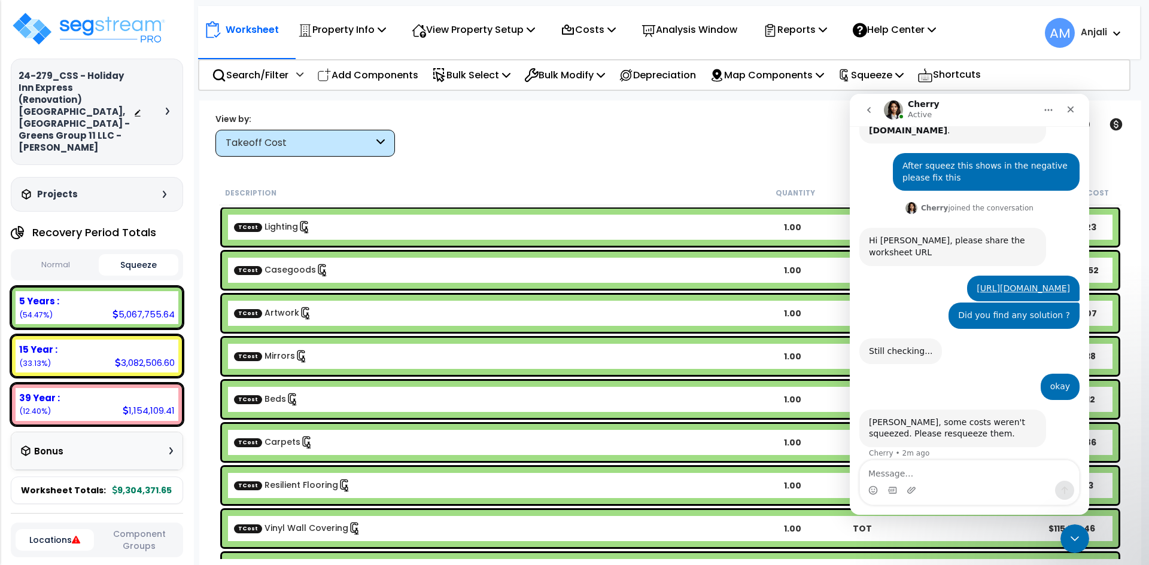
click at [920, 479] on textarea "Message…" at bounding box center [969, 471] width 219 height 20
type textarea "negtaive is fixed but the 5 year is much more"
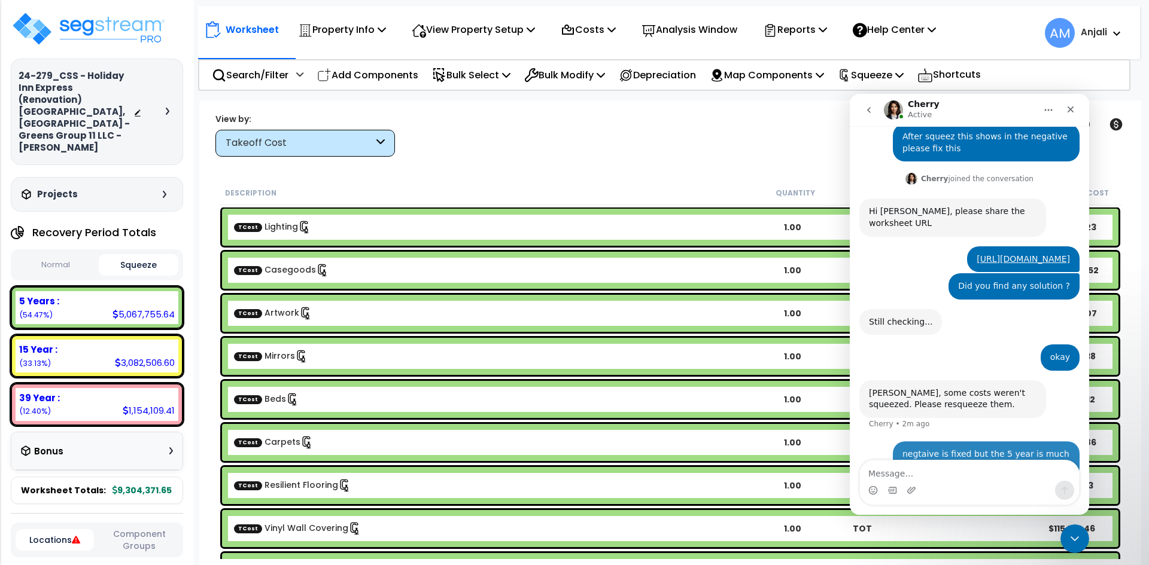
scroll to position [472, 0]
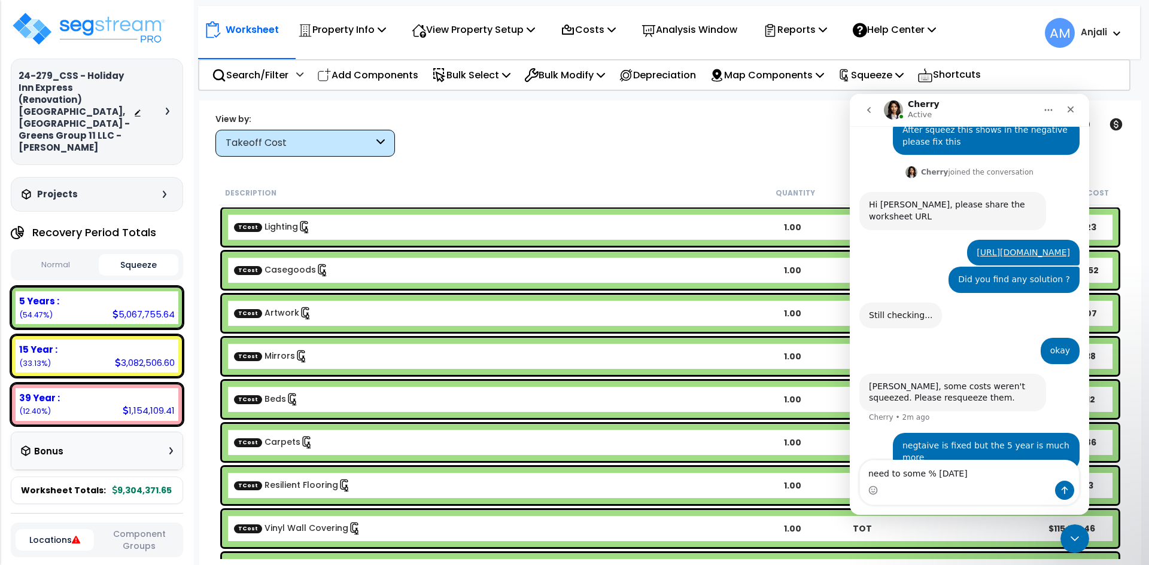
type textarea "need to some % in 39 year"
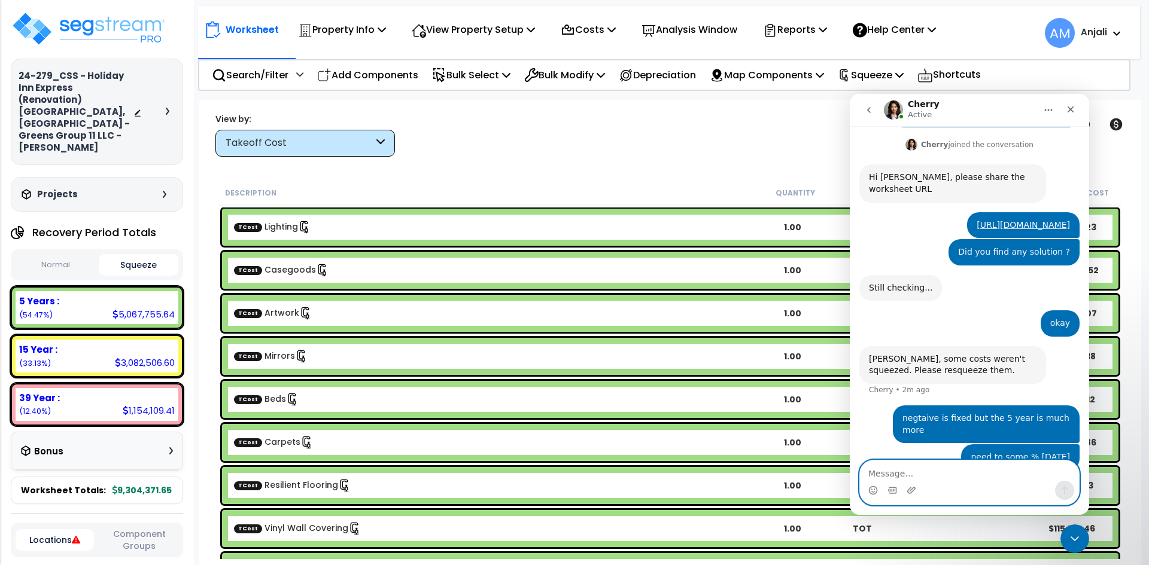
click at [907, 471] on textarea "Message…" at bounding box center [969, 471] width 219 height 20
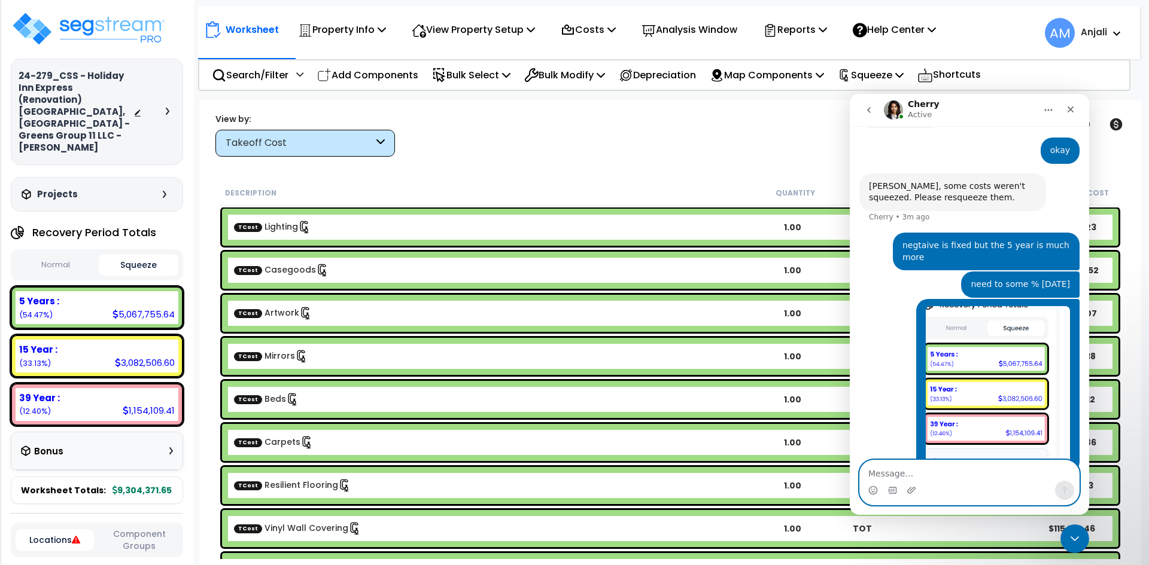
scroll to position [675, 0]
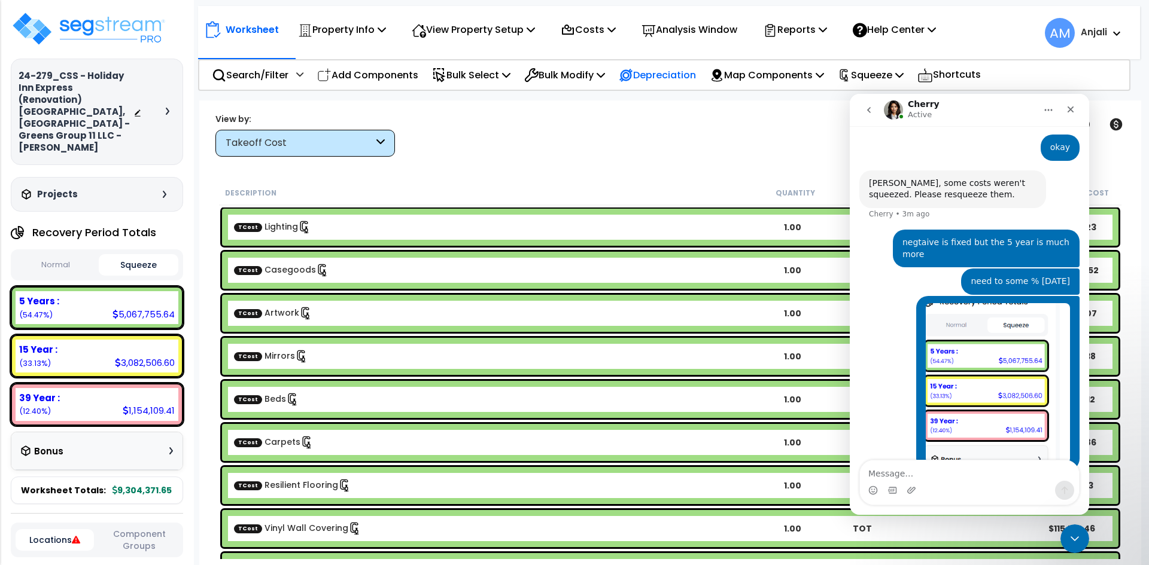
click at [674, 65] on div "Depreciation" at bounding box center [657, 75] width 77 height 28
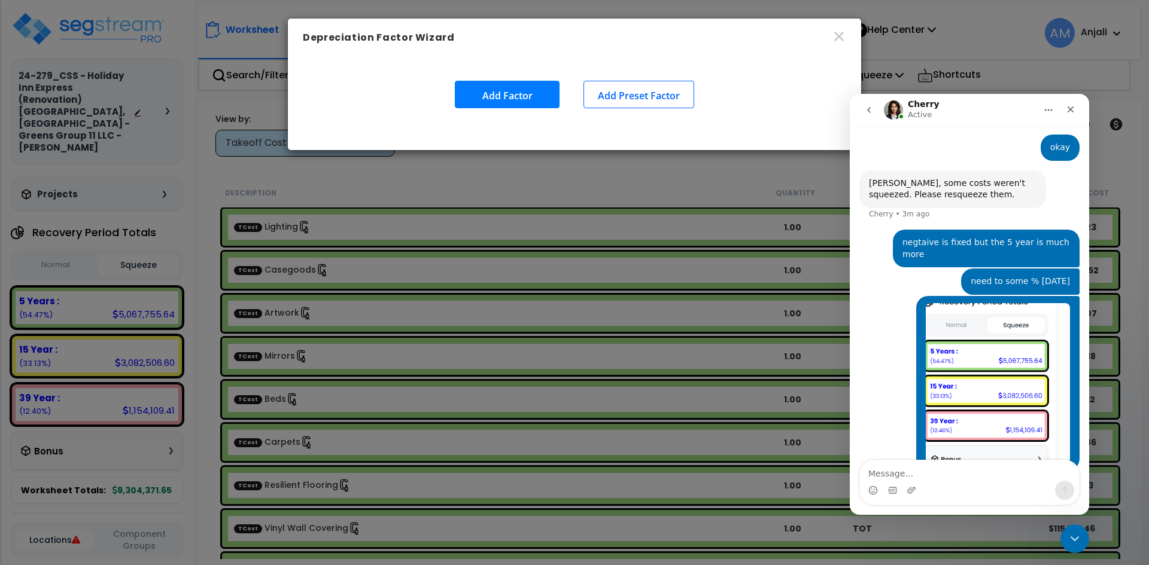
click at [549, 79] on div "Add Factor Add Preset Factor" at bounding box center [574, 94] width 573 height 75
click at [547, 87] on button "Add Factor" at bounding box center [507, 95] width 105 height 28
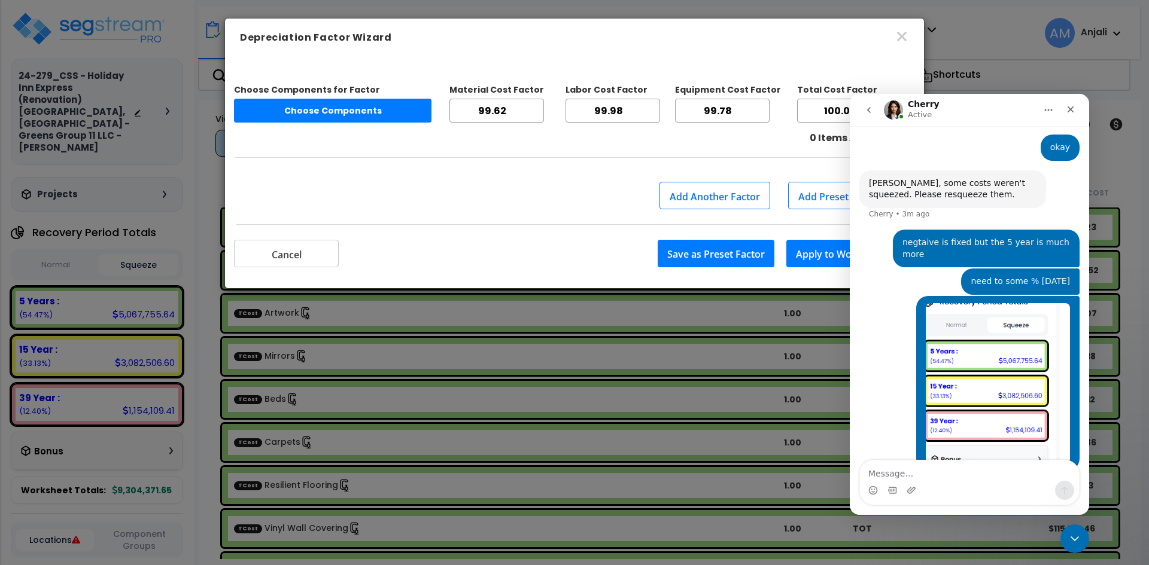
type input "99.62"
click at [537, 113] on input "99.62" at bounding box center [496, 111] width 95 height 24
click at [808, 253] on button "Apply to Worksheet" at bounding box center [840, 254] width 109 height 28
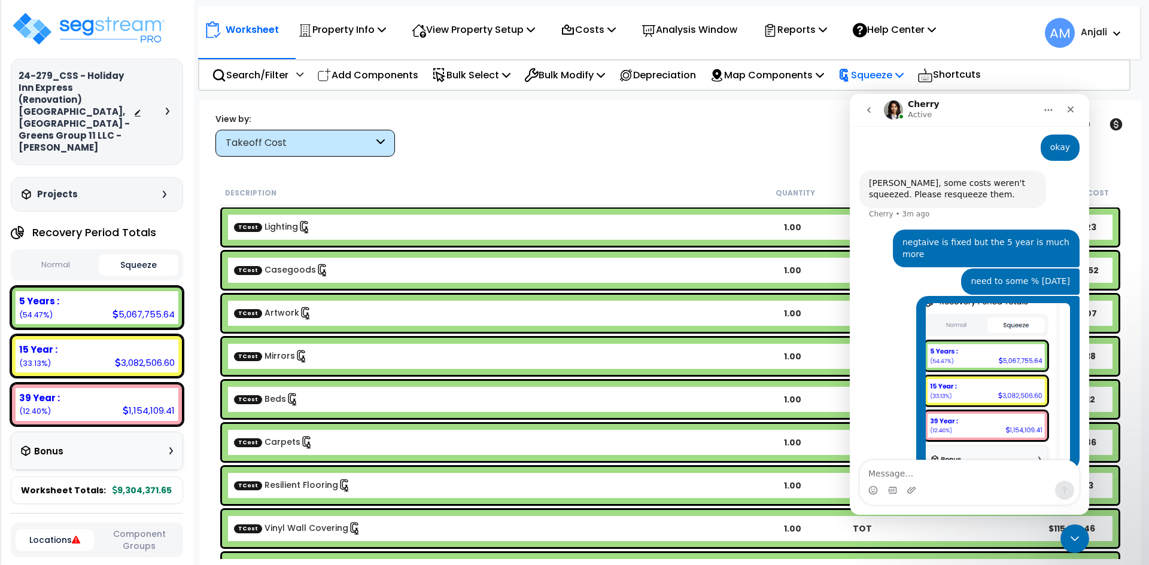
click at [896, 77] on p "Squeeze" at bounding box center [871, 75] width 66 height 16
click at [1070, 108] on icon "Close" at bounding box center [1071, 110] width 10 height 10
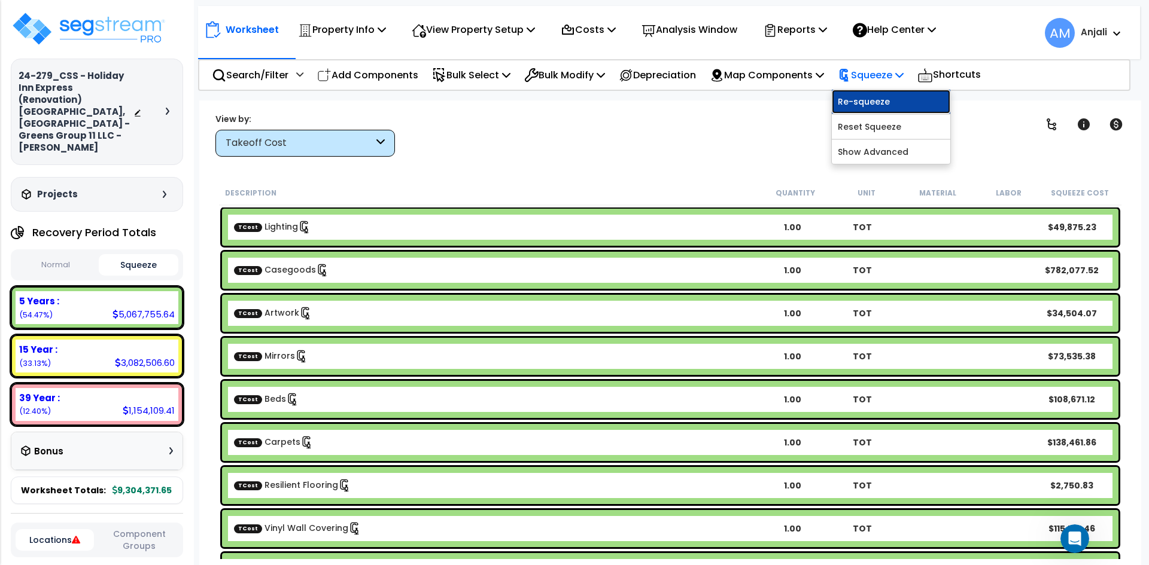
click at [911, 104] on link "Re-squeeze" at bounding box center [891, 102] width 118 height 24
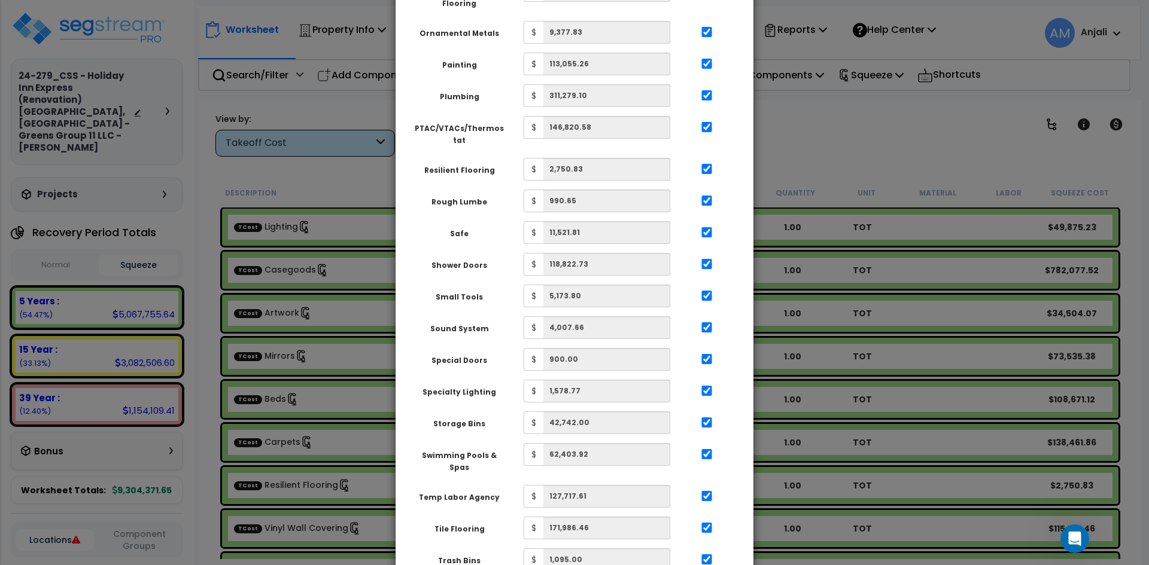
scroll to position [2098, 0]
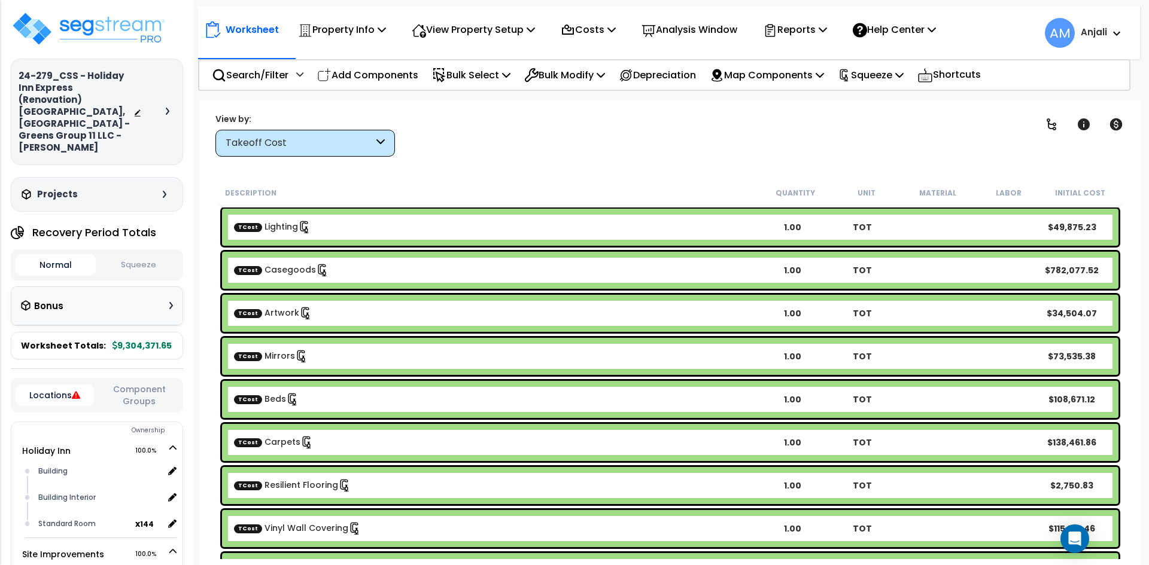
click at [149, 255] on button "Squeeze" at bounding box center [139, 265] width 80 height 21
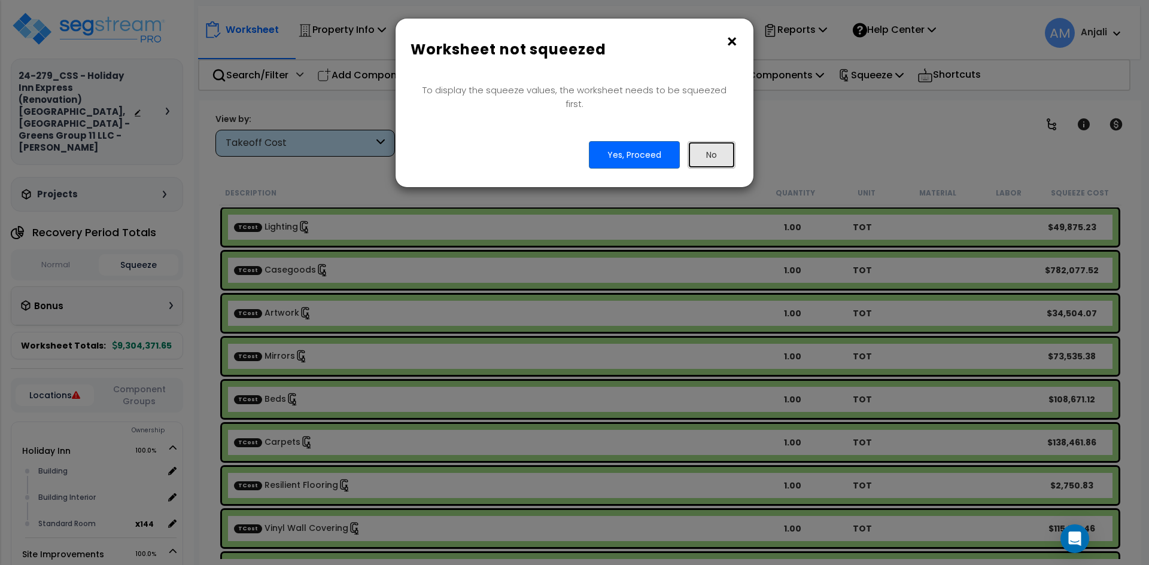
click at [710, 153] on button "No" at bounding box center [711, 155] width 48 height 28
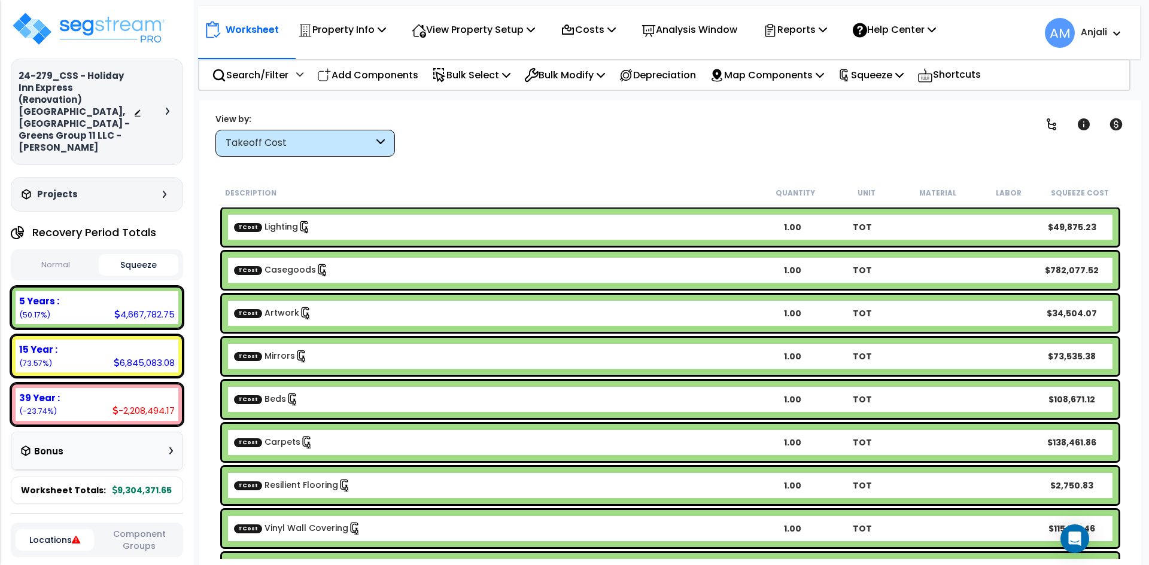
click at [56, 255] on button "Normal" at bounding box center [56, 265] width 80 height 21
click at [123, 255] on button "Squeeze" at bounding box center [139, 265] width 80 height 21
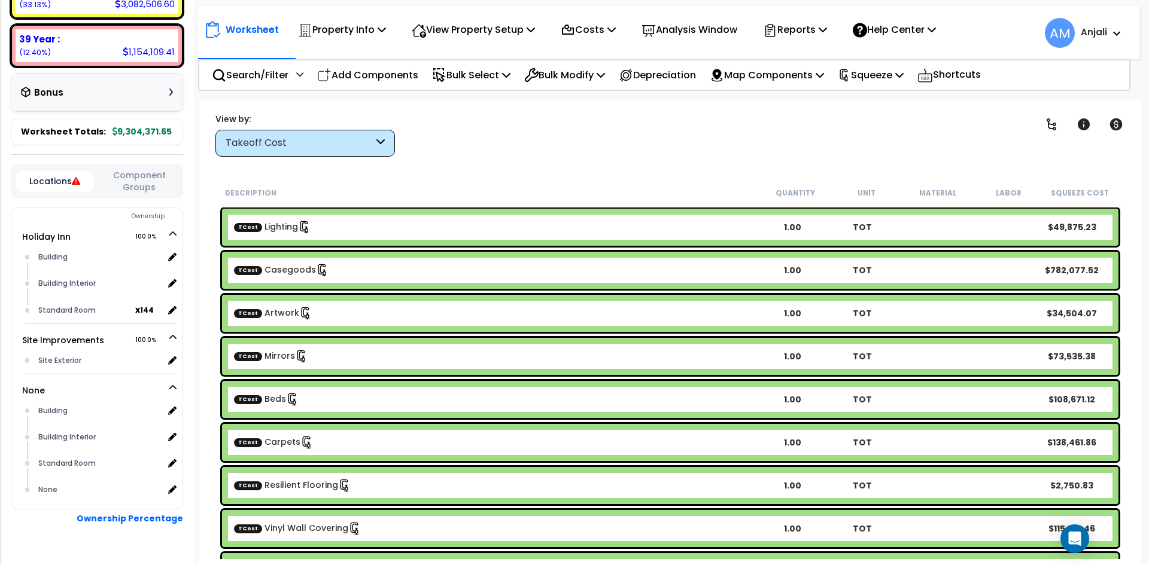
scroll to position [365, 0]
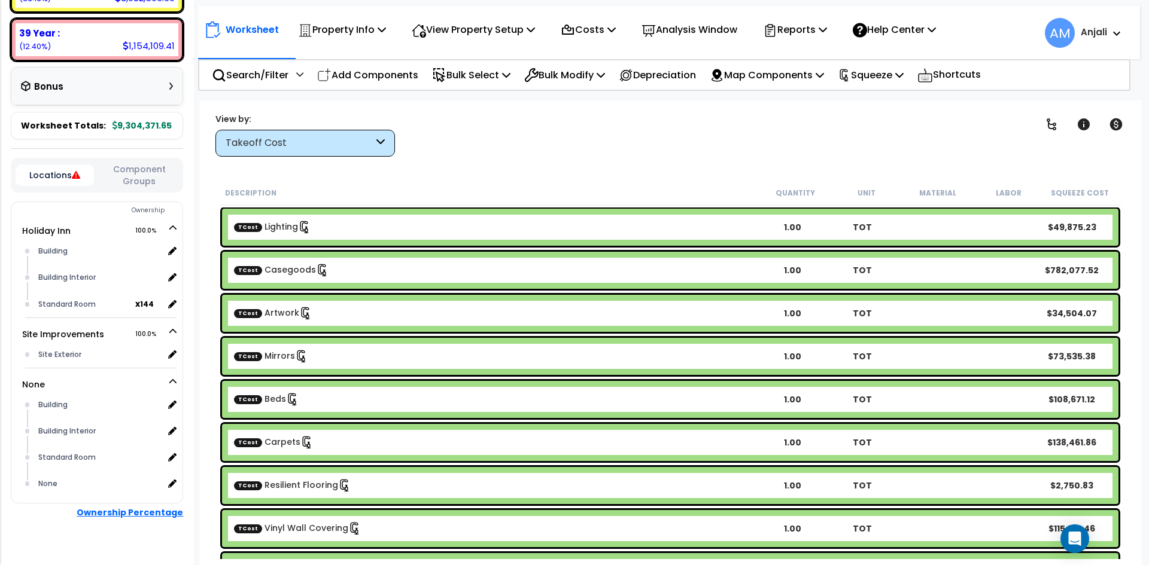
click at [129, 507] on b "Ownership Percentage" at bounding box center [130, 513] width 106 height 12
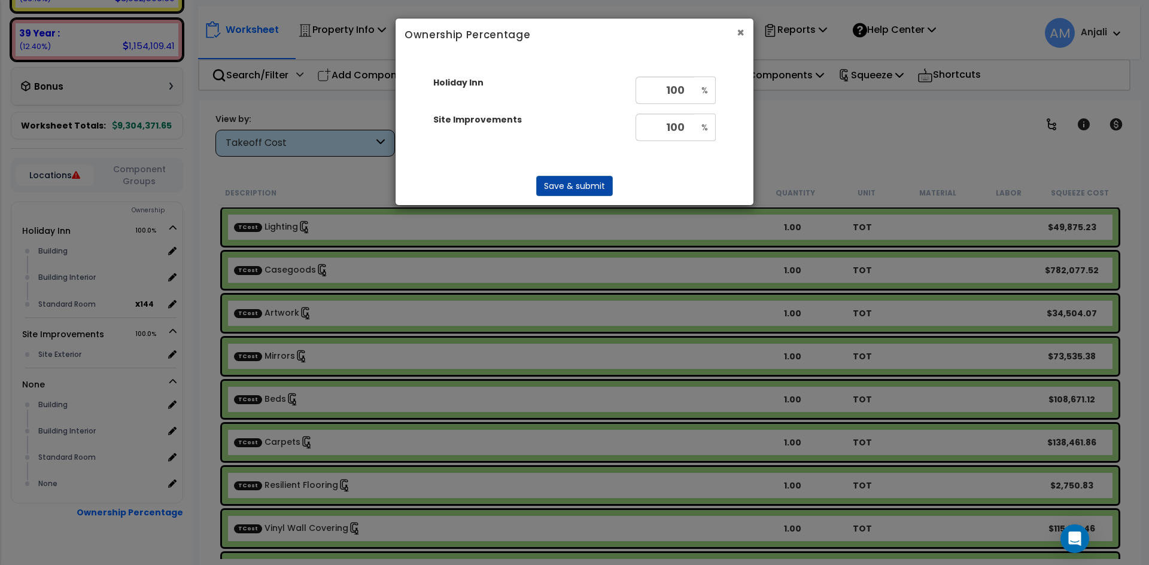
click at [738, 34] on button "×" at bounding box center [741, 32] width 8 height 13
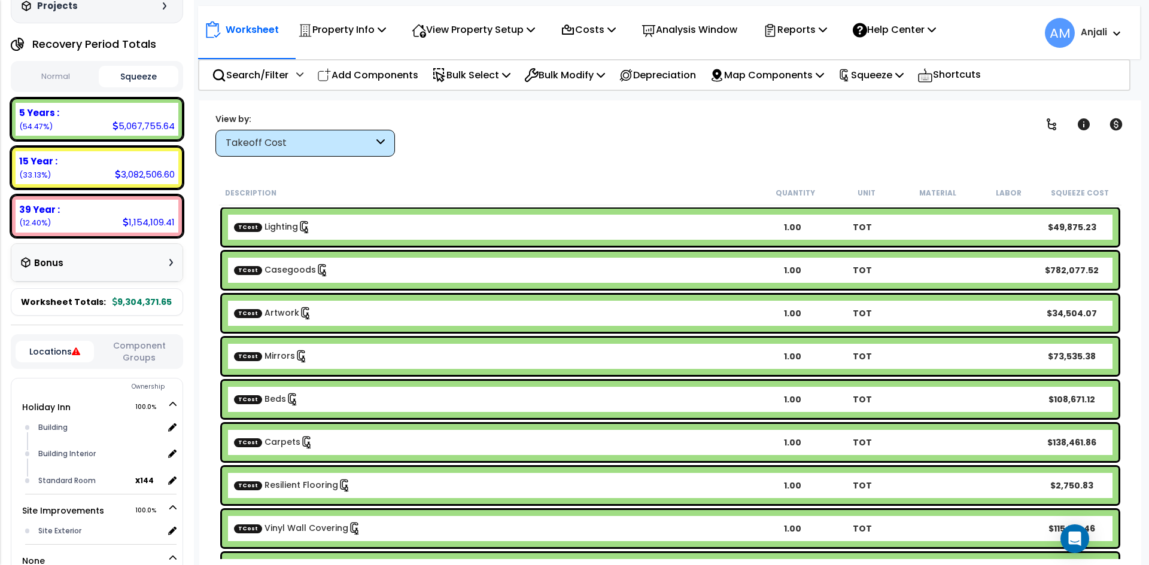
scroll to position [185, 0]
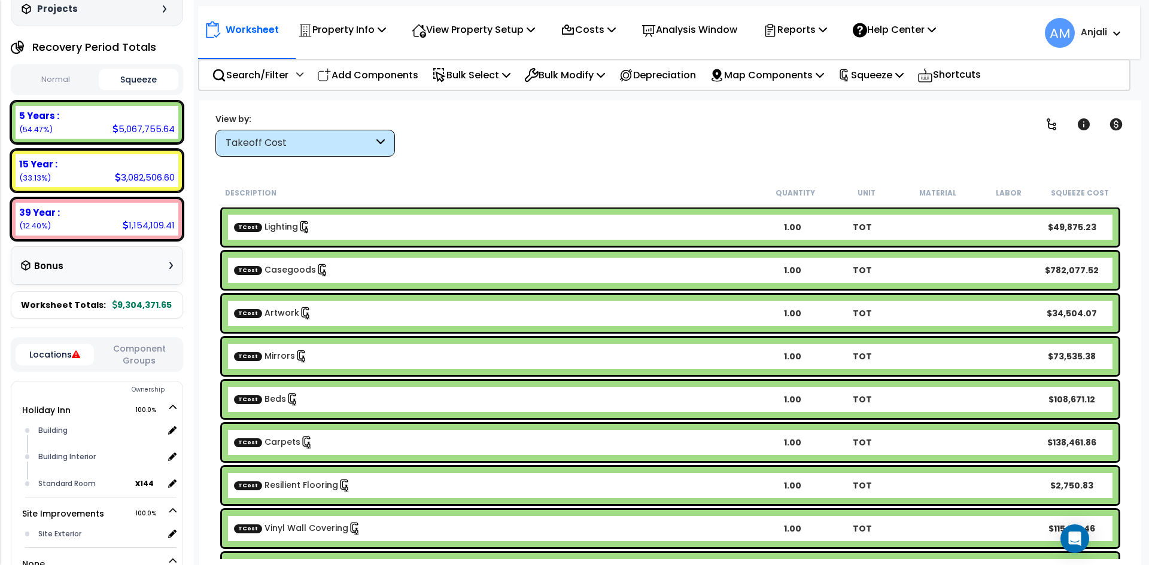
click at [81, 344] on button "Locations" at bounding box center [55, 355] width 78 height 22
click at [74, 351] on icon at bounding box center [76, 355] width 8 height 8
click at [75, 351] on icon at bounding box center [76, 355] width 8 height 8
click at [128, 342] on button "Component Groups" at bounding box center [139, 354] width 78 height 25
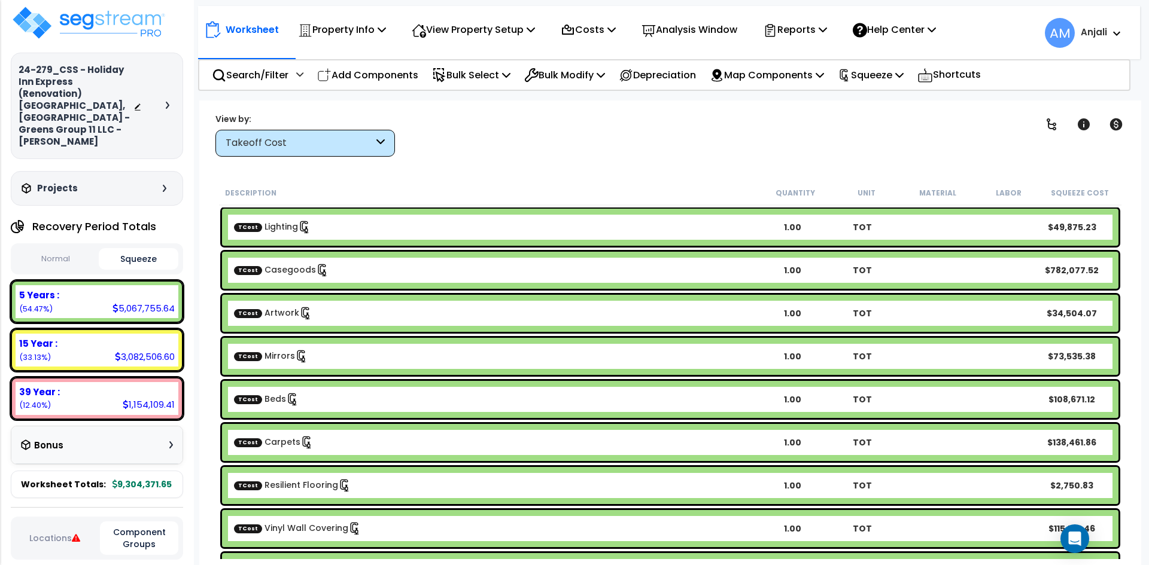
scroll to position [0, 0]
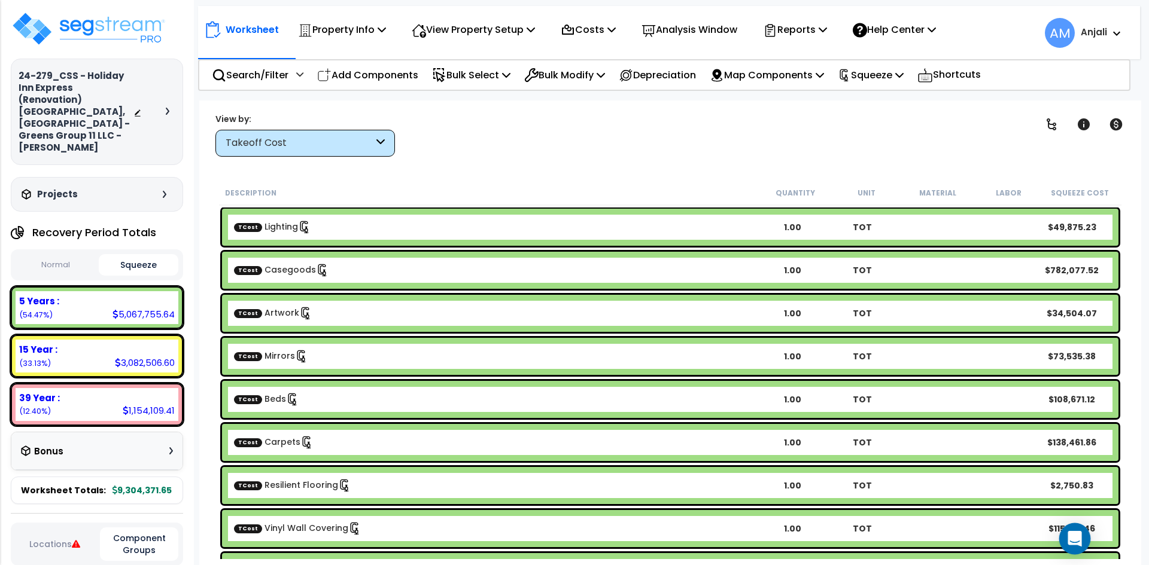
click at [1084, 540] on div "Open Intercom Messenger" at bounding box center [1075, 540] width 32 height 32
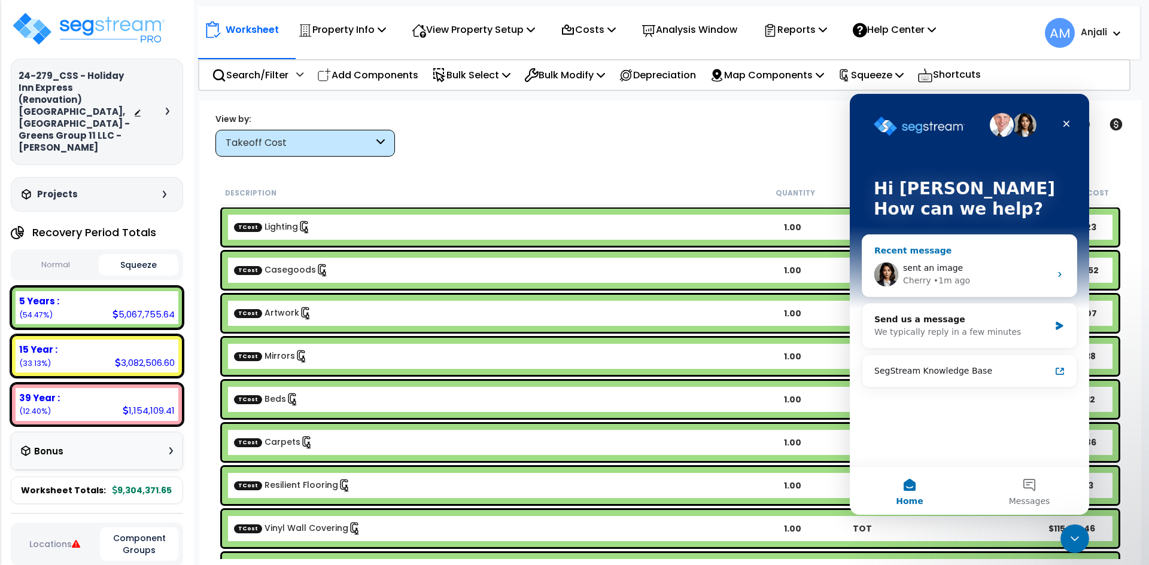
click at [993, 287] on div "Cherry • 1m ago" at bounding box center [976, 281] width 147 height 13
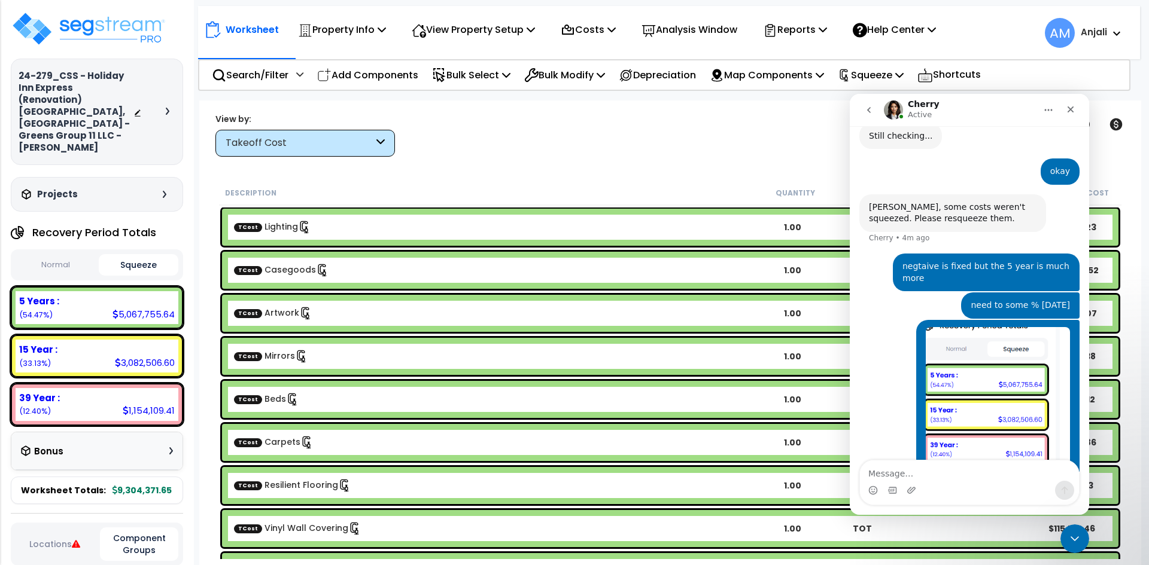
scroll to position [675, 0]
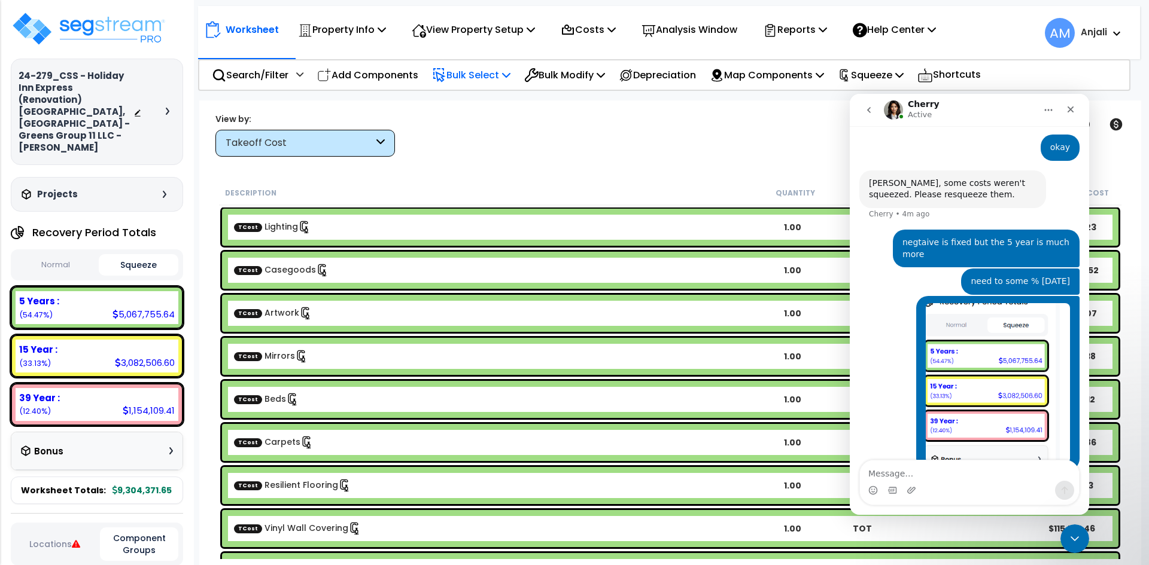
click at [479, 74] on p "Bulk Select" at bounding box center [471, 75] width 78 height 16
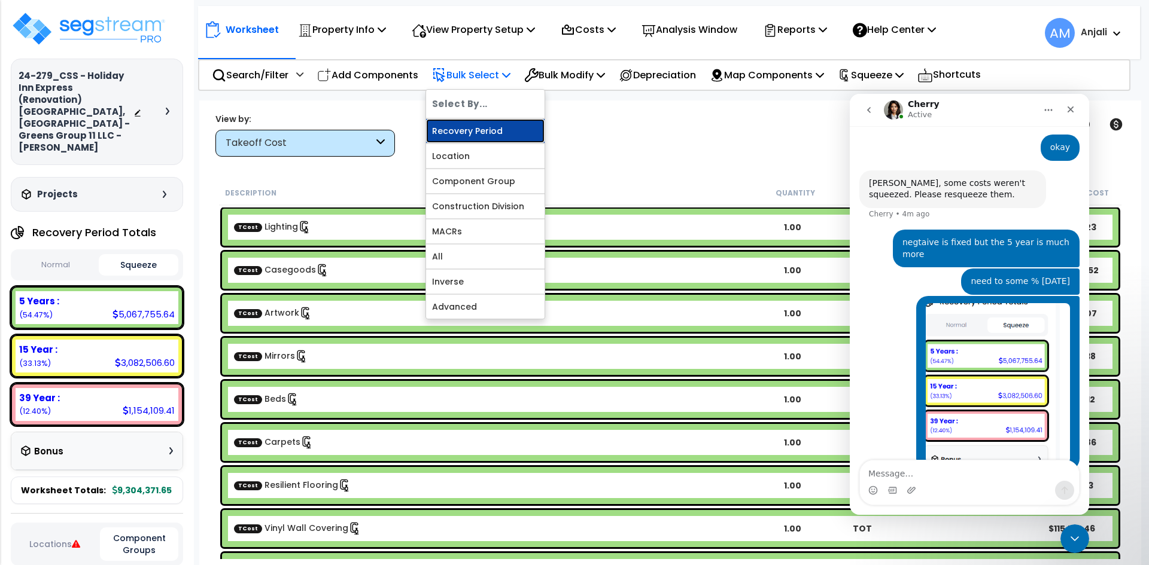
click at [492, 135] on link "Recovery Period" at bounding box center [485, 131] width 118 height 24
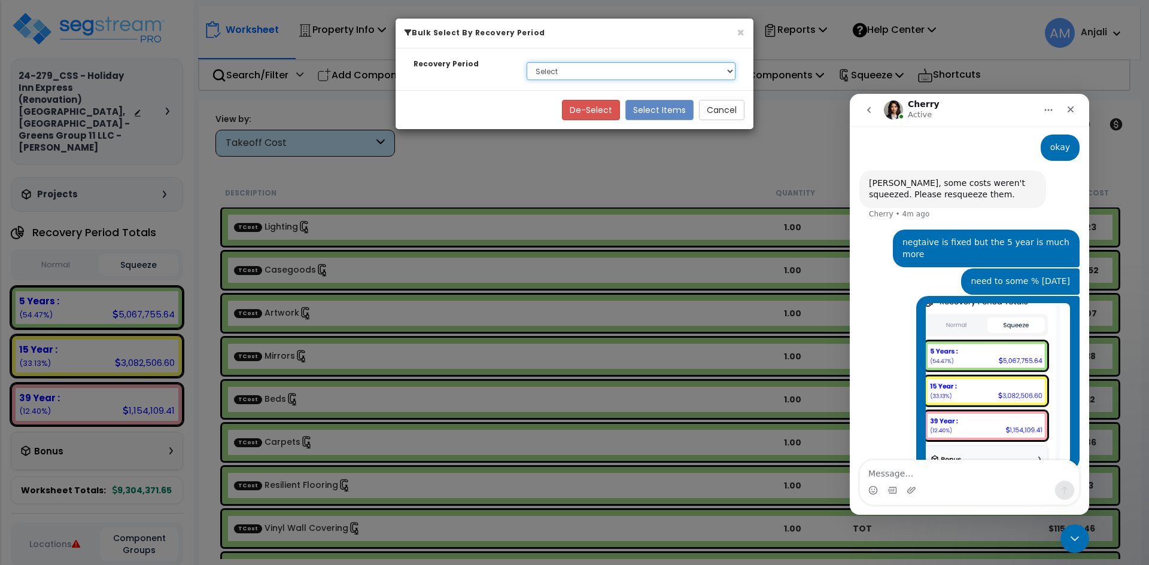
click at [561, 69] on select "Select 5 Years 15 Year 39 Year Soft Cost" at bounding box center [631, 71] width 209 height 18
select select "5Y"
click at [527, 62] on select "Select 5 Years 15 Year 39 Year Soft Cost" at bounding box center [631, 71] width 209 height 18
click at [660, 113] on button "Select Items" at bounding box center [659, 110] width 68 height 20
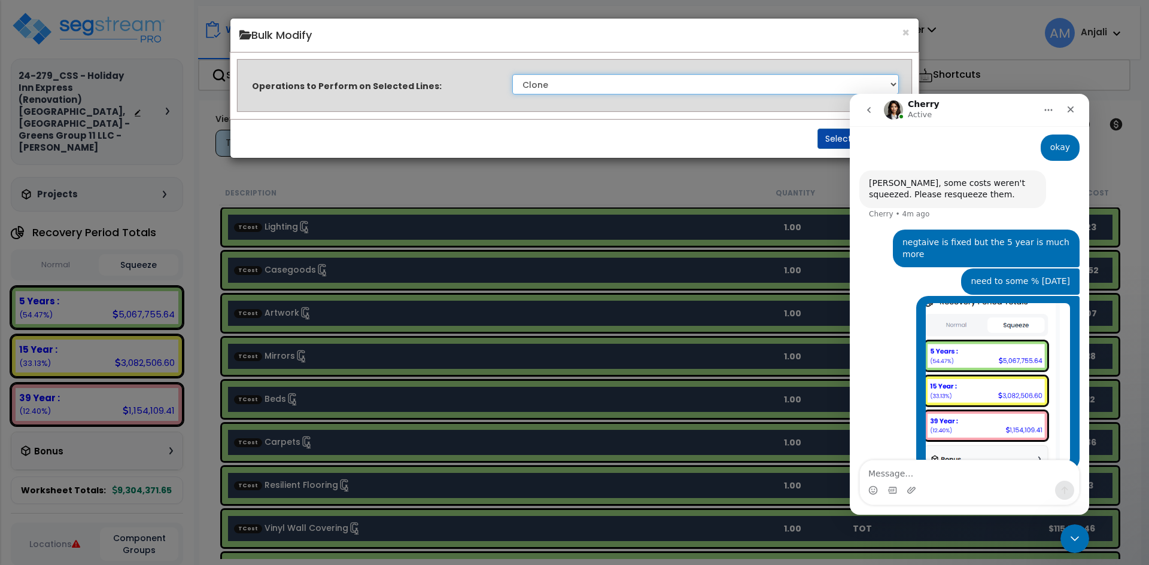
click at [614, 85] on select "Clone Delete Delete Zero Quantities Modify Component Group Modify Cost Sources …" at bounding box center [705, 84] width 387 height 20
select select "modifyTotalCostFactor"
click at [512, 74] on select "Clone Delete Delete Zero Quantities Modify Component Group Modify Cost Sources …" at bounding box center [705, 84] width 387 height 20
click at [844, 138] on button "Select" at bounding box center [838, 139] width 42 height 20
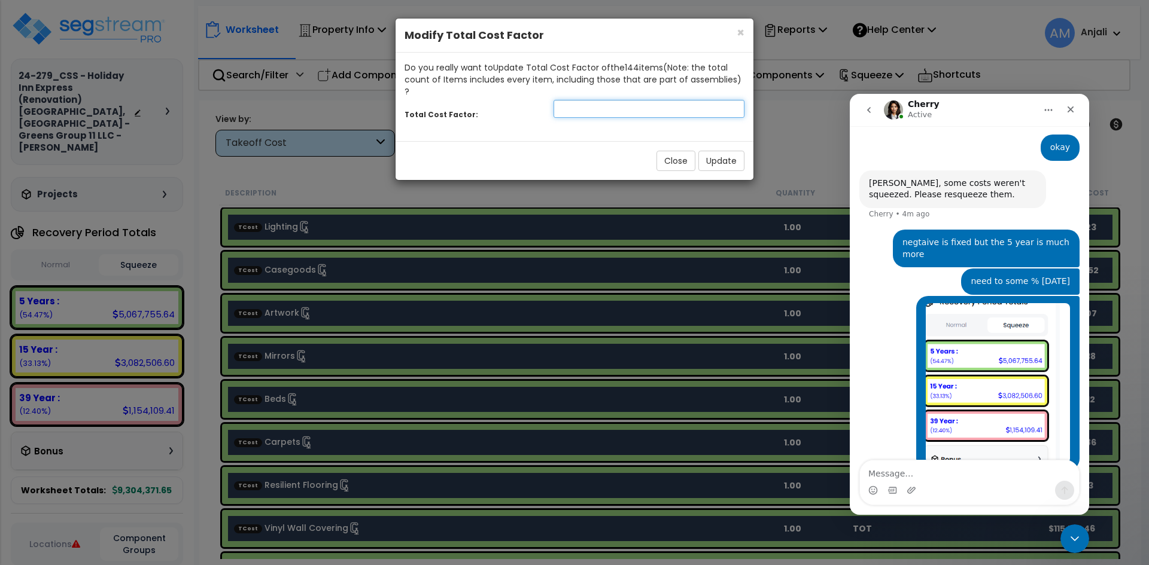
click at [579, 100] on input "number" at bounding box center [648, 109] width 191 height 18
type input "0.64"
click at [713, 151] on button "Update" at bounding box center [721, 161] width 46 height 20
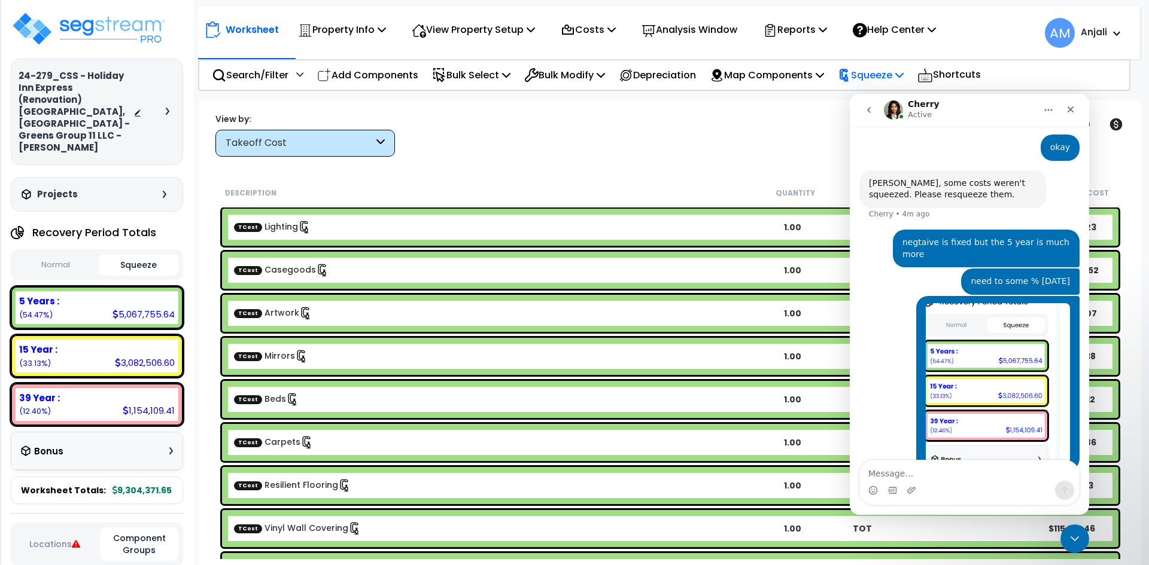
click at [880, 75] on p "Squeeze" at bounding box center [871, 75] width 66 height 16
click at [1067, 109] on icon "Close" at bounding box center [1071, 110] width 10 height 10
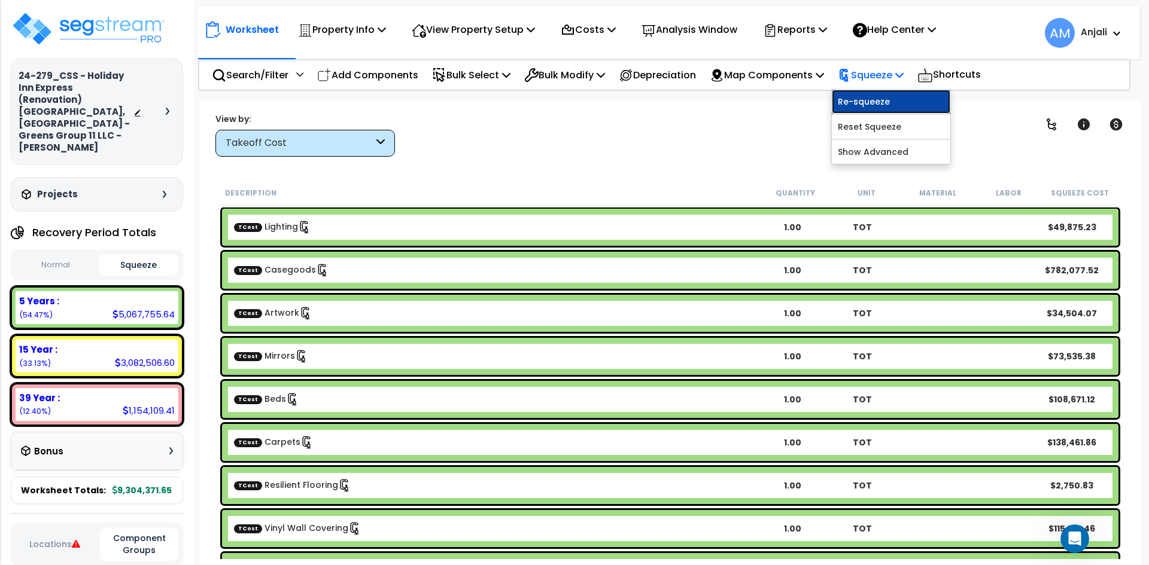
click at [923, 107] on link "Re-squeeze" at bounding box center [891, 102] width 118 height 24
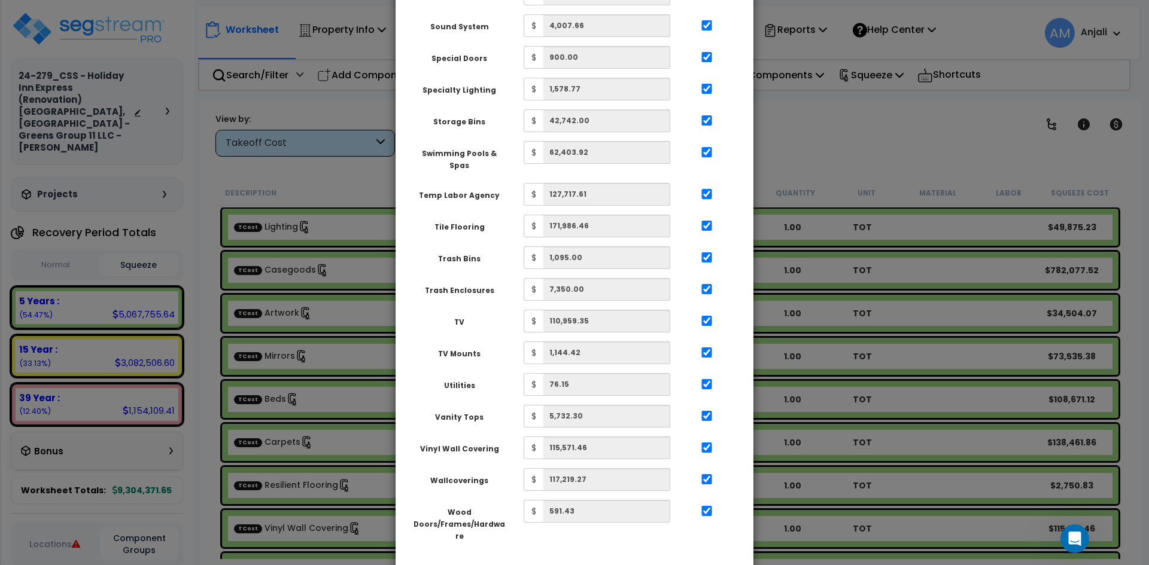
scroll to position [2098, 0]
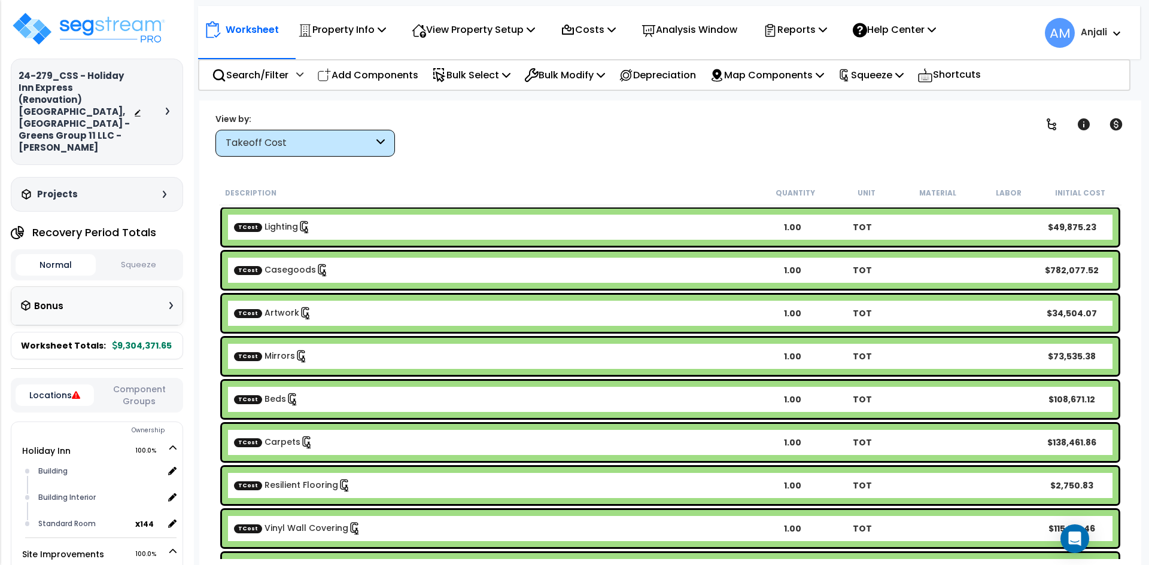
click at [157, 255] on button "Squeeze" at bounding box center [139, 265] width 80 height 21
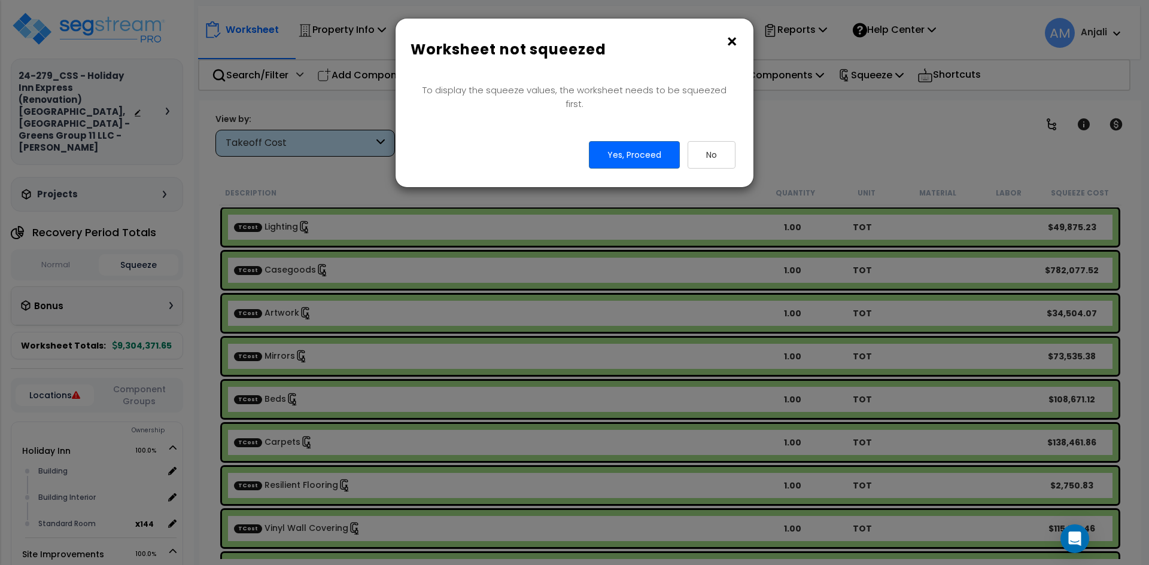
click at [728, 48] on button "×" at bounding box center [731, 41] width 13 height 19
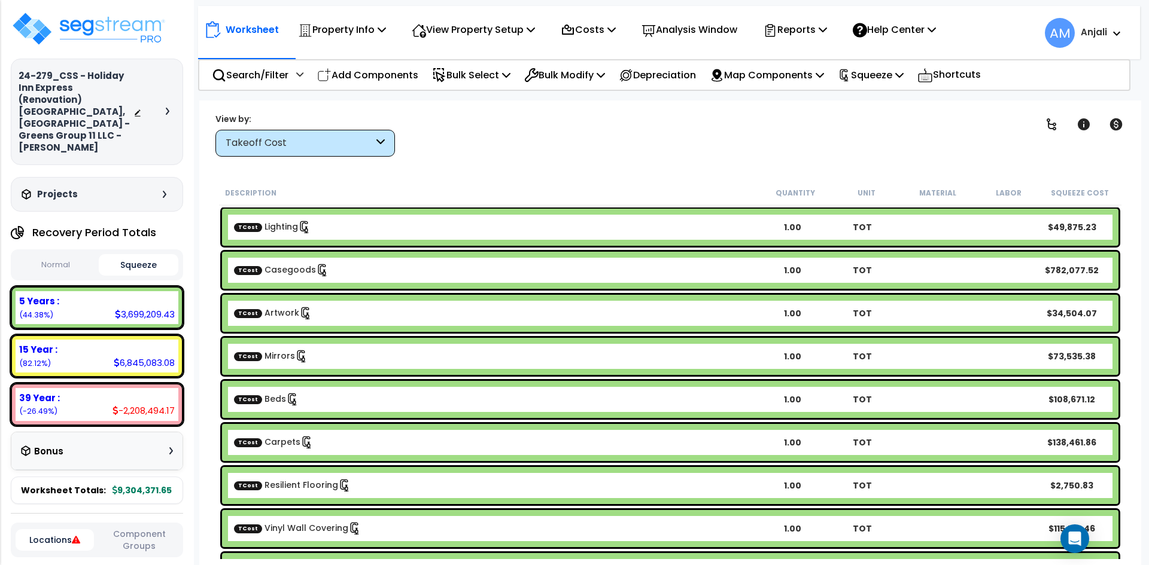
click at [43, 255] on button "Normal" at bounding box center [56, 265] width 80 height 21
click at [136, 255] on button "Squeeze" at bounding box center [139, 265] width 80 height 21
click at [468, 76] on p "Bulk Select" at bounding box center [471, 75] width 78 height 16
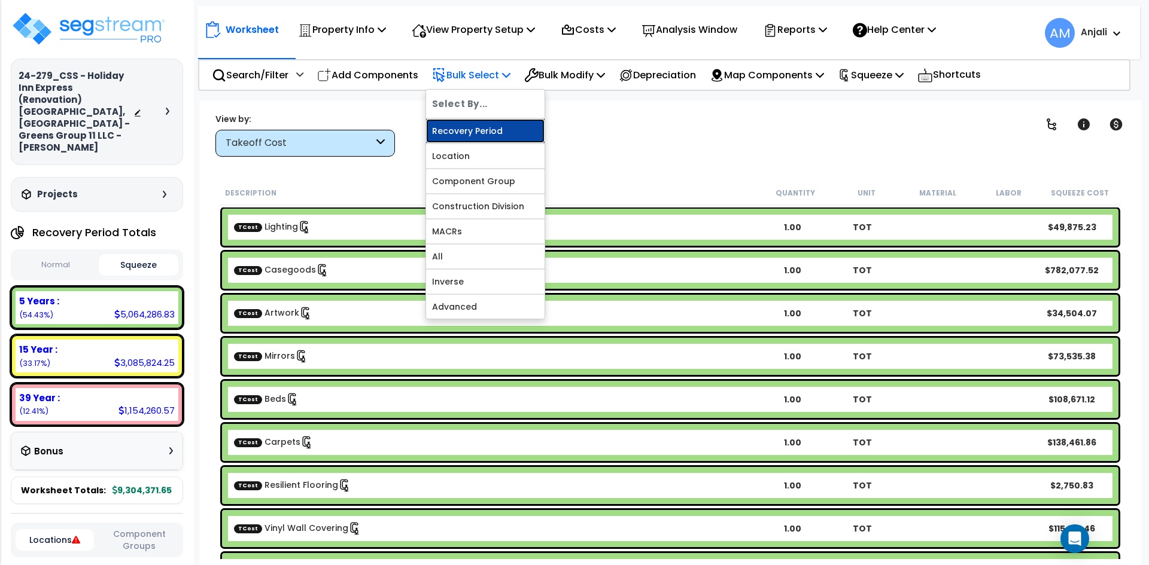
click at [489, 126] on link "Recovery Period" at bounding box center [485, 131] width 118 height 24
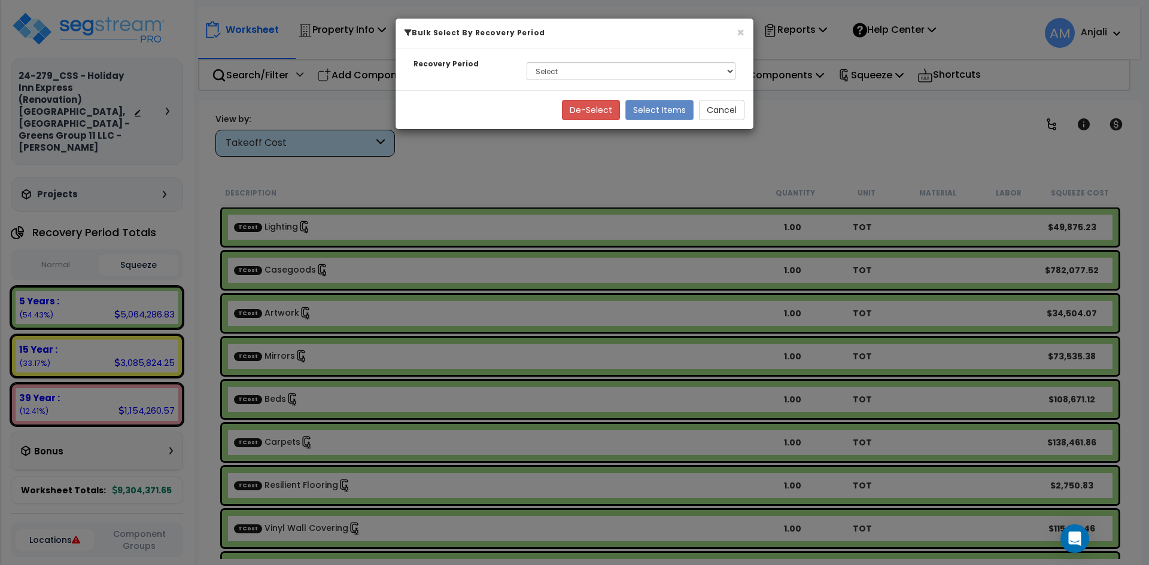
click at [553, 62] on div "Select 5 Years 15 Year 39 Year Soft Cost" at bounding box center [631, 71] width 227 height 28
click at [563, 77] on select "Select 5 Years 15 Year 39 Year Soft Cost" at bounding box center [631, 71] width 209 height 18
select select "5Y"
click at [527, 62] on select "Select 5 Years 15 Year 39 Year Soft Cost" at bounding box center [631, 71] width 209 height 18
click at [649, 111] on button "Select Items" at bounding box center [659, 110] width 68 height 20
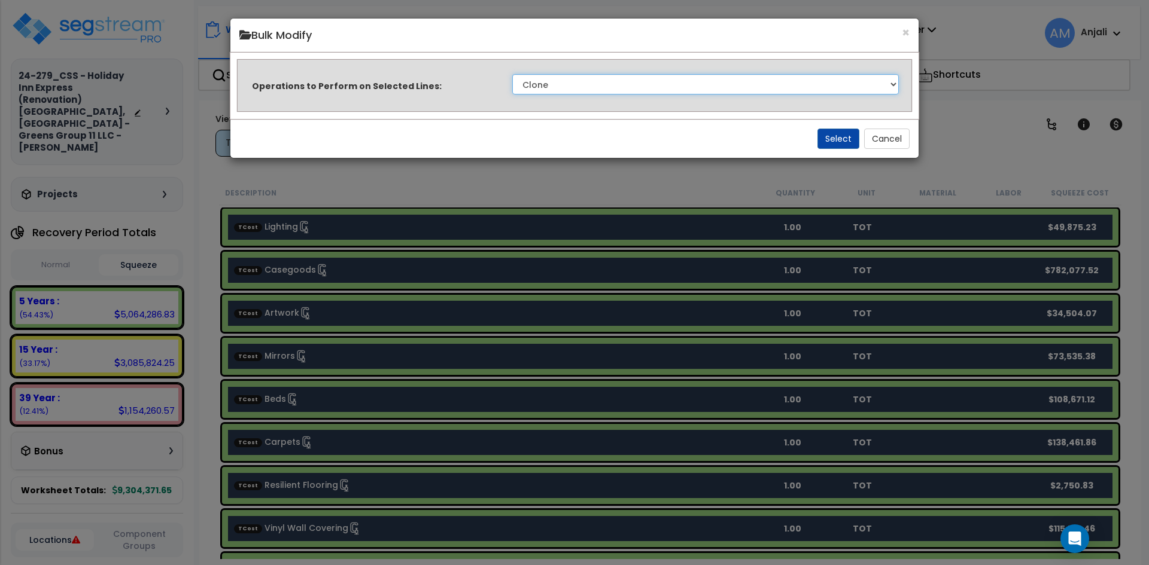
click at [604, 77] on select "Clone Delete Delete Zero Quantities Modify Component Group Modify Cost Sources …" at bounding box center [705, 84] width 387 height 20
select select "modifyTotalCostFactor"
click at [512, 74] on select "Clone Delete Delete Zero Quantities Modify Component Group Modify Cost Sources …" at bounding box center [705, 84] width 387 height 20
click at [836, 132] on button "Select" at bounding box center [838, 139] width 42 height 20
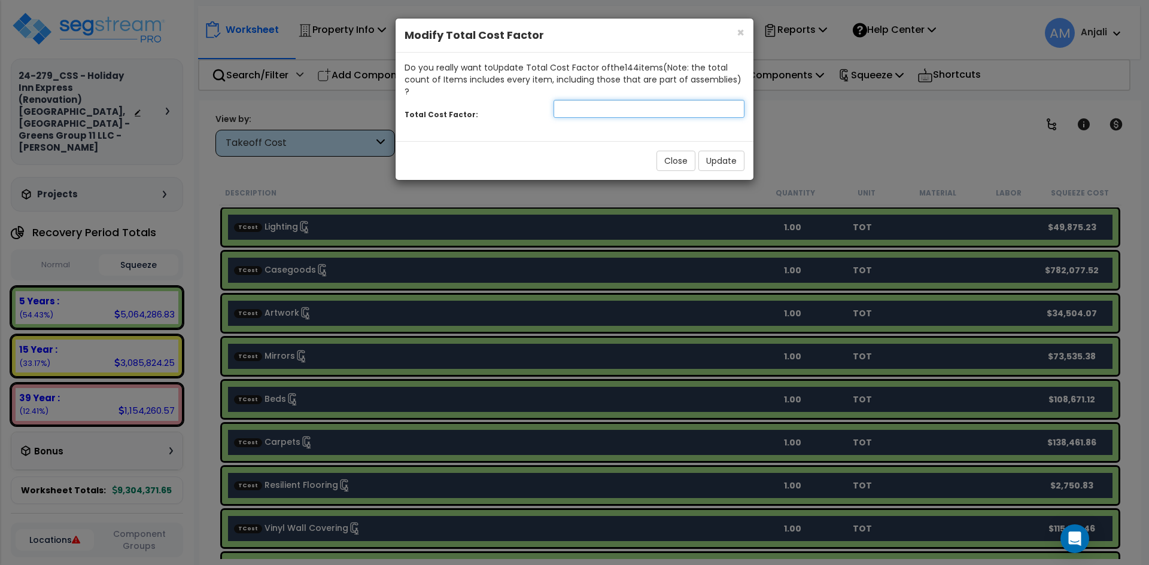
click at [646, 101] on input "number" at bounding box center [648, 109] width 191 height 18
type input "0.6"
click at [723, 151] on button "Update" at bounding box center [721, 161] width 46 height 20
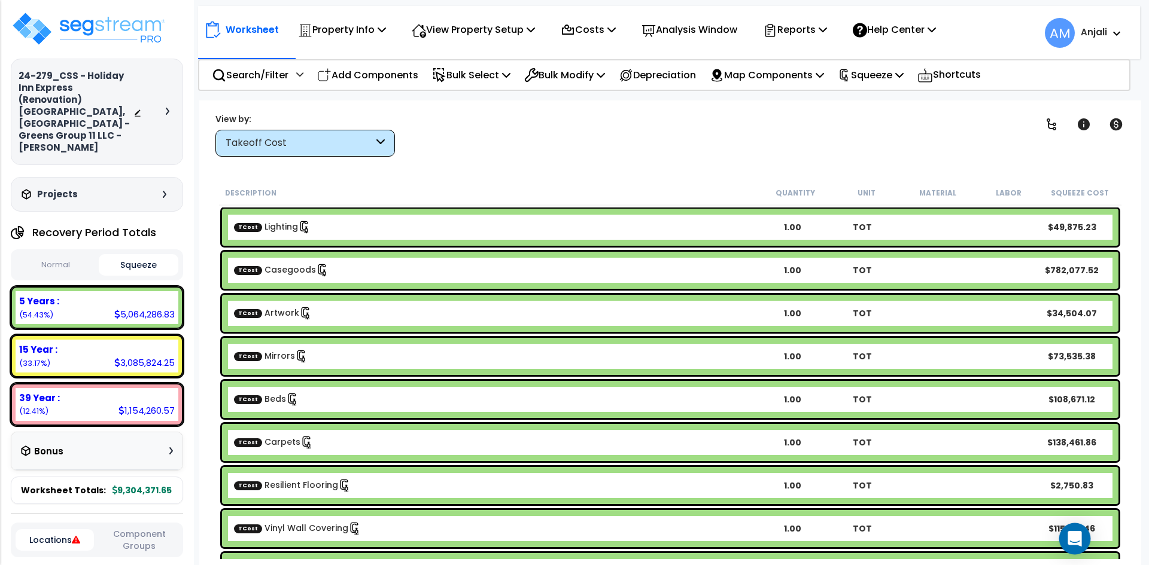
click at [1076, 534] on icon "Open Intercom Messenger" at bounding box center [1074, 539] width 14 height 16
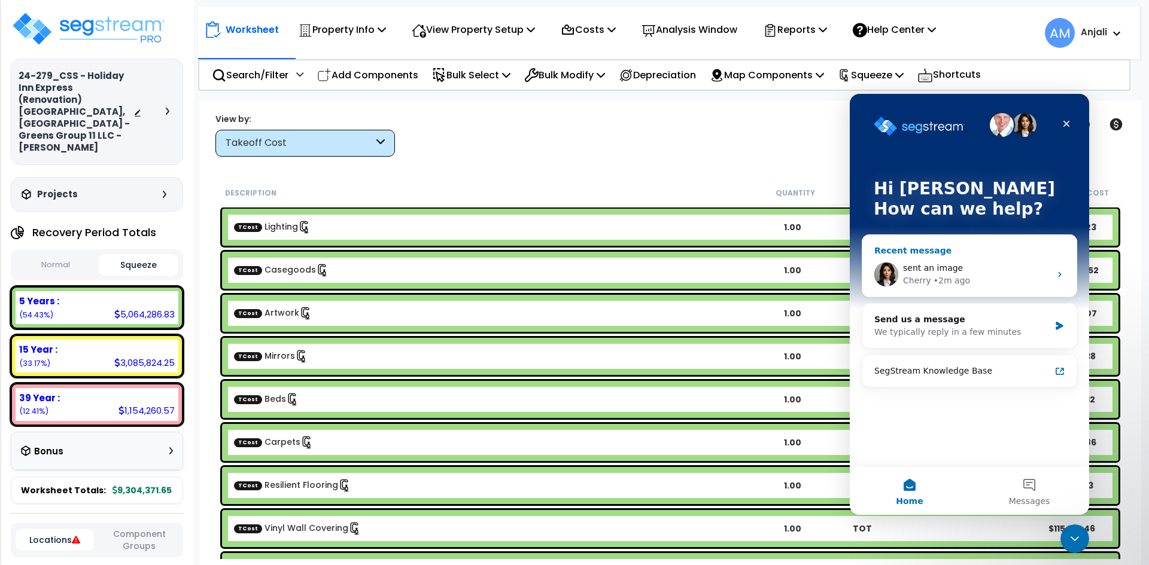
click at [979, 269] on div "sent an image" at bounding box center [976, 268] width 147 height 13
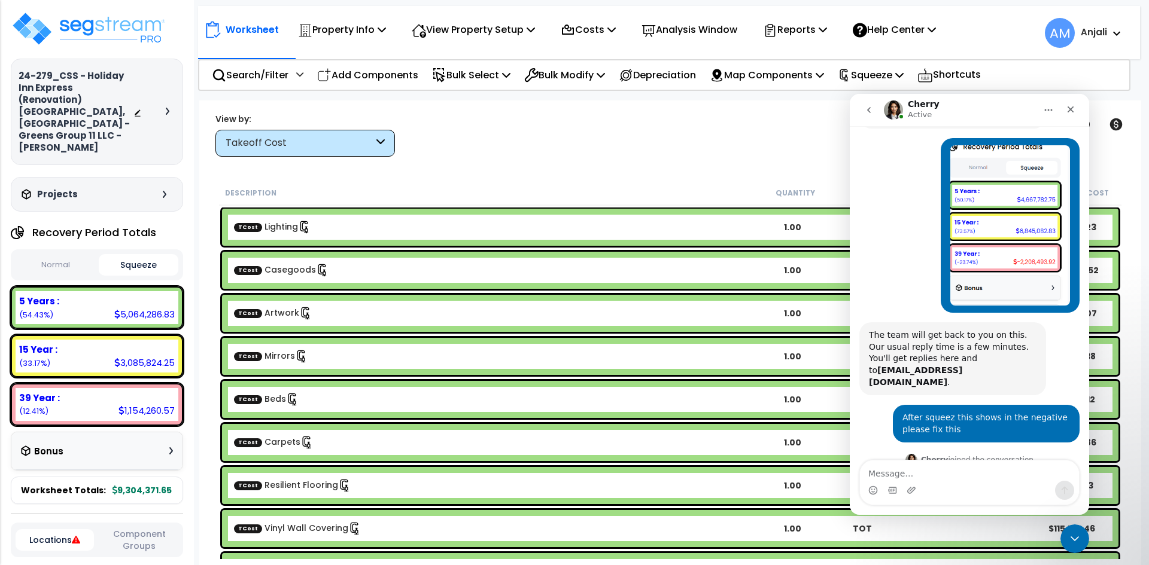
click at [758, 147] on div "Clear Filters" at bounding box center [712, 134] width 604 height 44
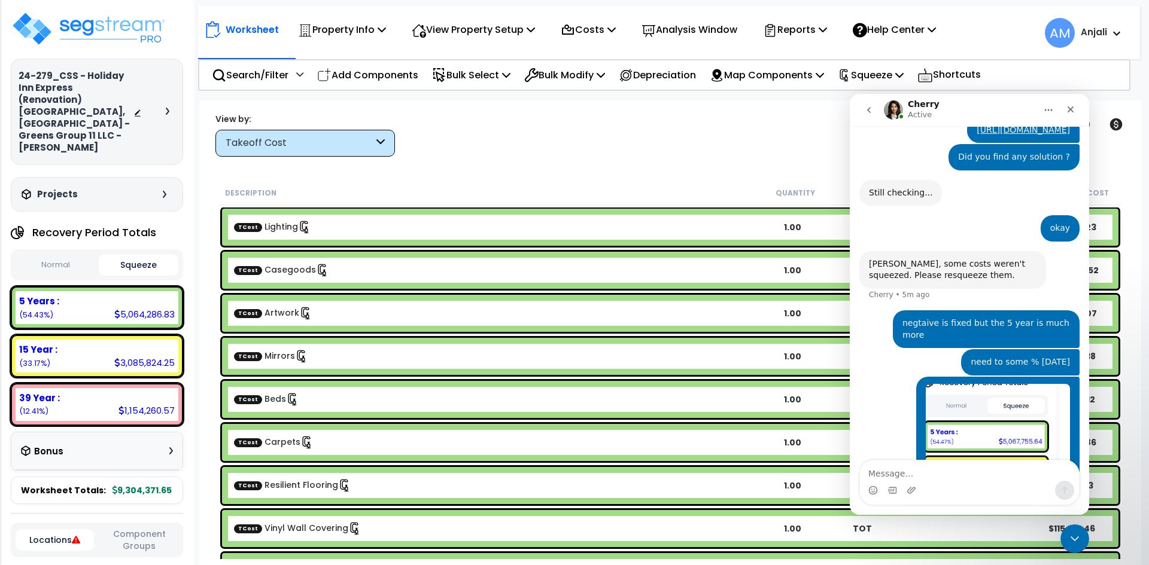
scroll to position [675, 0]
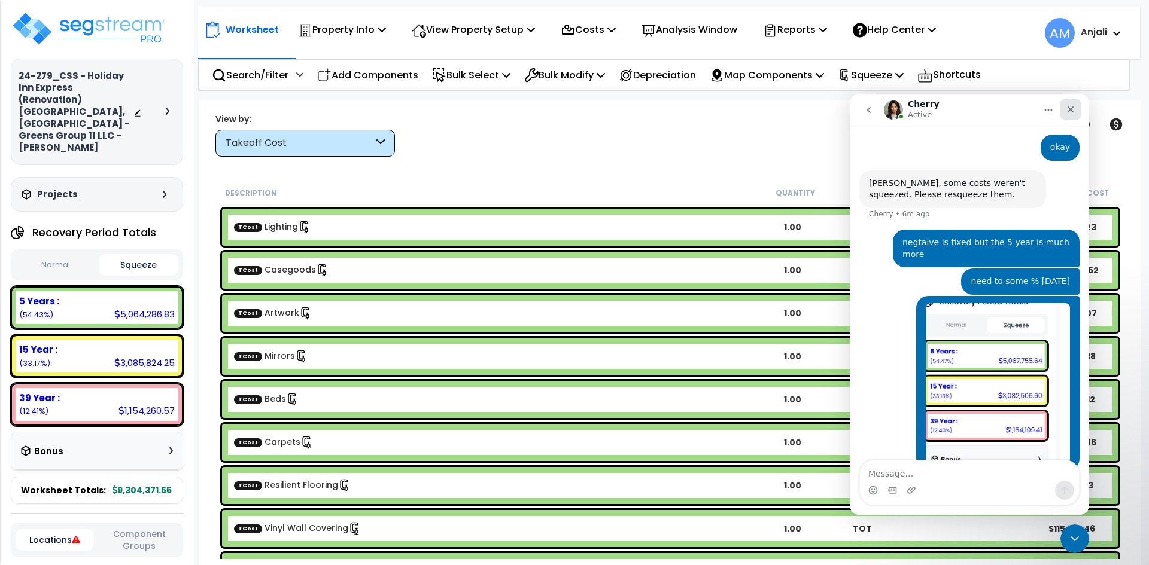
click at [1067, 105] on icon "Close" at bounding box center [1071, 110] width 10 height 10
